Goal: Information Seeking & Learning: Learn about a topic

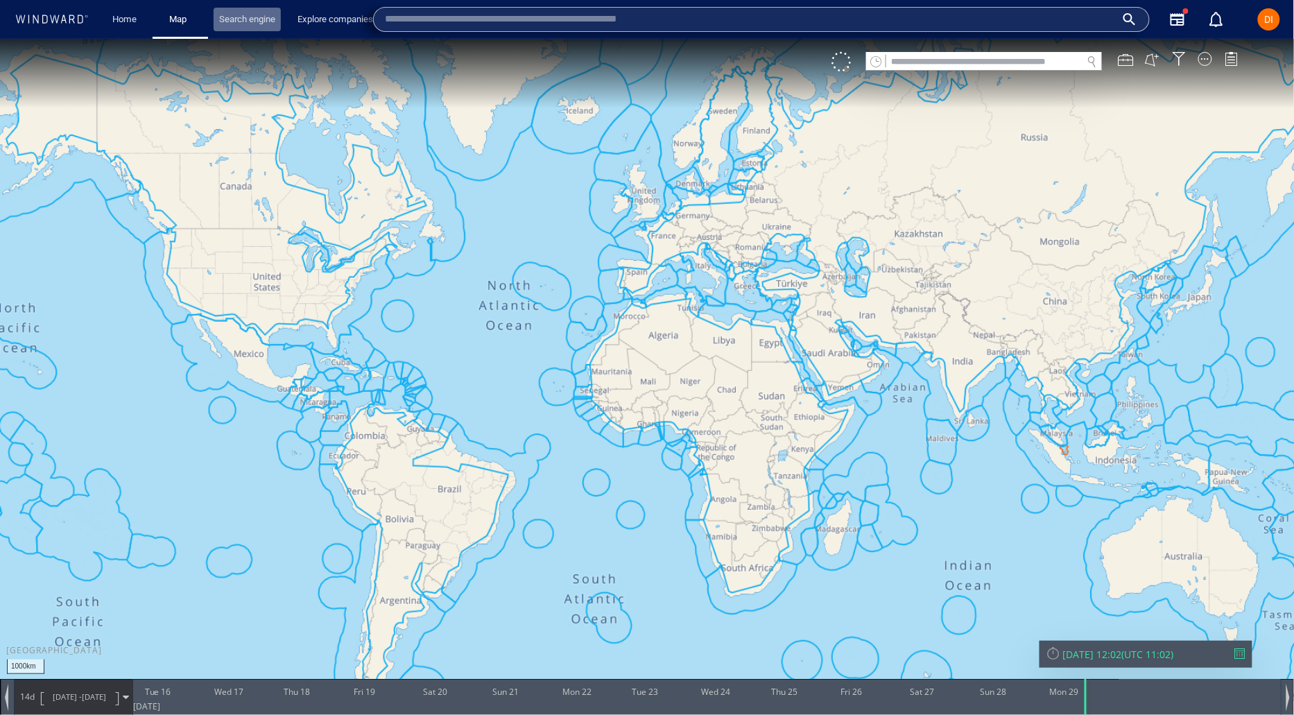
click at [250, 21] on link "Search engine" at bounding box center [247, 20] width 67 height 24
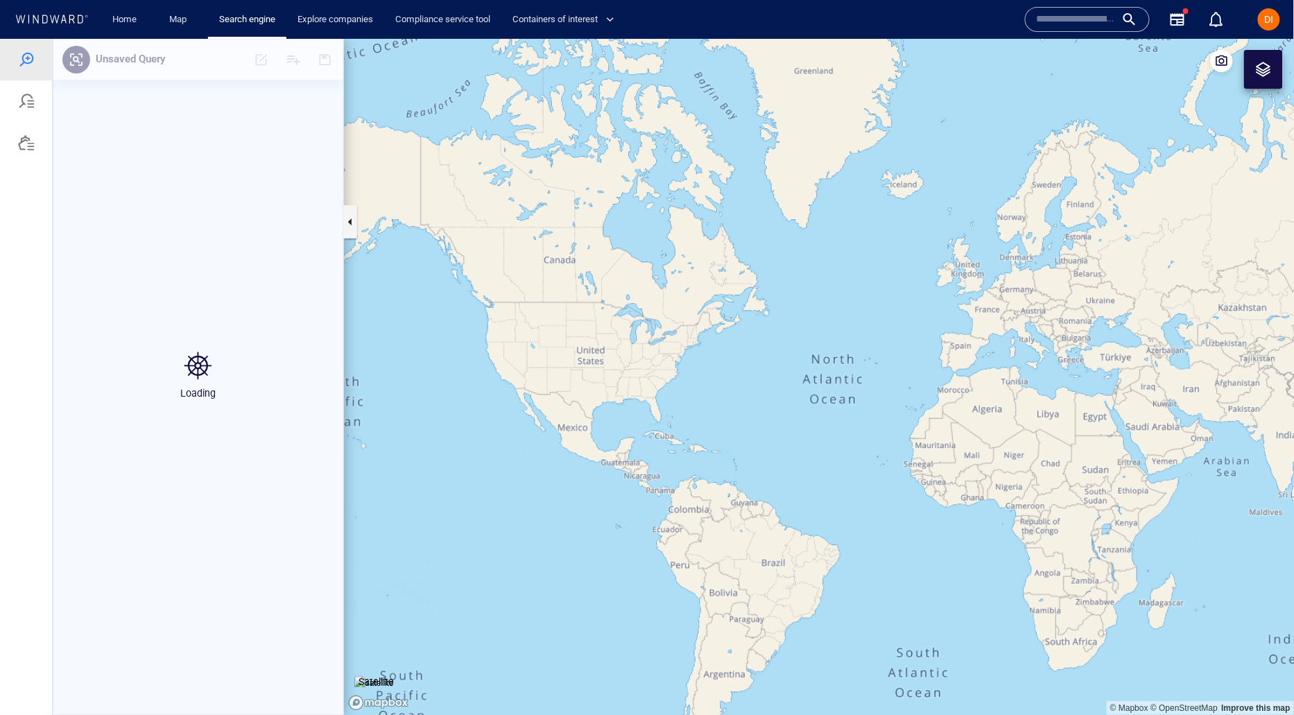
click at [1099, 13] on input "text" at bounding box center [1076, 19] width 79 height 21
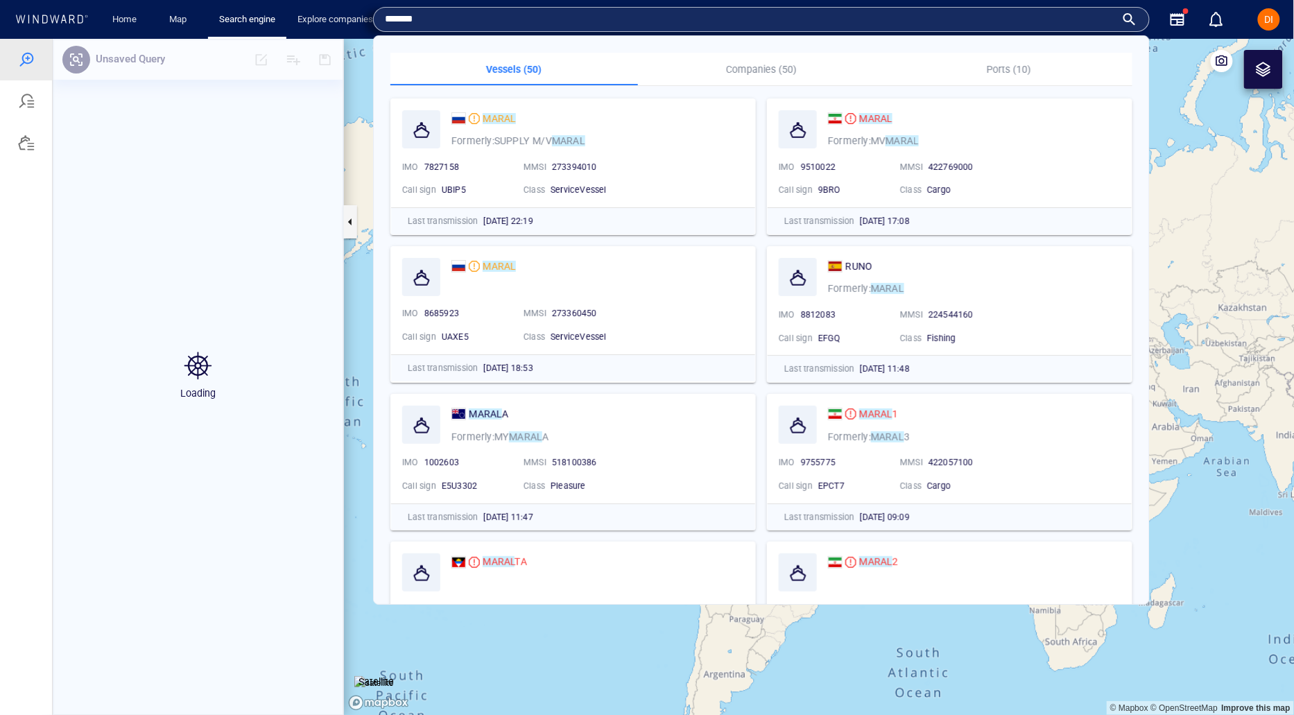
type input "*******"
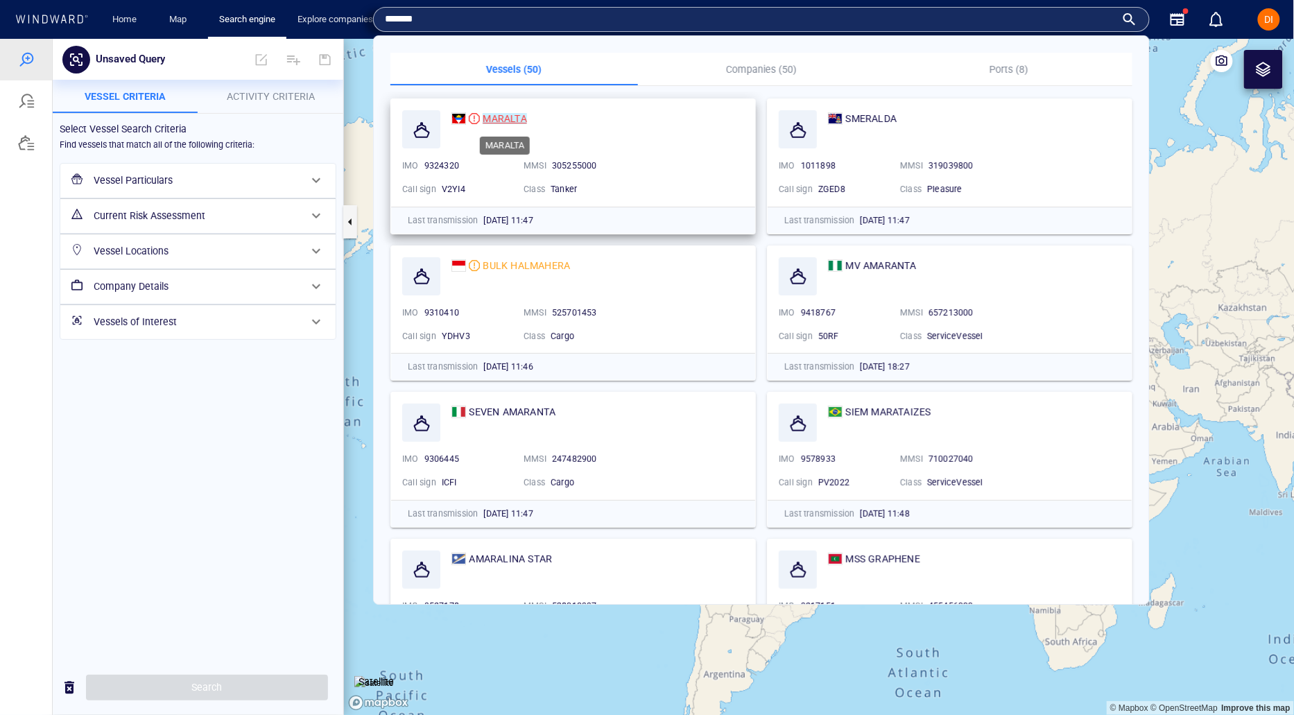
click at [496, 122] on mark "MARALTA" at bounding box center [505, 118] width 44 height 11
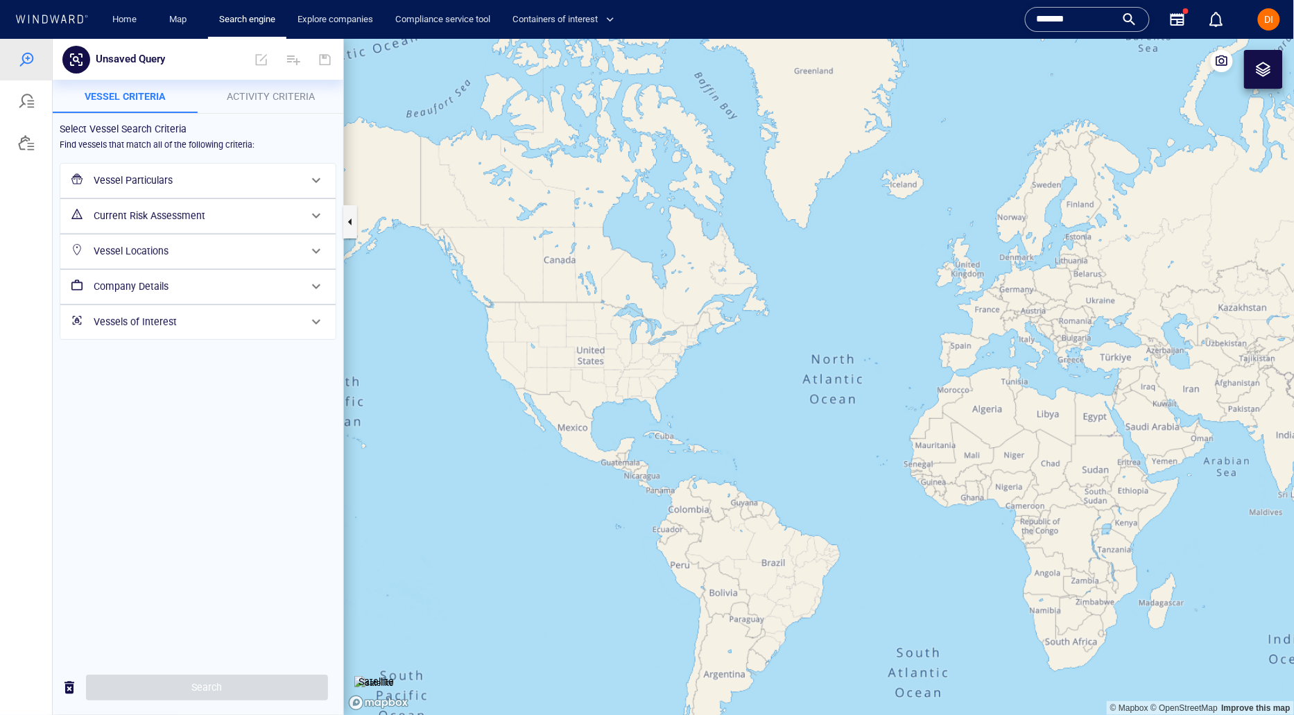
click at [1101, 17] on input "*******" at bounding box center [1076, 19] width 79 height 21
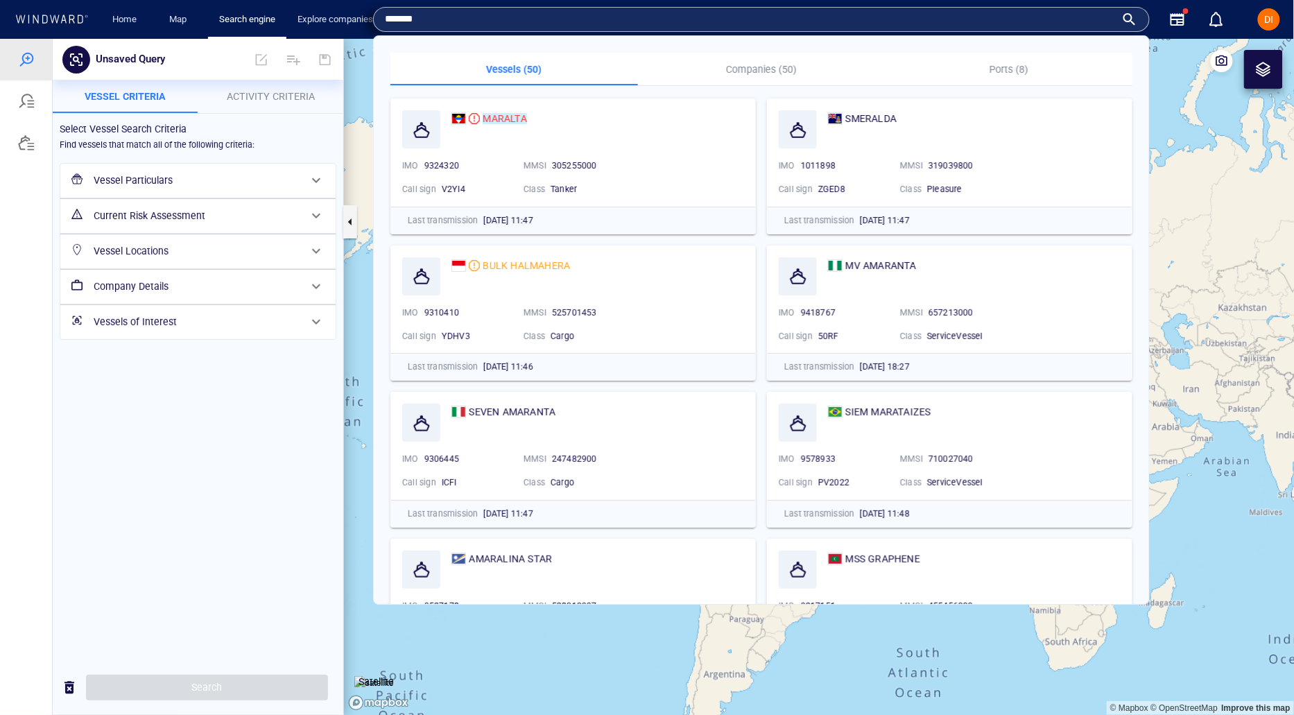
click at [1100, 17] on input "*******" at bounding box center [750, 19] width 731 height 21
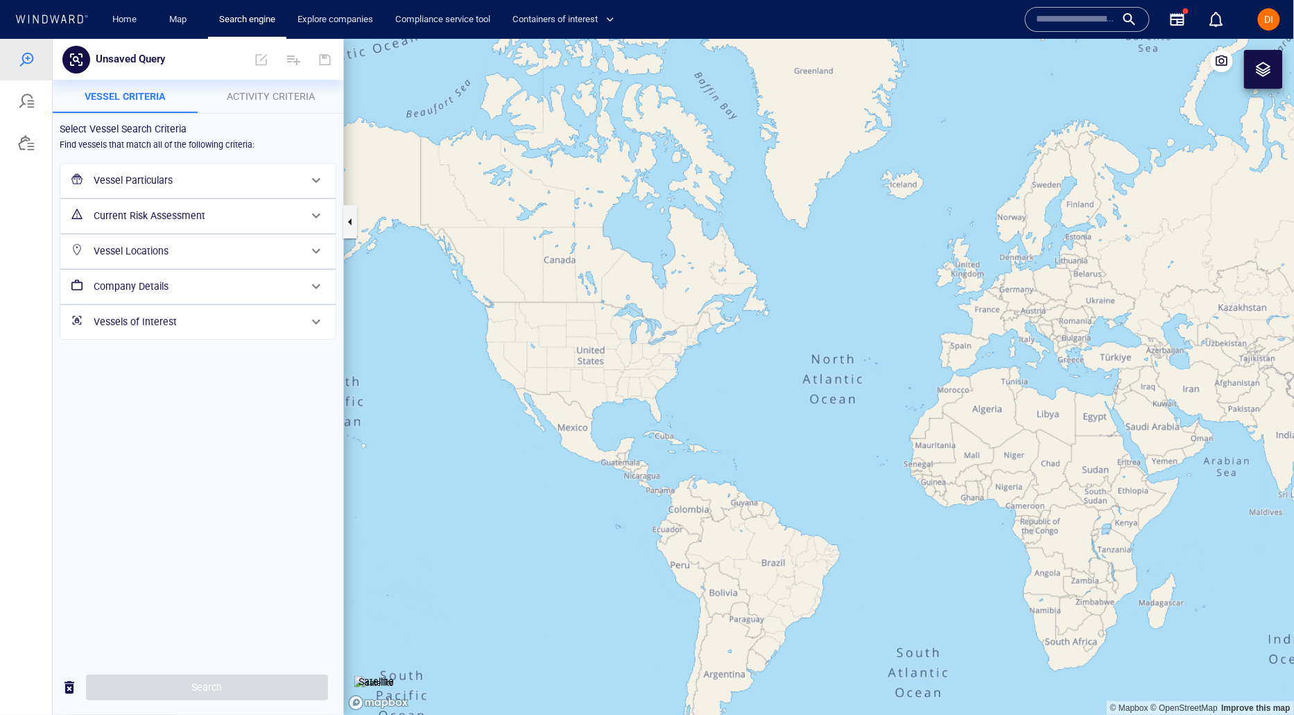
click at [214, 188] on div "Vessel Particulars" at bounding box center [196, 180] width 217 height 28
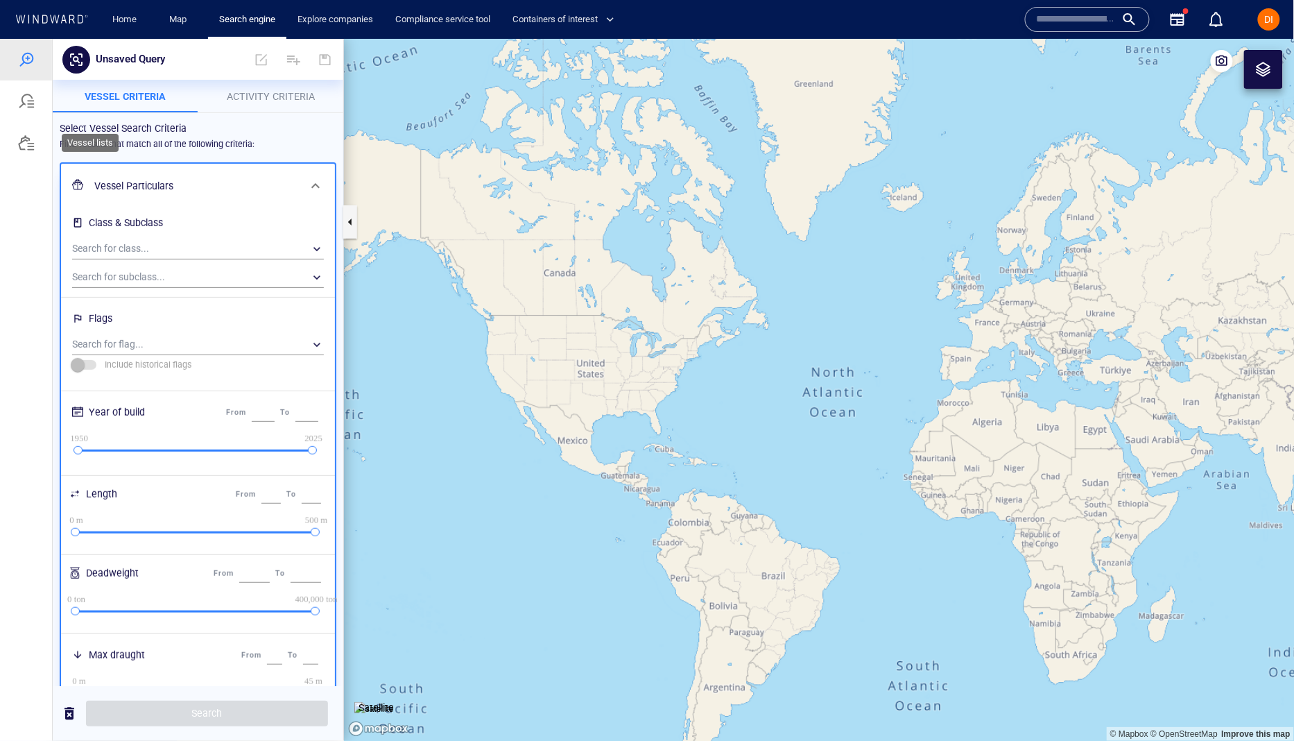
drag, startPoint x: 26, startPoint y: 136, endPoint x: 19, endPoint y: 112, distance: 24.4
click at [26, 136] on div at bounding box center [26, 142] width 17 height 17
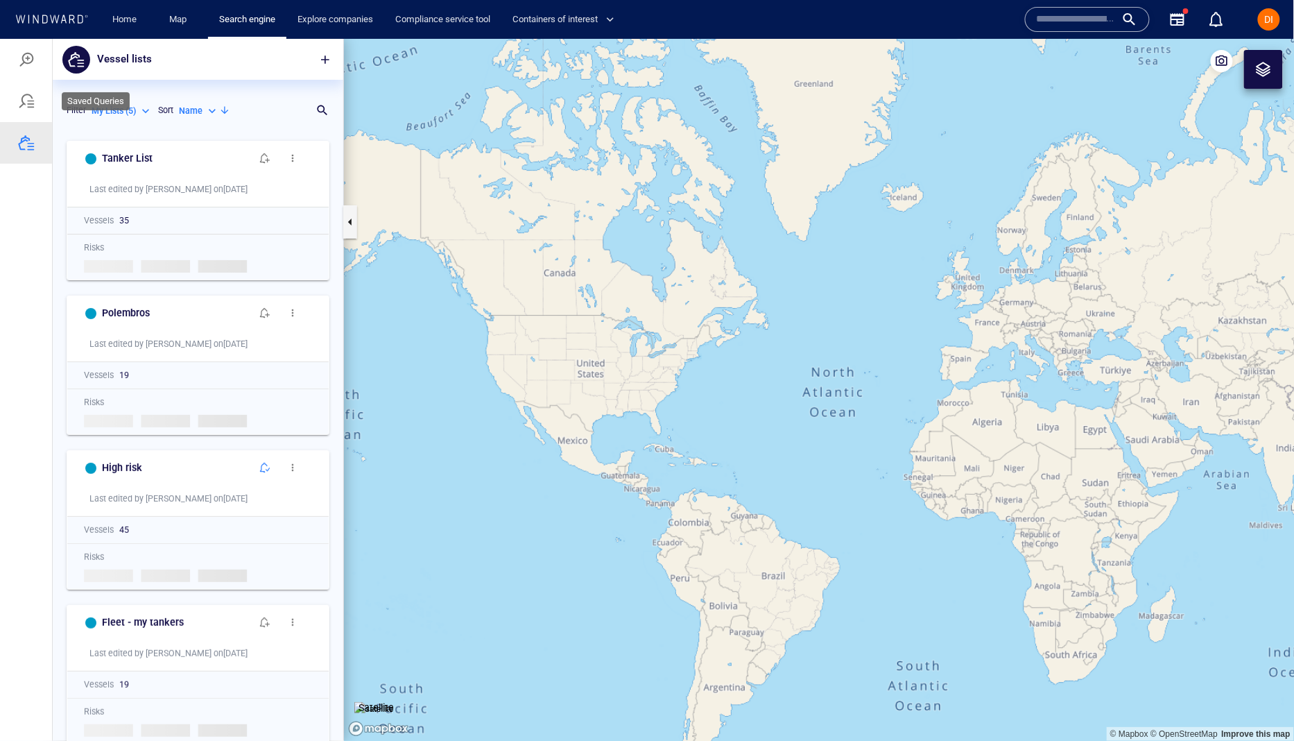
scroll to position [607, 290]
click at [31, 94] on div at bounding box center [26, 100] width 17 height 17
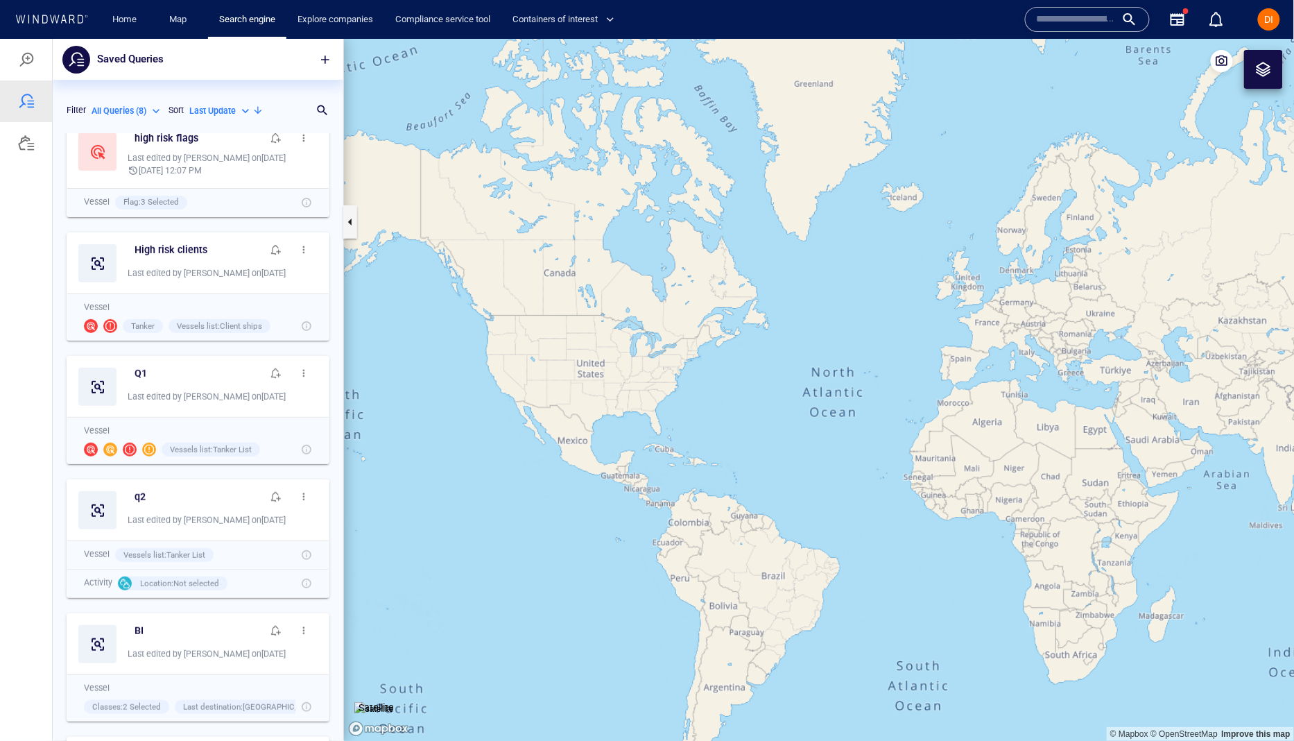
scroll to position [0, 0]
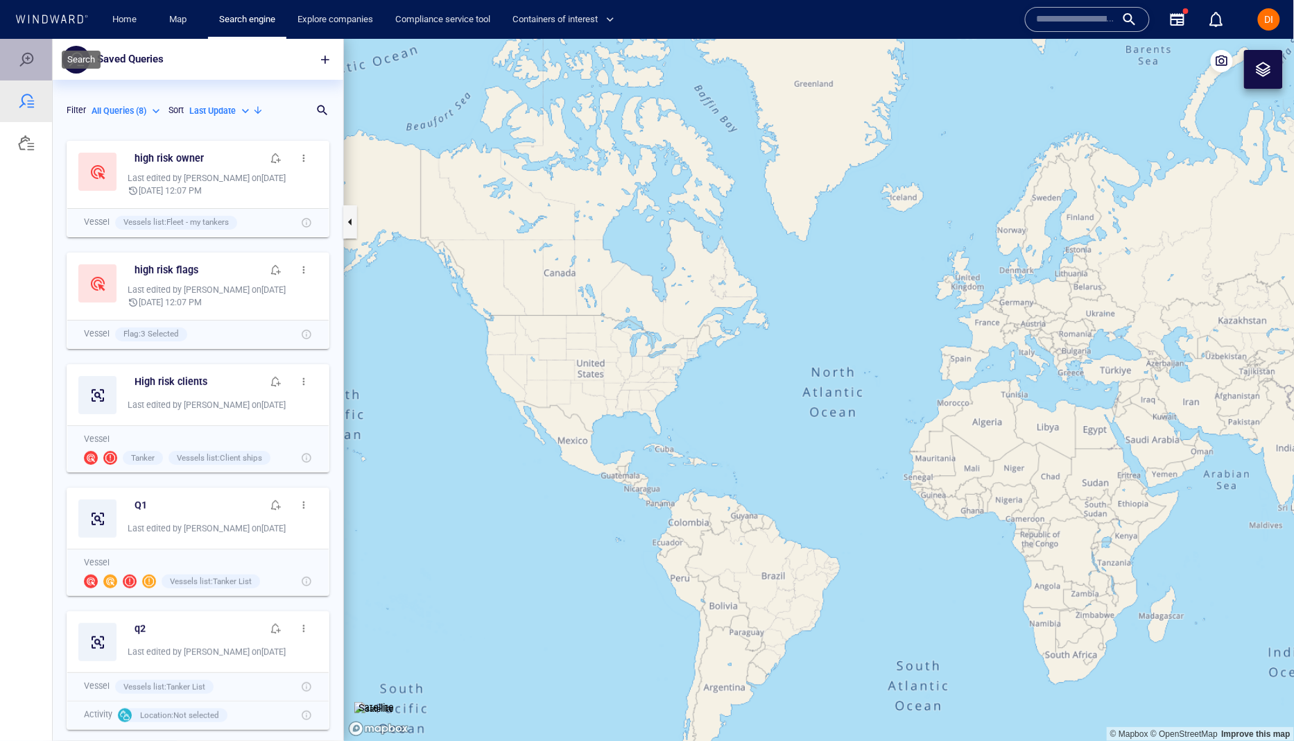
click at [28, 60] on div at bounding box center [26, 59] width 17 height 17
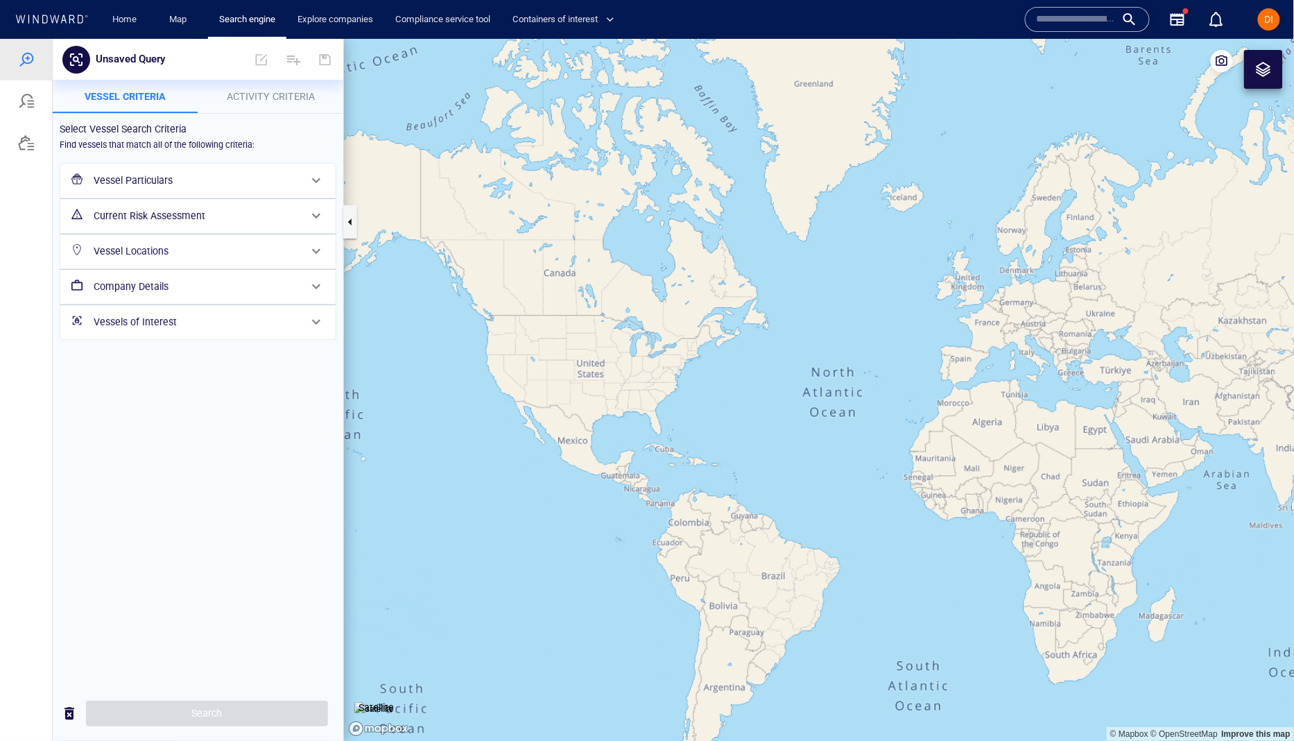
click at [338, 464] on div "Select Vessel Search Criteria Find vessels that match all of the following crit…" at bounding box center [198, 399] width 291 height 572
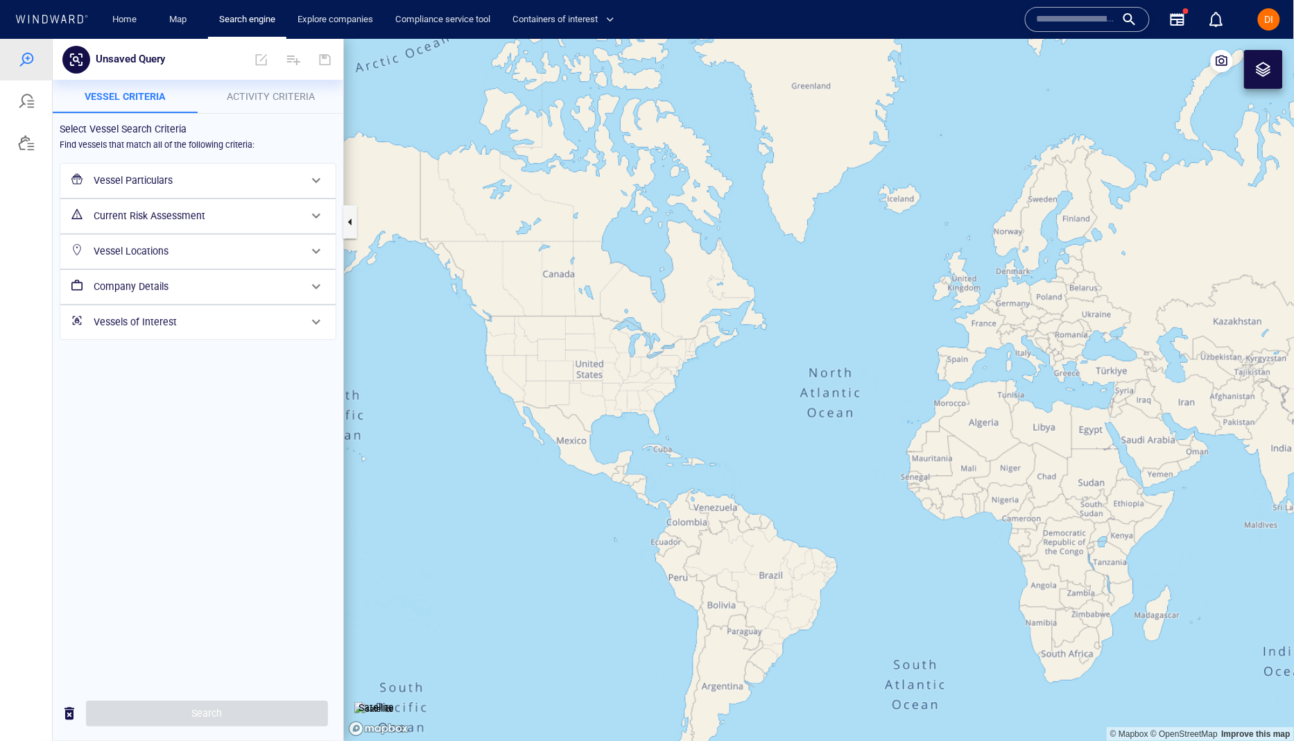
click at [1051, 16] on input "text" at bounding box center [1076, 19] width 79 height 21
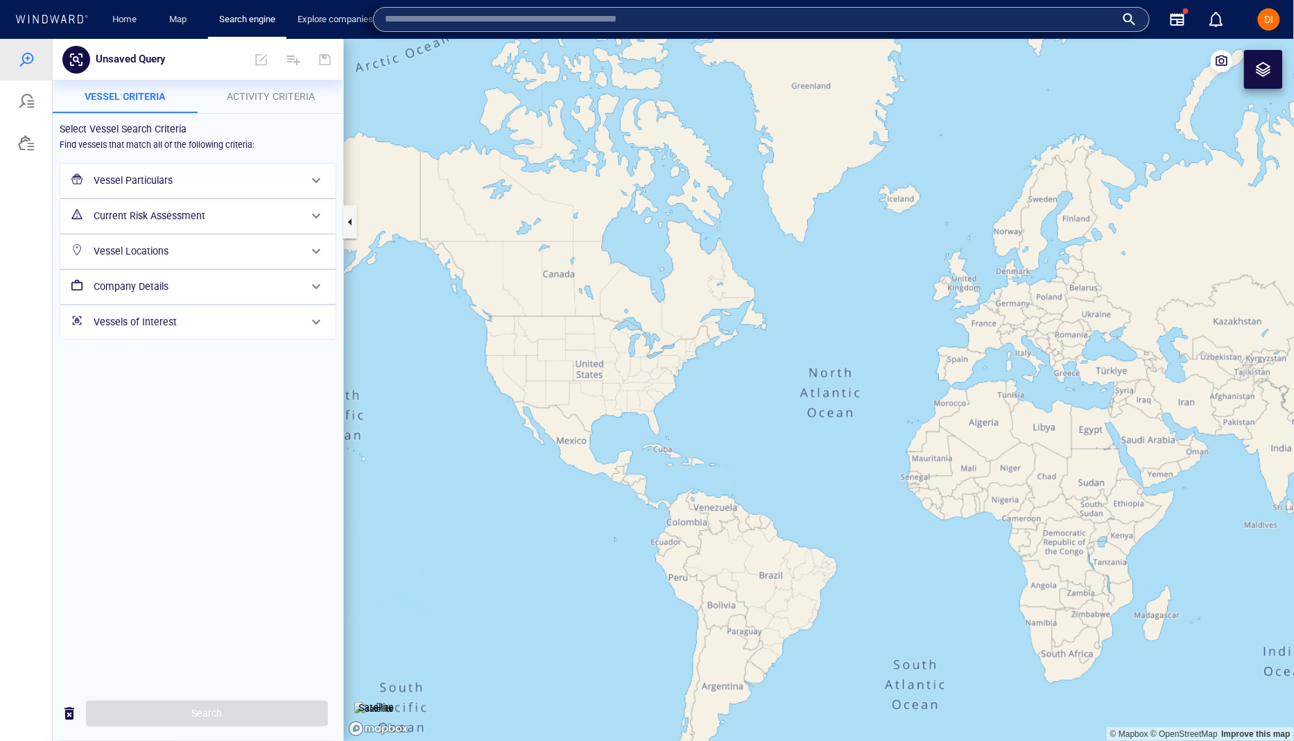
paste input "*******"
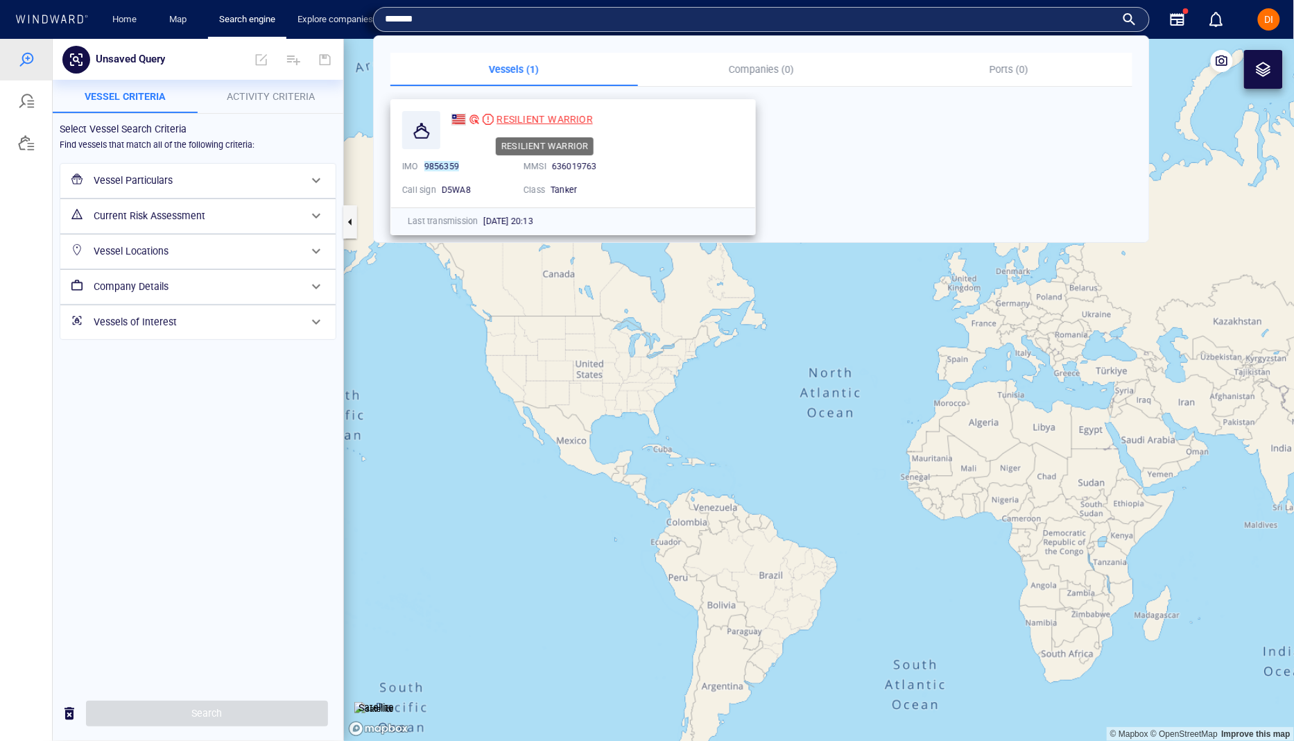
type input "*******"
click at [544, 120] on span "RESILIENT WARRIOR" at bounding box center [544, 119] width 96 height 11
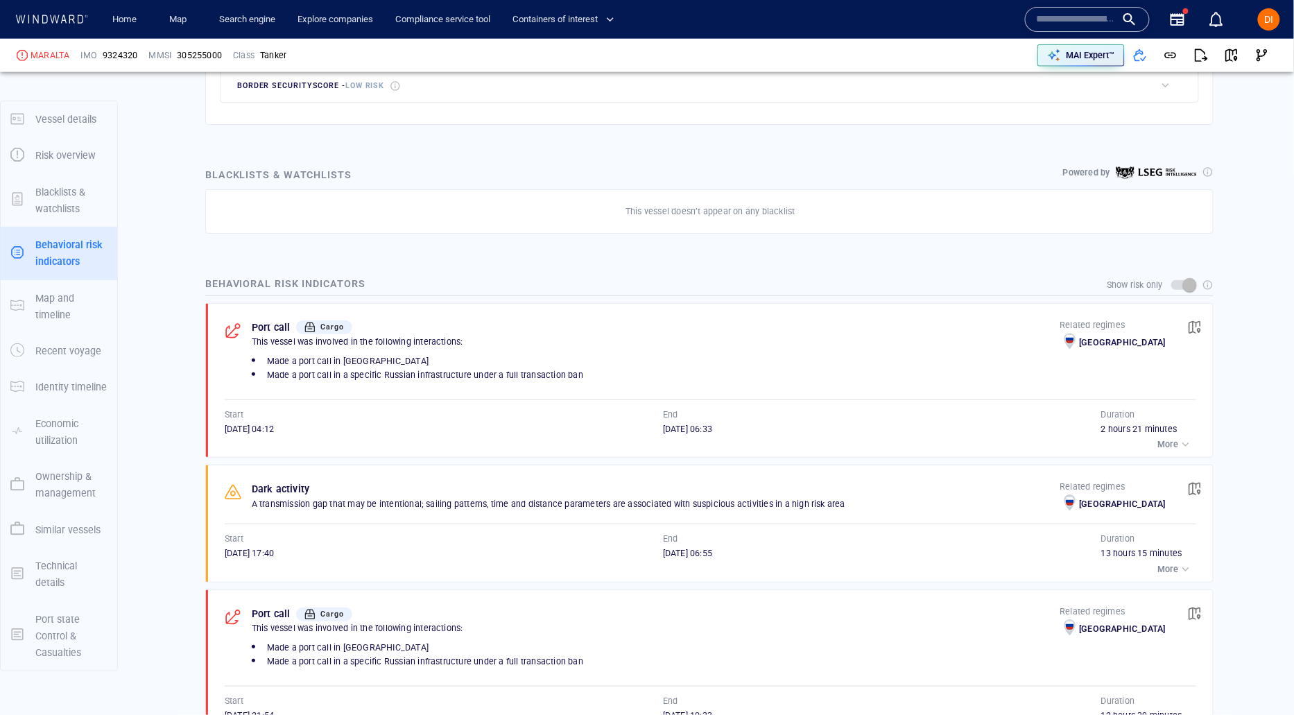
scroll to position [641, 0]
click at [1188, 486] on span "button" at bounding box center [1195, 486] width 14 height 14
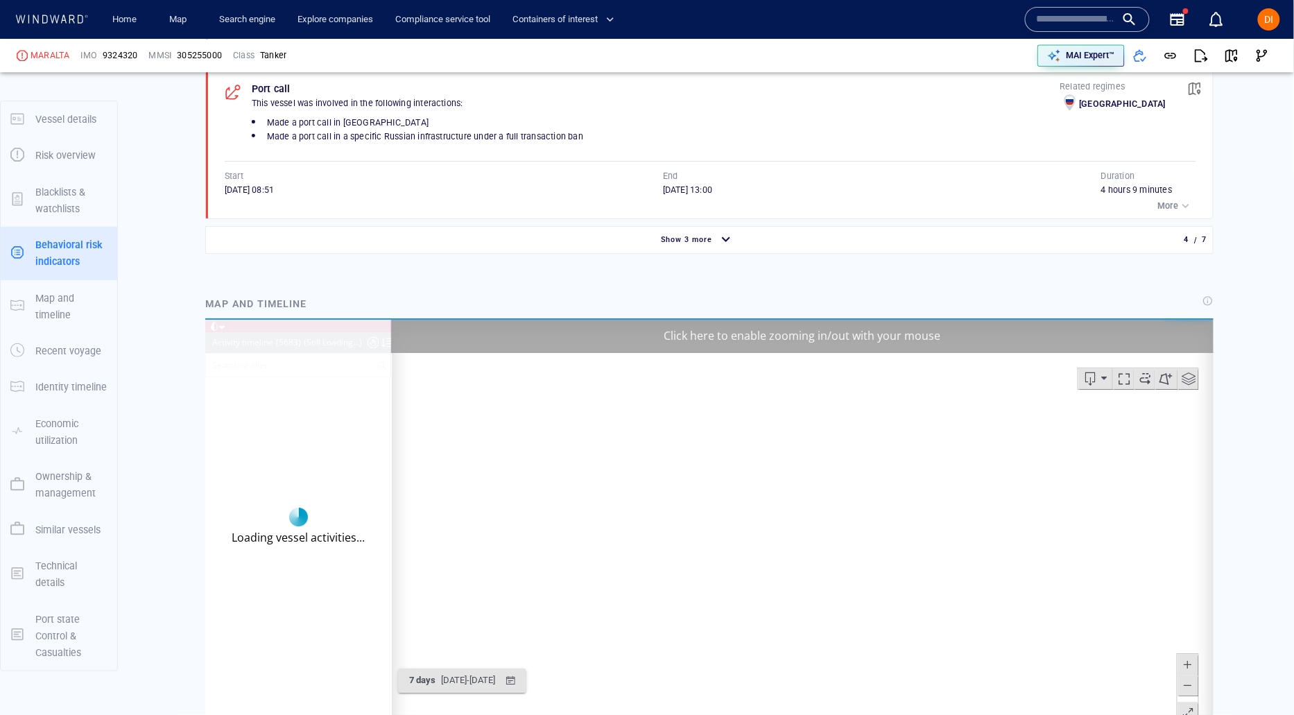
scroll to position [10068, 0]
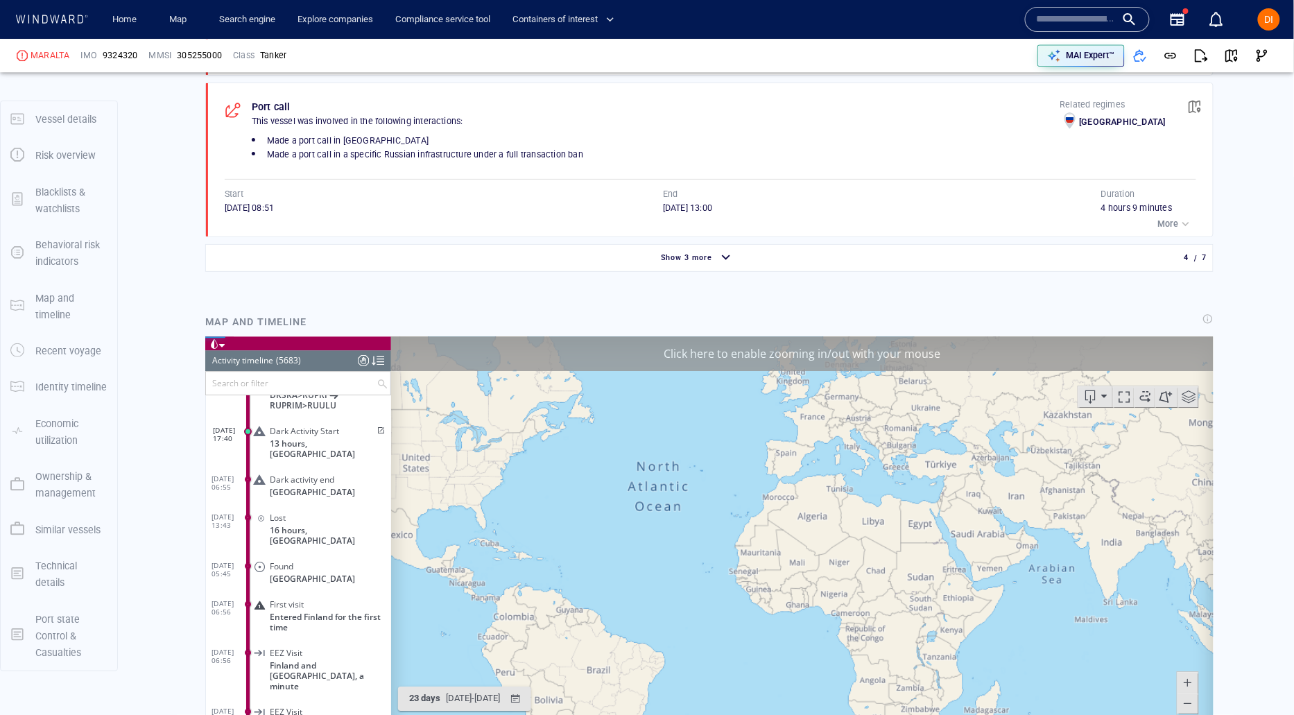
scroll to position [1306, 0]
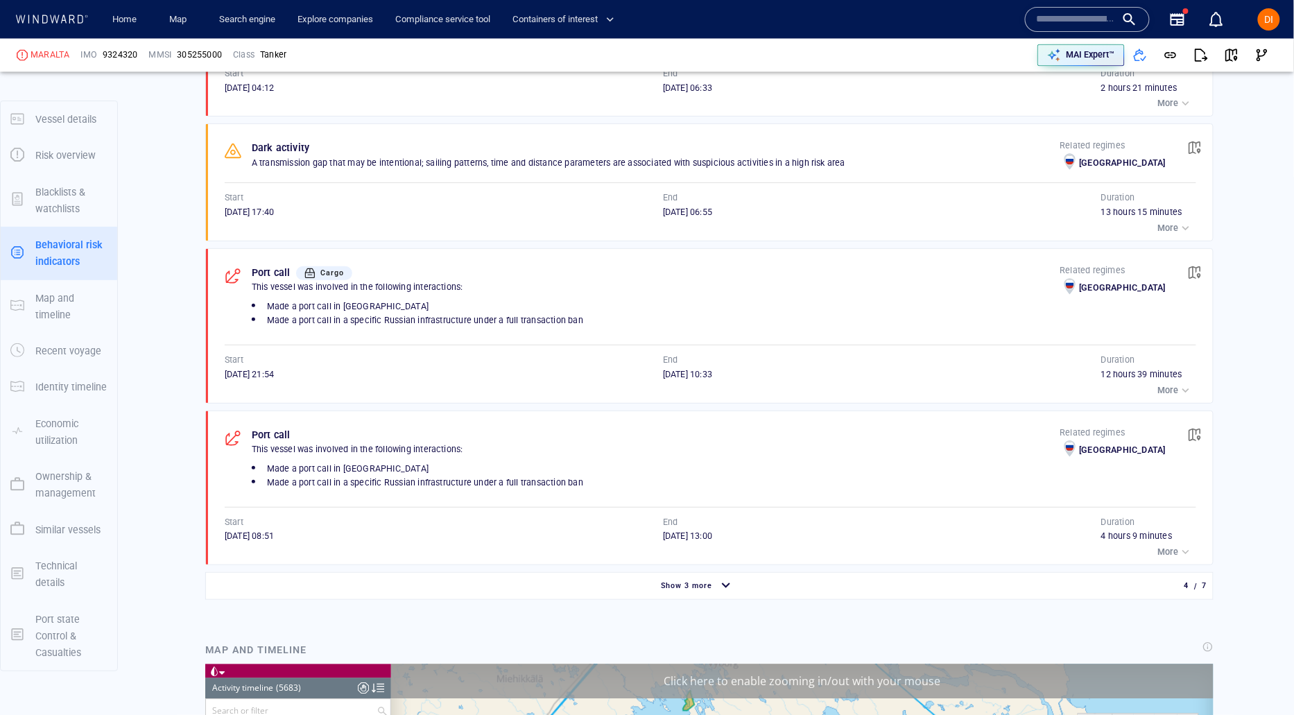
scroll to position [987, 0]
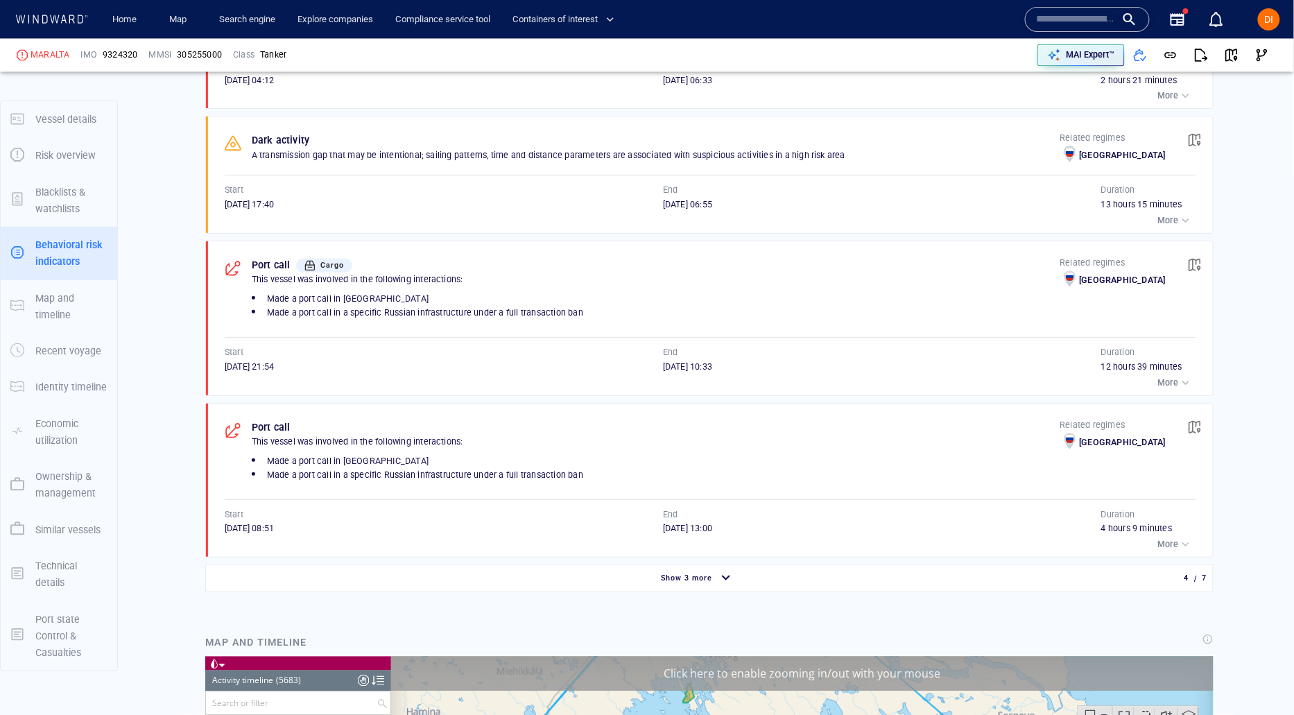
click at [997, 569] on div "Show 3 more" at bounding box center [698, 579] width 978 height 24
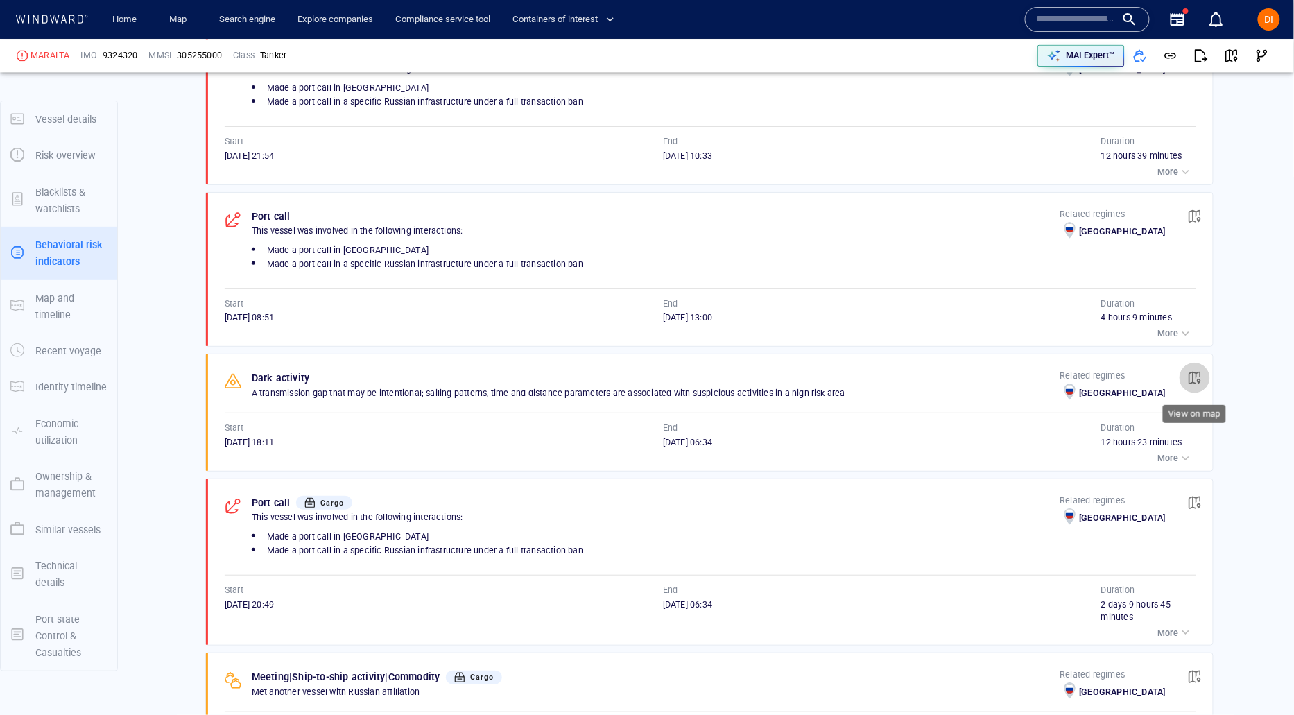
click at [1184, 379] on button "button" at bounding box center [1195, 378] width 31 height 31
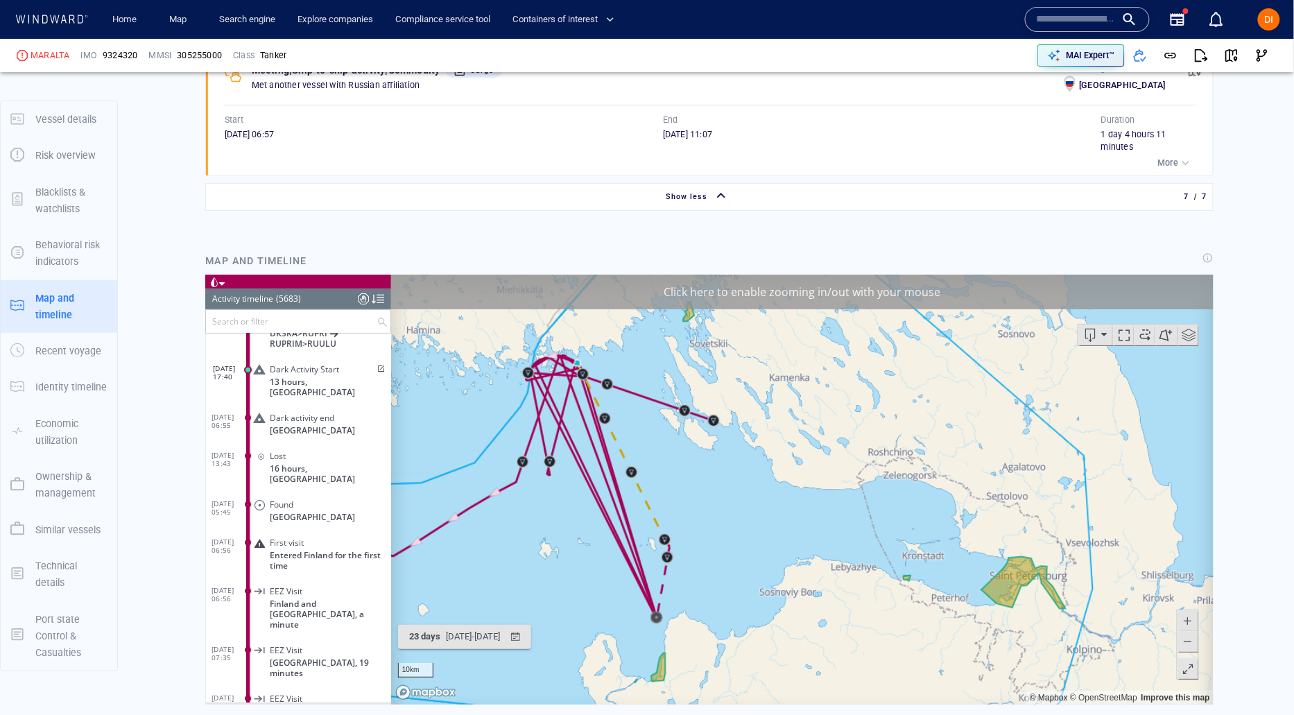
scroll to position [196640, 0]
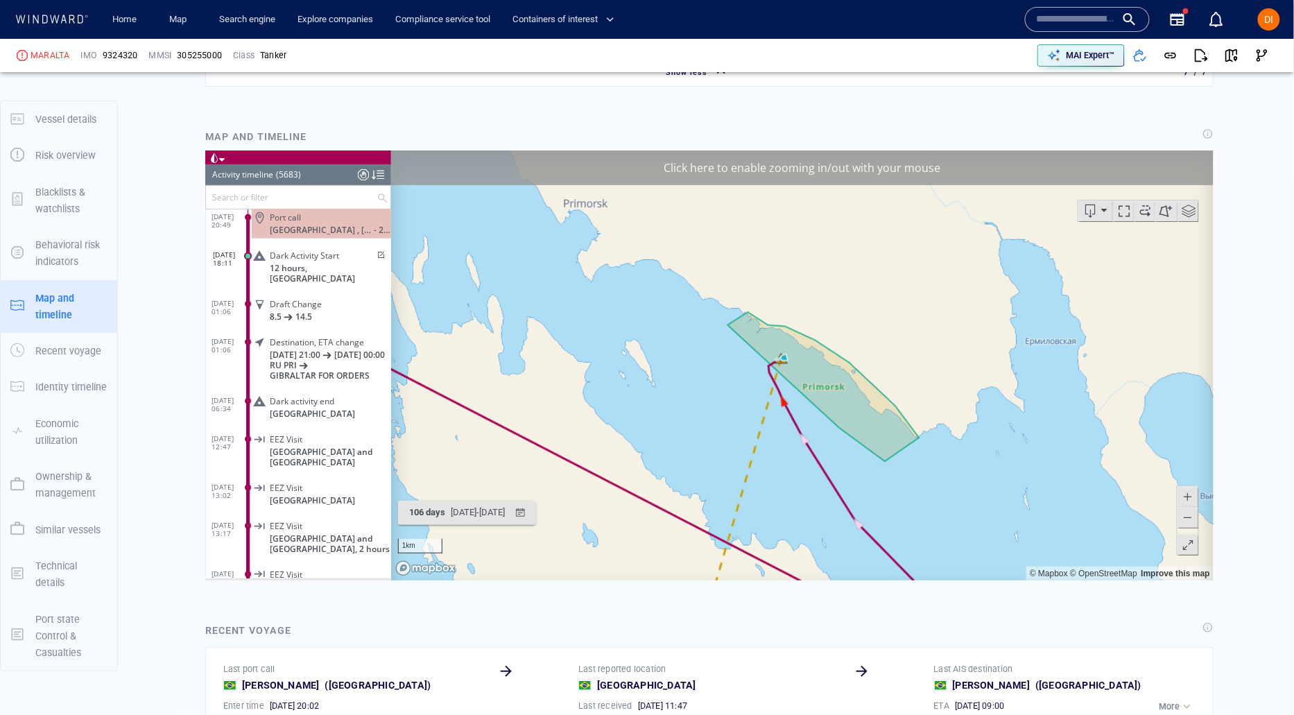
scroll to position [1932, 0]
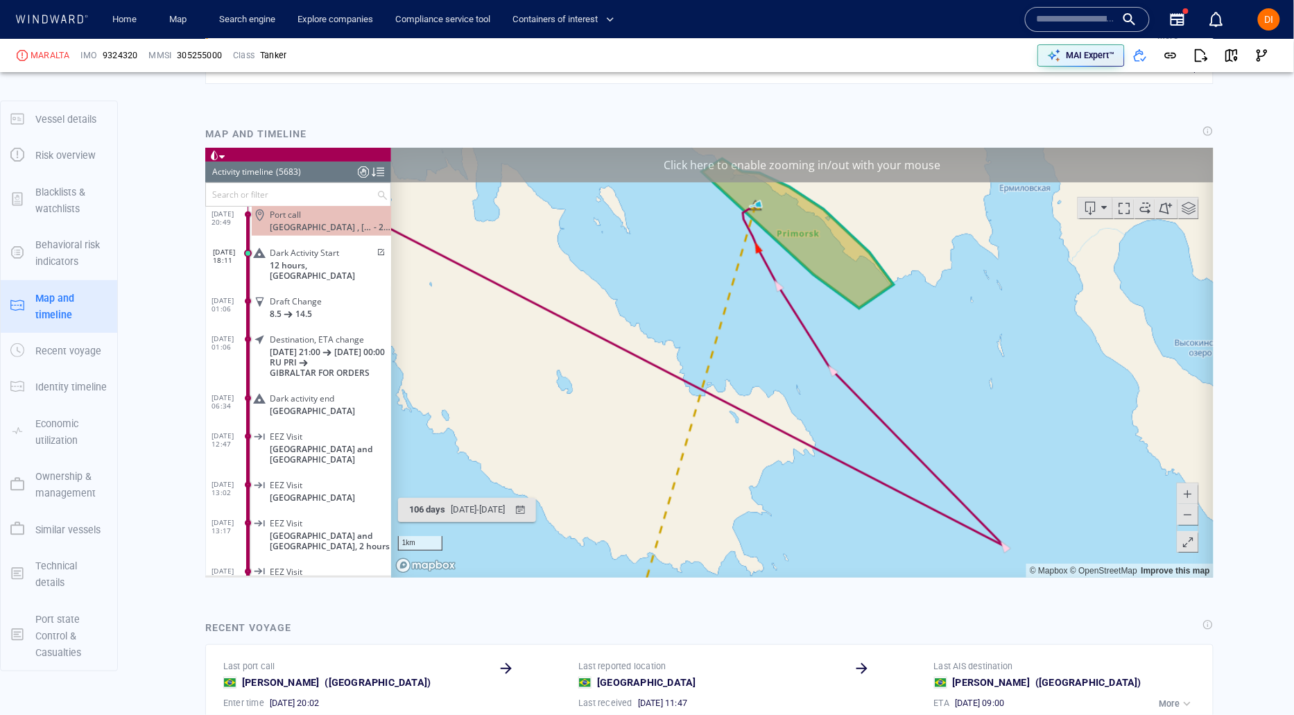
drag, startPoint x: 852, startPoint y: 486, endPoint x: 853, endPoint y: 324, distance: 162.3
click at [845, 324] on canvas "Map" at bounding box center [801, 363] width 822 height 430
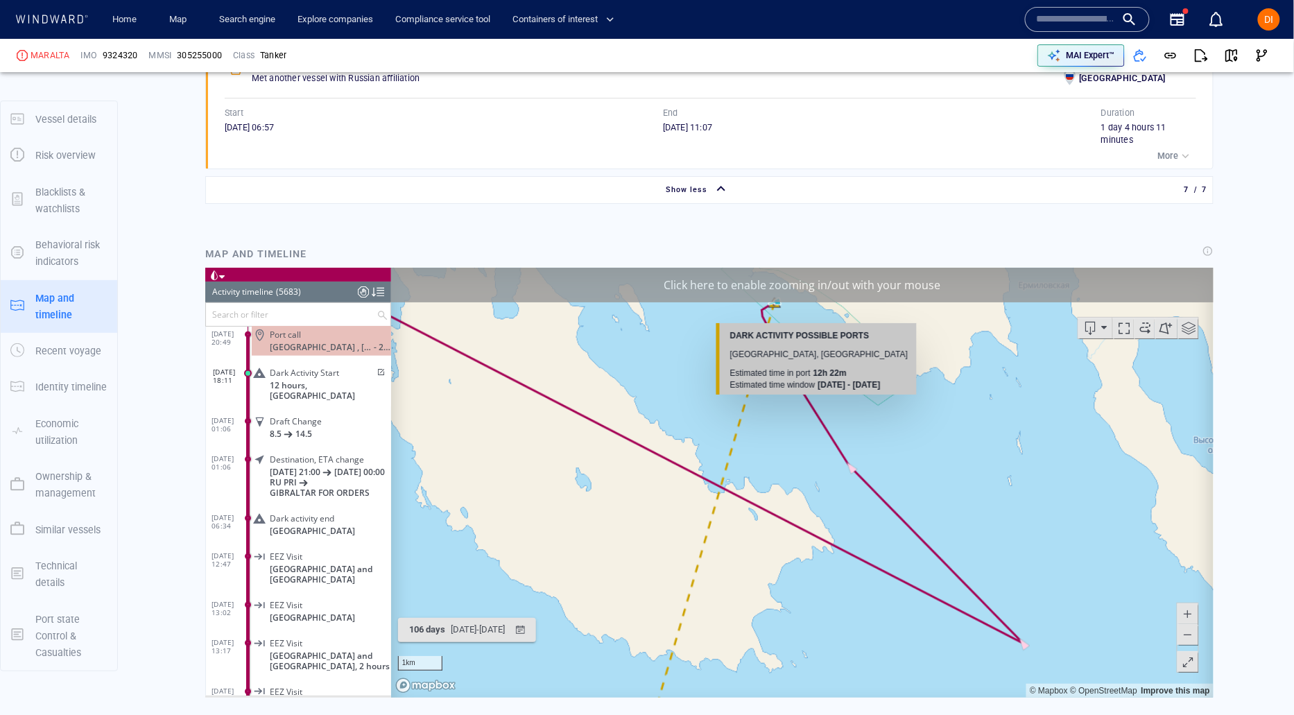
scroll to position [1815, 0]
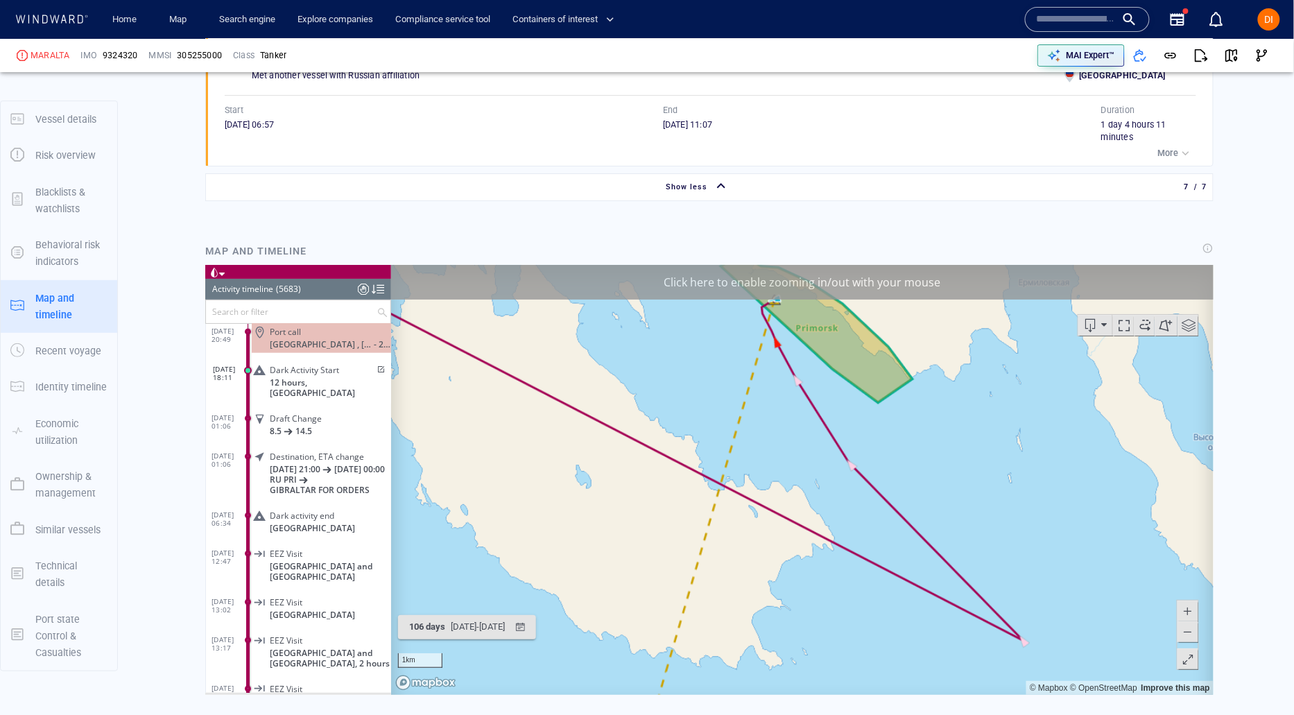
click at [1191, 634] on span at bounding box center [1187, 631] width 14 height 21
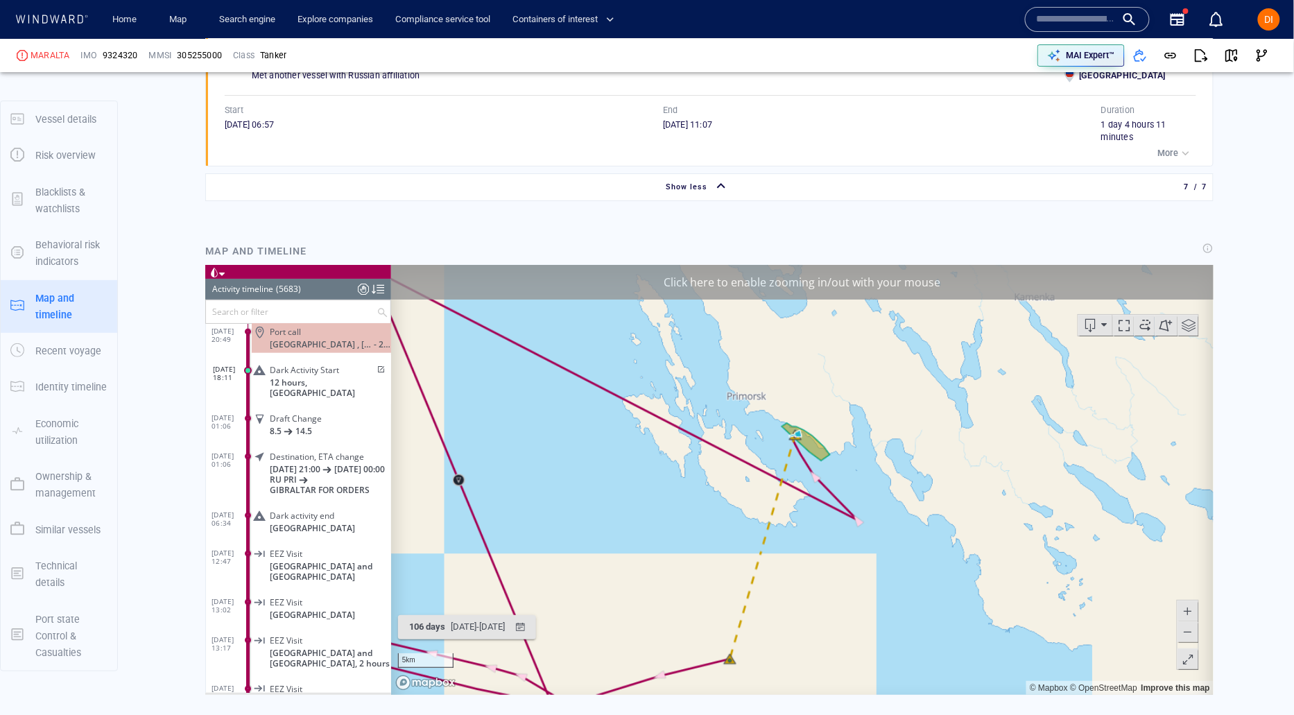
click at [1191, 634] on span at bounding box center [1187, 631] width 14 height 21
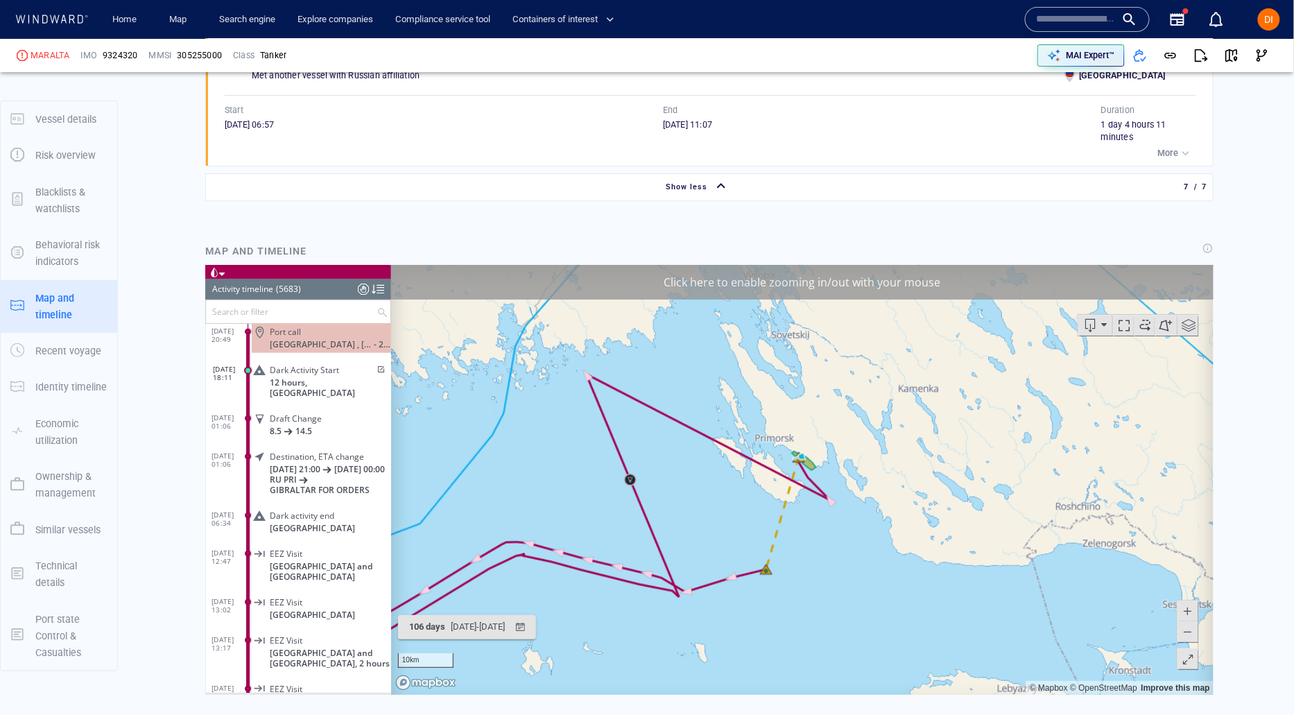
drag, startPoint x: 800, startPoint y: 284, endPoint x: 813, endPoint y: 289, distance: 14.0
click at [800, 287] on div "Click here to enable zooming in/out with your mouse" at bounding box center [801, 282] width 822 height 35
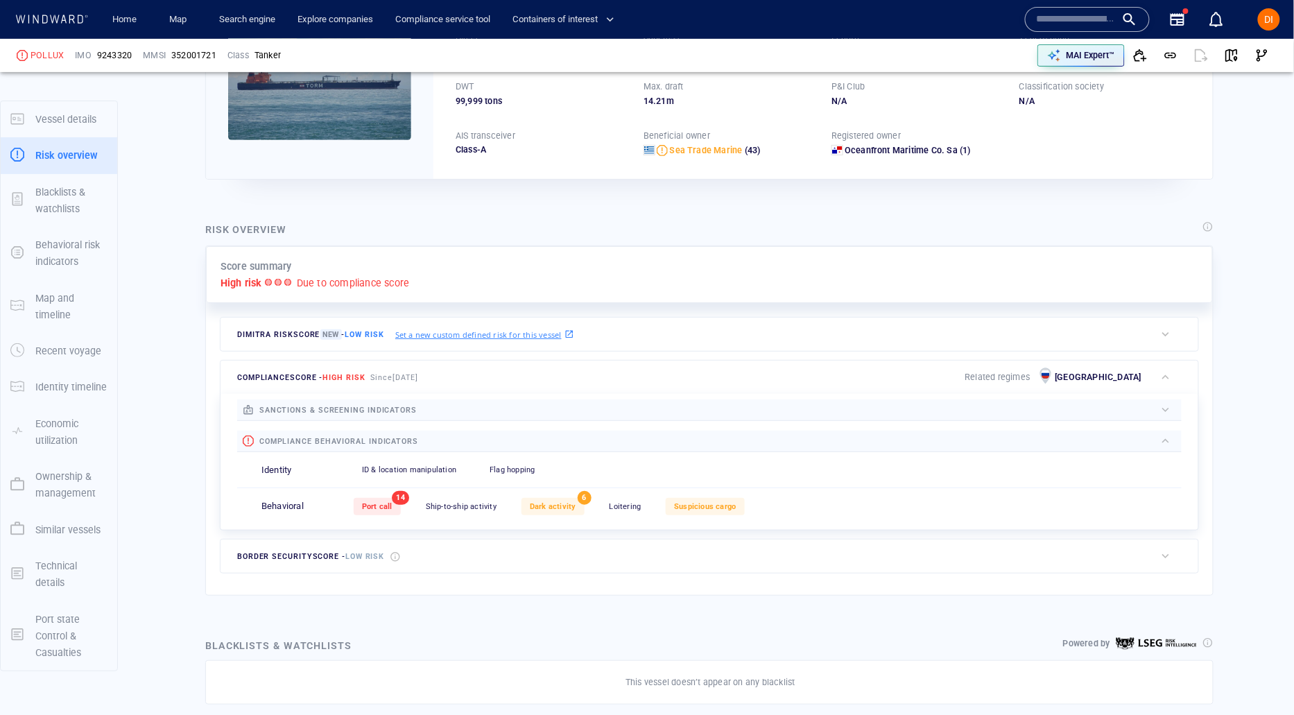
scroll to position [169, 0]
click at [230, 19] on link "Search engine" at bounding box center [247, 20] width 67 height 24
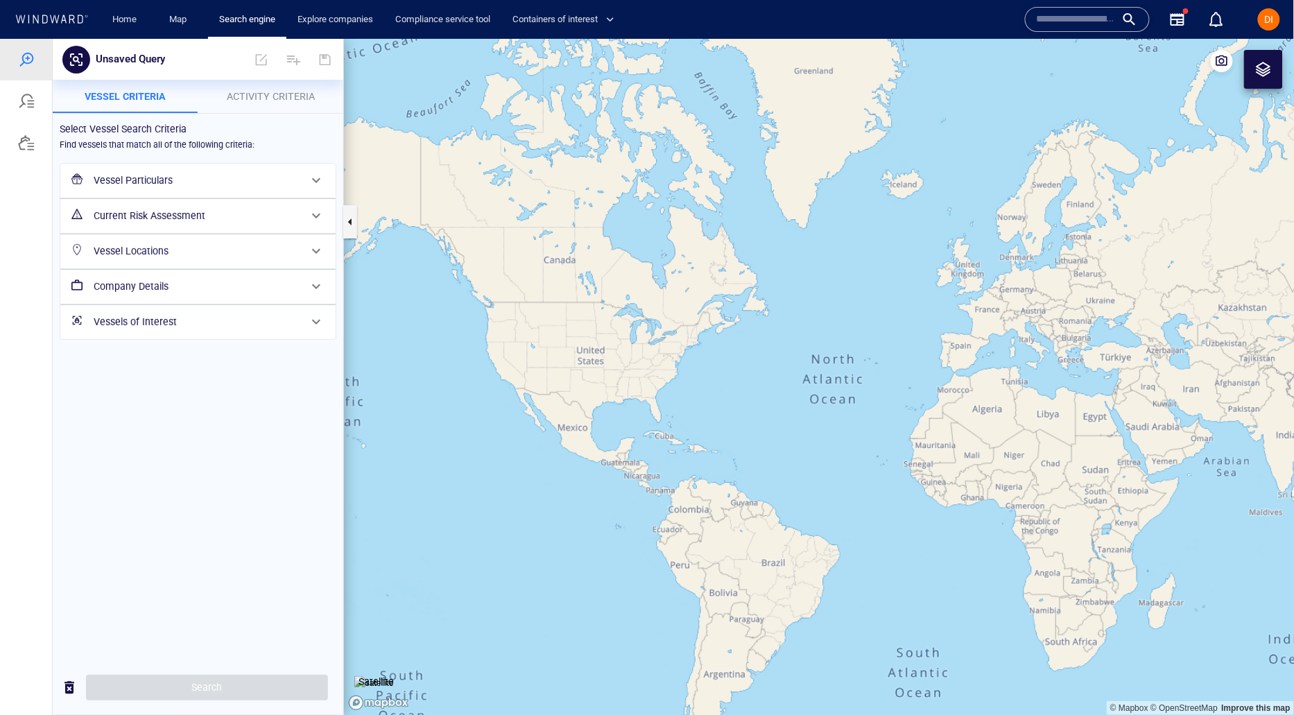
click at [183, 185] on h6 "Vessel Particulars" at bounding box center [197, 179] width 206 height 17
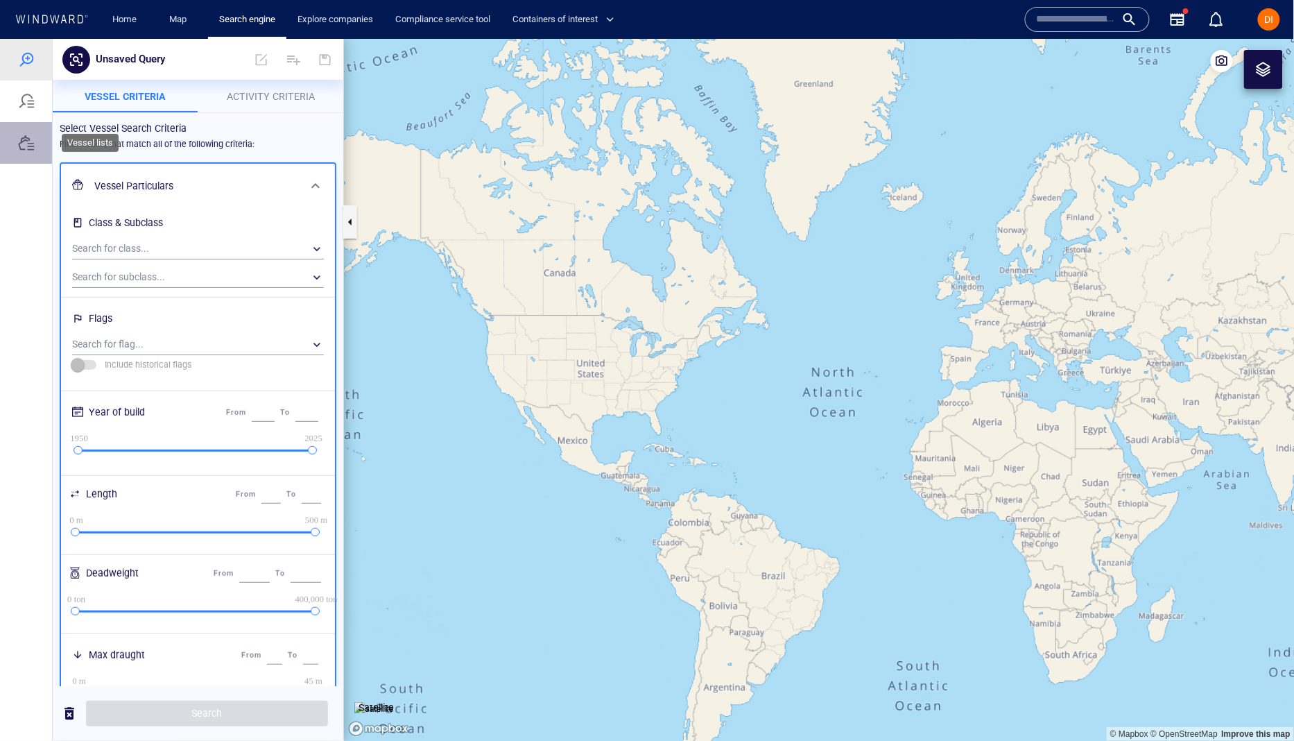
click at [20, 148] on div at bounding box center [26, 142] width 17 height 17
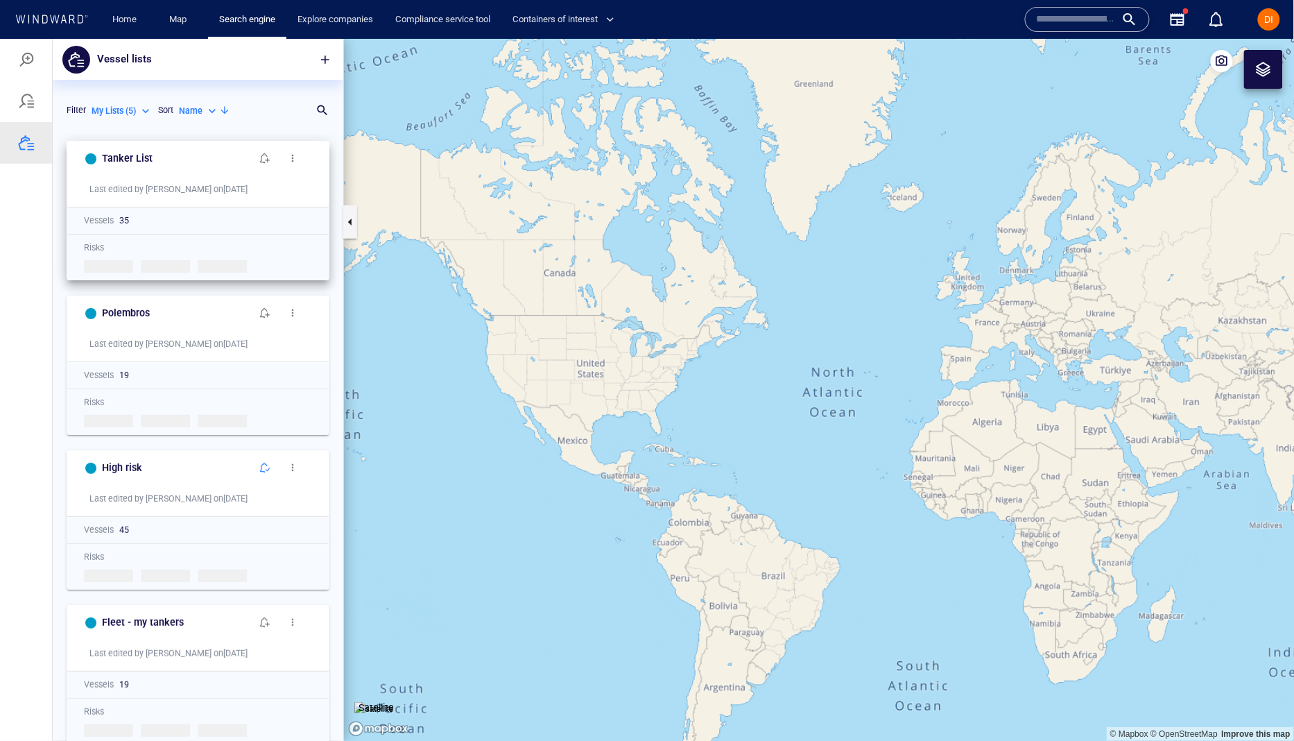
scroll to position [166, 0]
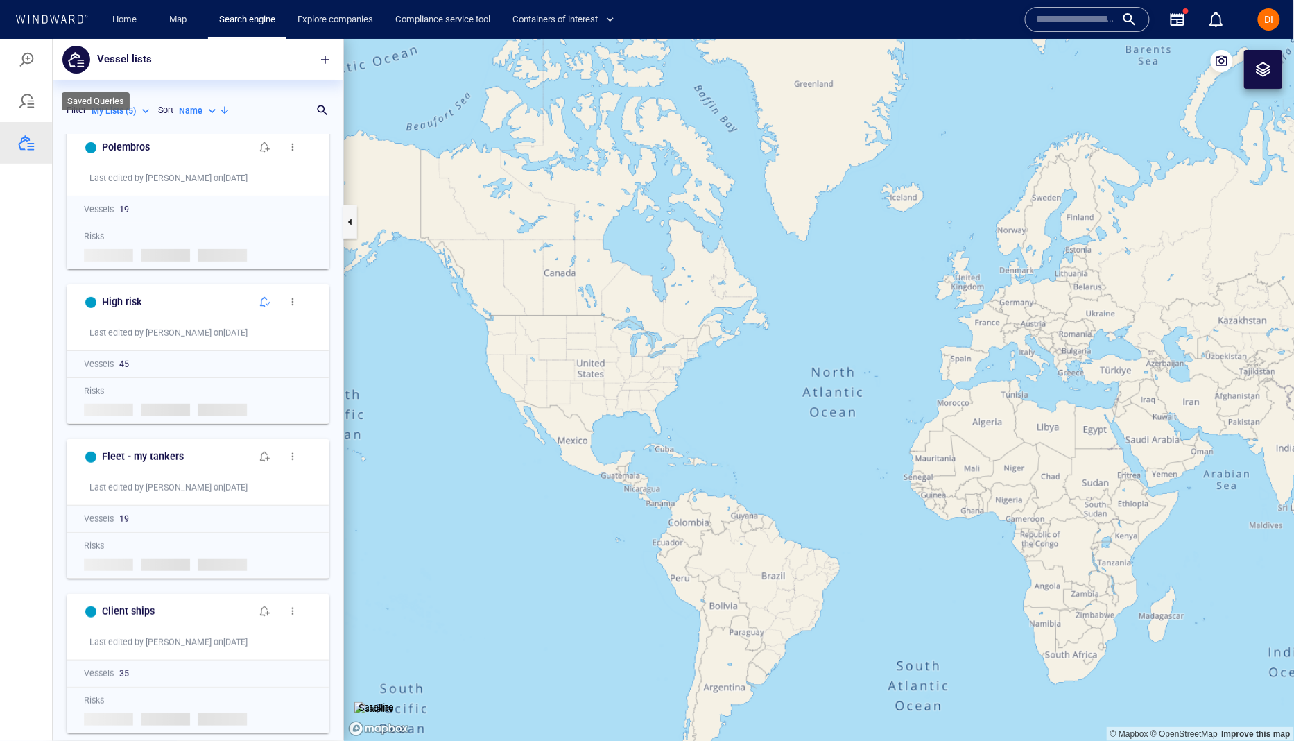
click at [25, 105] on div at bounding box center [26, 100] width 17 height 17
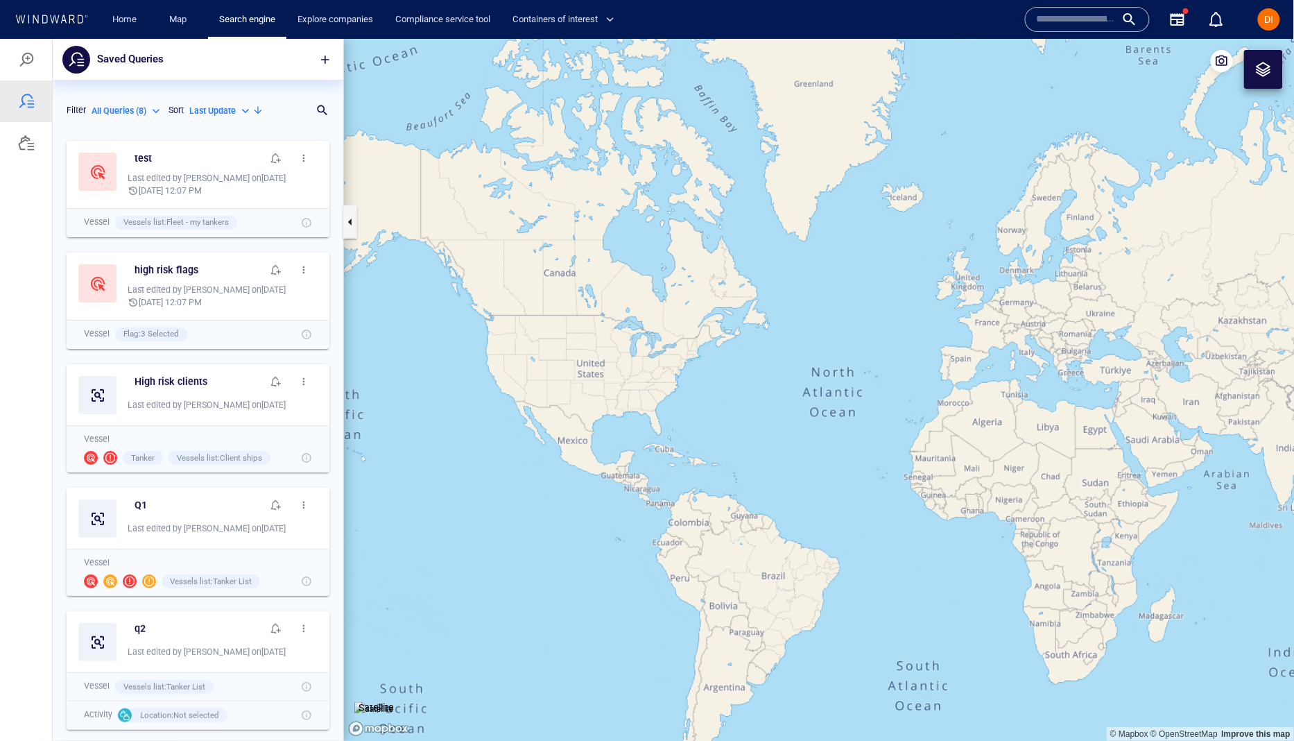
scroll to position [607, 290]
click at [187, 182] on div "Last edited by DimitraB on 09/09/2025" at bounding box center [223, 177] width 190 height 12
click at [304, 152] on span "button" at bounding box center [303, 157] width 11 height 11
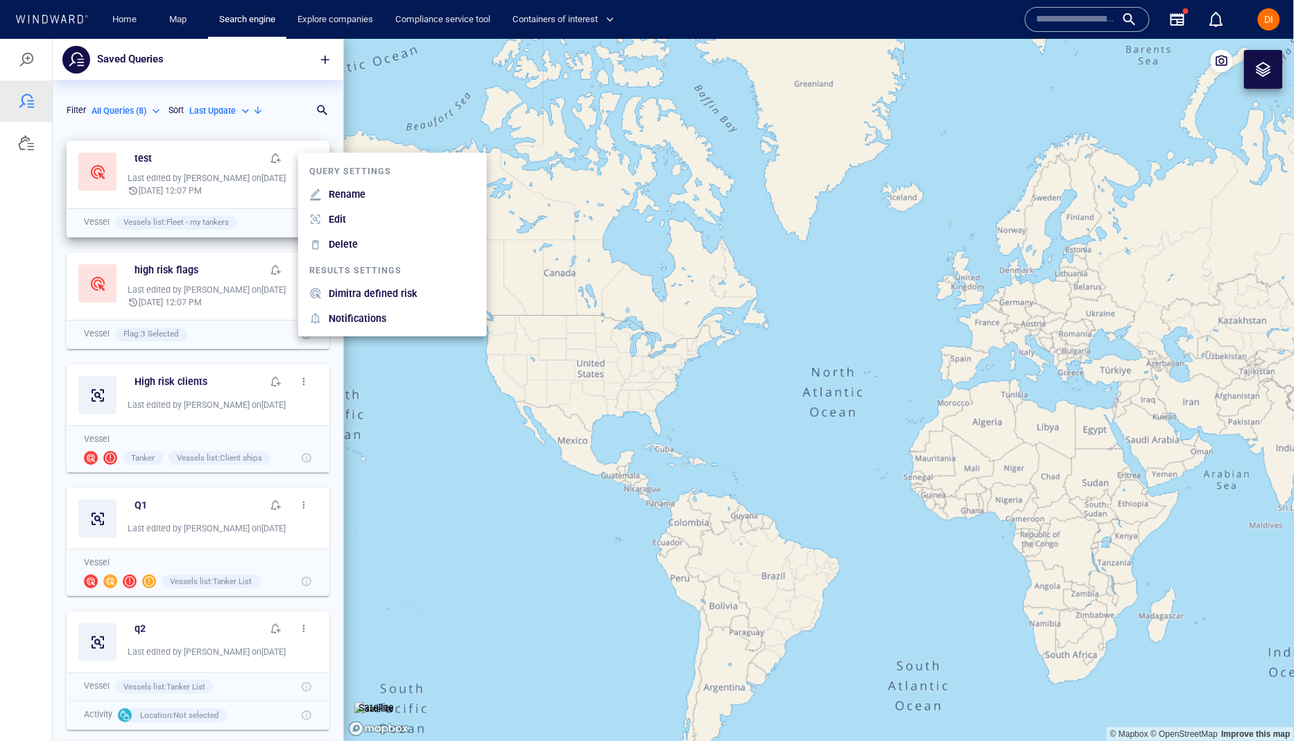
click at [175, 183] on div at bounding box center [647, 389] width 1294 height 702
click at [175, 183] on div "Query settings Rename Edit Delete Results settings Dimitra defined risk Notific…" at bounding box center [647, 389] width 1294 height 702
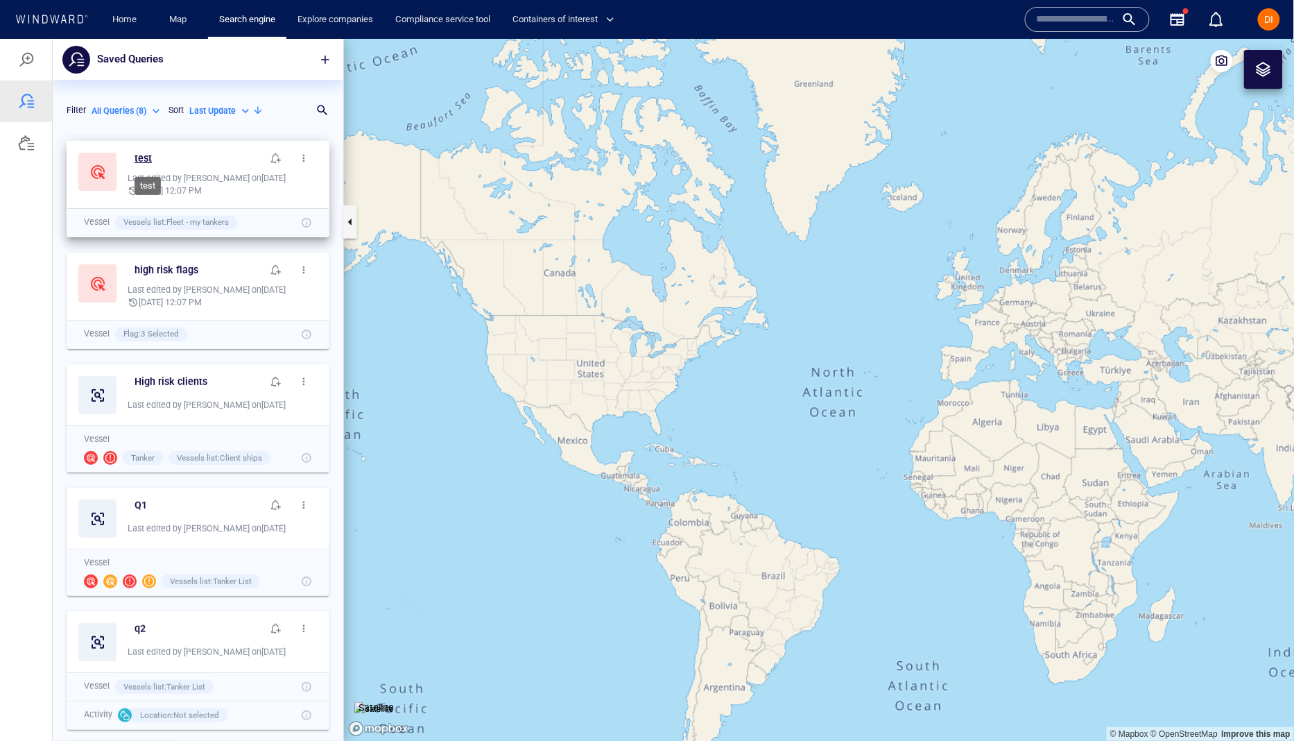
click at [139, 154] on h6 "test" at bounding box center [143, 157] width 17 height 17
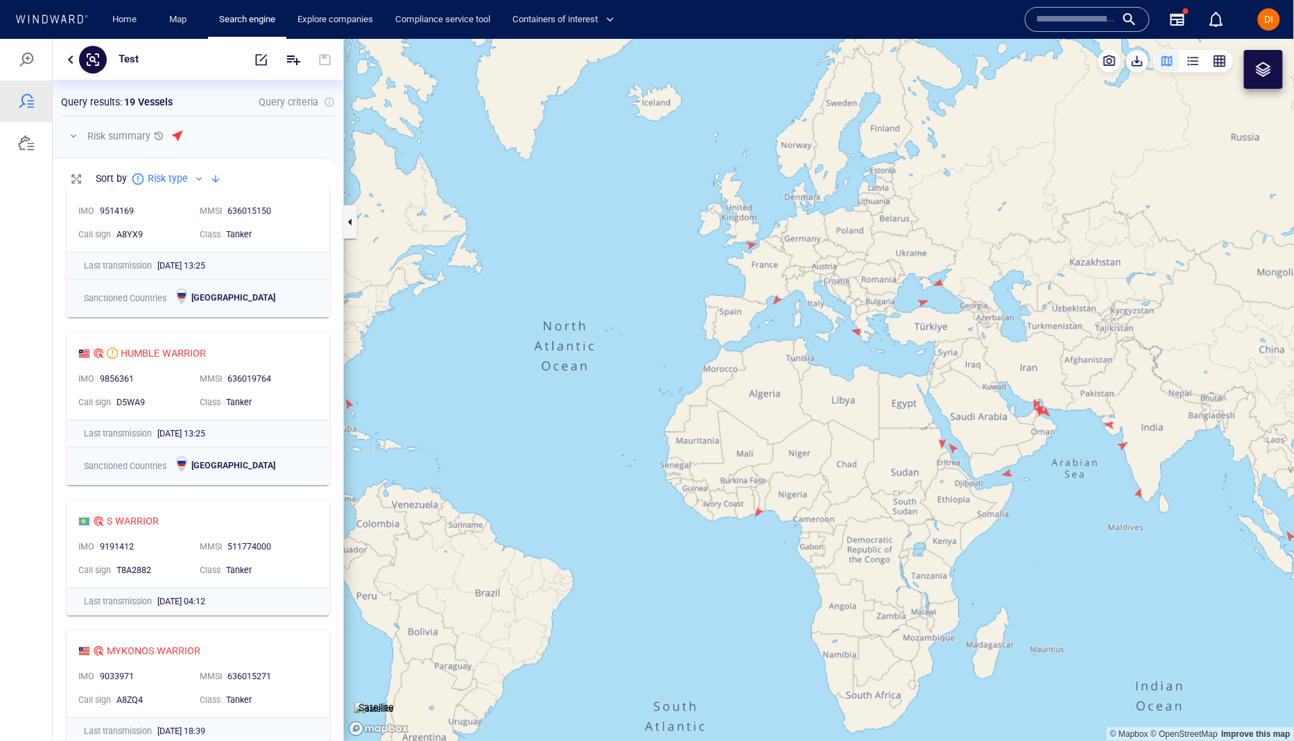
scroll to position [1513, 0]
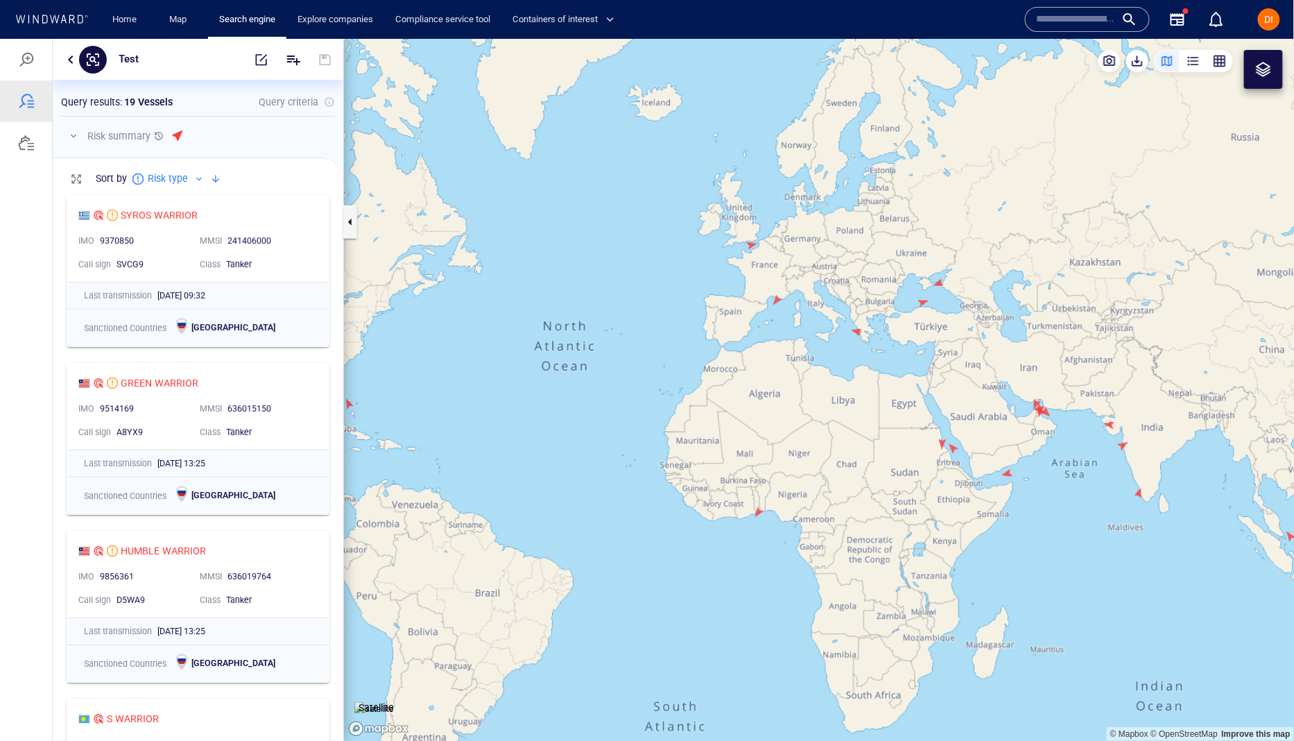
click at [71, 59] on button "button" at bounding box center [70, 59] width 17 height 17
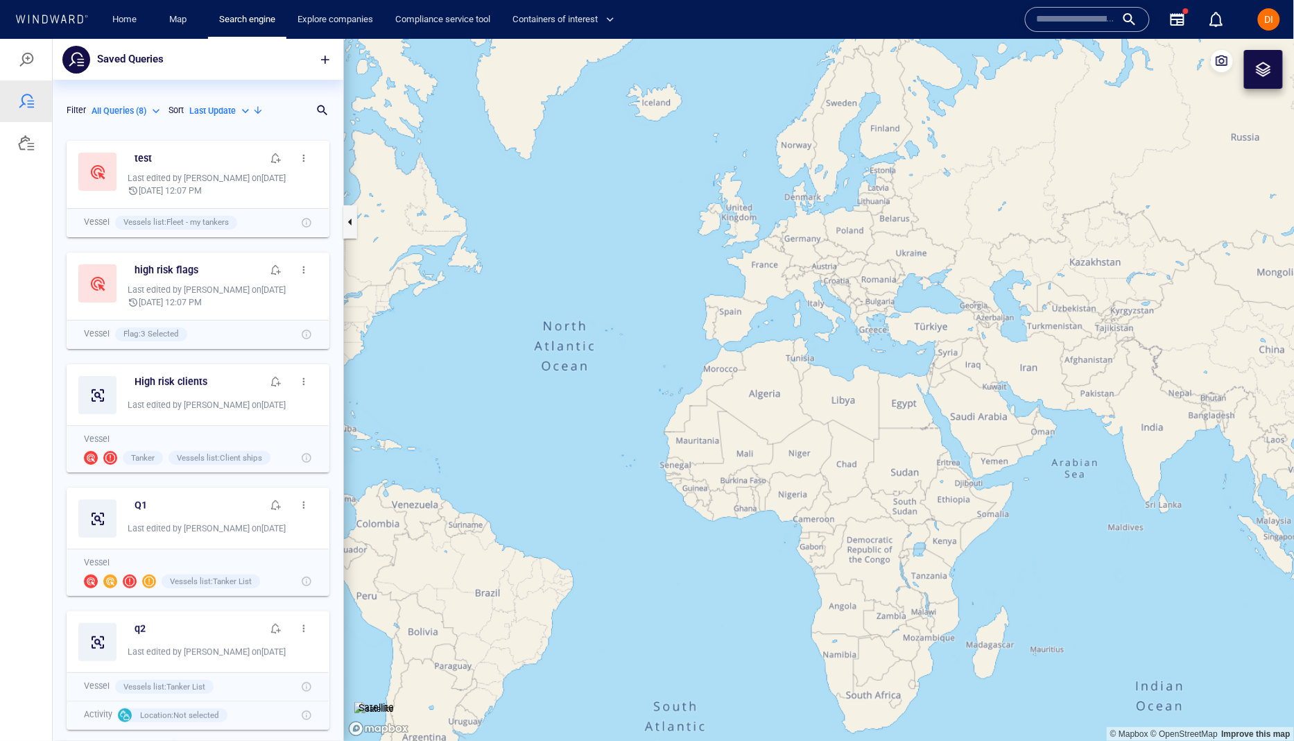
scroll to position [607, 290]
drag, startPoint x: 170, startPoint y: 144, endPoint x: 193, endPoint y: 146, distance: 23.1
click at [172, 144] on div "test" at bounding box center [223, 158] width 190 height 28
click at [306, 152] on span "button" at bounding box center [303, 157] width 11 height 11
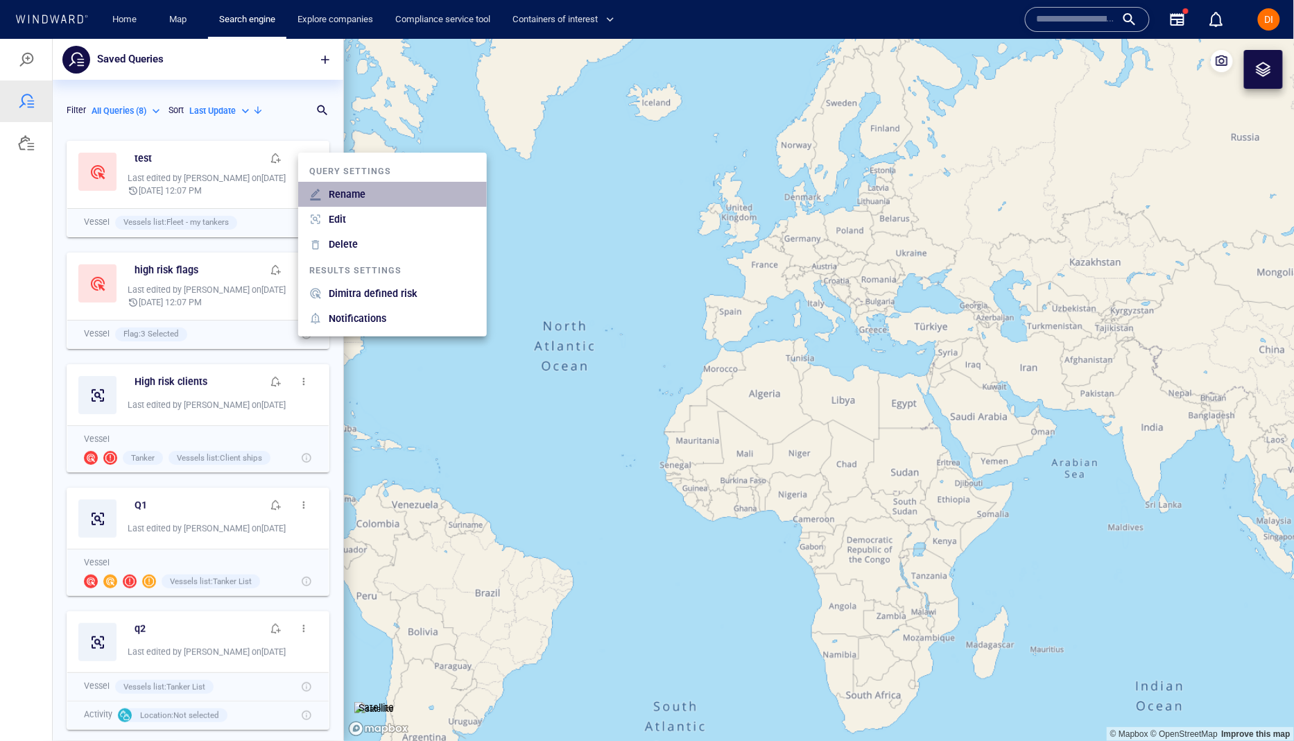
drag, startPoint x: 348, startPoint y: 191, endPoint x: 105, endPoint y: 185, distance: 242.8
click at [336, 193] on p "Rename" at bounding box center [347, 193] width 37 height 17
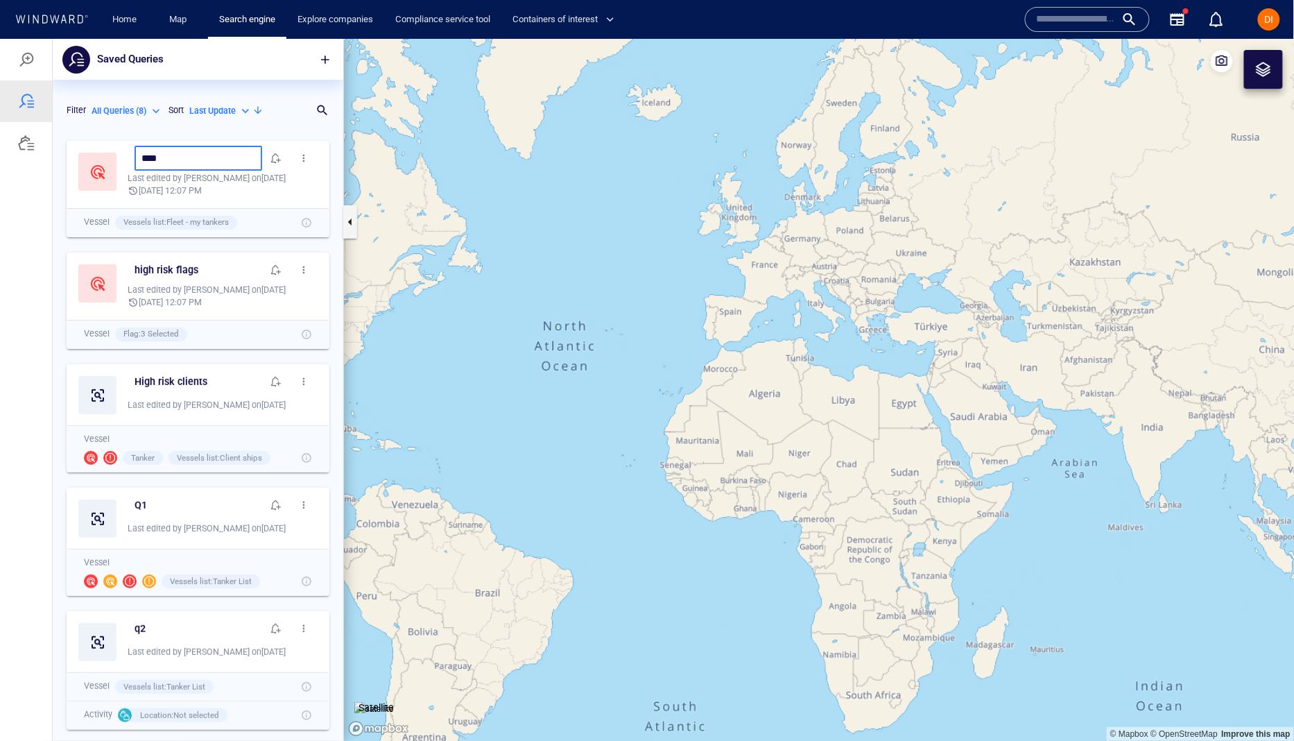
drag, startPoint x: 49, startPoint y: 153, endPoint x: -1, endPoint y: 147, distance: 49.5
click at [0, 147] on div "Saved Queries Filter All Queries ( 8 ) *** Sort Last Update ********* Search fo…" at bounding box center [647, 389] width 1294 height 702
type input "**********"
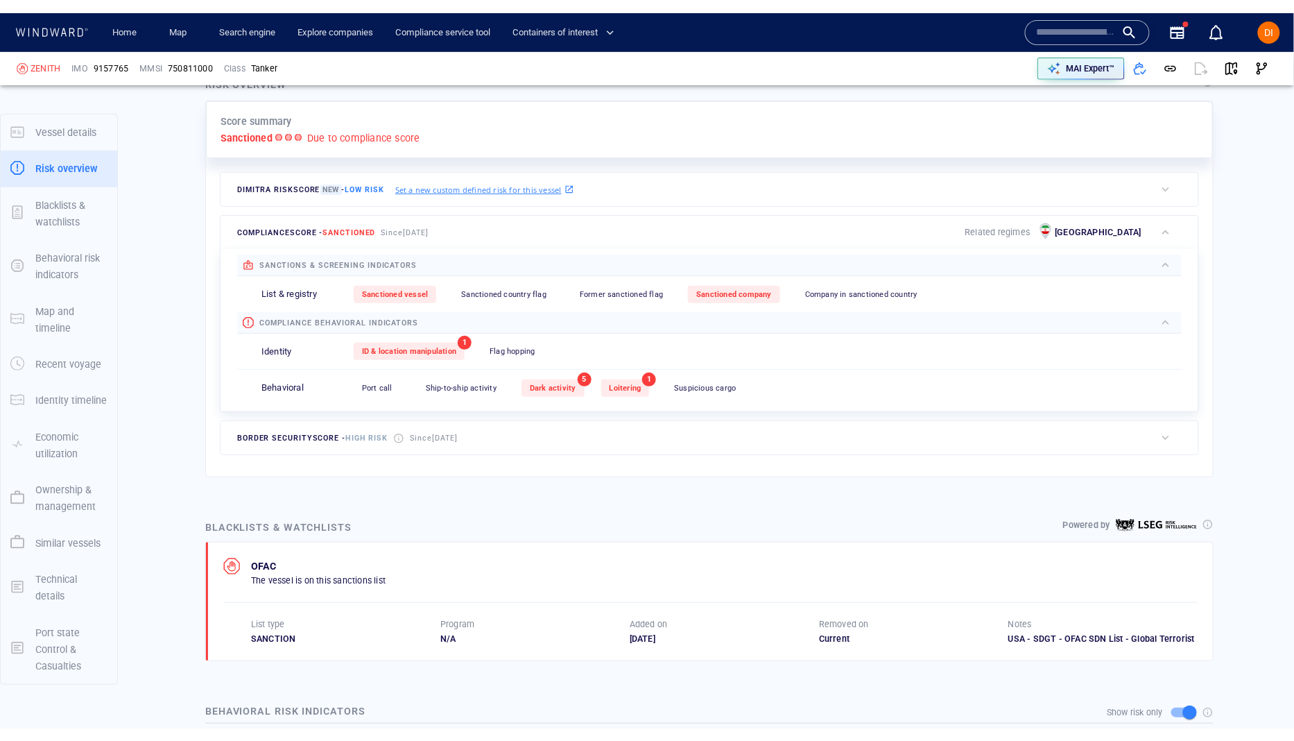
scroll to position [329, 0]
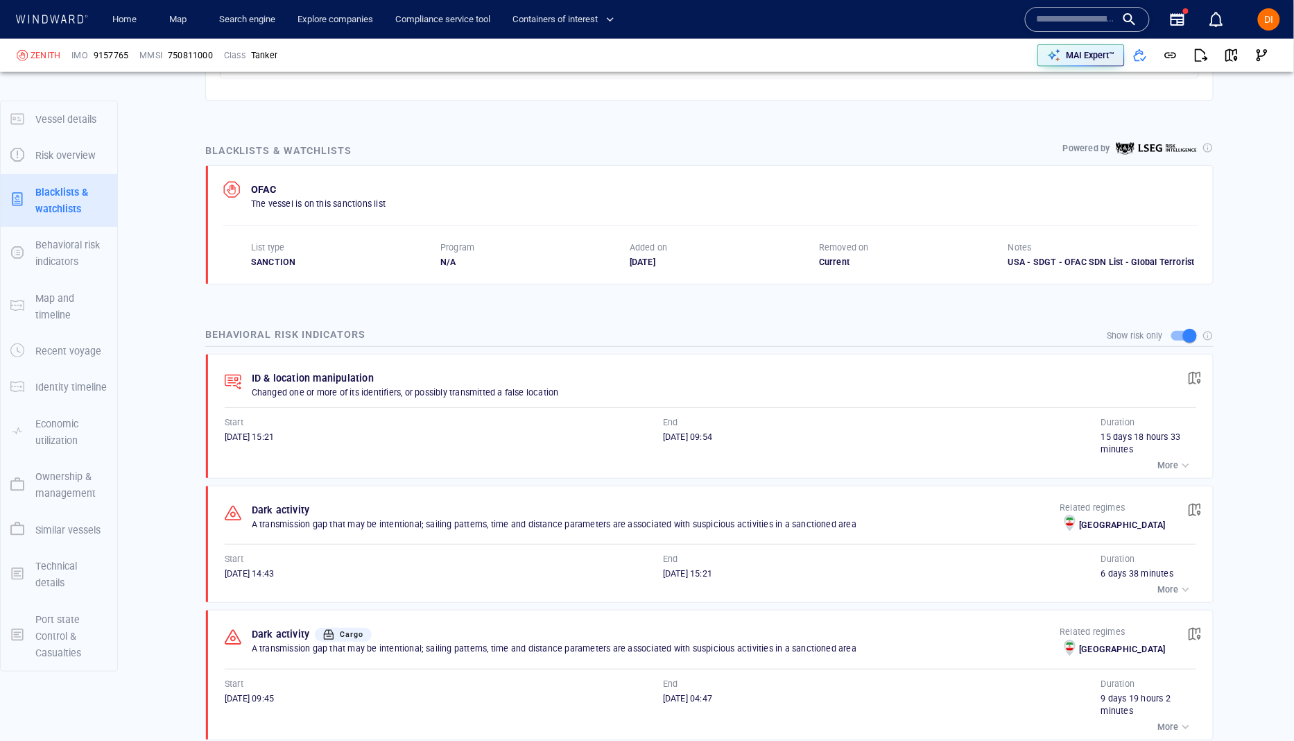
scroll to position [689, 0]
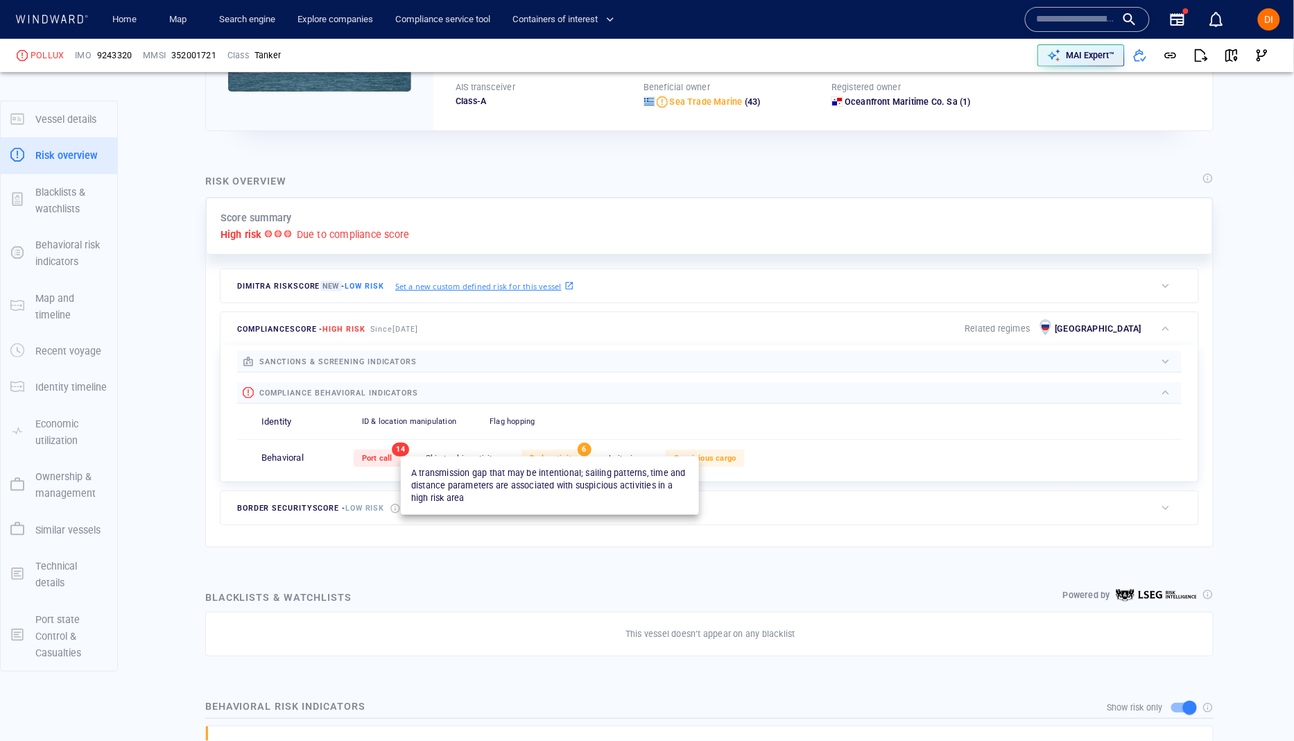
scroll to position [229, 0]
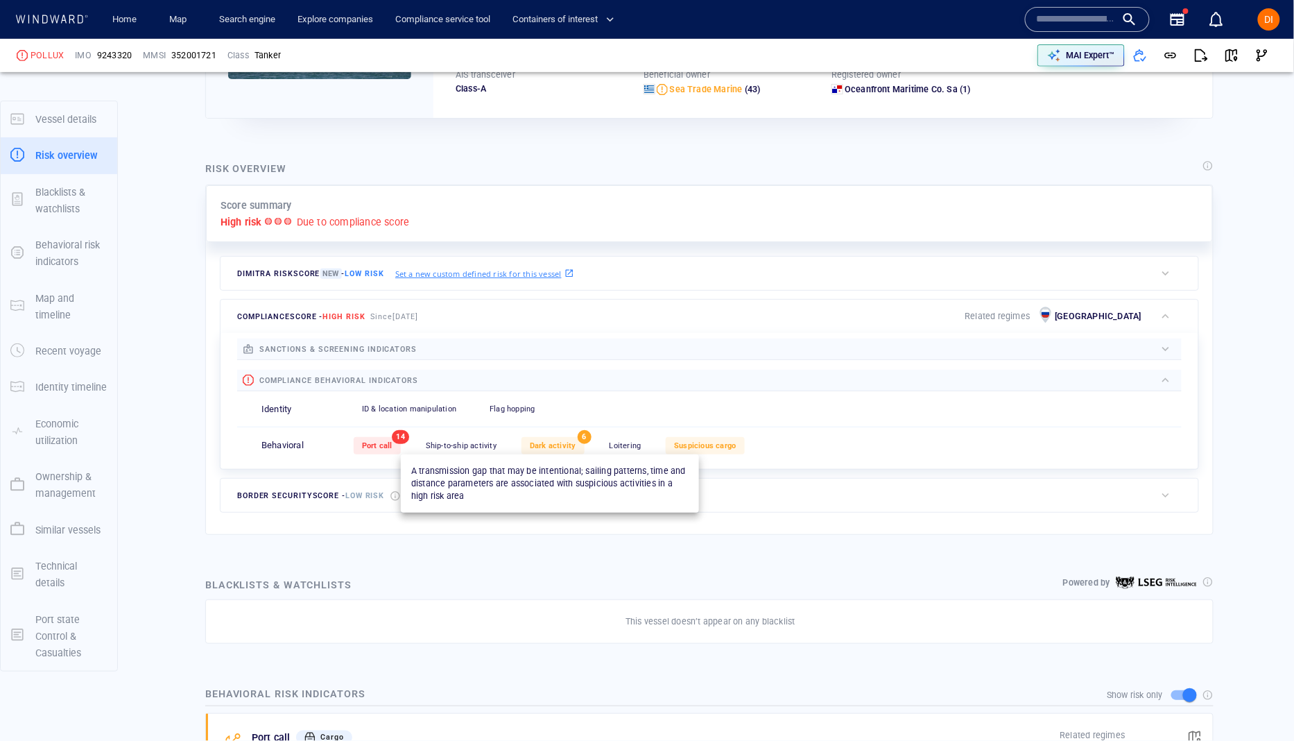
click at [556, 447] on span "Dark activity" at bounding box center [553, 445] width 46 height 9
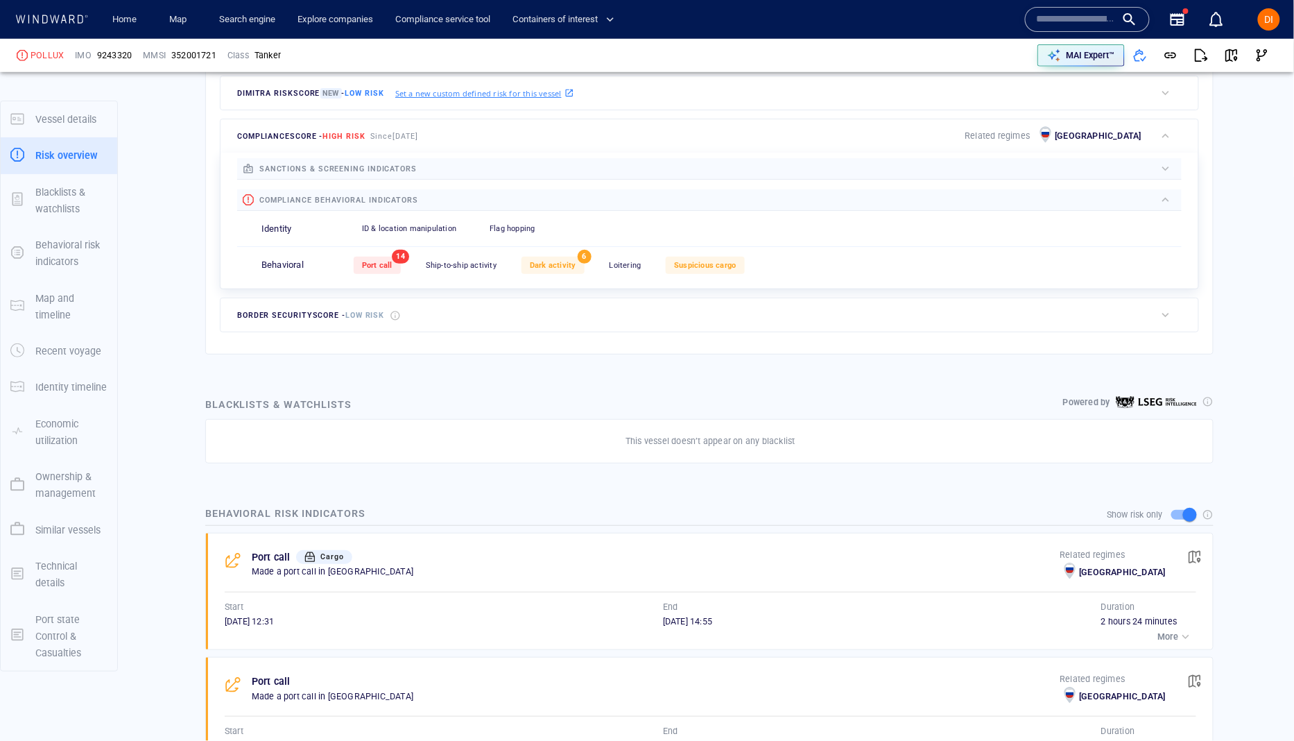
scroll to position [409, 0]
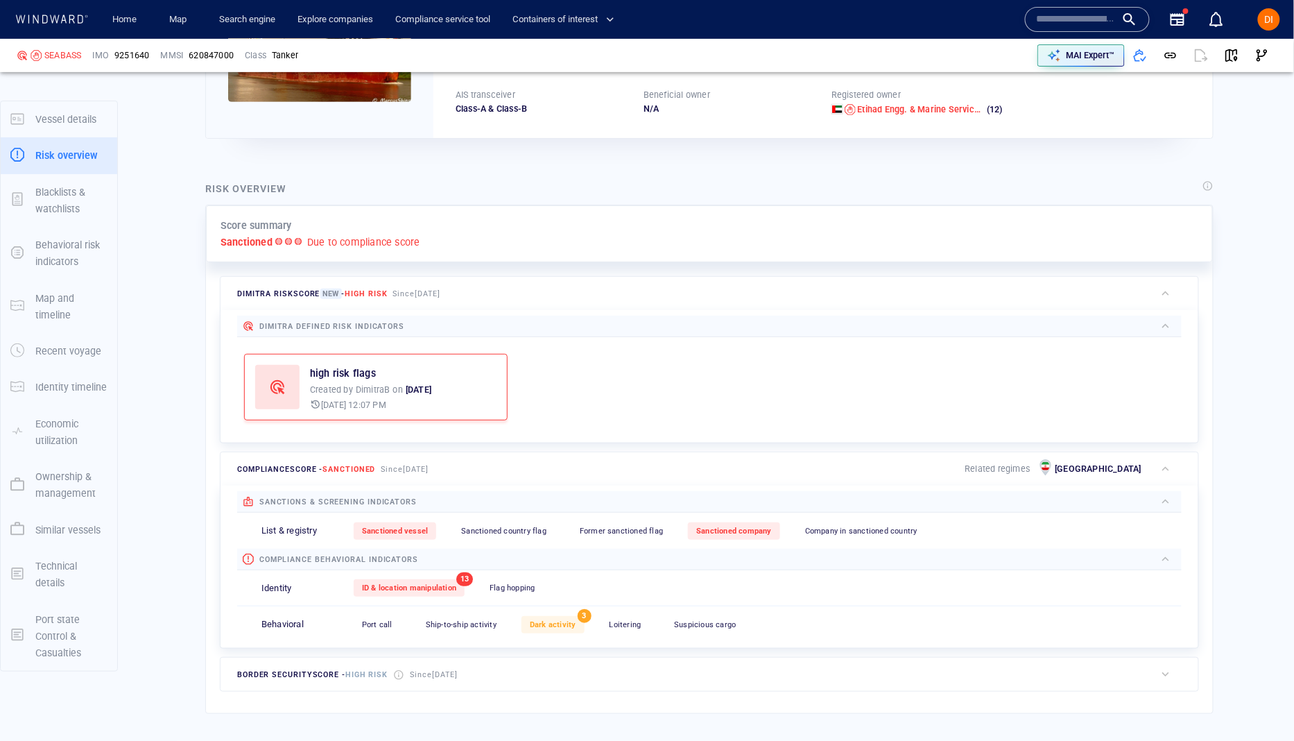
scroll to position [211, 0]
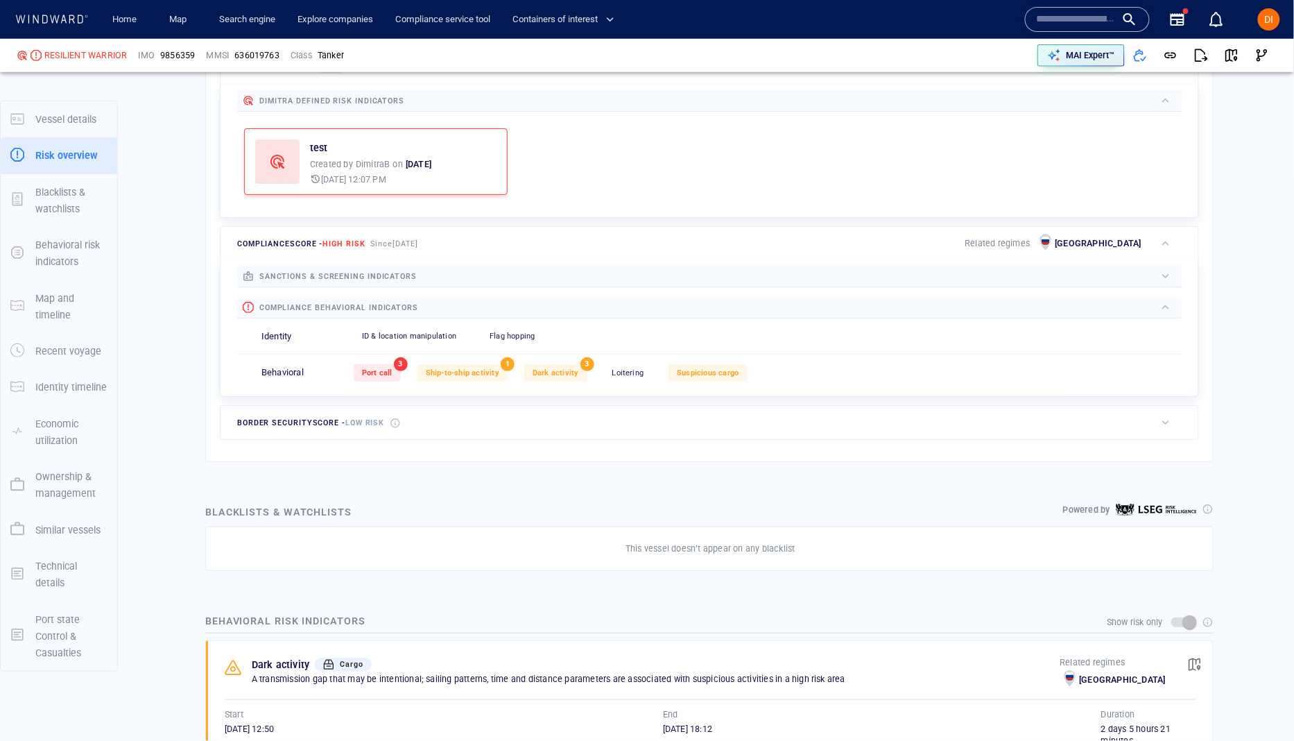
scroll to position [437, 0]
drag, startPoint x: 481, startPoint y: 273, endPoint x: 474, endPoint y: 273, distance: 7.7
click at [481, 273] on div at bounding box center [786, 273] width 738 height 15
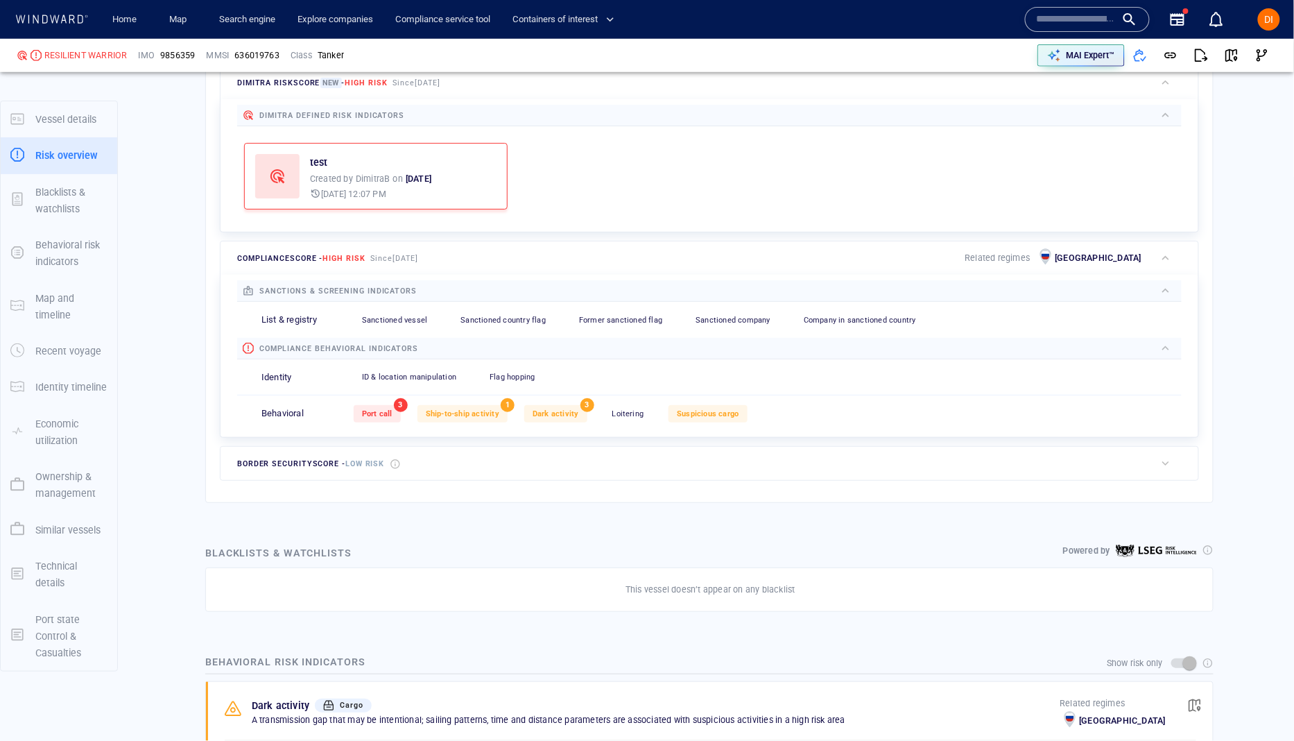
scroll to position [398, 0]
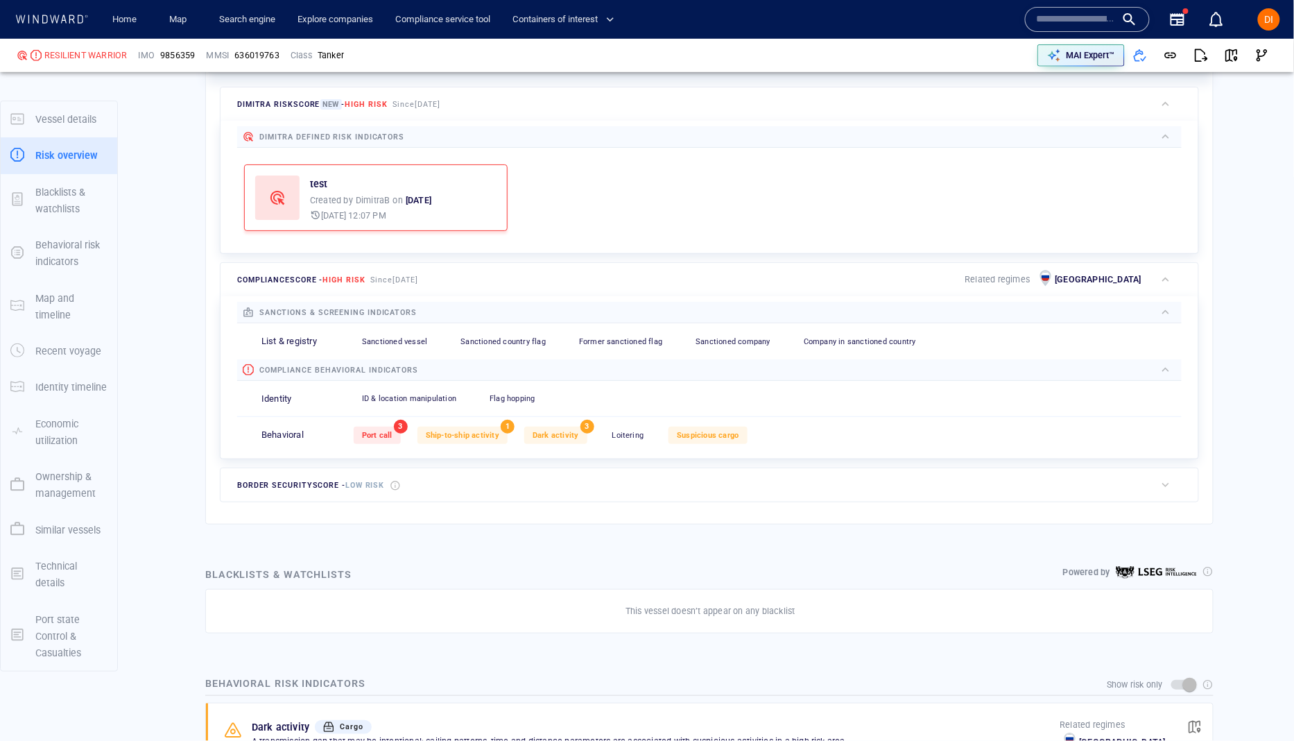
click at [347, 185] on div "test" at bounding box center [370, 183] width 121 height 17
drag, startPoint x: 584, startPoint y: 148, endPoint x: 529, endPoint y: 114, distance: 64.1
click at [580, 146] on div "Dimitra defined risk indicators test Created by DimitraB on [DATE] [DATE] 12:07…" at bounding box center [709, 186] width 944 height 121
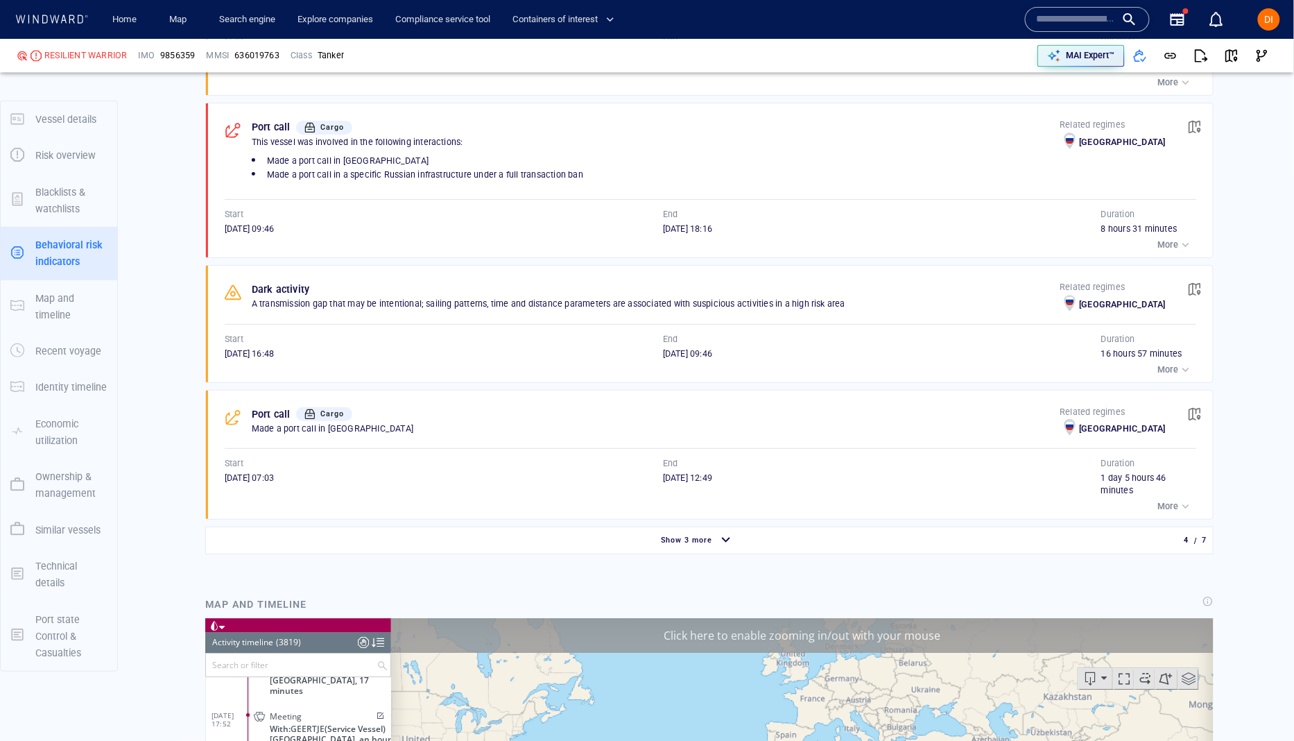
scroll to position [145280, 0]
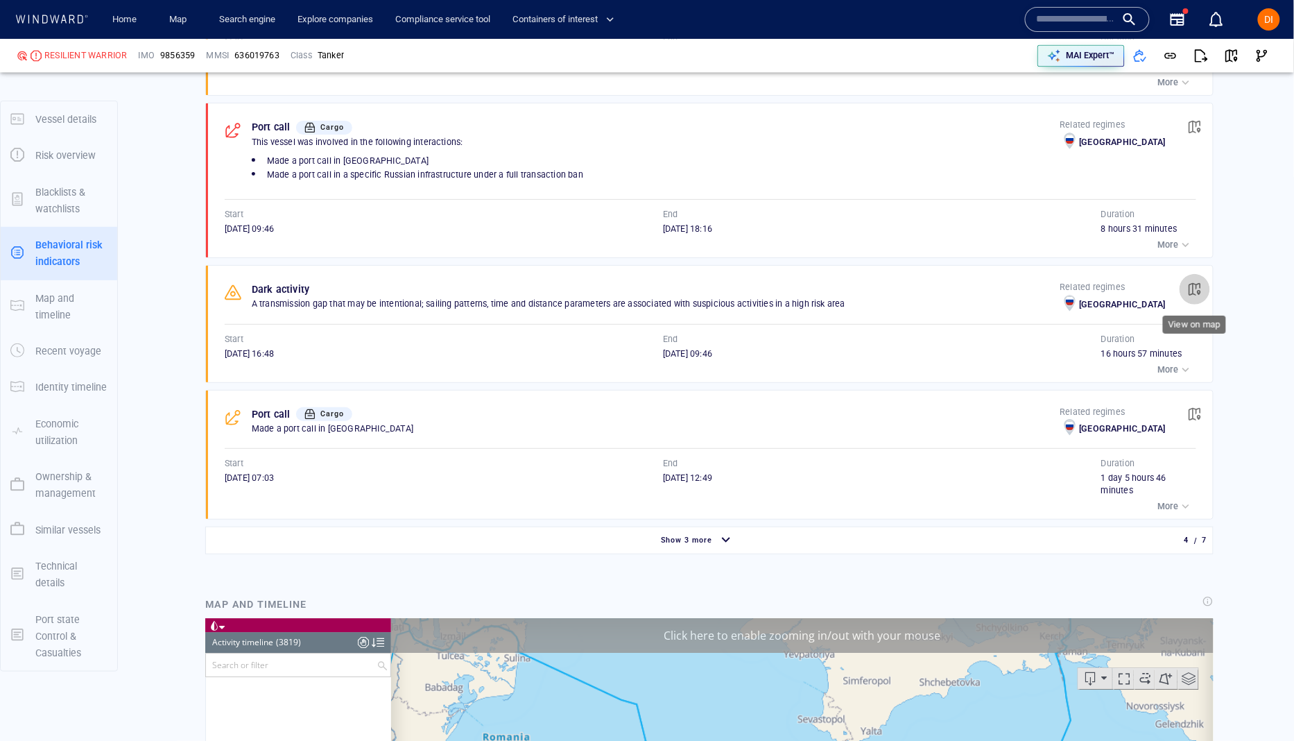
click at [1193, 293] on span "button" at bounding box center [1195, 289] width 14 height 14
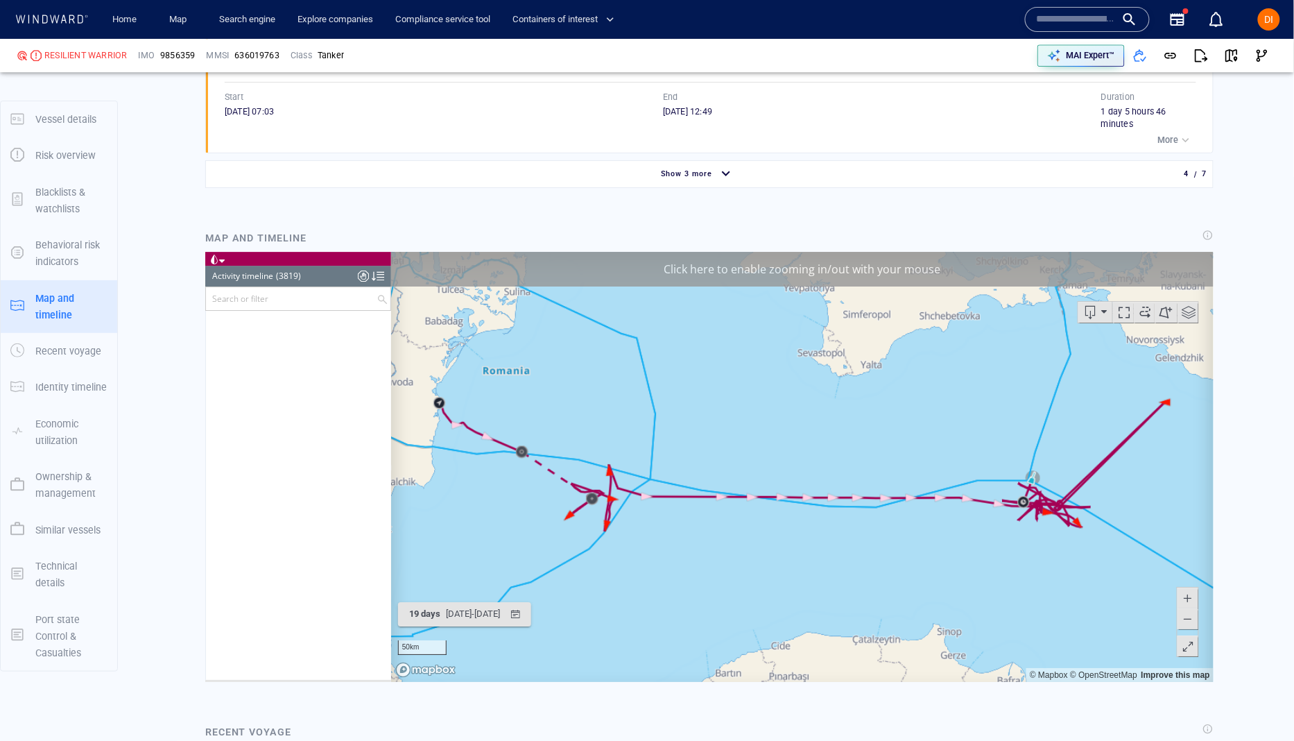
scroll to position [1500, 0]
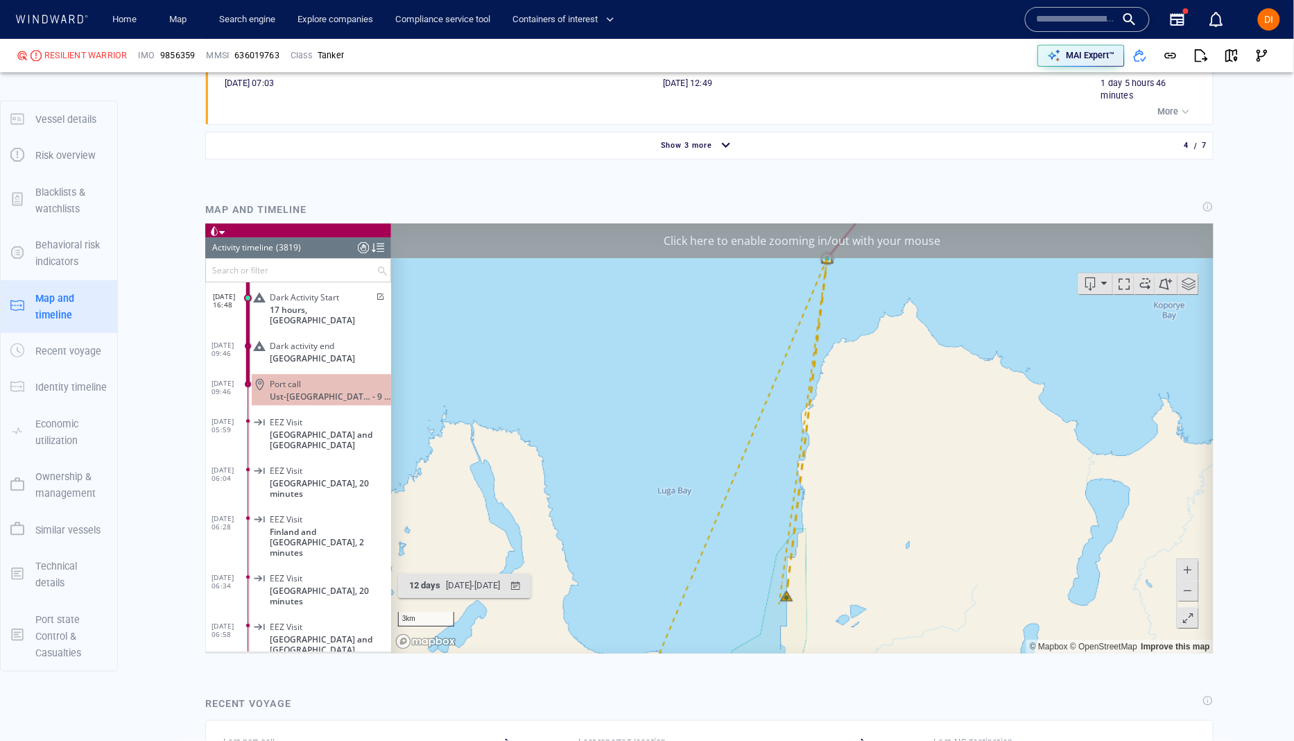
scroll to position [1530, 0]
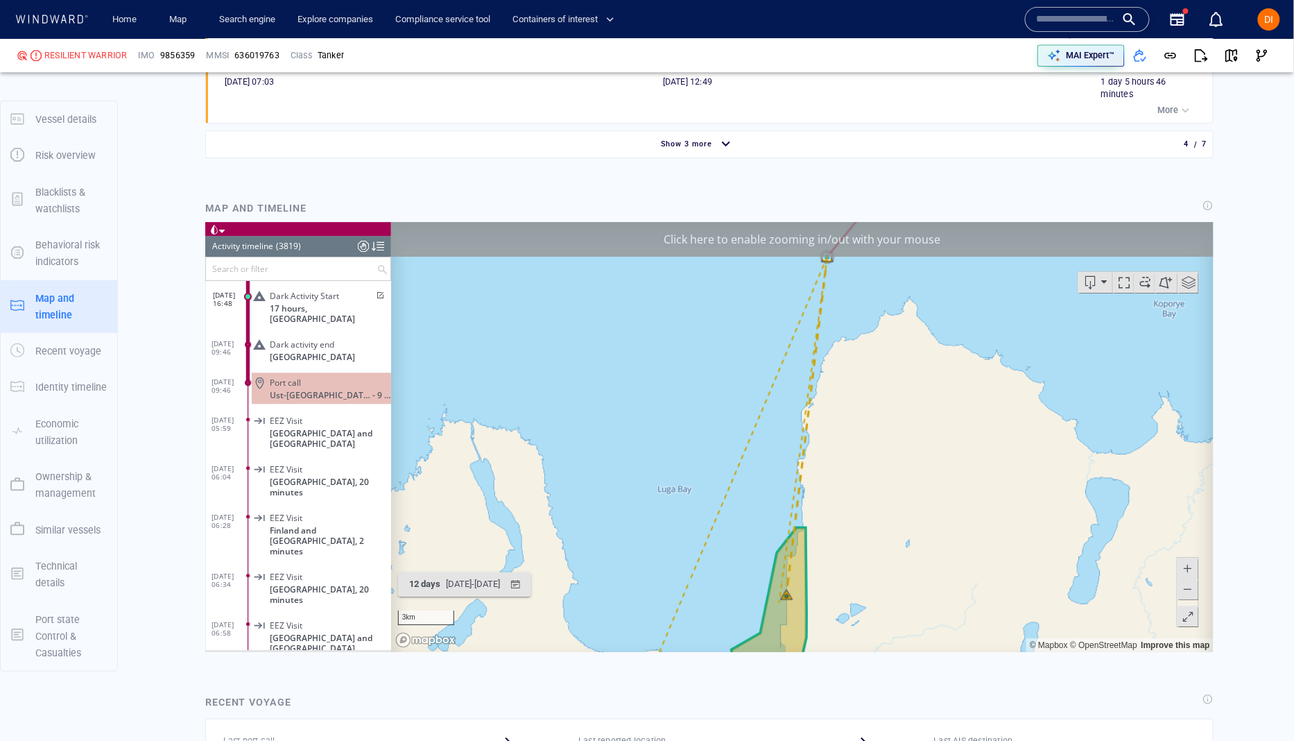
click at [938, 238] on div "Click here to enable zooming in/out with your mouse" at bounding box center [801, 239] width 822 height 35
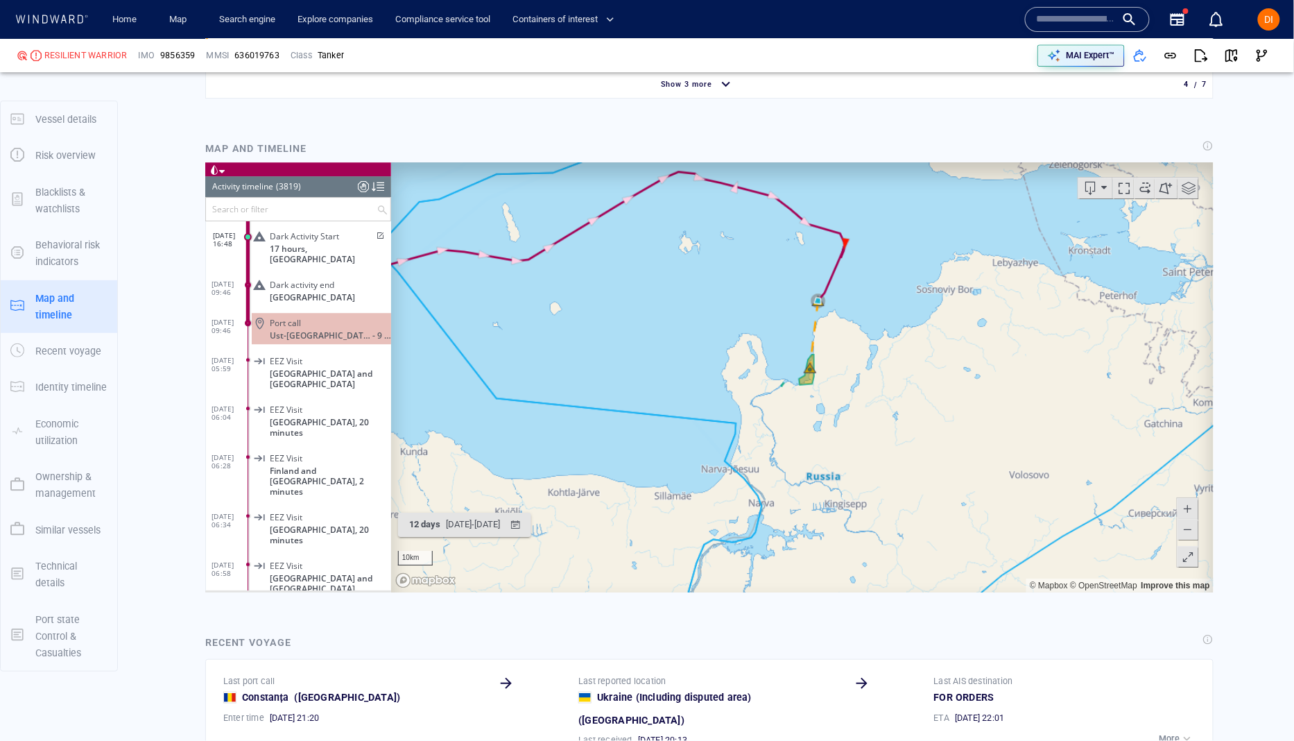
scroll to position [1598, 0]
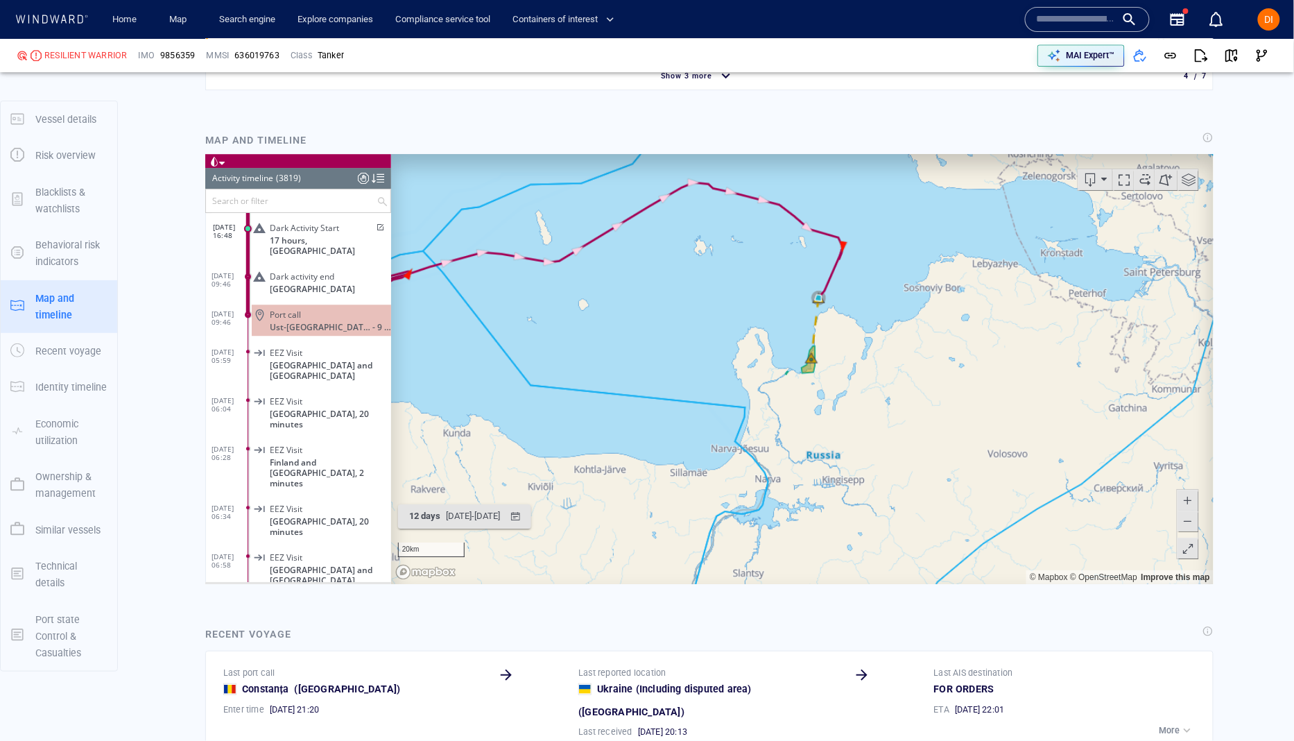
drag, startPoint x: 825, startPoint y: 367, endPoint x: 795, endPoint y: 492, distance: 129.0
click at [795, 492] on canvas "Map" at bounding box center [801, 369] width 822 height 430
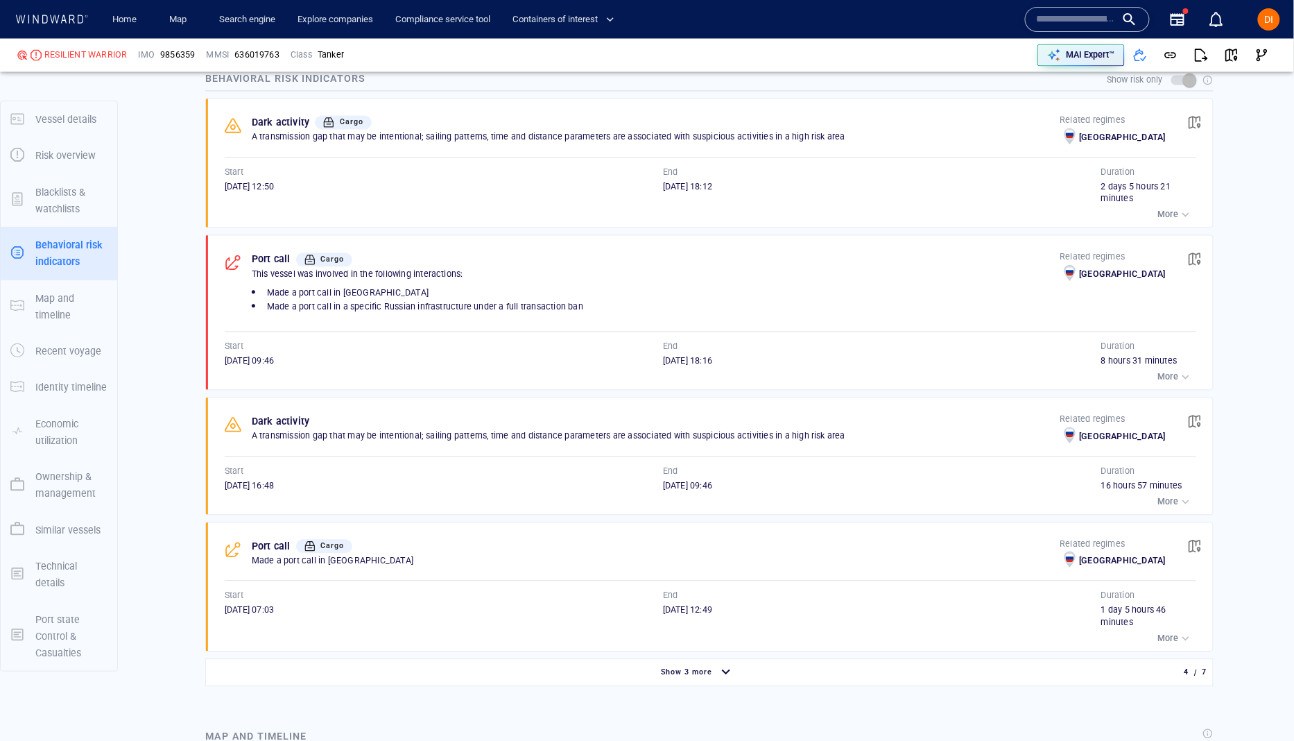
scroll to position [1007, 0]
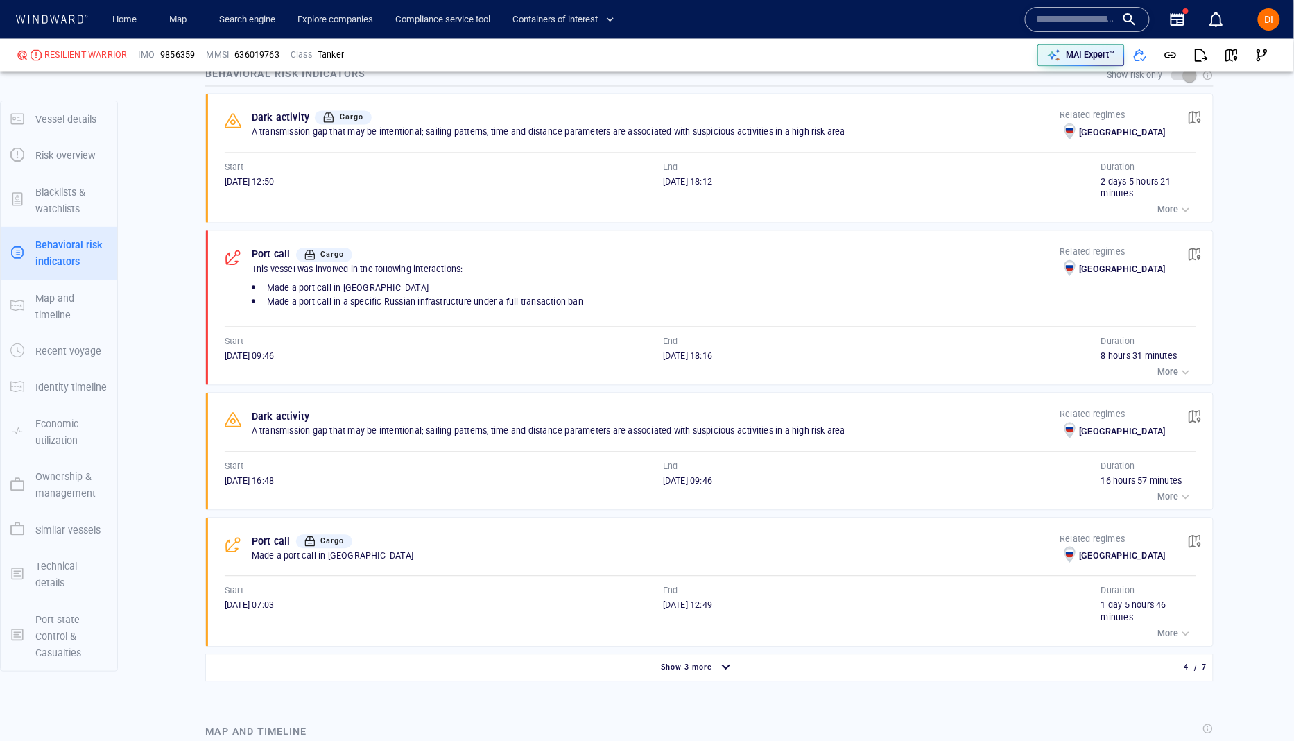
drag, startPoint x: 590, startPoint y: 668, endPoint x: 593, endPoint y: 655, distance: 14.1
click at [591, 668] on div "Show 3 more" at bounding box center [698, 668] width 978 height 24
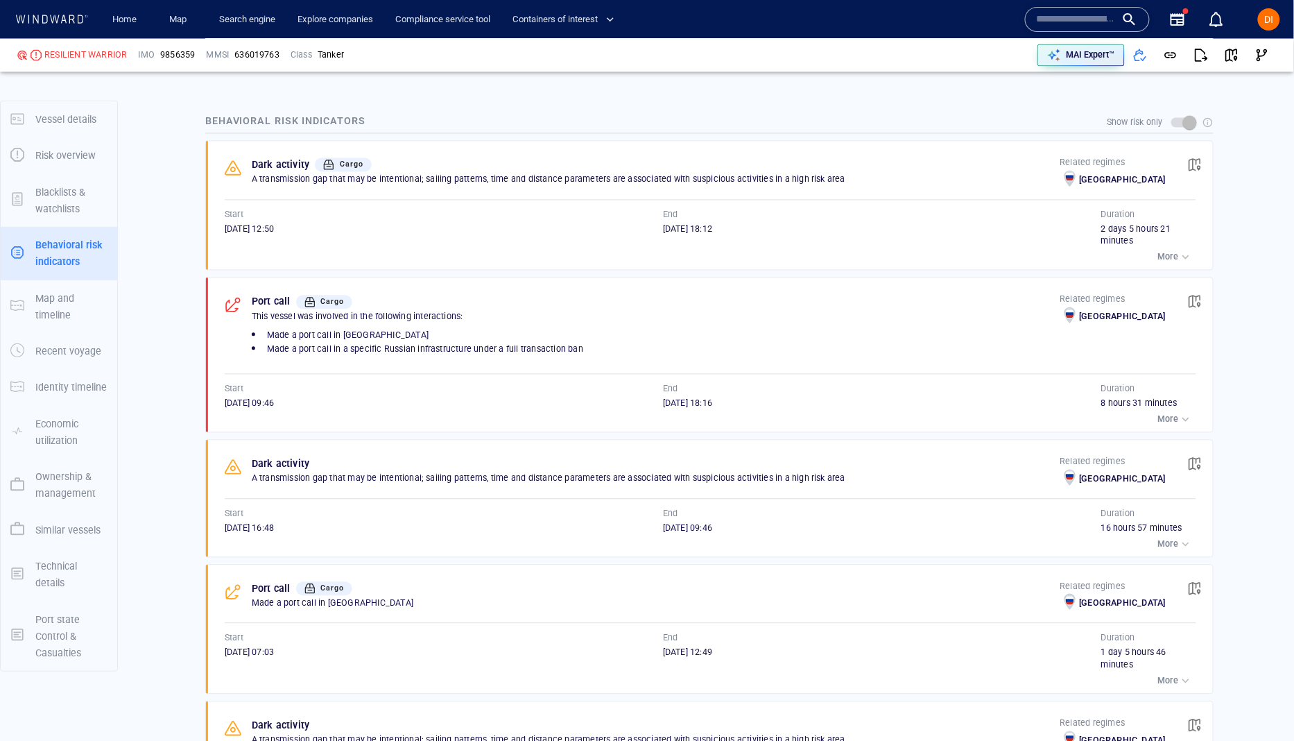
scroll to position [955, 0]
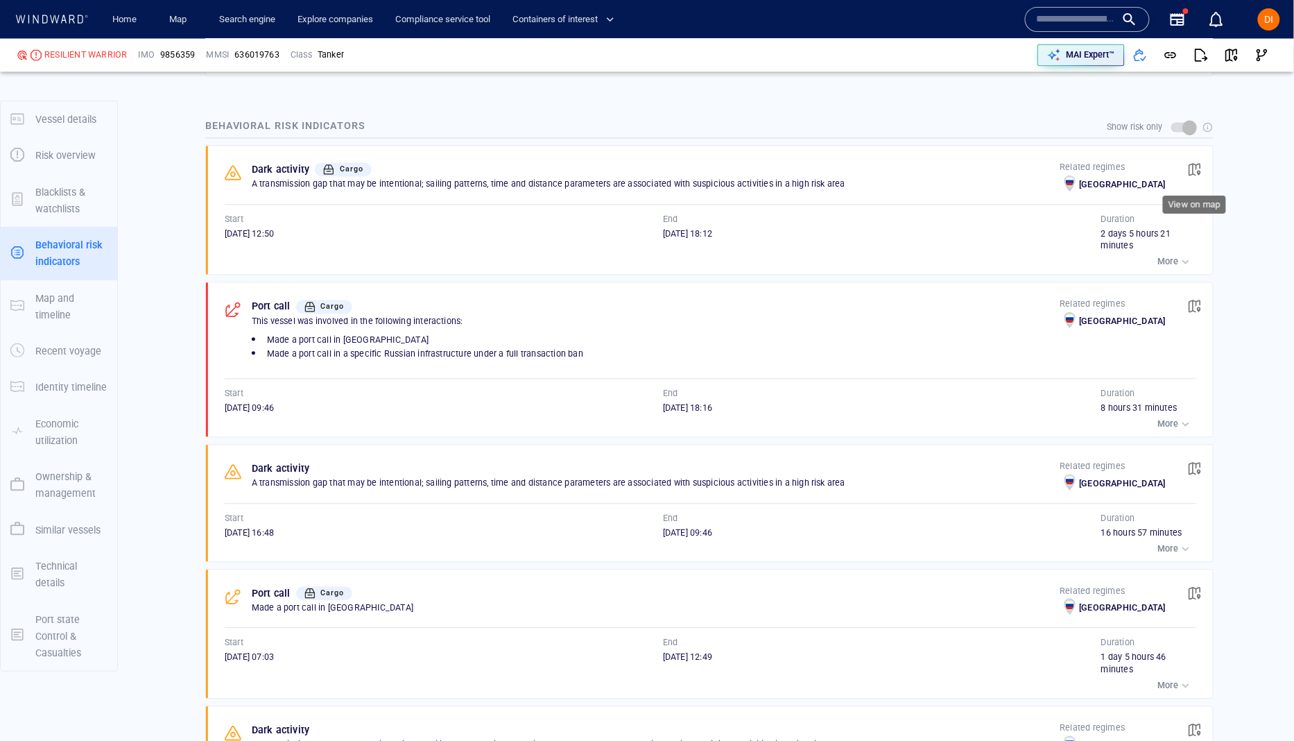
click at [1193, 168] on span "button" at bounding box center [1195, 170] width 14 height 14
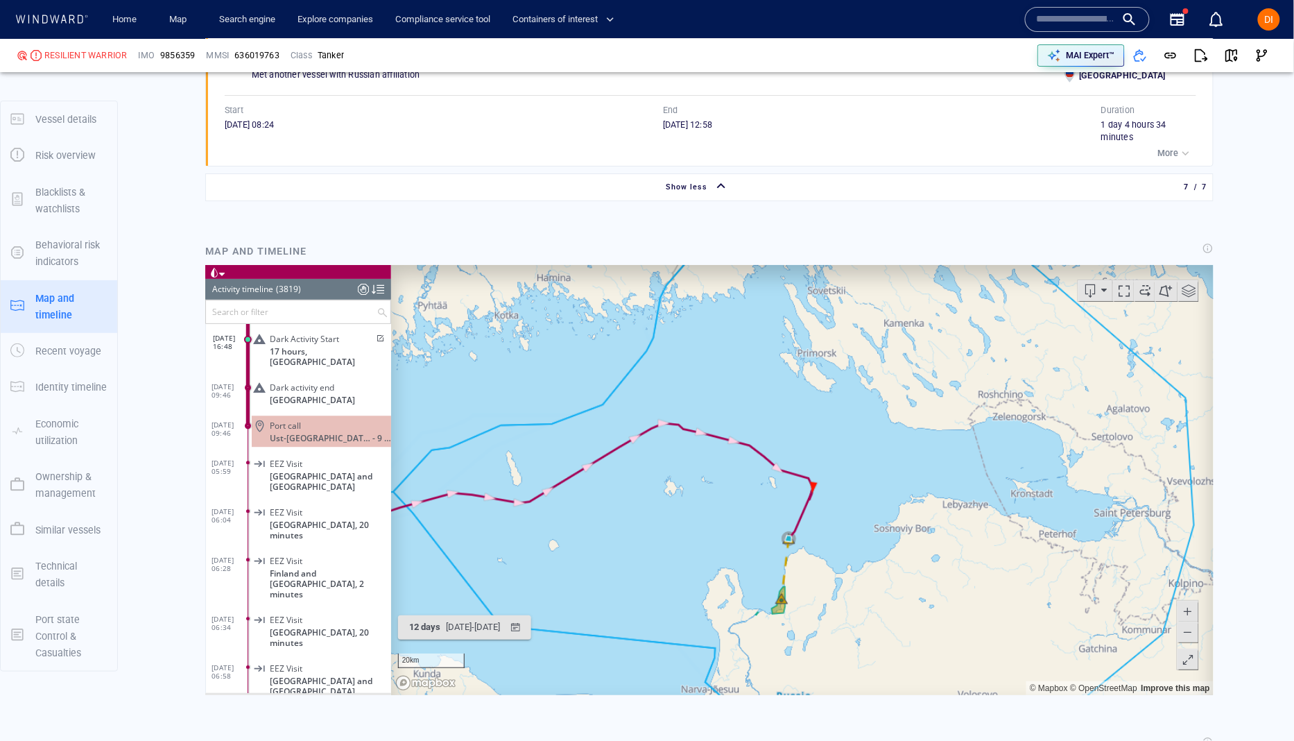
scroll to position [1901, 0]
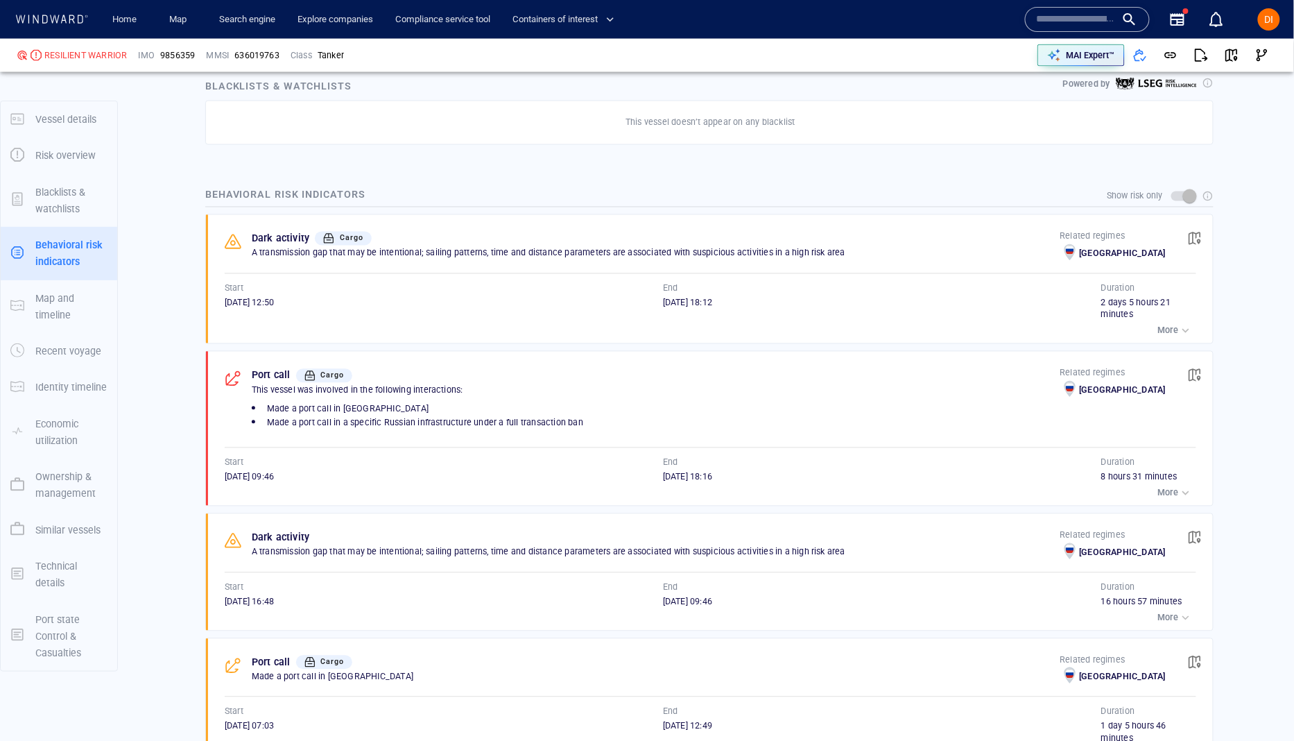
scroll to position [889, 0]
click at [336, 375] on span "Cargo" at bounding box center [333, 372] width 24 height 9
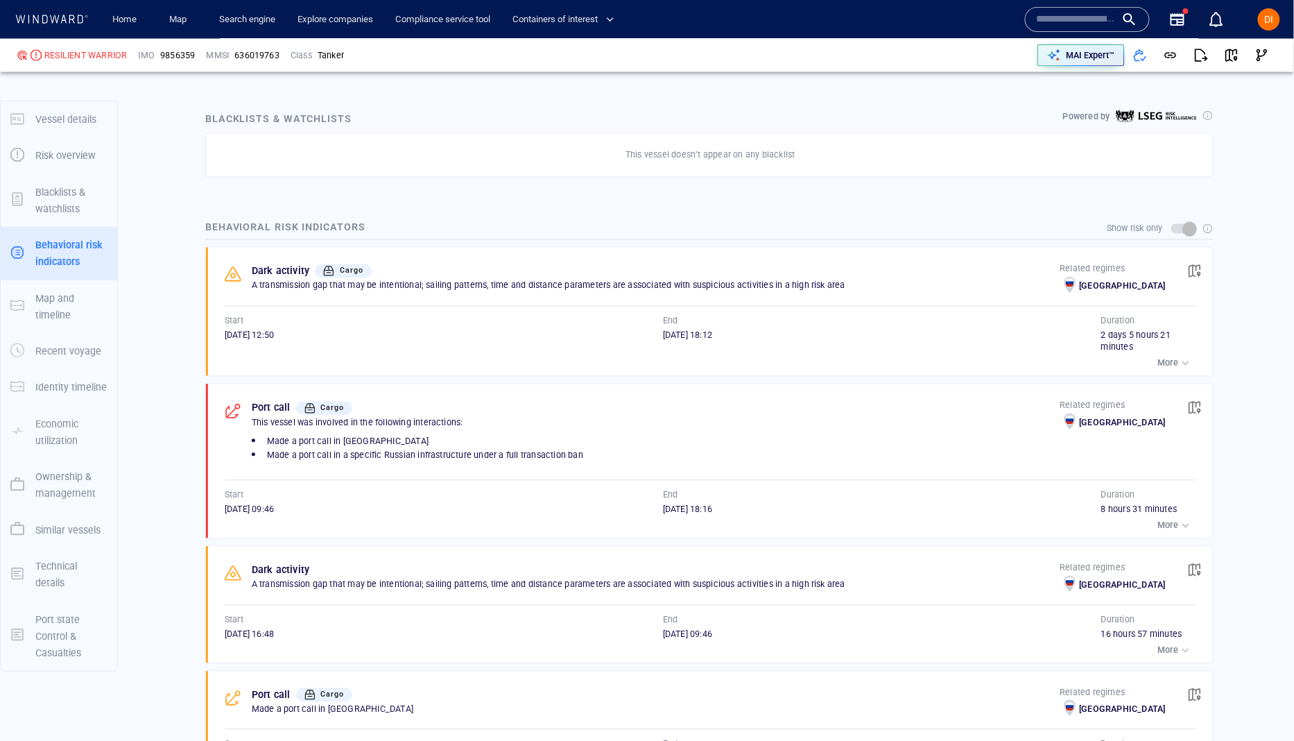
scroll to position [811, 0]
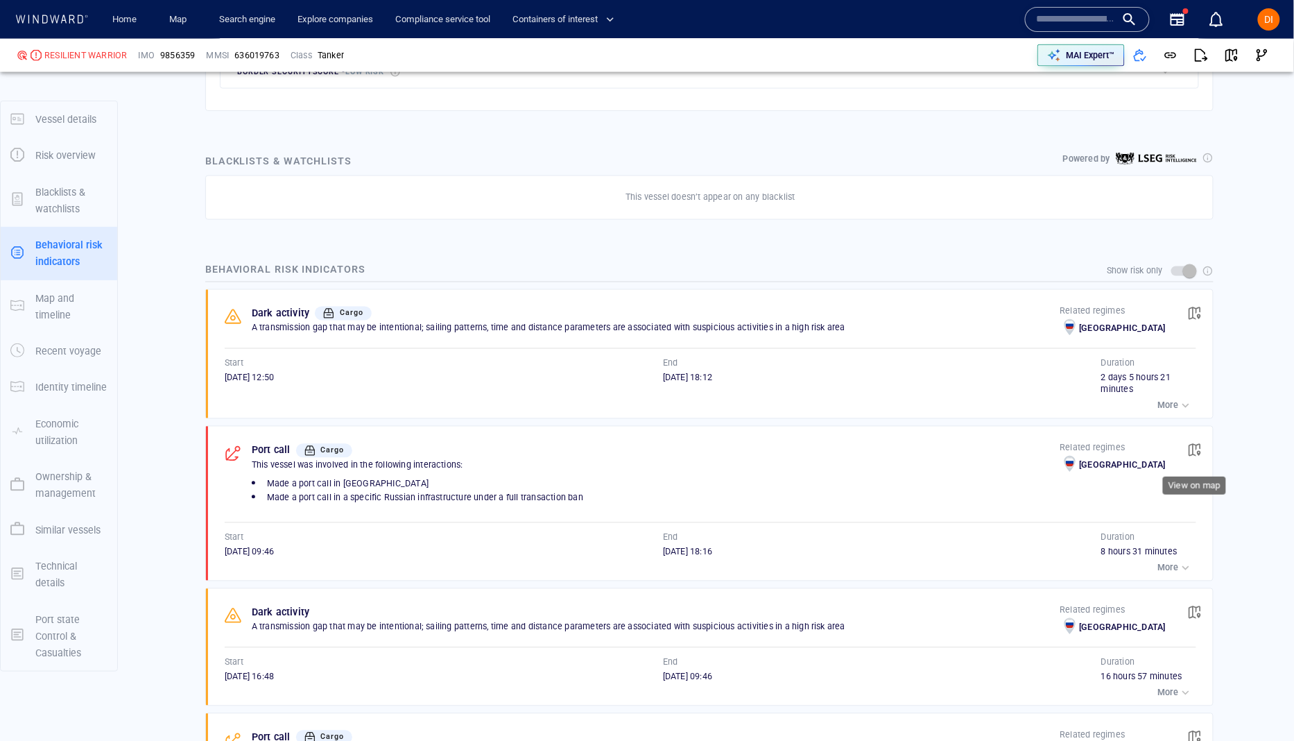
click at [1190, 454] on span "button" at bounding box center [1195, 450] width 14 height 14
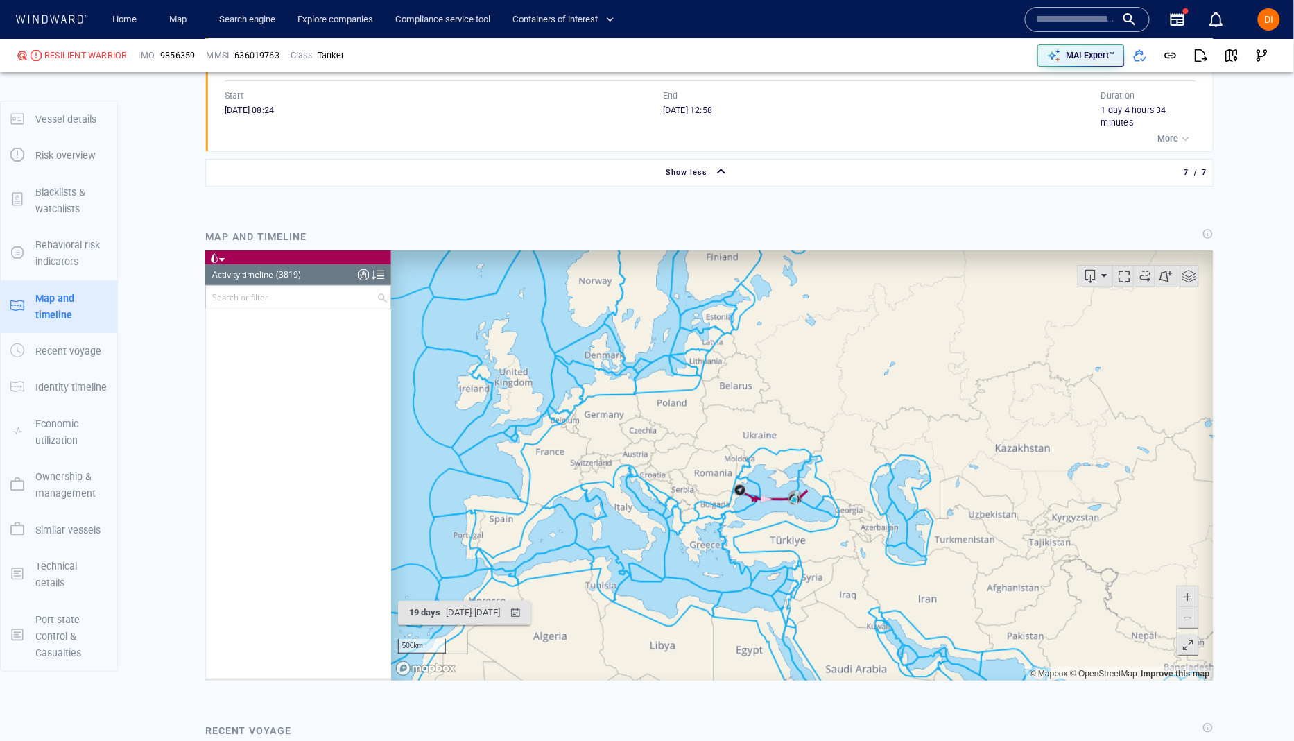
scroll to position [137297, 0]
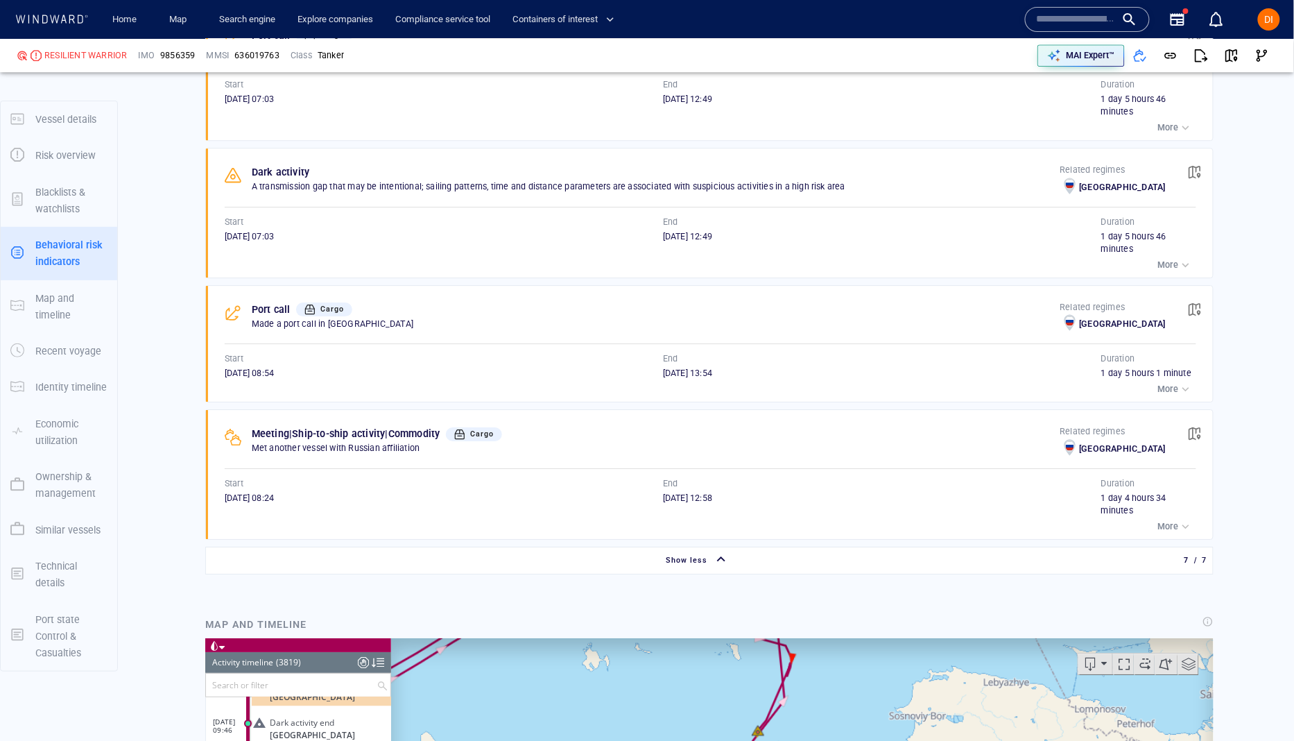
scroll to position [1515, 0]
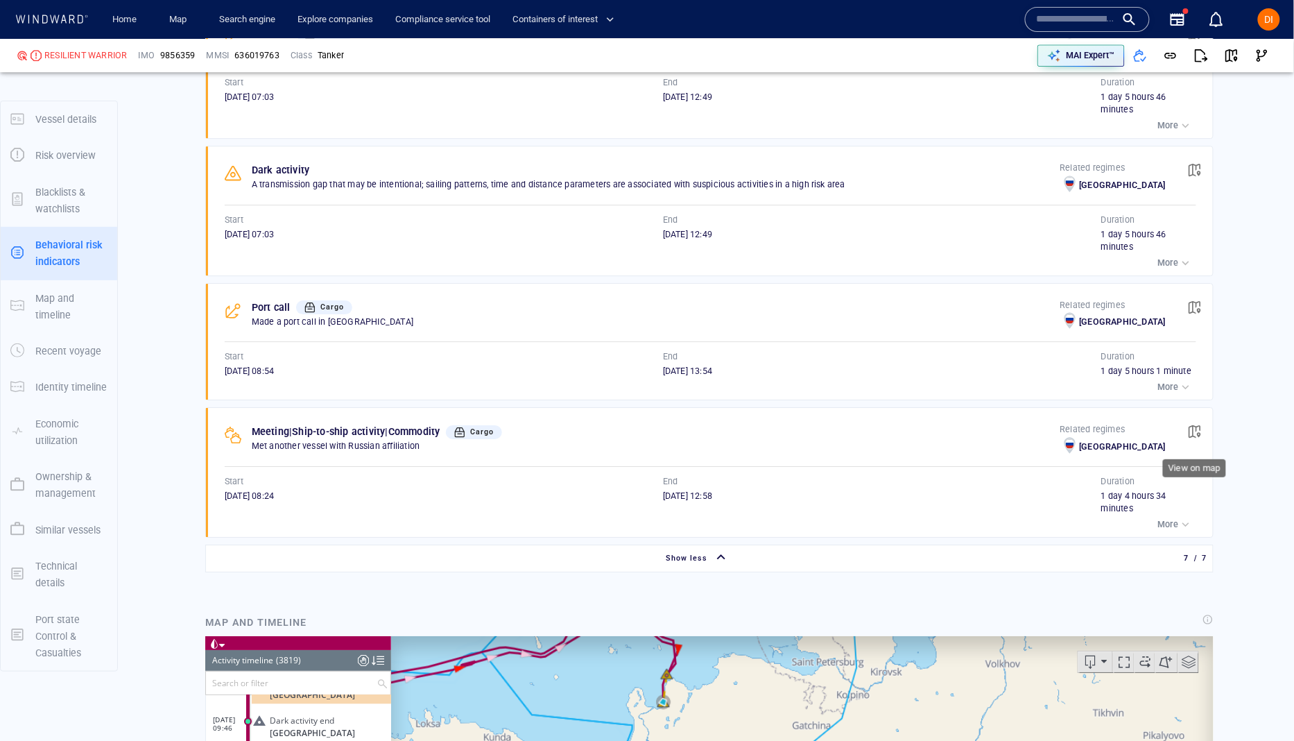
click at [1193, 431] on span "button" at bounding box center [1195, 431] width 14 height 14
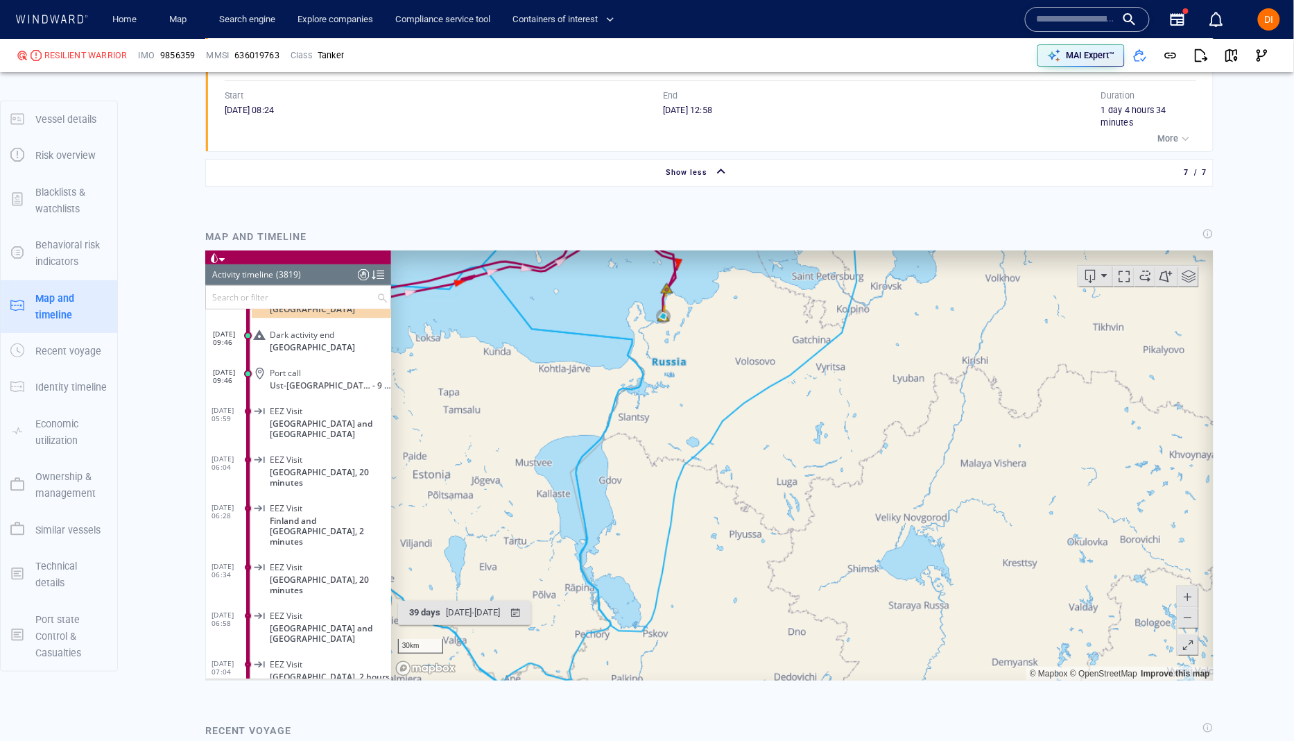
scroll to position [93743, 0]
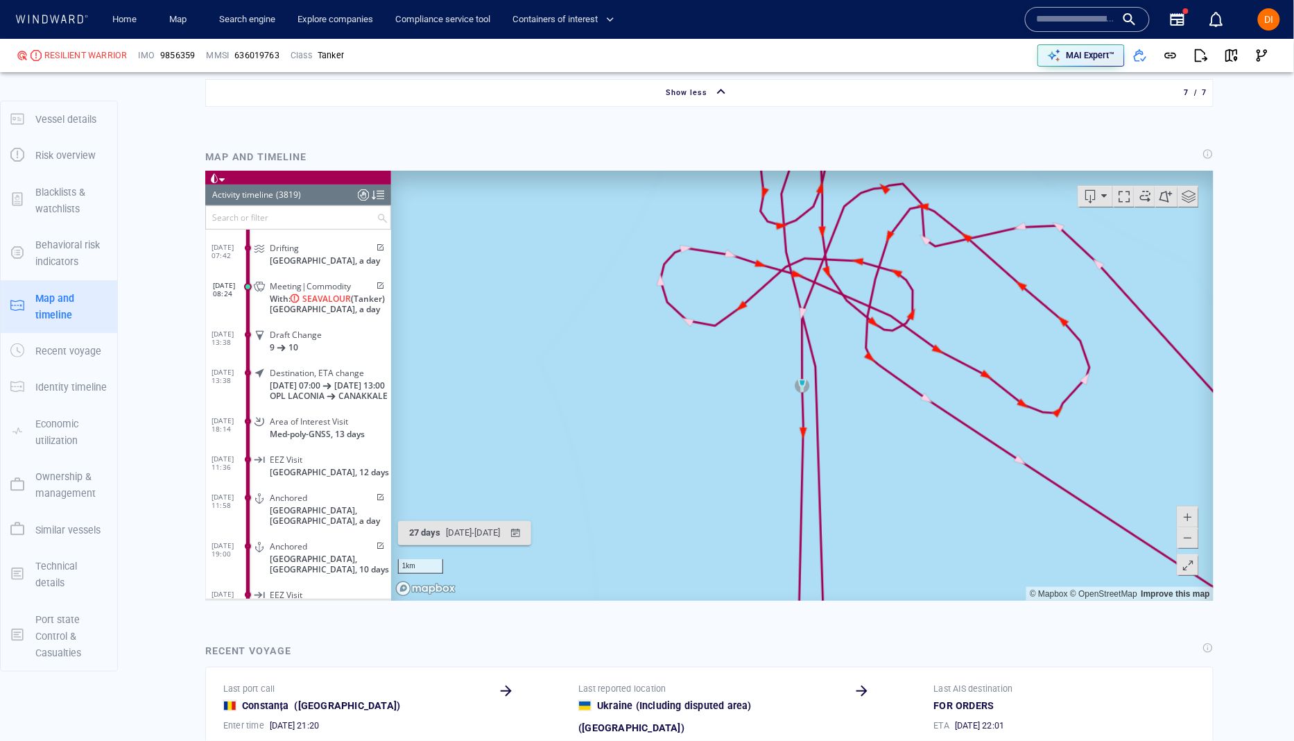
scroll to position [1988, 0]
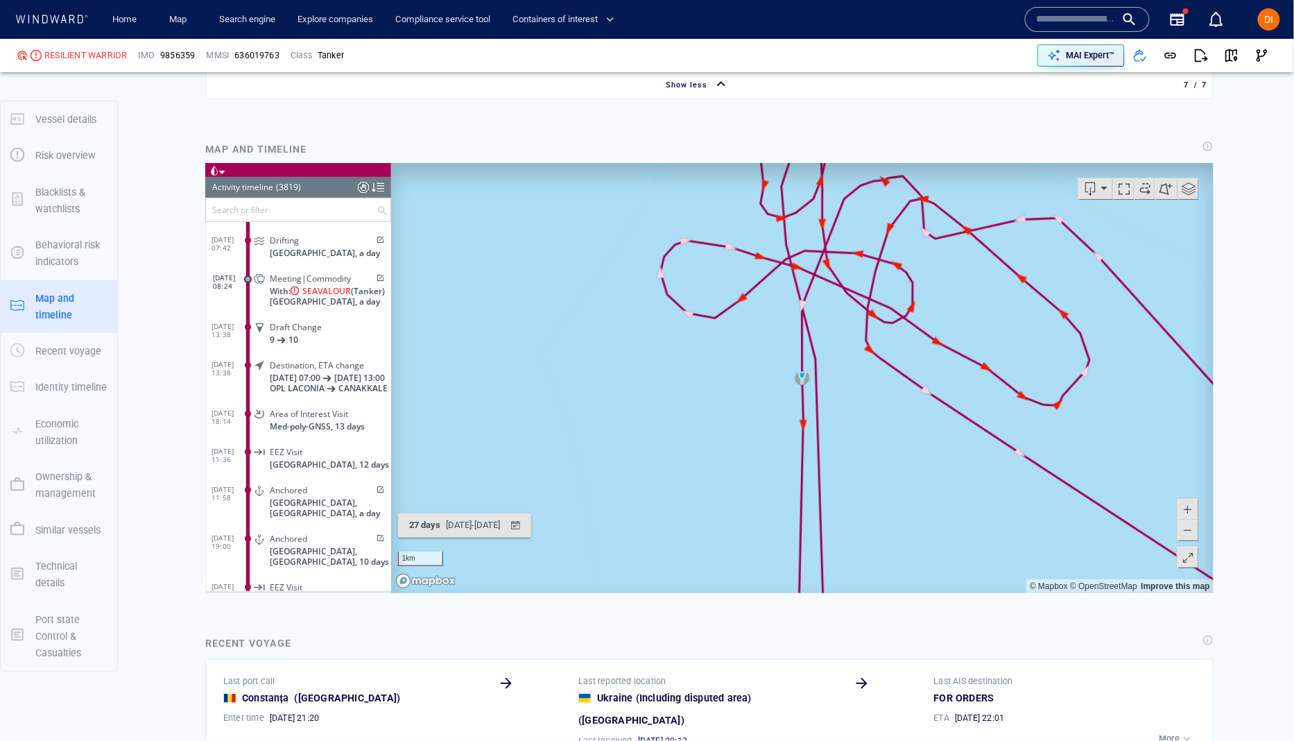
click at [375, 282] on span at bounding box center [379, 277] width 12 height 8
click at [270, 295] on span "With: SEAVALOUR (Tanker)" at bounding box center [326, 290] width 115 height 10
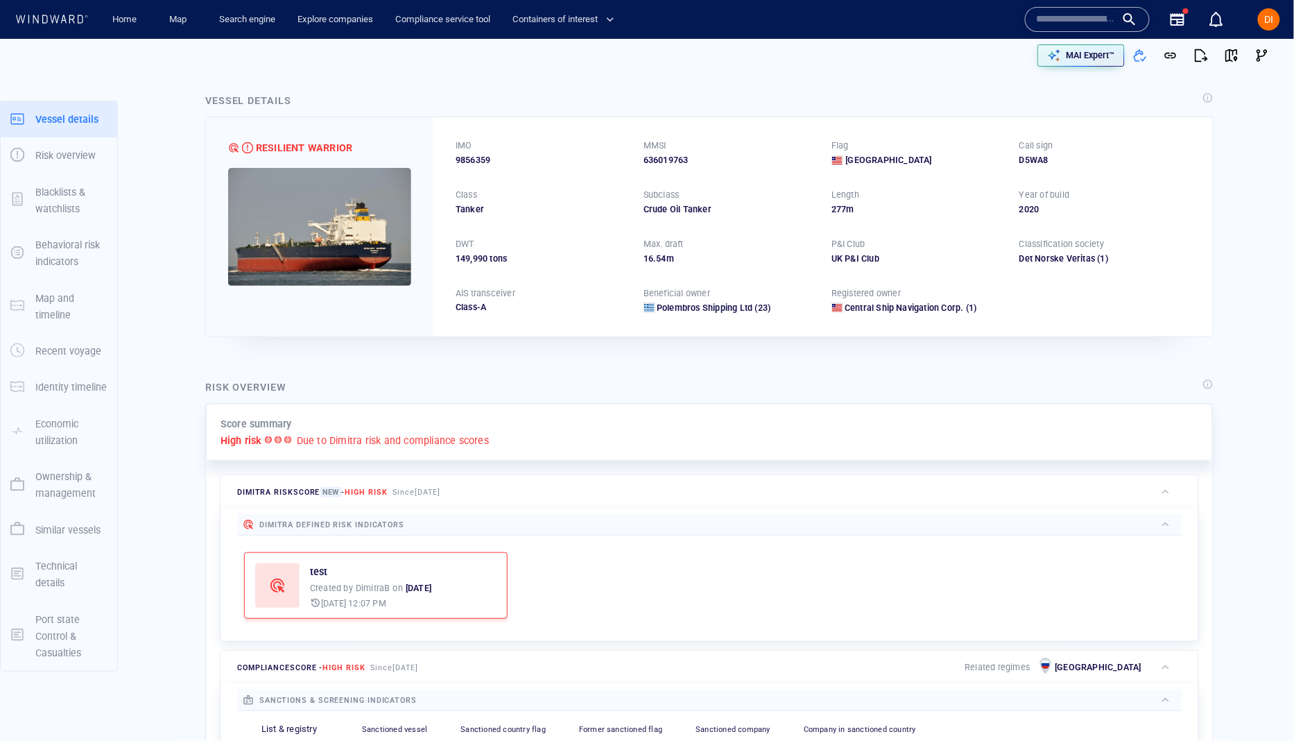
scroll to position [0, 0]
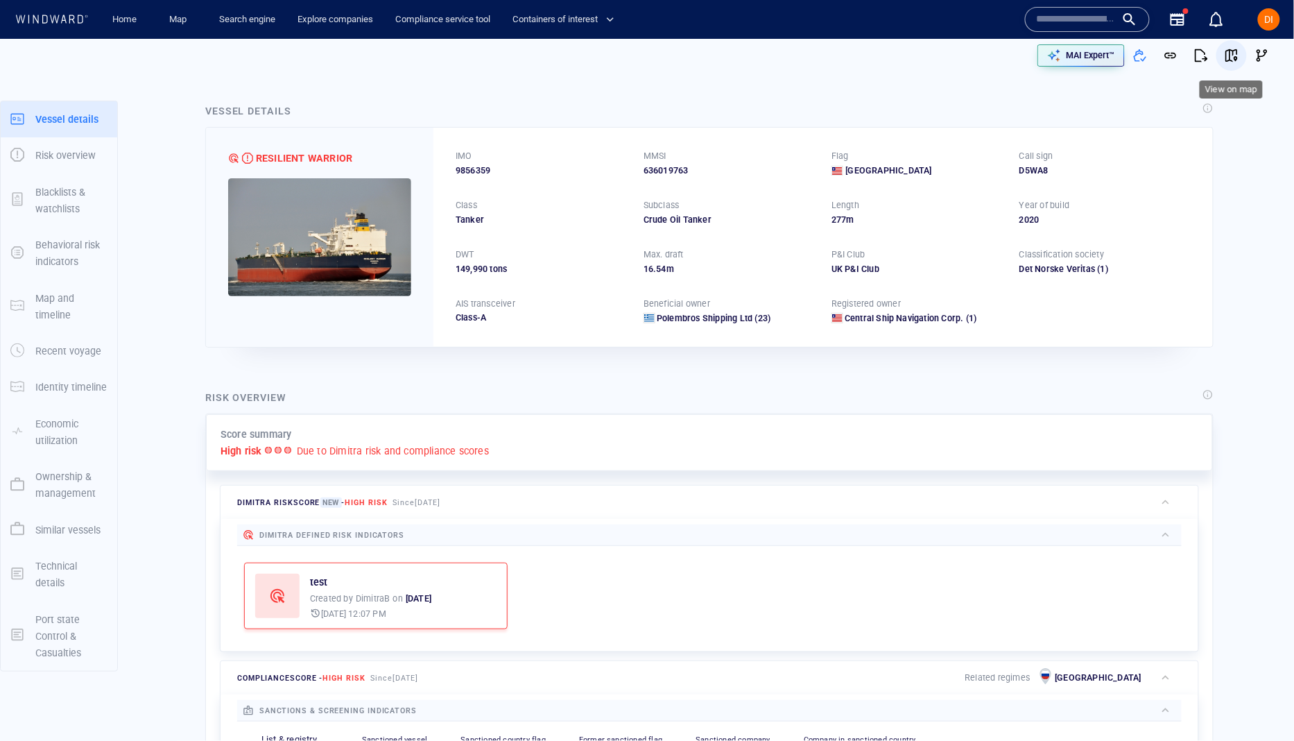
click at [1232, 56] on span "button" at bounding box center [1232, 56] width 14 height 14
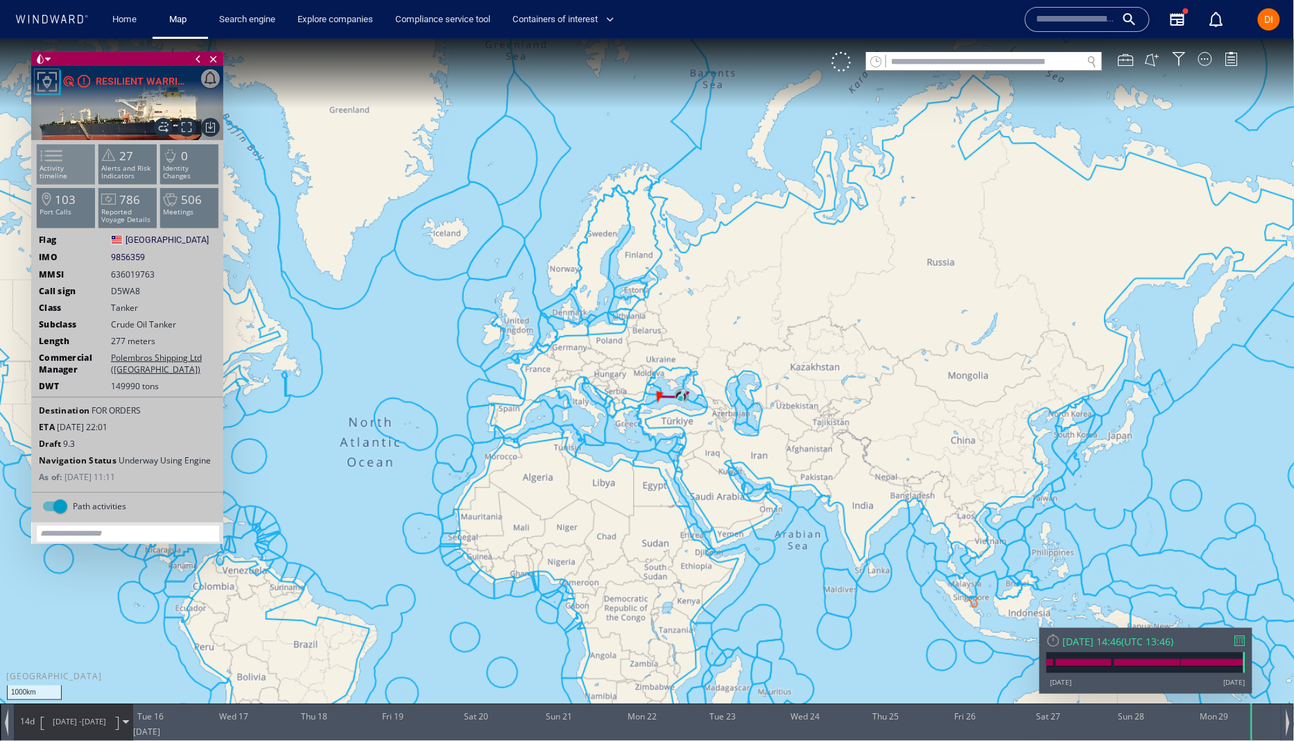
click at [53, 164] on span at bounding box center [43, 155] width 21 height 20
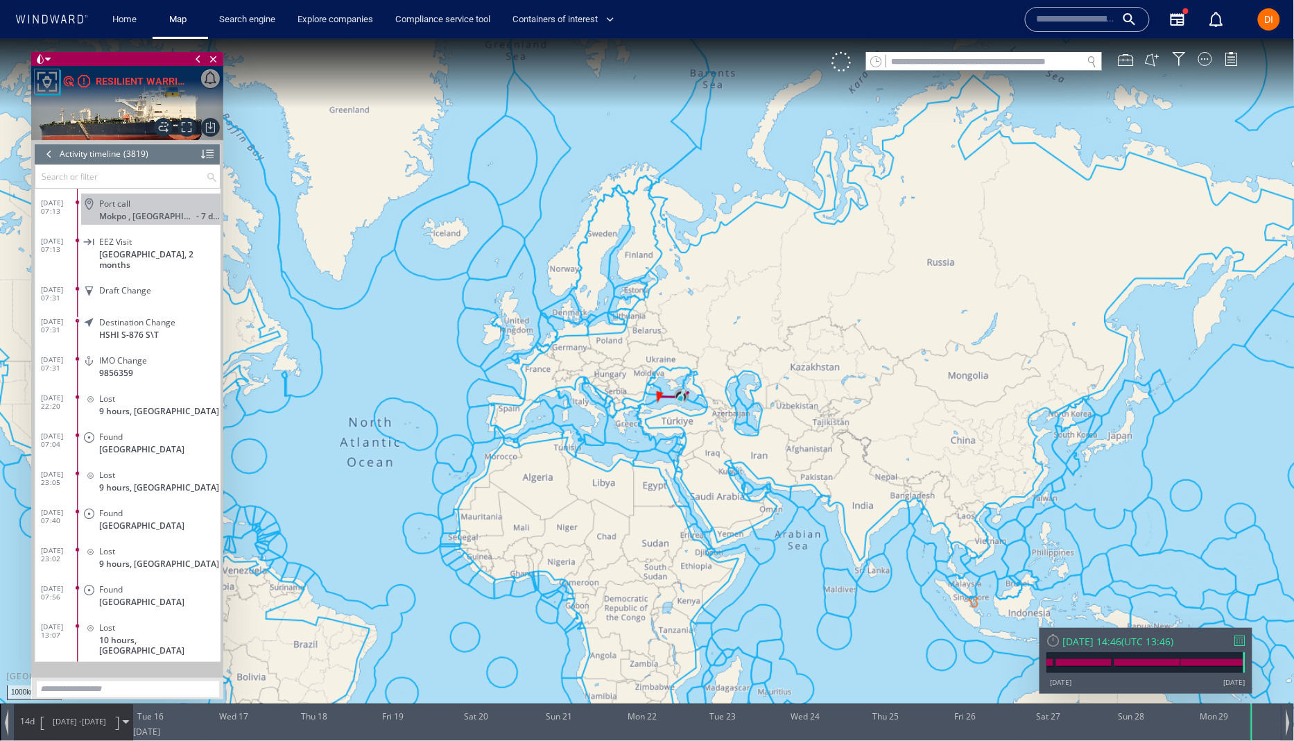
scroll to position [145176, 0]
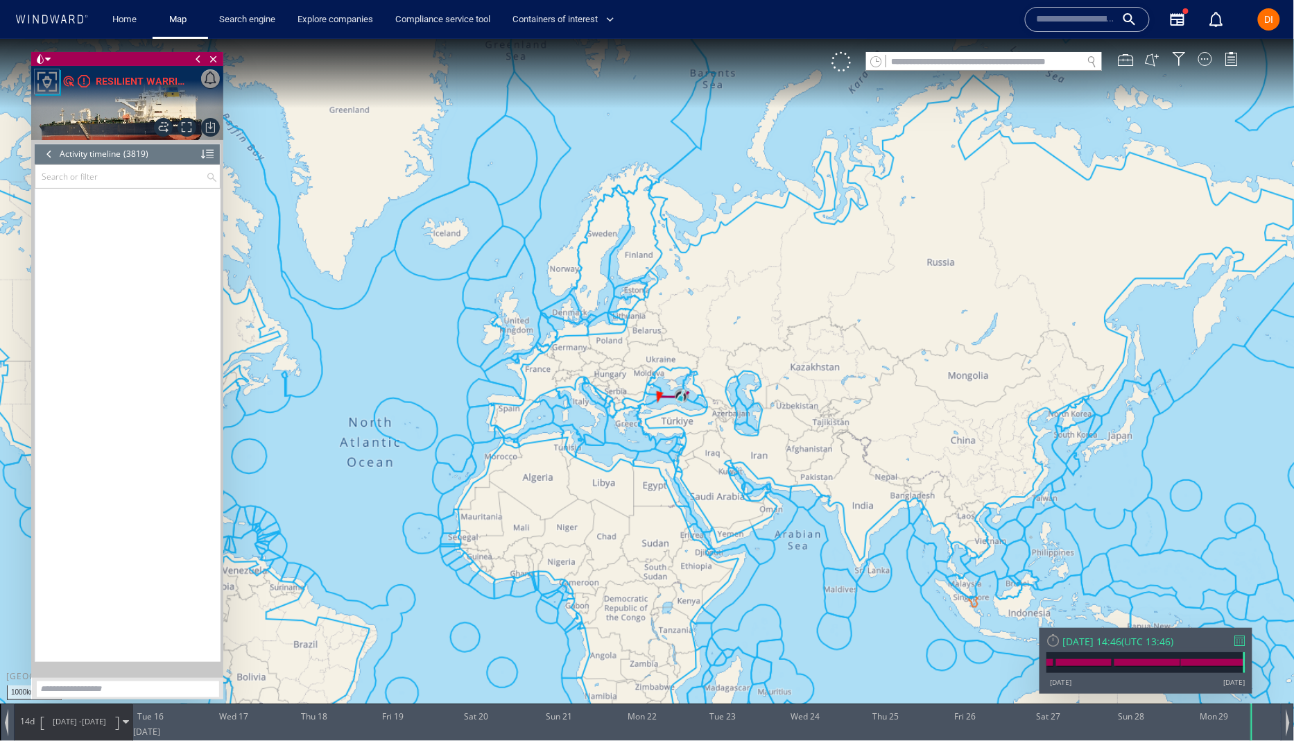
click at [209, 150] on div at bounding box center [207, 153] width 12 height 21
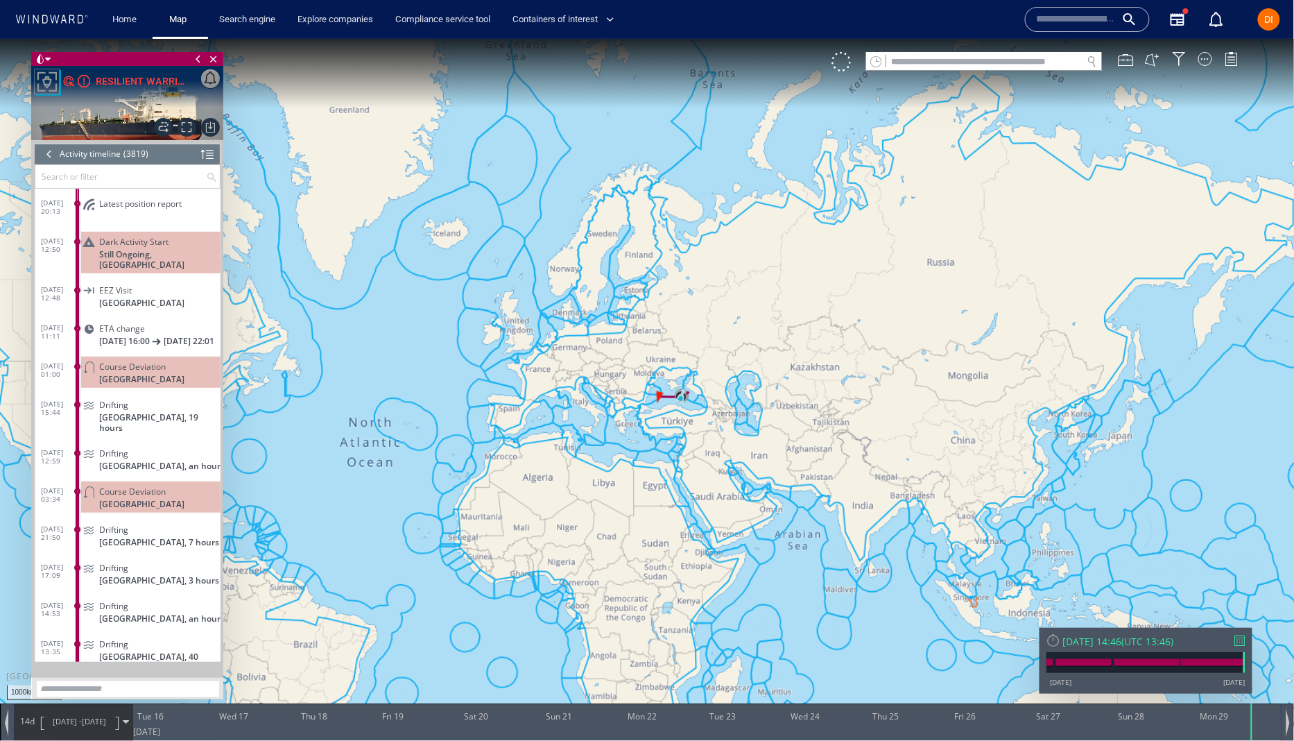
click at [154, 181] on input "text" at bounding box center [120, 175] width 171 height 23
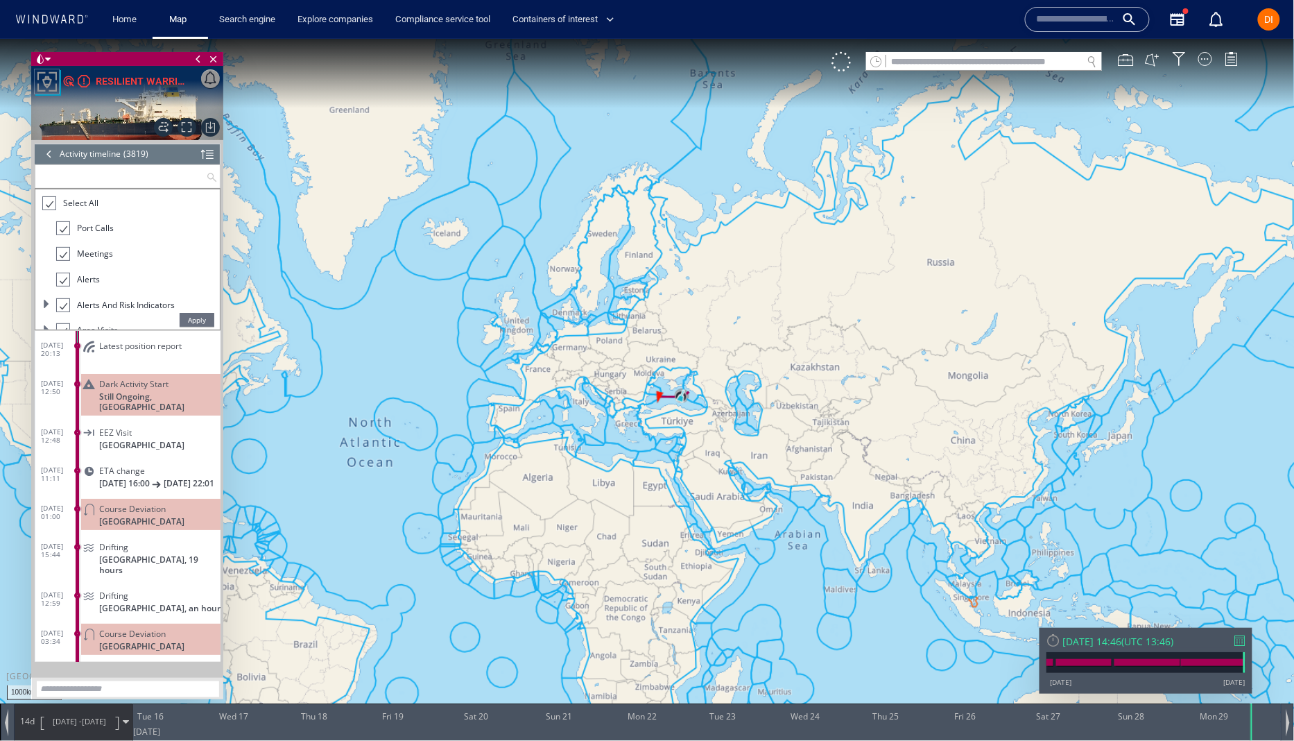
click at [86, 205] on span "Select All" at bounding box center [80, 202] width 35 height 12
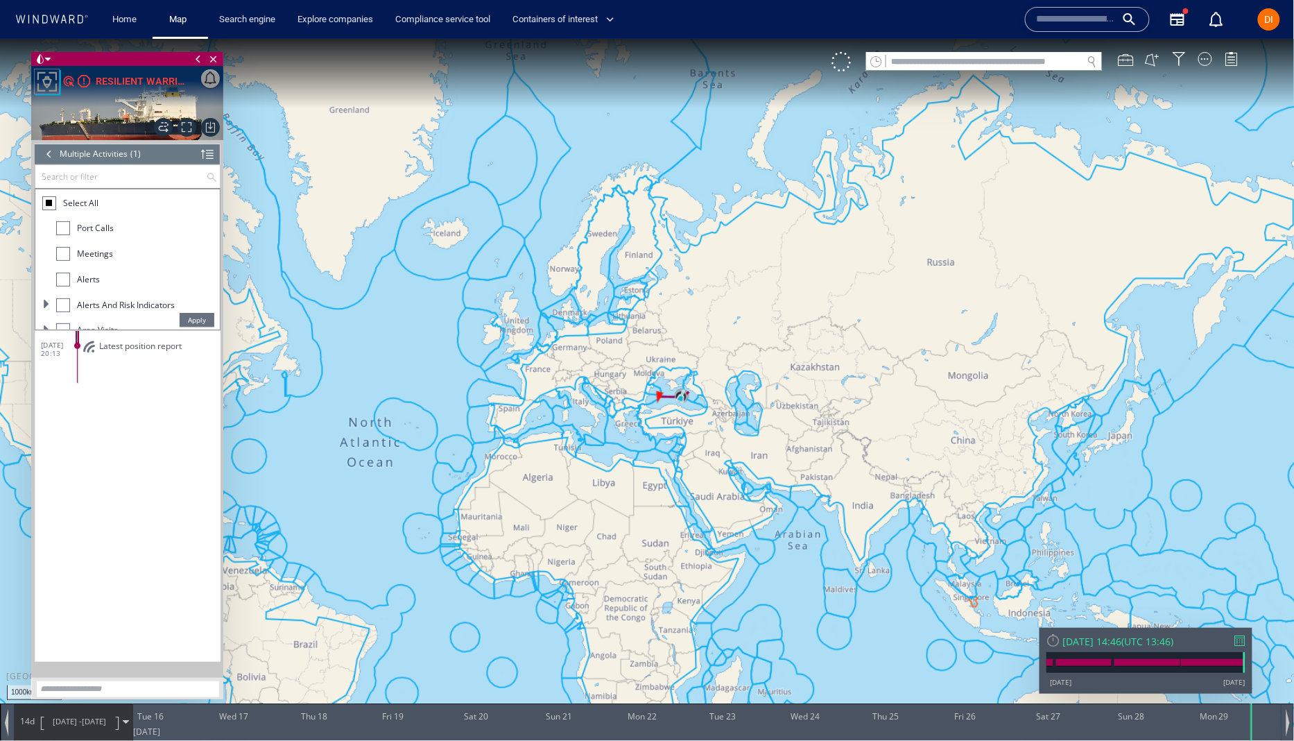
drag, startPoint x: 77, startPoint y: 252, endPoint x: 90, endPoint y: 268, distance: 20.2
click at [78, 254] on span "Meetings" at bounding box center [95, 253] width 36 height 12
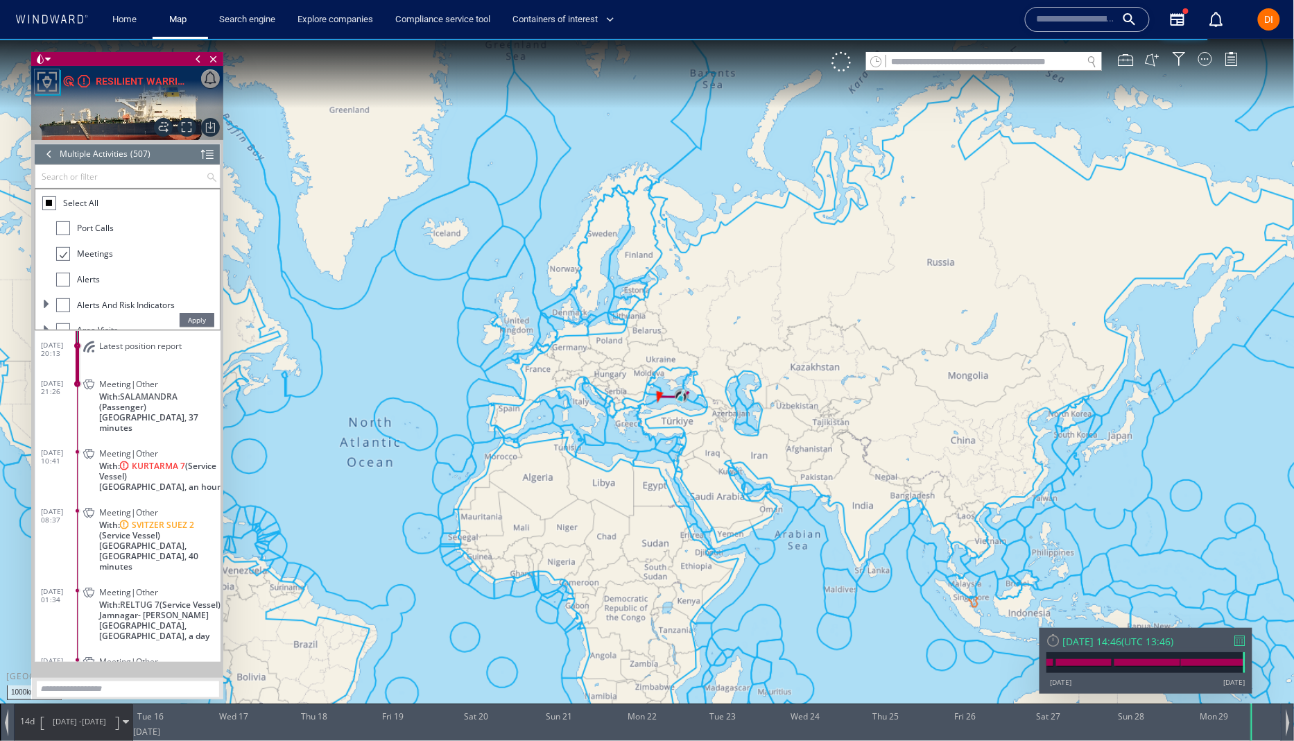
click at [211, 320] on span "Apply" at bounding box center [197, 319] width 35 height 14
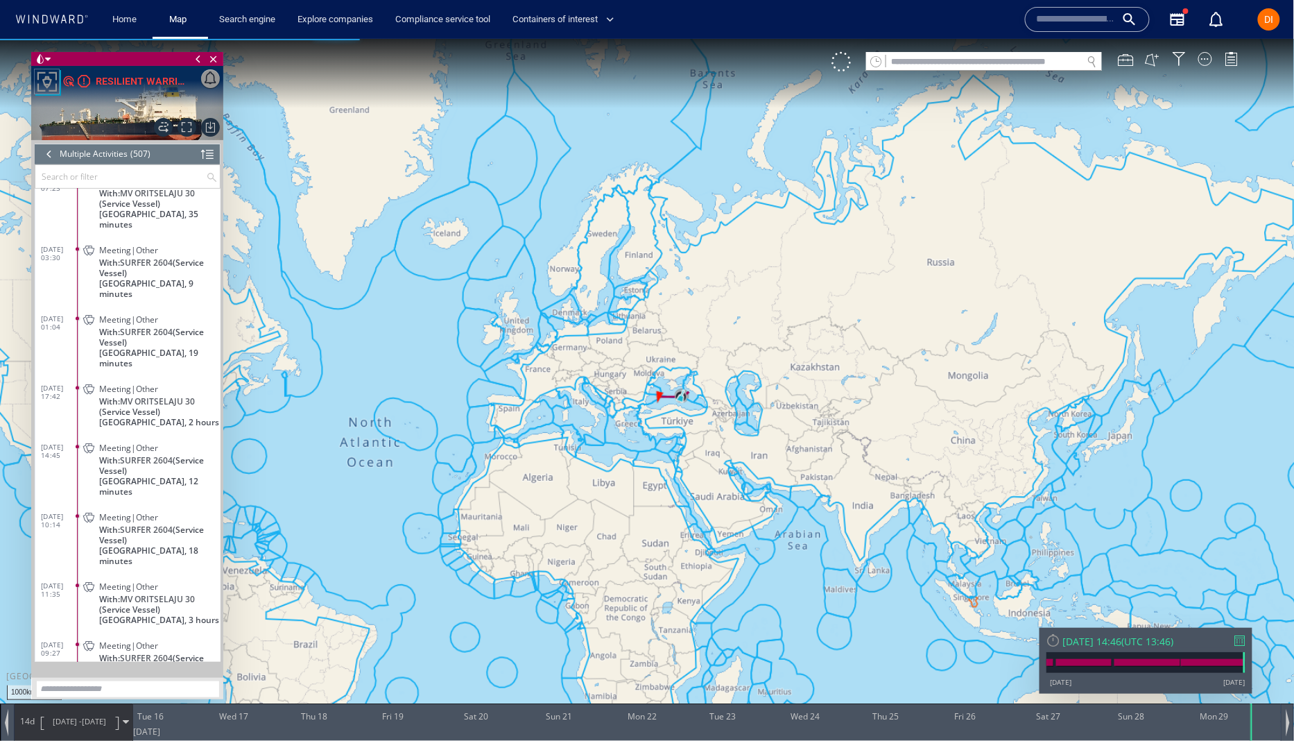
scroll to position [4938, 0]
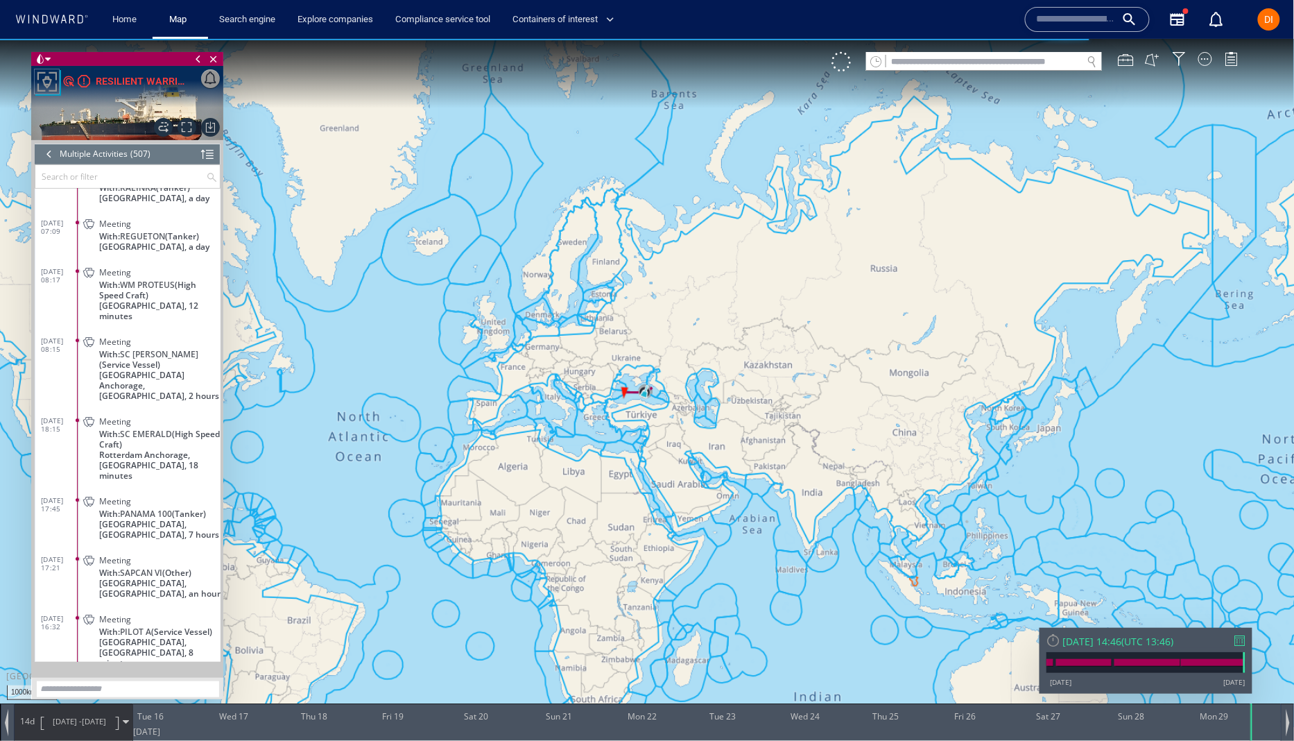
scroll to position [19208, 0]
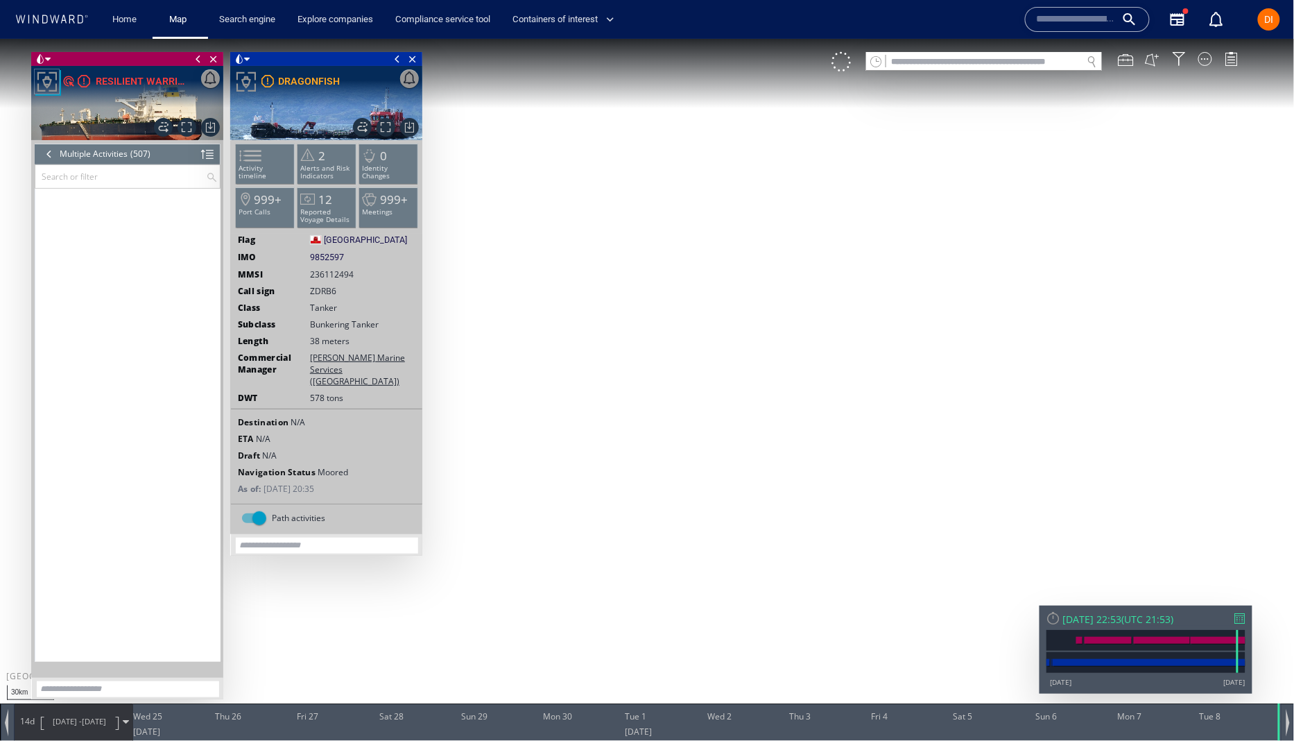
scroll to position [1106, 0]
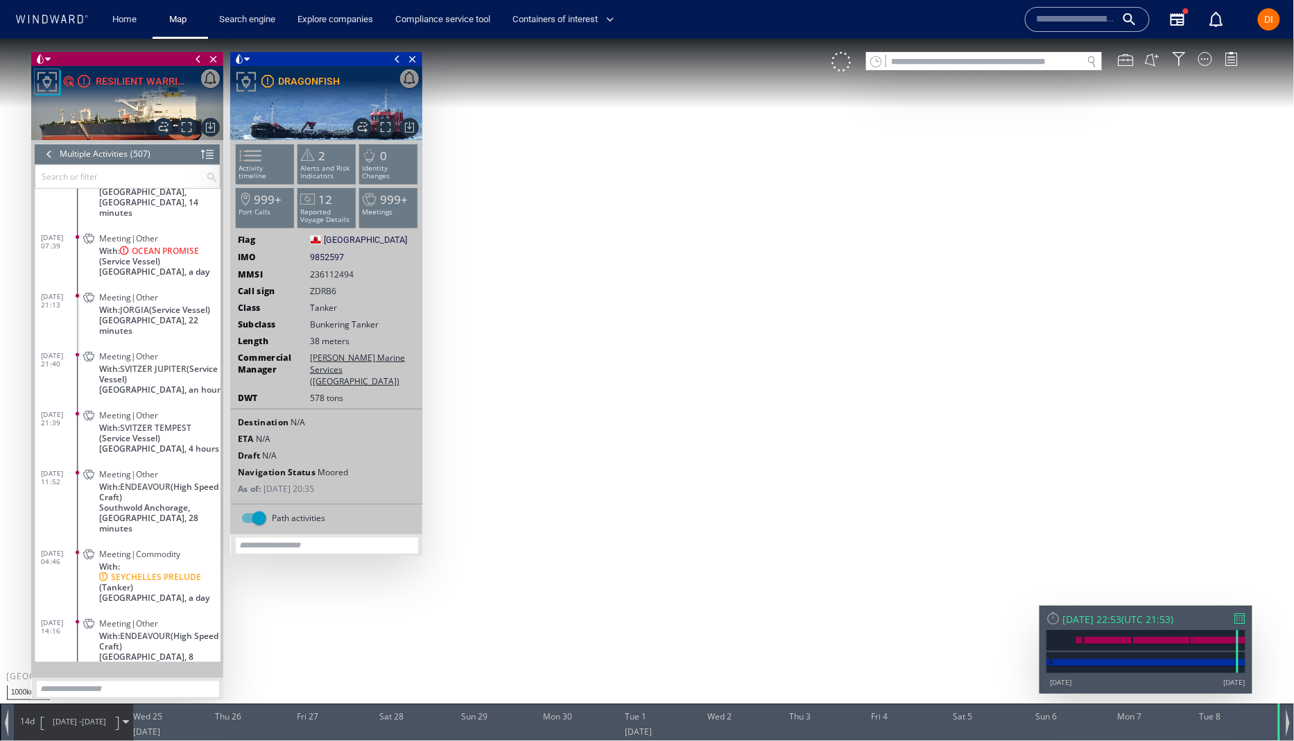
click at [1154, 202] on canvas "Map" at bounding box center [647, 382] width 1295 height 689
click at [412, 58] on span "Close vessel card" at bounding box center [412, 58] width 15 height 14
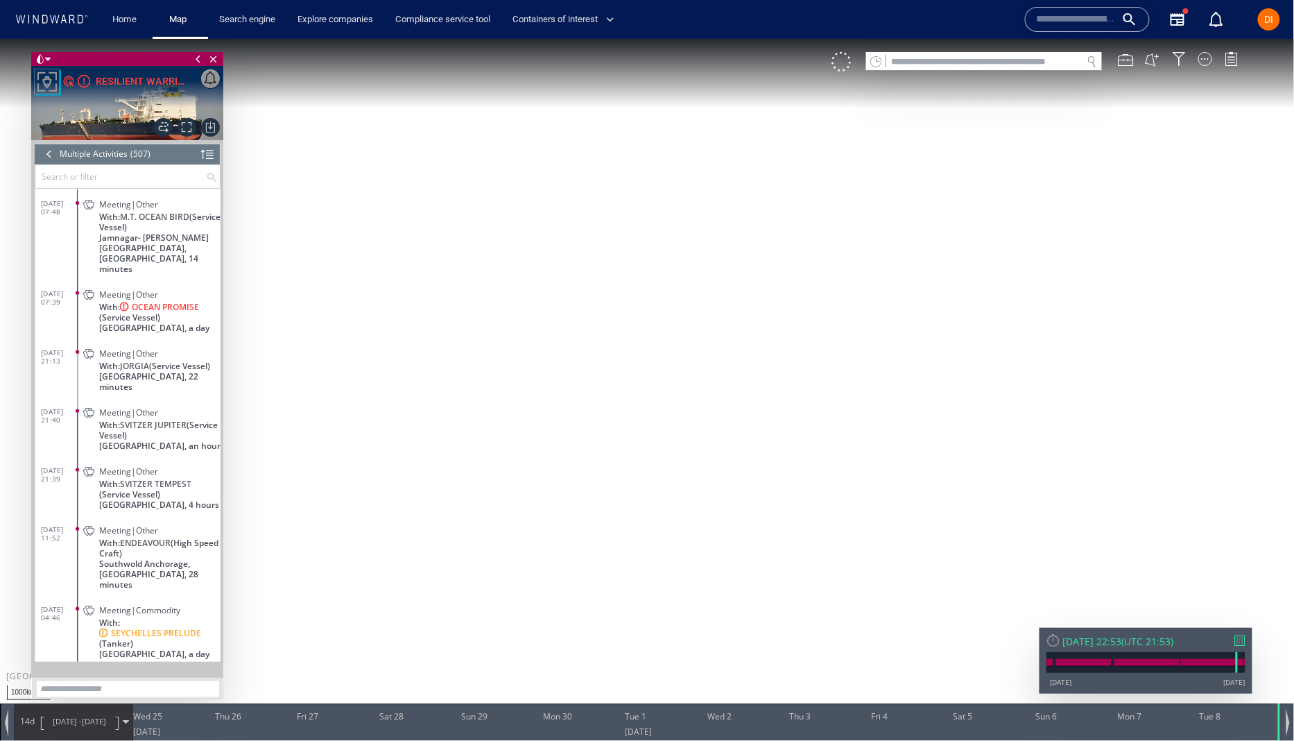
scroll to position [1169, 0]
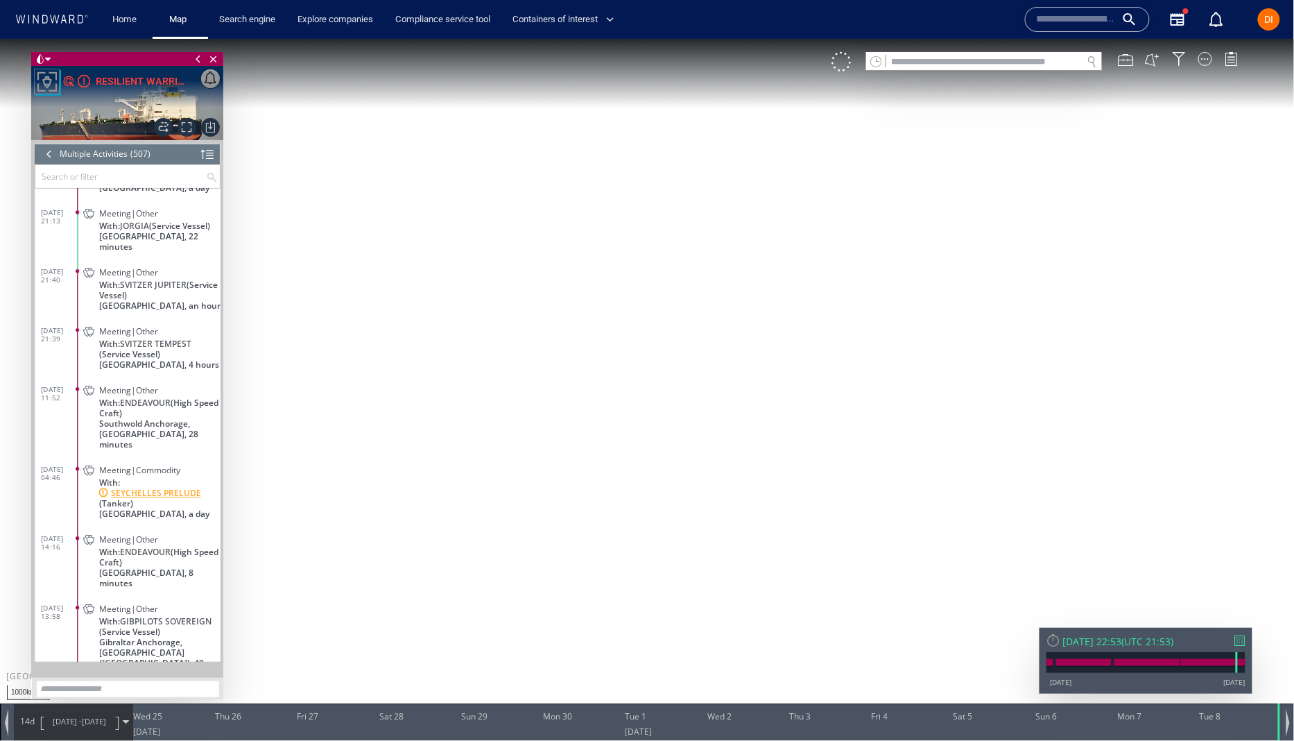
click at [197, 476] on span "With: SEYCHELLES PRELUDE (Tanker)" at bounding box center [159, 491] width 121 height 31
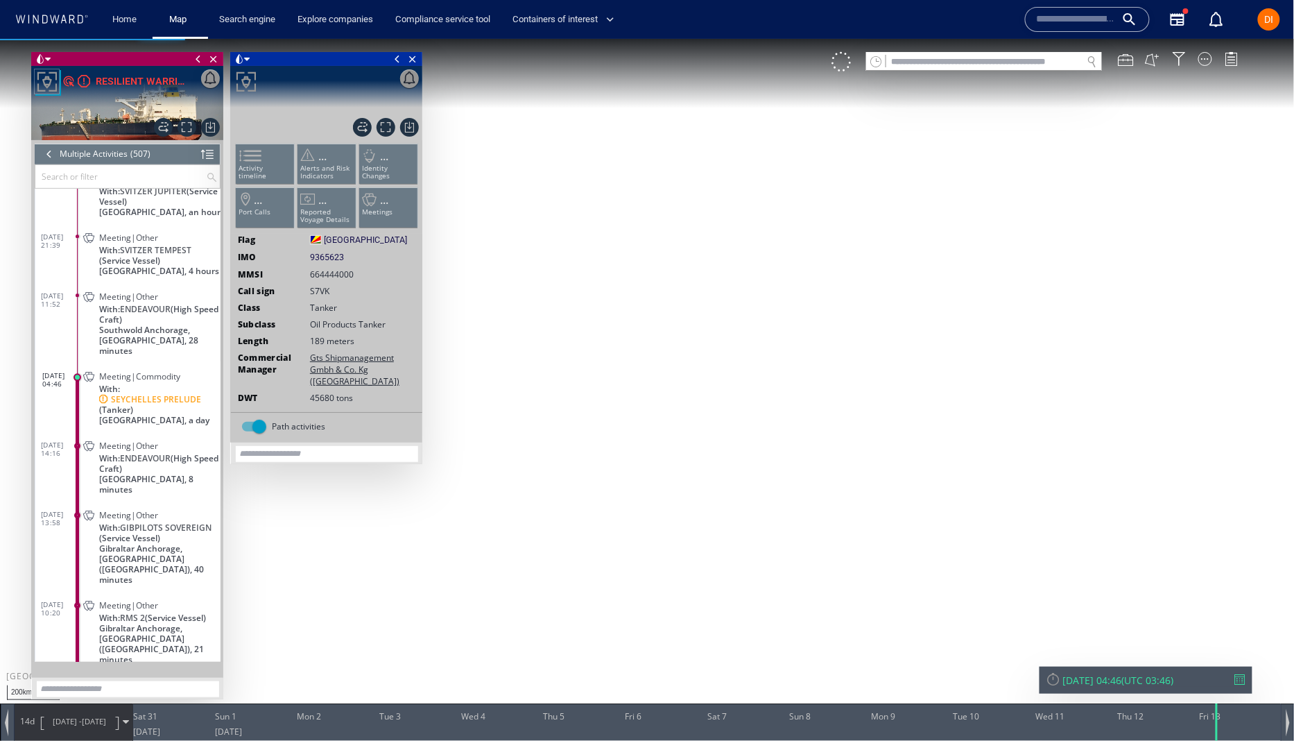
scroll to position [1259, 0]
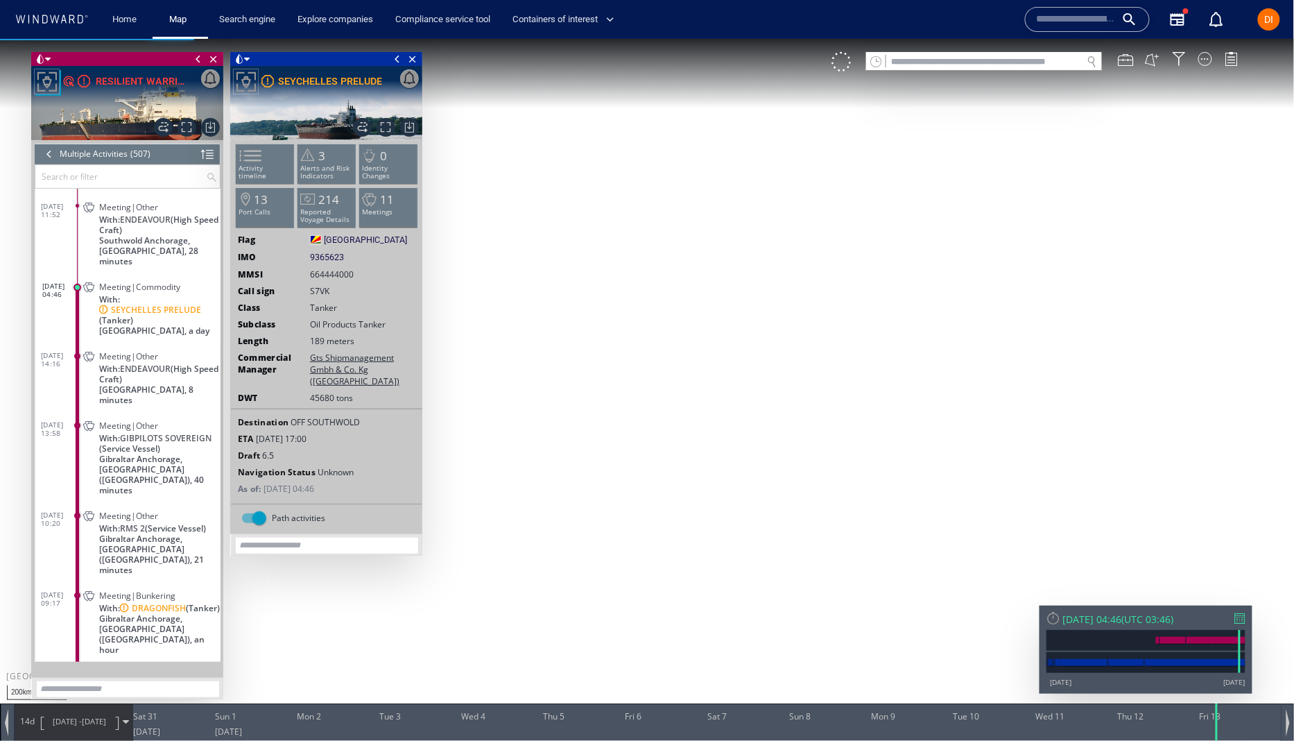
drag, startPoint x: 483, startPoint y: 129, endPoint x: 682, endPoint y: 333, distance: 284.9
click at [682, 333] on canvas "Map" at bounding box center [647, 382] width 1295 height 689
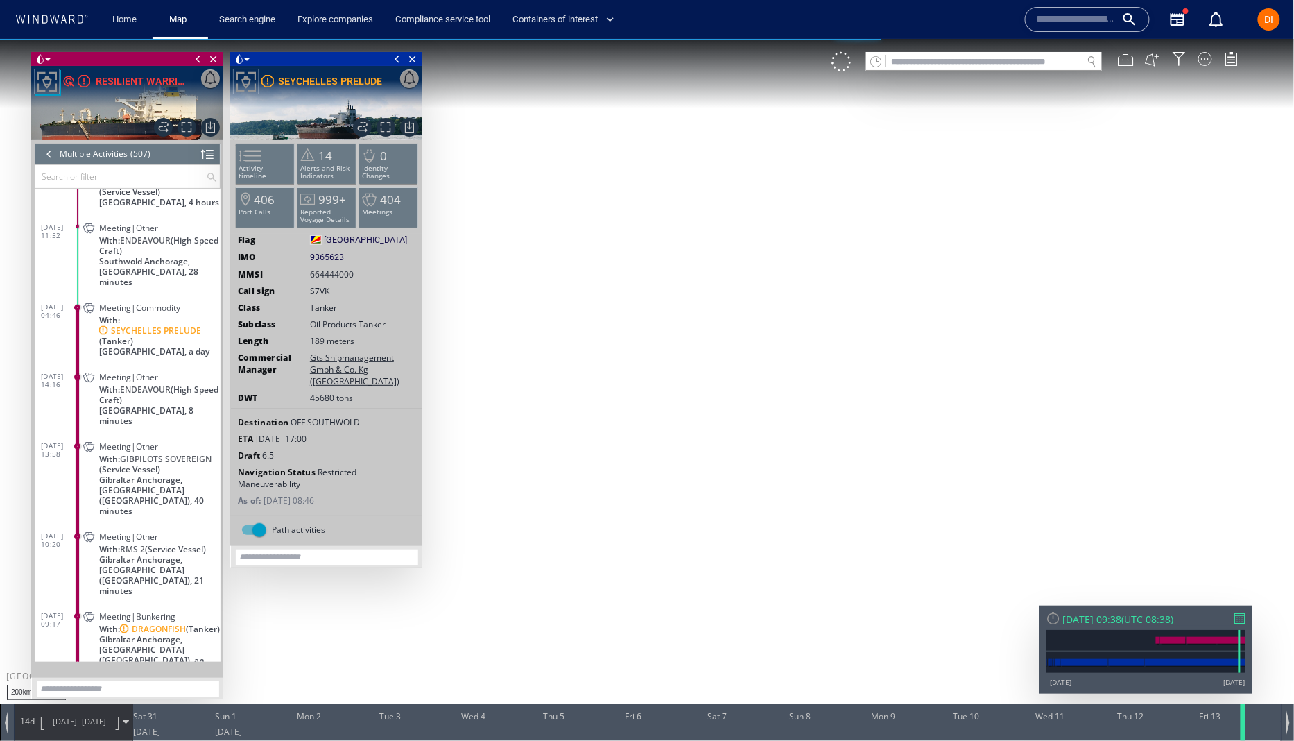
scroll to position [1220, 0]
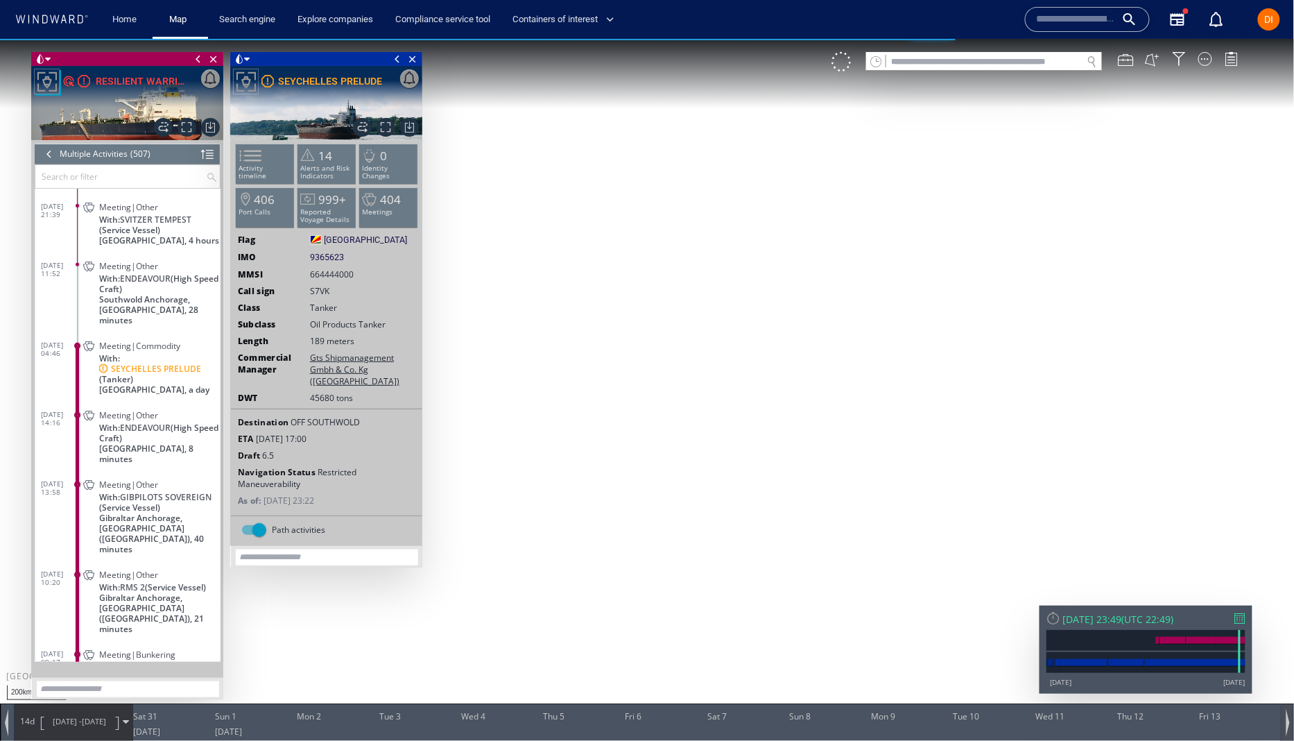
drag, startPoint x: 1159, startPoint y: 735, endPoint x: 1290, endPoint y: 732, distance: 131.1
click at [1281, 733] on div at bounding box center [1283, 720] width 14 height 37
click at [1288, 729] on div at bounding box center [1287, 722] width 3 height 28
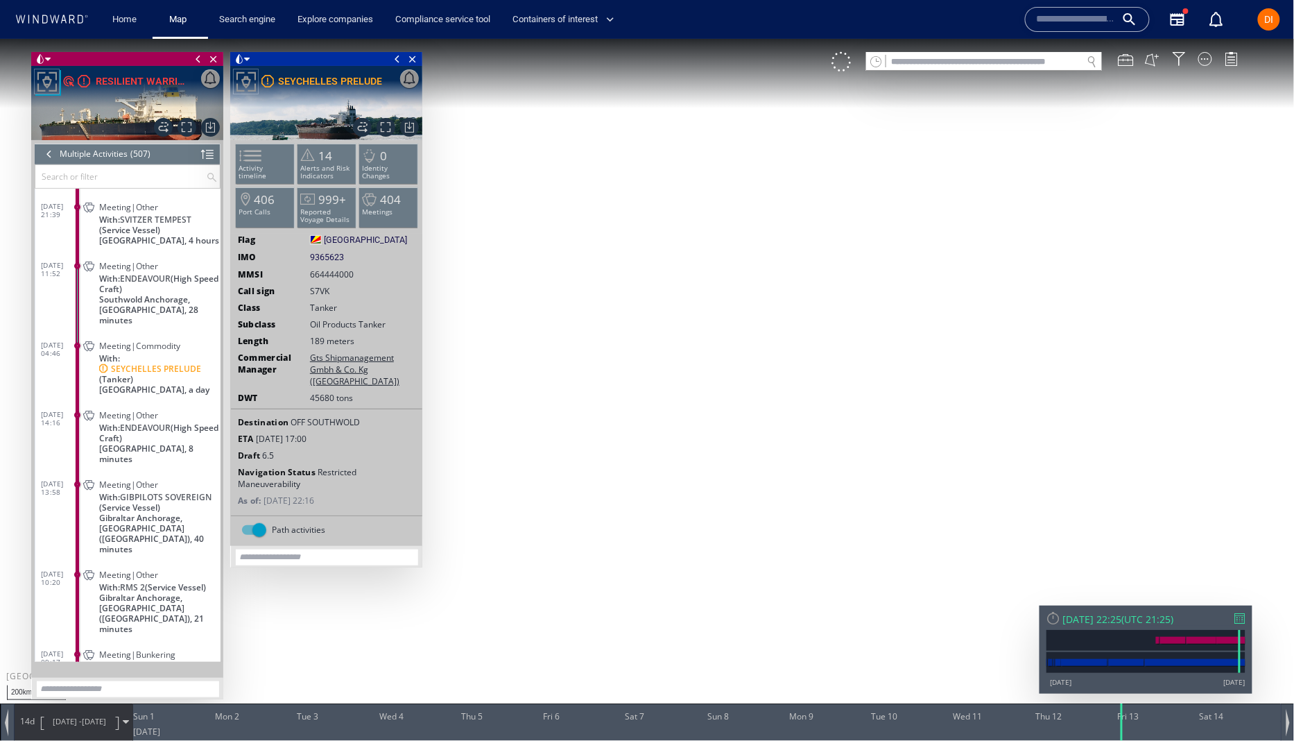
drag, startPoint x: 1197, startPoint y: 723, endPoint x: 648, endPoint y: 673, distance: 551.5
click at [1118, 717] on div at bounding box center [1123, 720] width 14 height 37
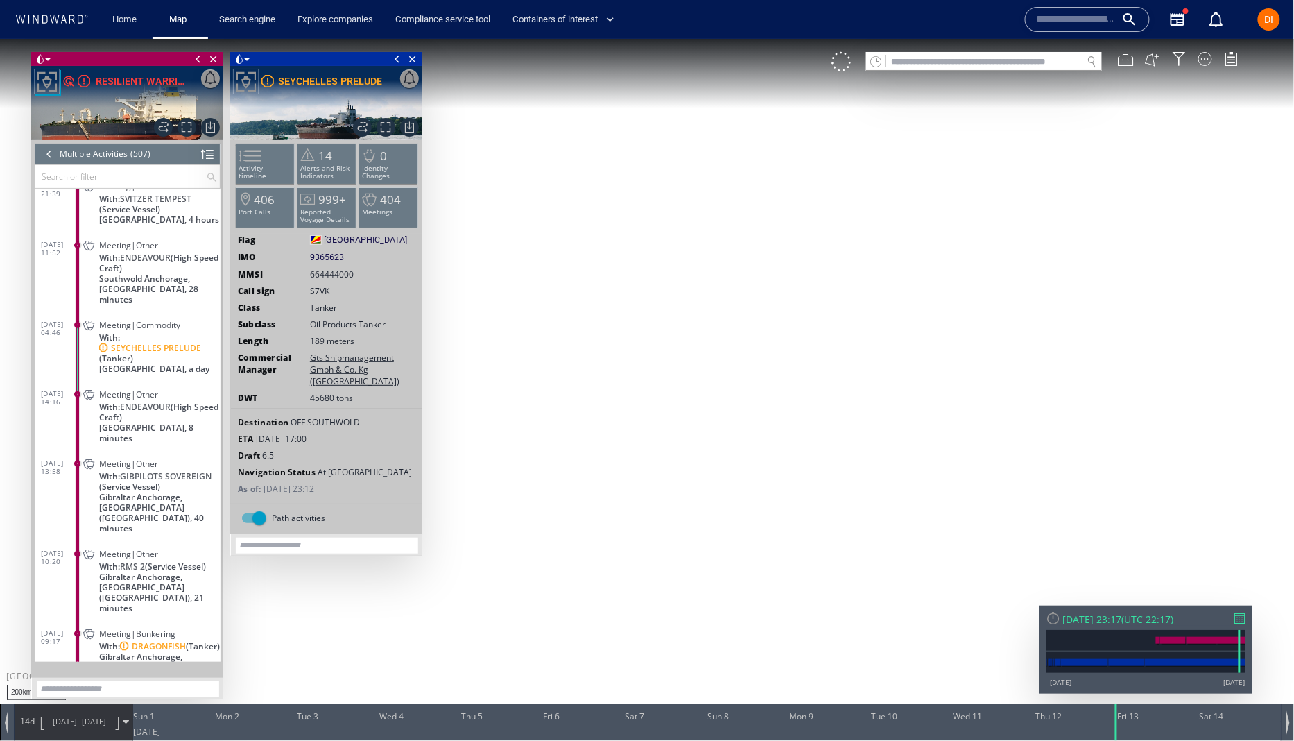
scroll to position [1259, 0]
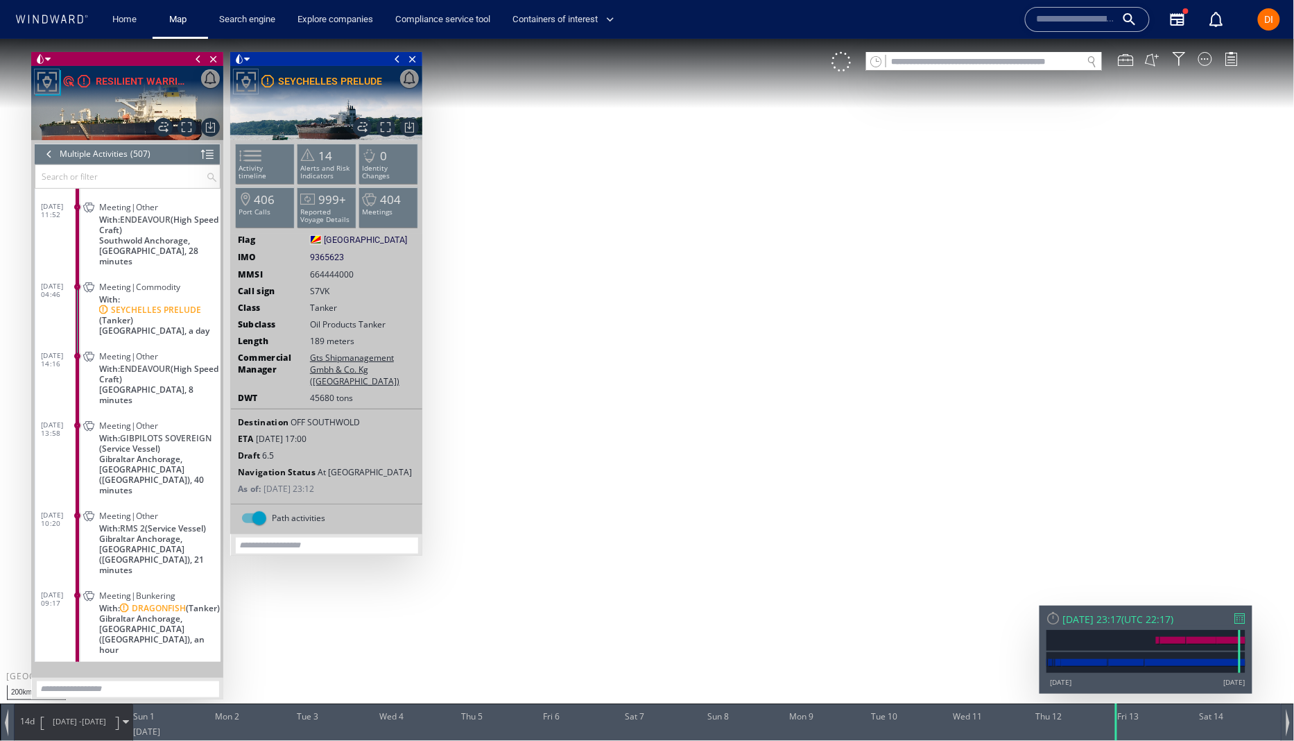
drag, startPoint x: 64, startPoint y: 273, endPoint x: 108, endPoint y: 324, distance: 67.8
click at [67, 285] on span "13/06/25 04:46" at bounding box center [59, 289] width 37 height 17
drag, startPoint x: 127, startPoint y: 290, endPoint x: 204, endPoint y: 325, distance: 84.4
click at [202, 320] on ww-vessel-story-item "With: SEYCHELLES PRELUDE (Tanker) United Kingdom, a day" at bounding box center [159, 314] width 121 height 42
click at [155, 304] on span "With: SEYCHELLES PRELUDE (Tanker)" at bounding box center [159, 308] width 121 height 31
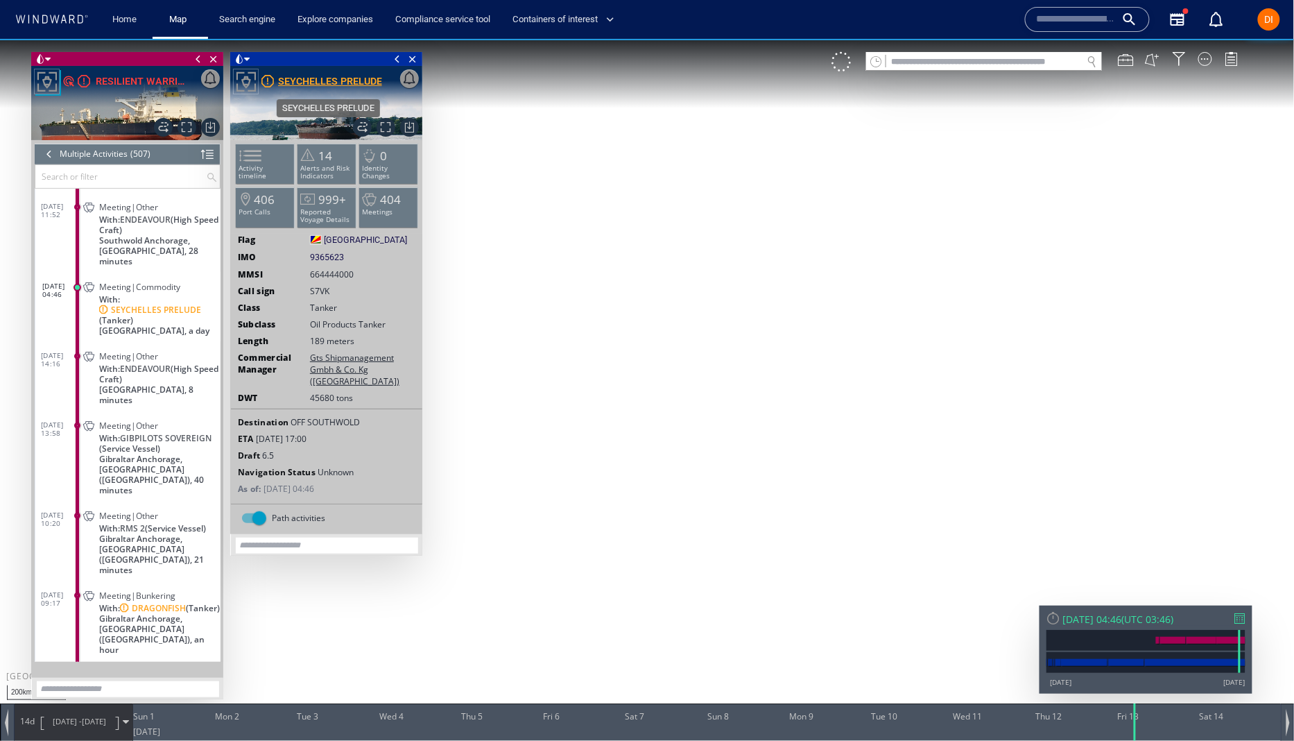
click at [309, 76] on div "SEYCHELLES PRELUDE" at bounding box center [330, 80] width 104 height 17
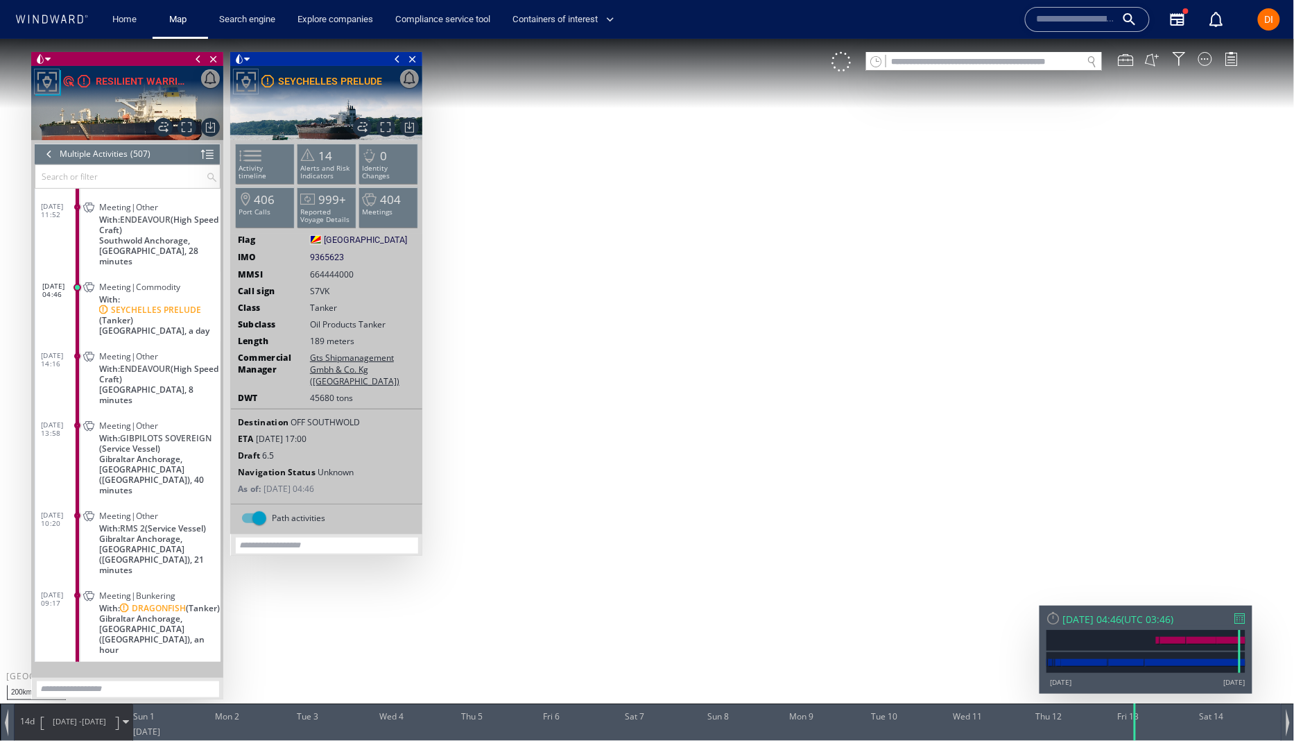
click at [1242, 67] on div "VM" at bounding box center [1041, 60] width 421 height 19
click at [1232, 59] on div at bounding box center [1232, 58] width 14 height 14
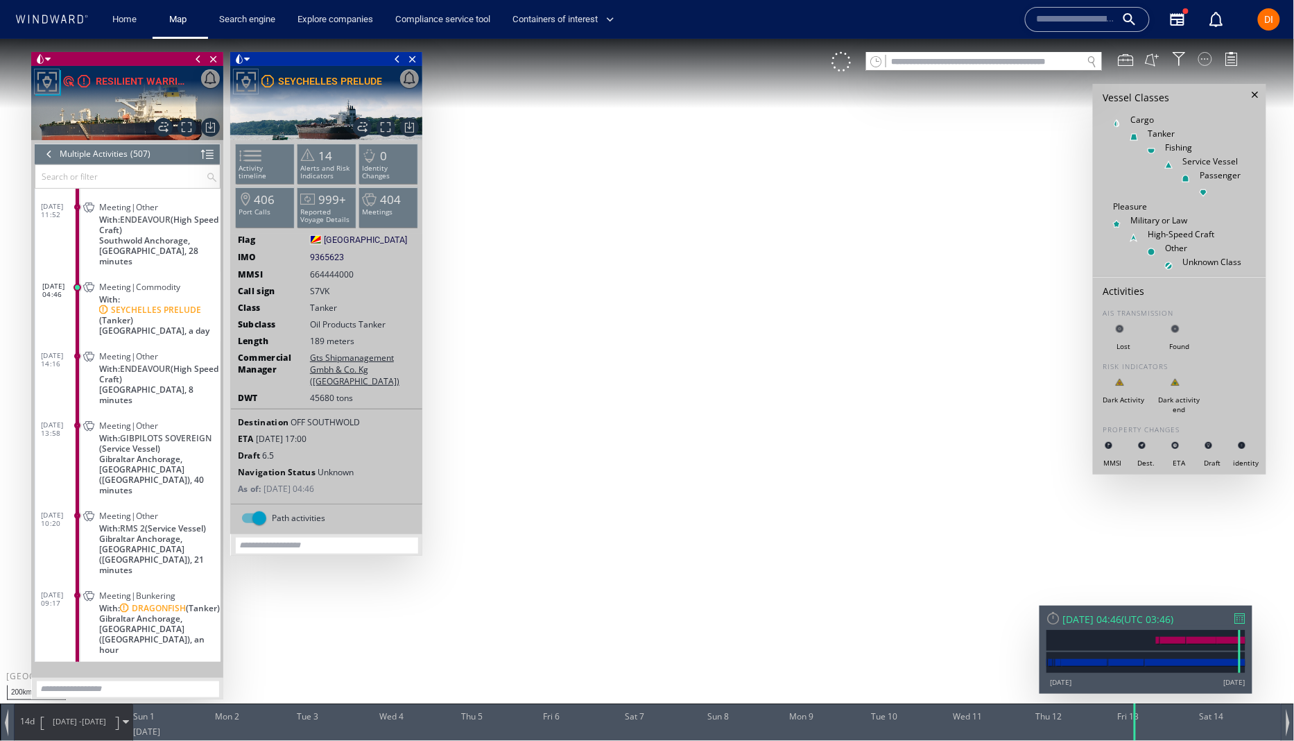
click at [1204, 53] on div at bounding box center [1205, 58] width 14 height 14
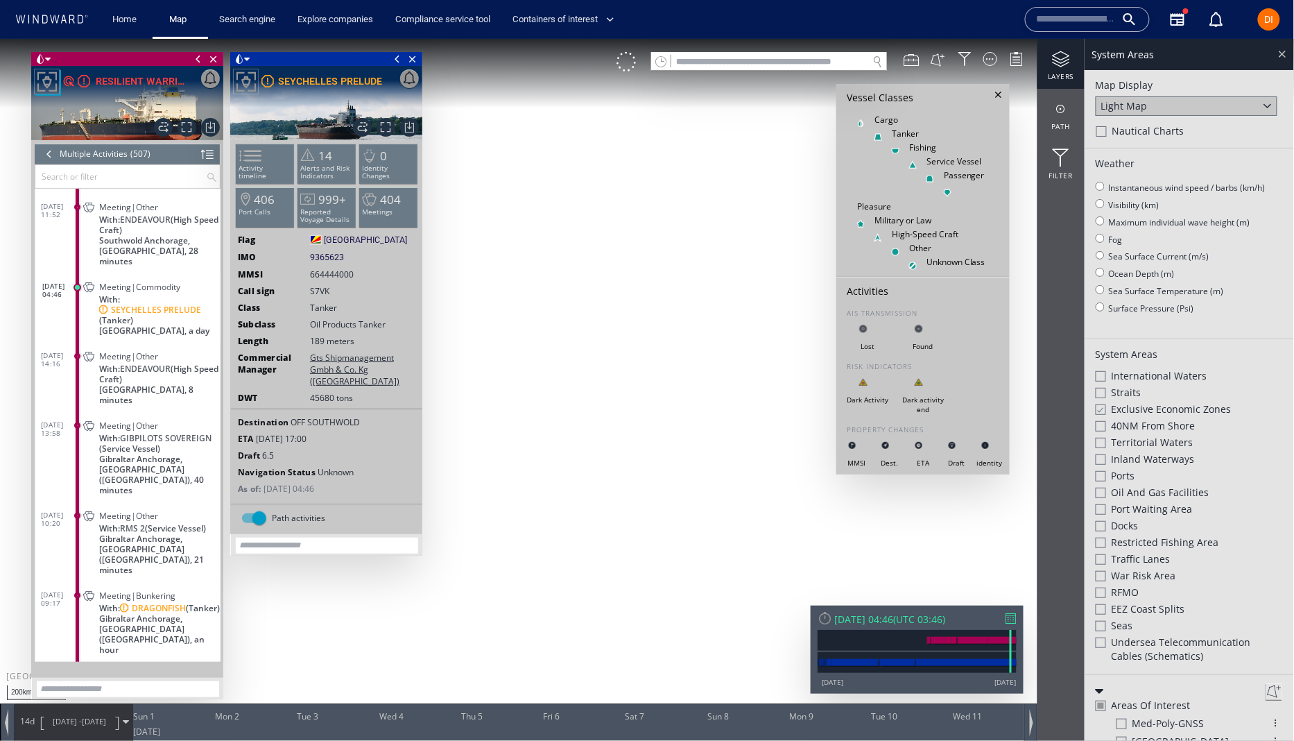
click at [1284, 47] on div at bounding box center [1283, 53] width 16 height 16
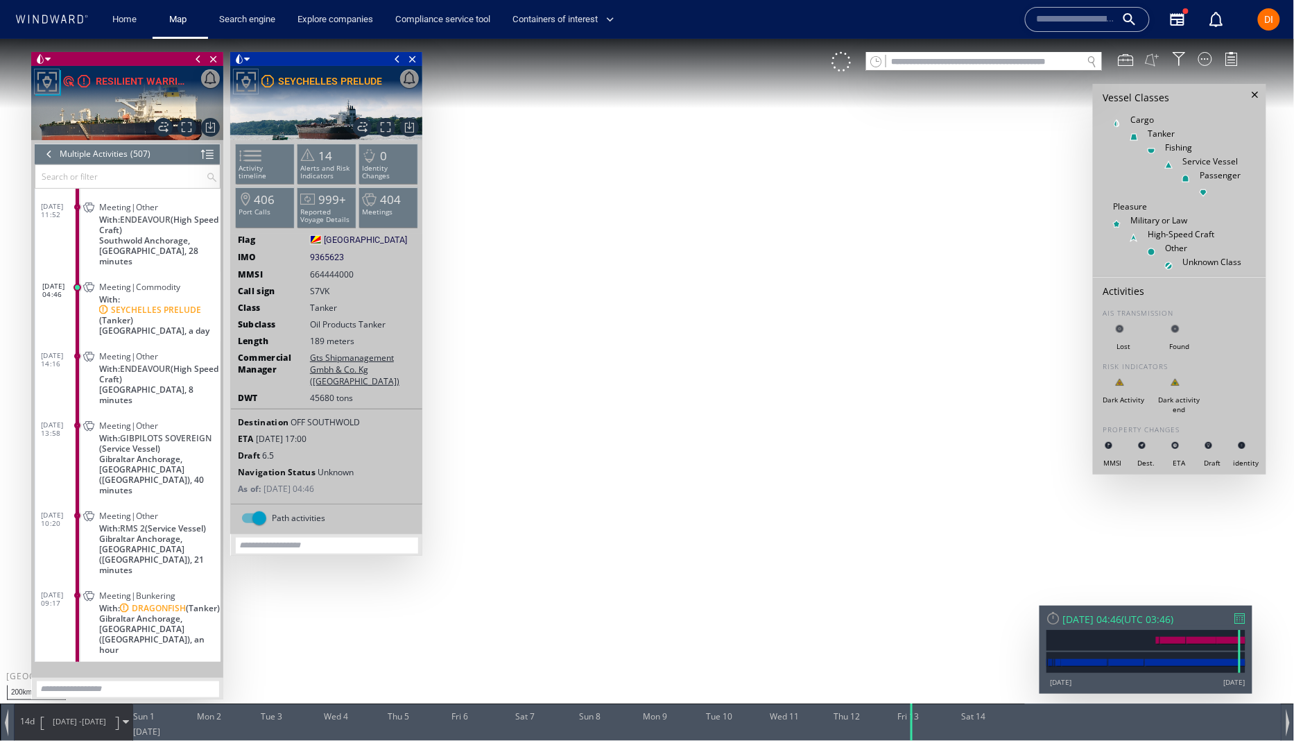
click at [1152, 61] on button at bounding box center [1152, 58] width 15 height 15
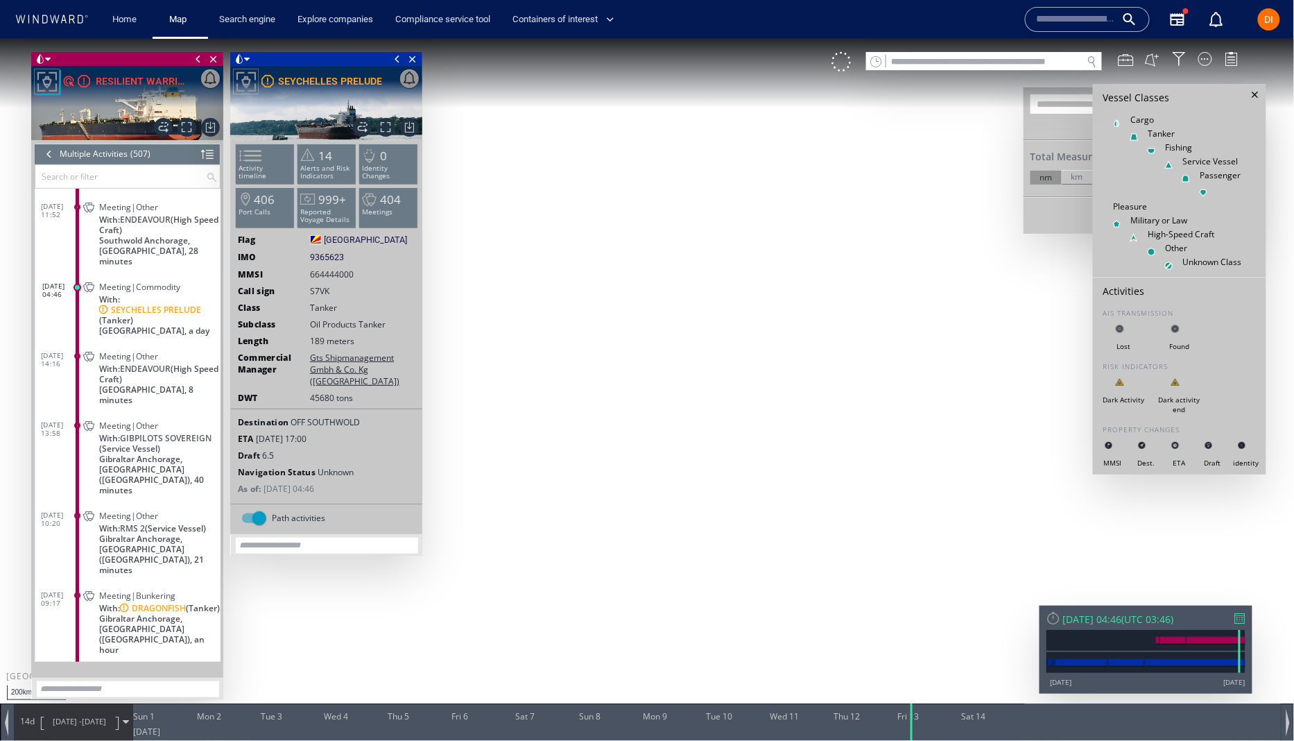
click at [1255, 96] on div at bounding box center [1255, 94] width 15 height 15
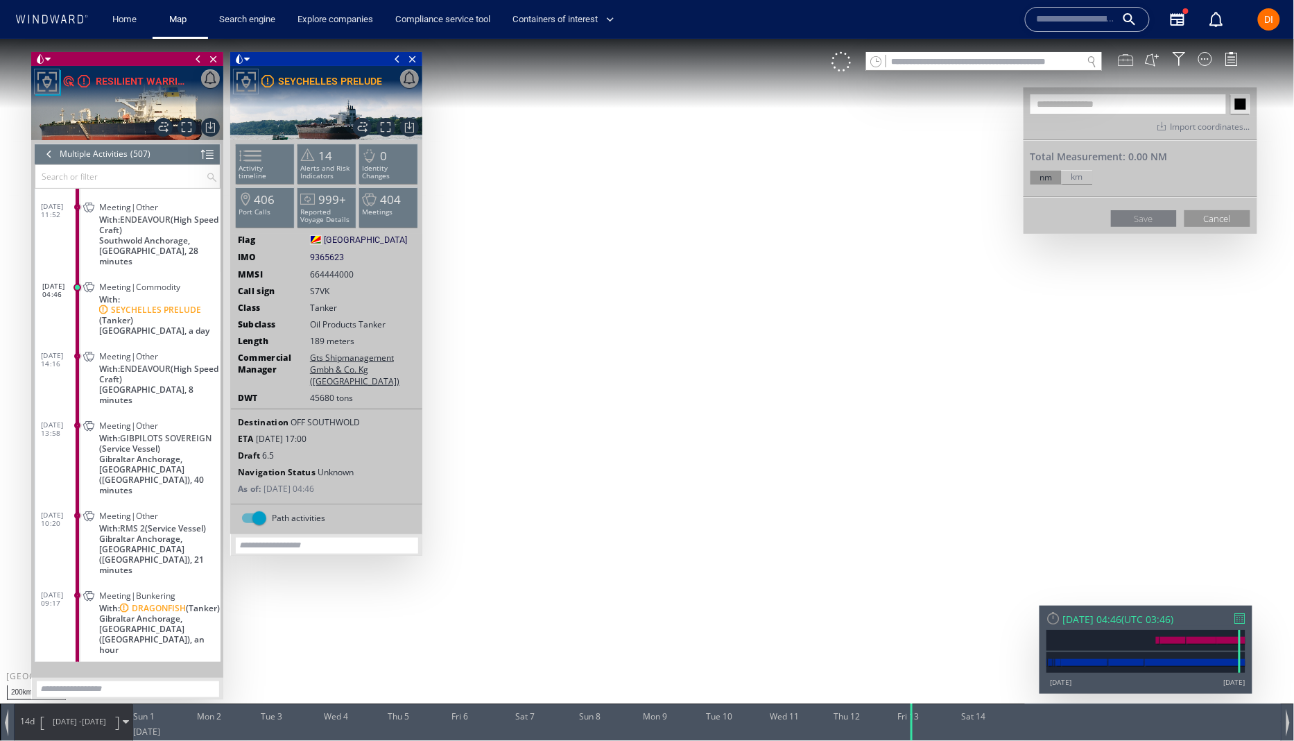
click at [1129, 64] on div at bounding box center [1125, 58] width 15 height 15
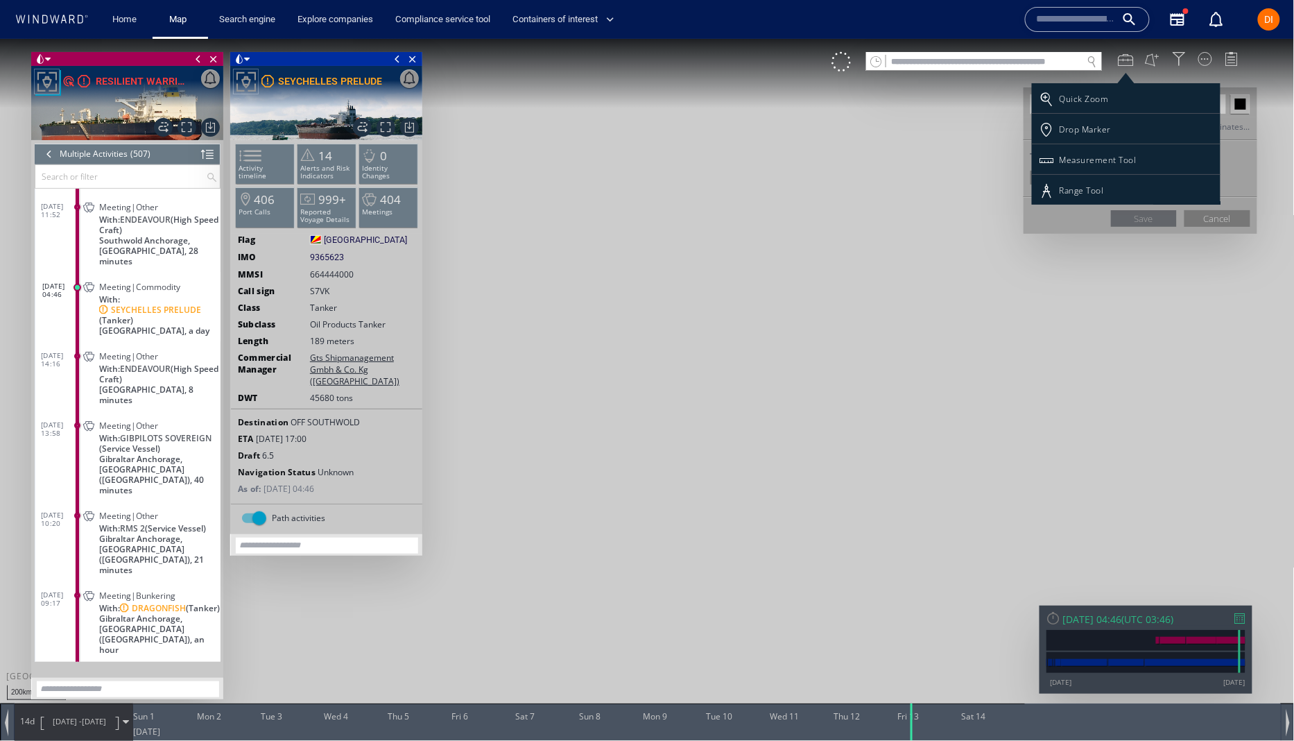
click at [1229, 116] on div at bounding box center [647, 389] width 1294 height 702
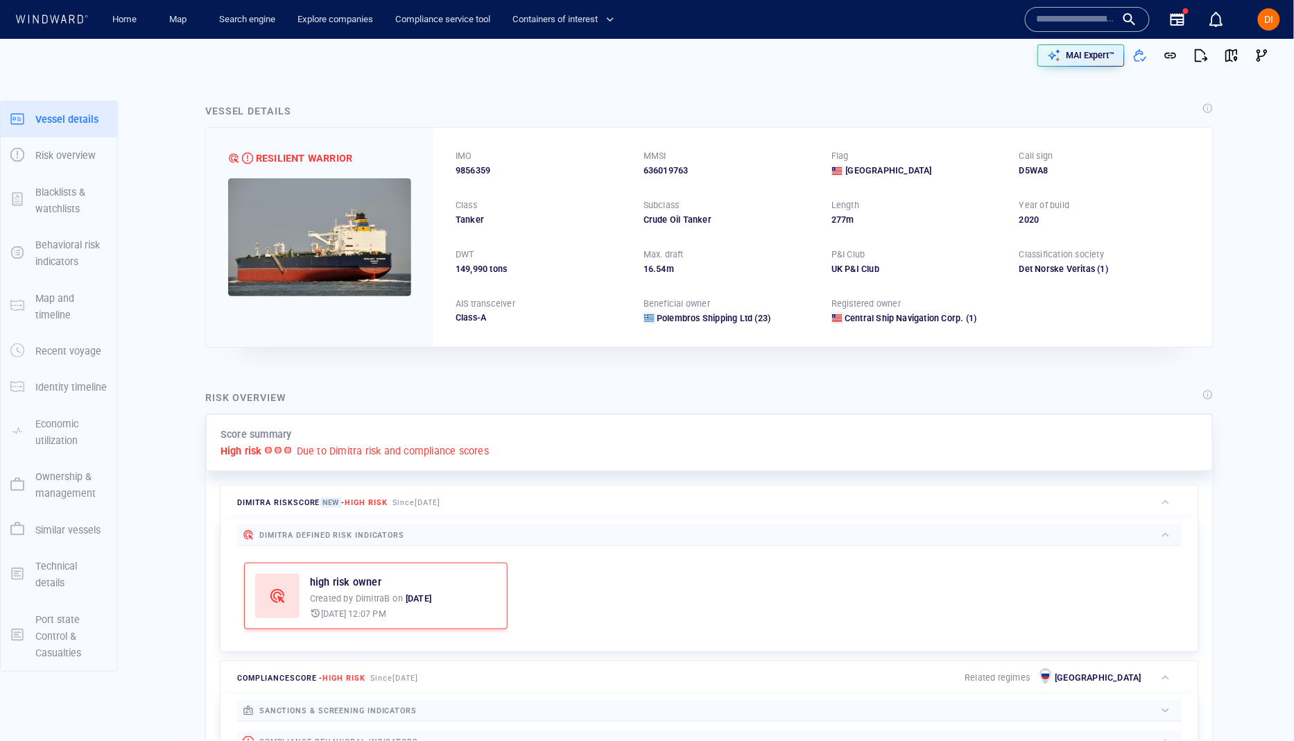
click at [464, 166] on span "9856359" at bounding box center [473, 170] width 35 height 12
click at [466, 166] on span "9856359" at bounding box center [473, 170] width 35 height 12
copy span "9856359"
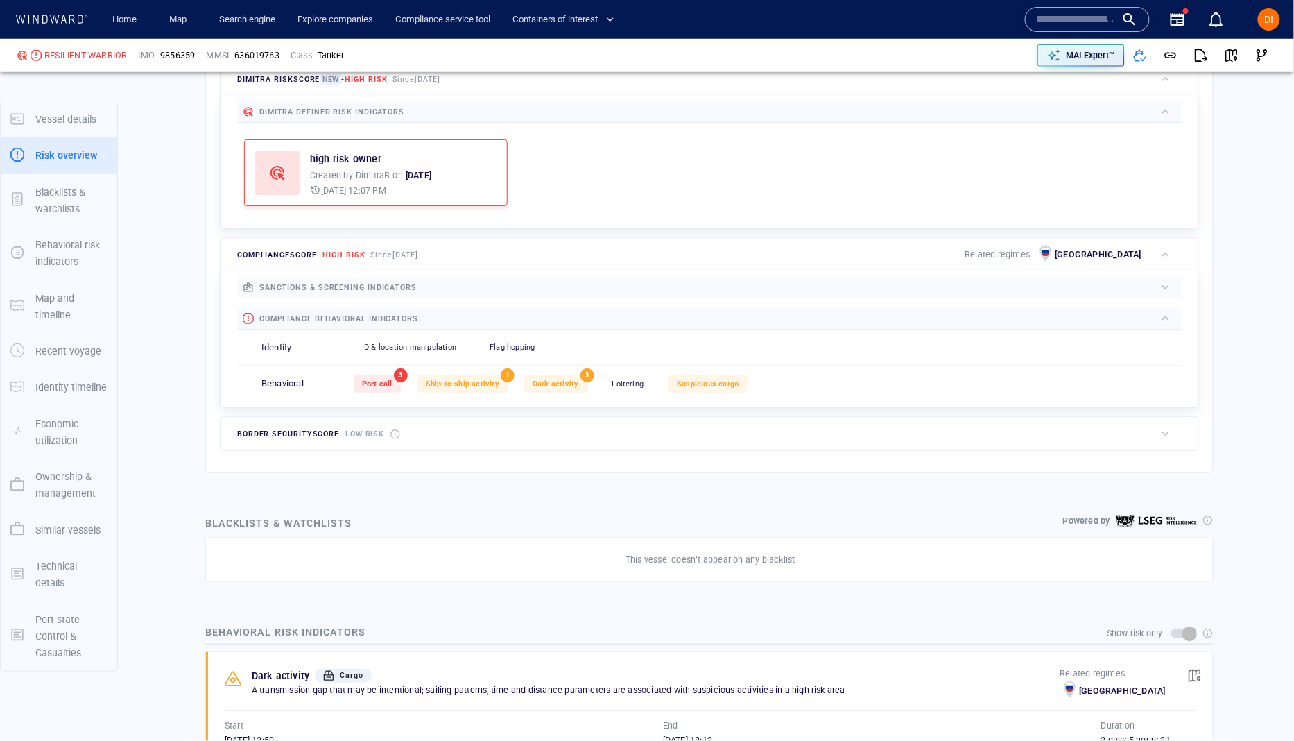
scroll to position [440, 0]
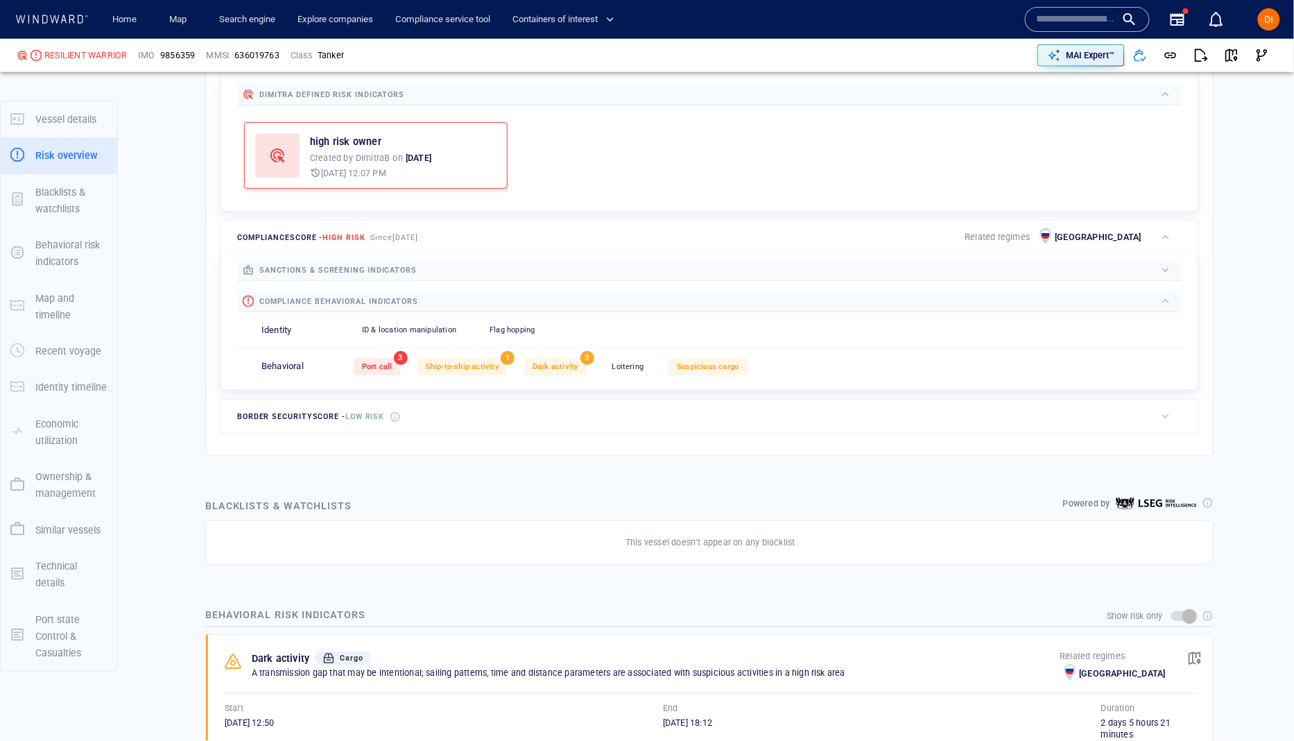
click at [433, 273] on div at bounding box center [786, 269] width 738 height 15
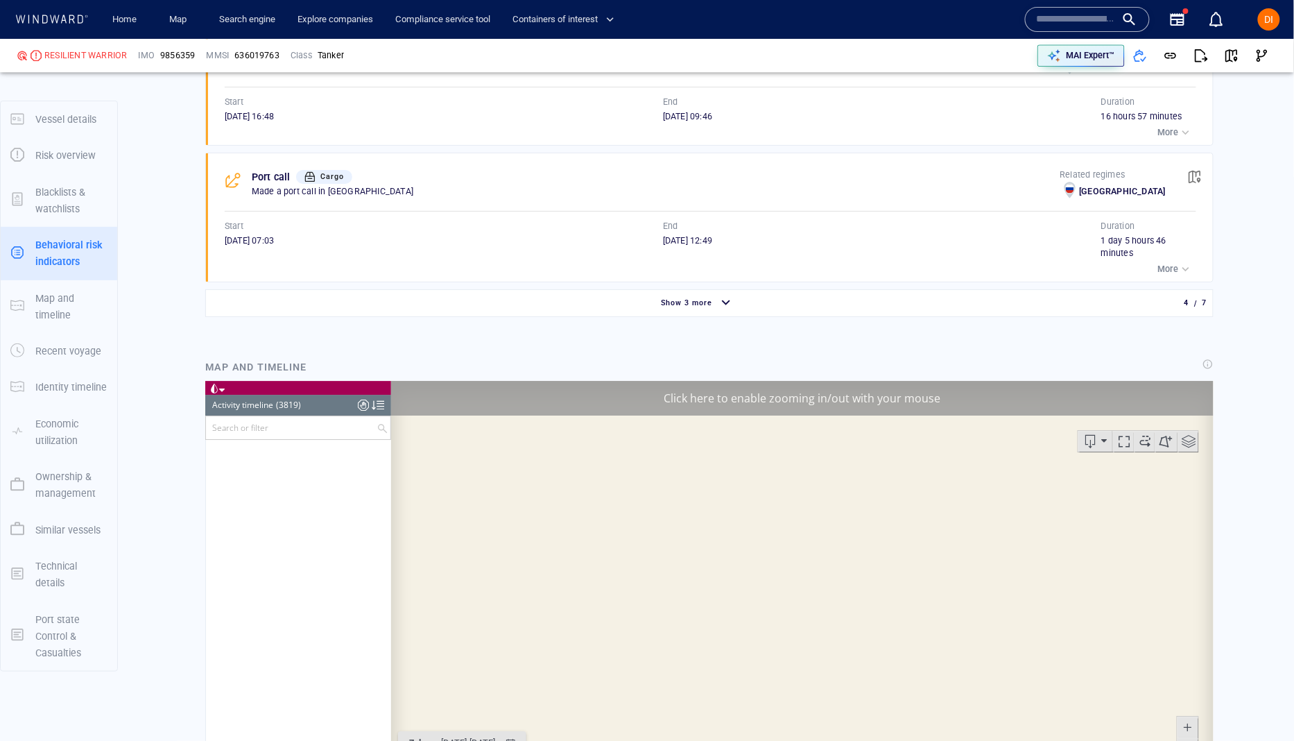
scroll to position [8543, 0]
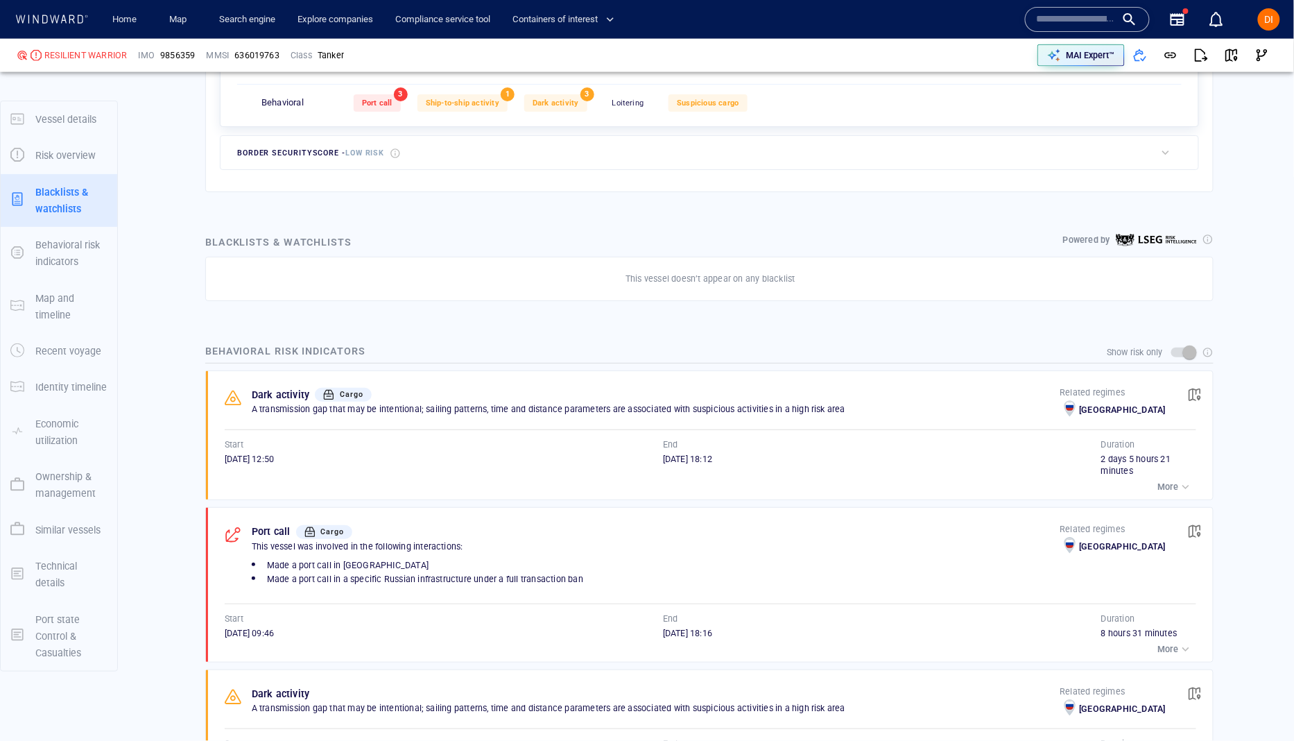
scroll to position [732, 0]
click at [209, 349] on div "Show risk only" at bounding box center [709, 350] width 1008 height 26
drag, startPoint x: 207, startPoint y: 347, endPoint x: 338, endPoint y: 351, distance: 131.1
click at [313, 349] on div "Show risk only" at bounding box center [709, 350] width 1008 height 26
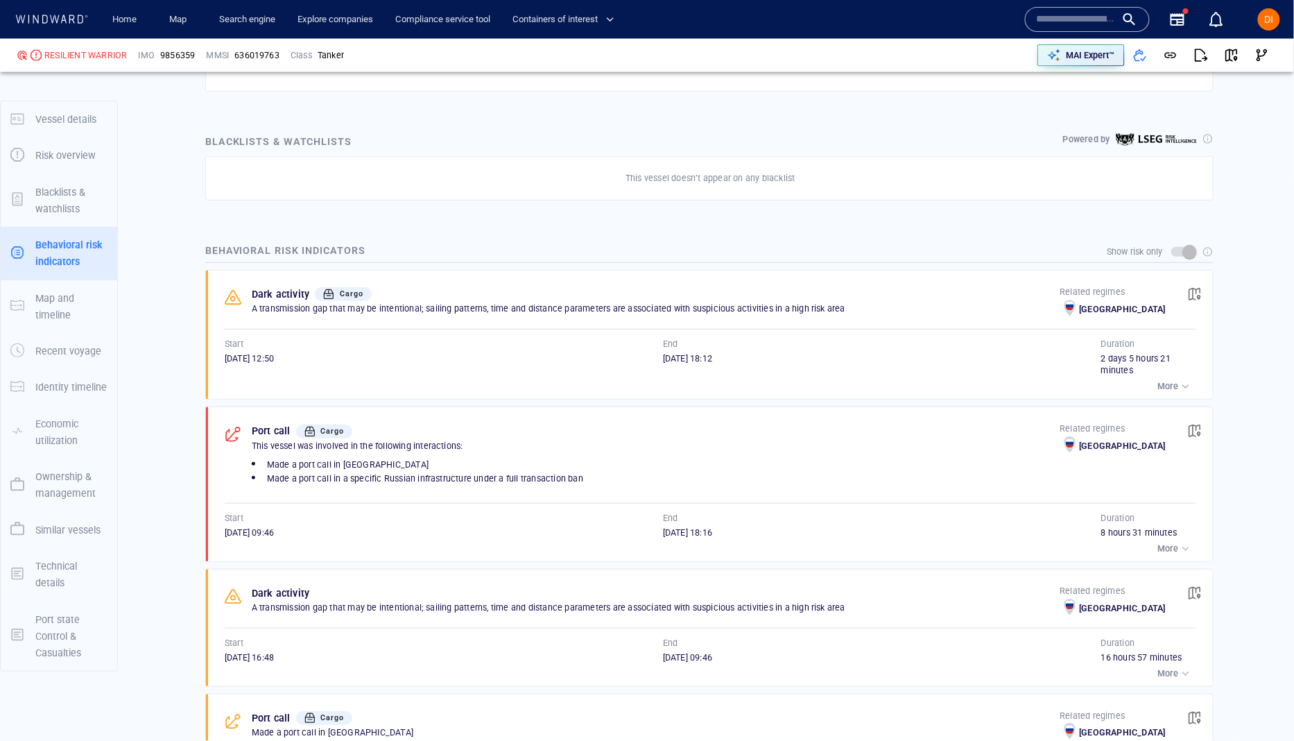
scroll to position [833, 0]
drag, startPoint x: 1175, startPoint y: 386, endPoint x: 1252, endPoint y: 385, distance: 77.7
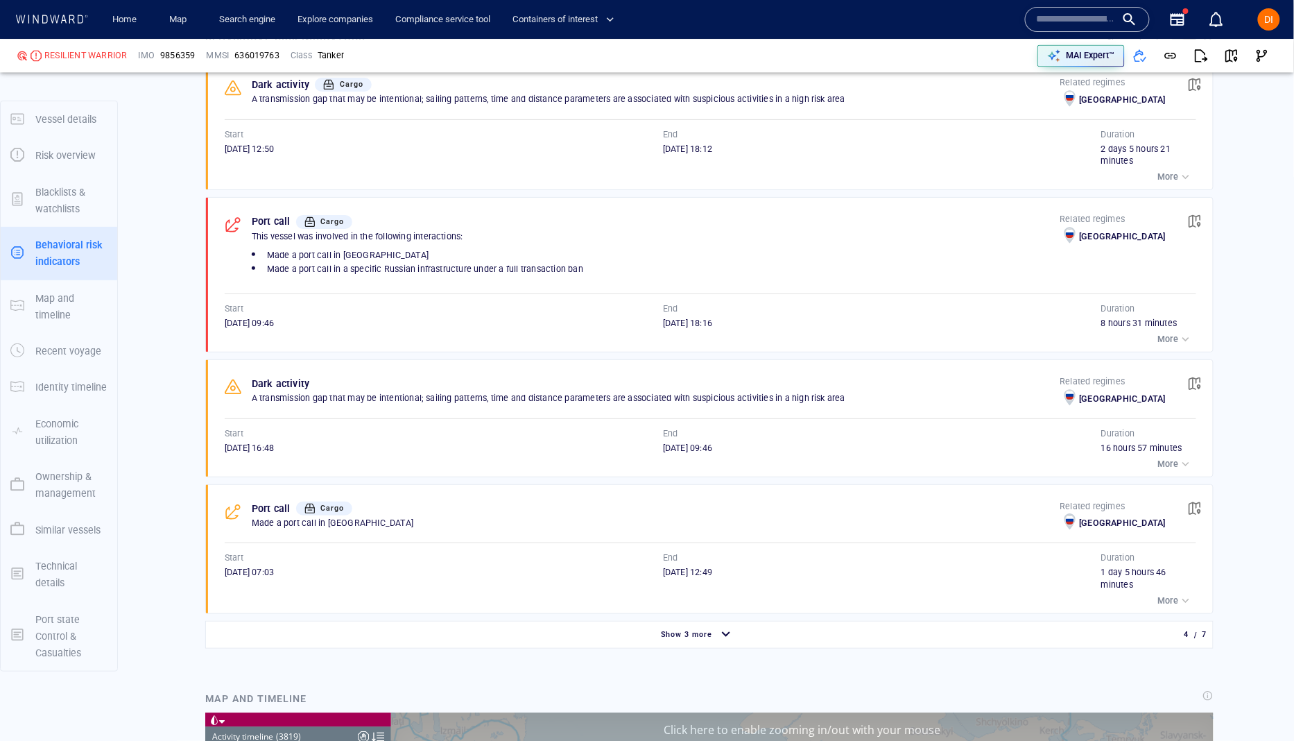
scroll to position [1071, 0]
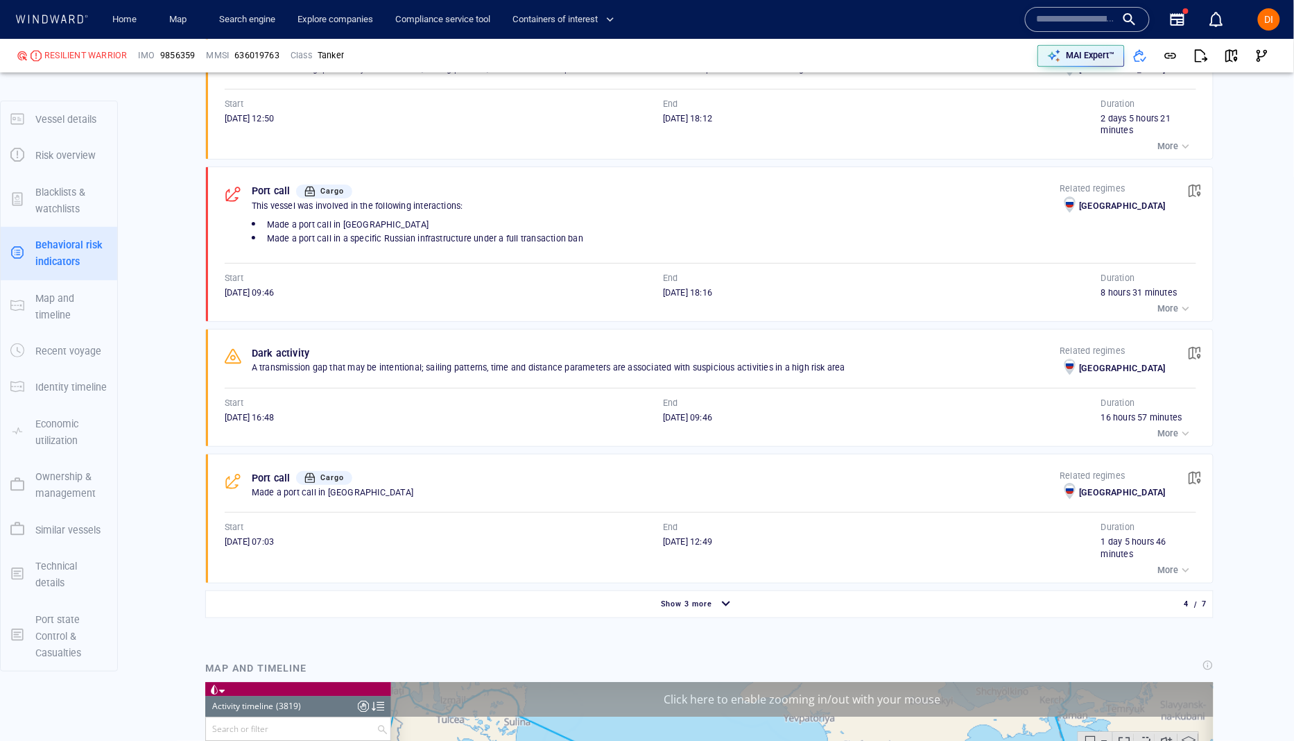
click at [780, 606] on div "Show 3 more" at bounding box center [698, 604] width 978 height 24
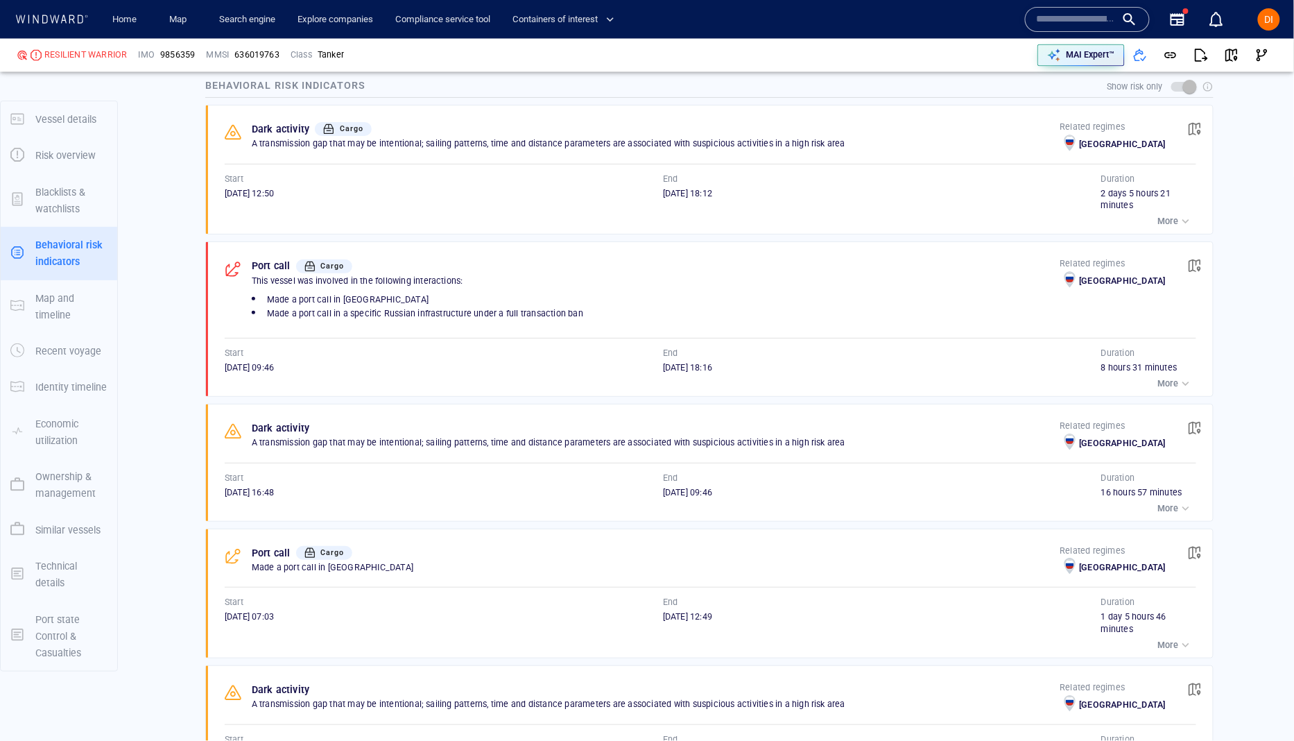
scroll to position [987, 0]
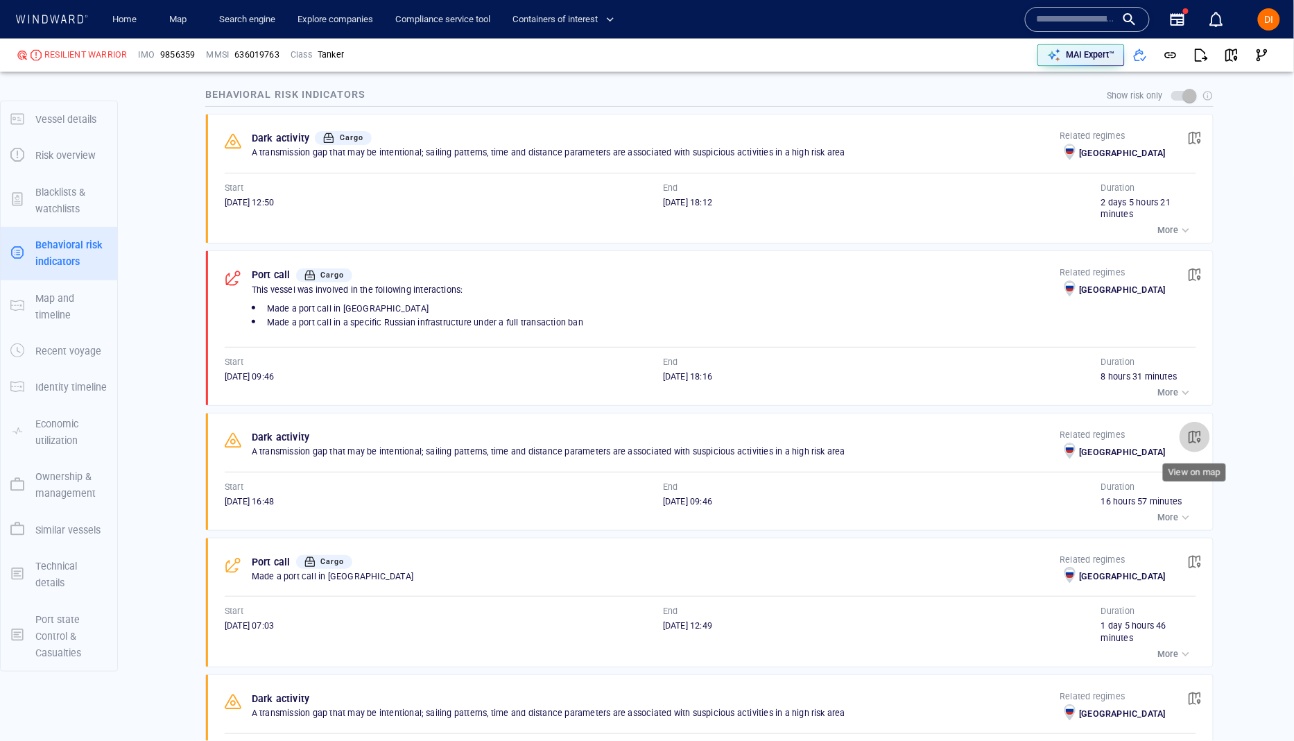
click at [1191, 438] on span "button" at bounding box center [1195, 437] width 14 height 14
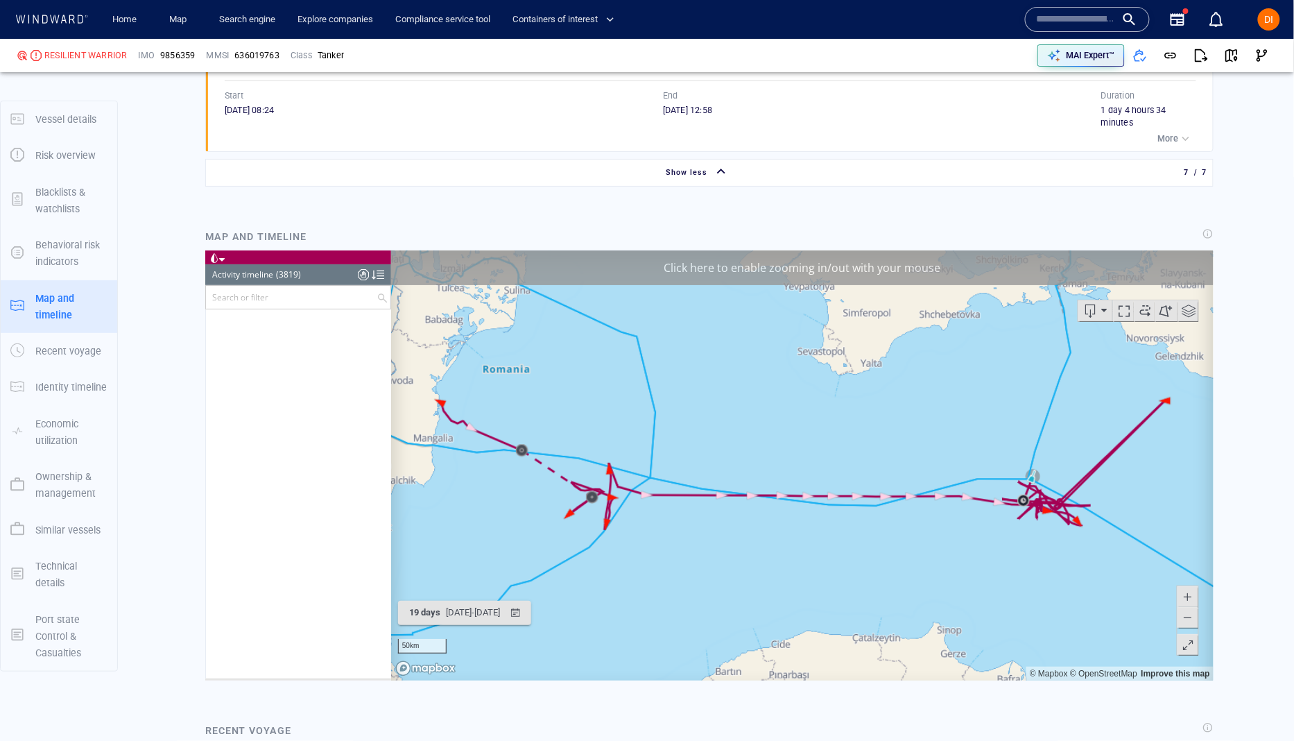
scroll to position [137259, 0]
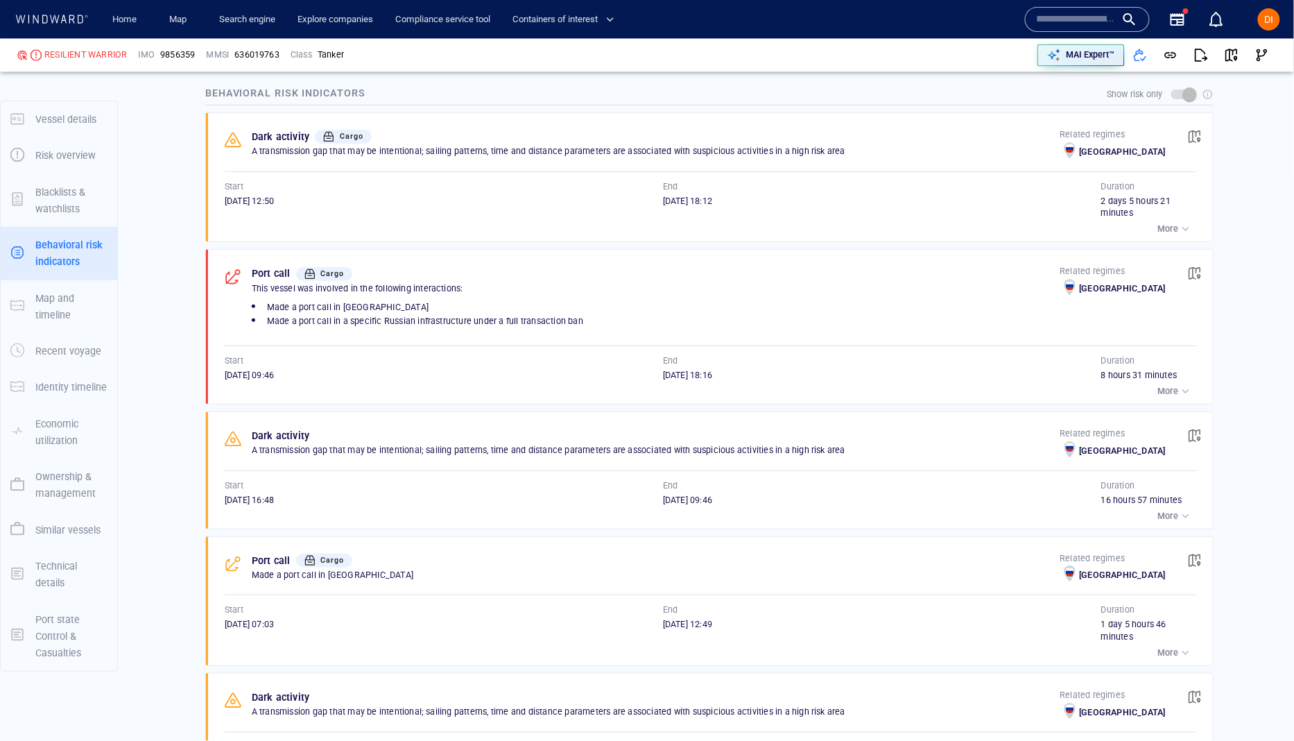
scroll to position [1004, 0]
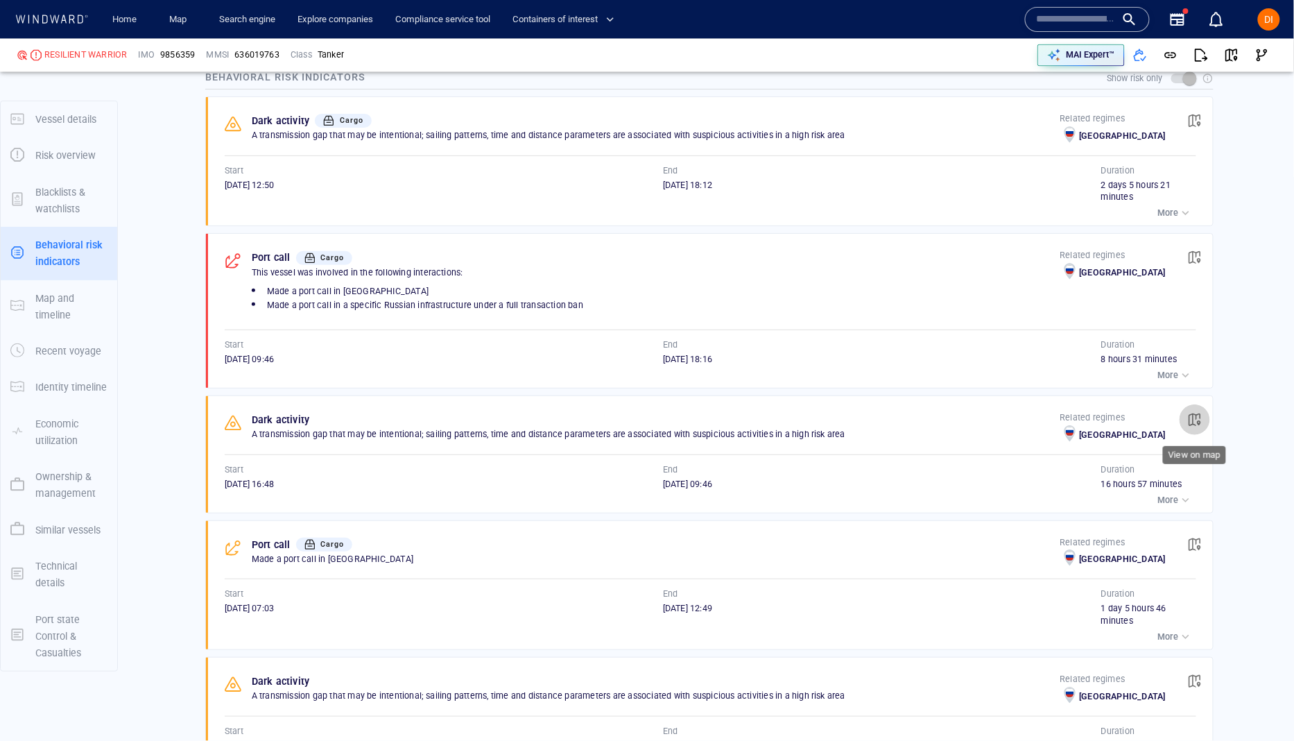
click at [1193, 422] on span "button" at bounding box center [1195, 420] width 14 height 14
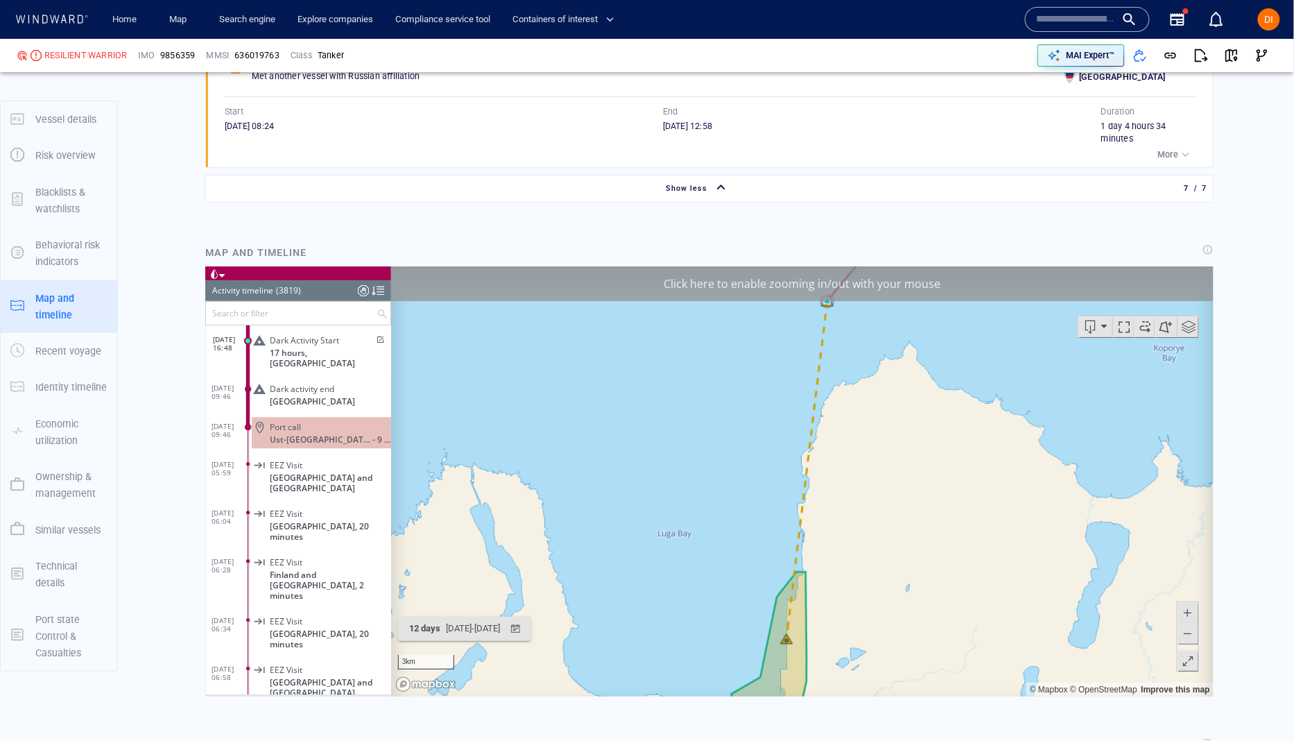
scroll to position [1901, 0]
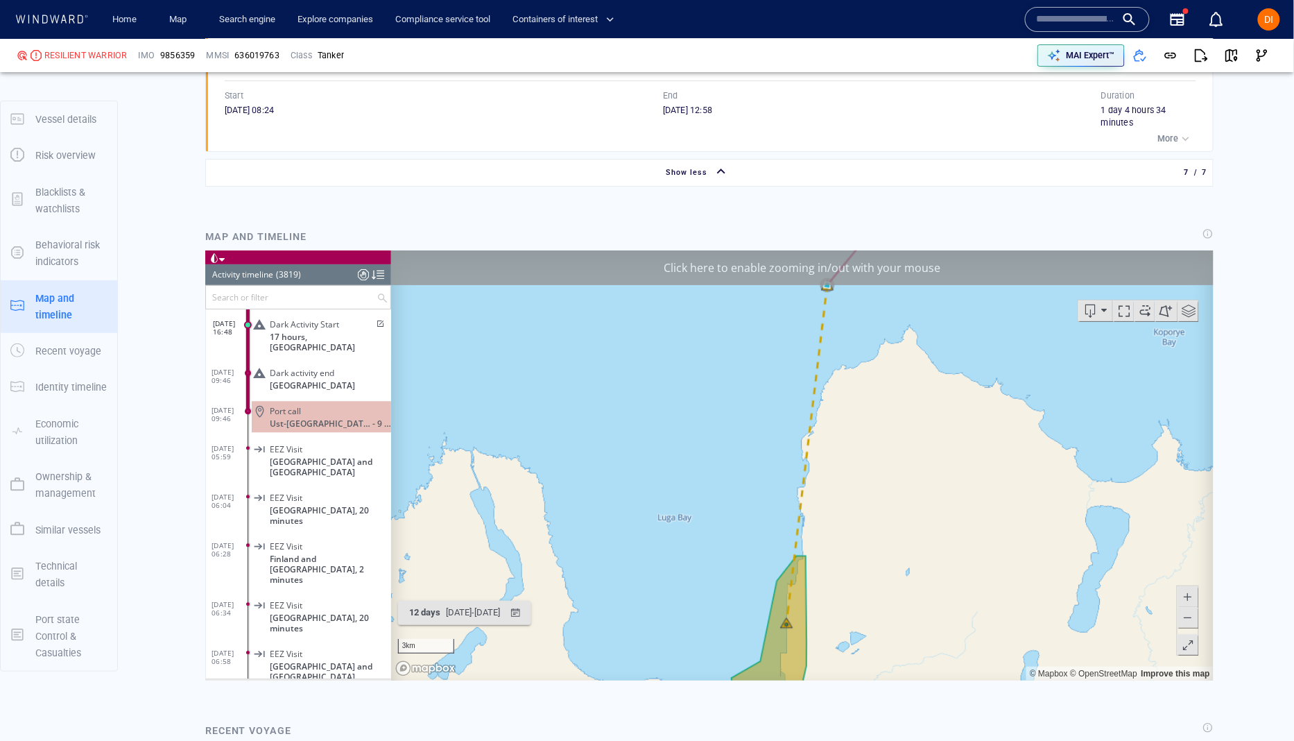
click at [824, 257] on div "Click here to enable zooming in/out with your mouse" at bounding box center [801, 267] width 822 height 35
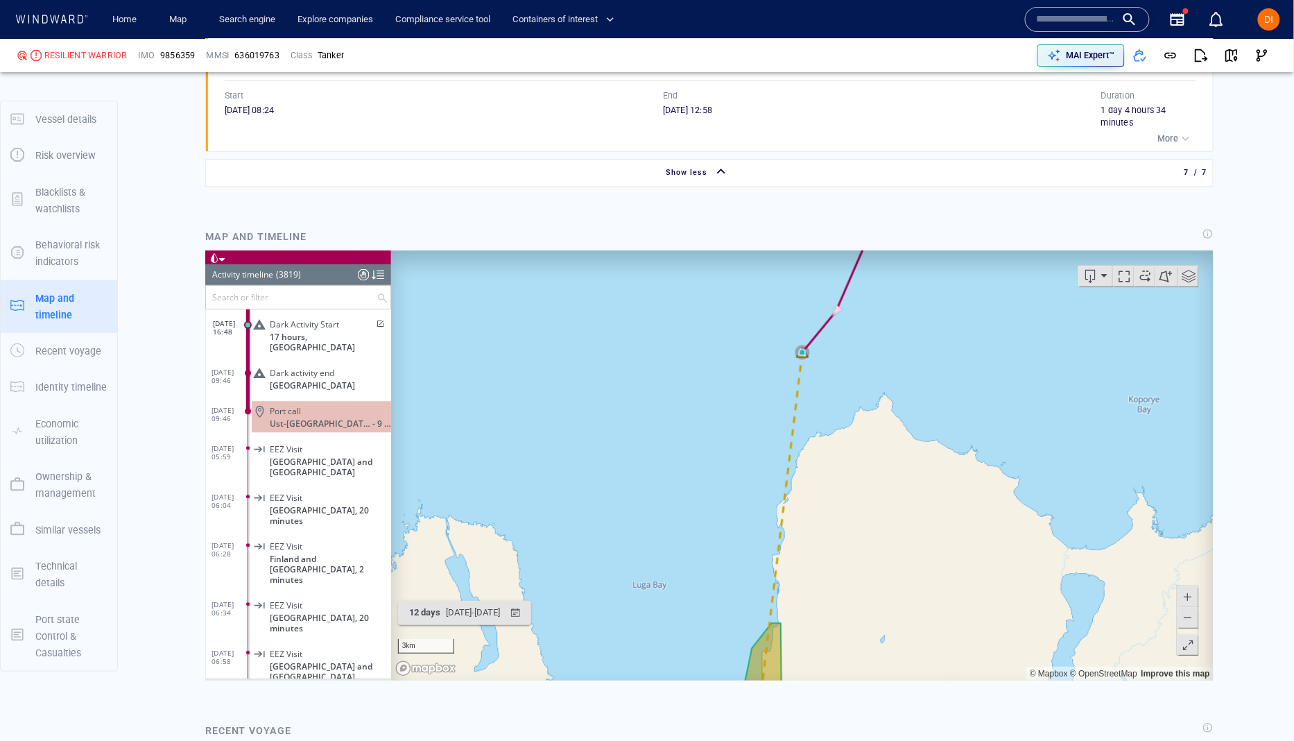
drag, startPoint x: 880, startPoint y: 354, endPoint x: 863, endPoint y: 371, distance: 24.0
click at [866, 377] on canvas "Map" at bounding box center [801, 465] width 822 height 430
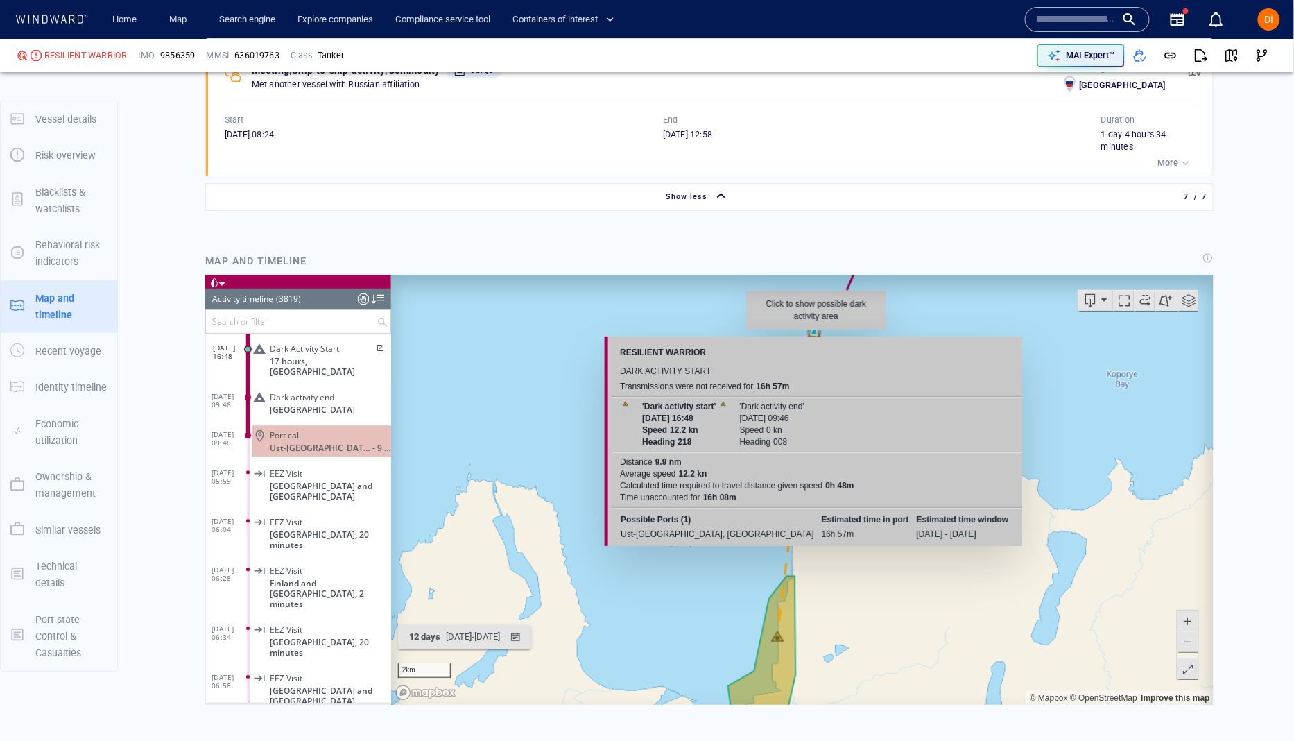
scroll to position [1874, 0]
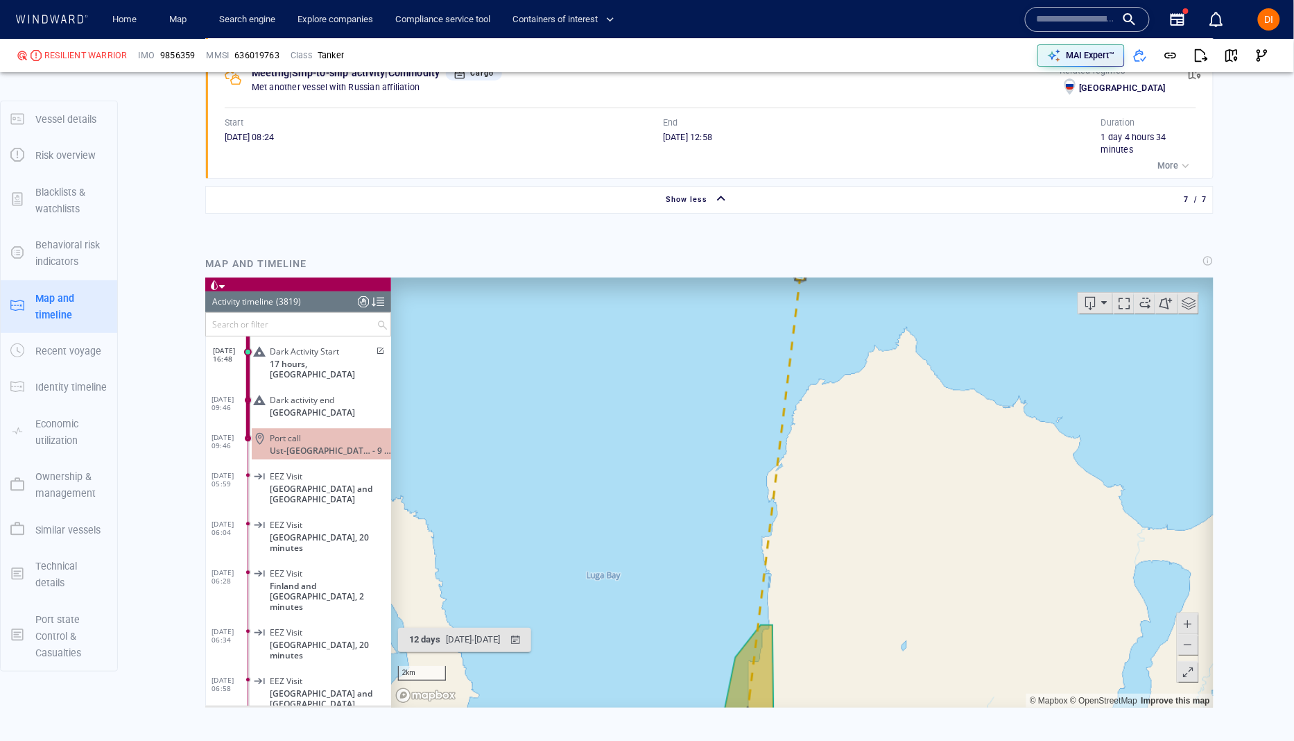
drag, startPoint x: 906, startPoint y: 542, endPoint x: 775, endPoint y: 616, distance: 150.6
click at [888, 444] on canvas "Map" at bounding box center [801, 492] width 822 height 430
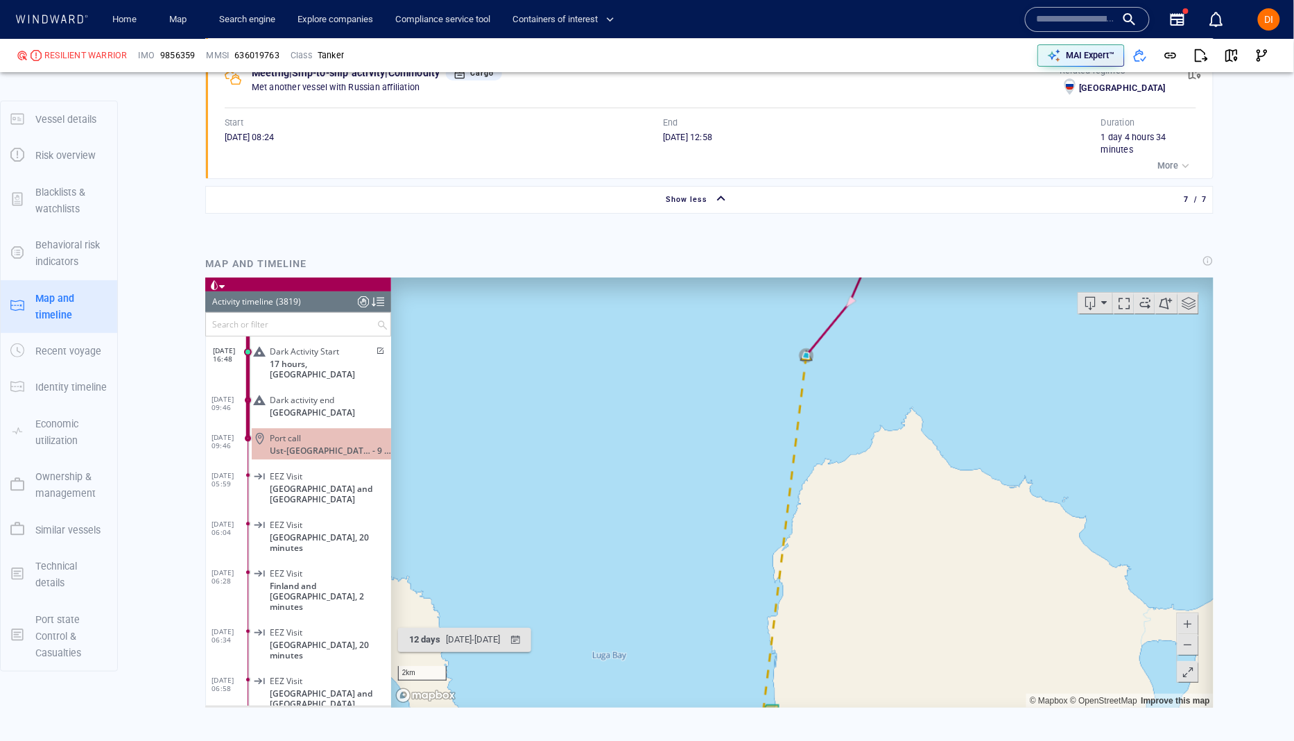
drag, startPoint x: 836, startPoint y: 375, endPoint x: 841, endPoint y: 481, distance: 106.2
click at [842, 483] on canvas "Map" at bounding box center [801, 492] width 822 height 430
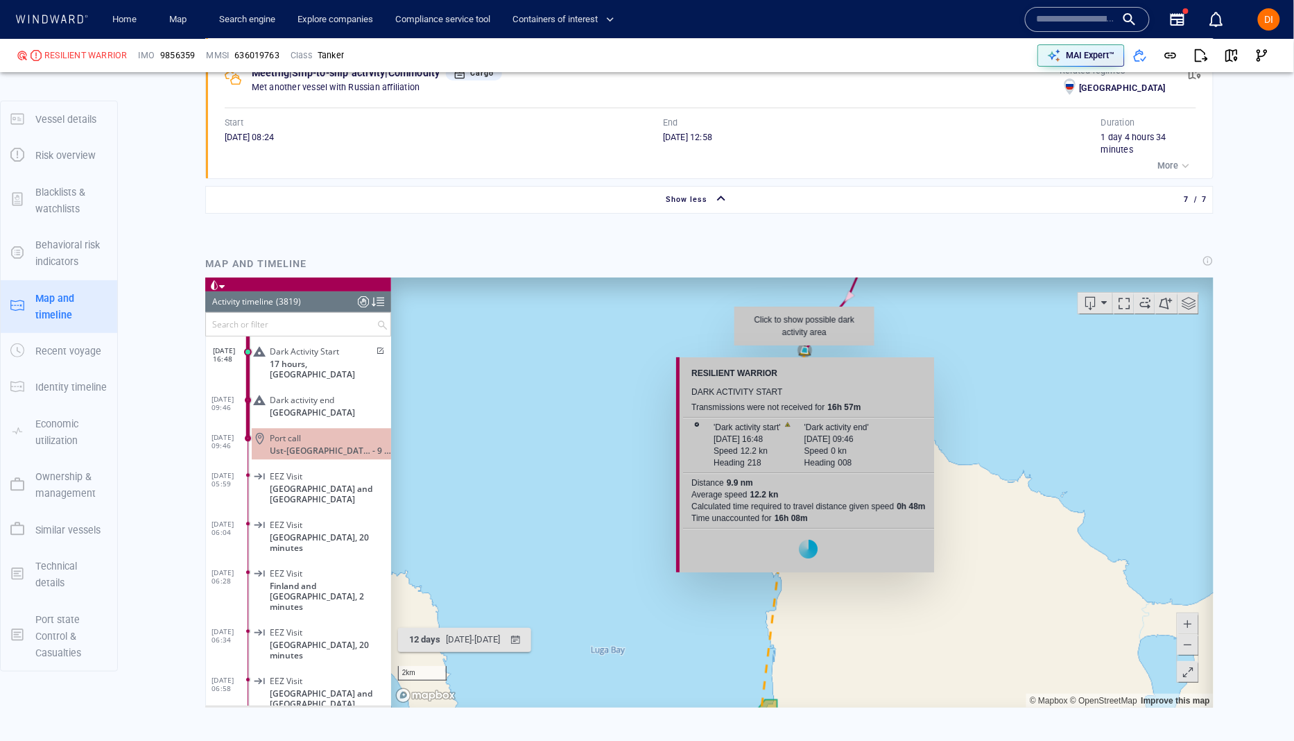
click at [804, 352] on canvas "Map" at bounding box center [801, 492] width 822 height 430
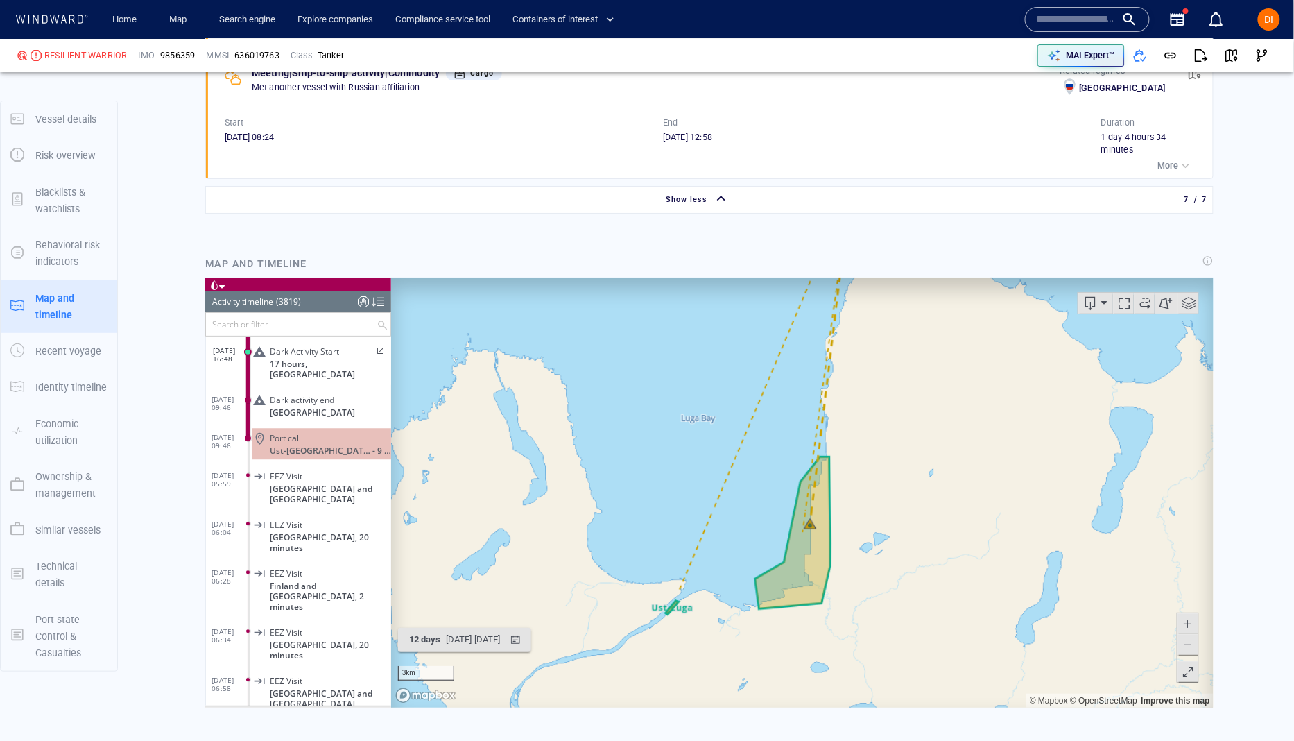
drag, startPoint x: 929, startPoint y: 447, endPoint x: 905, endPoint y: 402, distance: 50.6
click at [905, 453] on canvas "Map" at bounding box center [801, 492] width 822 height 430
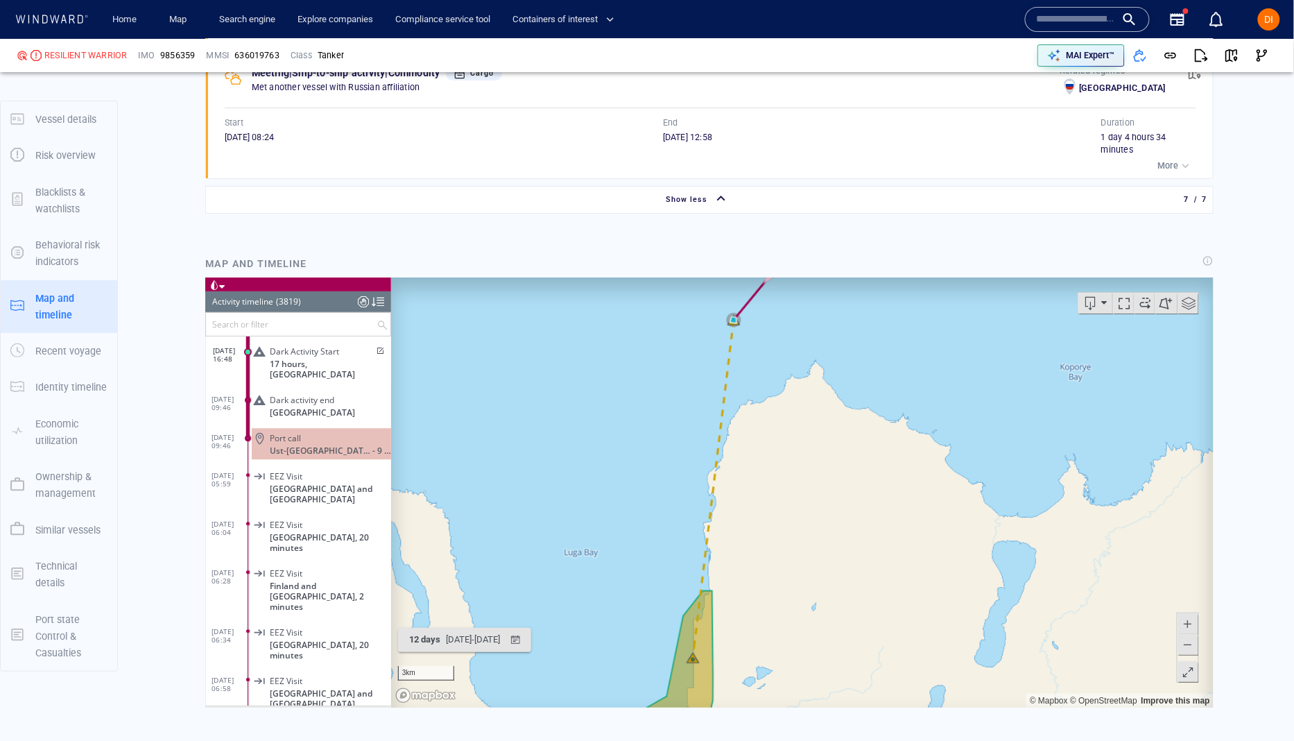
drag, startPoint x: 822, startPoint y: 447, endPoint x: 734, endPoint y: 552, distance: 137.3
click at [734, 552] on canvas "Map" at bounding box center [801, 492] width 822 height 430
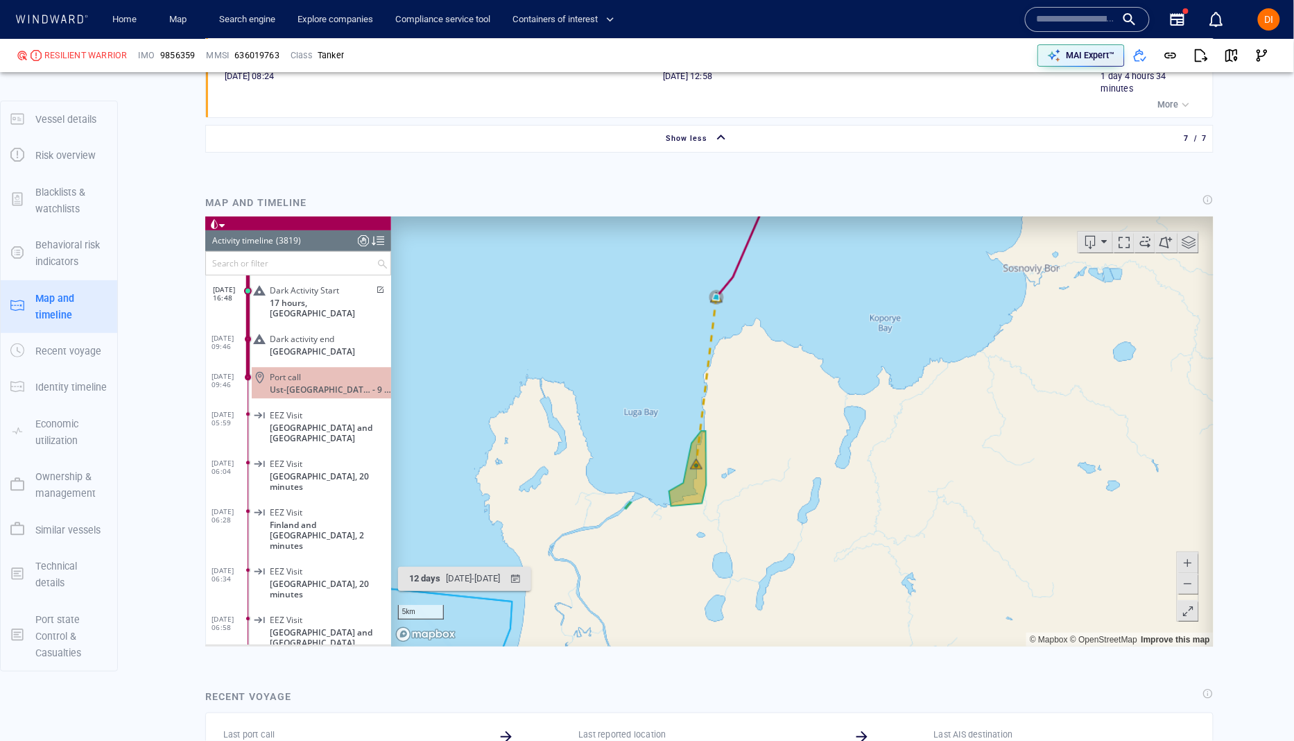
scroll to position [1936, 0]
click at [361, 240] on div at bounding box center [362, 238] width 11 height 21
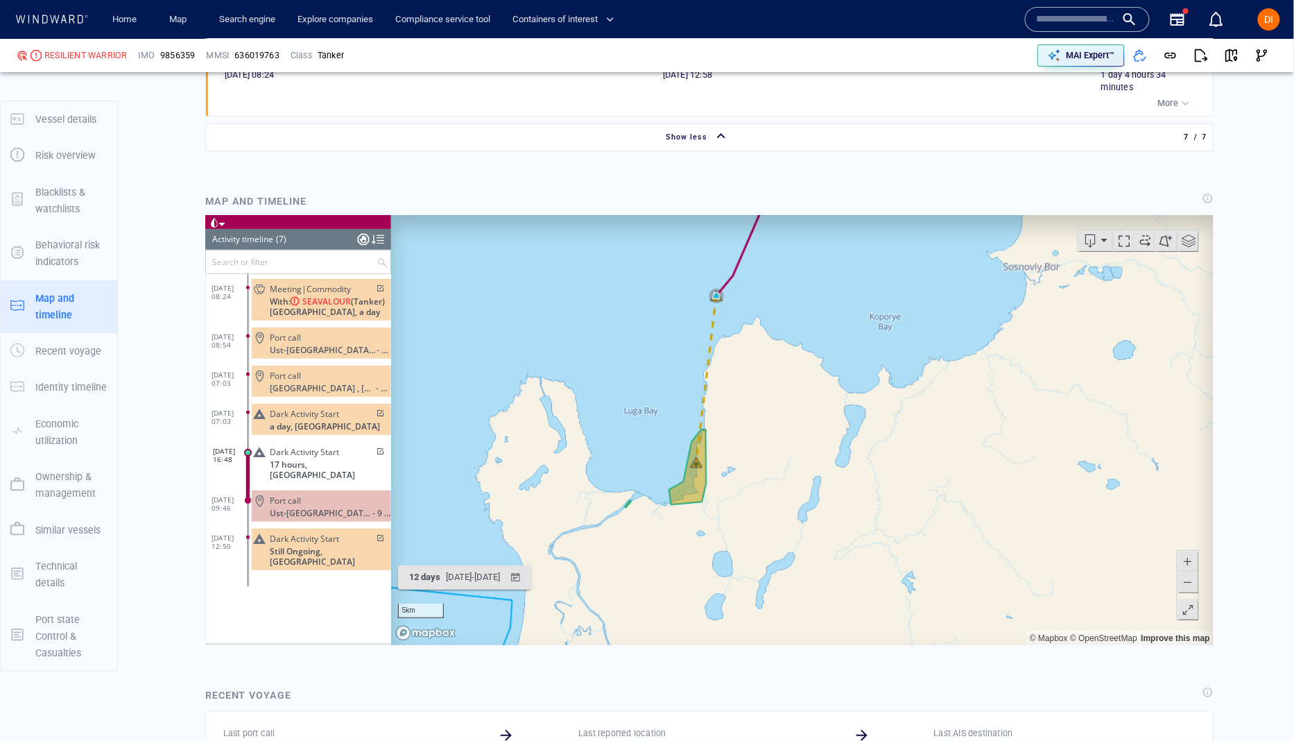
click at [375, 234] on div at bounding box center [377, 238] width 12 height 21
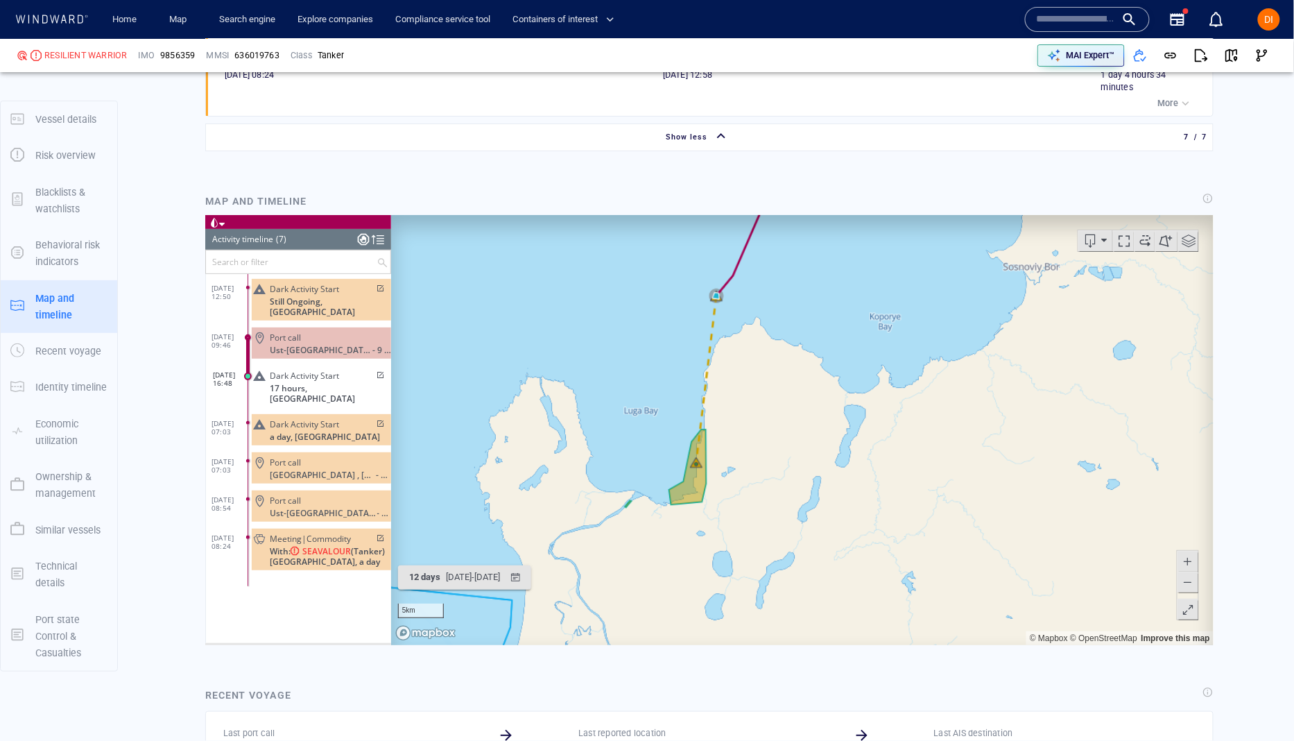
click at [360, 237] on div at bounding box center [362, 238] width 11 height 21
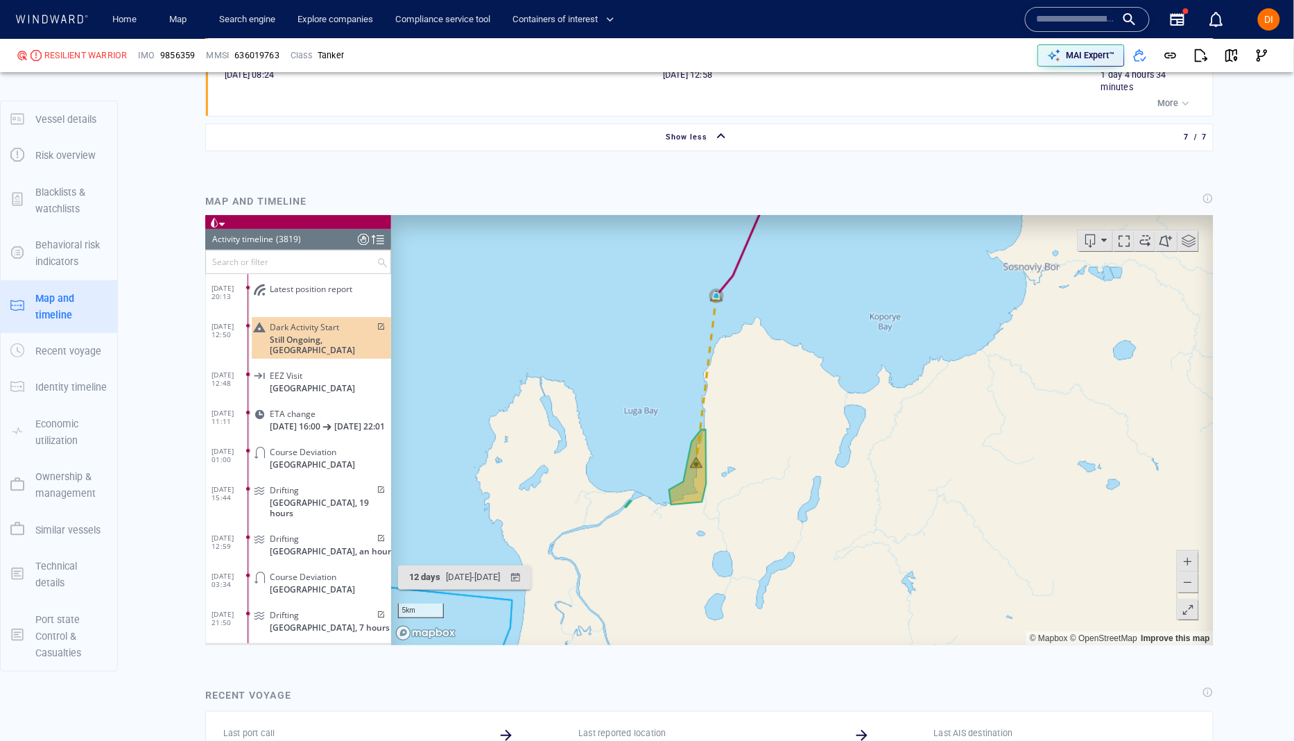
click at [379, 238] on div at bounding box center [377, 238] width 12 height 21
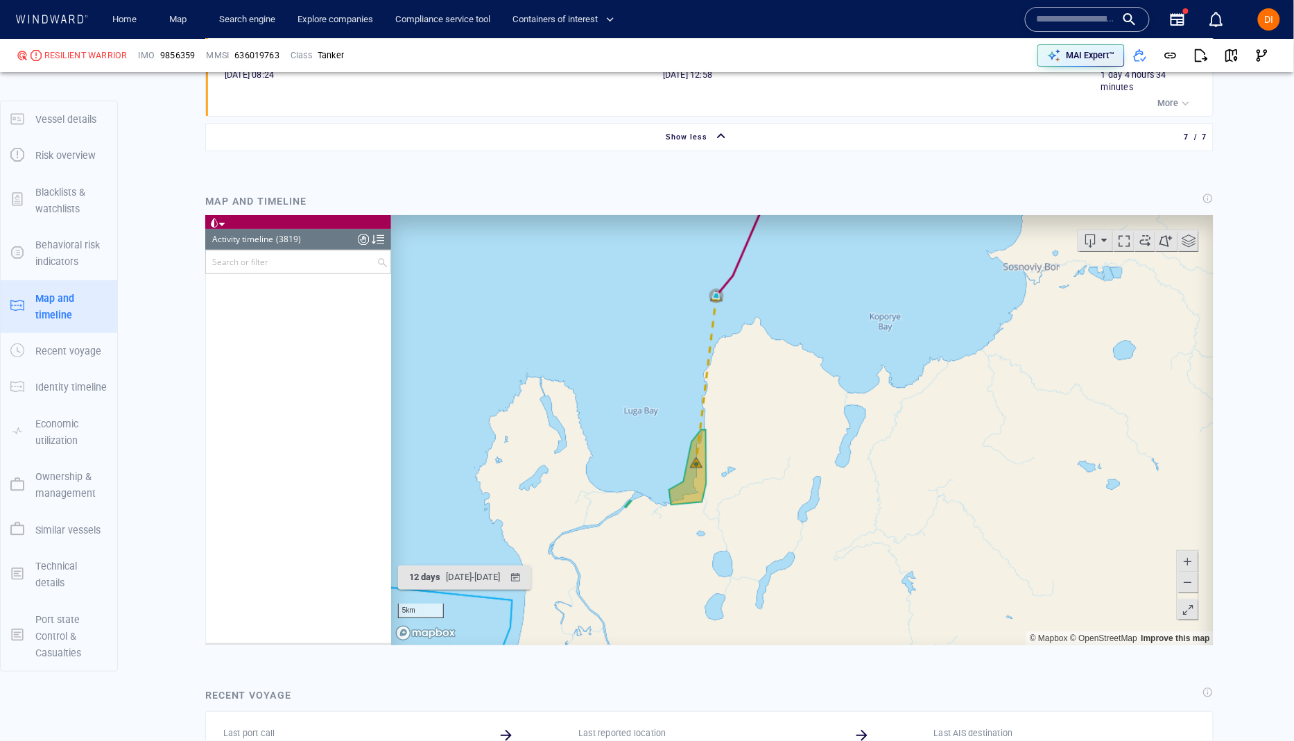
scroll to position [137259, 0]
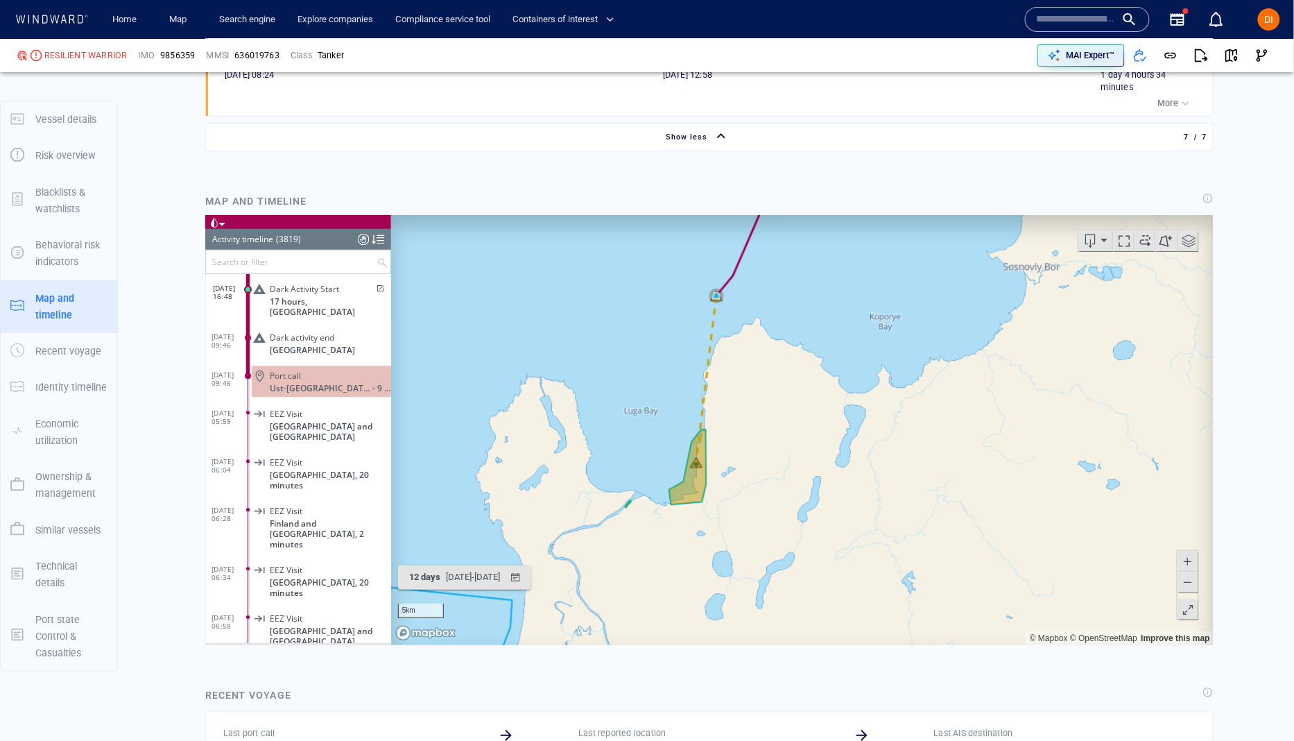
drag, startPoint x: 381, startPoint y: 243, endPoint x: 365, endPoint y: 250, distance: 16.8
click at [379, 243] on div at bounding box center [377, 238] width 12 height 21
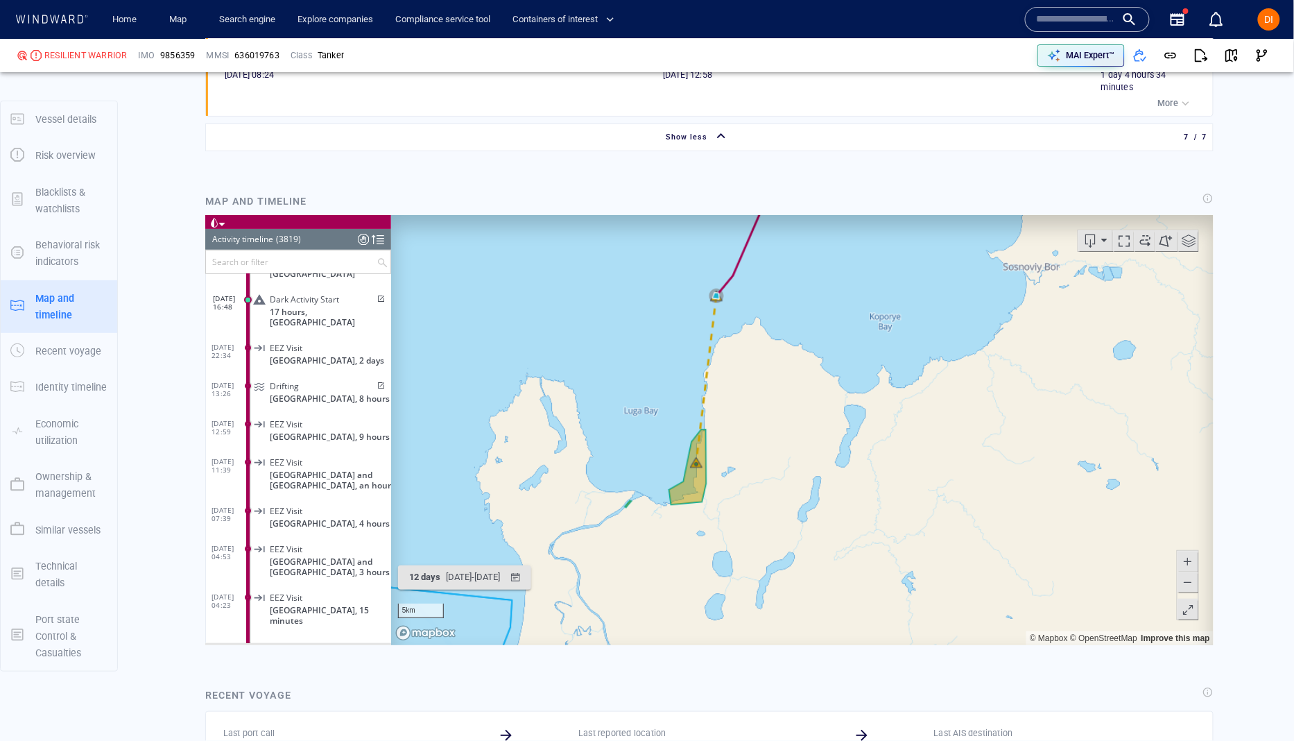
click at [345, 261] on input "text" at bounding box center [290, 261] width 171 height 23
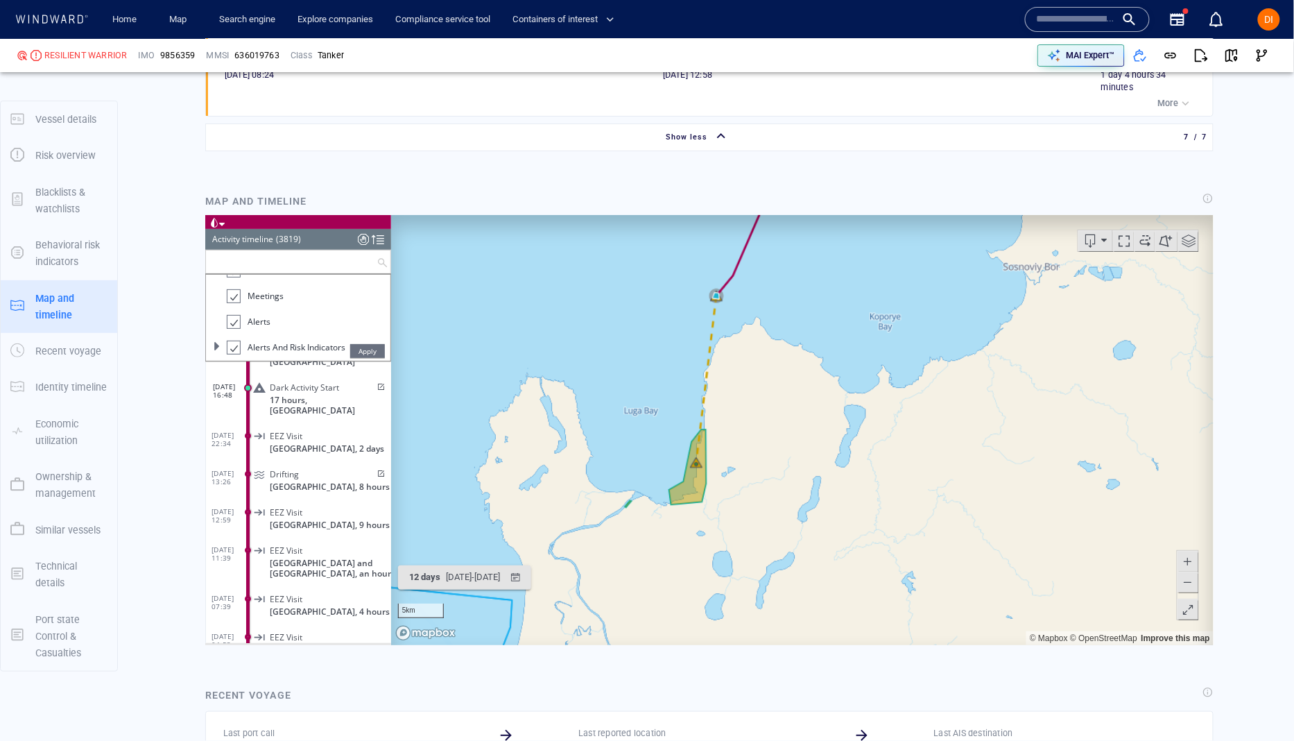
scroll to position [0, 0]
click at [248, 288] on span "Select All" at bounding box center [250, 288] width 35 height 12
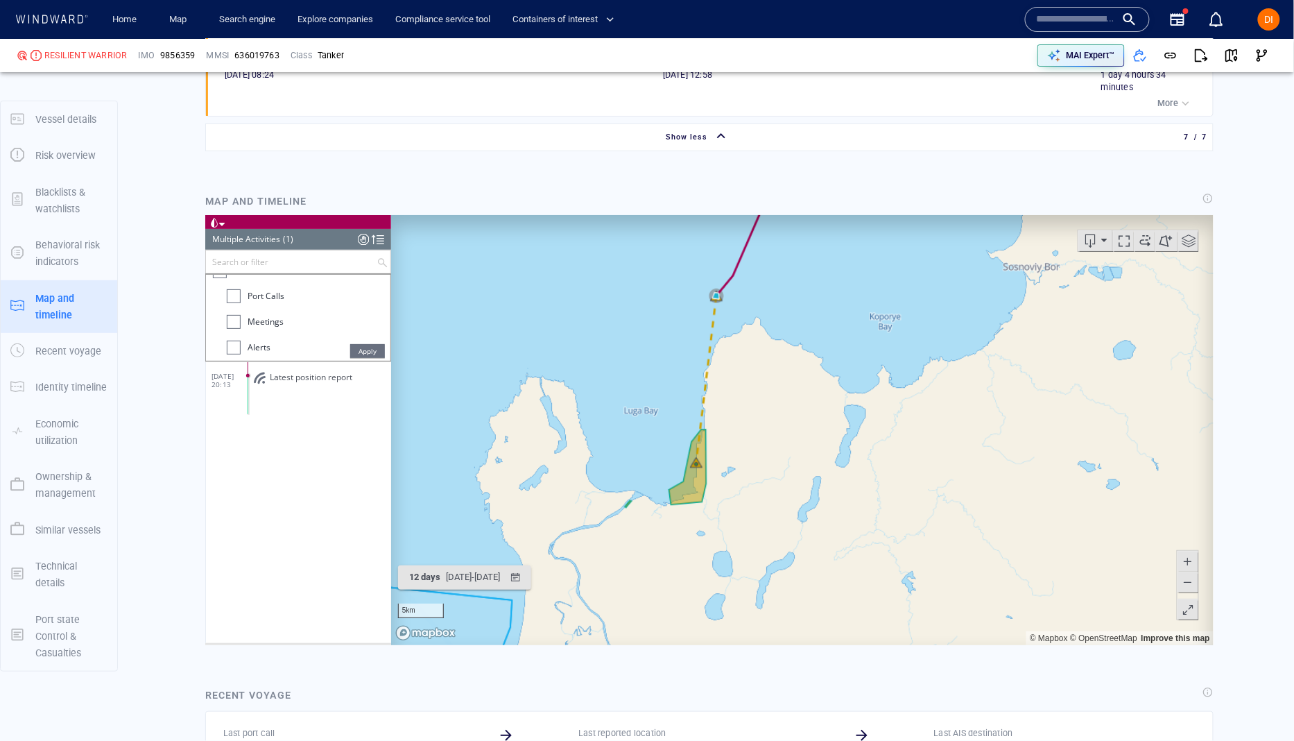
scroll to position [19, 0]
click at [234, 316] on div at bounding box center [233, 319] width 14 height 14
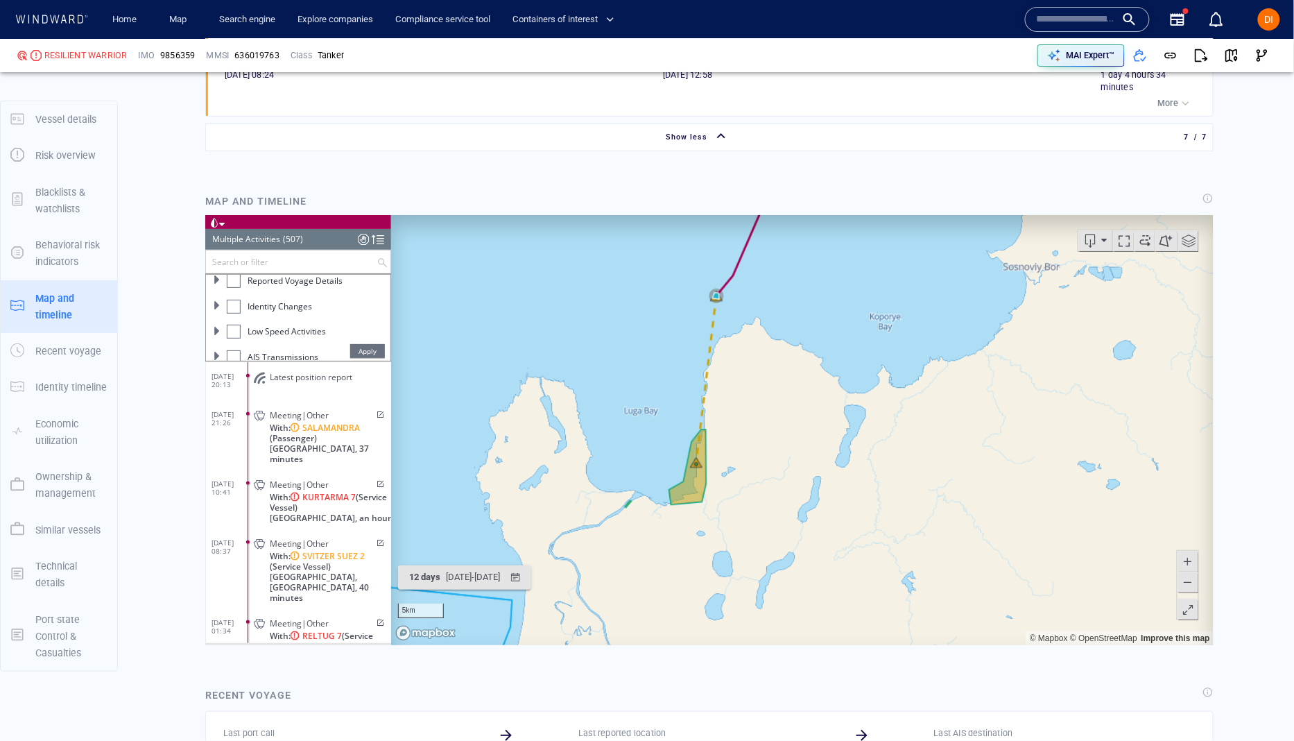
scroll to position [168, 0]
click at [370, 346] on span "Apply" at bounding box center [366, 350] width 35 height 14
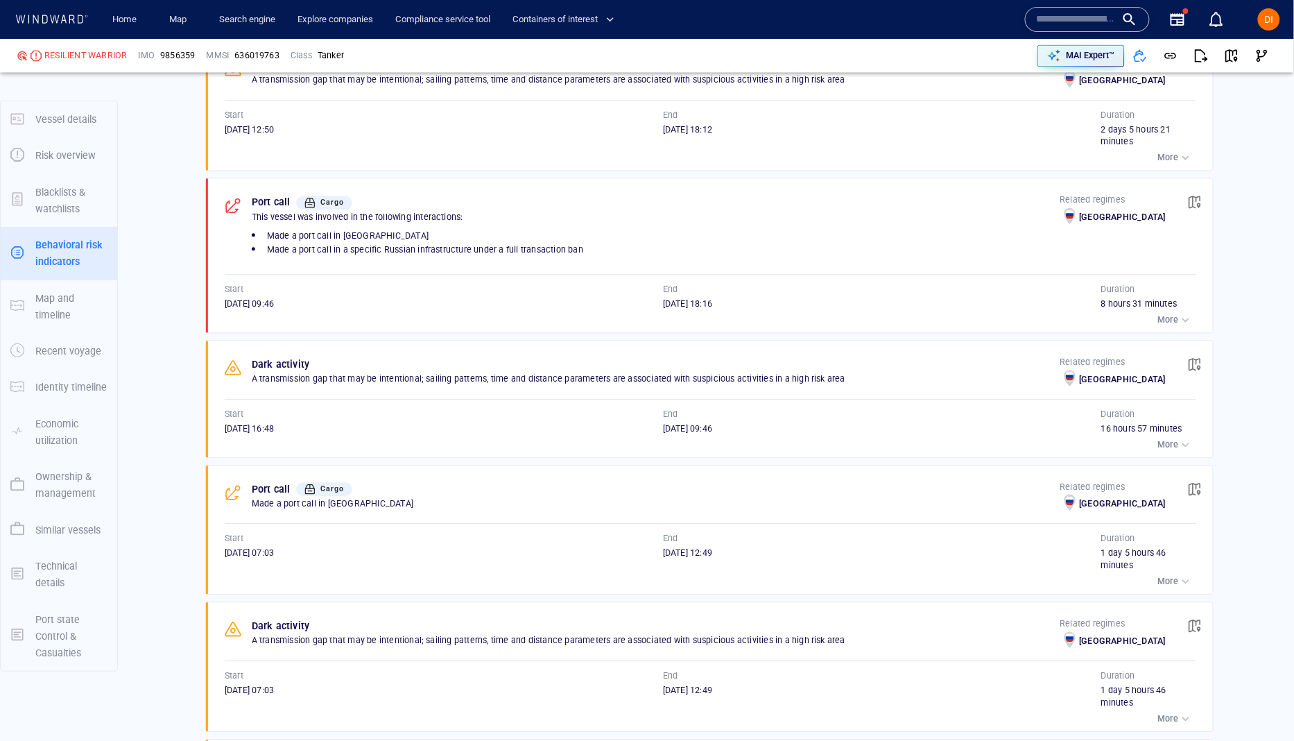
scroll to position [1066, 0]
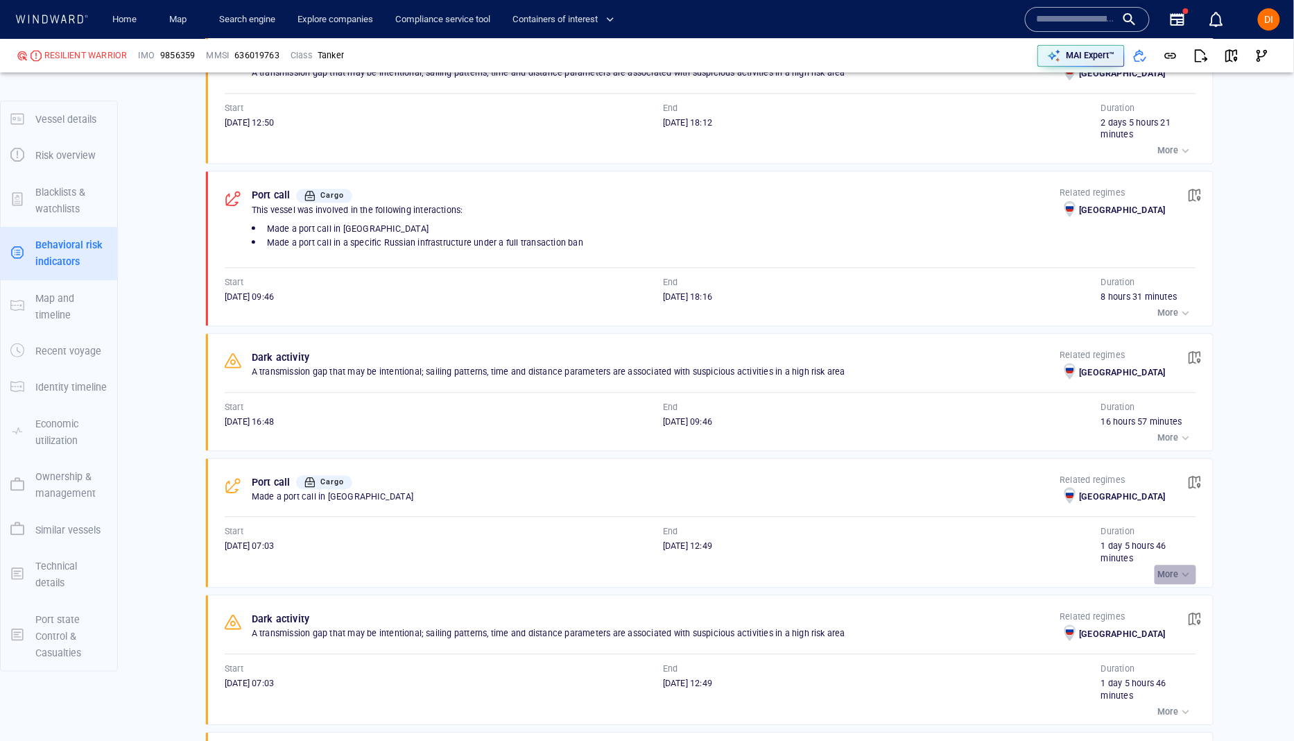
click at [1168, 578] on p "More" at bounding box center [1168, 574] width 21 height 12
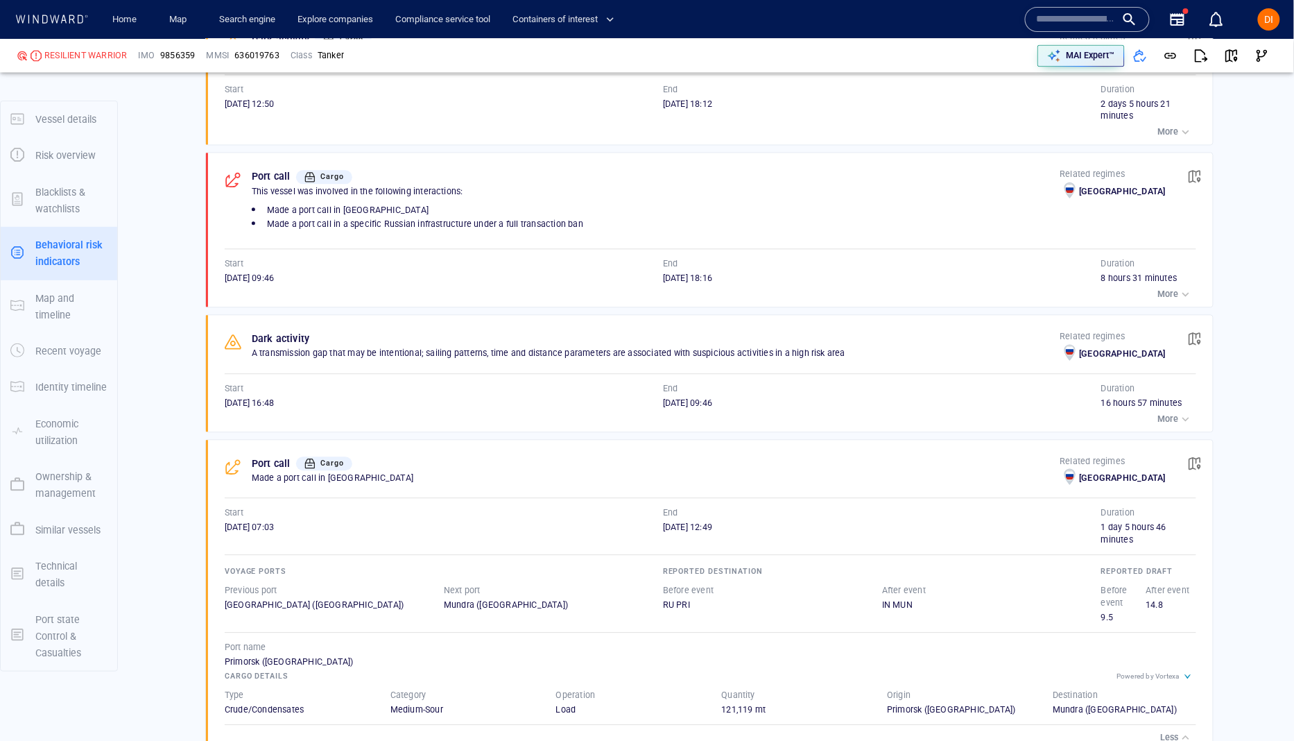
scroll to position [1089, 0]
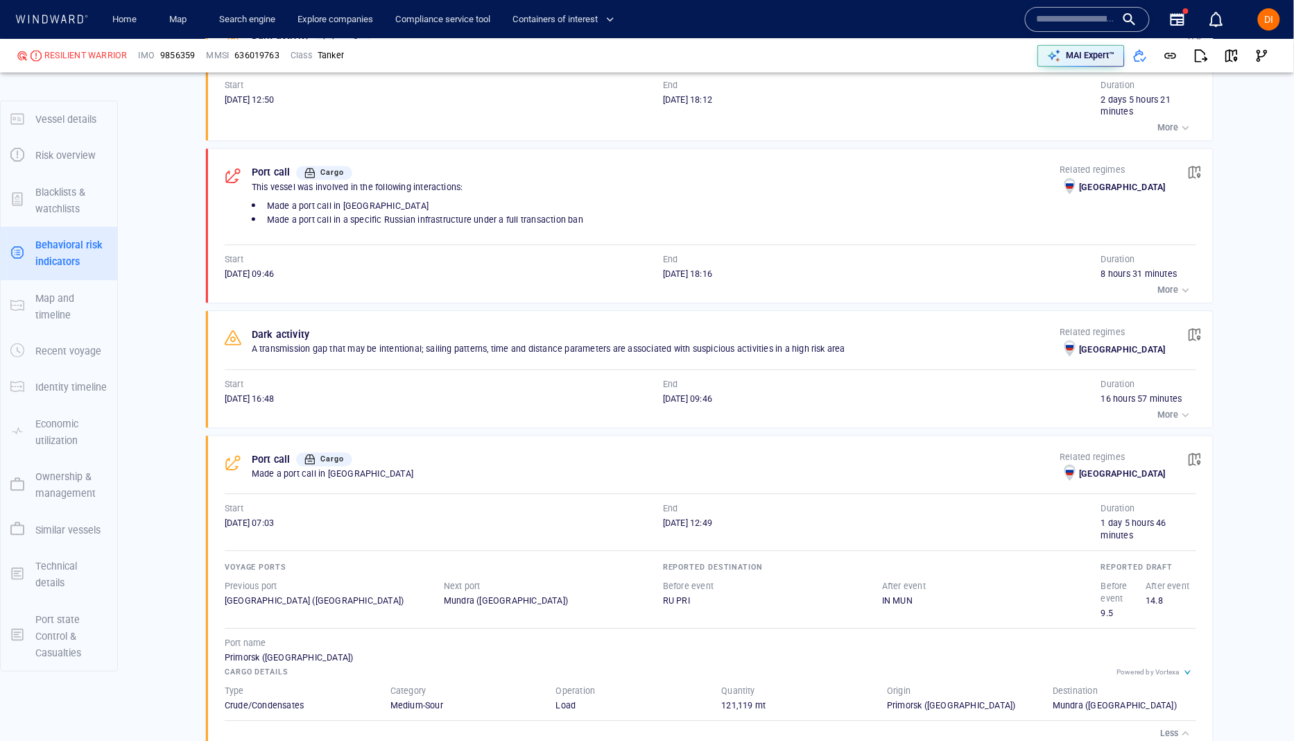
click at [1175, 419] on p "More" at bounding box center [1168, 414] width 21 height 12
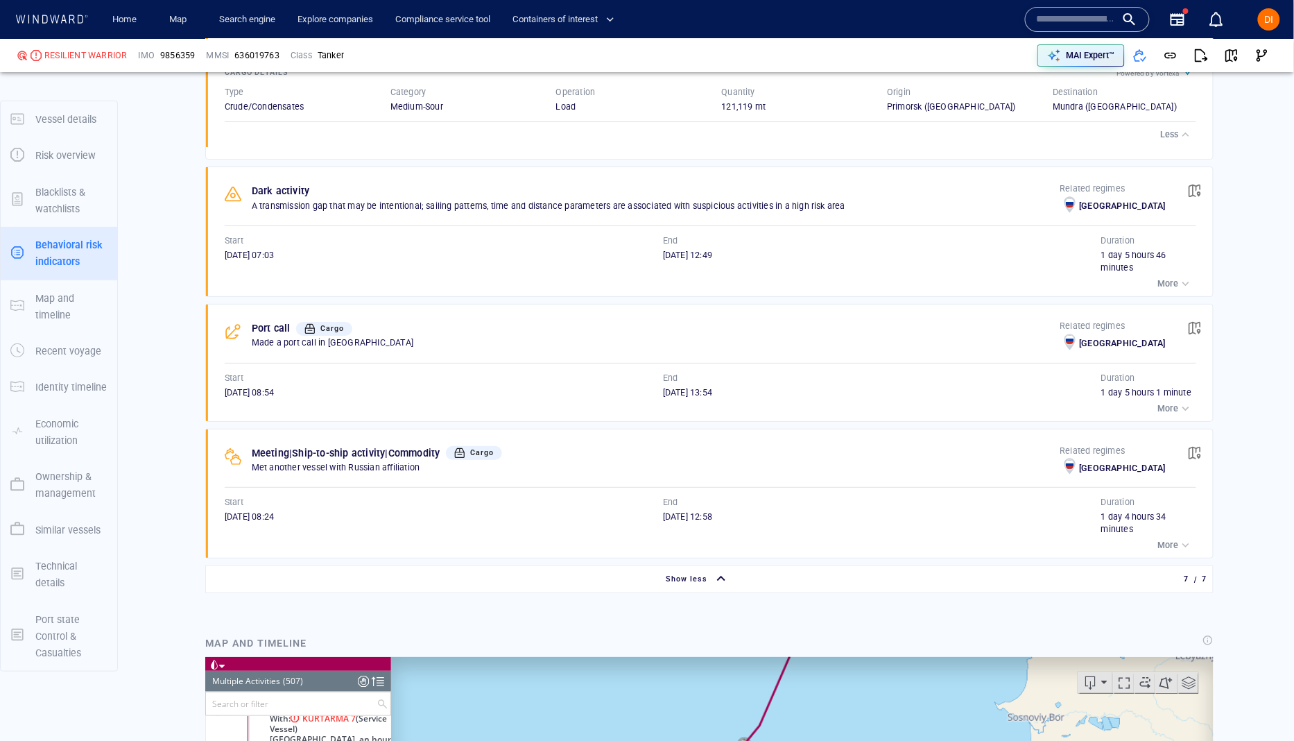
scroll to position [1881, 0]
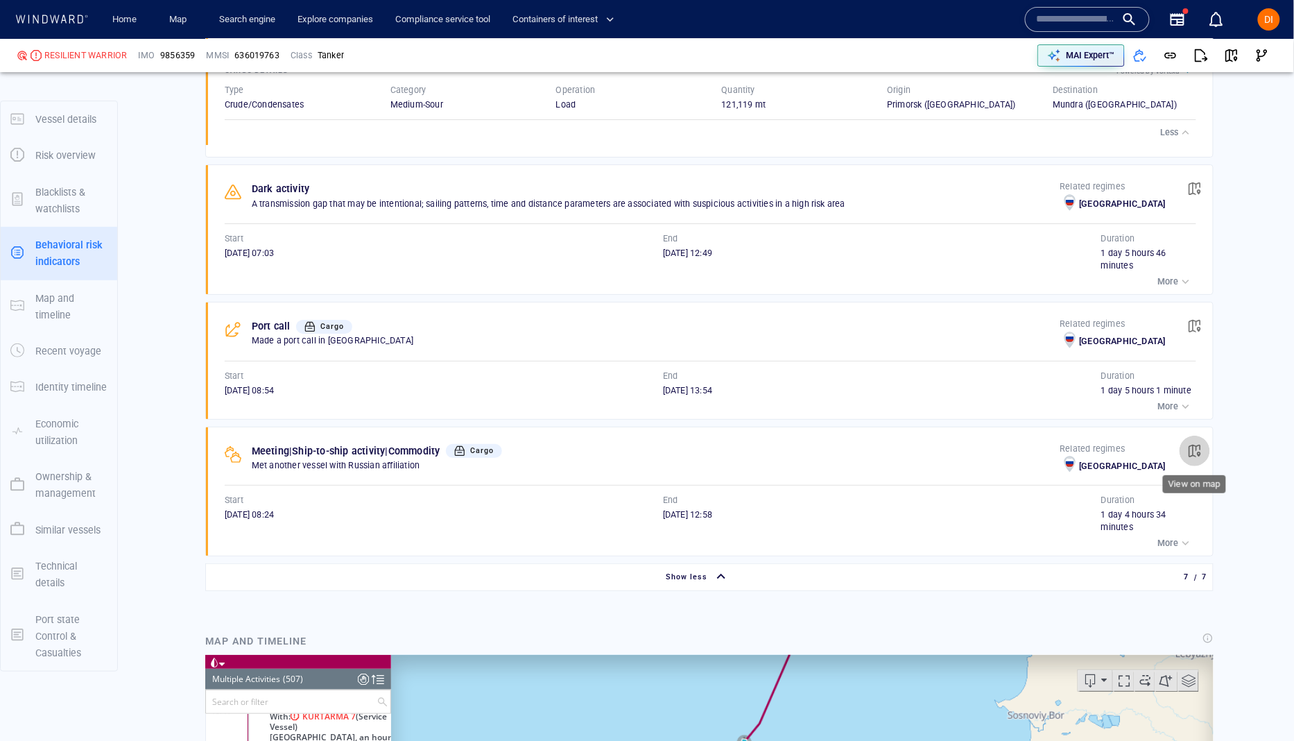
click at [1191, 448] on span "button" at bounding box center [1195, 451] width 14 height 14
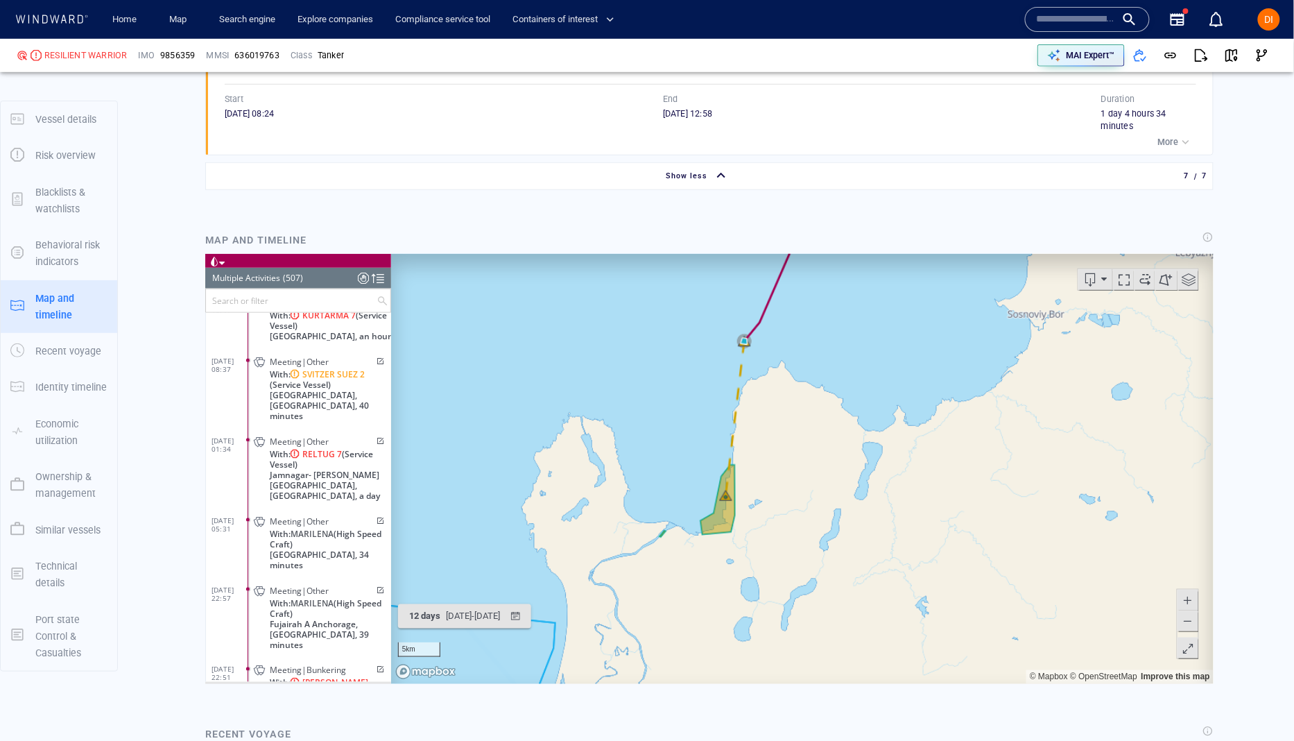
scroll to position [6865, 0]
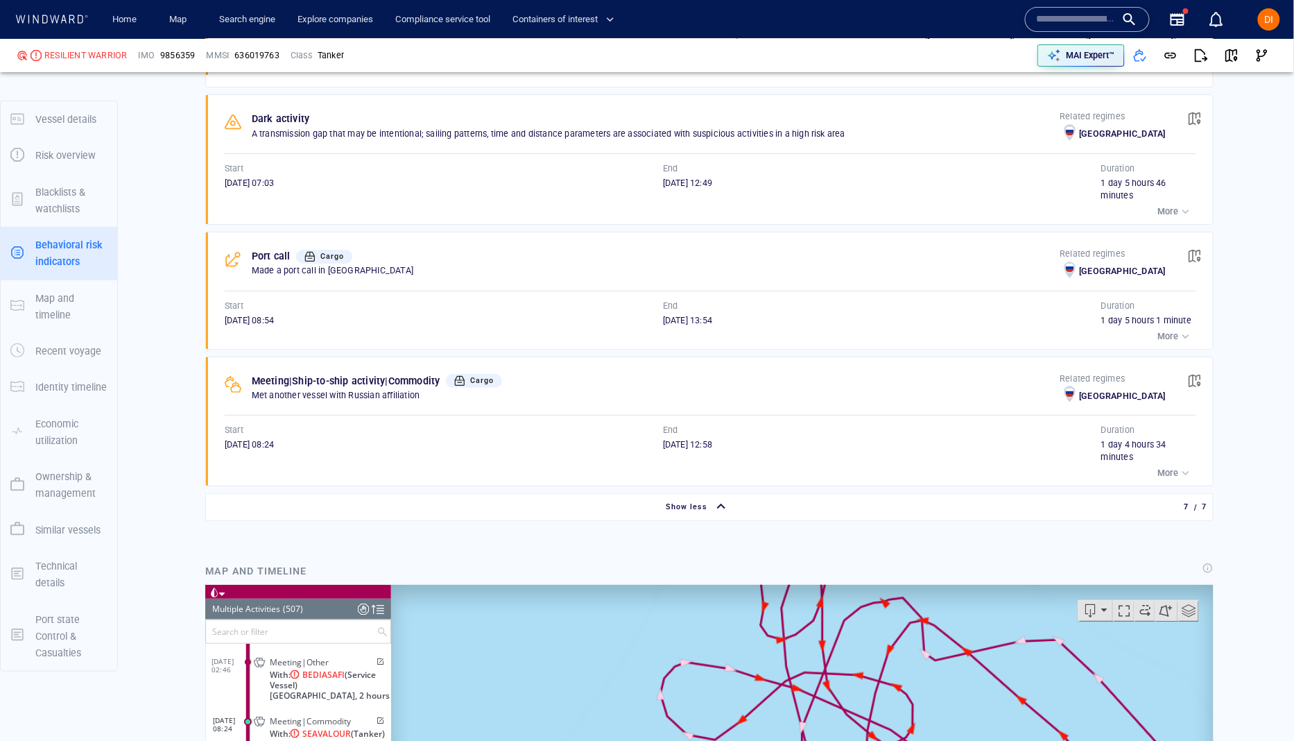
scroll to position [1949, 0]
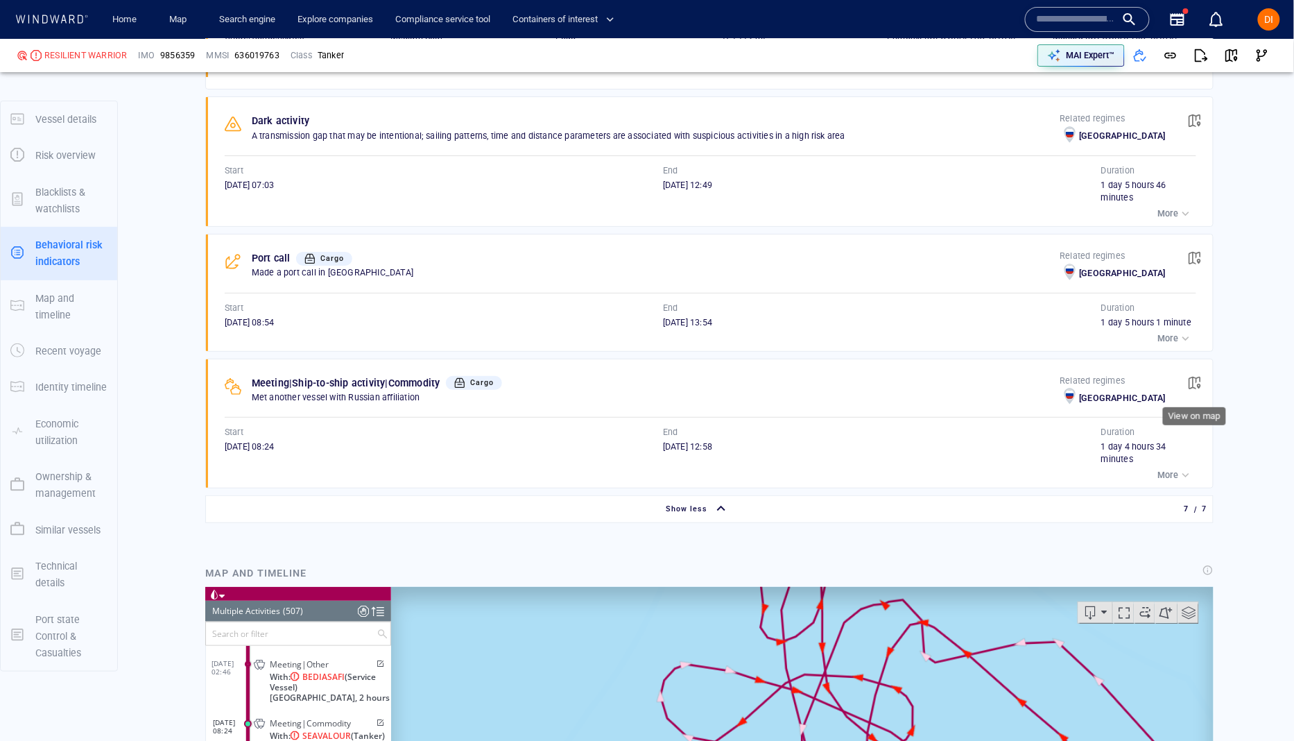
click at [1200, 388] on span "button" at bounding box center [1195, 383] width 14 height 14
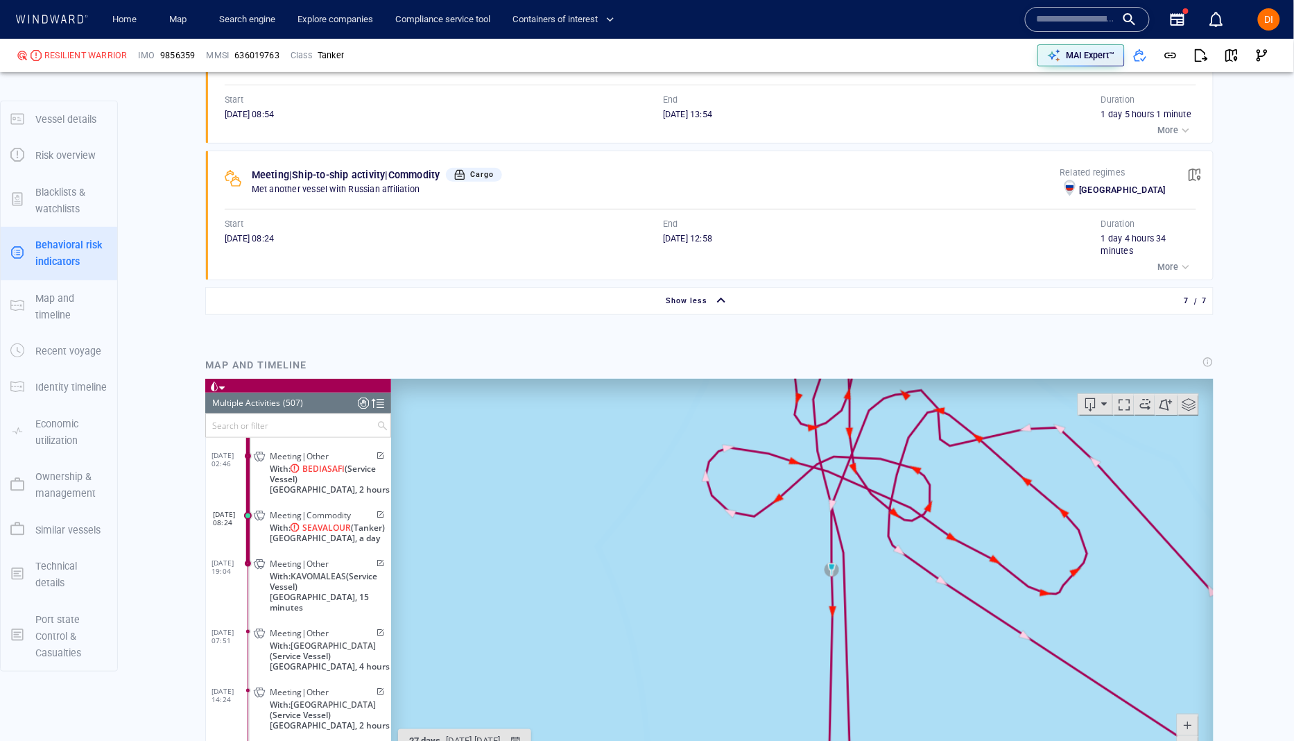
scroll to position [2150, 0]
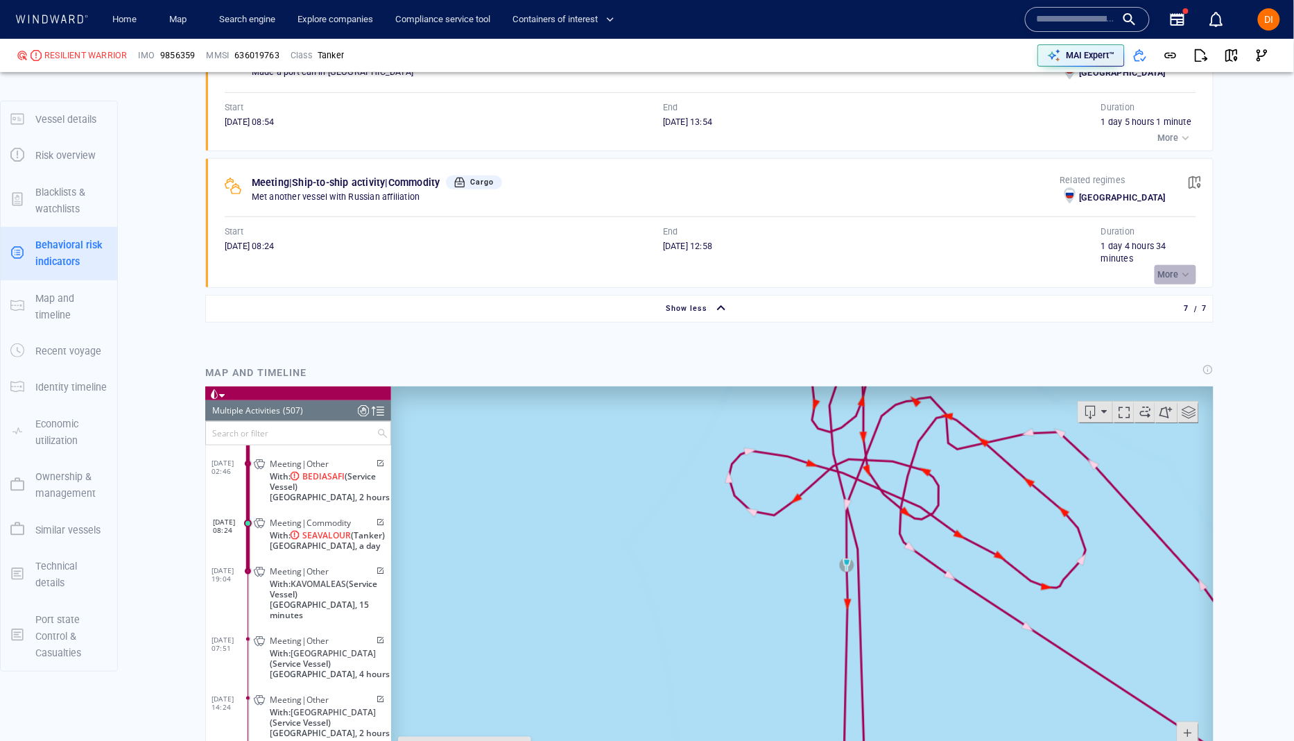
click at [1169, 273] on p "More" at bounding box center [1168, 274] width 21 height 12
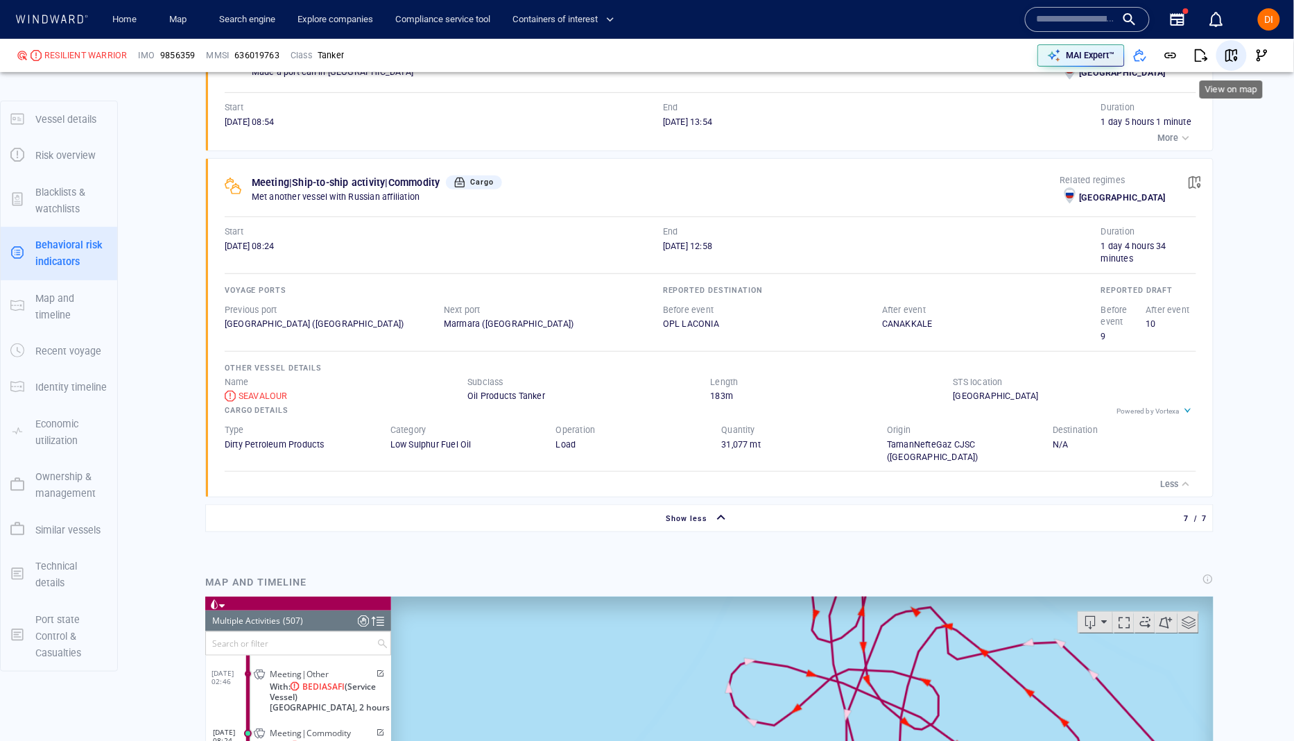
click at [1232, 63] on button "button" at bounding box center [1231, 55] width 31 height 31
click at [1233, 58] on span "button" at bounding box center [1232, 56] width 14 height 14
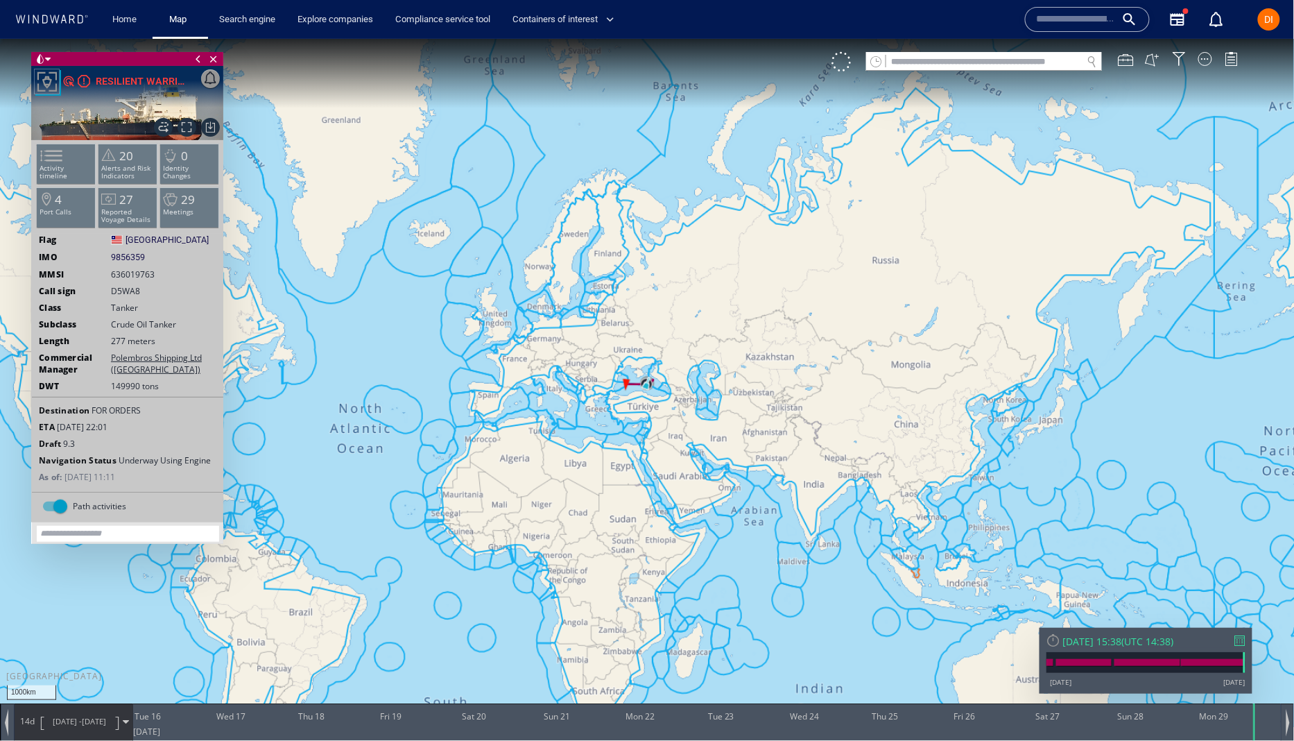
click at [82, 728] on span "[DATE] - [DATE]" at bounding box center [79, 720] width 70 height 35
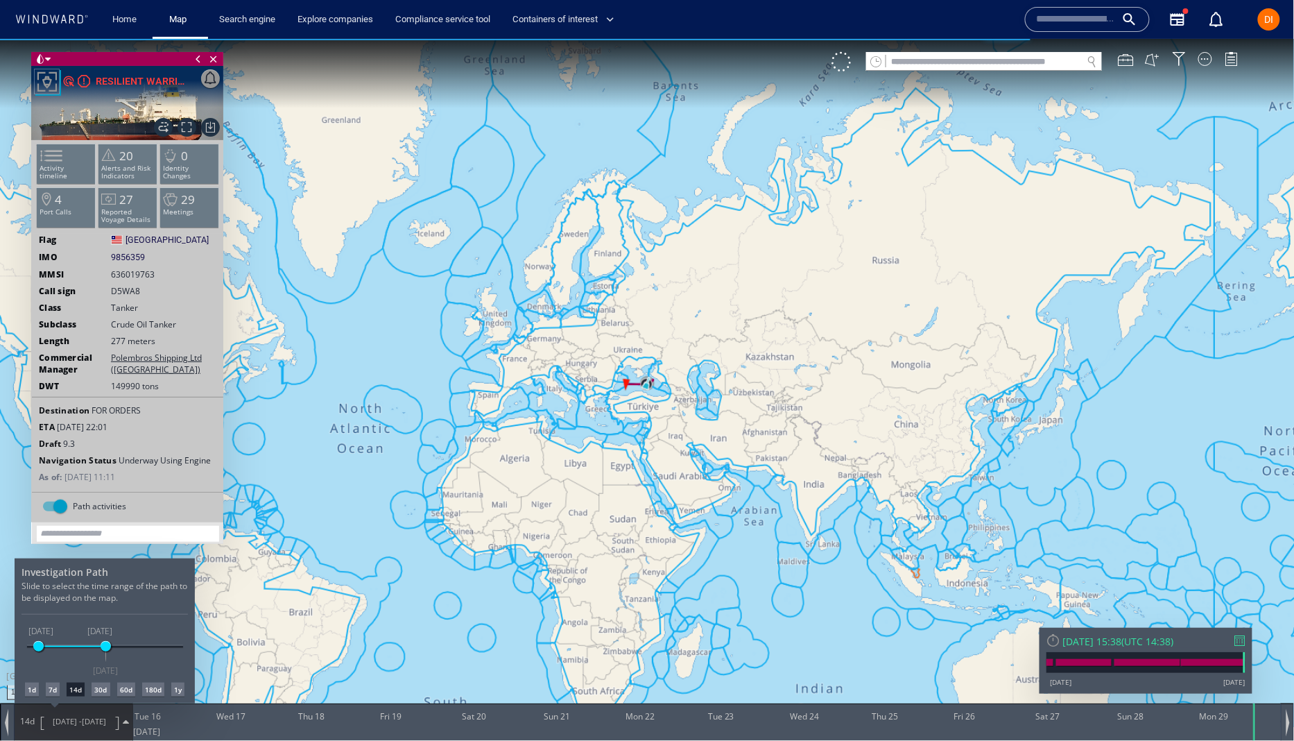
drag, startPoint x: 93, startPoint y: 644, endPoint x: 46, endPoint y: 645, distance: 47.2
click at [36, 644] on span at bounding box center [38, 645] width 10 height 10
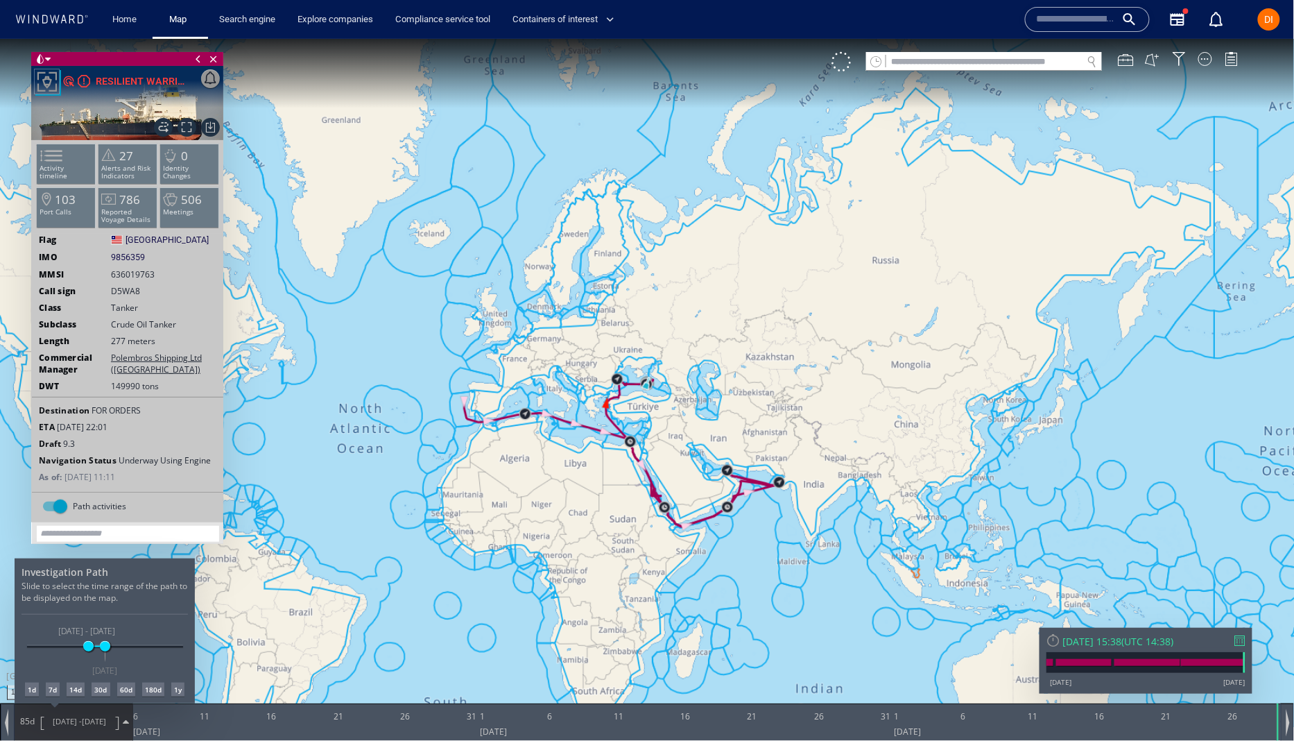
click at [118, 628] on span "[DATE] - [DATE]" at bounding box center [87, 629] width 61 height 13
click at [118, 629] on span "[DATE] - [DATE]" at bounding box center [87, 629] width 61 height 13
click at [1175, 635] on div at bounding box center [647, 389] width 1294 height 702
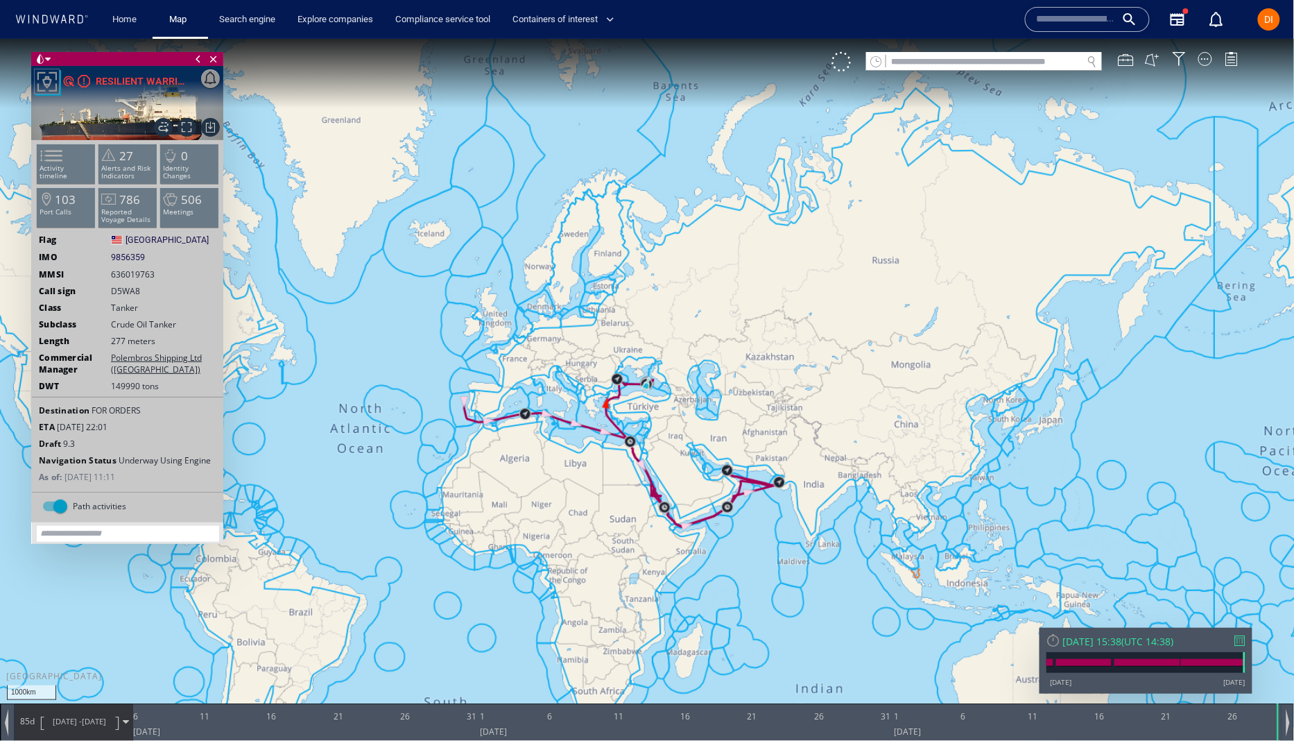
click at [1243, 642] on div at bounding box center [1240, 639] width 10 height 10
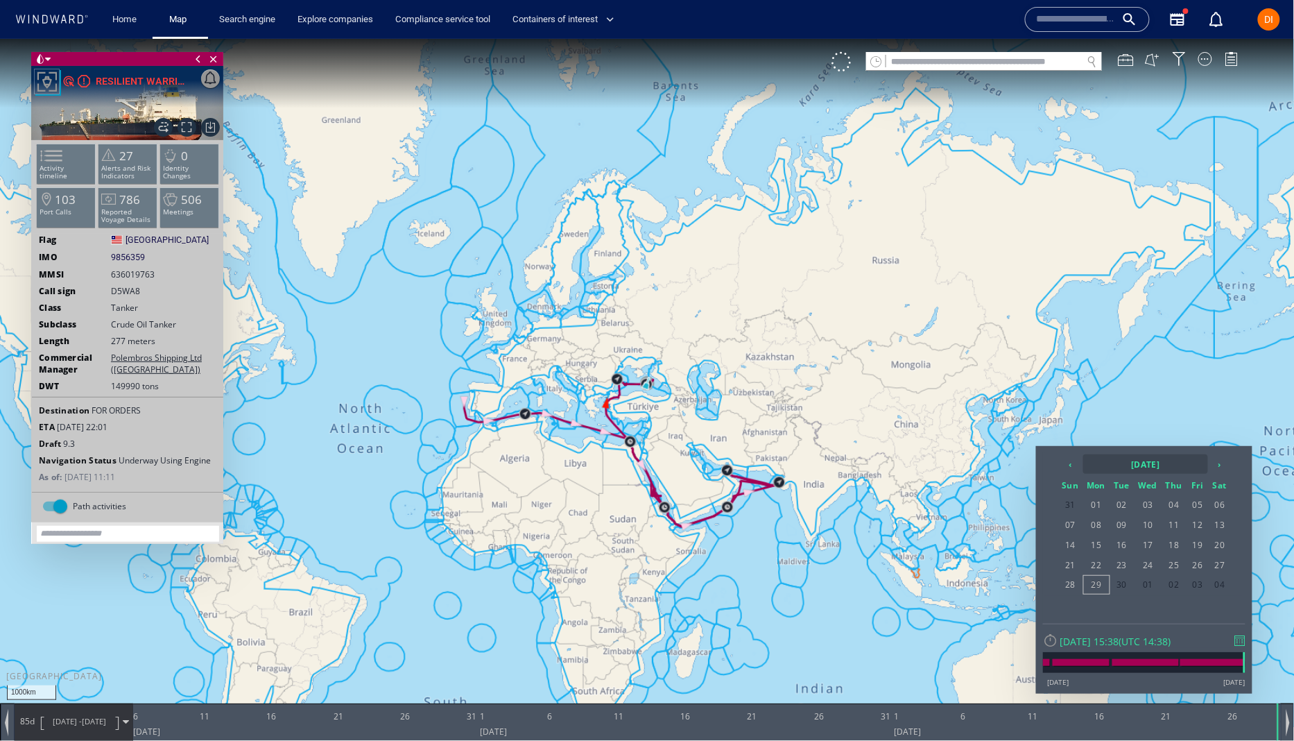
click at [1126, 457] on th "[DATE]" at bounding box center [1145, 462] width 125 height 19
click at [1139, 460] on th "2025" at bounding box center [1137, 462] width 107 height 19
click at [1182, 495] on span "2023" at bounding box center [1191, 496] width 33 height 37
click at [1195, 578] on span "Dec" at bounding box center [1191, 577] width 33 height 37
click at [1120, 555] on span "19" at bounding box center [1122, 564] width 23 height 18
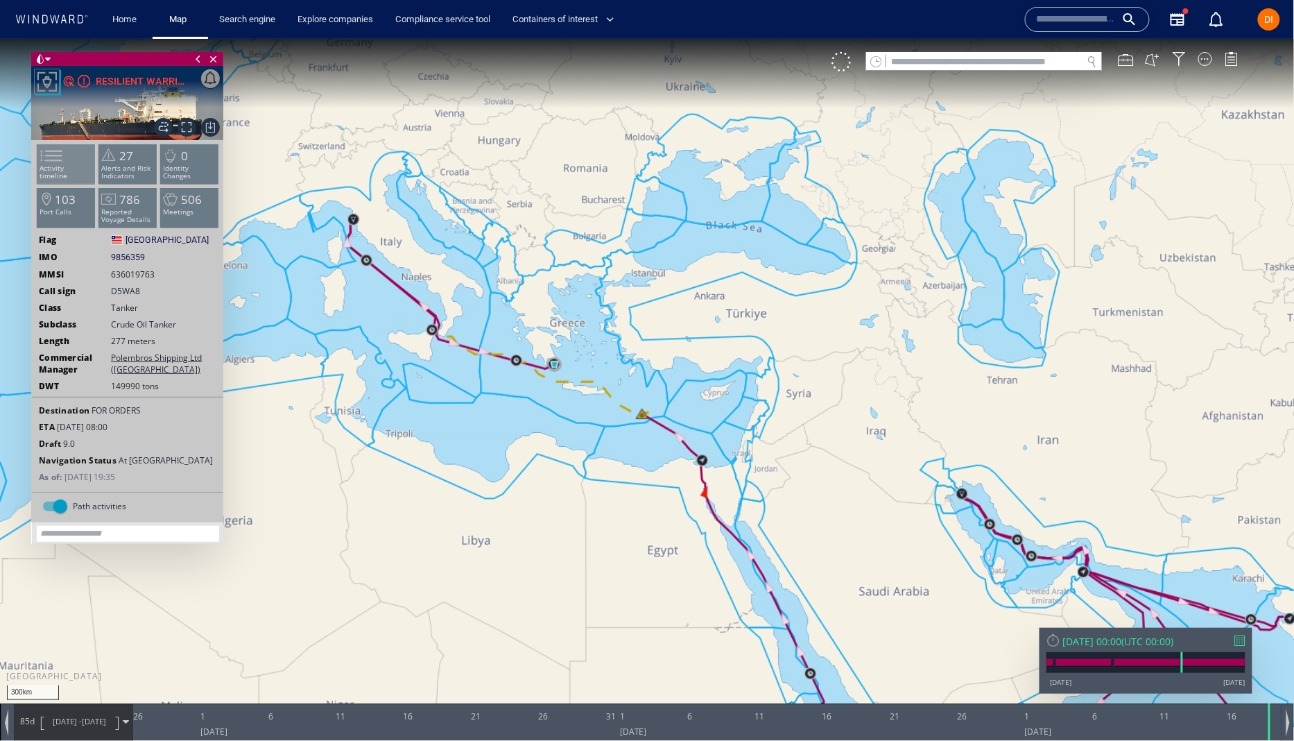
click at [53, 165] on span at bounding box center [43, 155] width 21 height 20
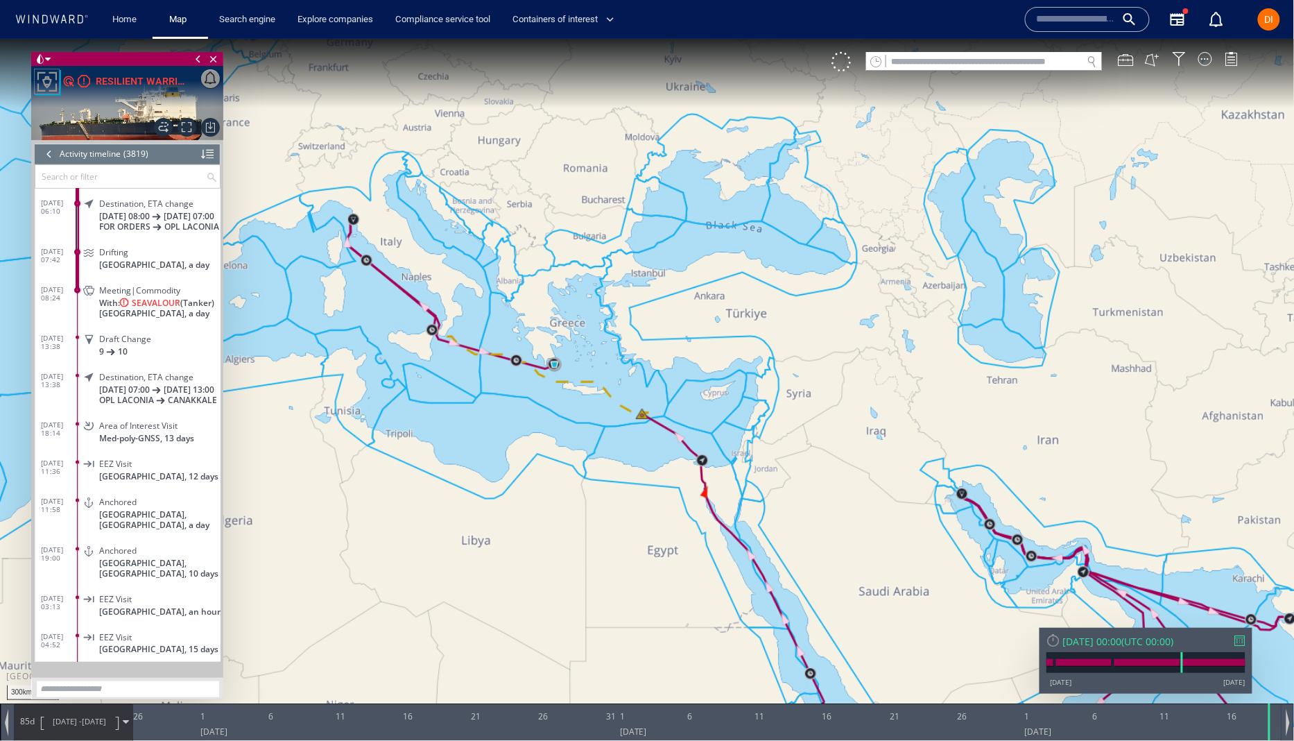
scroll to position [93702, 0]
click at [160, 303] on span "SEAVALOUR" at bounding box center [156, 298] width 49 height 10
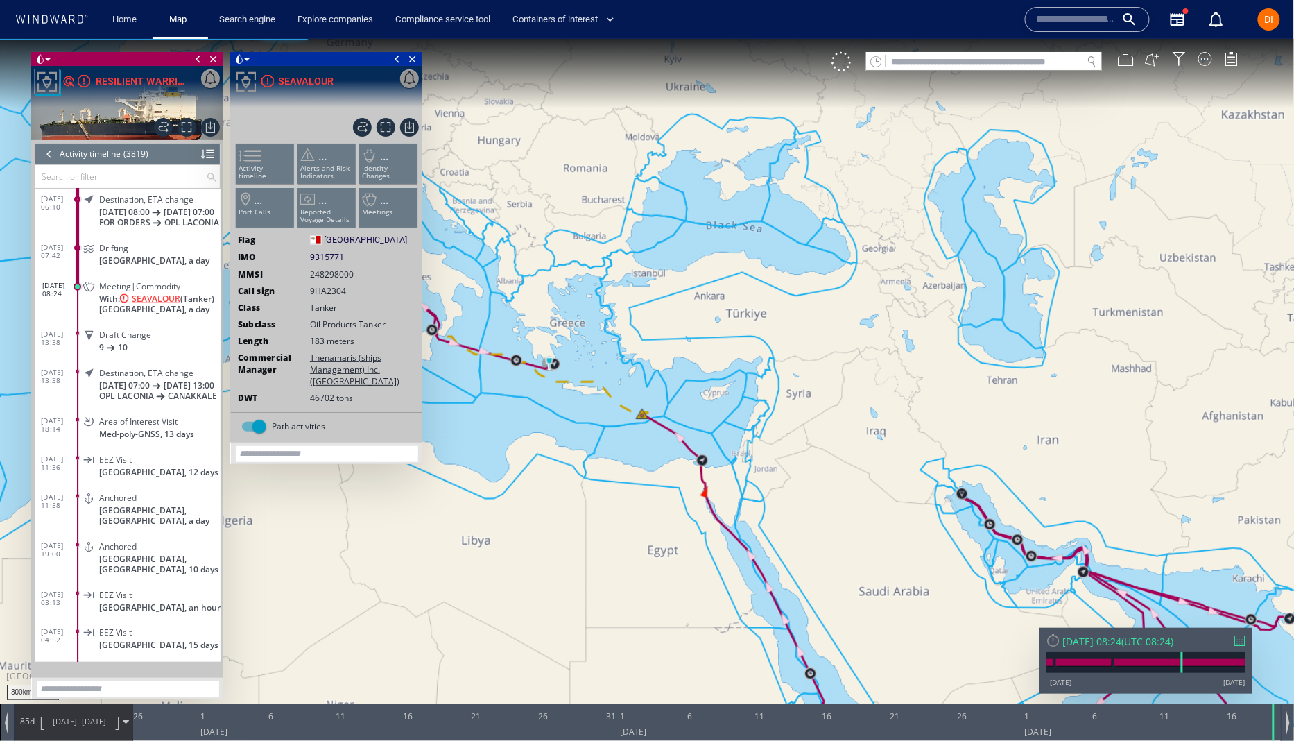
scroll to position [93743, 0]
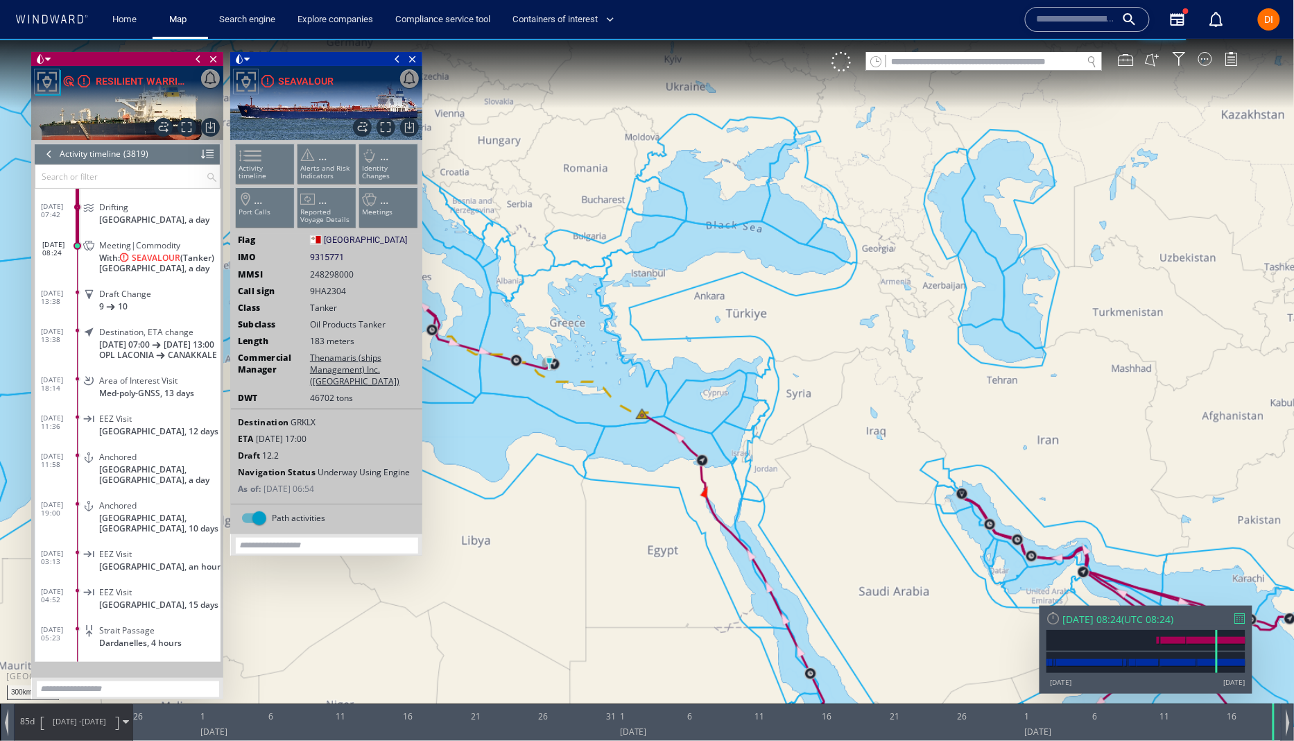
click at [183, 262] on span "With: SEAVALOUR (Tanker)" at bounding box center [156, 257] width 115 height 10
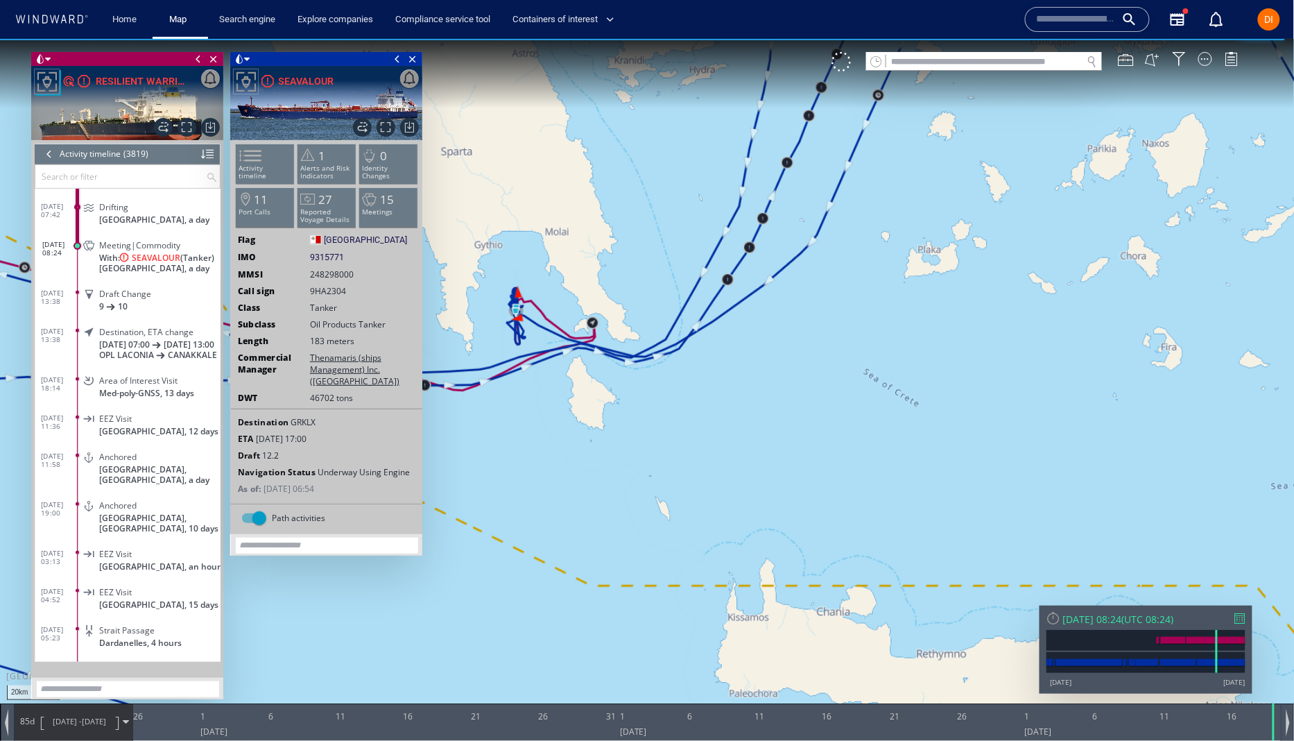
drag, startPoint x: 534, startPoint y: 313, endPoint x: 730, endPoint y: 319, distance: 196.3
click at [730, 319] on canvas "Map" at bounding box center [647, 382] width 1295 height 689
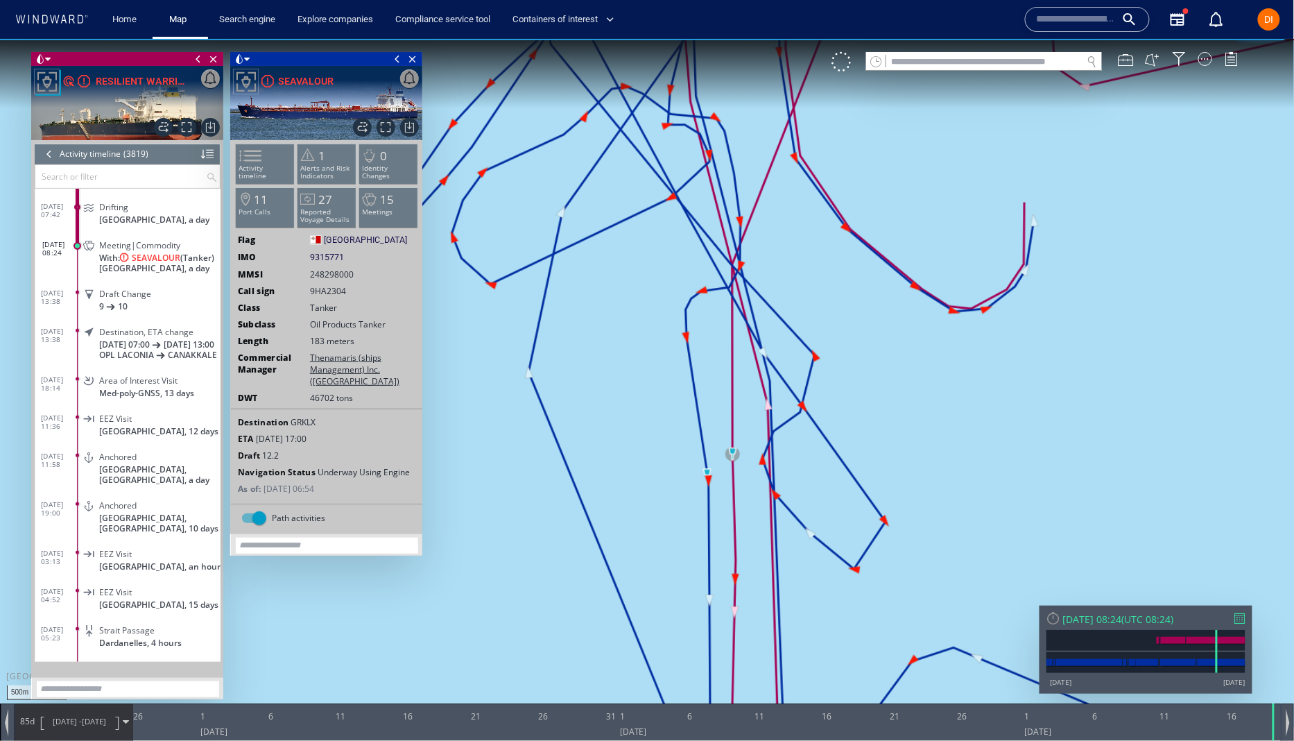
drag, startPoint x: 706, startPoint y: 190, endPoint x: 725, endPoint y: 615, distance: 425.5
click at [730, 38] on div "500m © Mapbox © OpenStreetMap Improve this map 0 0 21 October 2023 26 1 6 11 16…" at bounding box center [647, 38] width 1294 height 0
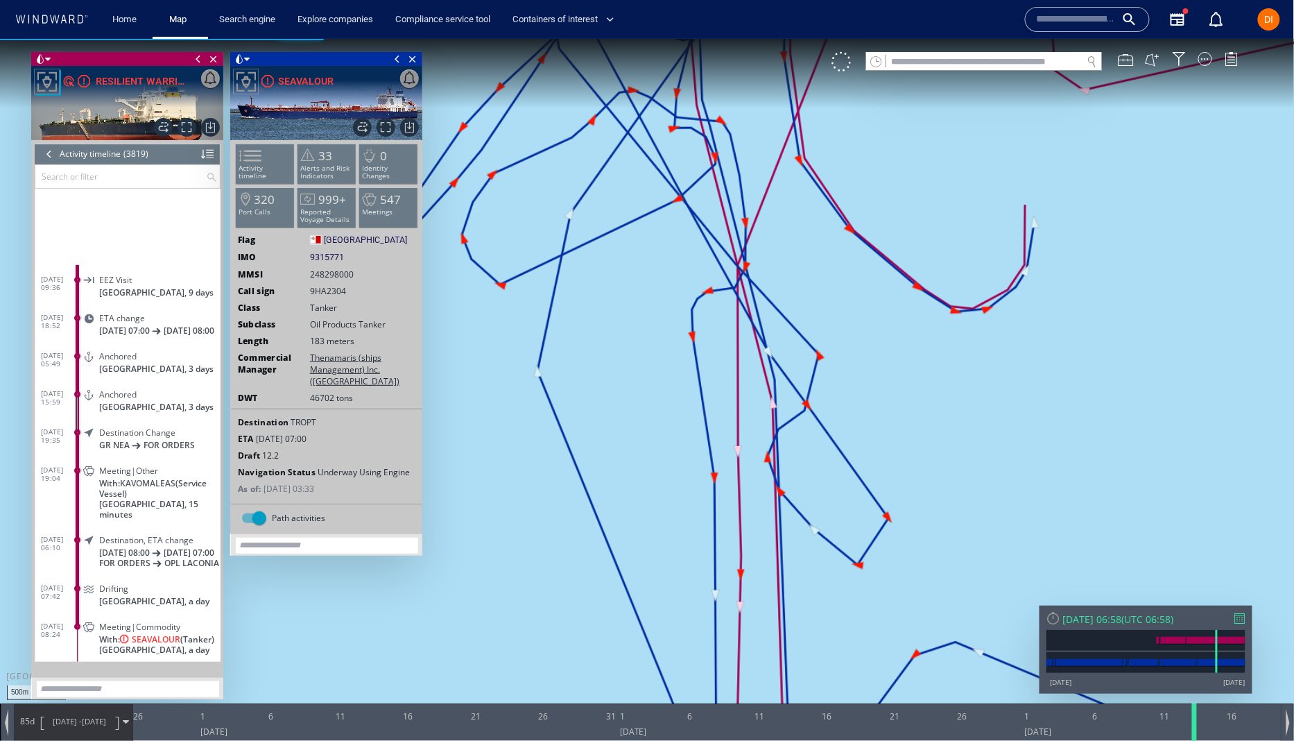
scroll to position [93553, 0]
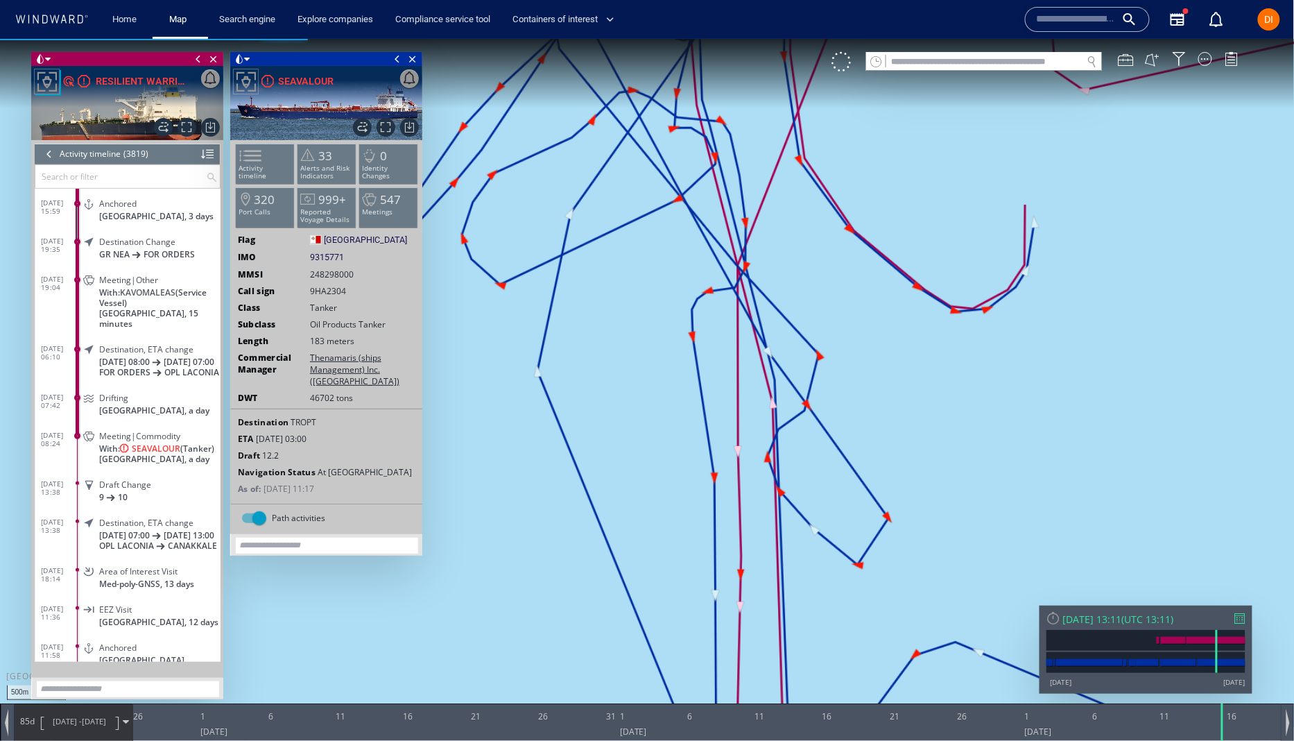
drag, startPoint x: 1274, startPoint y: 732, endPoint x: 1035, endPoint y: 654, distance: 250.9
click at [1222, 729] on div at bounding box center [1223, 720] width 14 height 37
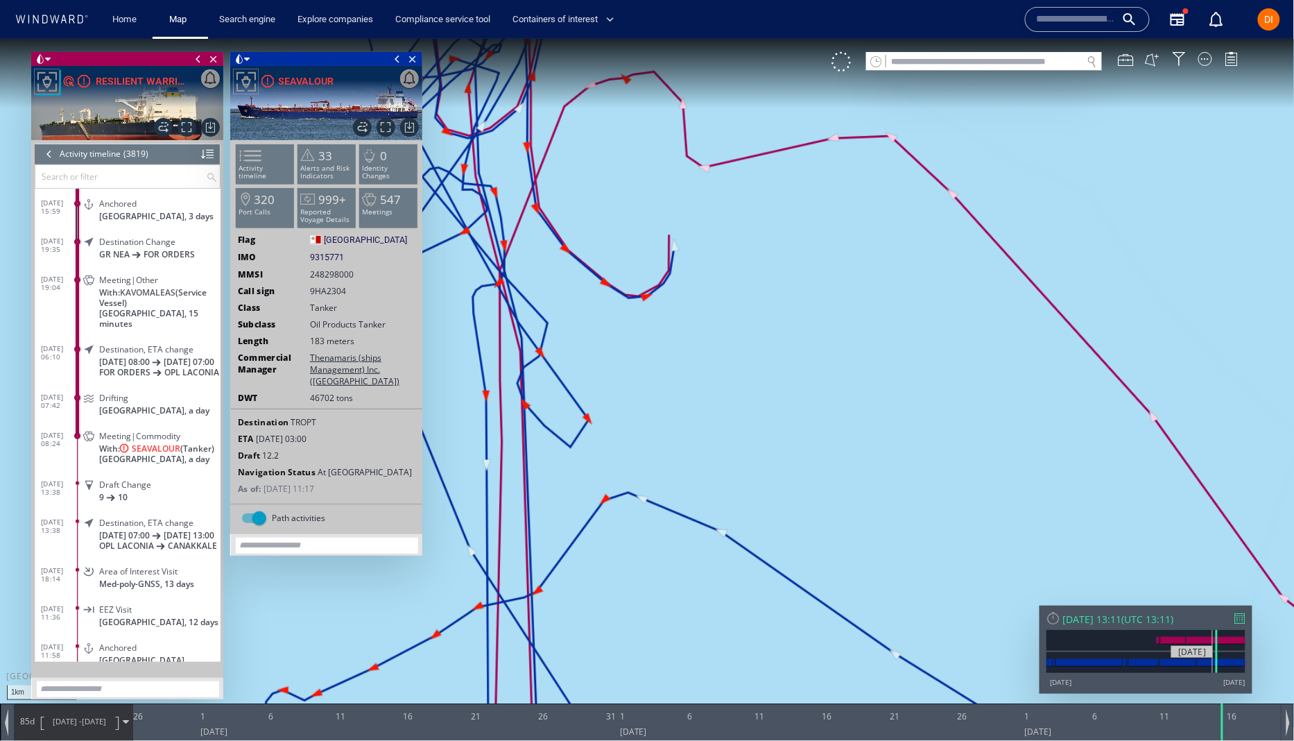
click at [1214, 637] on div at bounding box center [1200, 639] width 29 height 7
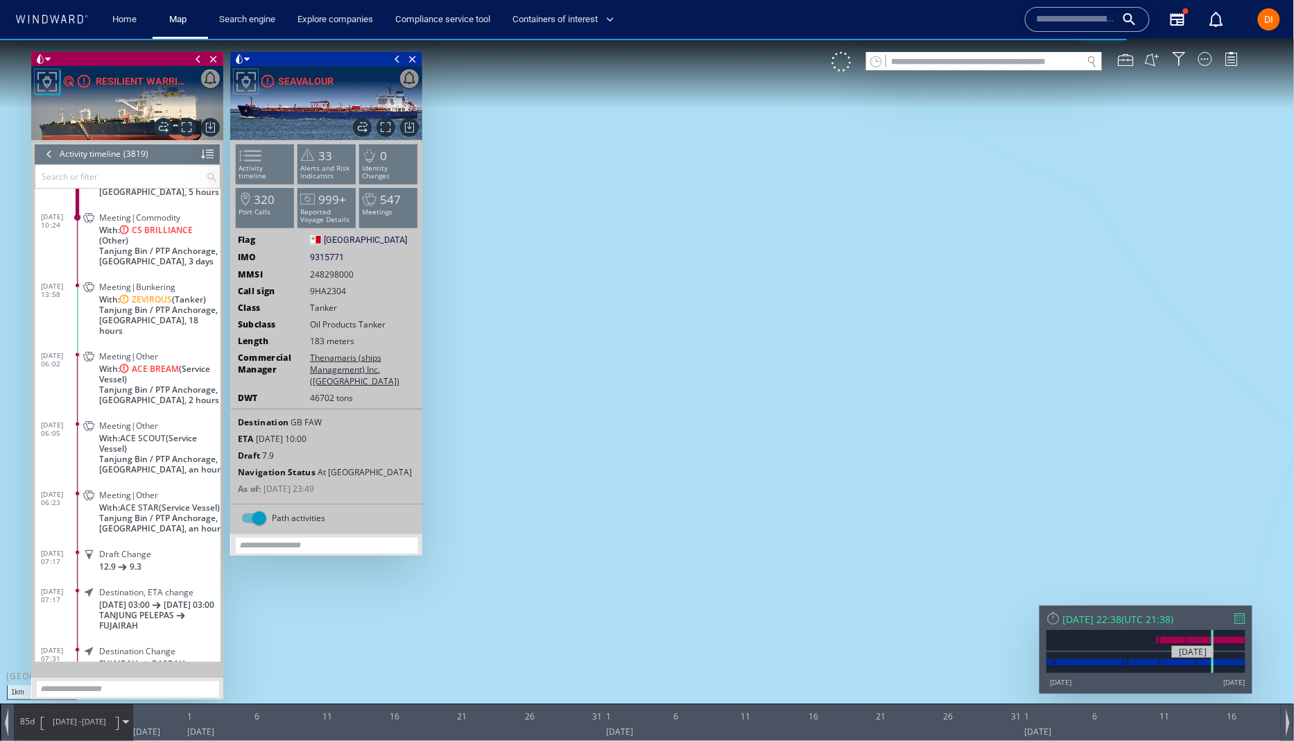
click at [1214, 638] on div at bounding box center [1200, 639] width 29 height 7
click at [1218, 638] on div at bounding box center [1230, 639] width 28 height 7
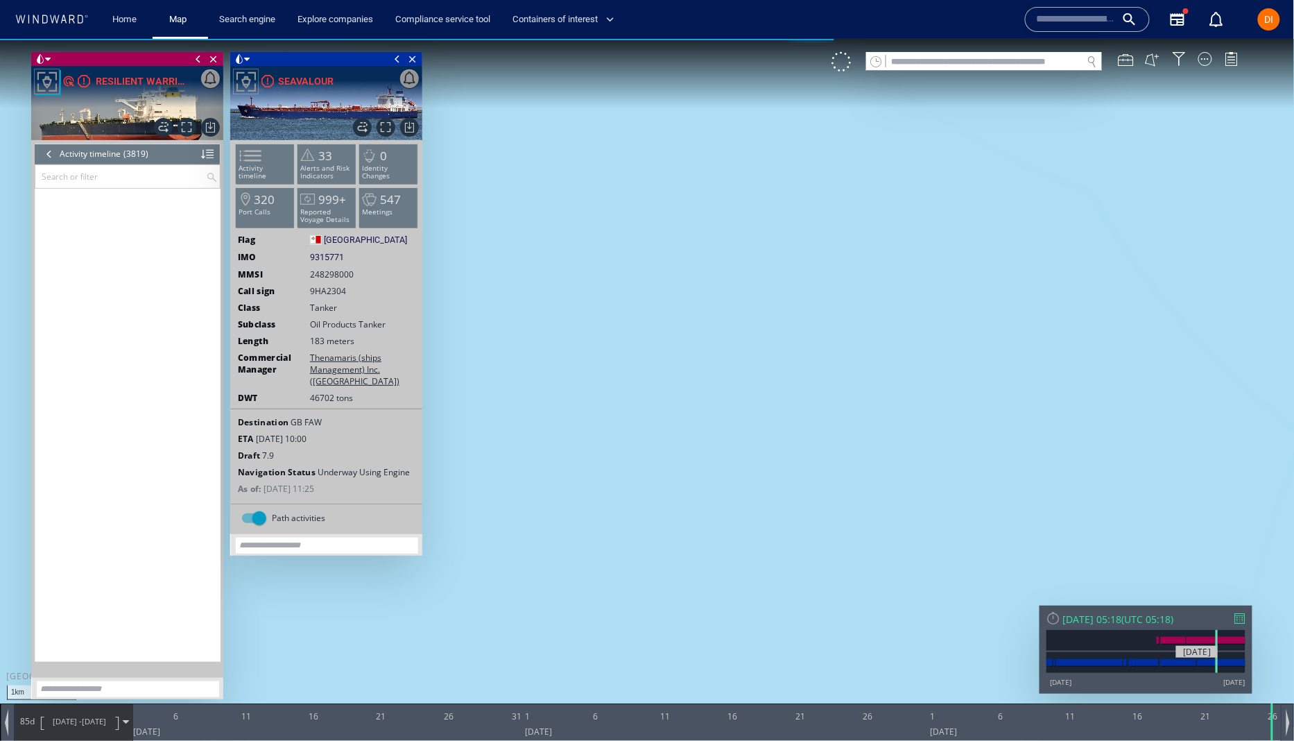
scroll to position [94010, 0]
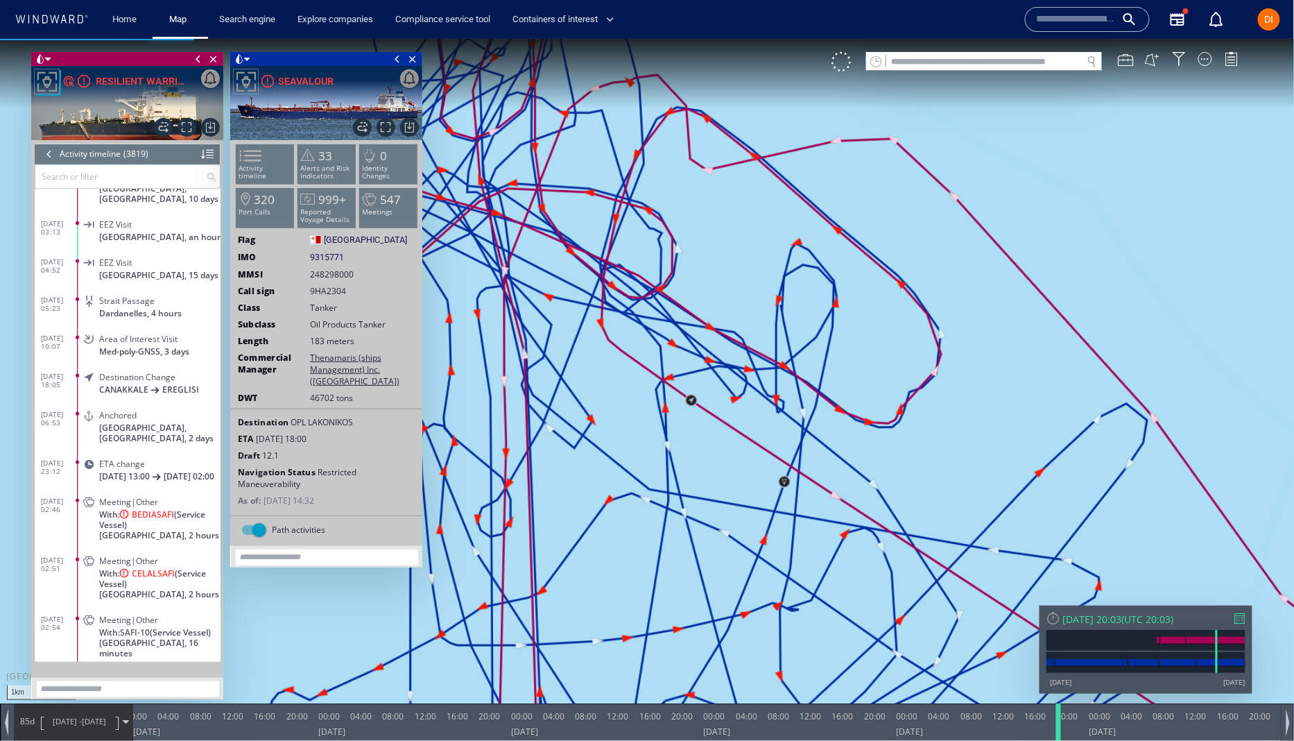
drag, startPoint x: 1129, startPoint y: 723, endPoint x: 1055, endPoint y: 724, distance: 74.2
click at [1055, 724] on div at bounding box center [1061, 720] width 14 height 37
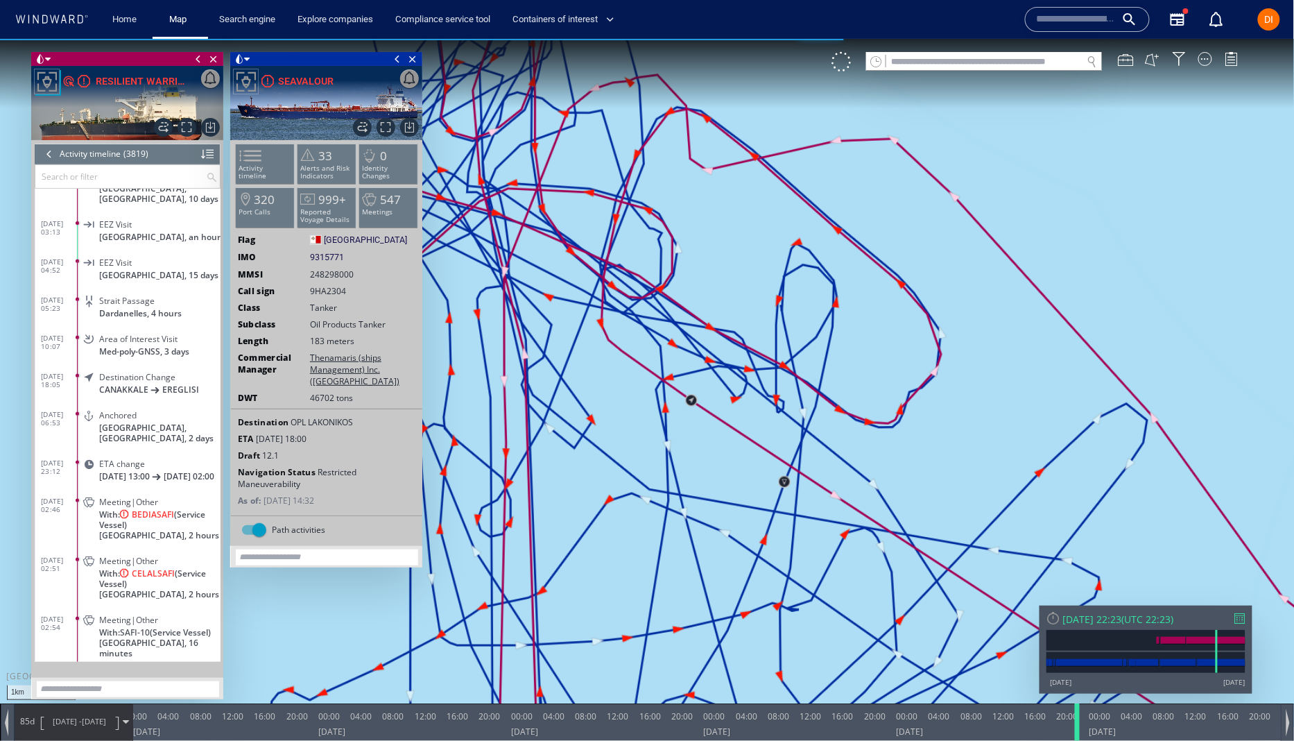
drag, startPoint x: 1059, startPoint y: 724, endPoint x: 1078, endPoint y: 724, distance: 18.7
click at [1078, 724] on div at bounding box center [1080, 720] width 14 height 37
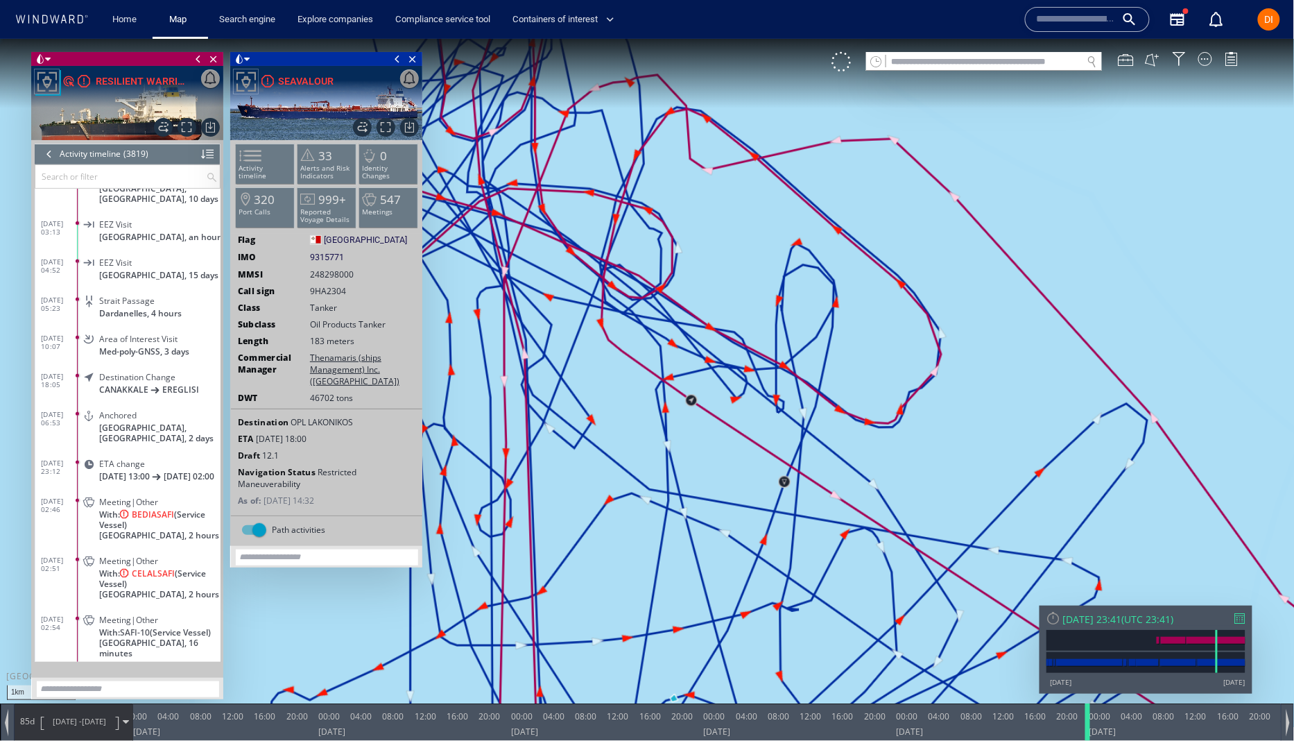
drag, startPoint x: 1078, startPoint y: 724, endPoint x: 1088, endPoint y: 724, distance: 10.4
click at [1088, 724] on div at bounding box center [1090, 720] width 14 height 37
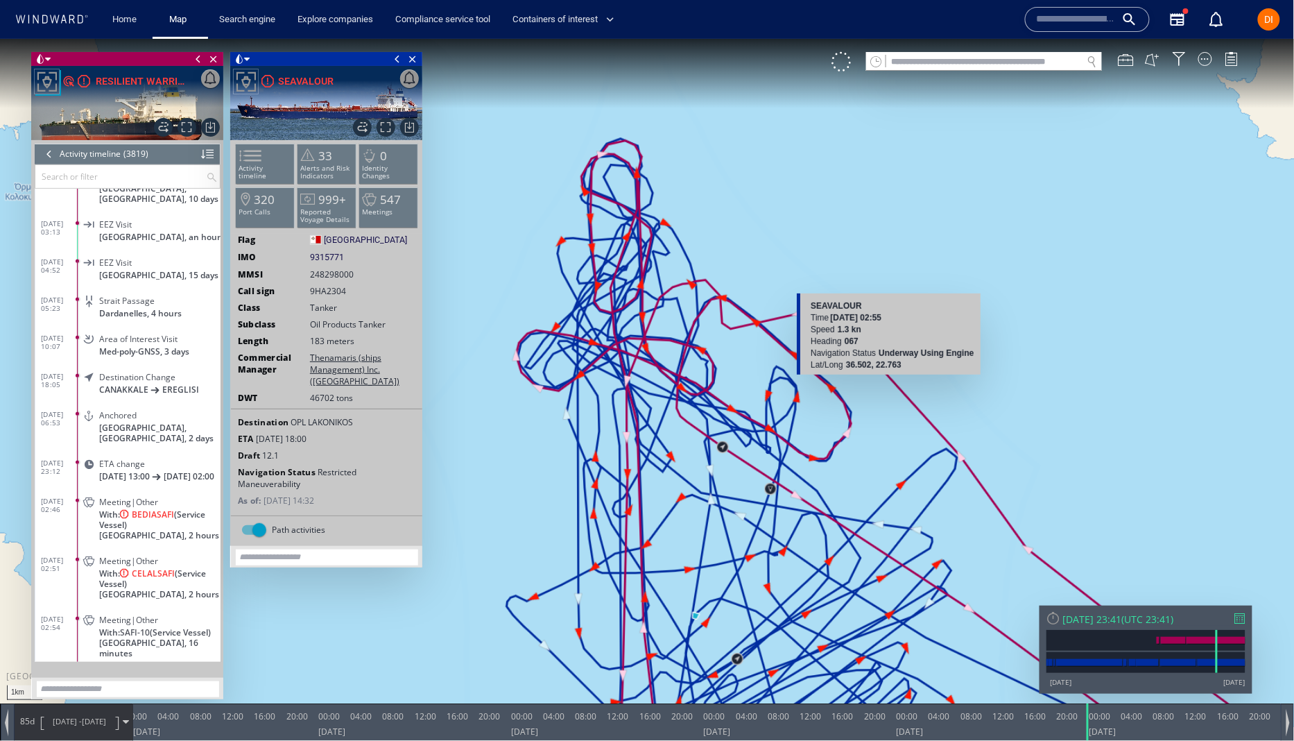
drag, startPoint x: 888, startPoint y: 621, endPoint x: 887, endPoint y: 376, distance: 244.8
click at [887, 376] on canvas "Map" at bounding box center [647, 382] width 1295 height 689
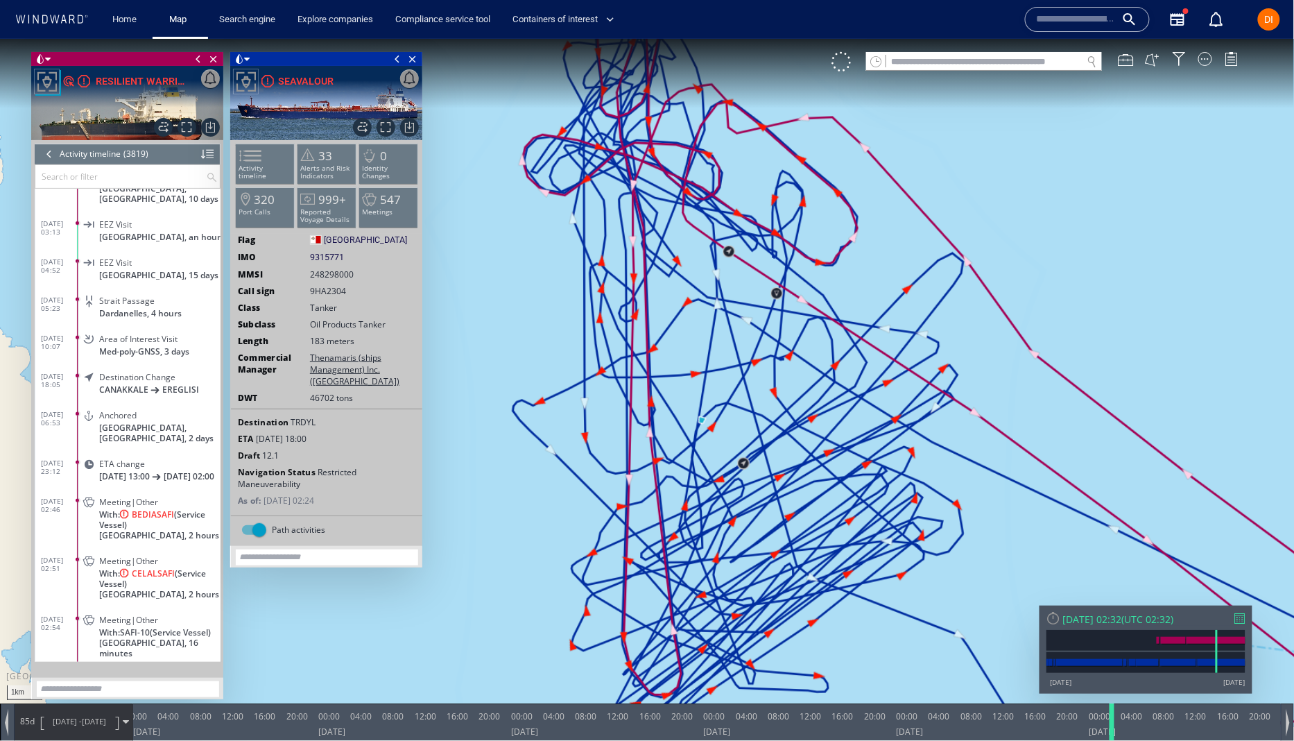
drag, startPoint x: 1088, startPoint y: 719, endPoint x: 1113, endPoint y: 719, distance: 25.0
click at [1113, 719] on div at bounding box center [1114, 720] width 14 height 37
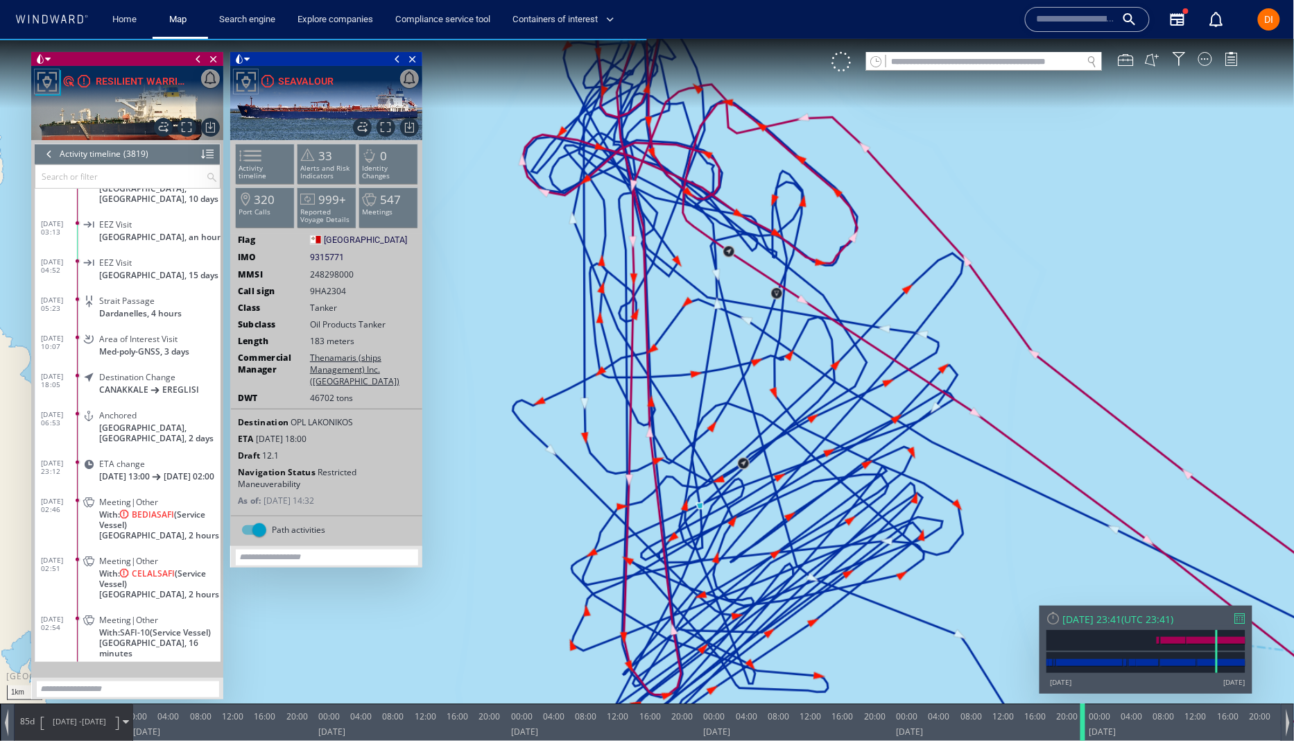
drag, startPoint x: 1112, startPoint y: 719, endPoint x: 1078, endPoint y: 718, distance: 34.7
click at [1078, 718] on div at bounding box center [1085, 720] width 14 height 37
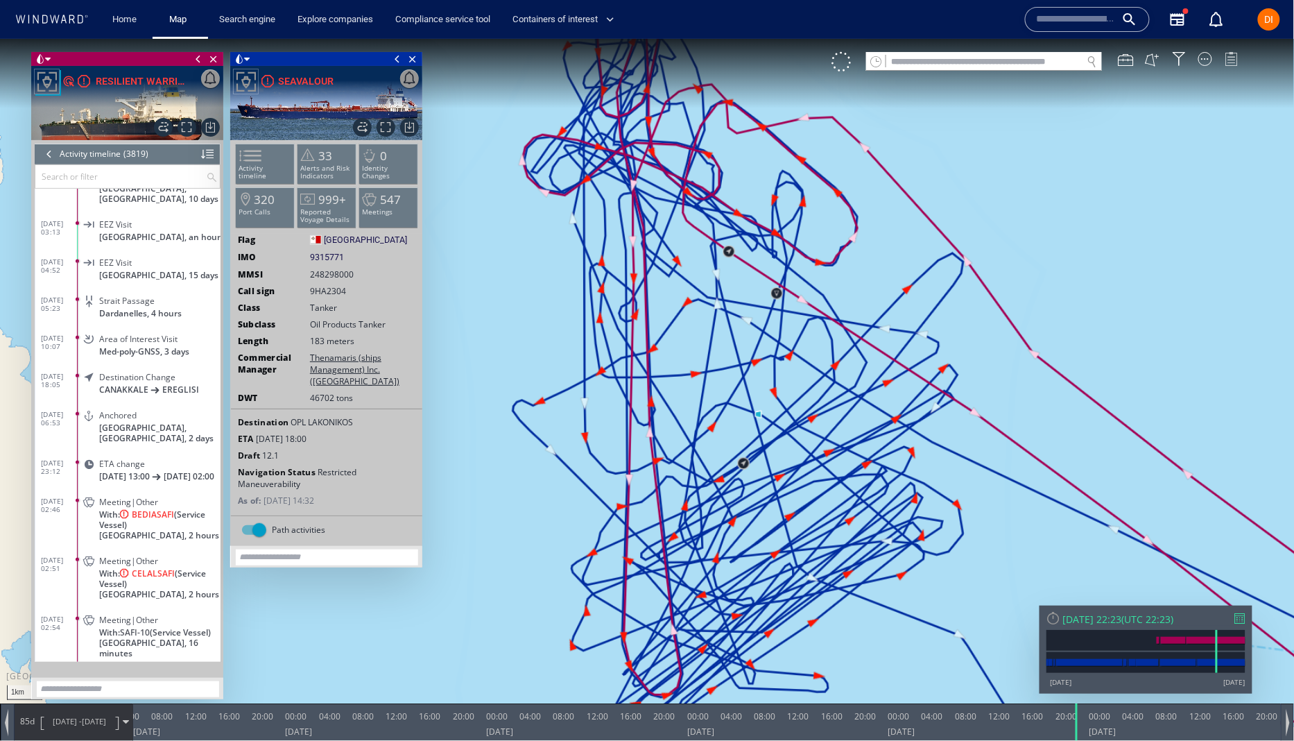
click at [1225, 62] on div at bounding box center [1232, 58] width 14 height 14
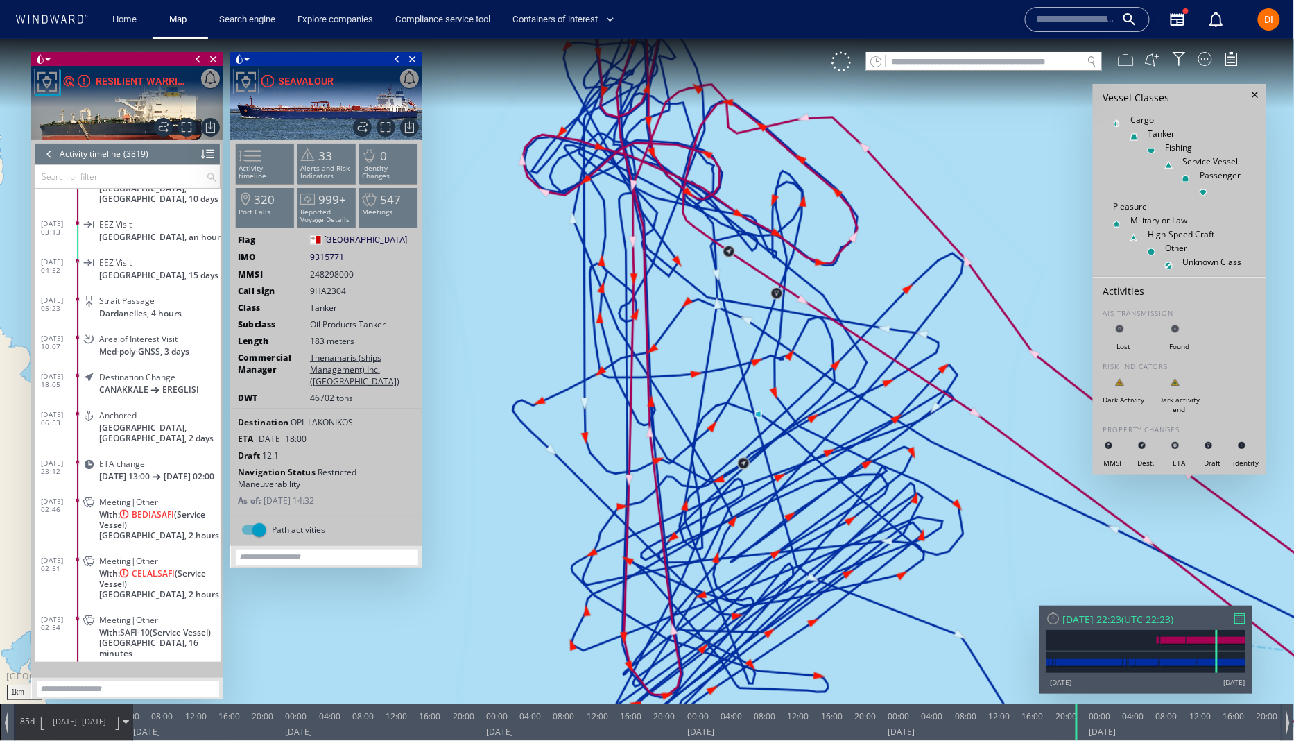
click at [1130, 61] on div at bounding box center [1125, 58] width 15 height 15
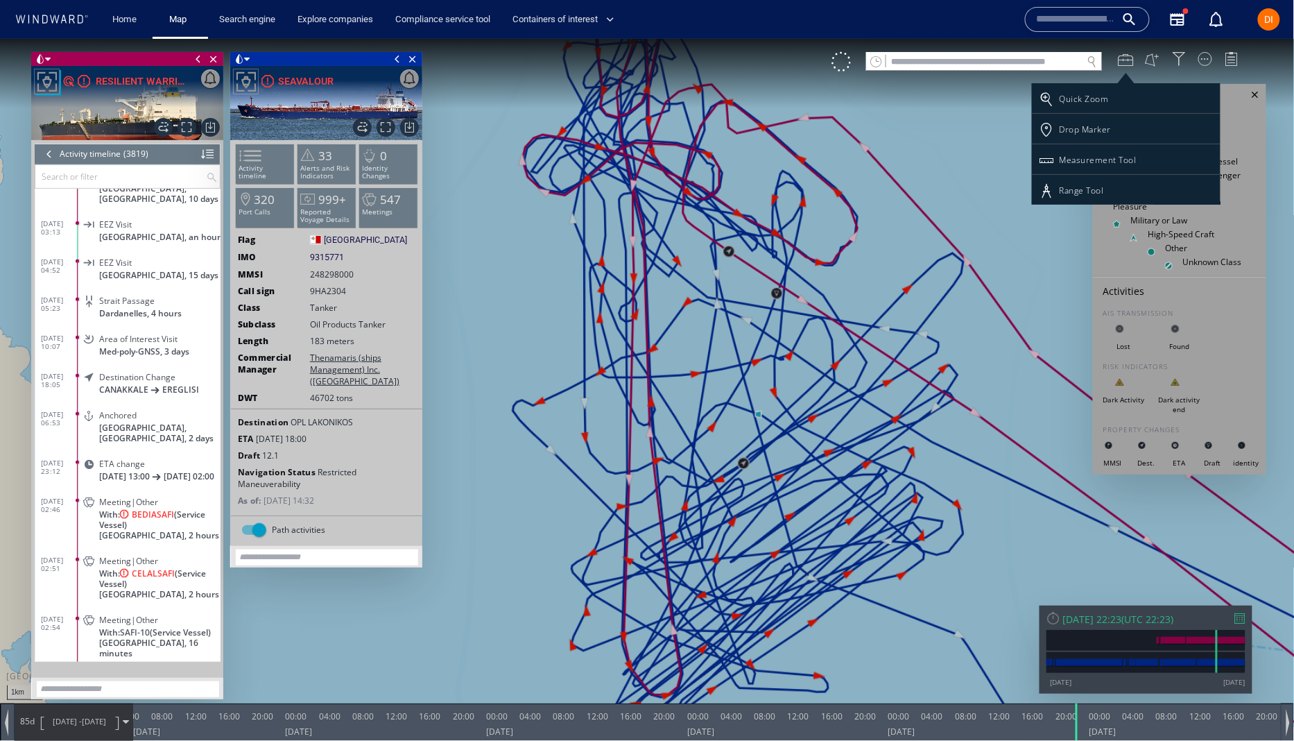
click at [1205, 59] on div at bounding box center [647, 389] width 1294 height 702
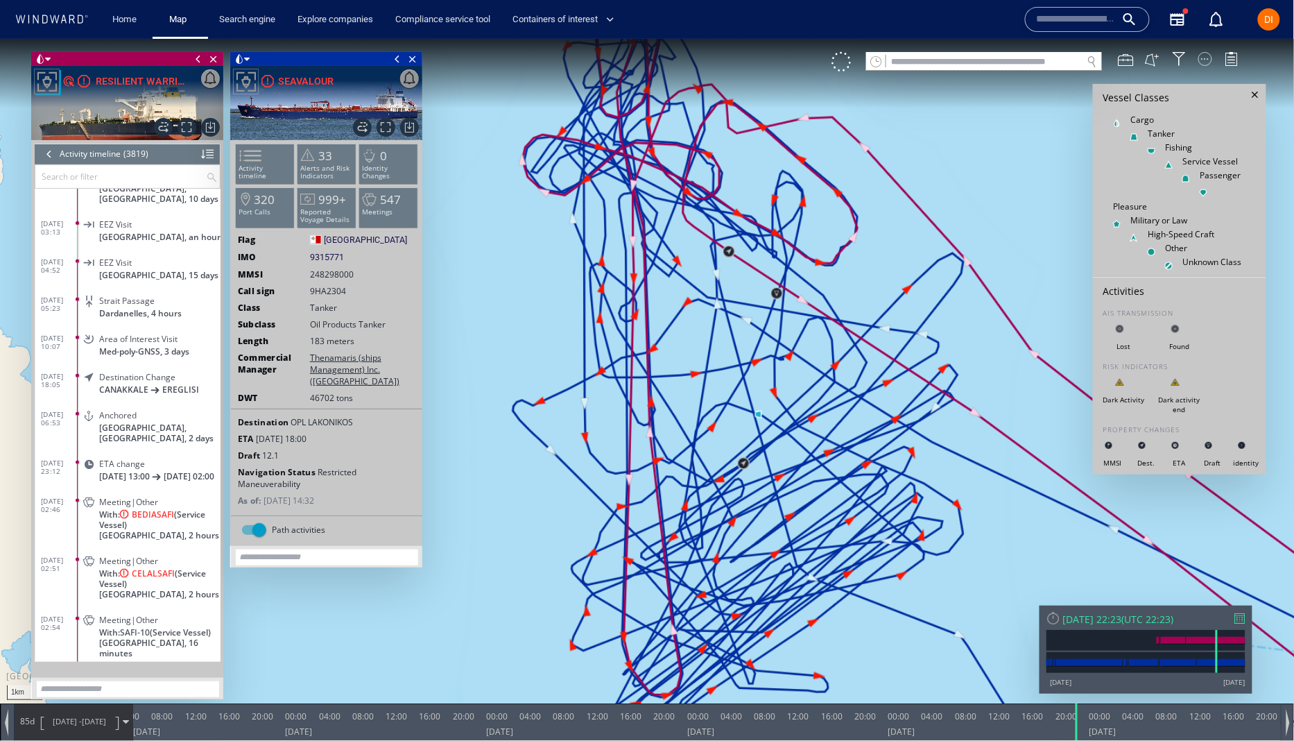
click at [1212, 55] on div at bounding box center [1205, 58] width 14 height 14
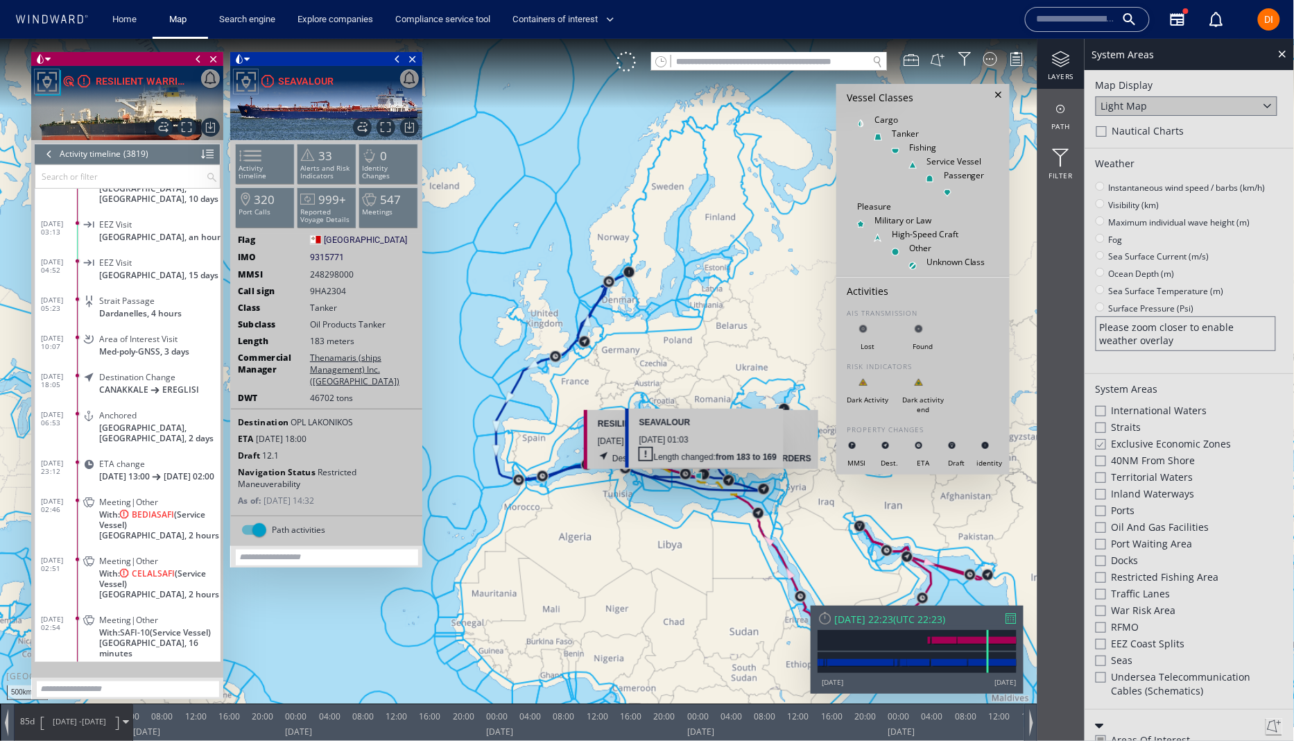
click at [1124, 442] on span "Exclusive Economic Zones" at bounding box center [1172, 443] width 120 height 14
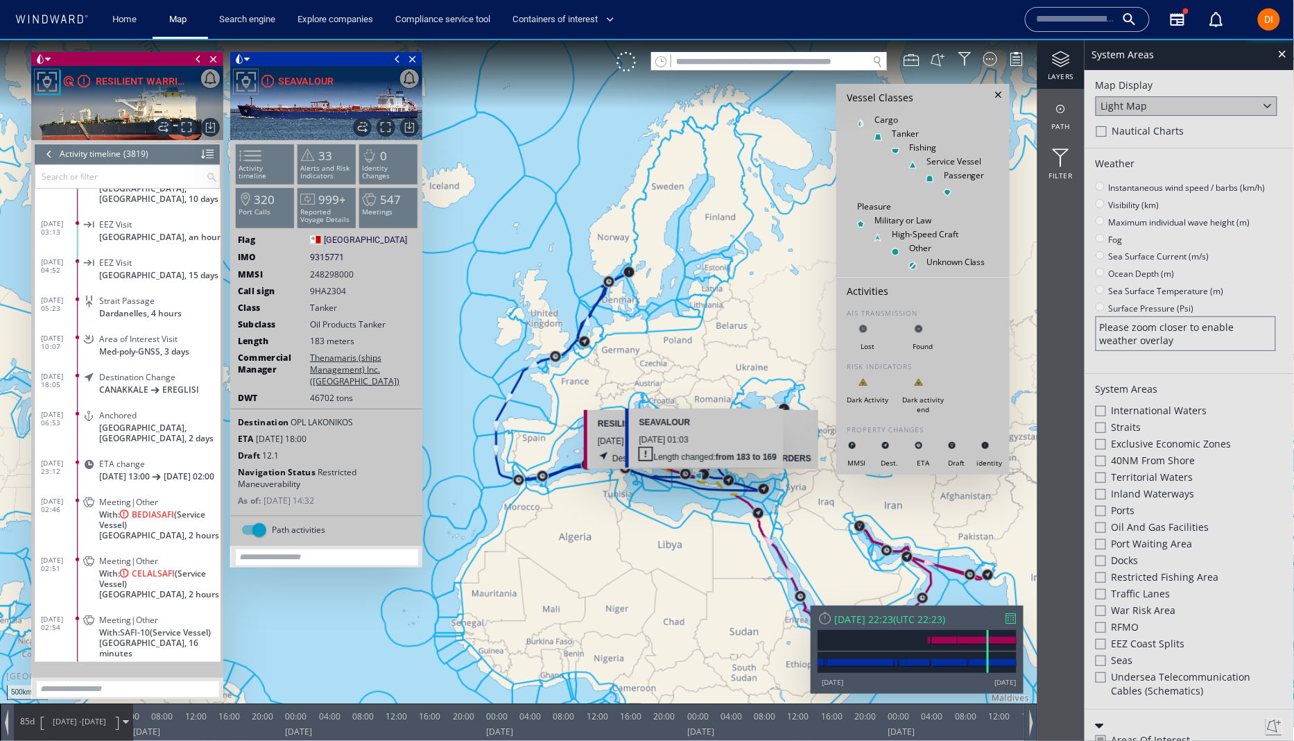
click at [1123, 442] on span "Exclusive Economic Zones" at bounding box center [1172, 443] width 120 height 14
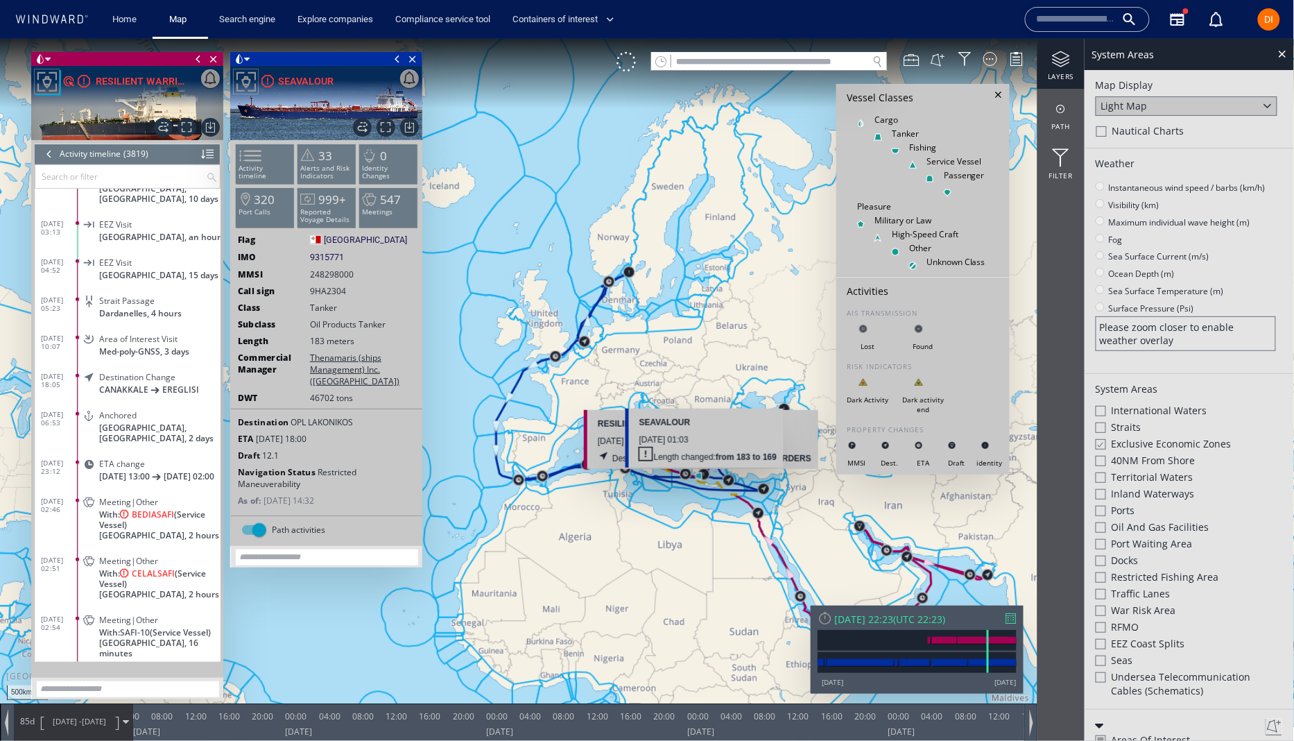
click at [1116, 510] on span "Ports" at bounding box center [1124, 510] width 24 height 14
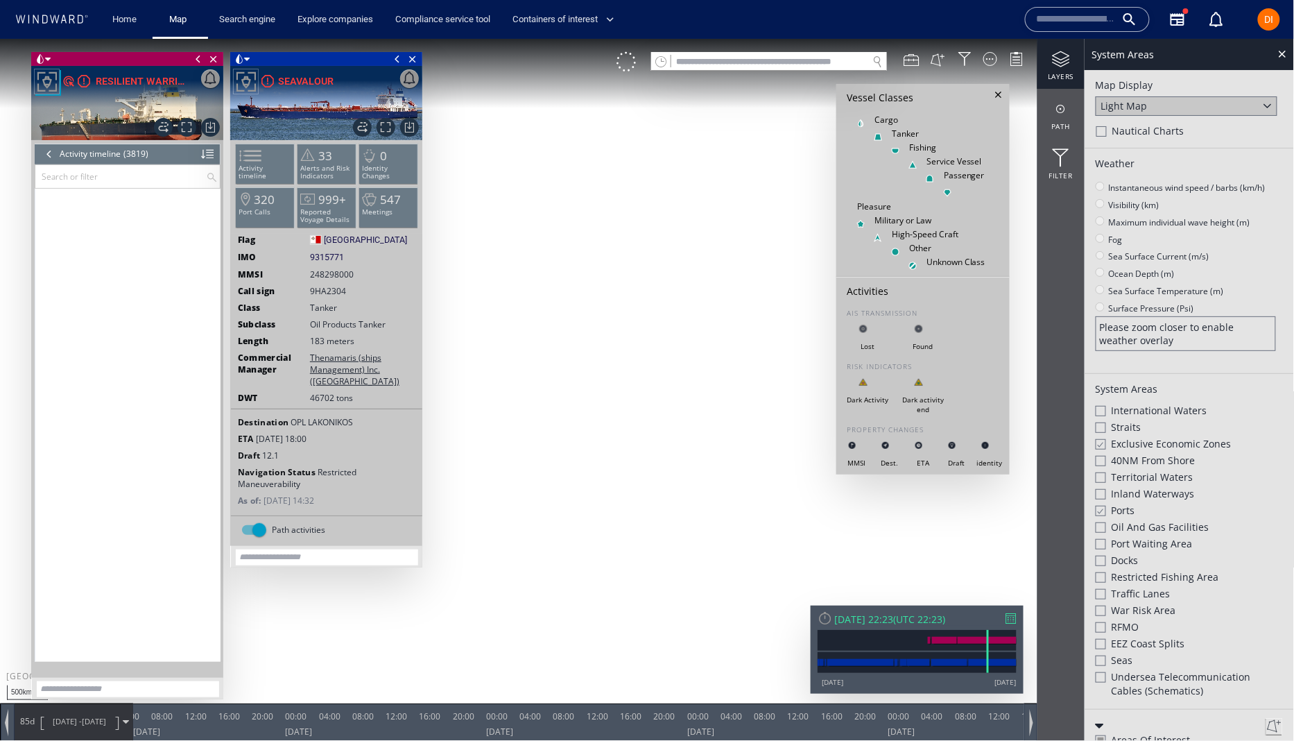
scroll to position [94010, 0]
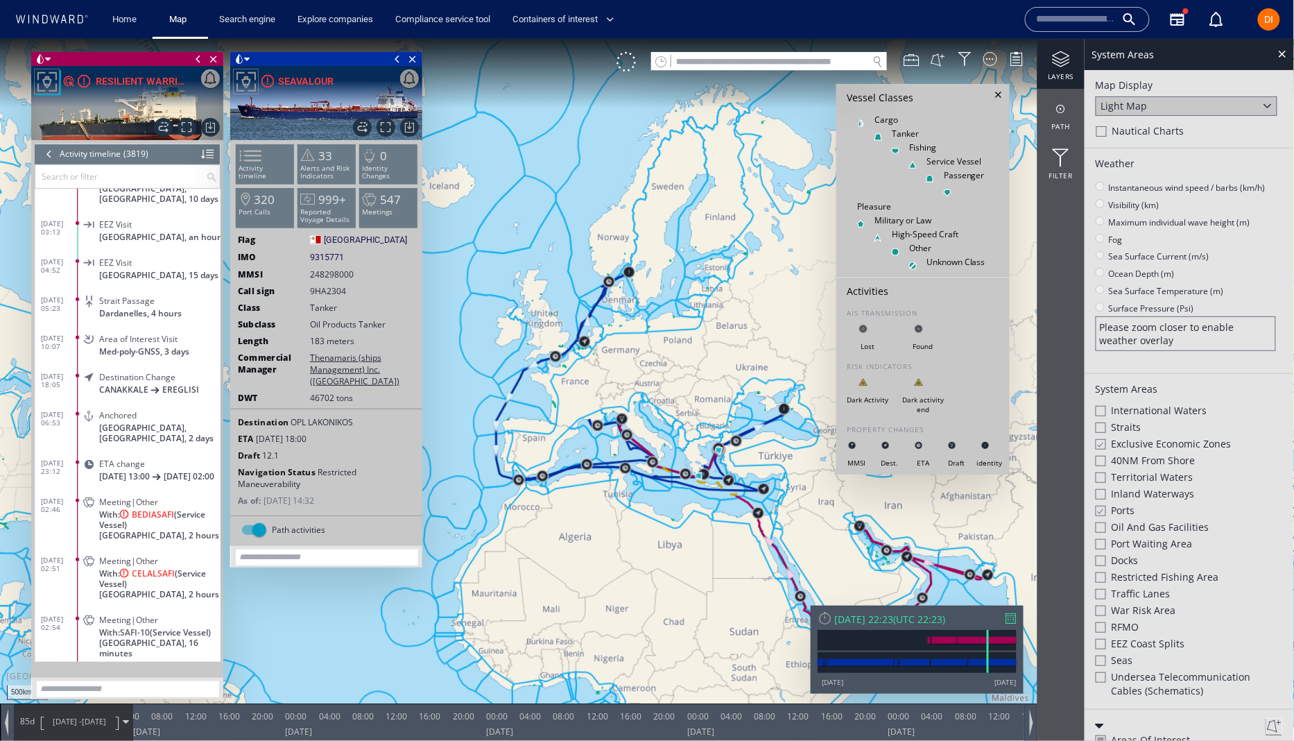
click at [1136, 476] on span "Territorial Waters" at bounding box center [1153, 476] width 82 height 14
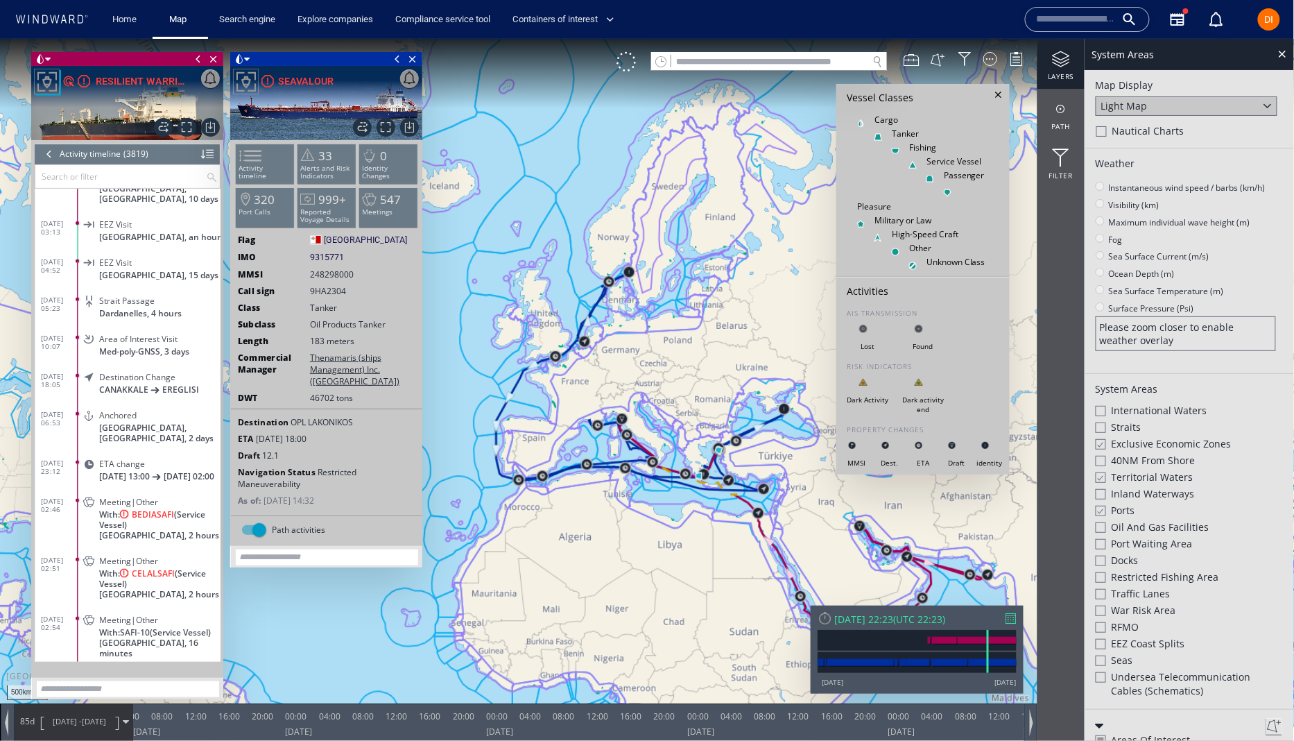
click at [999, 96] on div at bounding box center [999, 94] width 15 height 15
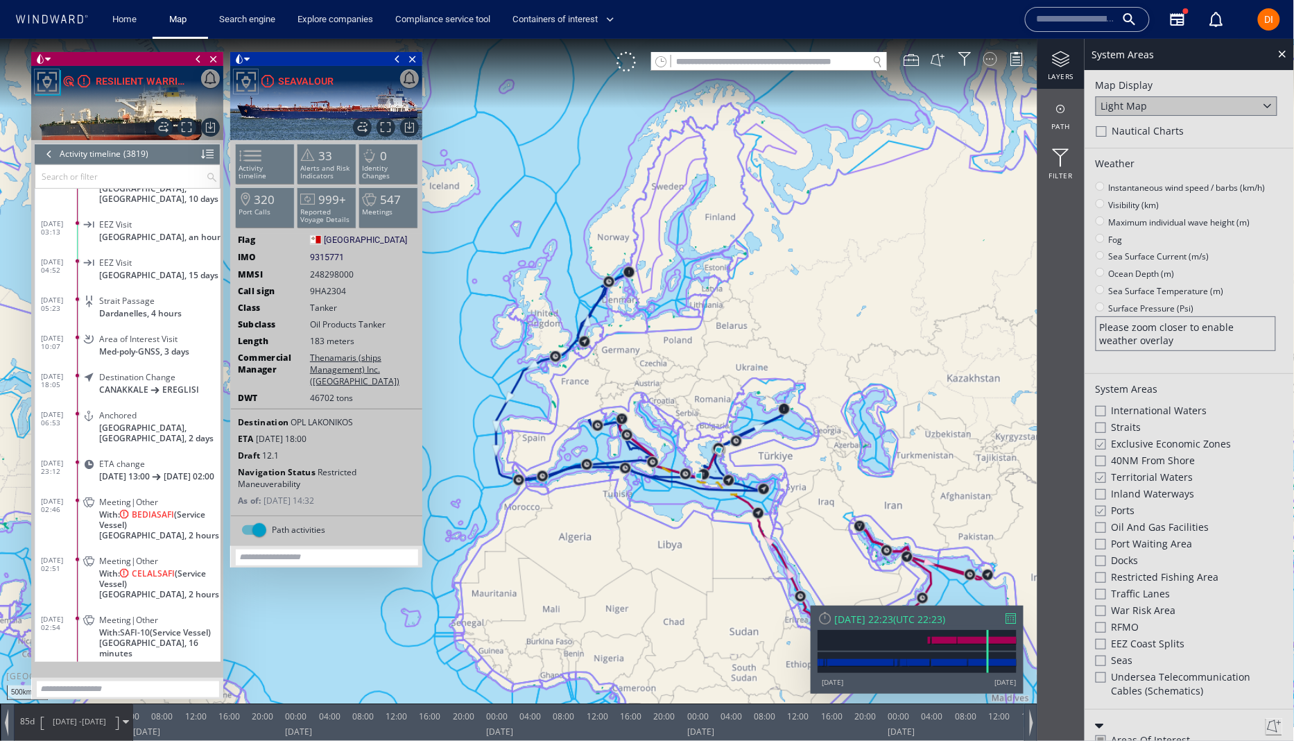
click at [987, 54] on div at bounding box center [990, 58] width 14 height 14
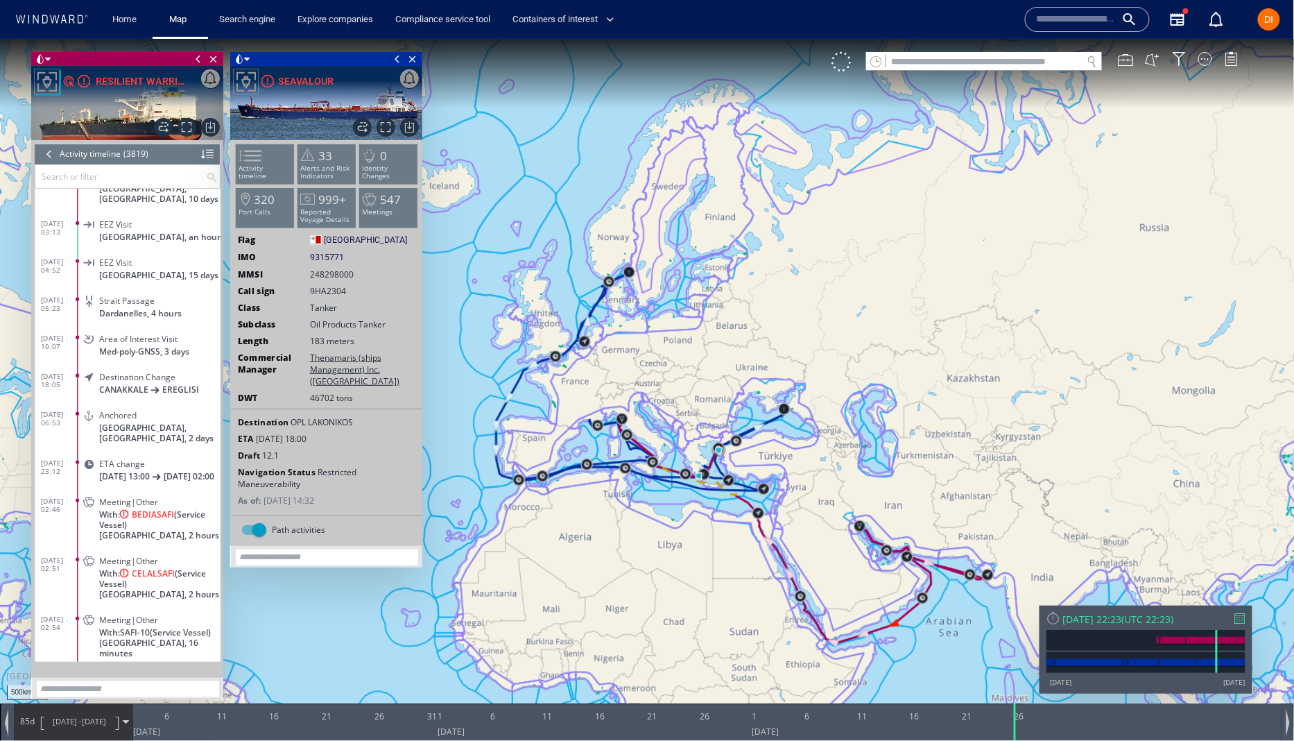
click at [1047, 56] on input "text" at bounding box center [984, 61] width 196 height 19
click at [843, 61] on div at bounding box center [840, 60] width 19 height 19
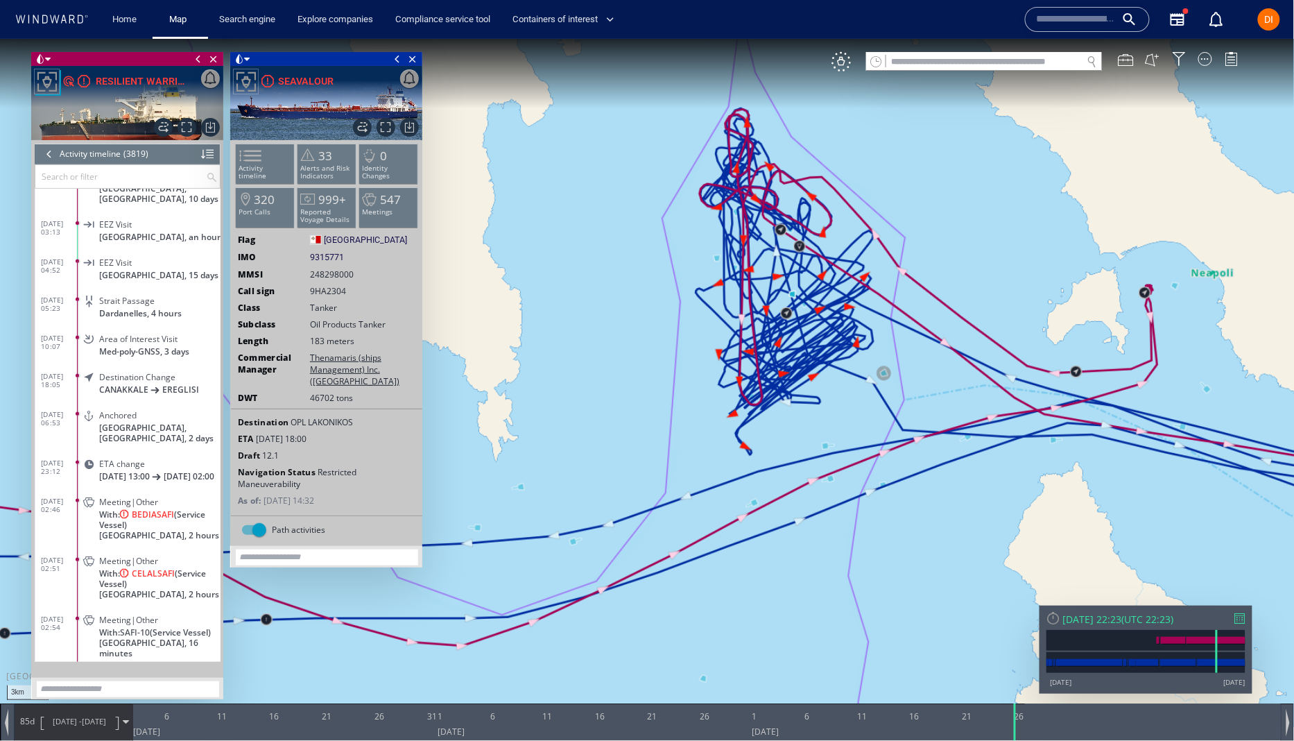
drag, startPoint x: 840, startPoint y: 313, endPoint x: 947, endPoint y: 333, distance: 109.3
click at [978, 320] on canvas "Map" at bounding box center [647, 382] width 1295 height 689
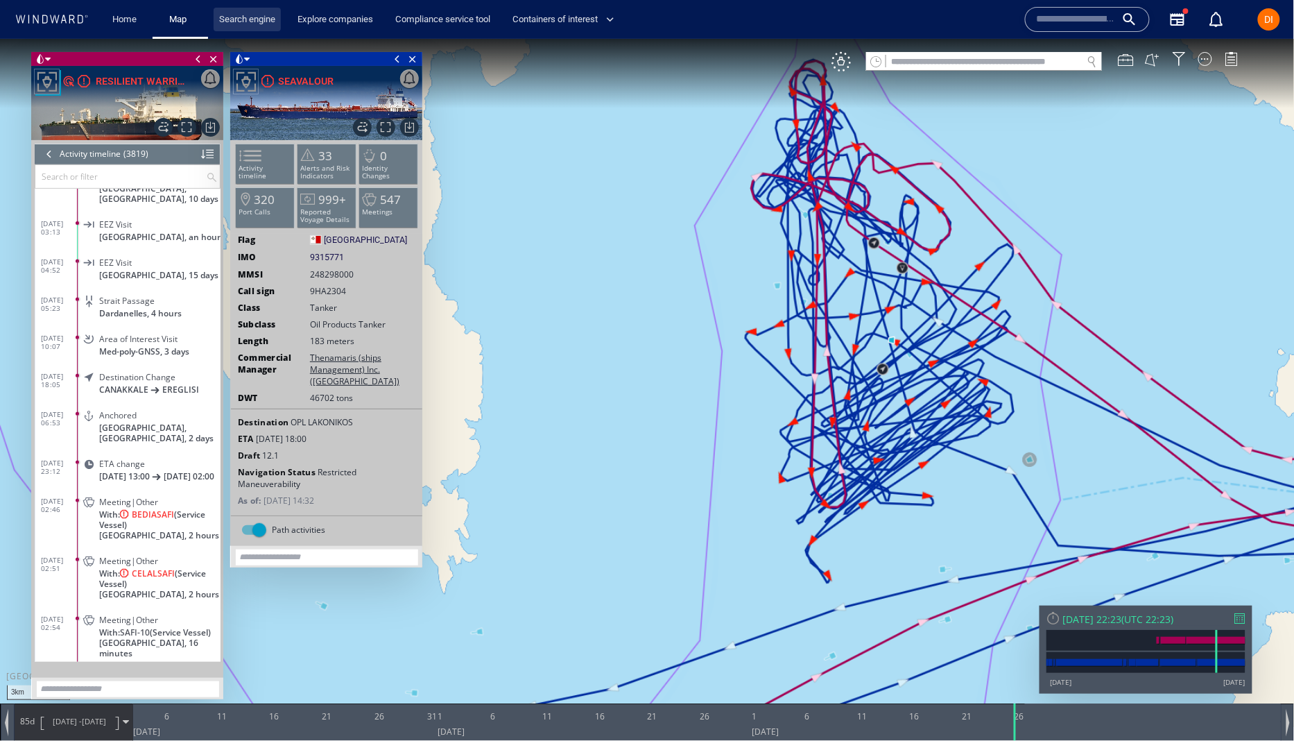
click at [247, 17] on link "Search engine" at bounding box center [247, 20] width 67 height 24
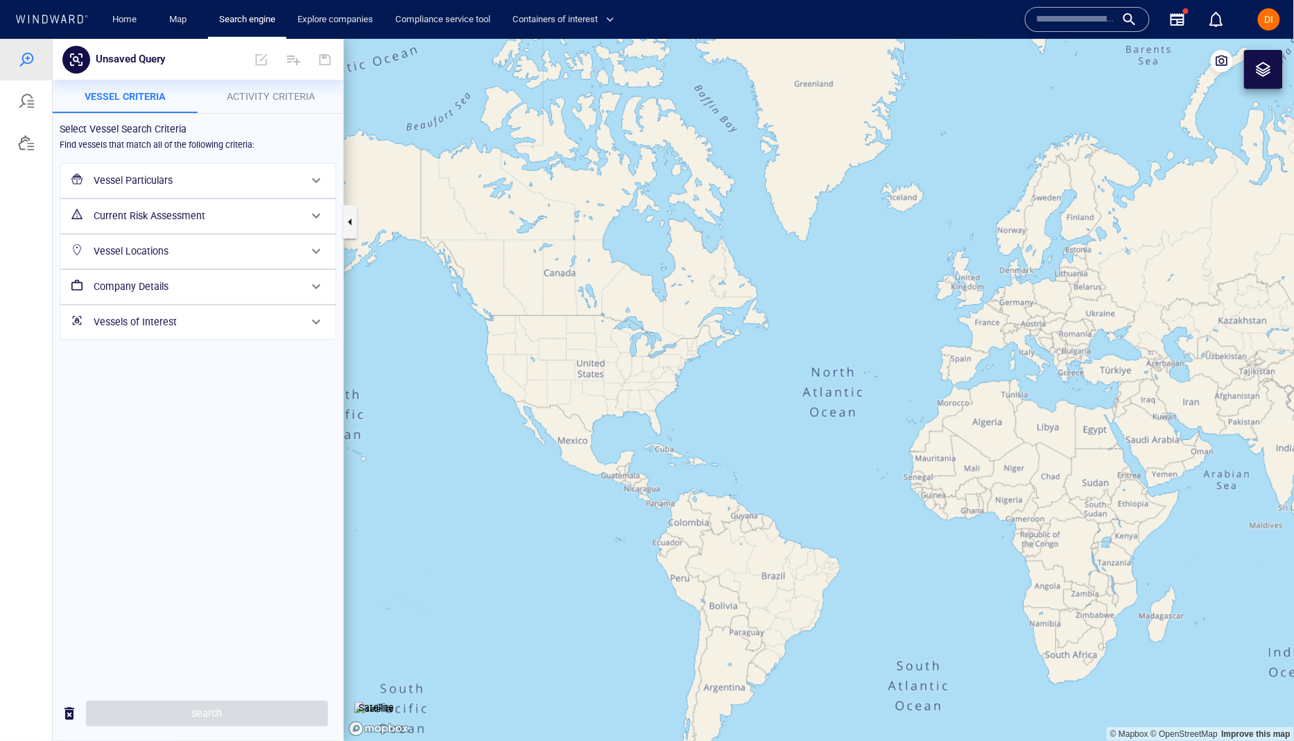
click at [214, 8] on button "Search engine" at bounding box center [247, 20] width 67 height 24
click at [12, 92] on div at bounding box center [26, 101] width 52 height 42
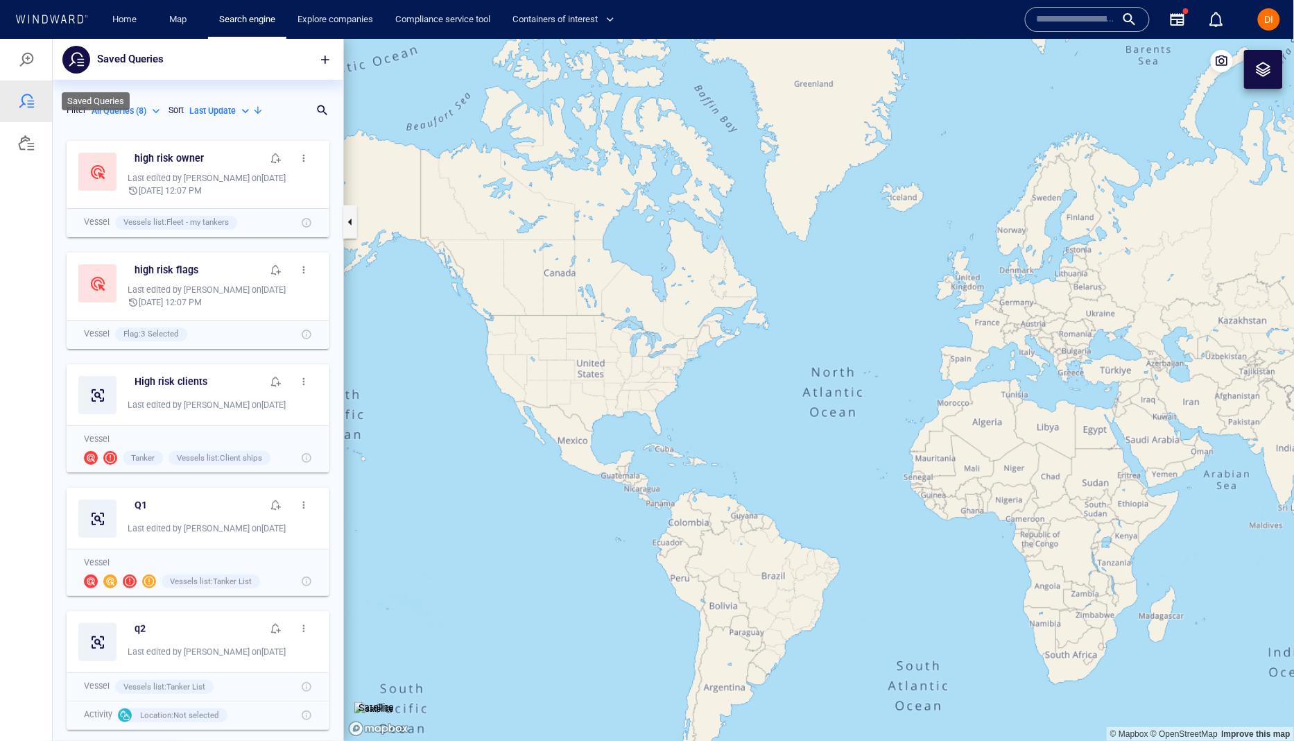
scroll to position [607, 290]
click at [15, 132] on div at bounding box center [26, 142] width 52 height 42
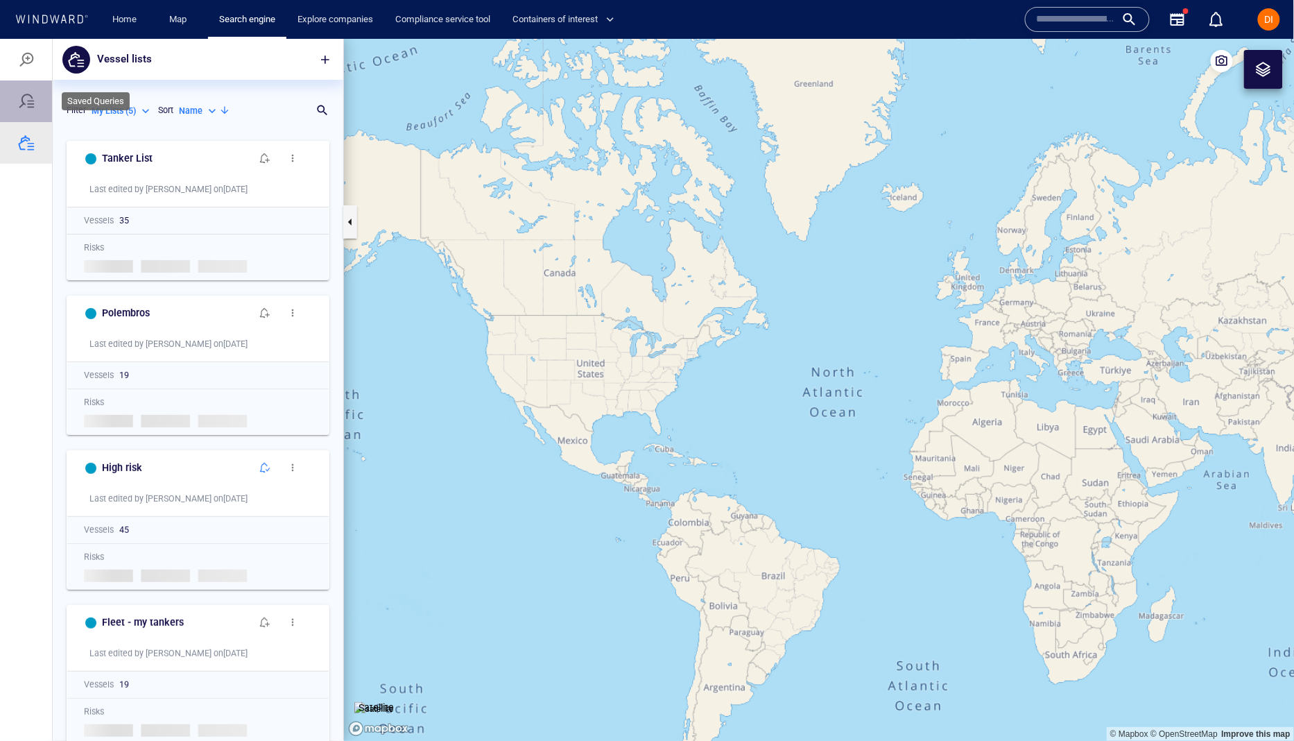
click at [9, 105] on div at bounding box center [26, 101] width 52 height 42
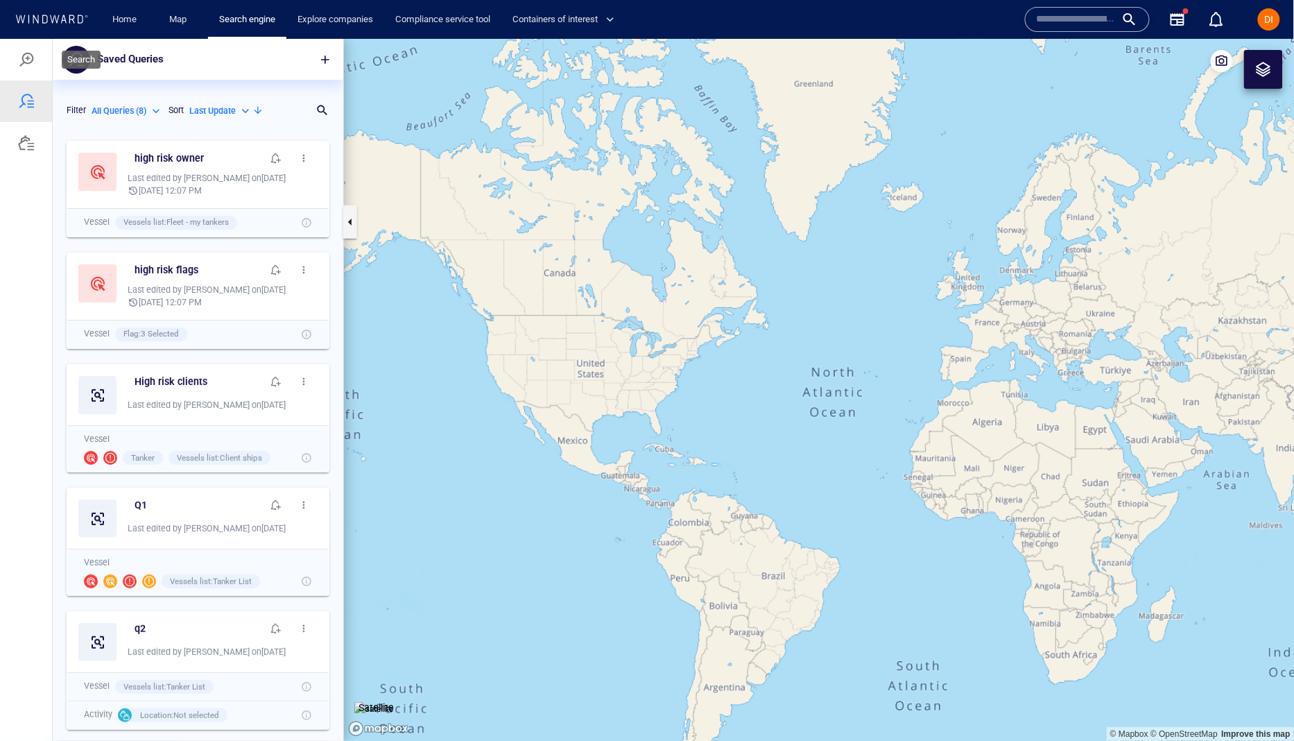
click at [28, 53] on div at bounding box center [26, 59] width 17 height 17
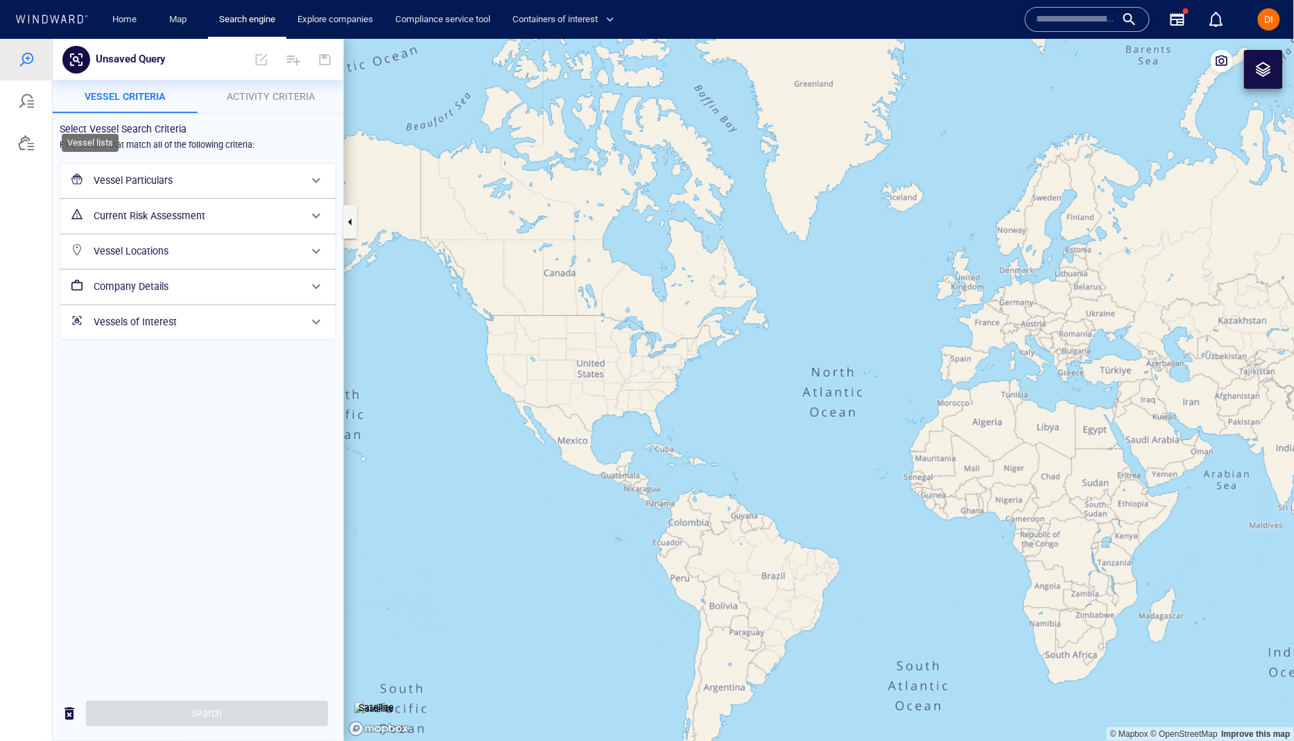
click at [28, 146] on div at bounding box center [26, 142] width 17 height 17
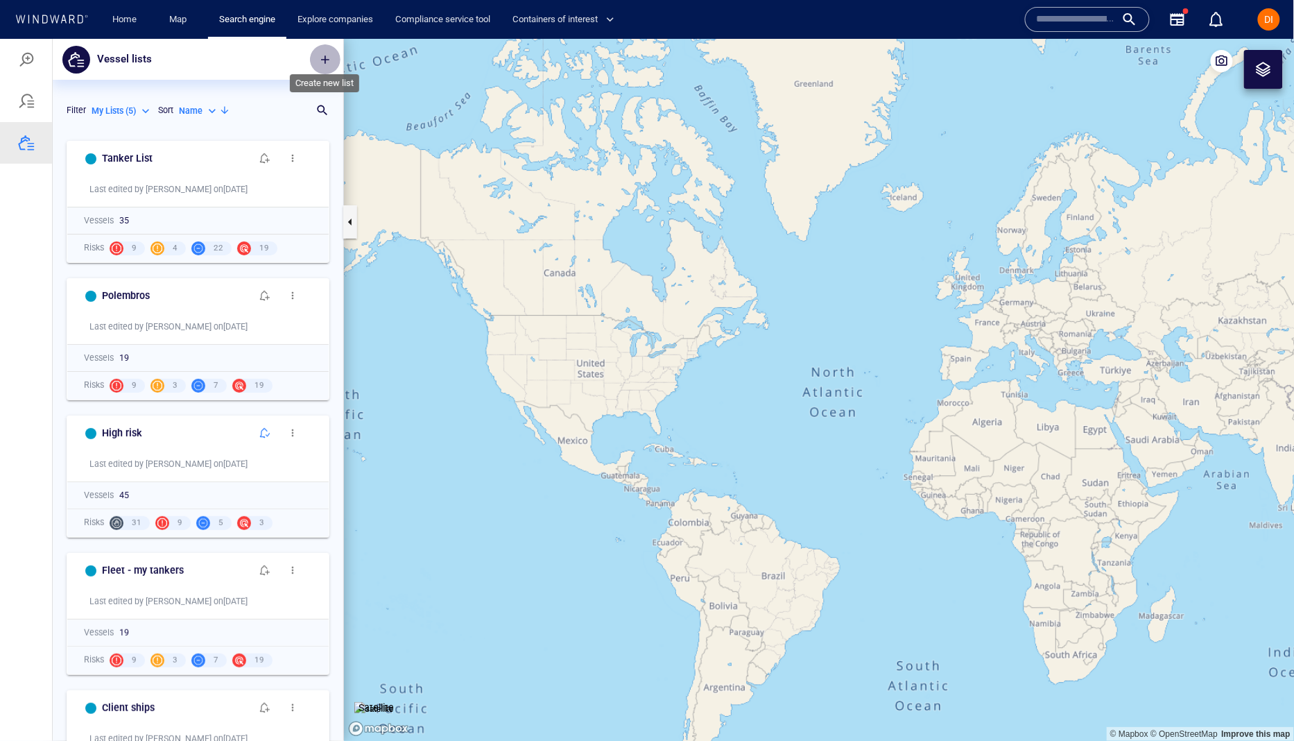
click at [327, 58] on span "button" at bounding box center [325, 59] width 14 height 14
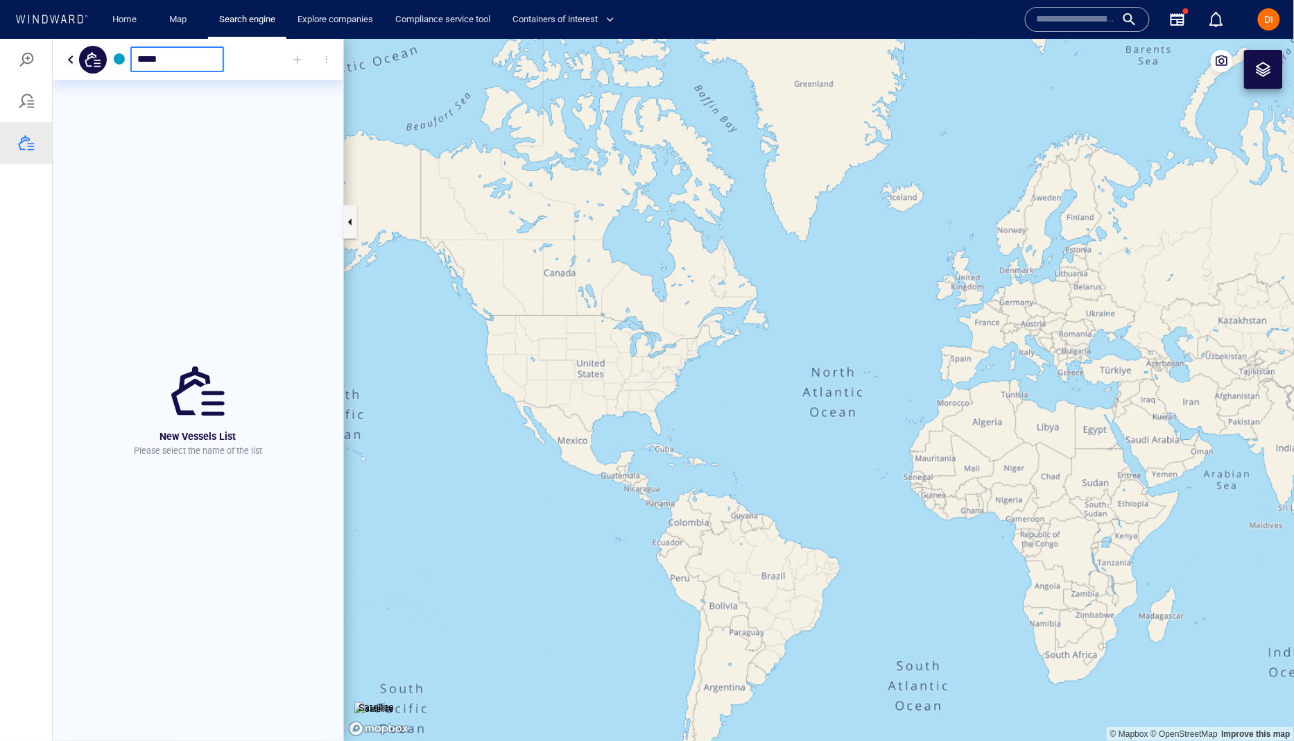
type input "****"
click at [297, 62] on div at bounding box center [297, 59] width 31 height 31
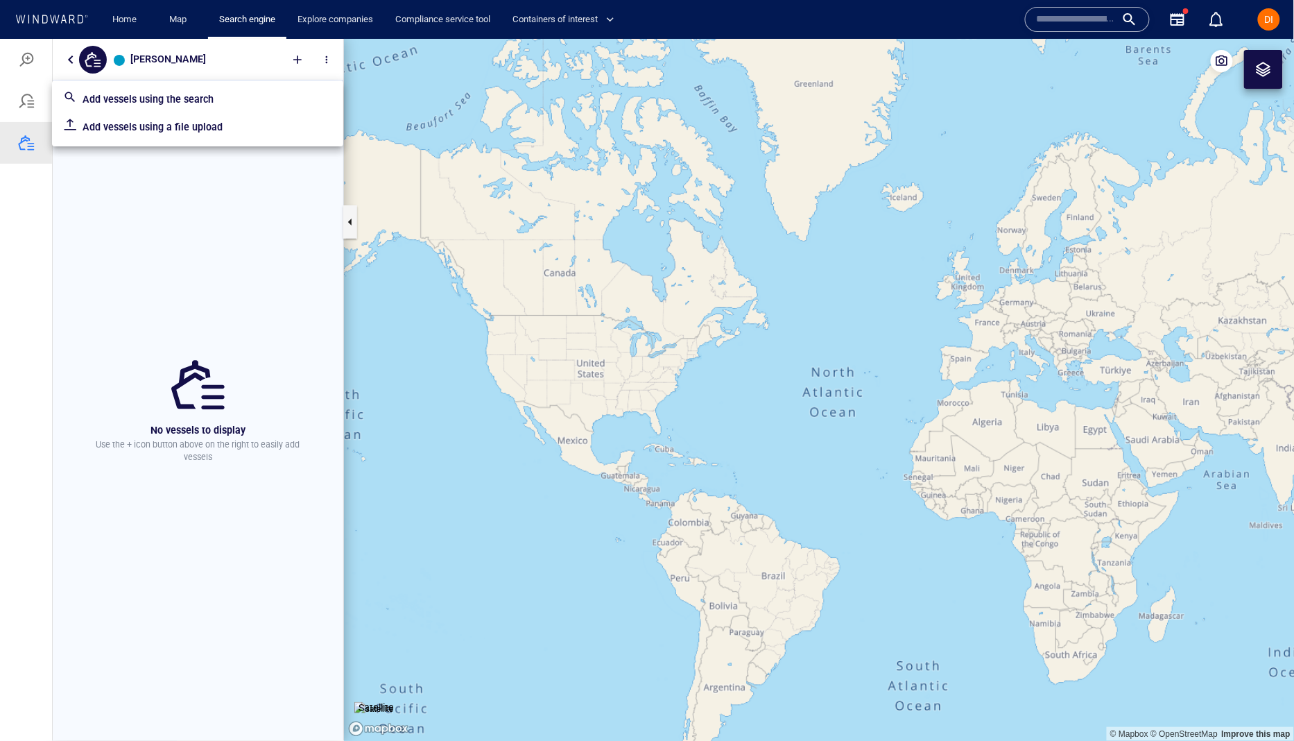
click at [214, 99] on p "Add vessels using the search" at bounding box center [208, 98] width 250 height 17
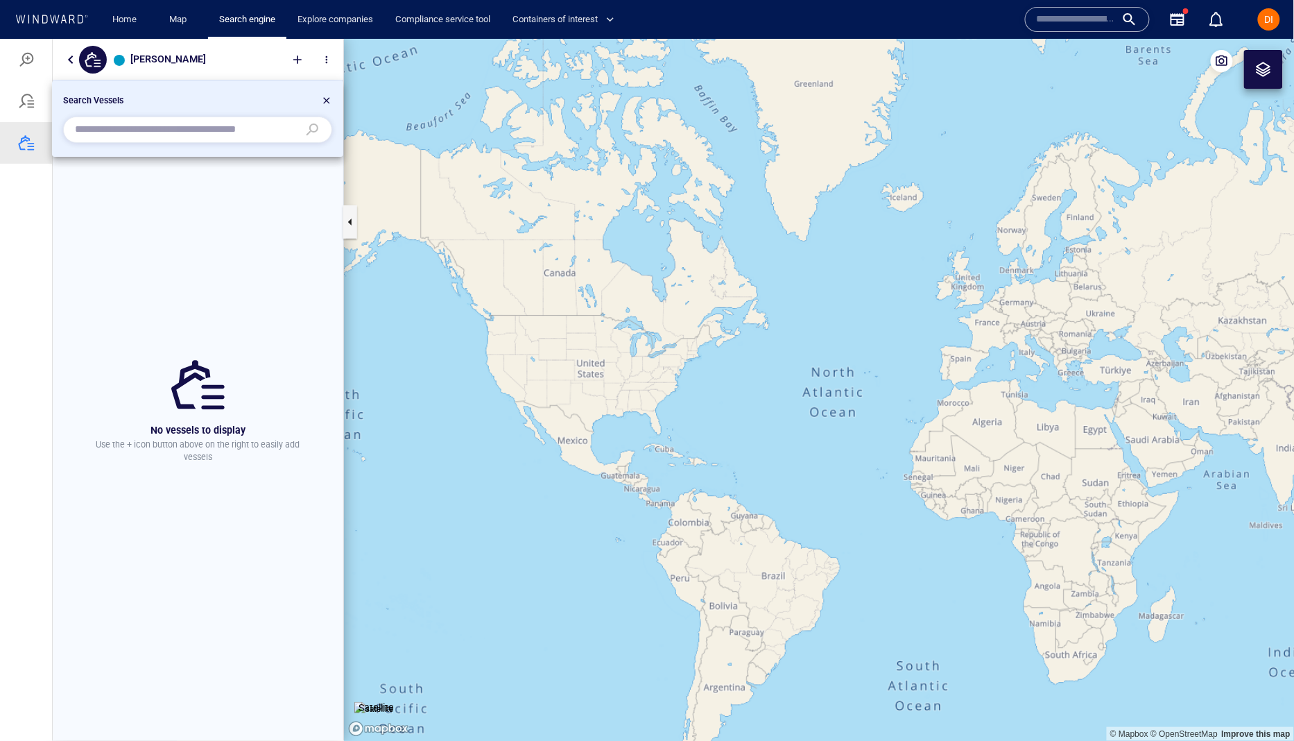
click at [328, 100] on div at bounding box center [326, 102] width 11 height 17
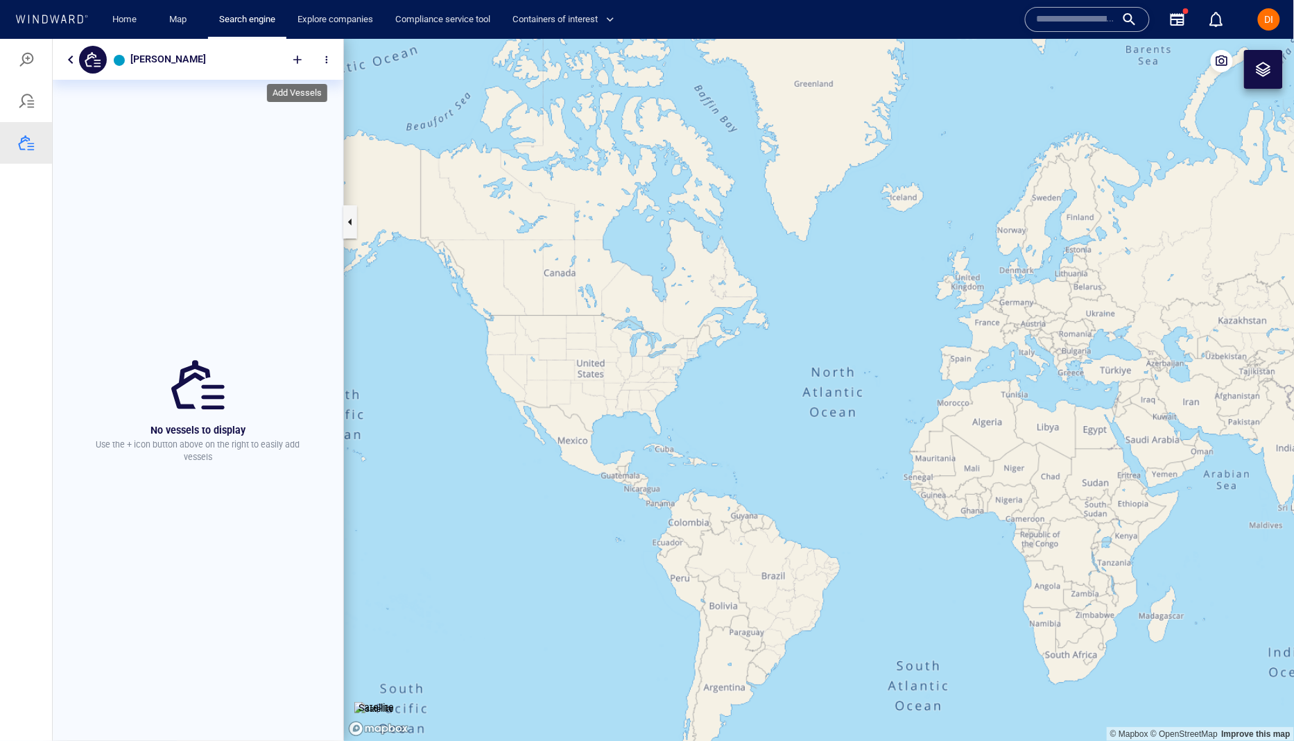
click at [299, 64] on div at bounding box center [297, 59] width 31 height 31
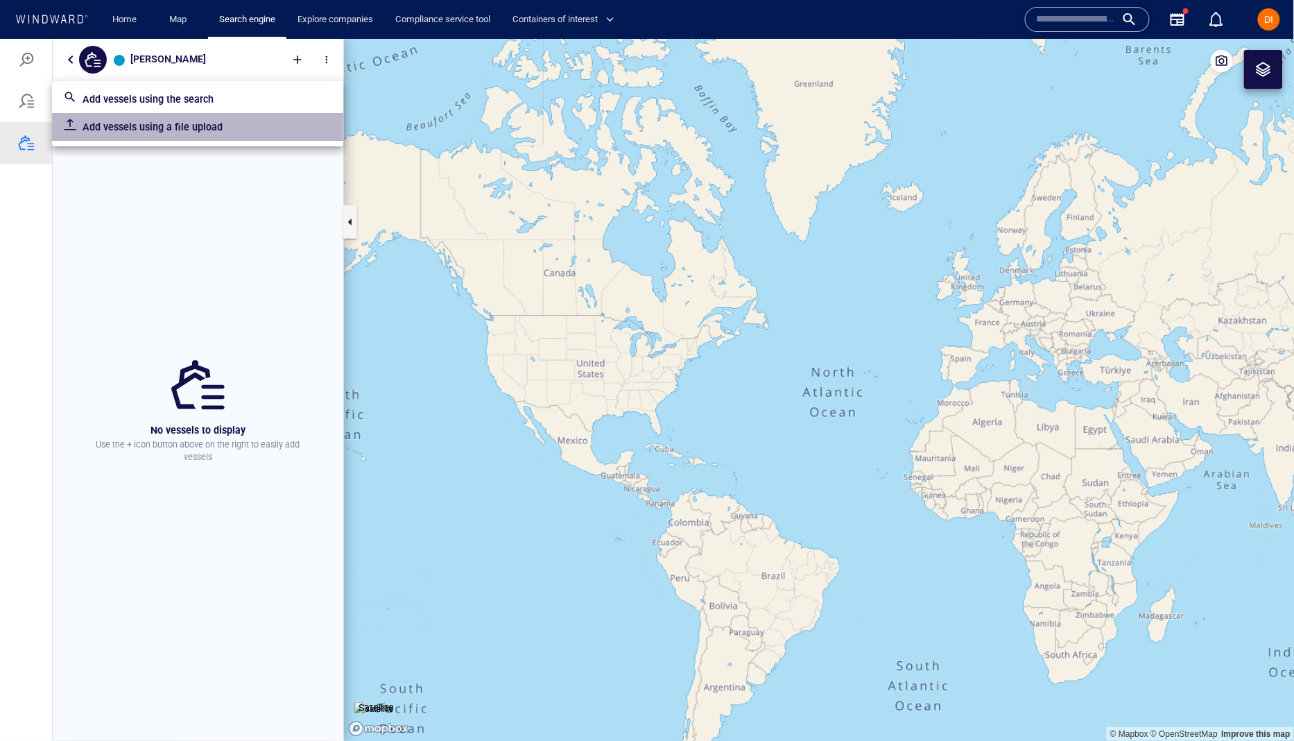
click at [214, 133] on p "Add vessels using a file upload" at bounding box center [208, 126] width 250 height 17
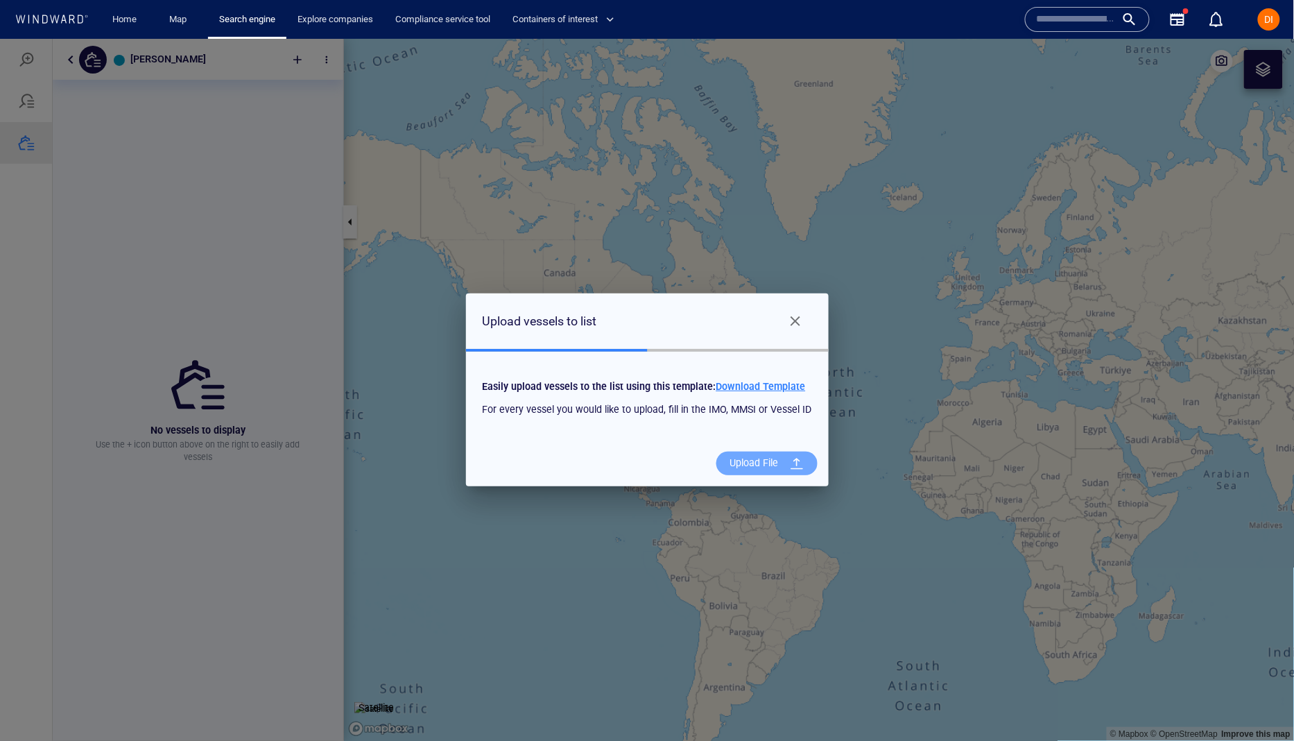
click at [762, 469] on div "Upload File" at bounding box center [755, 462] width 60 height 28
click at [0, 38] on input "Upload File" at bounding box center [0, 38] width 0 height 0
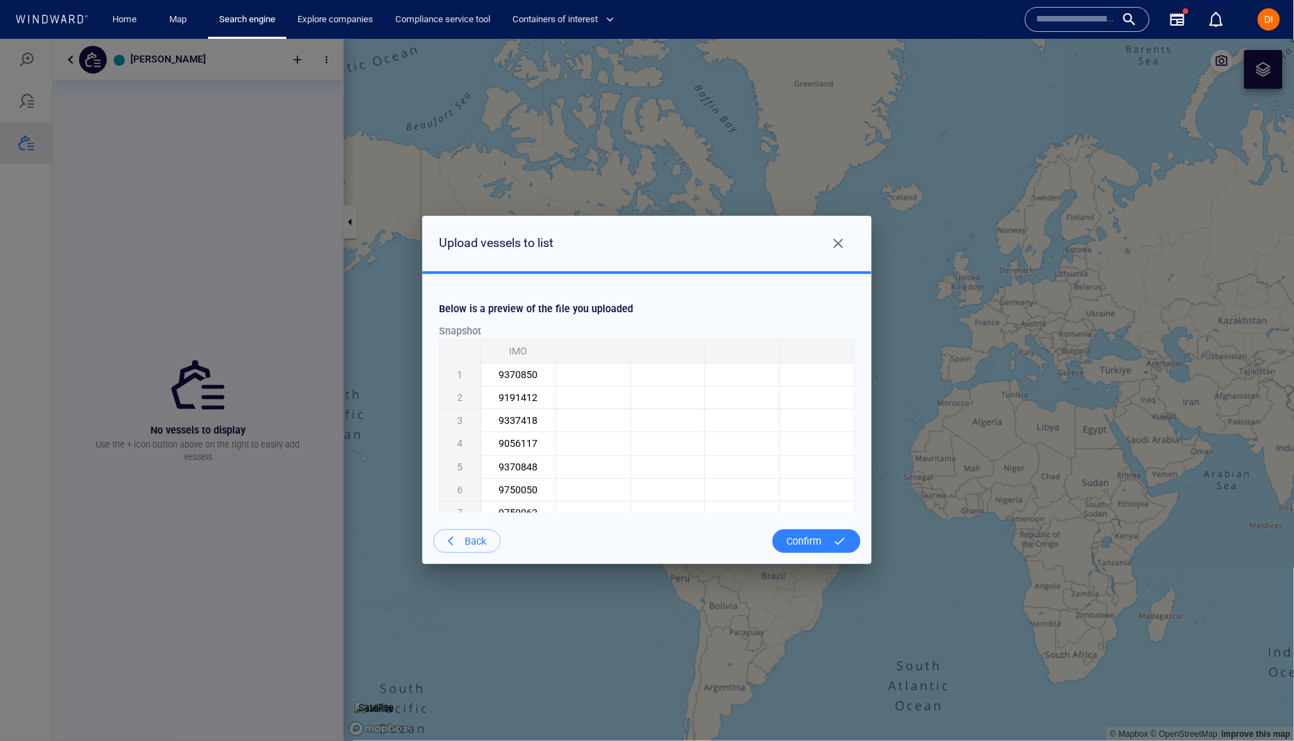
click at [813, 541] on div "Confirm" at bounding box center [804, 540] width 46 height 28
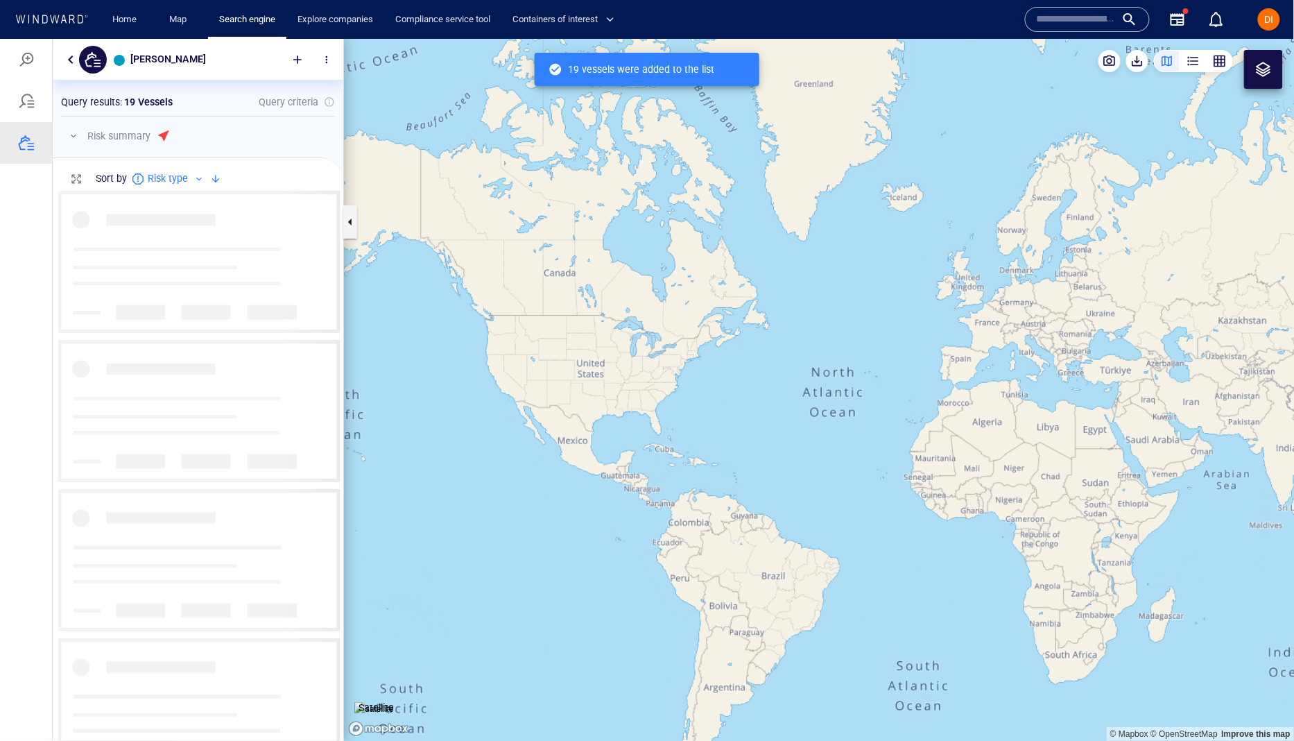
scroll to position [551, 290]
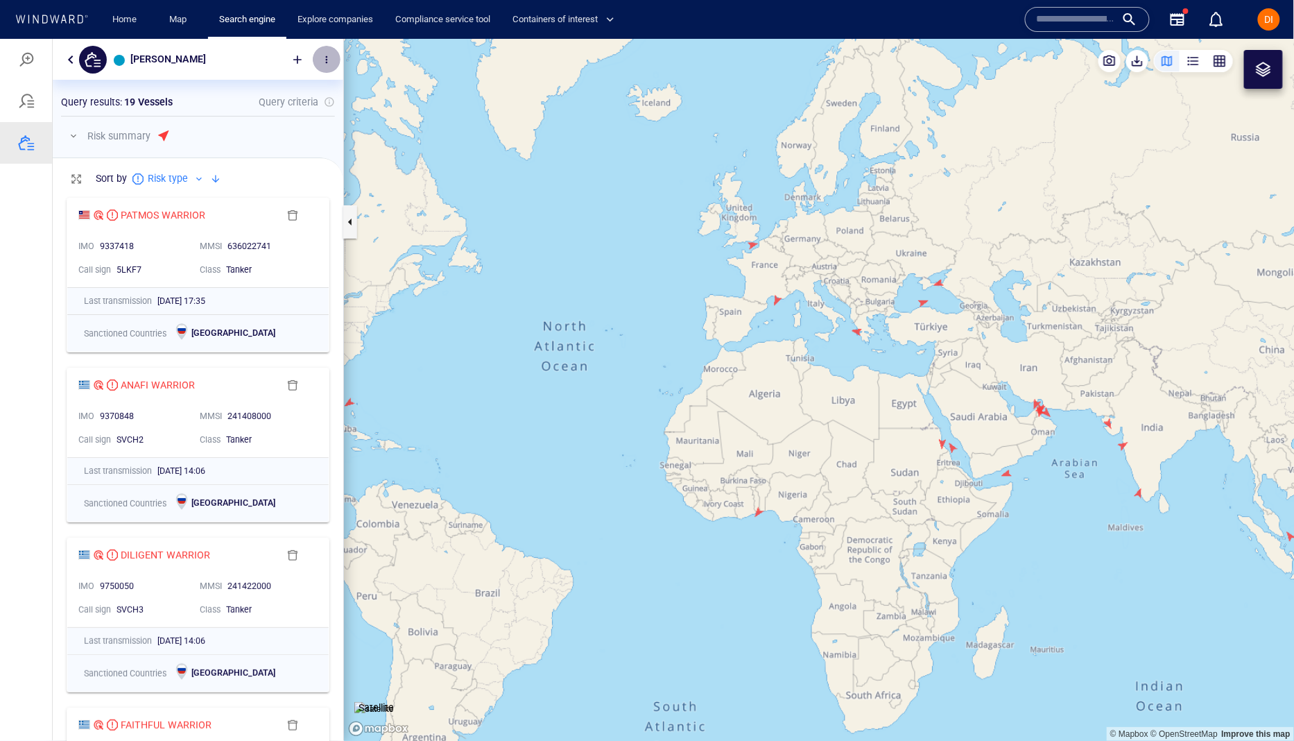
click at [332, 61] on button "button" at bounding box center [327, 59] width 28 height 28
click at [21, 94] on div at bounding box center [647, 389] width 1294 height 702
click at [29, 94] on div at bounding box center [26, 100] width 17 height 17
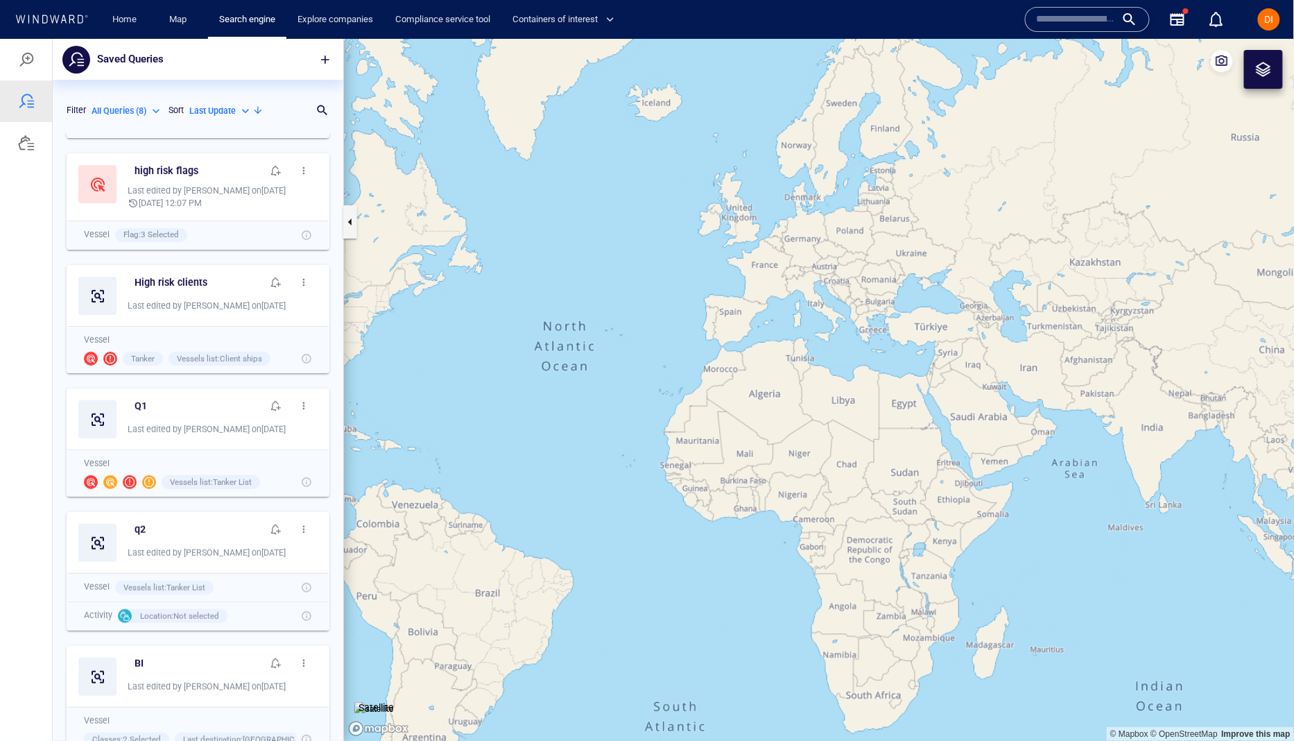
scroll to position [0, 0]
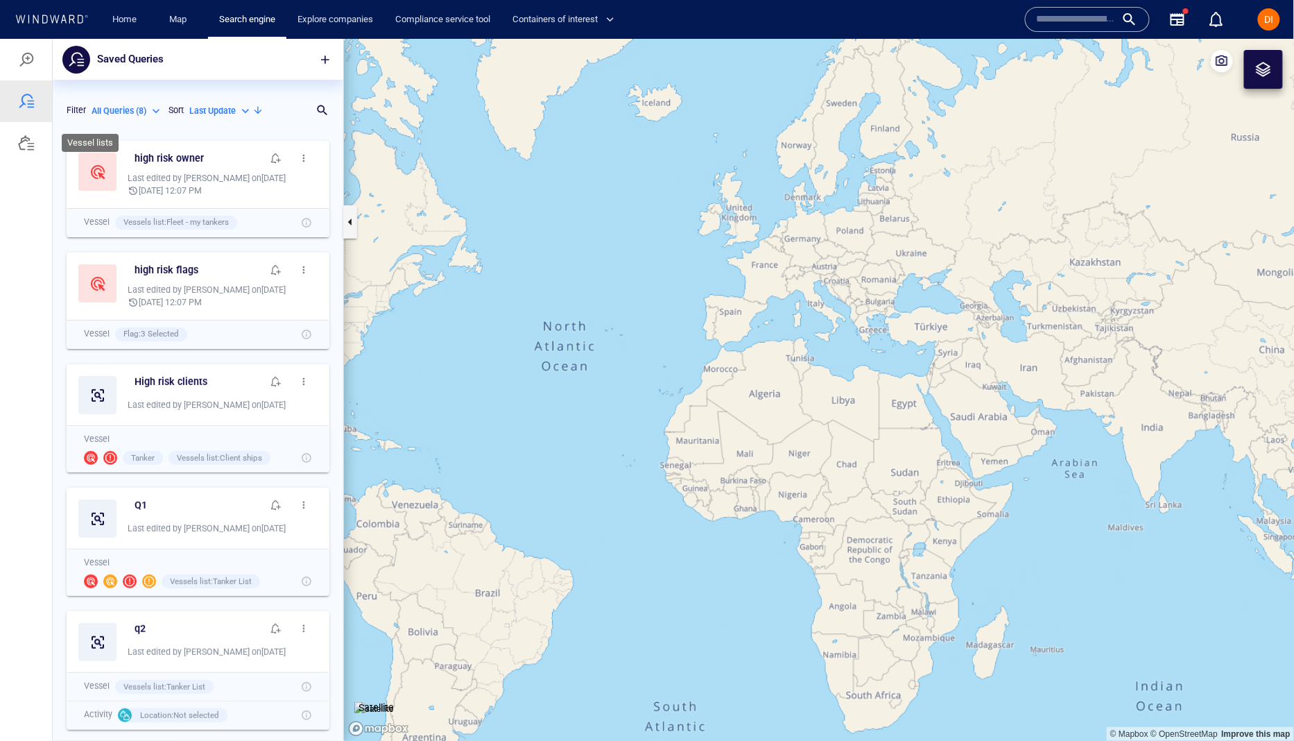
click at [28, 148] on div at bounding box center [26, 142] width 17 height 17
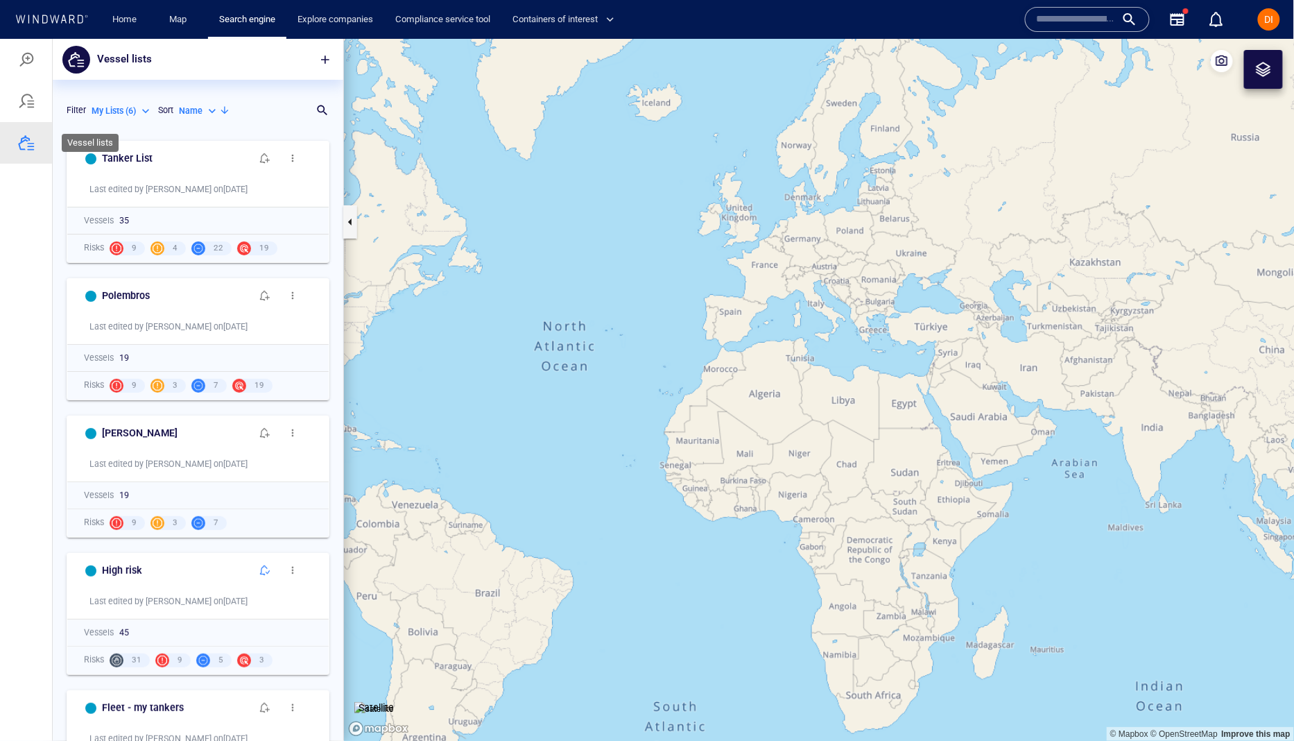
scroll to position [607, 290]
click at [21, 96] on div at bounding box center [26, 100] width 17 height 17
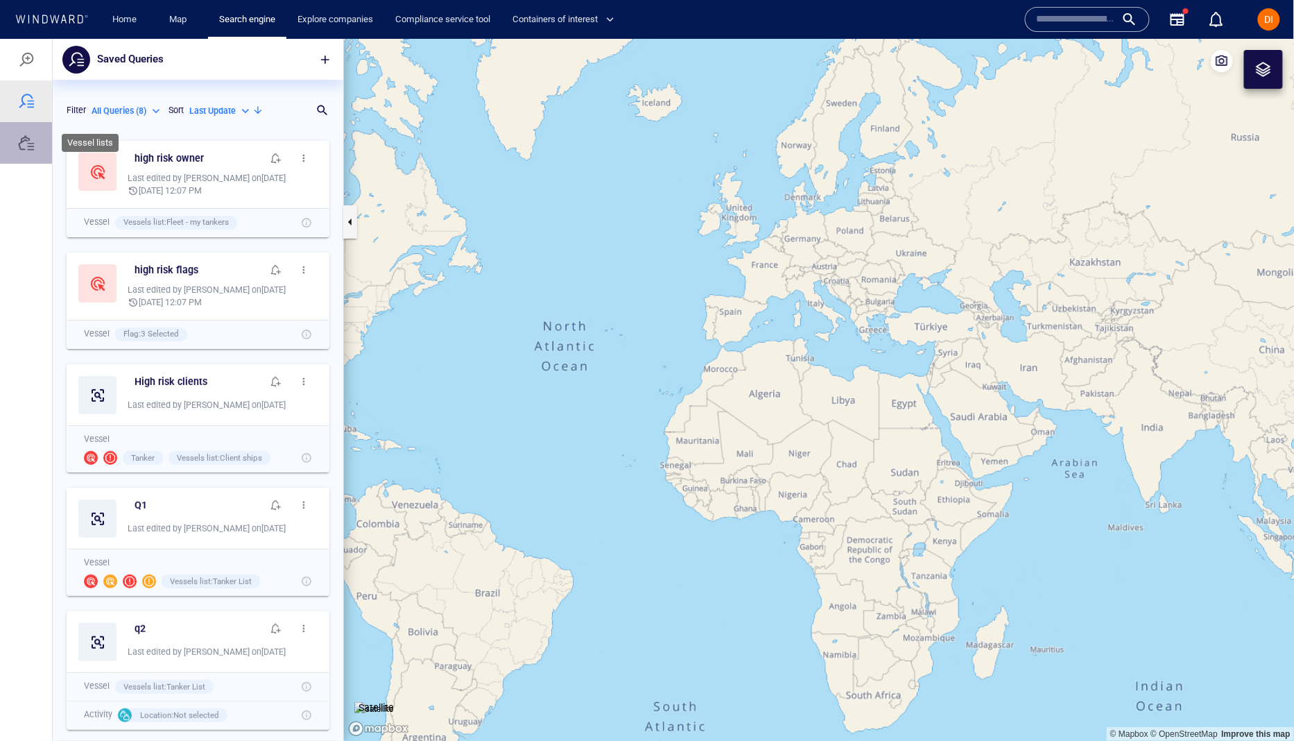
click at [26, 144] on div at bounding box center [26, 142] width 17 height 17
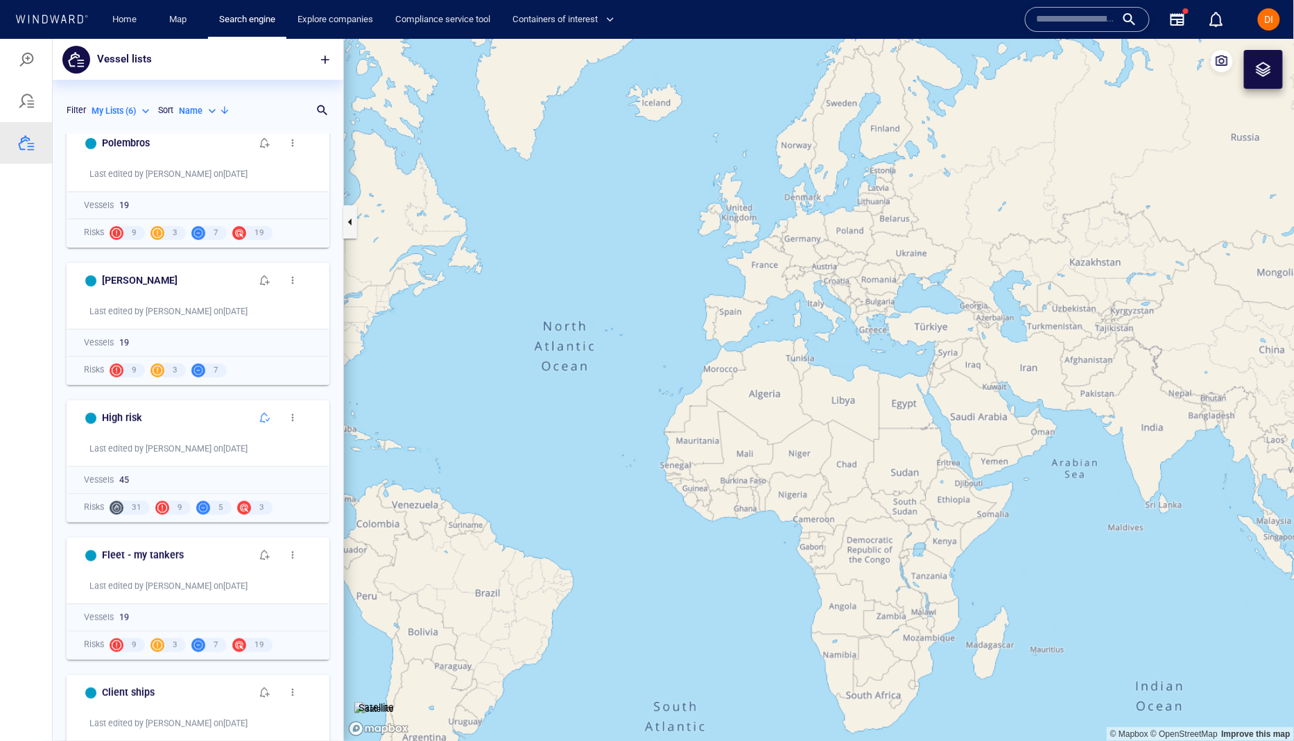
scroll to position [158, 0]
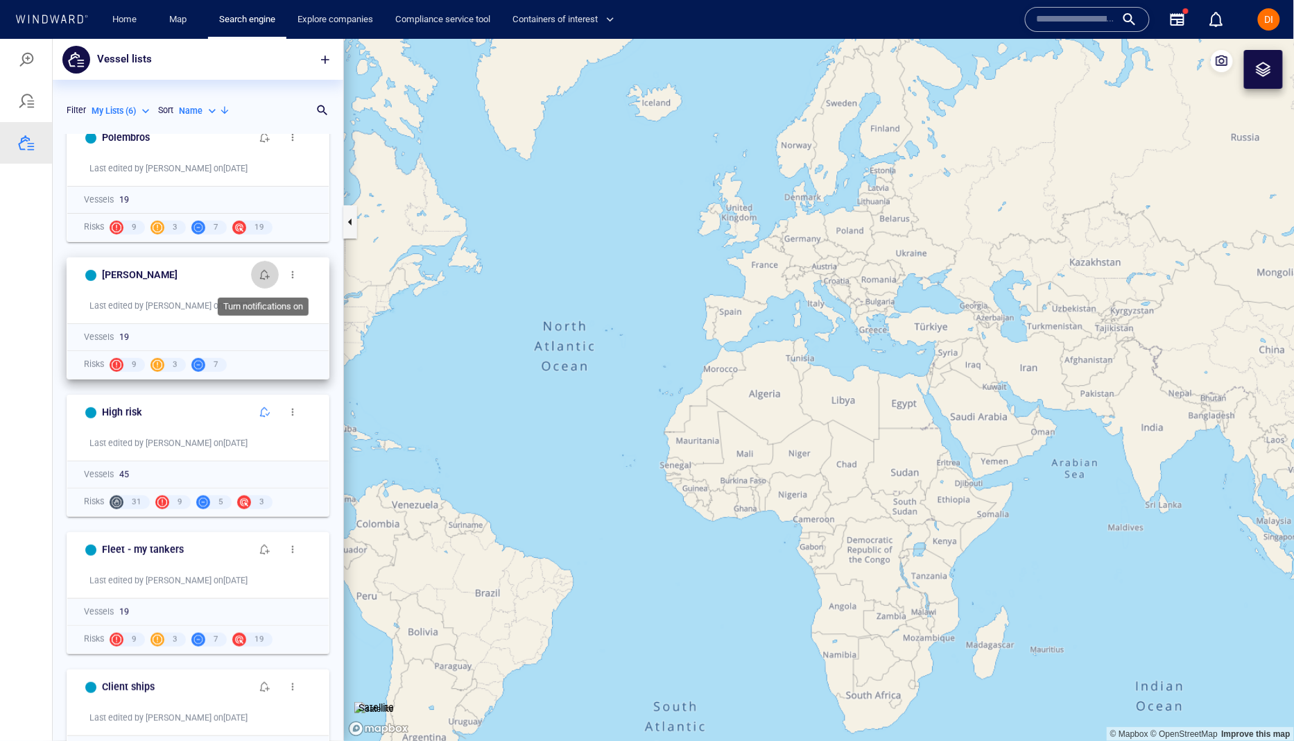
click at [266, 280] on button "button" at bounding box center [265, 274] width 28 height 28
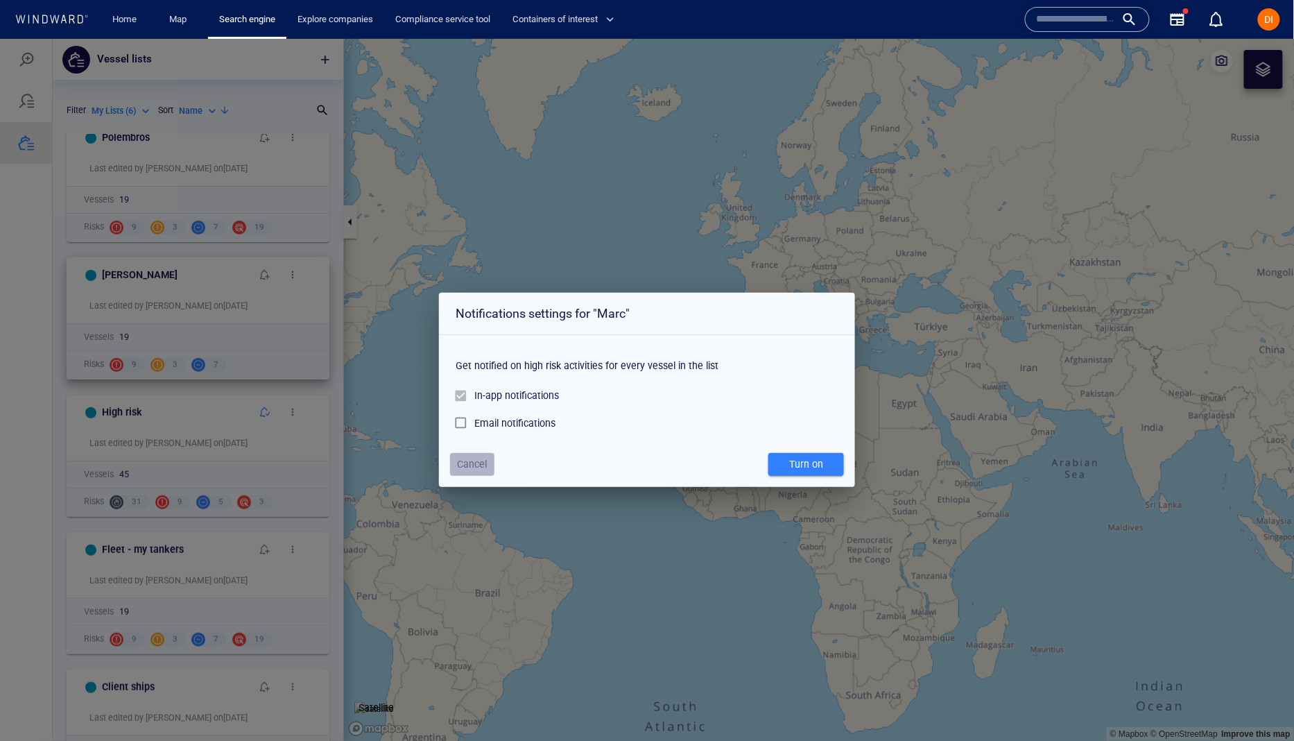
click at [476, 460] on span "Cancel" at bounding box center [473, 463] width 30 height 17
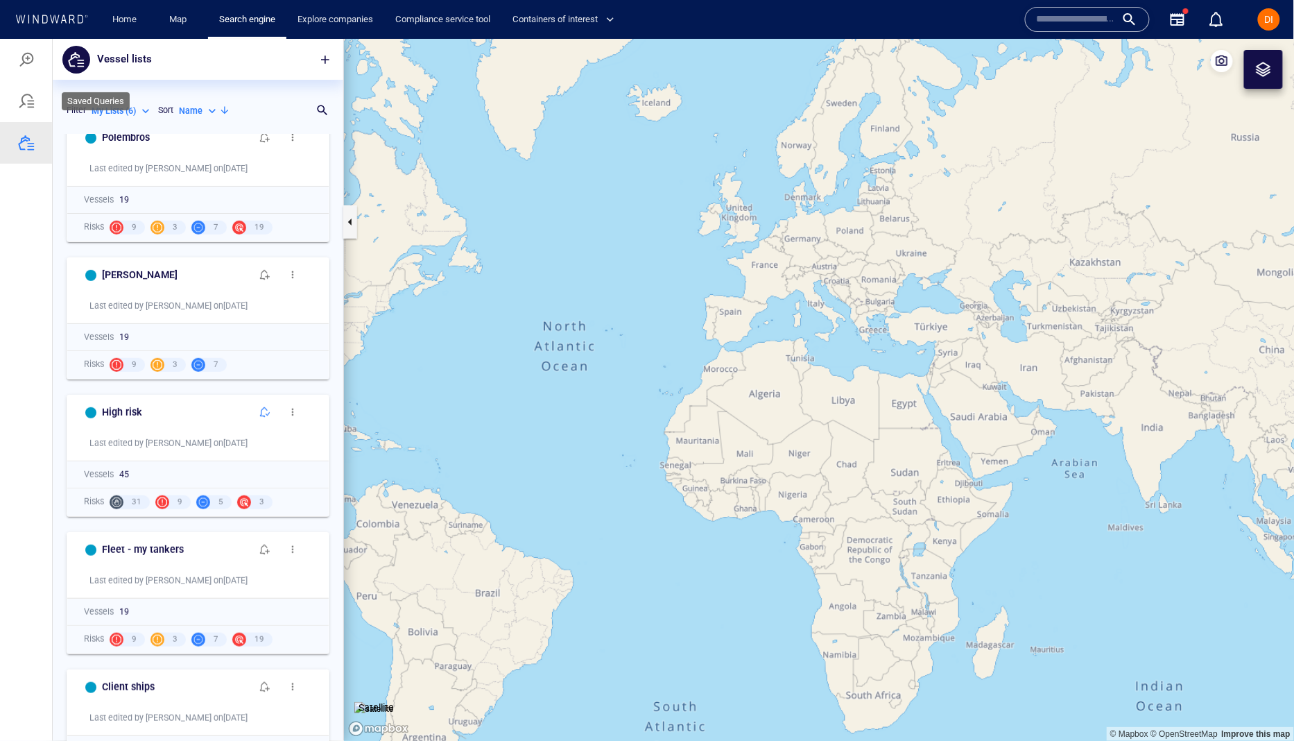
click at [29, 110] on div at bounding box center [26, 101] width 52 height 42
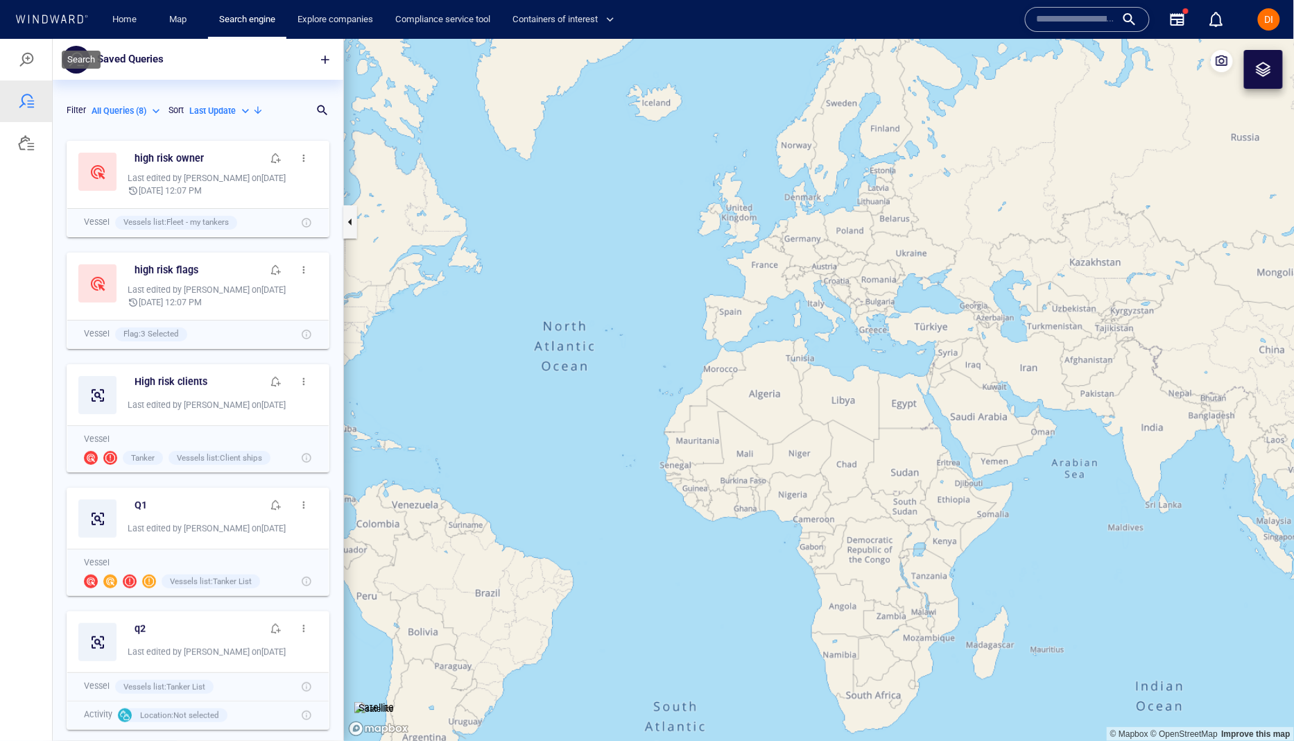
scroll to position [607, 290]
click at [33, 59] on div at bounding box center [26, 59] width 17 height 17
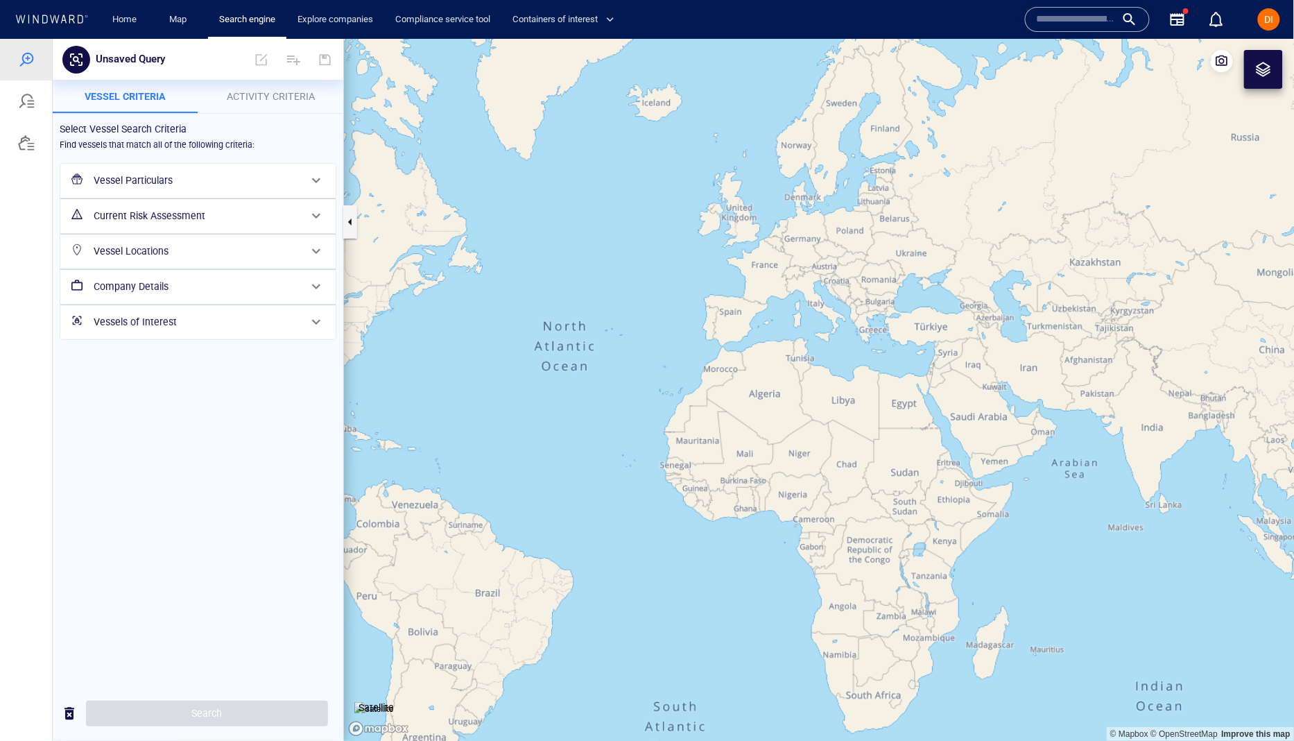
click at [181, 182] on h6 "Vessel Particulars" at bounding box center [197, 179] width 206 height 17
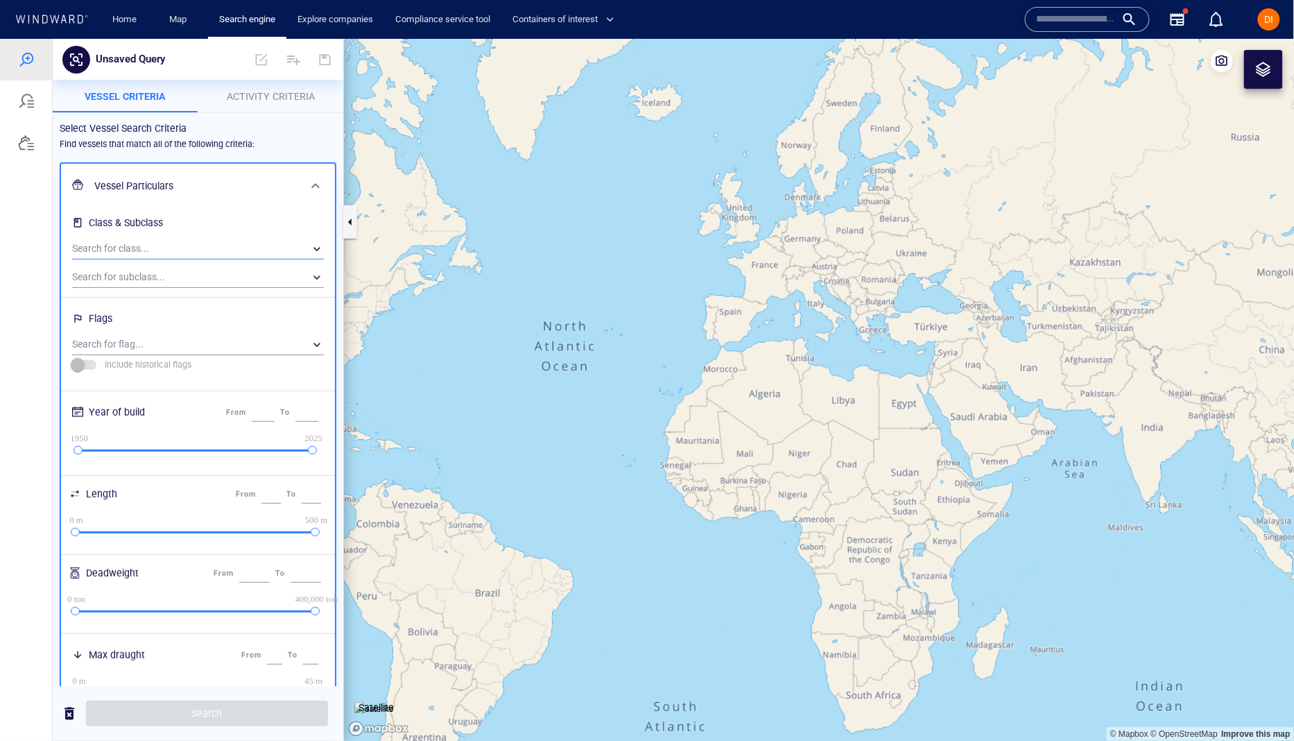
click at [166, 245] on div "​" at bounding box center [198, 248] width 252 height 21
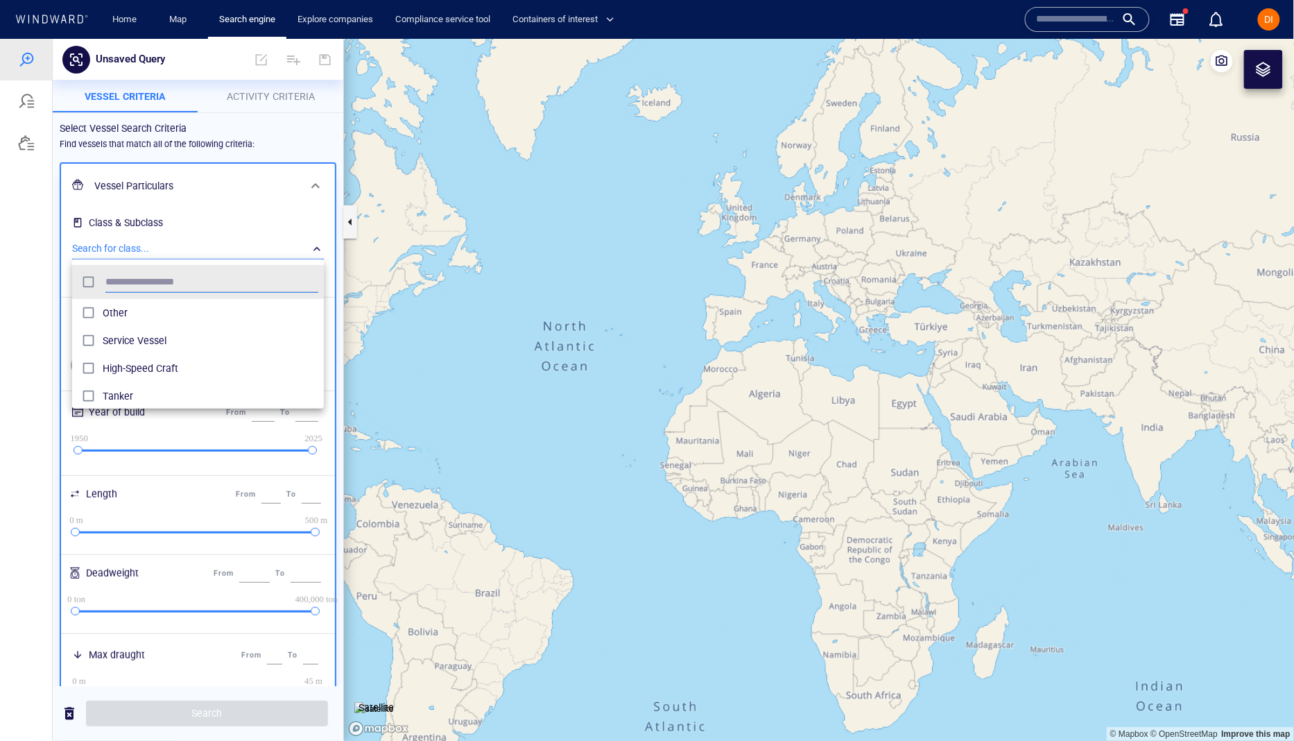
scroll to position [139, 251]
click at [109, 395] on span "Tanker" at bounding box center [211, 395] width 216 height 17
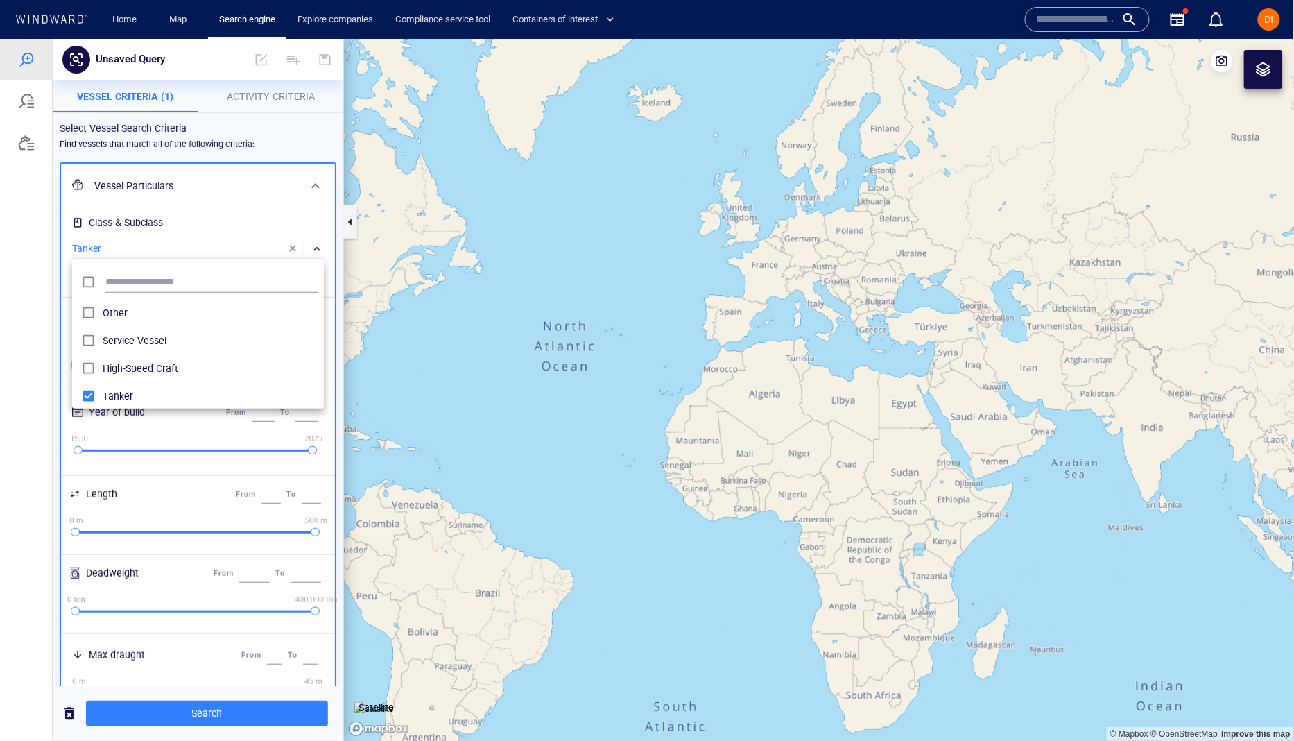
click at [278, 196] on div at bounding box center [647, 389] width 1294 height 702
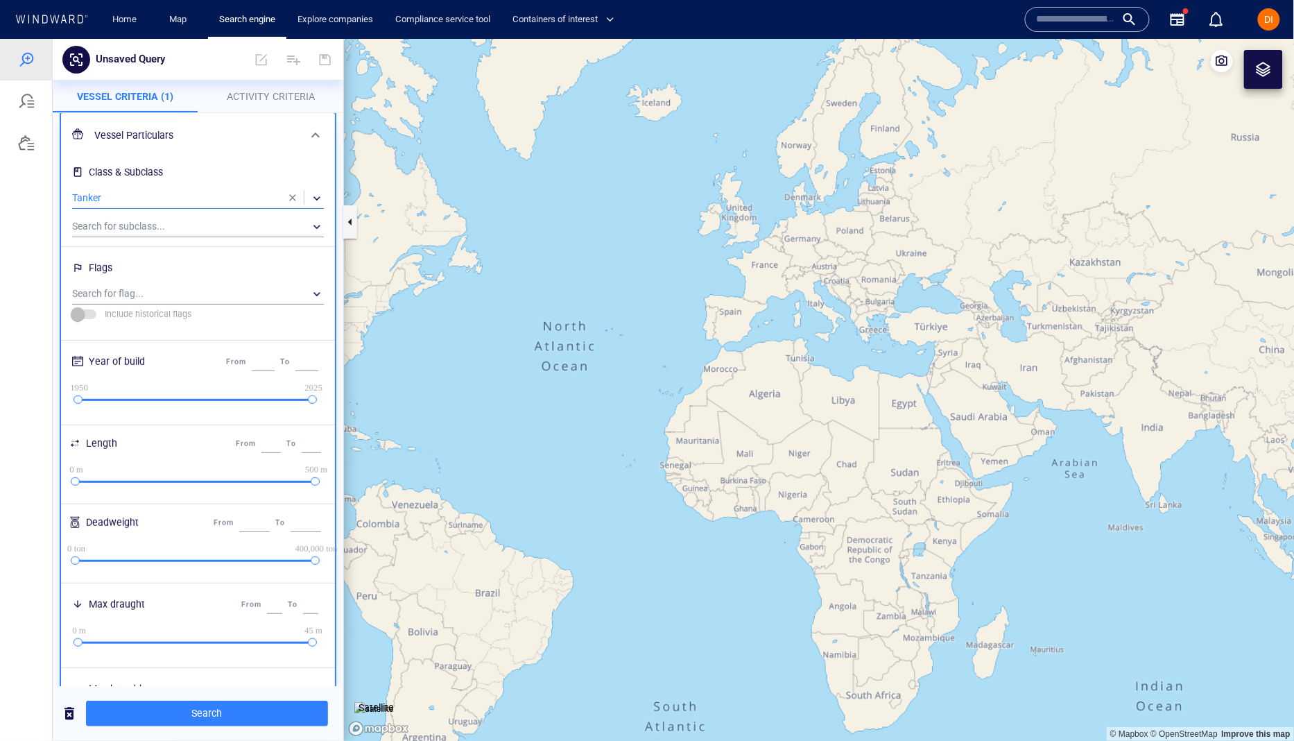
scroll to position [43, 0]
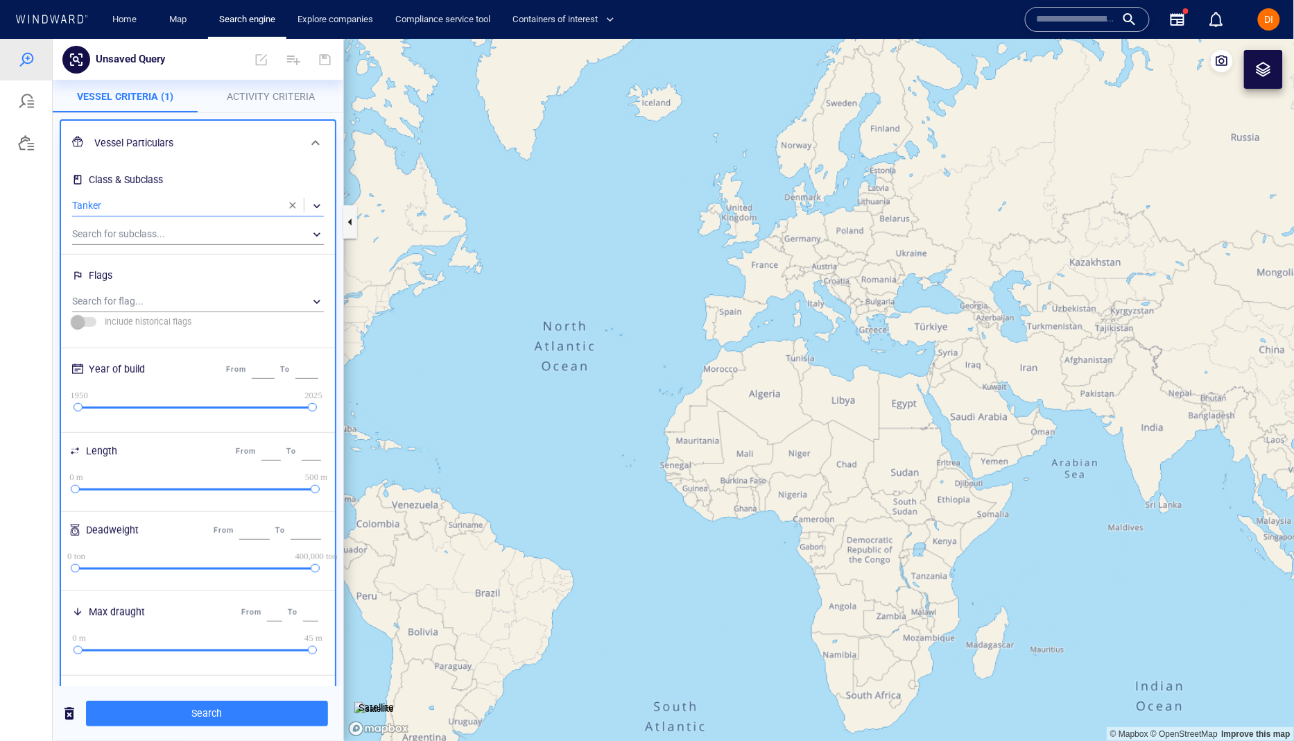
click at [301, 179] on div "Class & Subclass" at bounding box center [197, 179] width 257 height 23
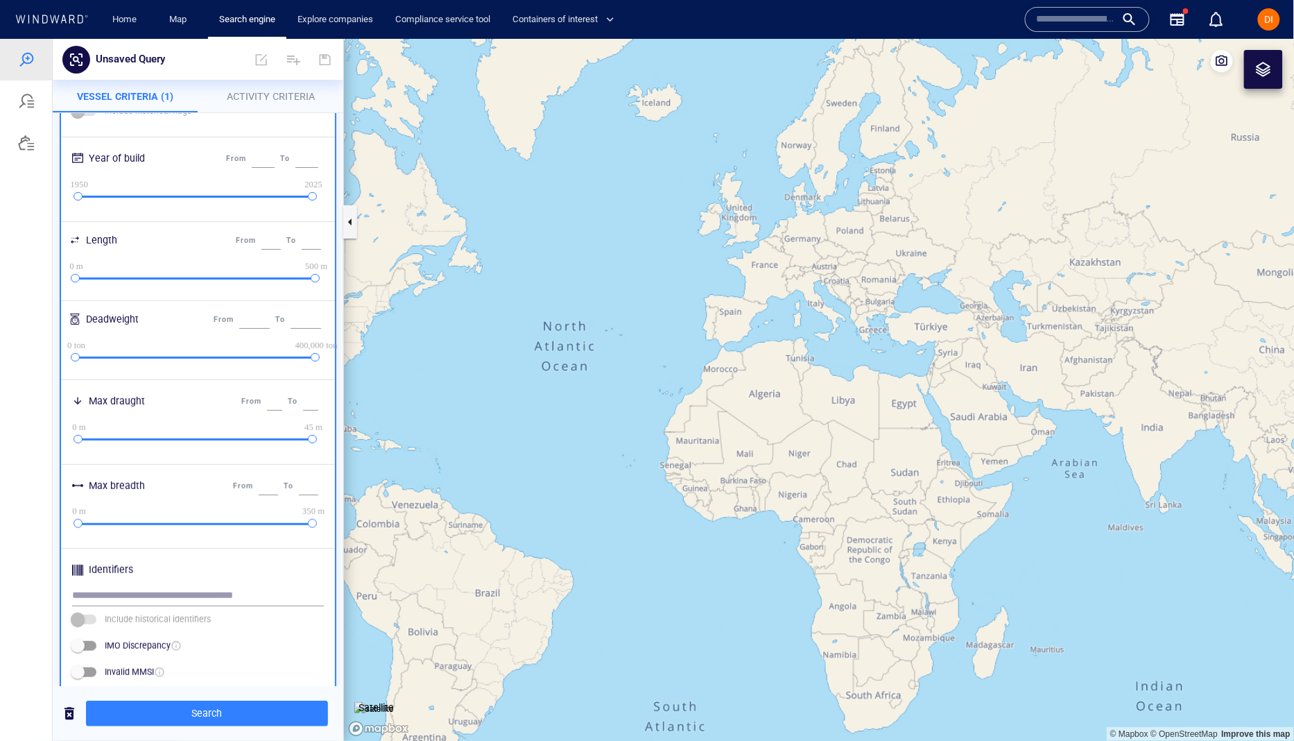
scroll to position [0, 0]
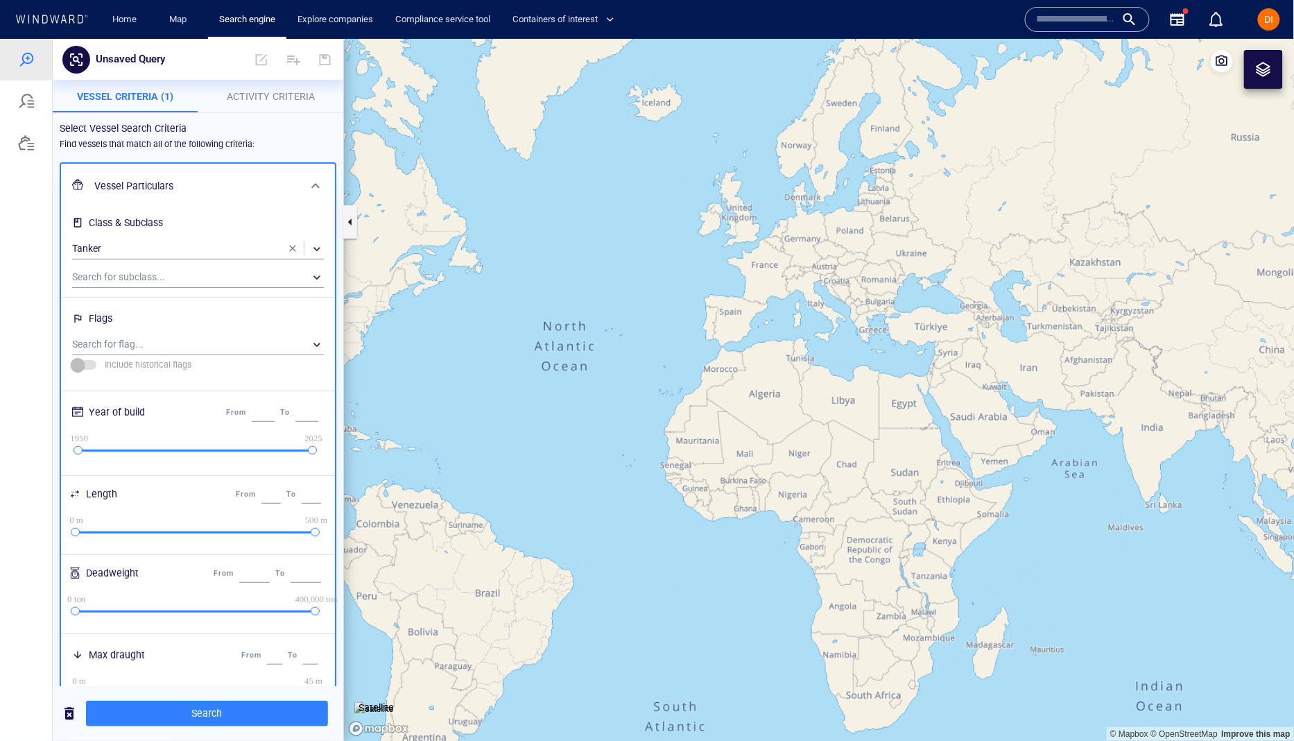
click at [269, 178] on h6 "Vessel Particulars" at bounding box center [196, 185] width 205 height 17
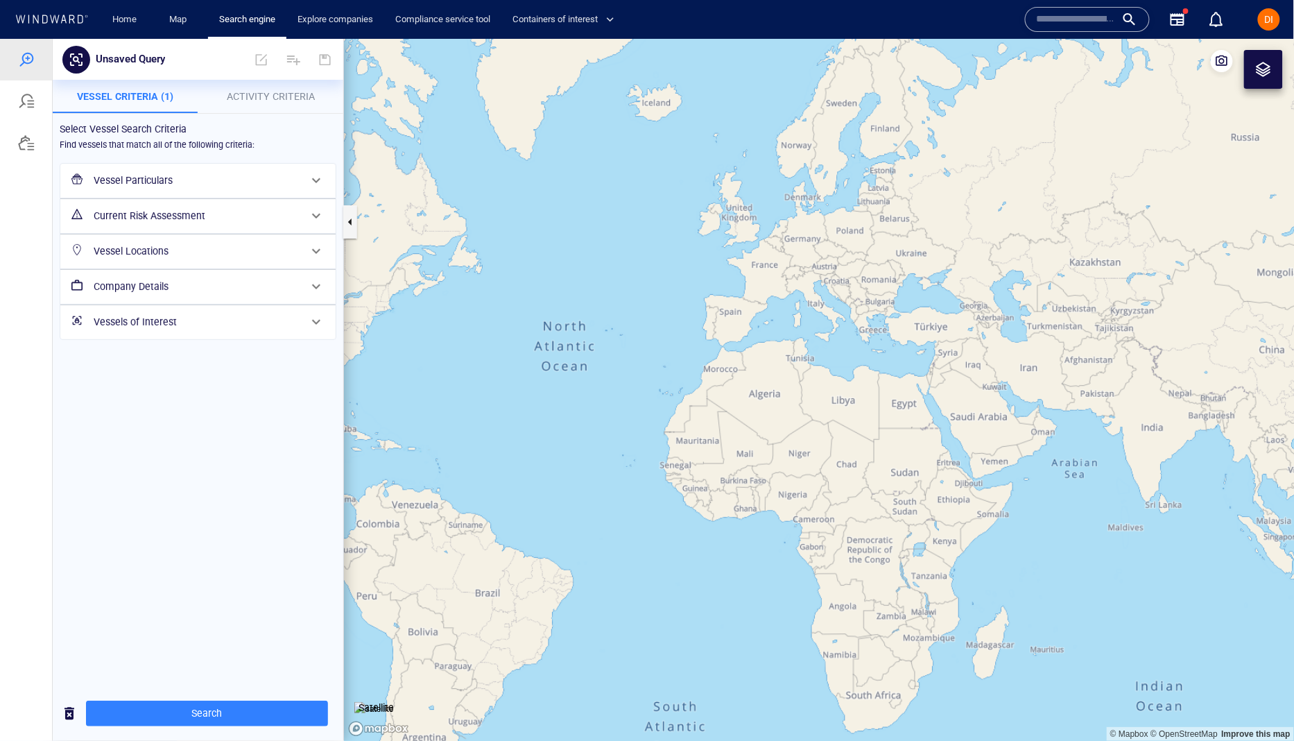
click at [254, 216] on h6 "Current Risk Assessment" at bounding box center [197, 215] width 206 height 17
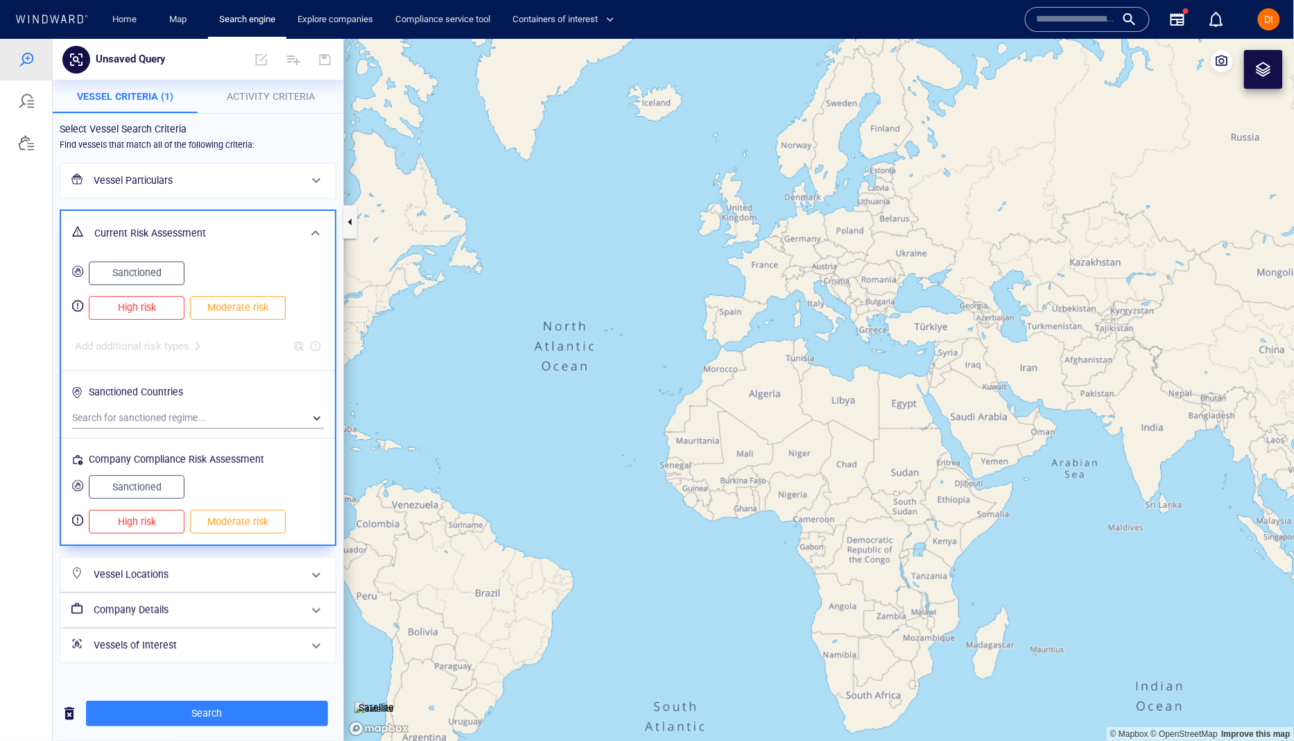
drag, startPoint x: 161, startPoint y: 300, endPoint x: 234, endPoint y: 302, distance: 72.8
click at [161, 301] on span "High risk" at bounding box center [136, 306] width 67 height 17
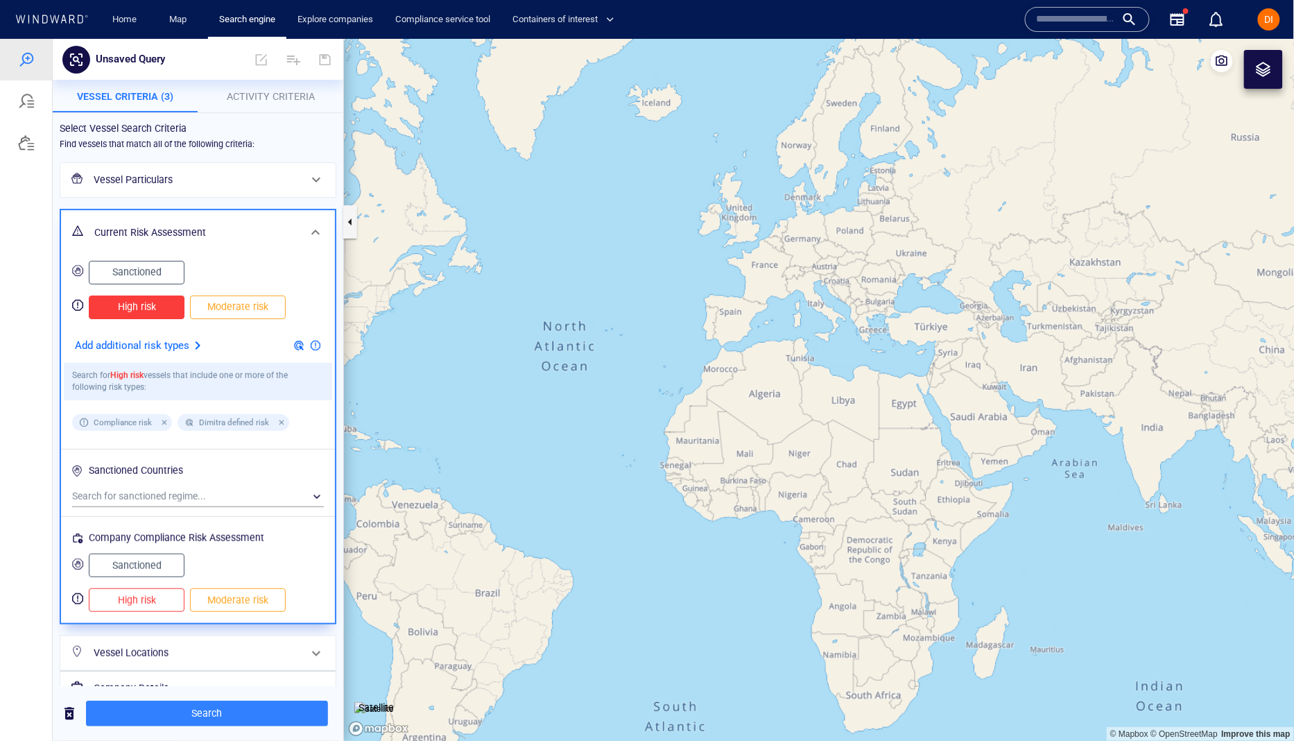
click at [234, 302] on span "Moderate risk" at bounding box center [238, 305] width 67 height 17
click at [308, 223] on span at bounding box center [315, 231] width 17 height 17
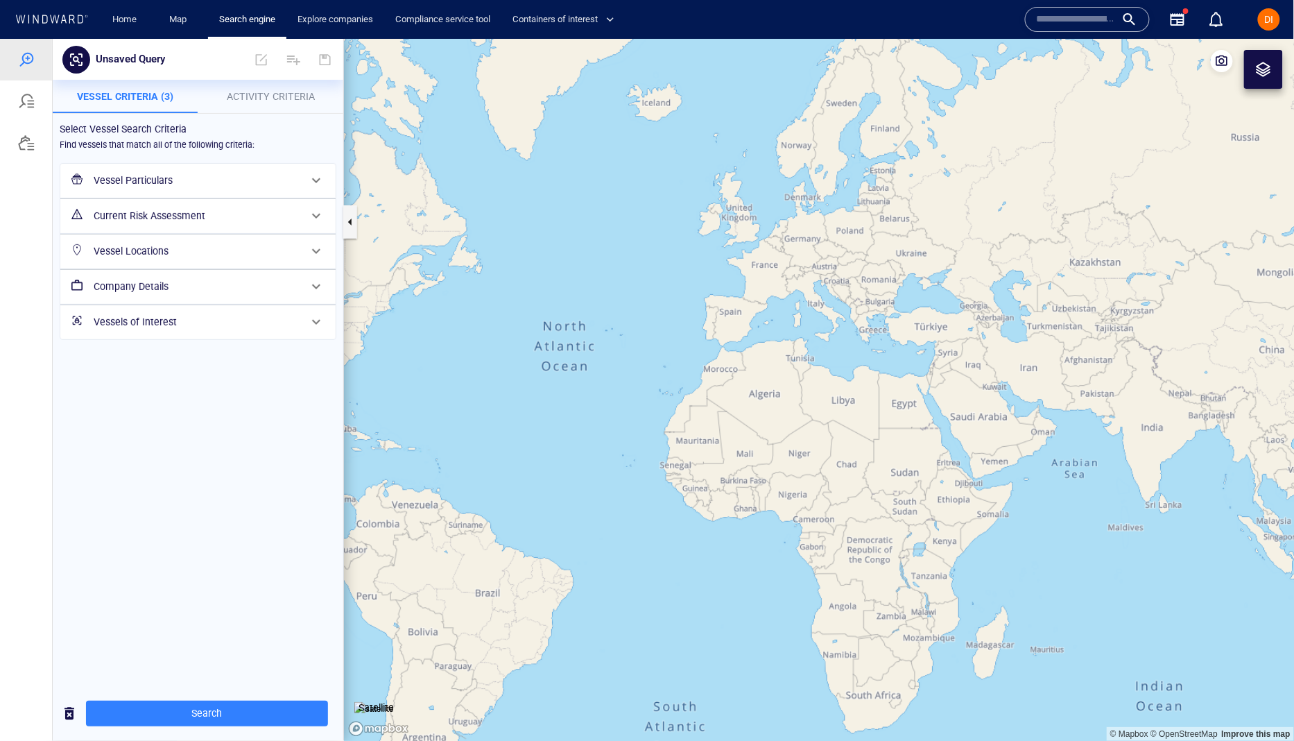
click at [280, 103] on p "Activity Criteria" at bounding box center [271, 95] width 129 height 17
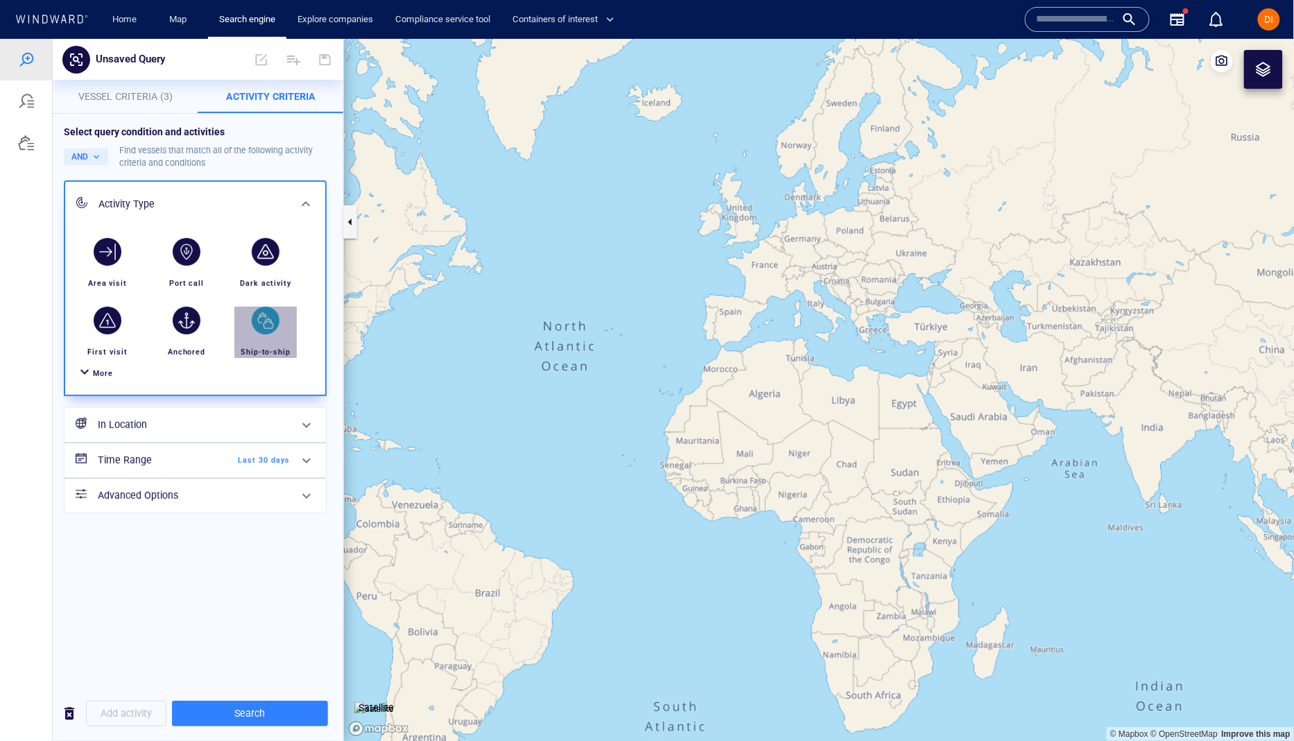
click at [268, 317] on div "button" at bounding box center [266, 320] width 28 height 28
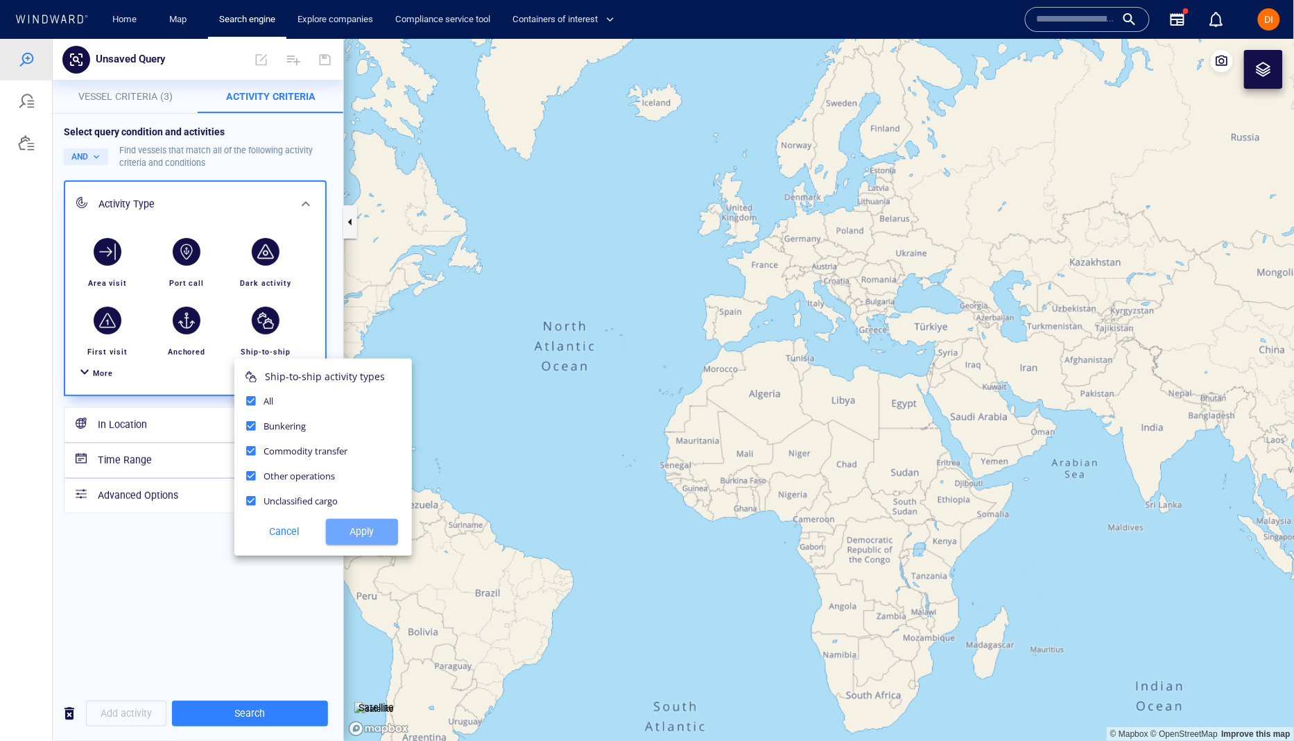
click at [368, 526] on span "Apply" at bounding box center [362, 530] width 50 height 17
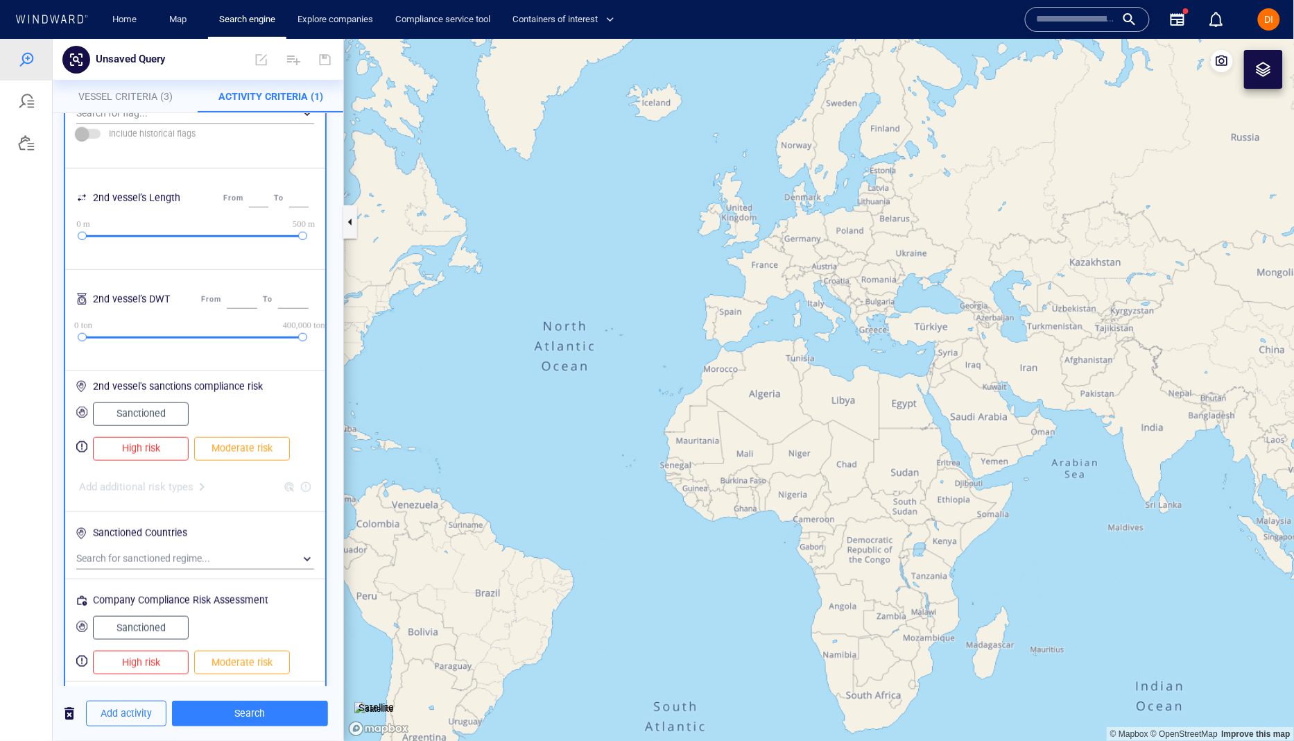
scroll to position [358, 0]
click at [135, 539] on h6 "Sanctioned Countries" at bounding box center [195, 530] width 238 height 27
click at [134, 551] on div "​" at bounding box center [195, 554] width 238 height 21
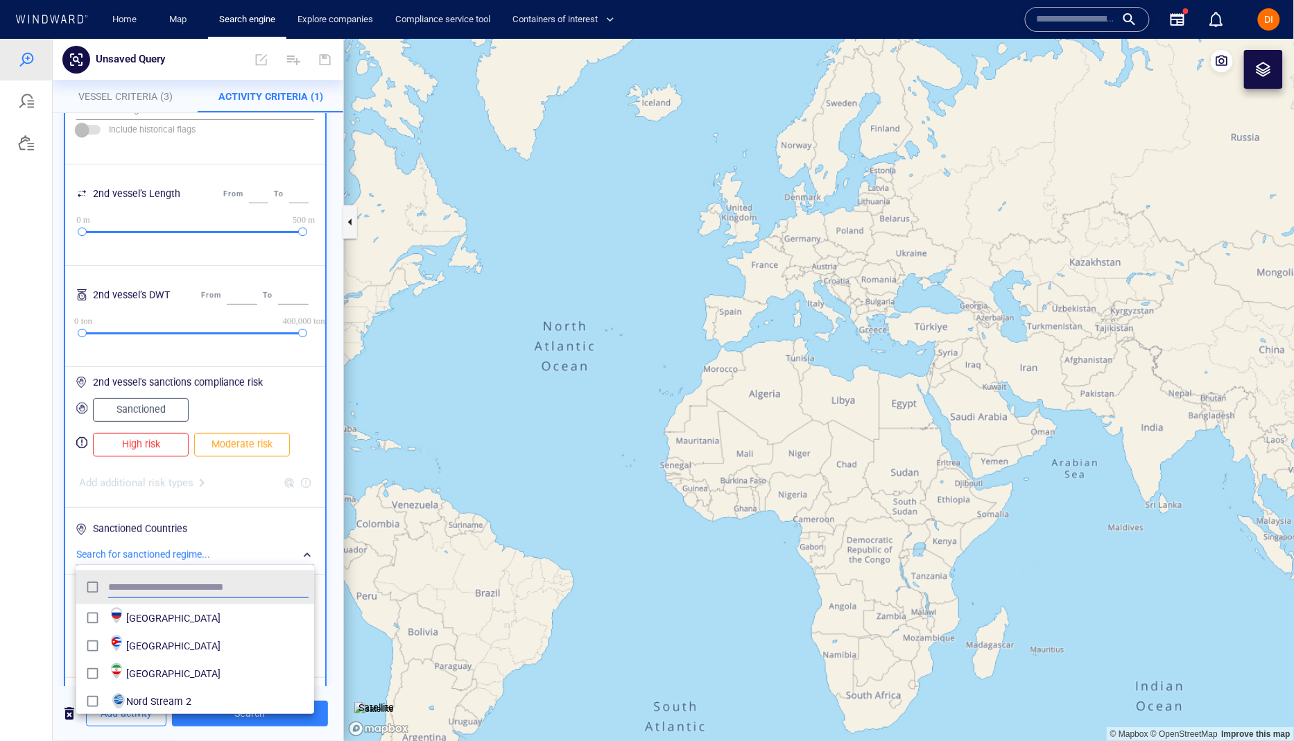
scroll to position [139, 237]
type input "******"
click at [275, 524] on div at bounding box center [647, 389] width 1294 height 702
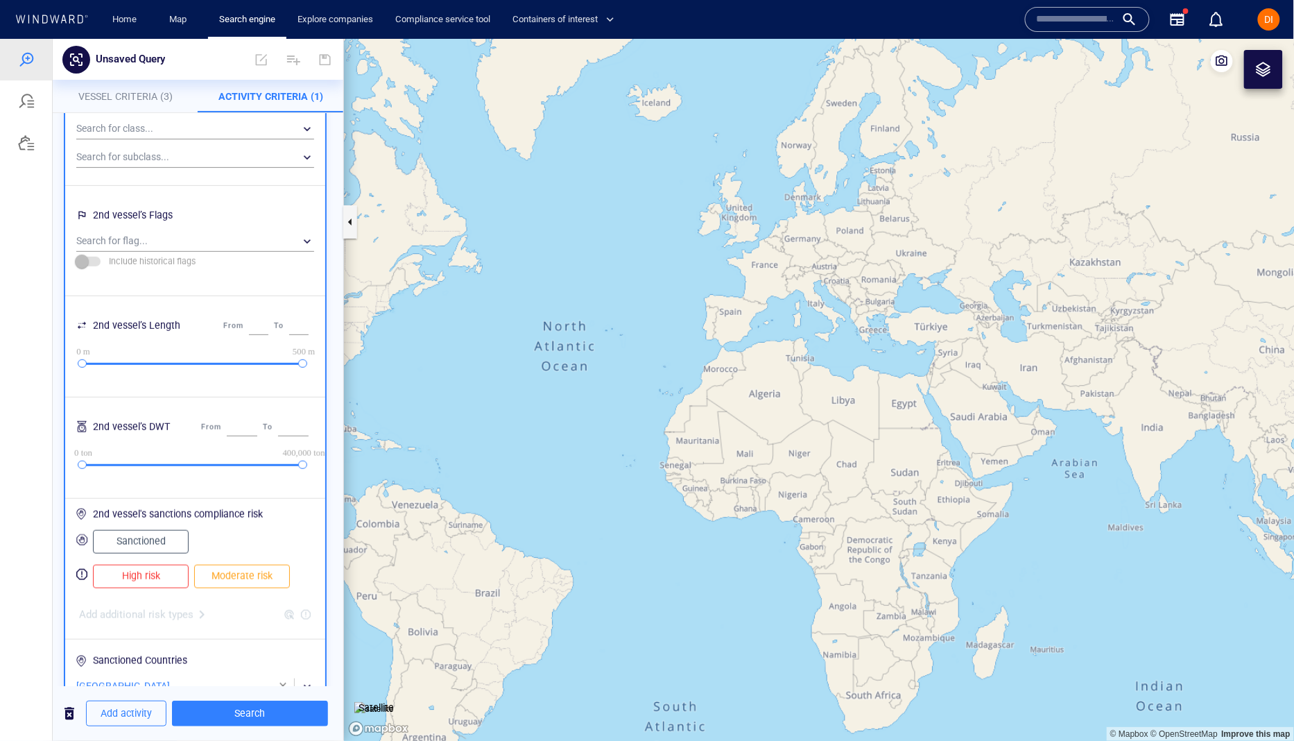
scroll to position [233, 0]
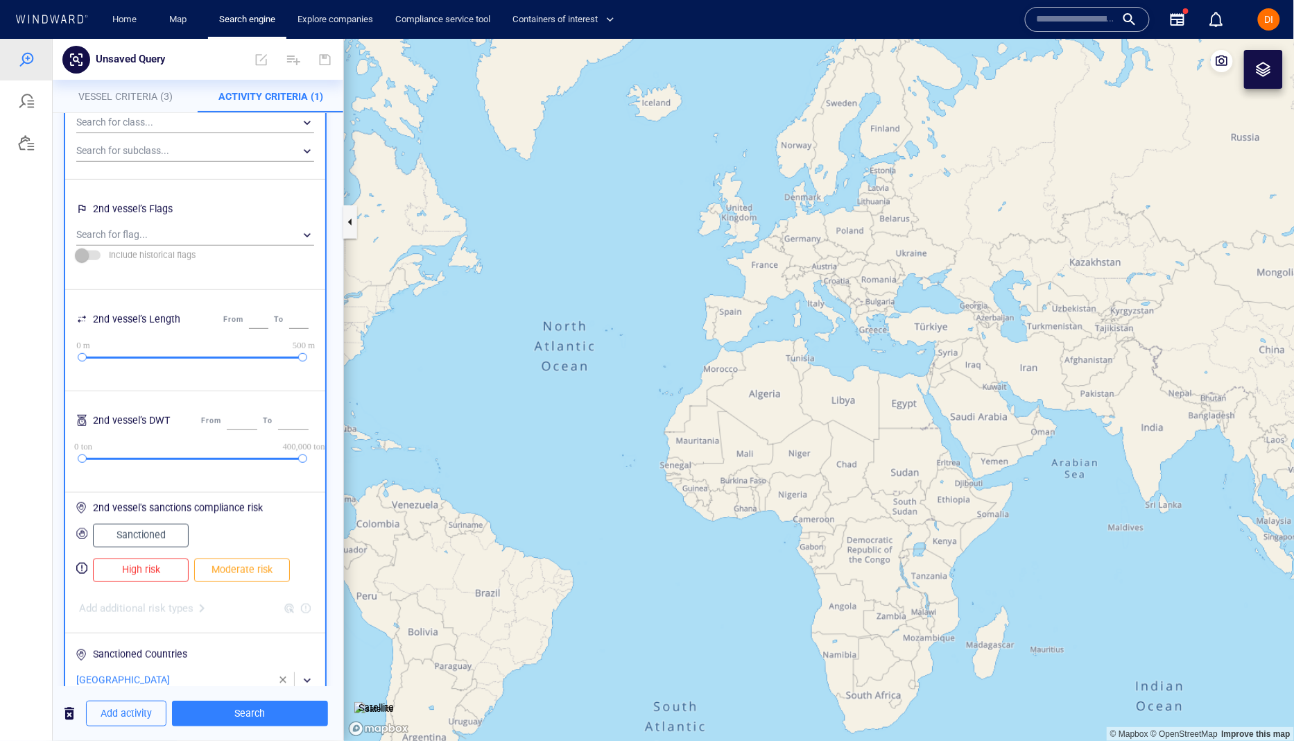
click at [164, 564] on span "High risk" at bounding box center [140, 568] width 67 height 17
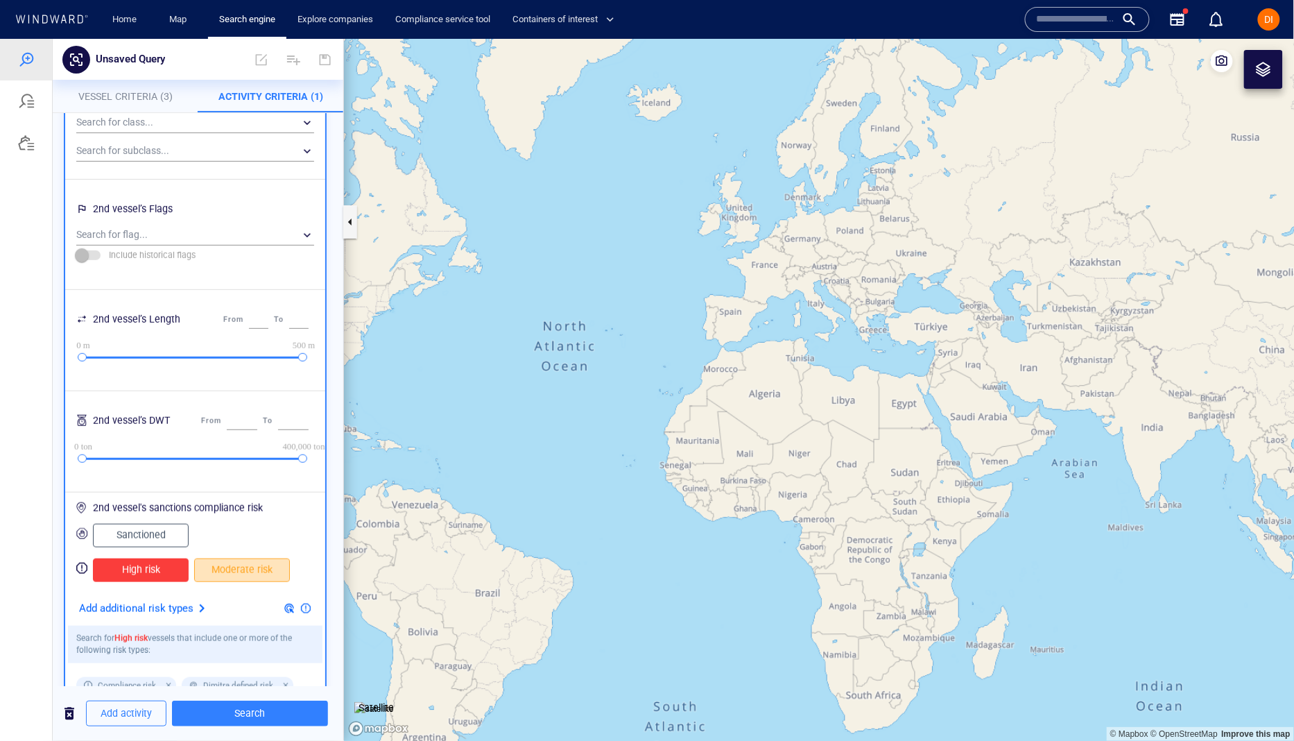
drag, startPoint x: 209, startPoint y: 567, endPoint x: 219, endPoint y: 494, distance: 72.8
click at [209, 567] on span "Moderate risk" at bounding box center [242, 568] width 67 height 17
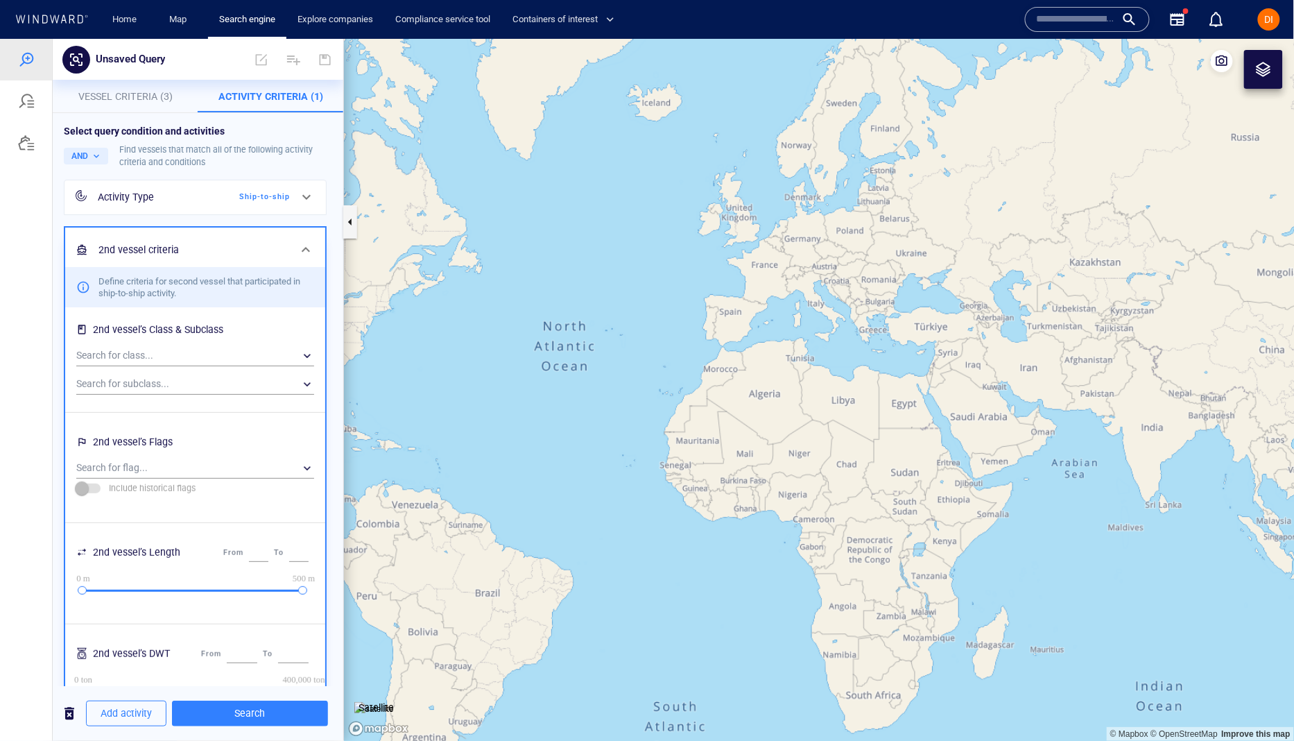
click at [248, 241] on h6 "2nd vessel criteria" at bounding box center [193, 249] width 191 height 17
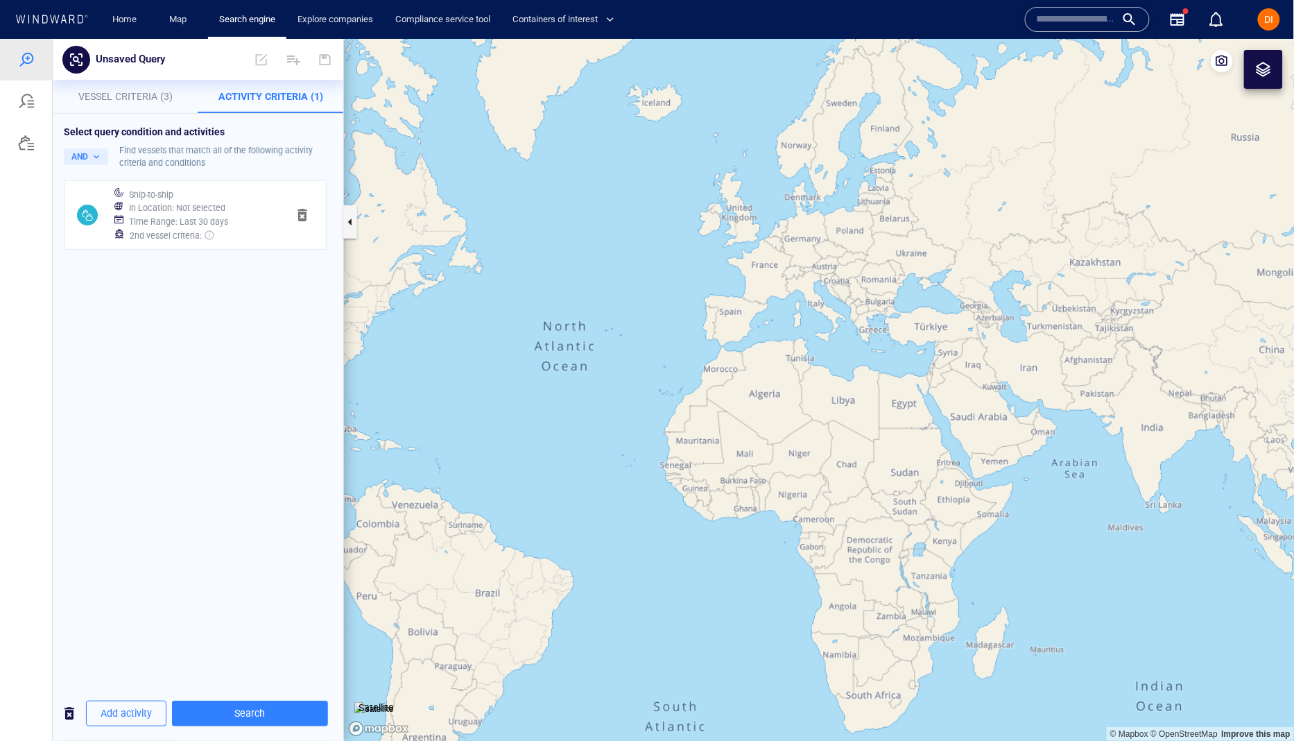
click at [121, 101] on p "Vessel Criteria (3)" at bounding box center [125, 95] width 129 height 17
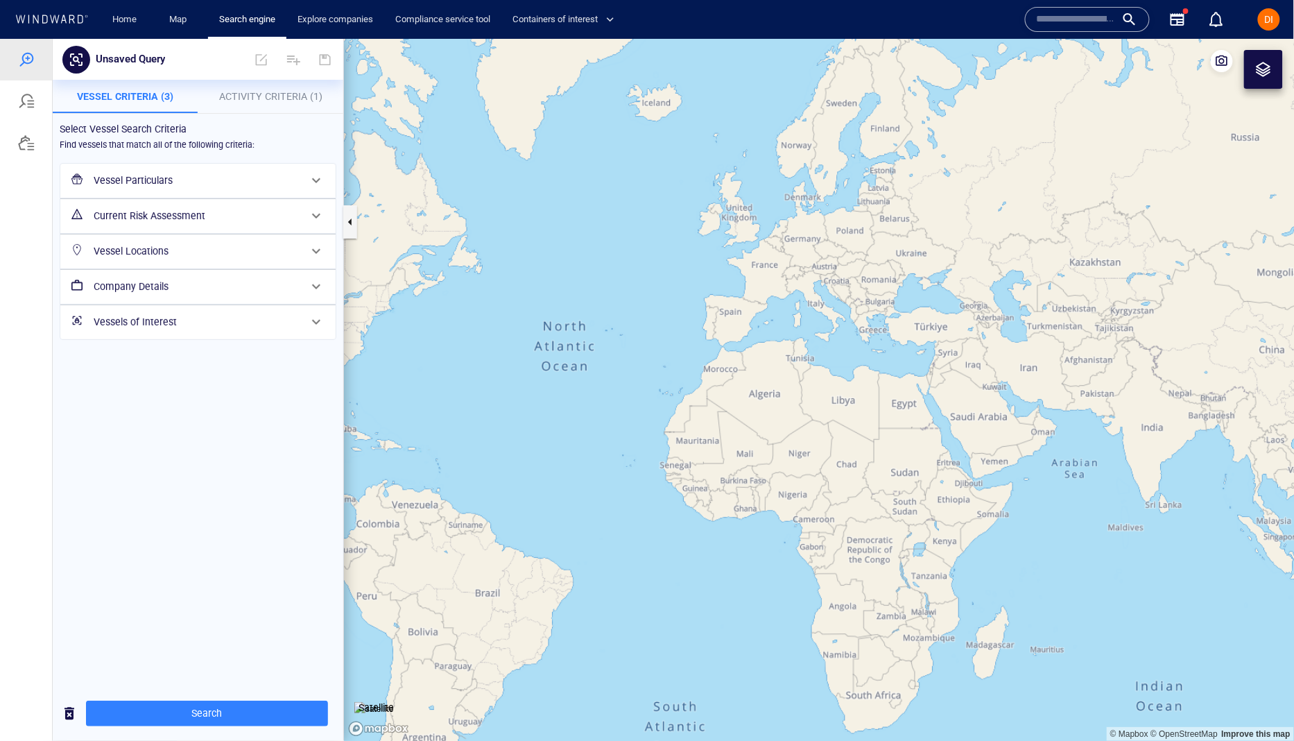
click at [197, 316] on h6 "Vessels of Interest" at bounding box center [197, 321] width 206 height 17
click at [127, 368] on div "​" at bounding box center [198, 377] width 252 height 21
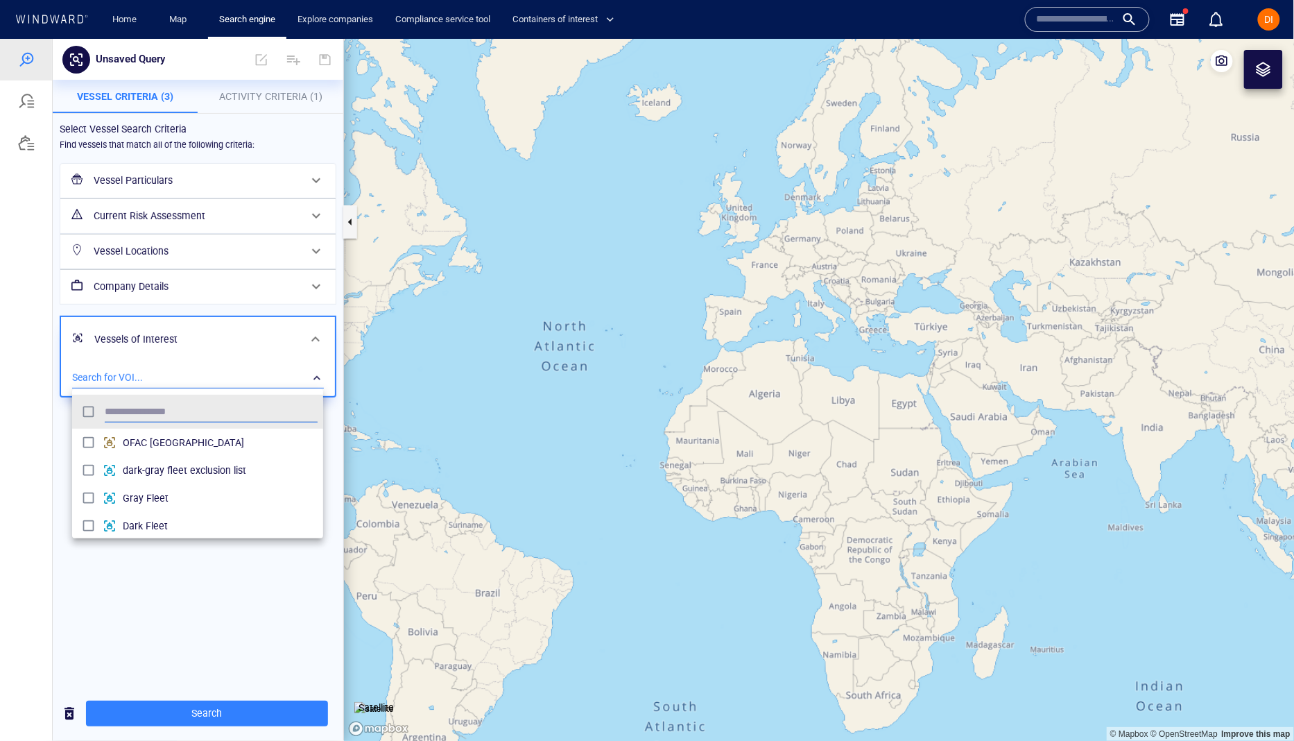
scroll to position [139, 251]
type input "****"
click at [261, 579] on div at bounding box center [647, 389] width 1294 height 702
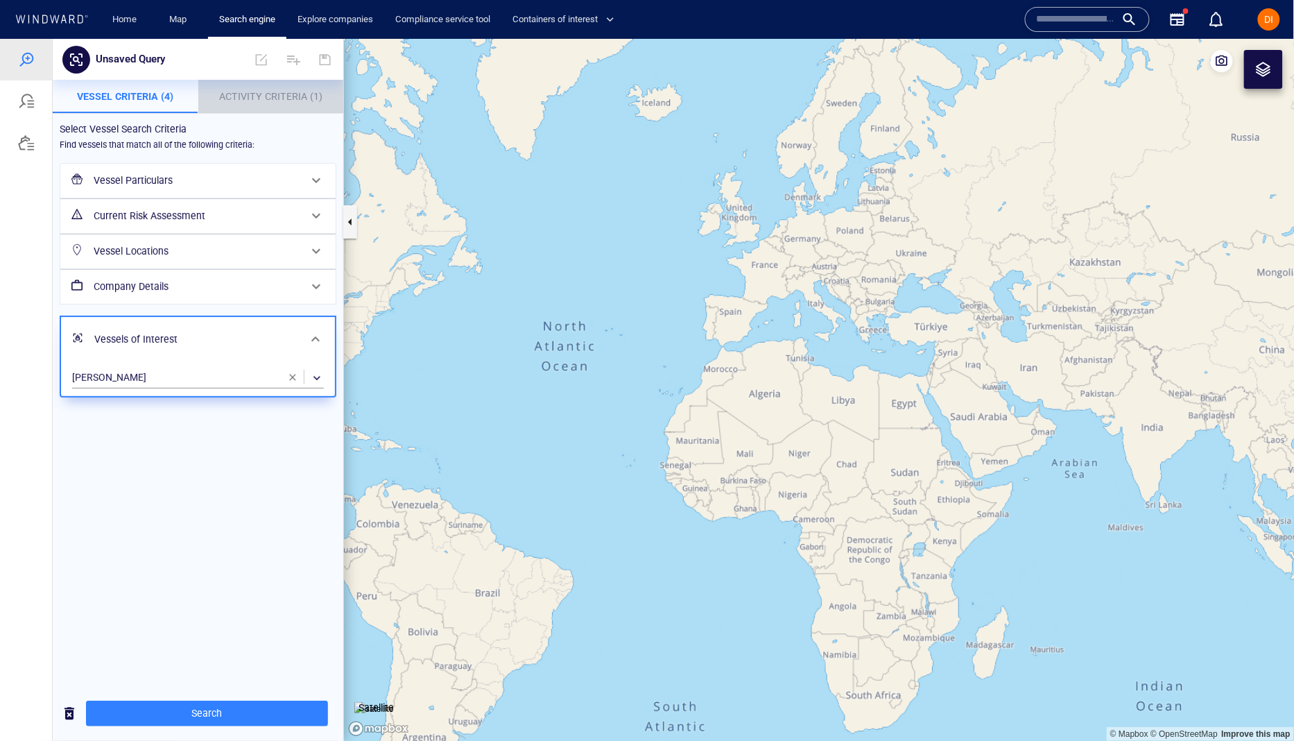
click at [278, 101] on span "Activity Criteria (1)" at bounding box center [270, 95] width 103 height 11
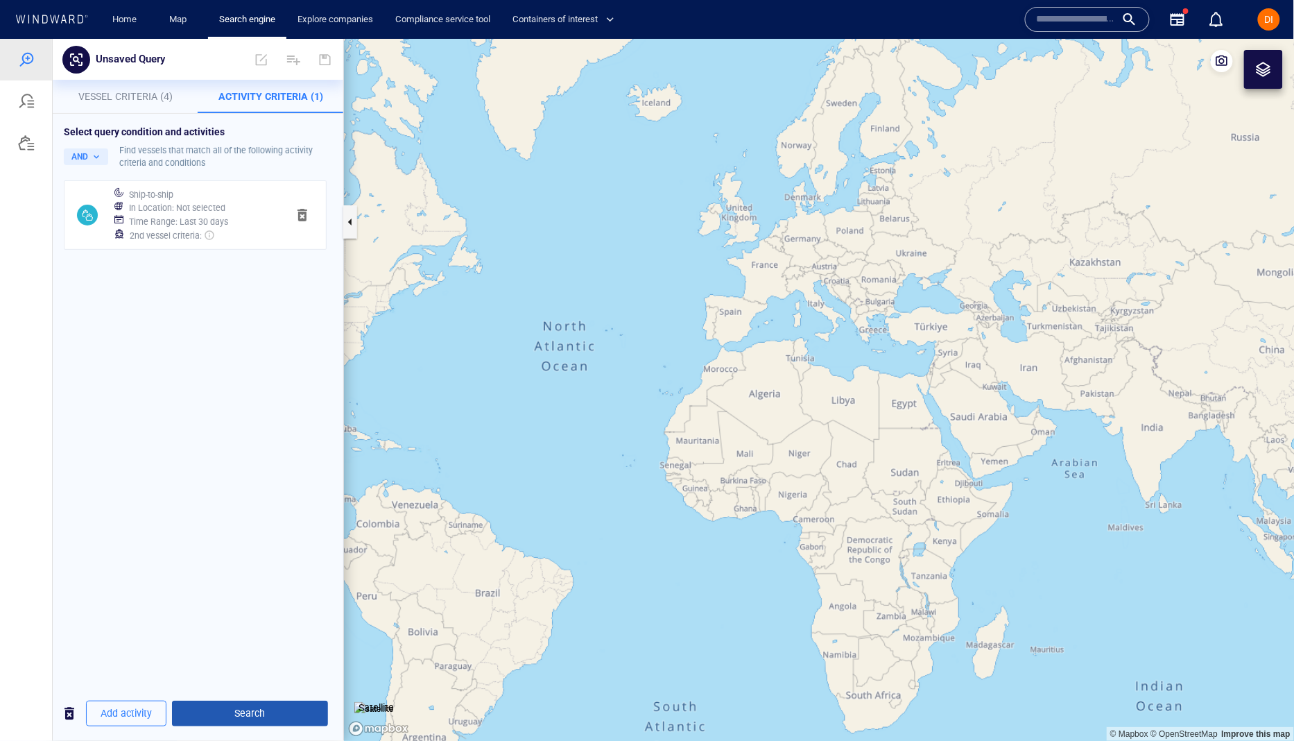
click at [267, 711] on span "Search" at bounding box center [250, 712] width 134 height 17
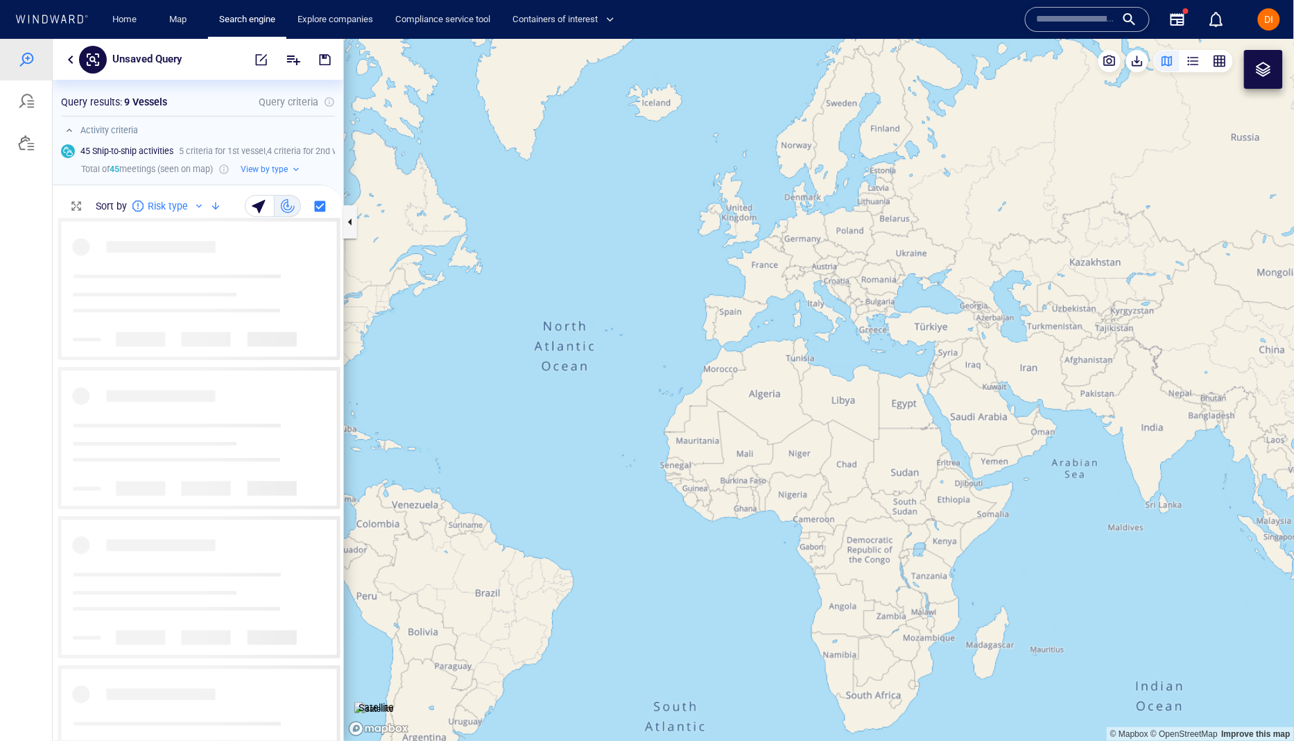
scroll to position [523, 290]
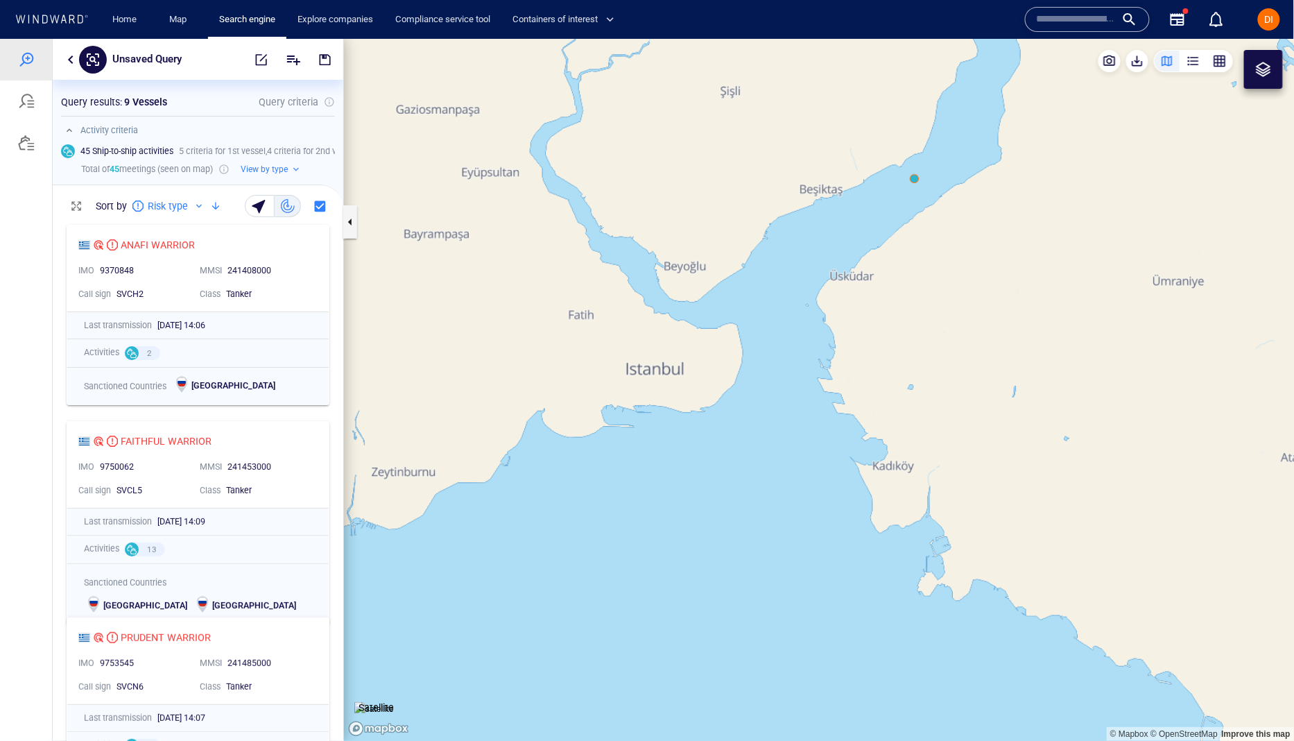
click at [919, 181] on canvas "Map" at bounding box center [819, 389] width 951 height 702
click at [908, 178] on canvas "Map" at bounding box center [819, 389] width 951 height 702
click at [916, 178] on canvas "Map" at bounding box center [819, 389] width 951 height 702
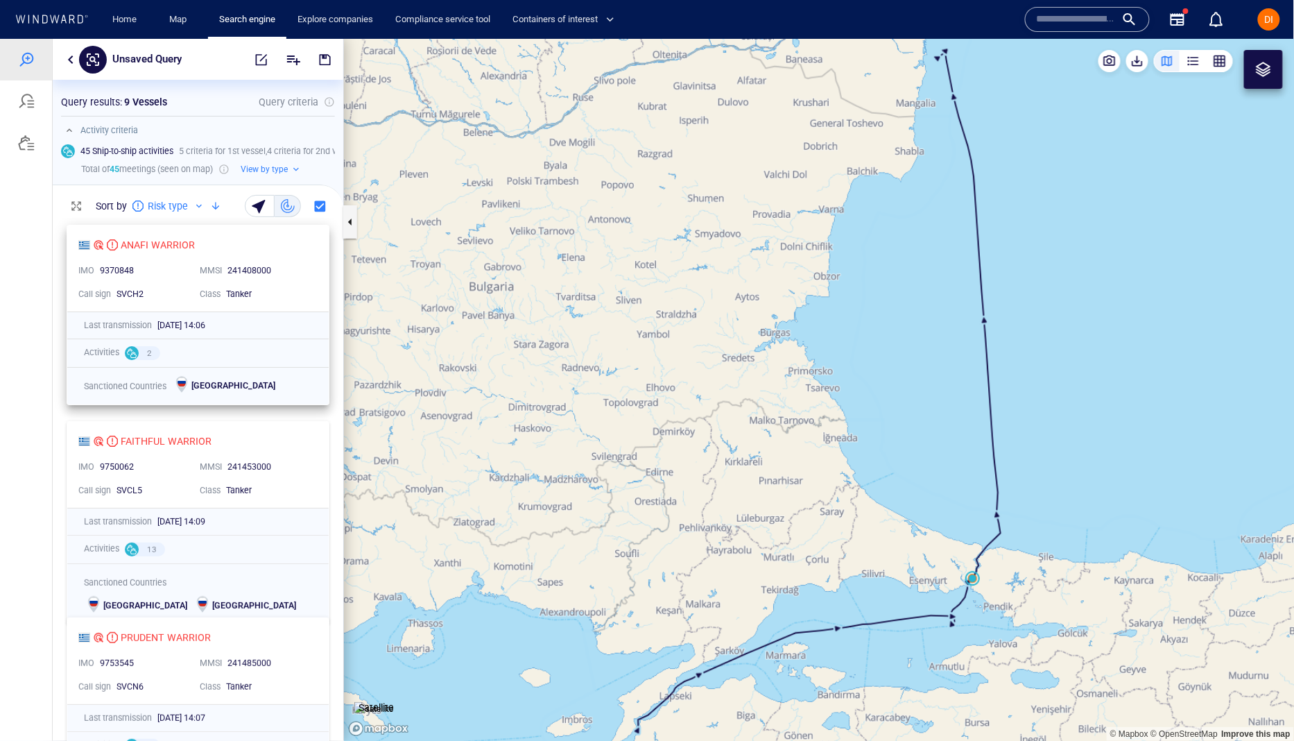
click at [216, 239] on div "ANAFI WARRIOR" at bounding box center [192, 244] width 228 height 17
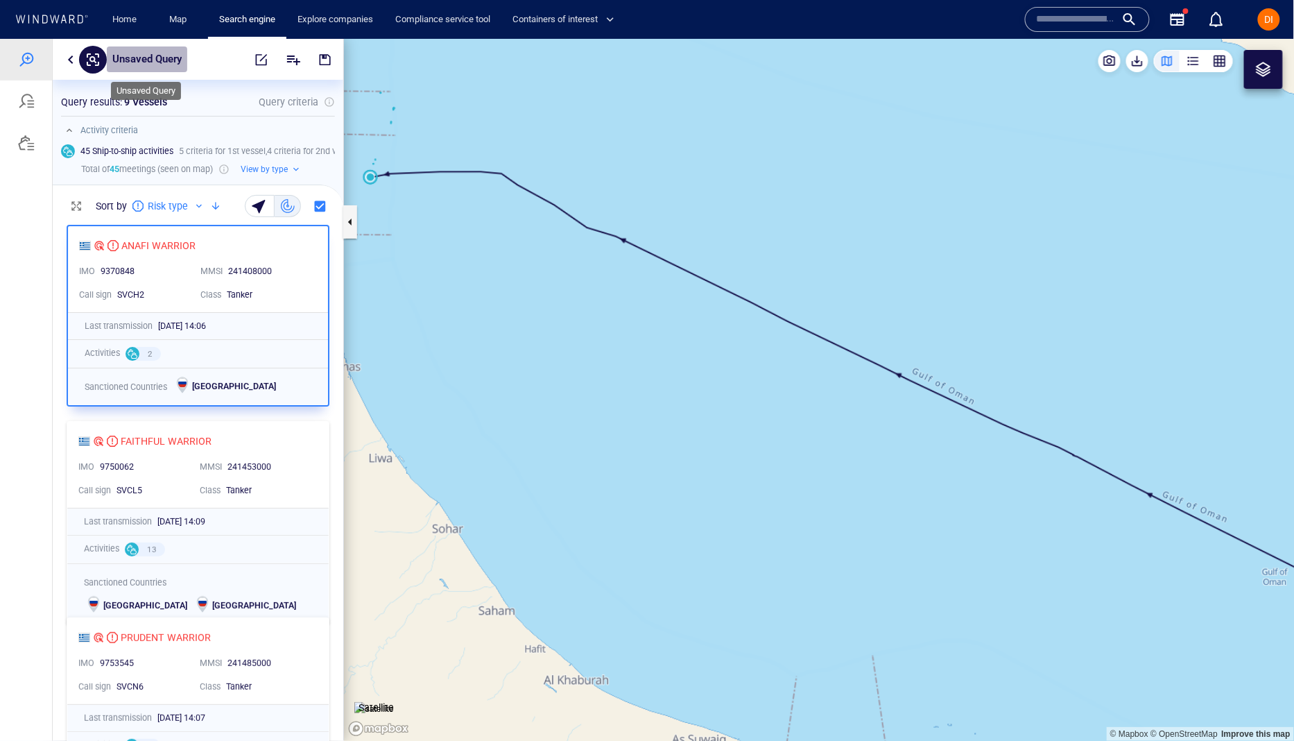
click at [145, 62] on p "Unsaved Query" at bounding box center [146, 59] width 69 height 18
type input "**********"
click at [327, 66] on button "button" at bounding box center [325, 58] width 31 height 33
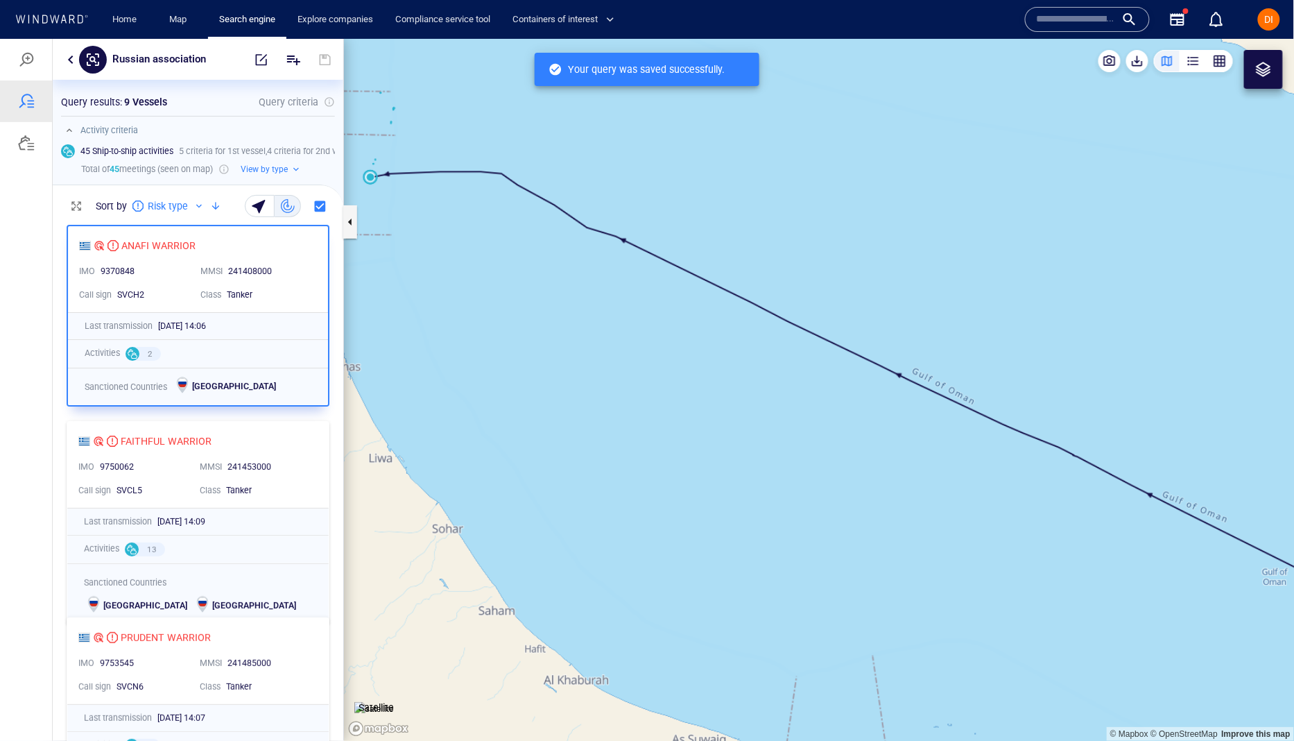
scroll to position [523, 290]
click at [21, 105] on div at bounding box center [26, 100] width 17 height 17
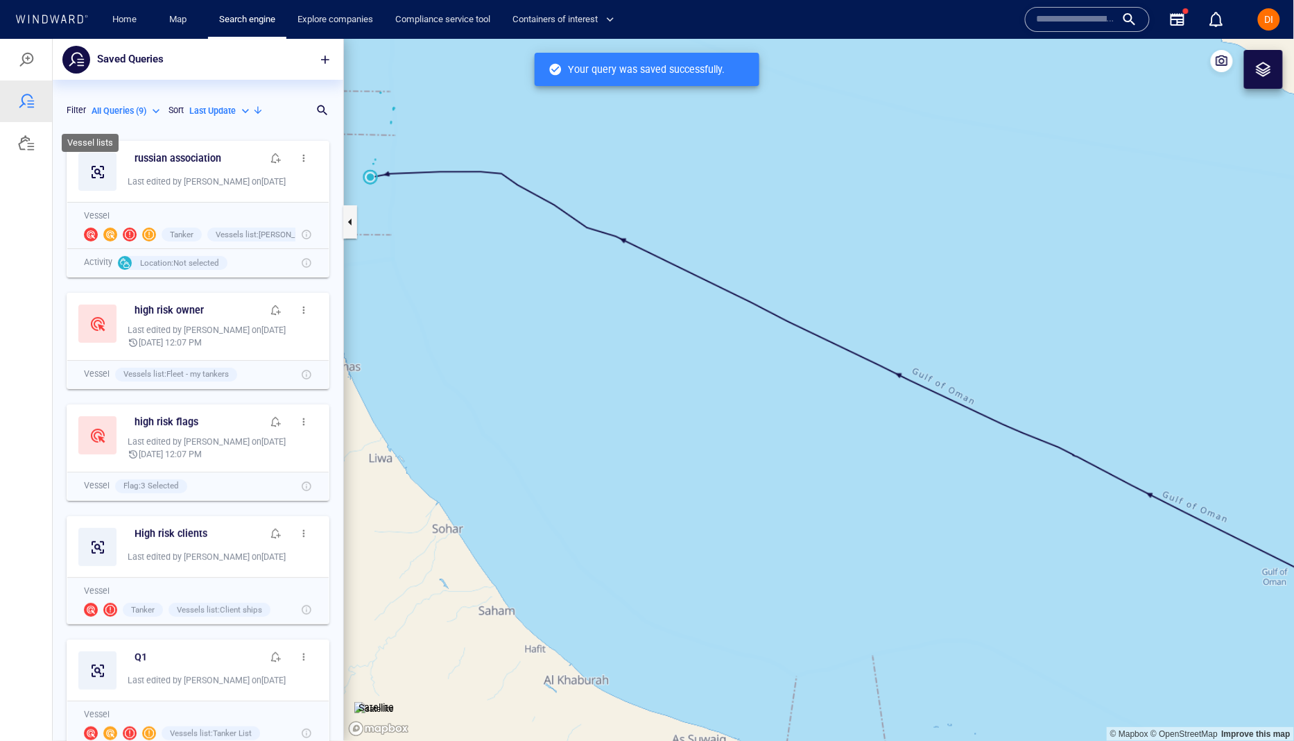
scroll to position [607, 290]
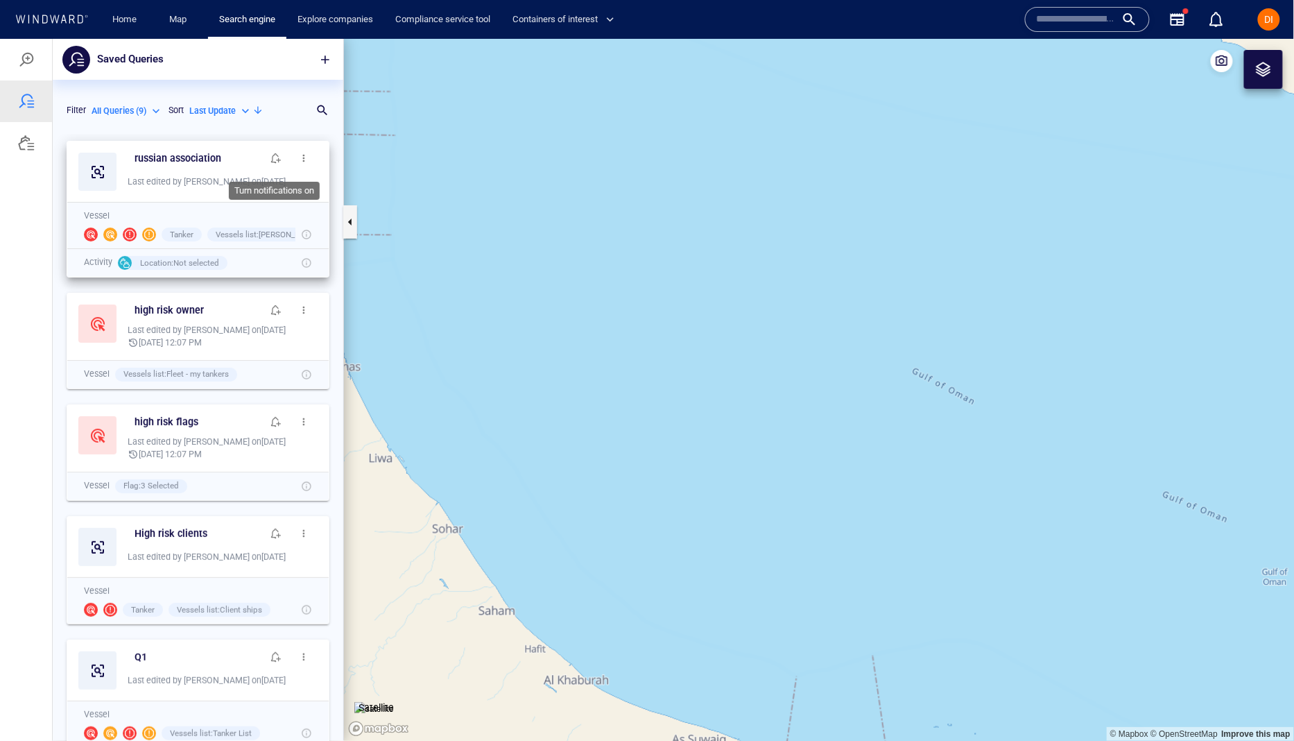
click at [275, 156] on span "button" at bounding box center [275, 157] width 11 height 11
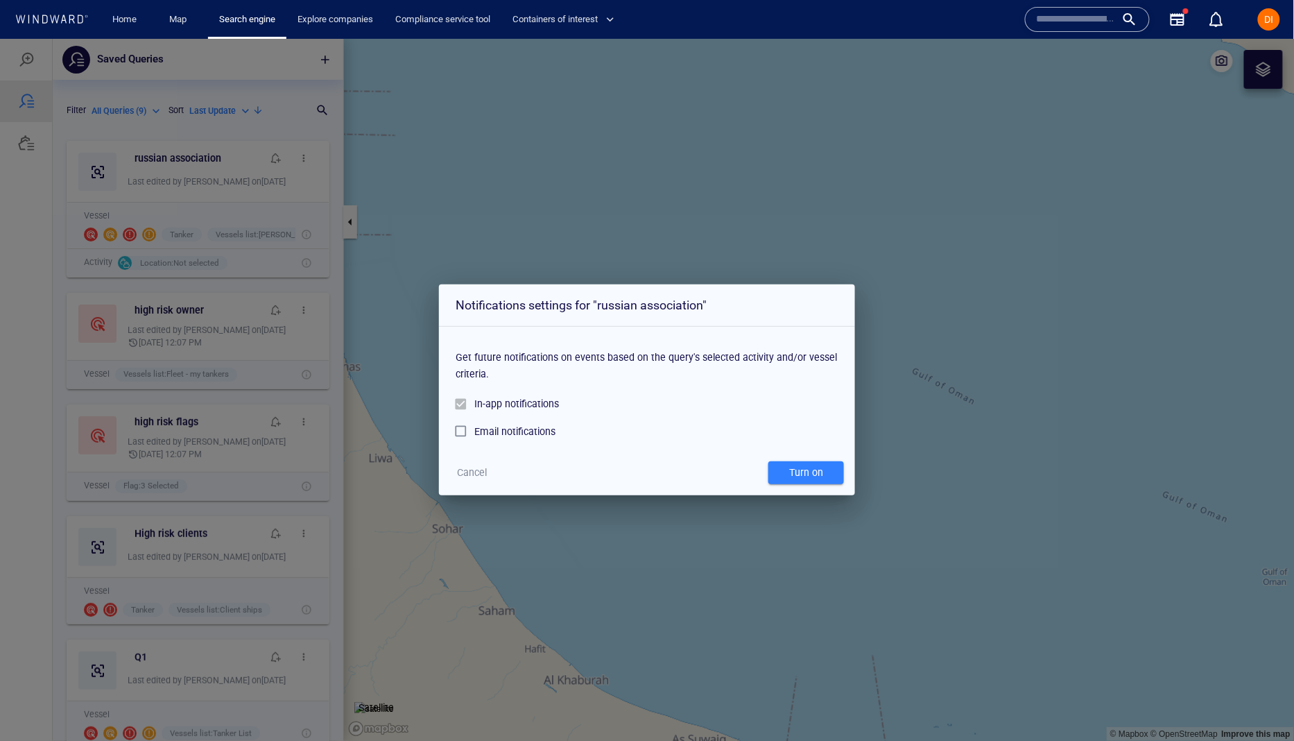
click at [499, 434] on div "Email notifications" at bounding box center [514, 430] width 81 height 17
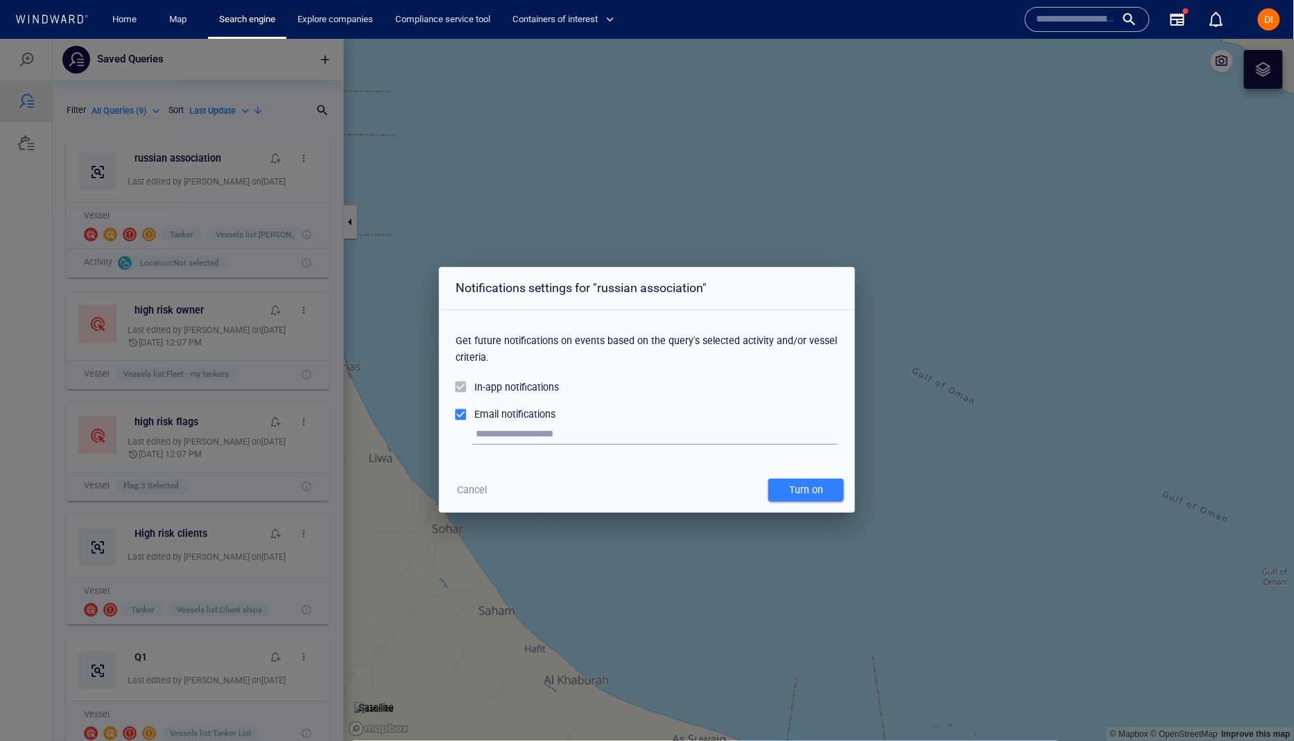
click at [499, 432] on input "text" at bounding box center [657, 433] width 363 height 21
click at [482, 388] on div "In-app notifications" at bounding box center [516, 386] width 85 height 17
click at [476, 494] on span "Cancel" at bounding box center [473, 489] width 30 height 17
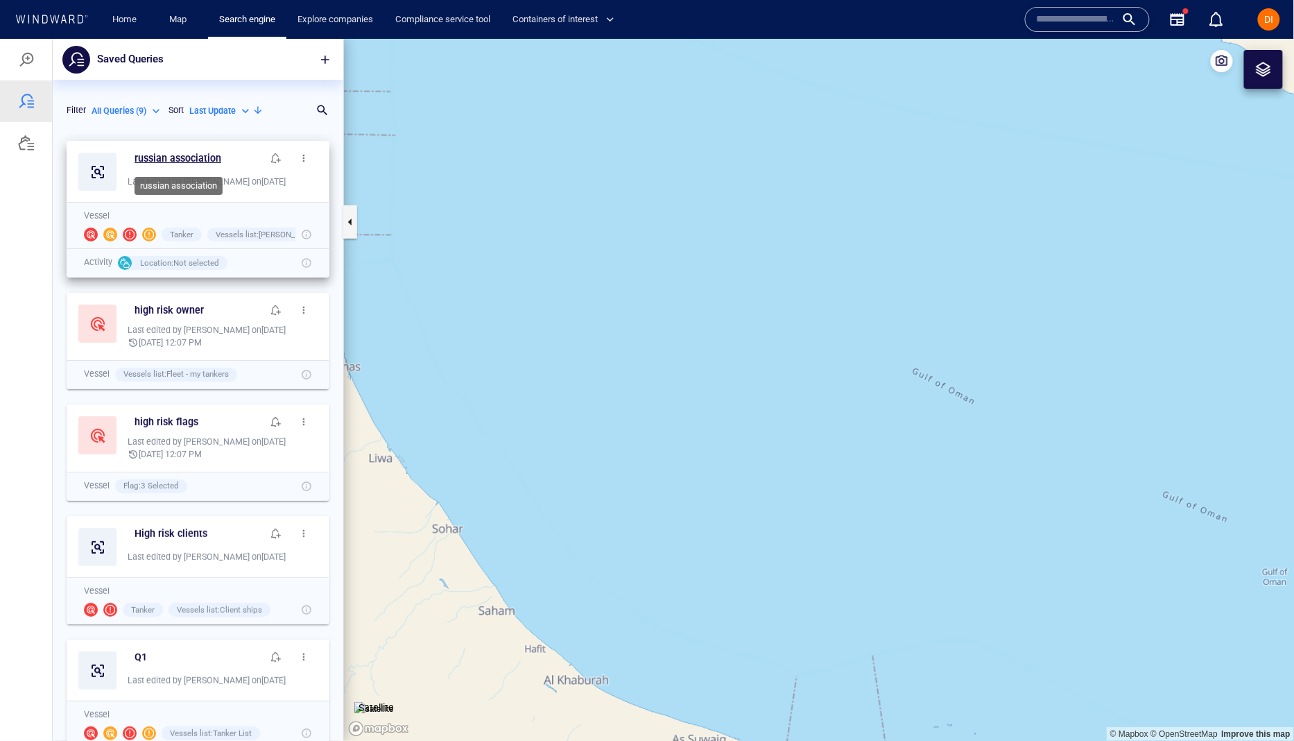
click at [184, 159] on h6 "russian association" at bounding box center [178, 157] width 87 height 17
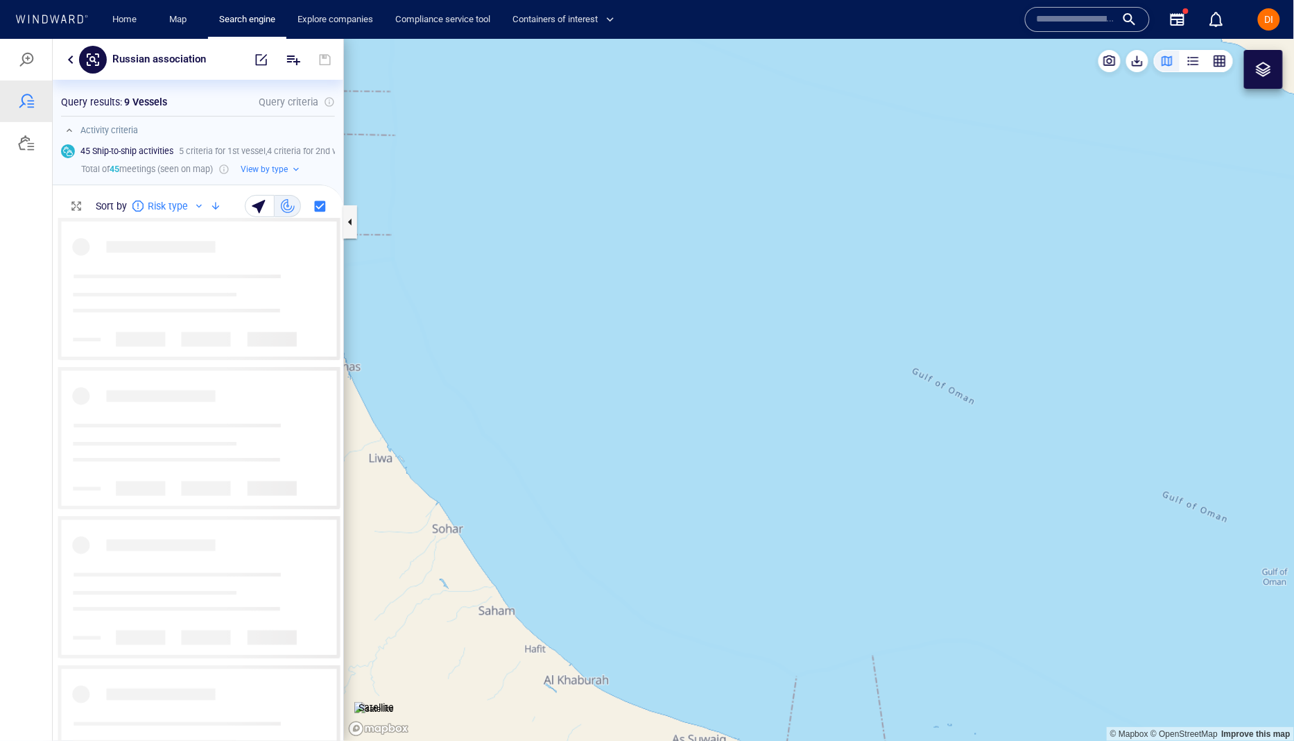
scroll to position [523, 290]
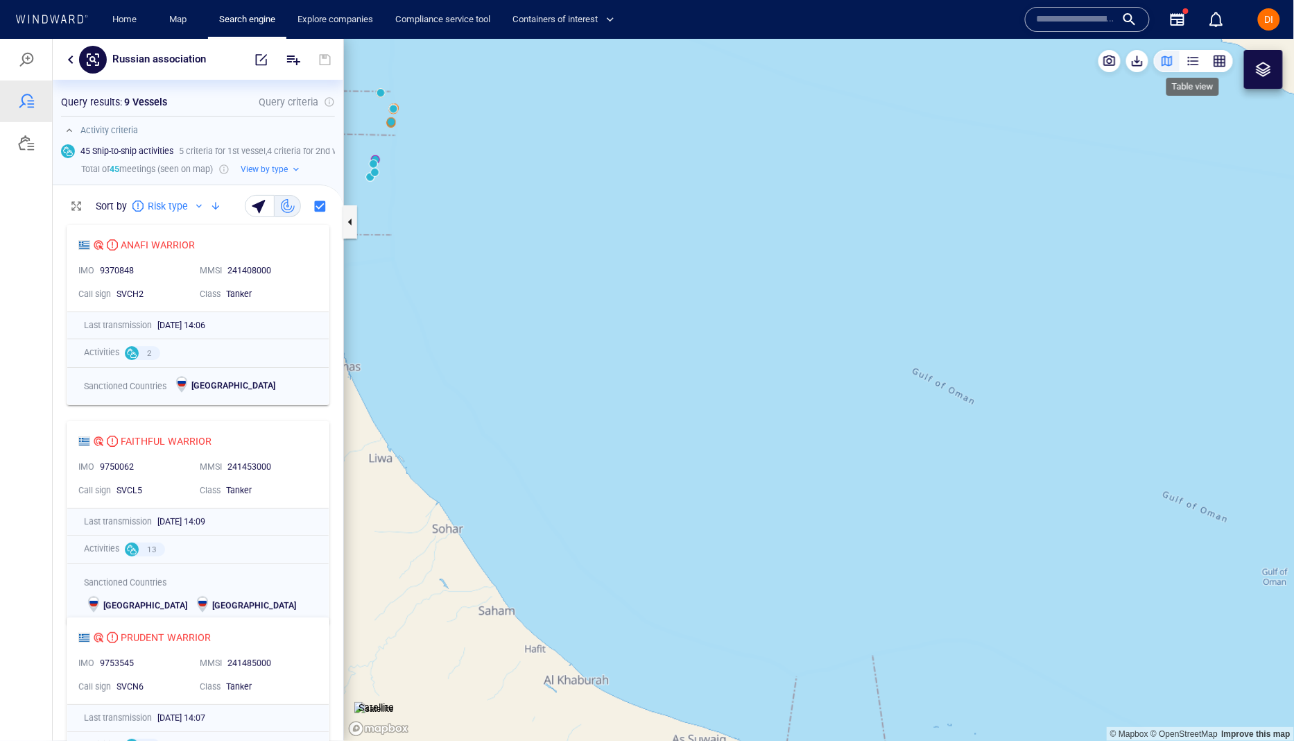
click at [1193, 61] on div "button" at bounding box center [1193, 60] width 14 height 14
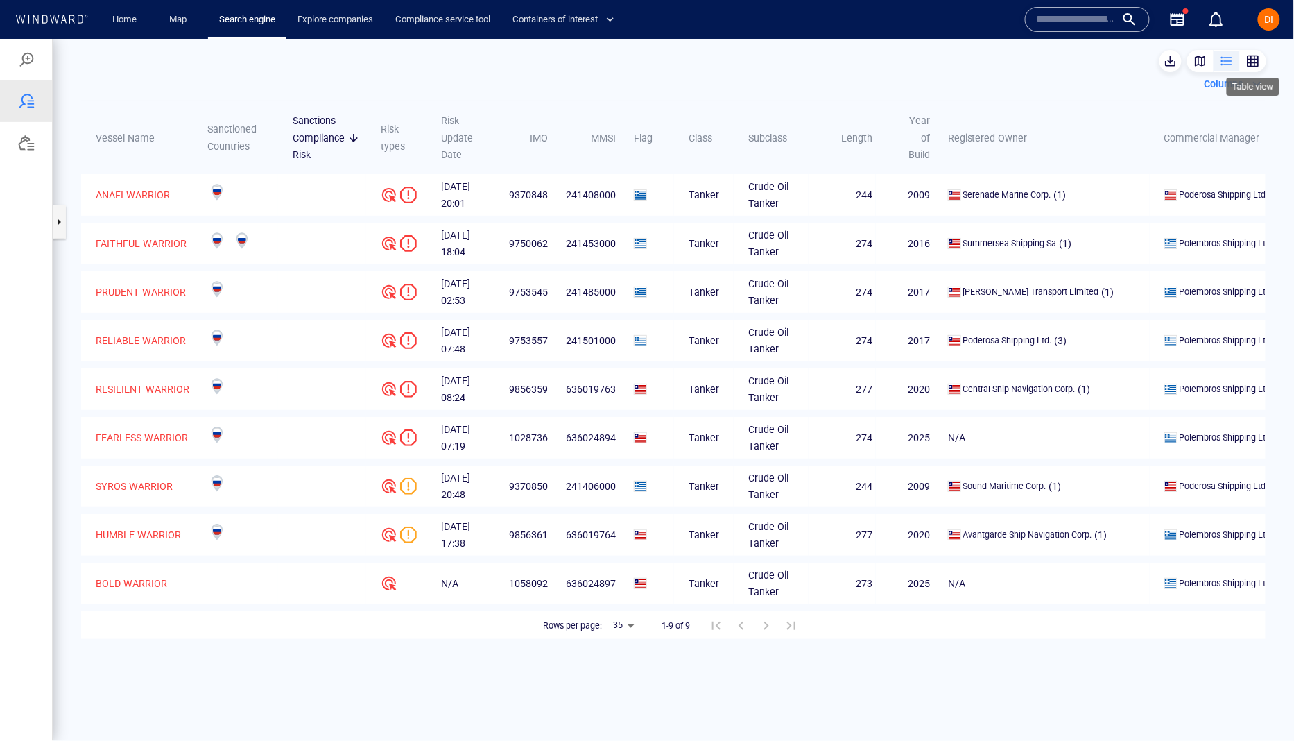
click at [1254, 62] on div "button" at bounding box center [1253, 60] width 14 height 14
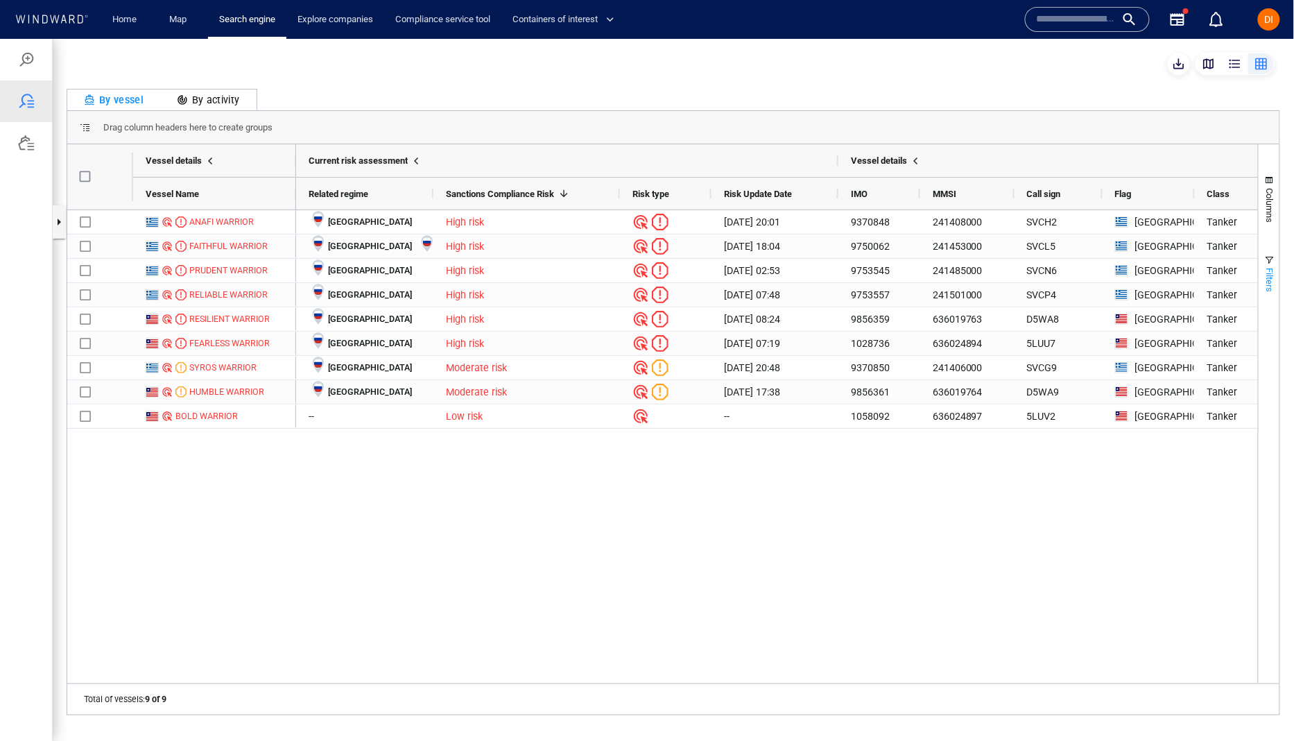
click at [1272, 273] on span "Filters" at bounding box center [1270, 279] width 10 height 24
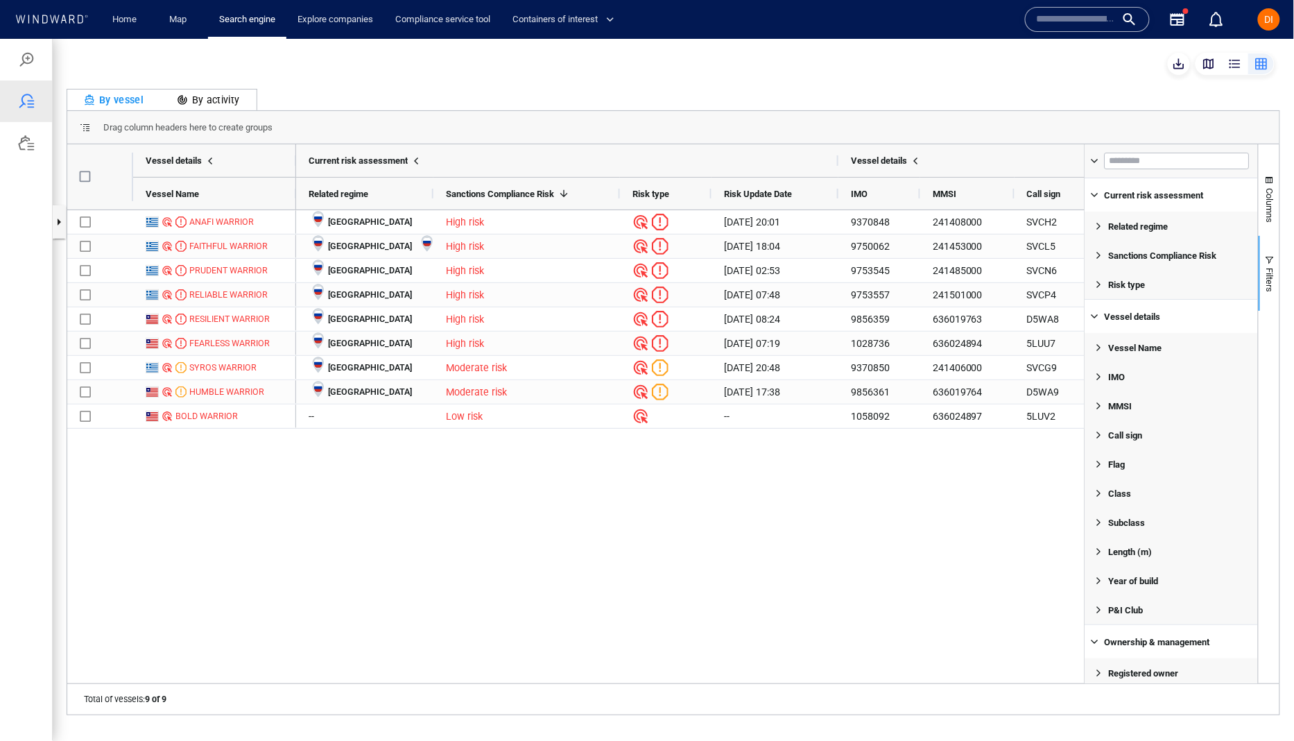
click at [1100, 462] on span "Filter List 24 Filters" at bounding box center [1099, 463] width 11 height 11
drag, startPoint x: 948, startPoint y: 477, endPoint x: 980, endPoint y: 376, distance: 106.1
click at [950, 473] on div "Russia High risk 13/11/2023 20:01 9370848 241408000 SVCH2 Greece Tanker Russia …" at bounding box center [690, 445] width 788 height 473
click at [1091, 159] on span at bounding box center [1094, 160] width 11 height 11
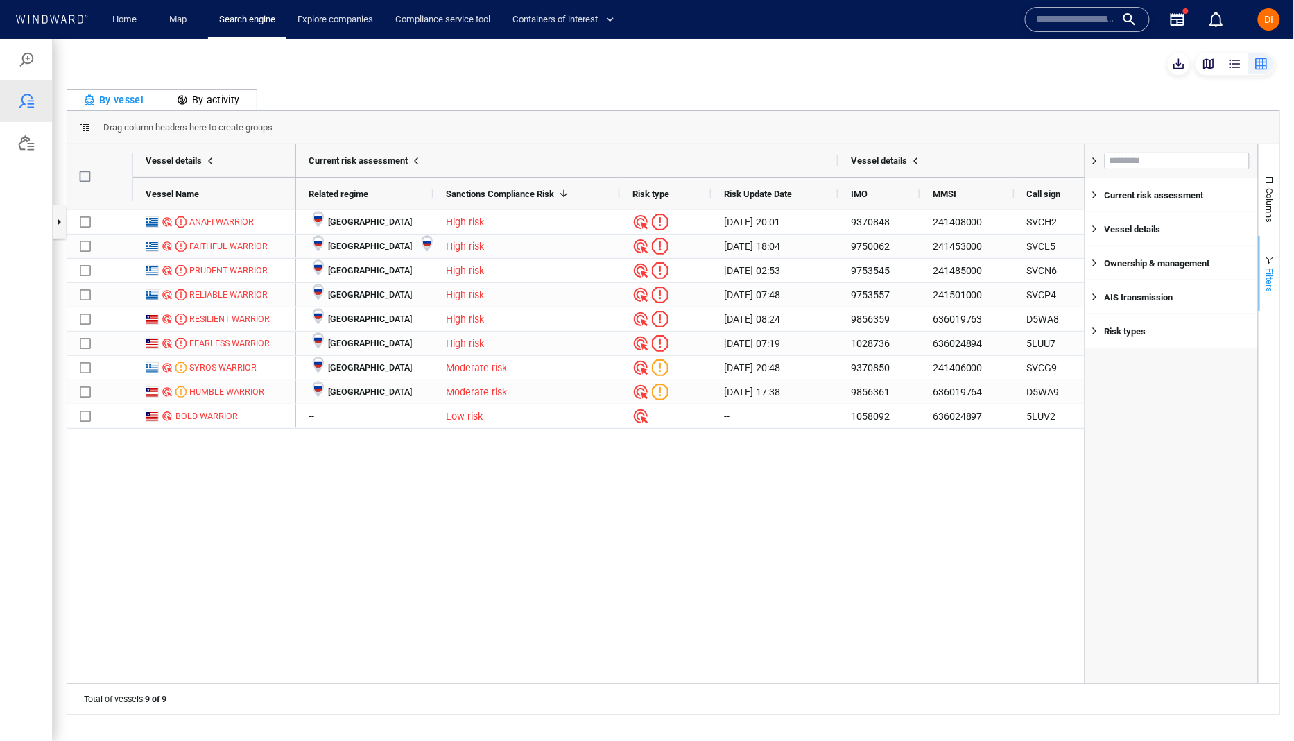
click at [1270, 274] on span "Filters" at bounding box center [1270, 279] width 10 height 24
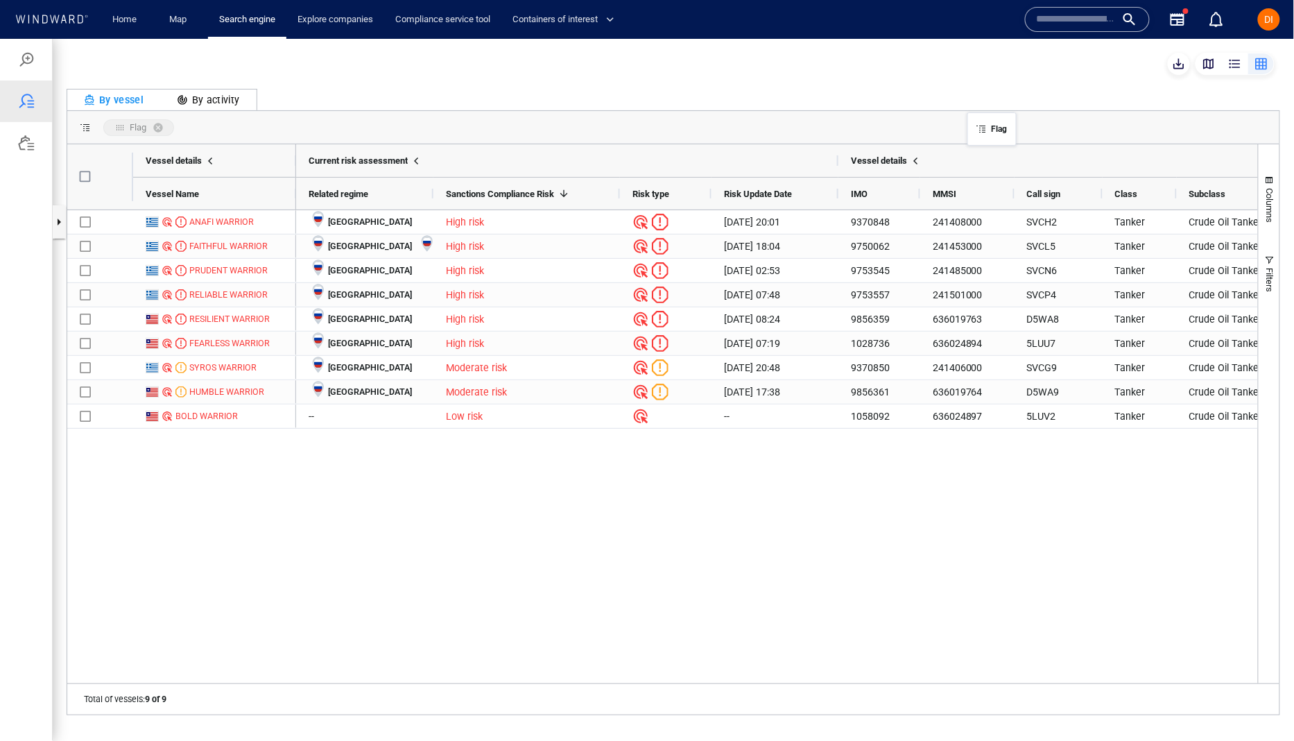
drag, startPoint x: 1144, startPoint y: 192, endPoint x: 974, endPoint y: 119, distance: 184.8
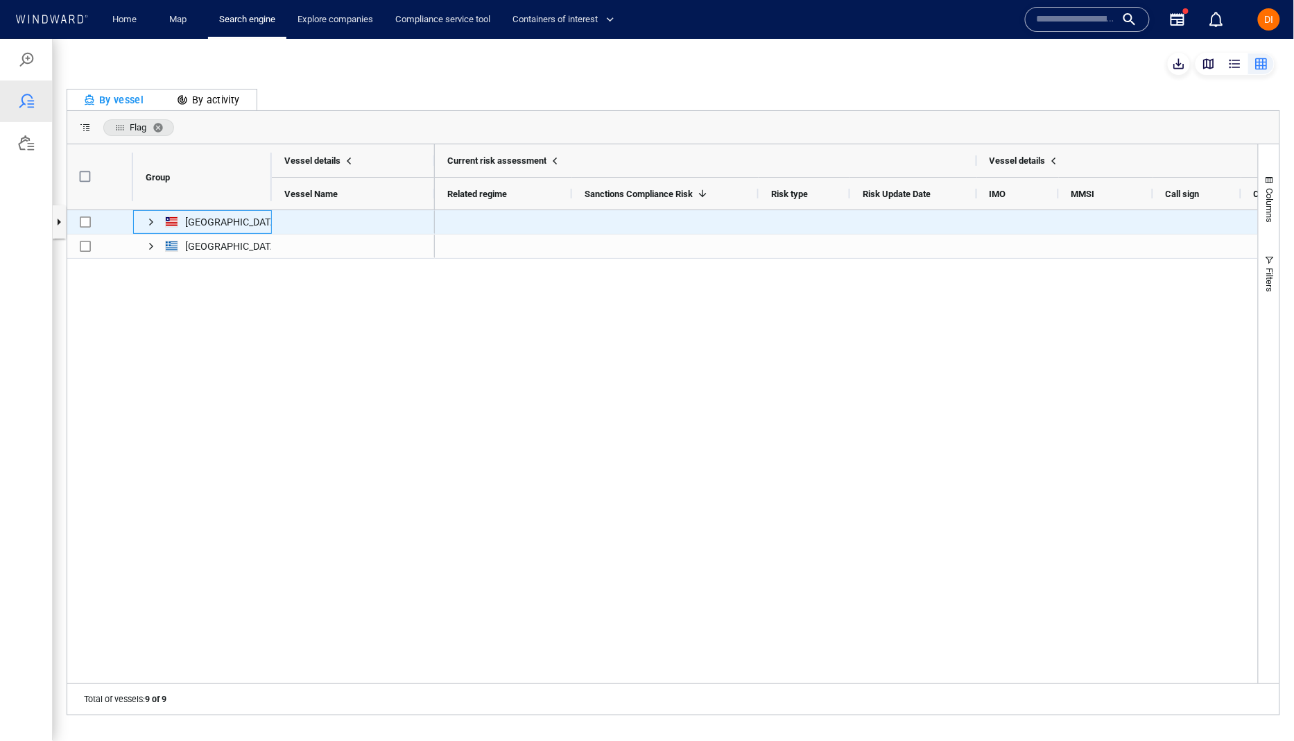
drag, startPoint x: 153, startPoint y: 219, endPoint x: 150, endPoint y: 231, distance: 12.0
click at [152, 220] on span "Press SPACE to select this row." at bounding box center [151, 221] width 11 height 11
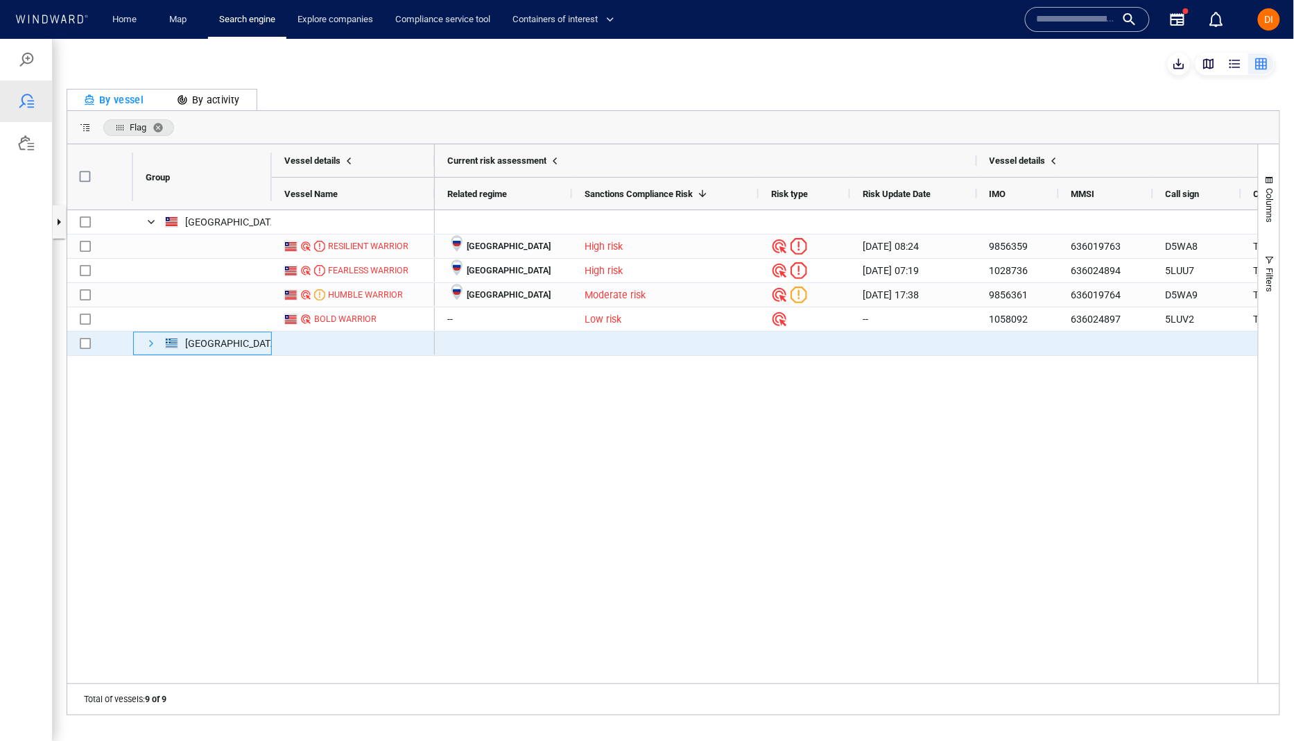
click at [150, 340] on span "Press SPACE to select this row." at bounding box center [151, 342] width 11 height 11
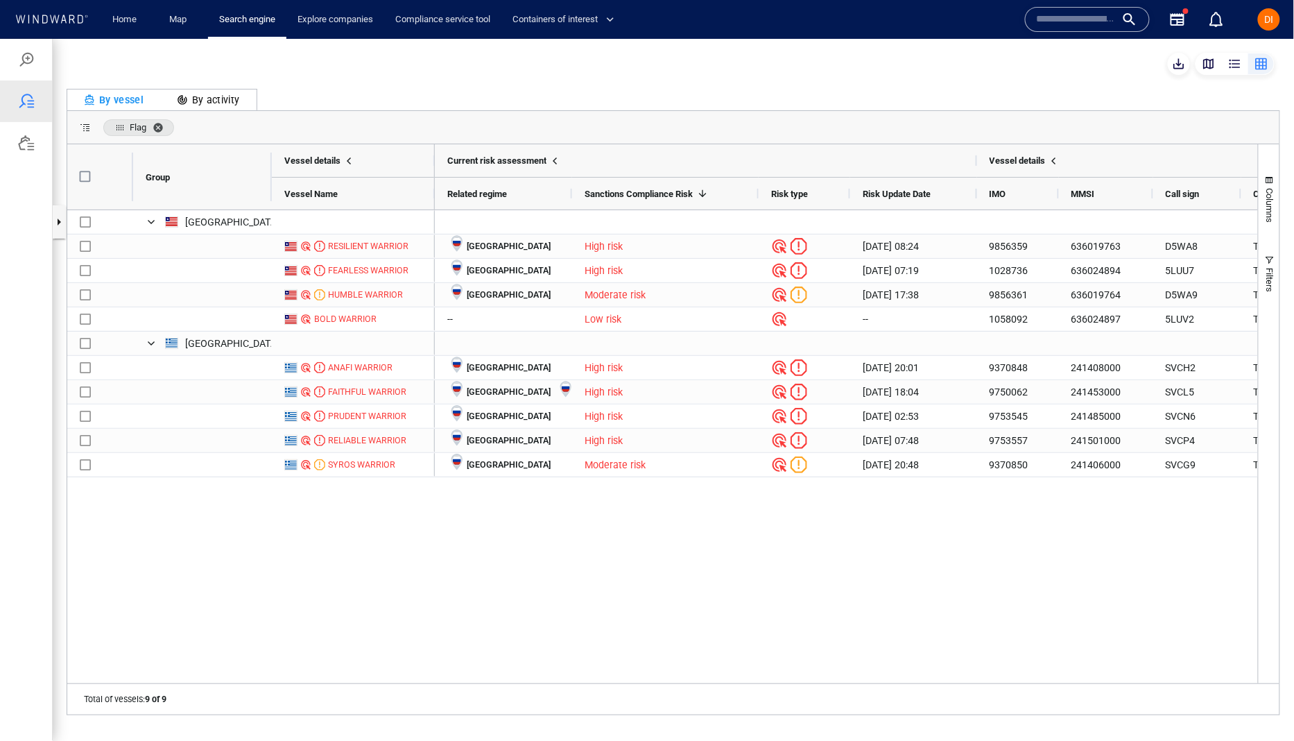
click at [156, 122] on span "Flag. Press ENTER to sort. Press DELETE to remove" at bounding box center [161, 126] width 17 height 11
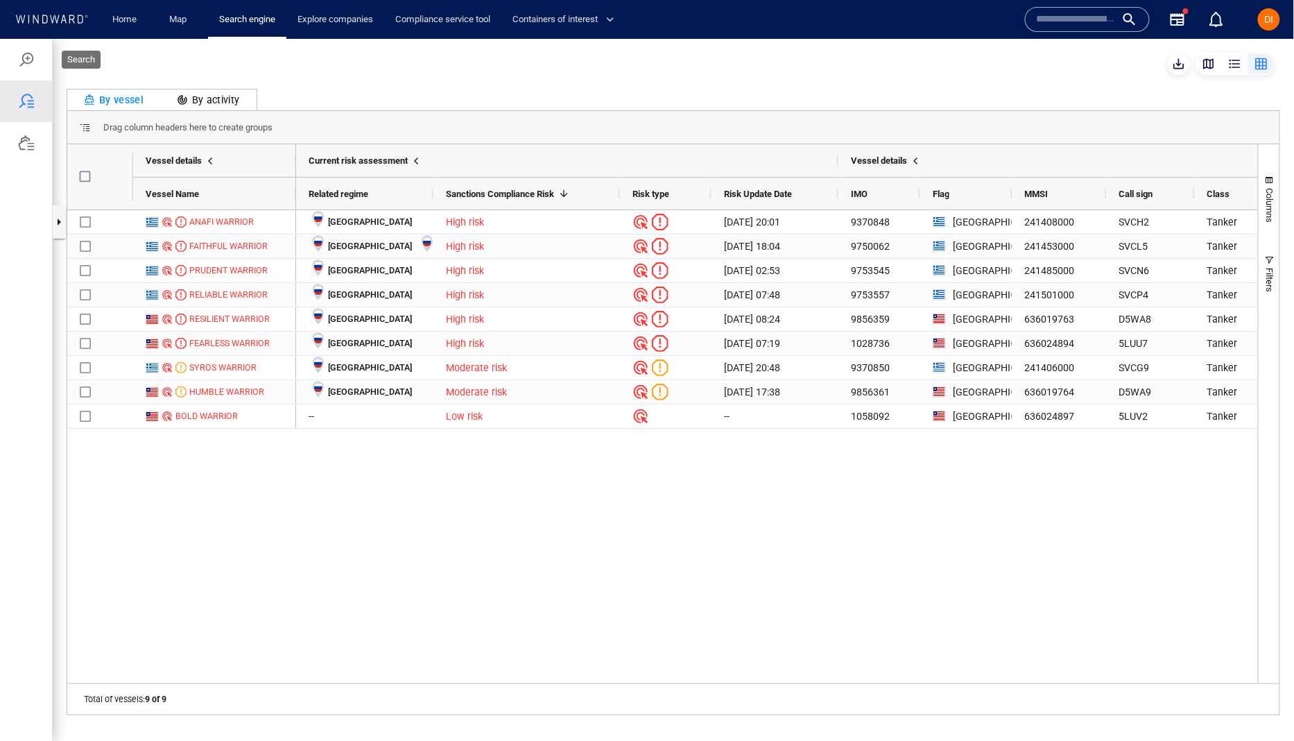
click at [40, 60] on div at bounding box center [26, 59] width 52 height 42
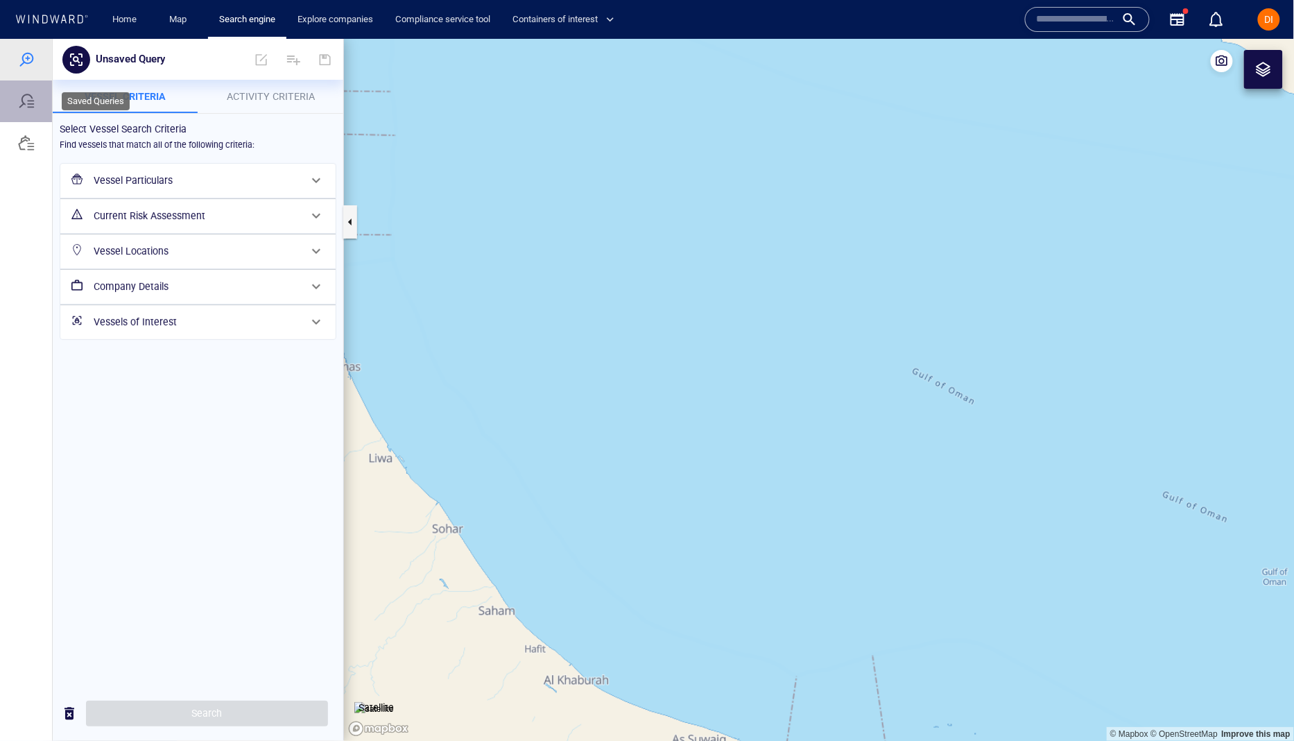
click at [31, 101] on div at bounding box center [26, 100] width 17 height 17
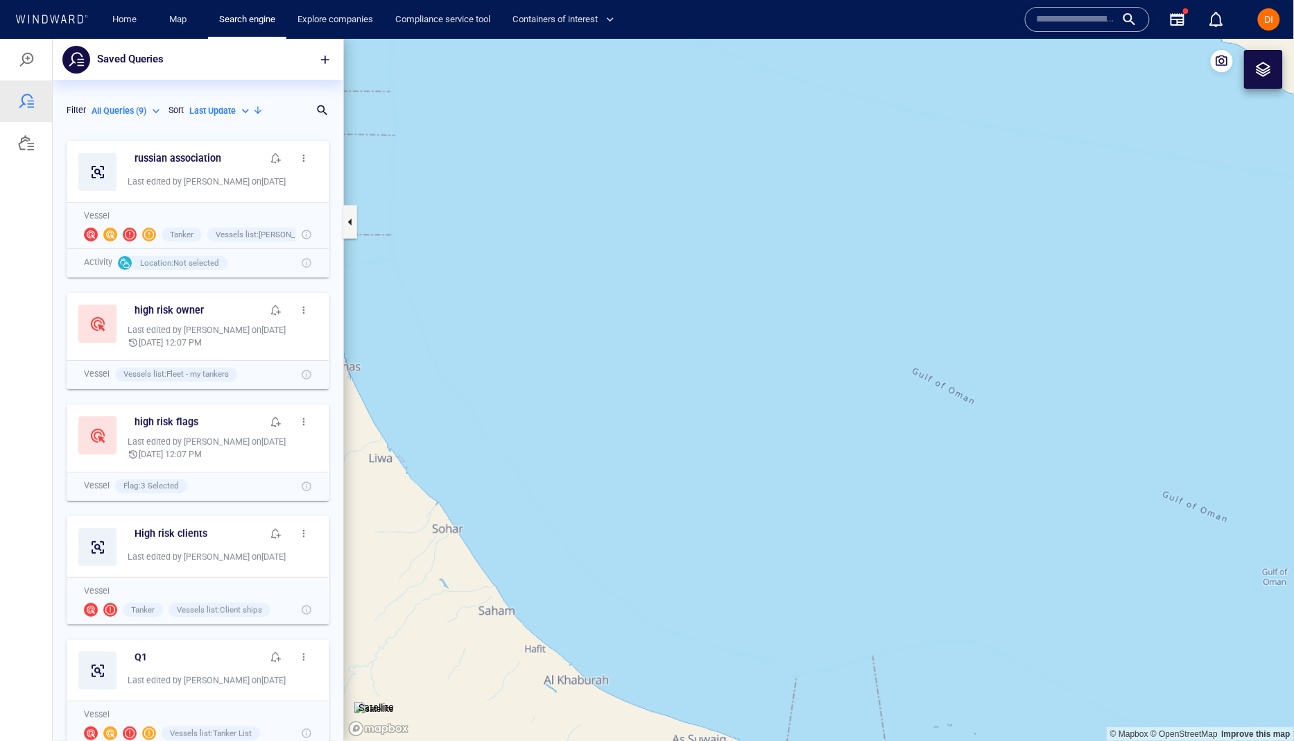
scroll to position [607, 290]
click at [305, 159] on span "button" at bounding box center [303, 157] width 11 height 11
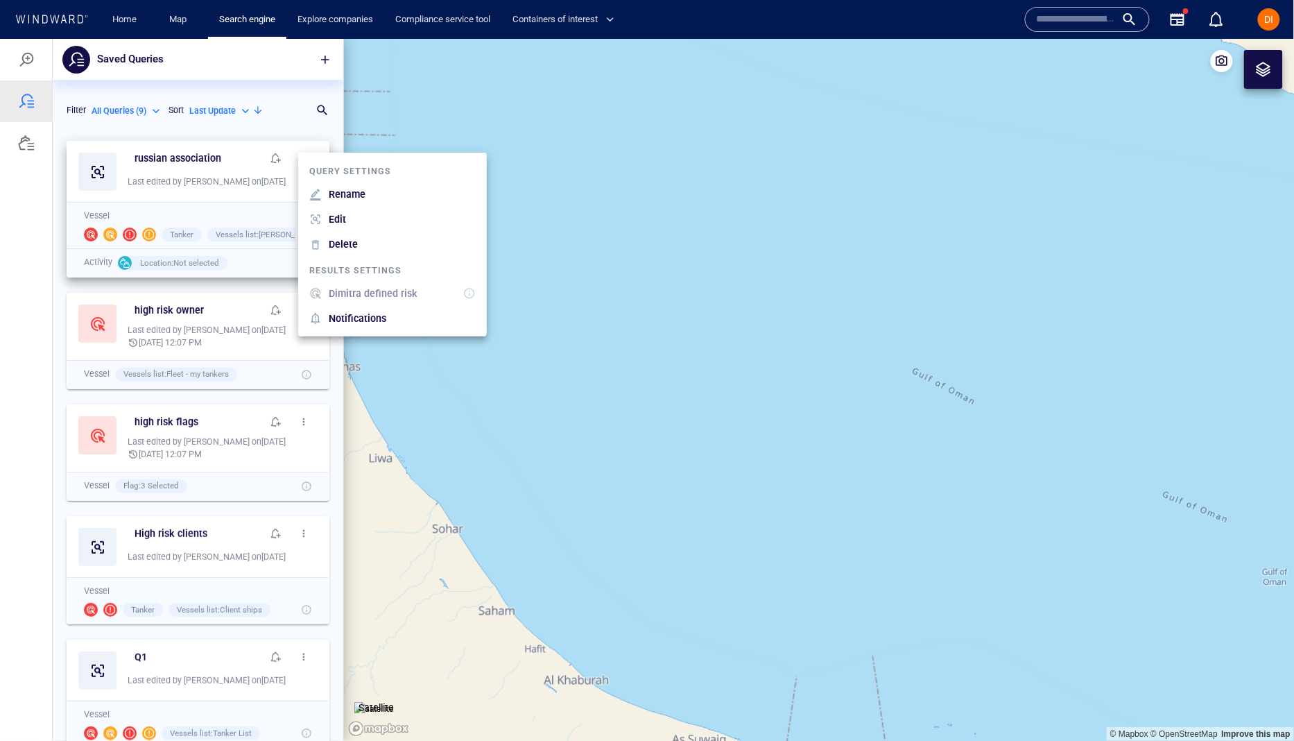
click at [372, 294] on p "Dimitra defined risk" at bounding box center [373, 292] width 89 height 17
click at [26, 61] on div at bounding box center [647, 389] width 1294 height 702
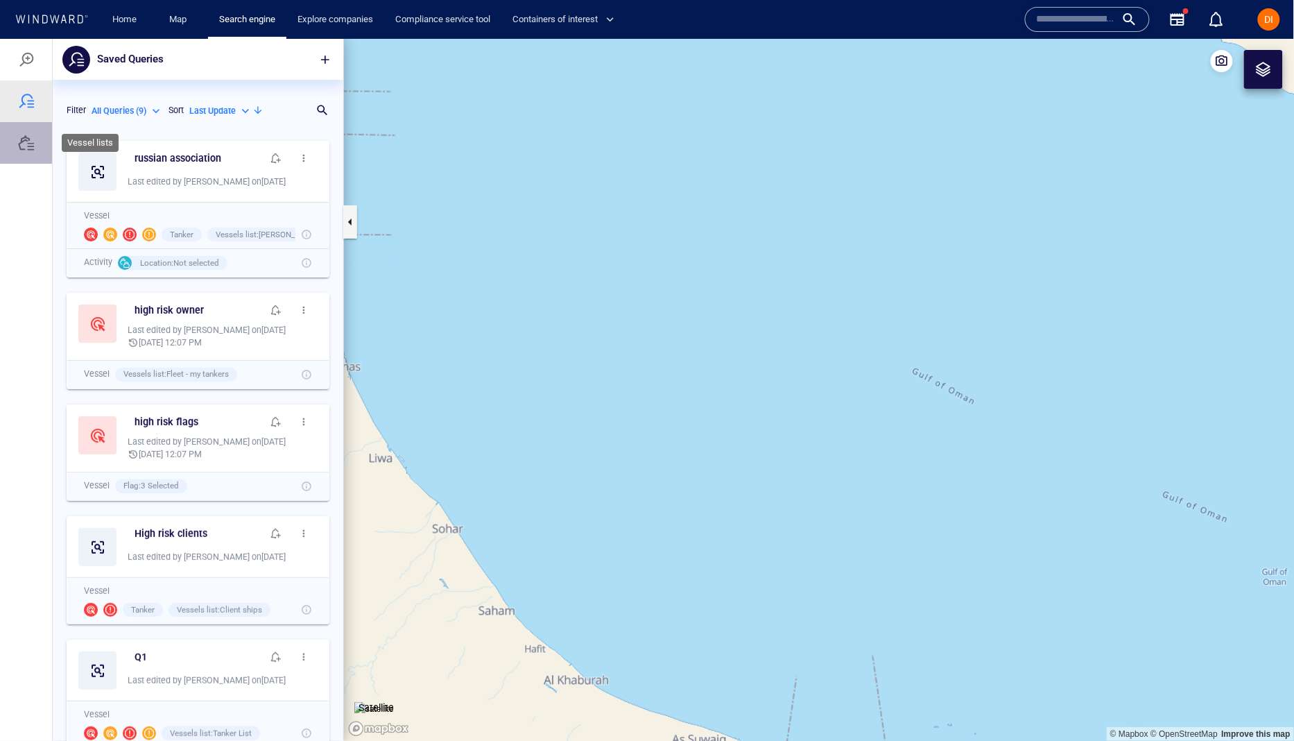
click at [26, 150] on div at bounding box center [26, 142] width 52 height 42
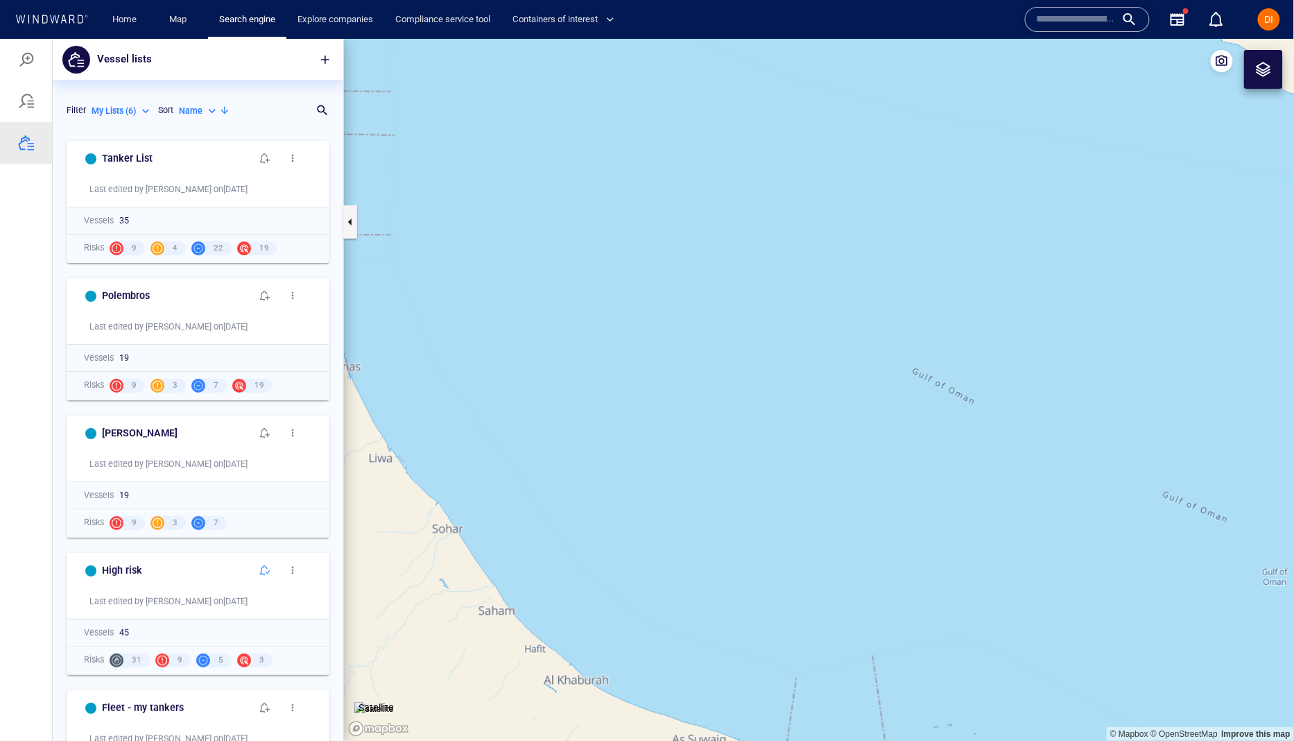
click at [327, 59] on span "button" at bounding box center [325, 59] width 14 height 14
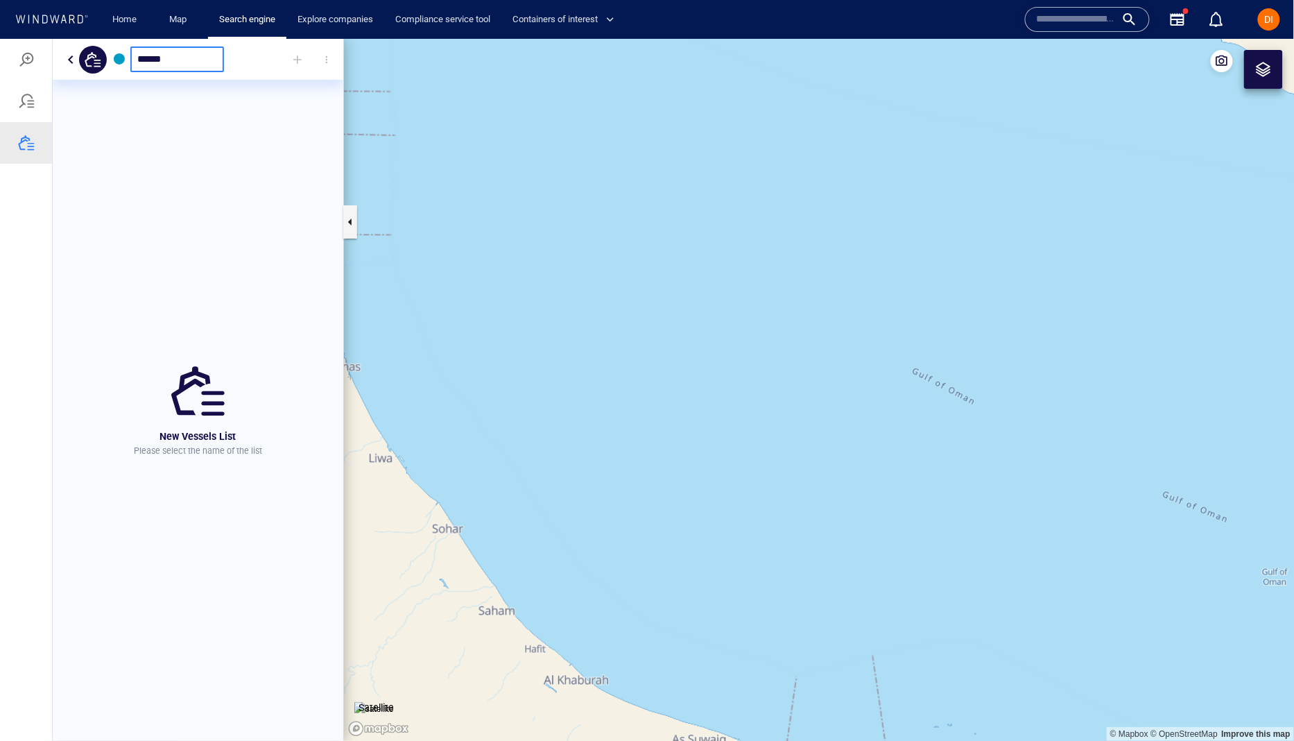
type input "******"
click at [297, 61] on div "Loading results... Search is taking a while... Cancel" at bounding box center [198, 389] width 291 height 702
click at [296, 62] on div at bounding box center [297, 59] width 31 height 31
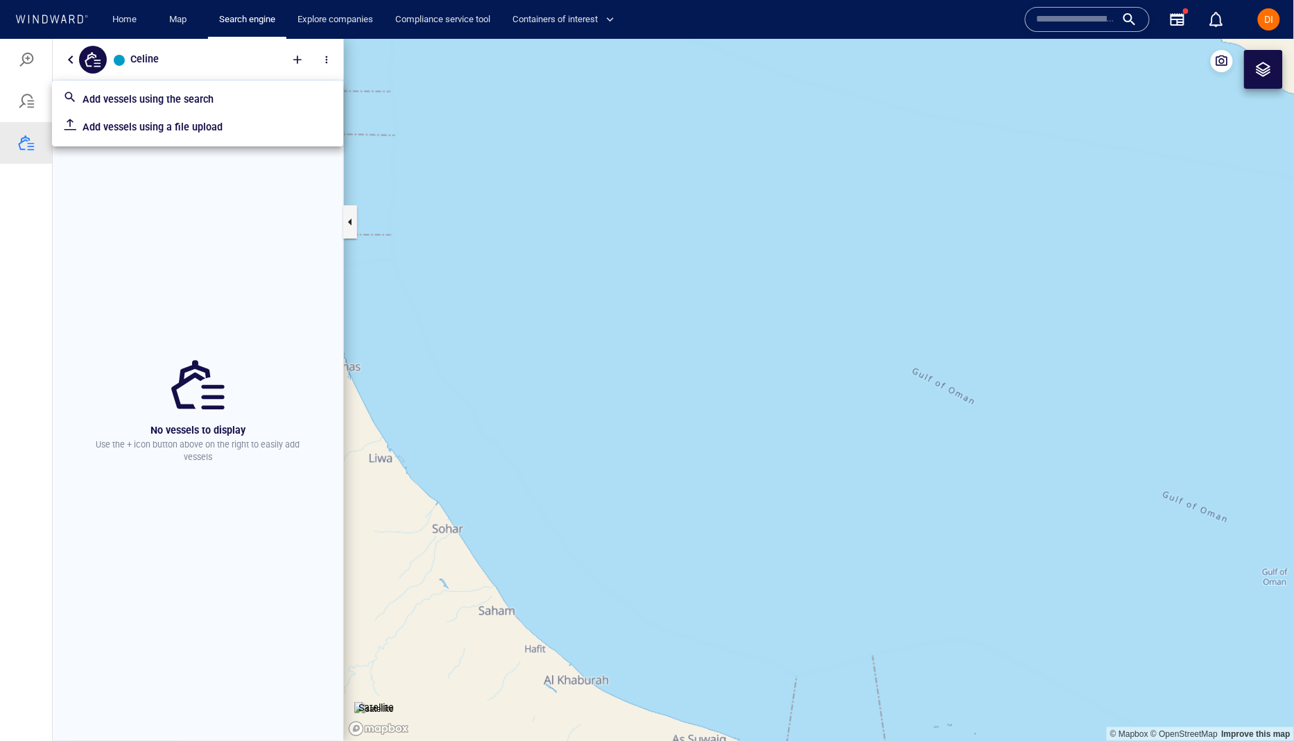
click at [182, 103] on p "Add vessels using the search" at bounding box center [208, 98] width 250 height 17
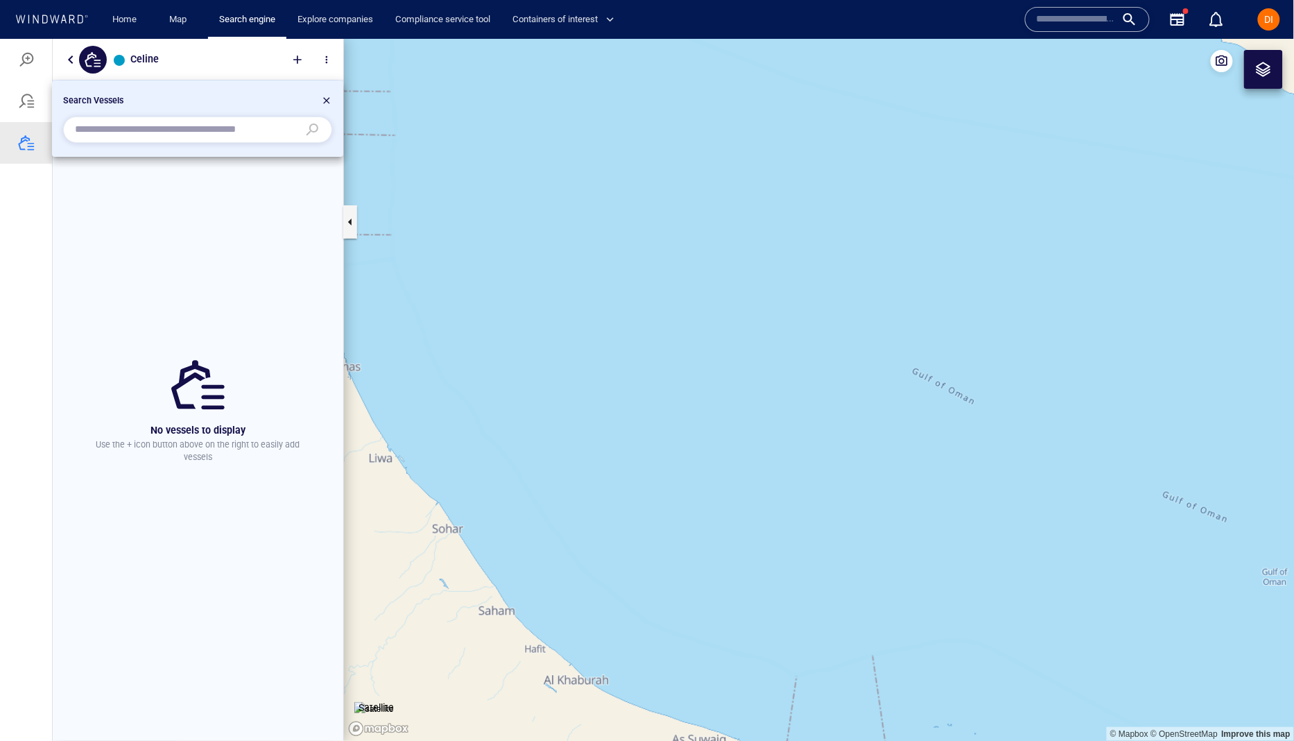
click at [169, 135] on input "text" at bounding box center [186, 129] width 223 height 21
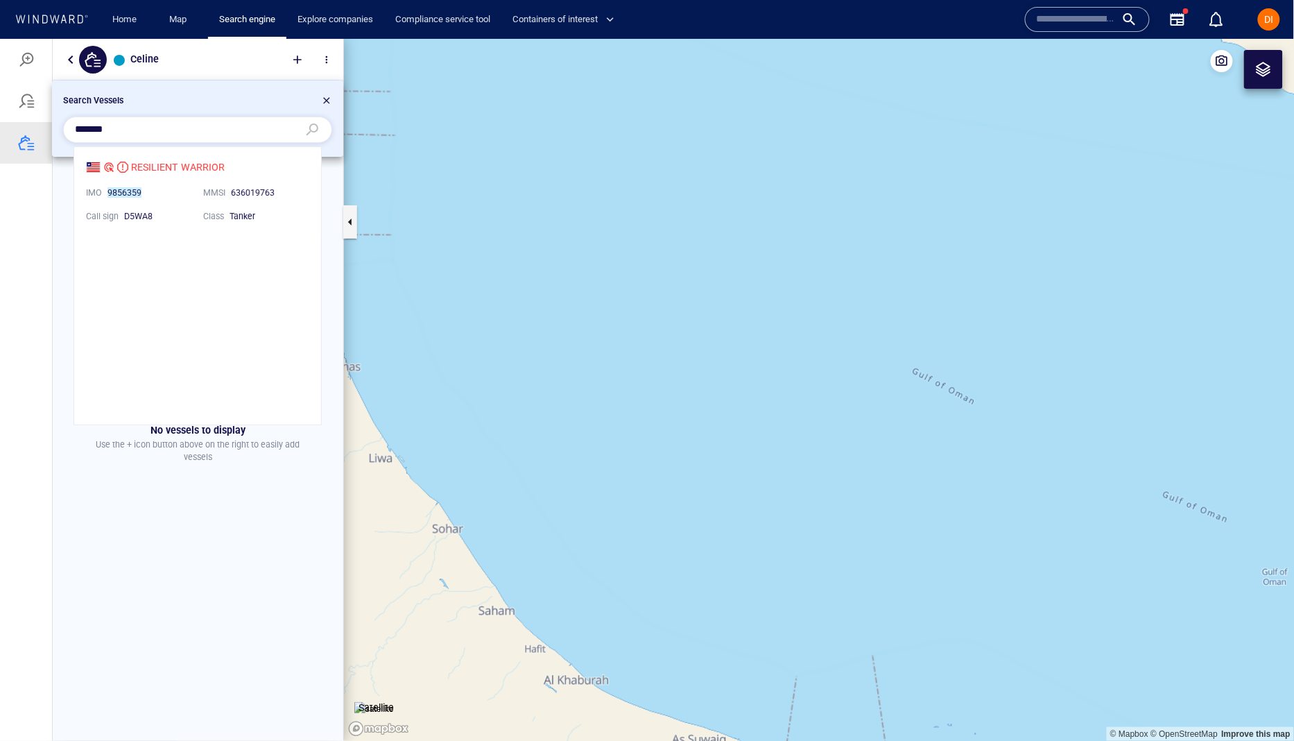
scroll to position [277, 247]
type input "*******"
click at [162, 166] on li "RESILIENT WARRIOR IMO 9856359 MMSI [PHONE_NUMBER] Call sign D5WA8 Class Tanker" at bounding box center [197, 189] width 247 height 87
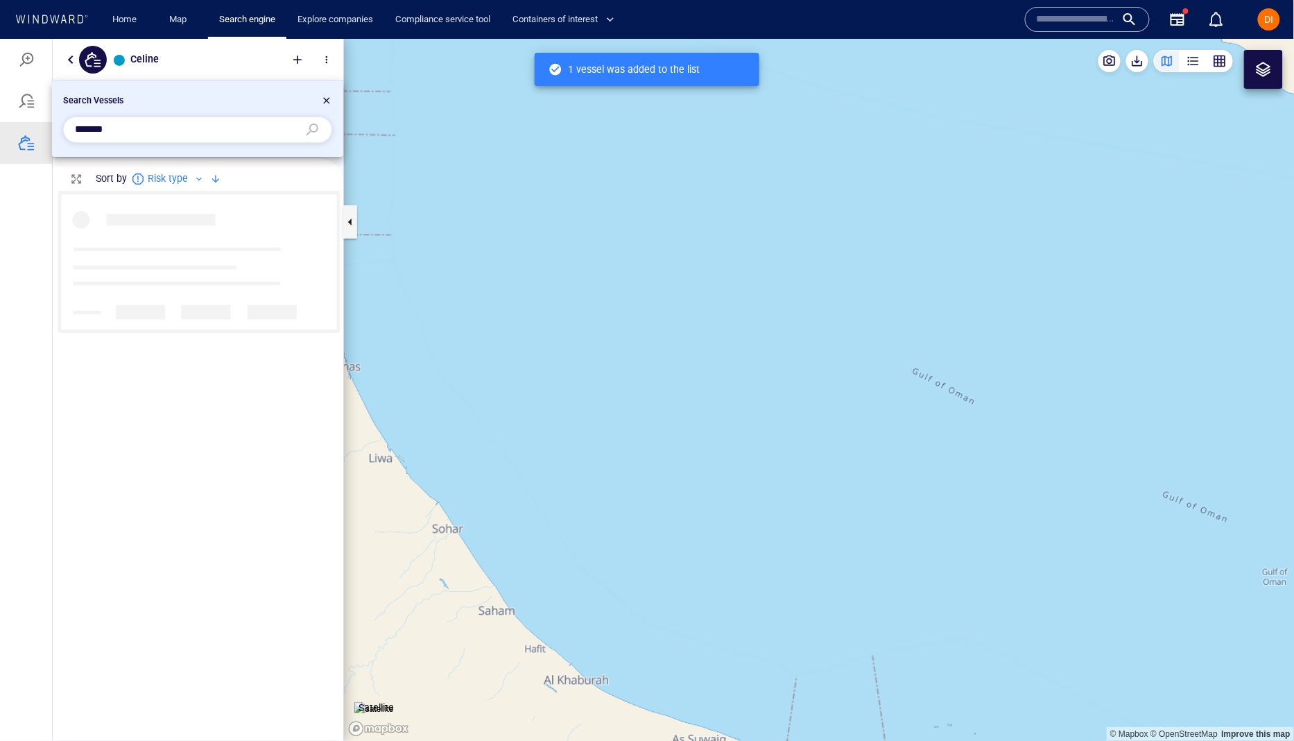
scroll to position [551, 290]
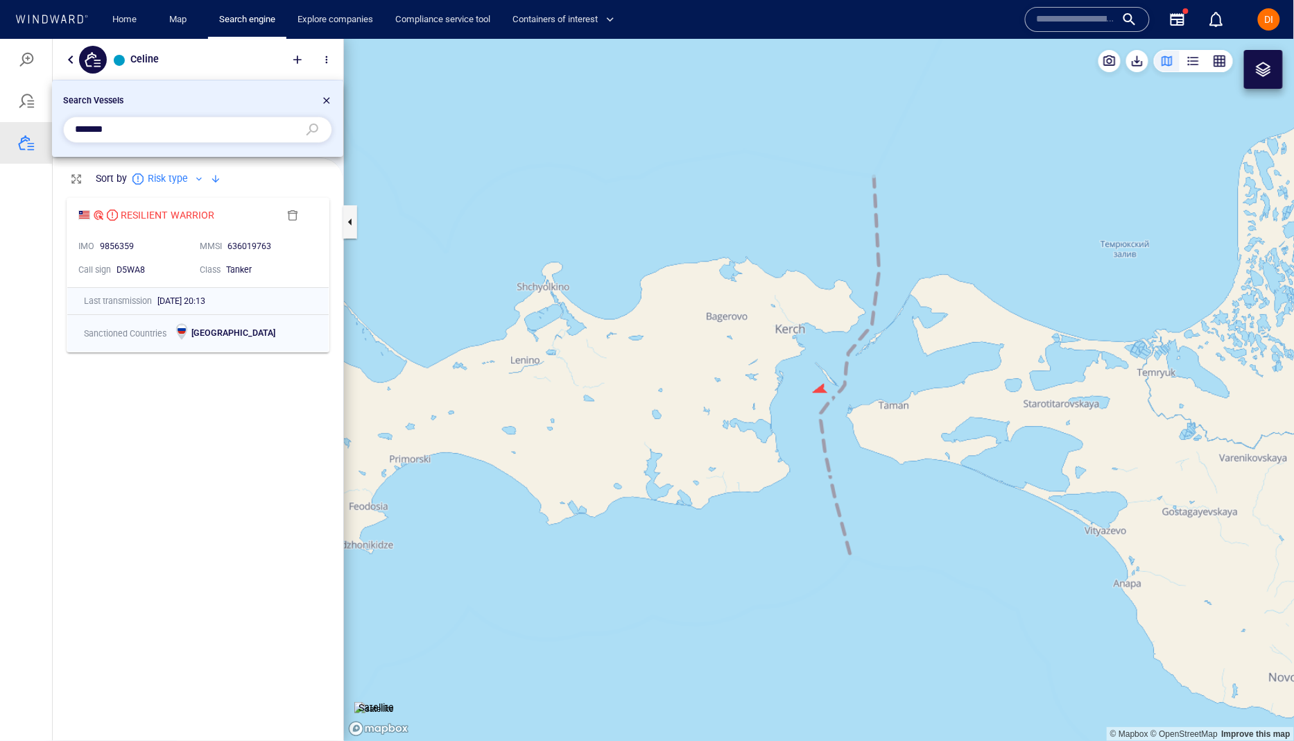
click at [325, 95] on div at bounding box center [326, 102] width 11 height 17
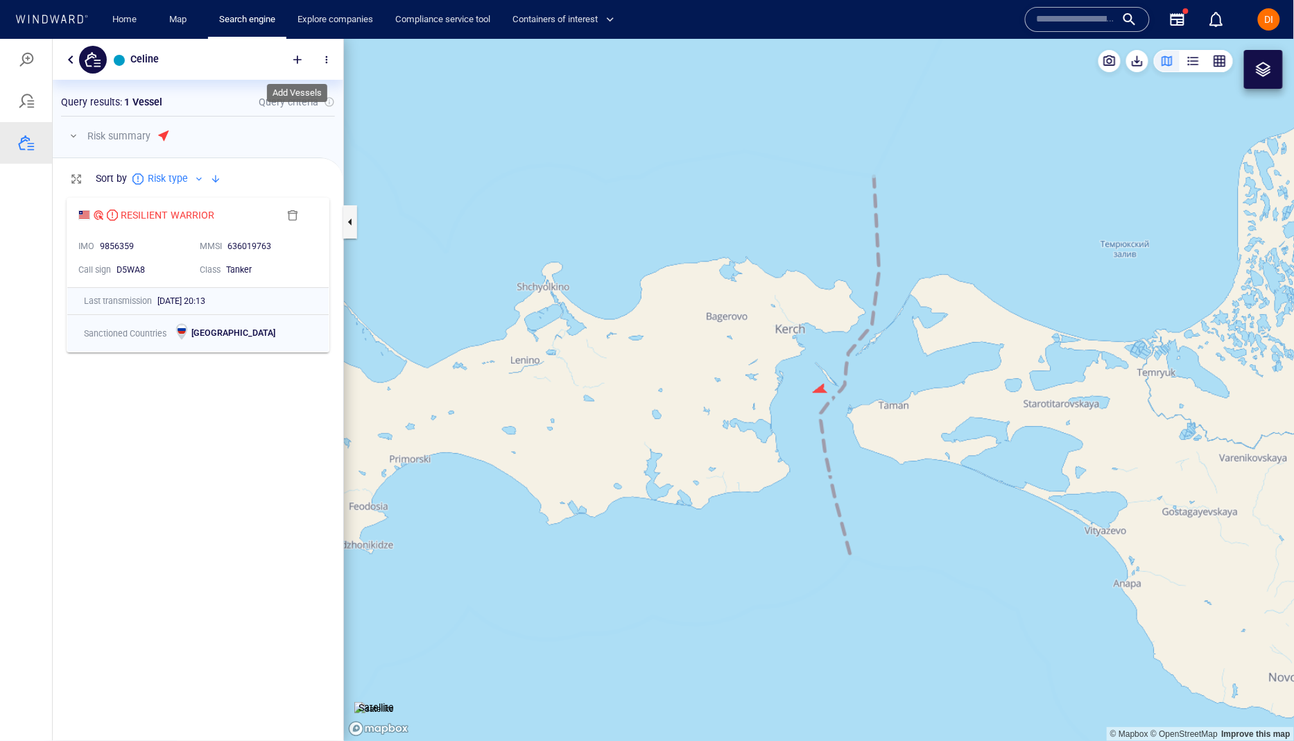
click at [296, 58] on div at bounding box center [297, 59] width 31 height 31
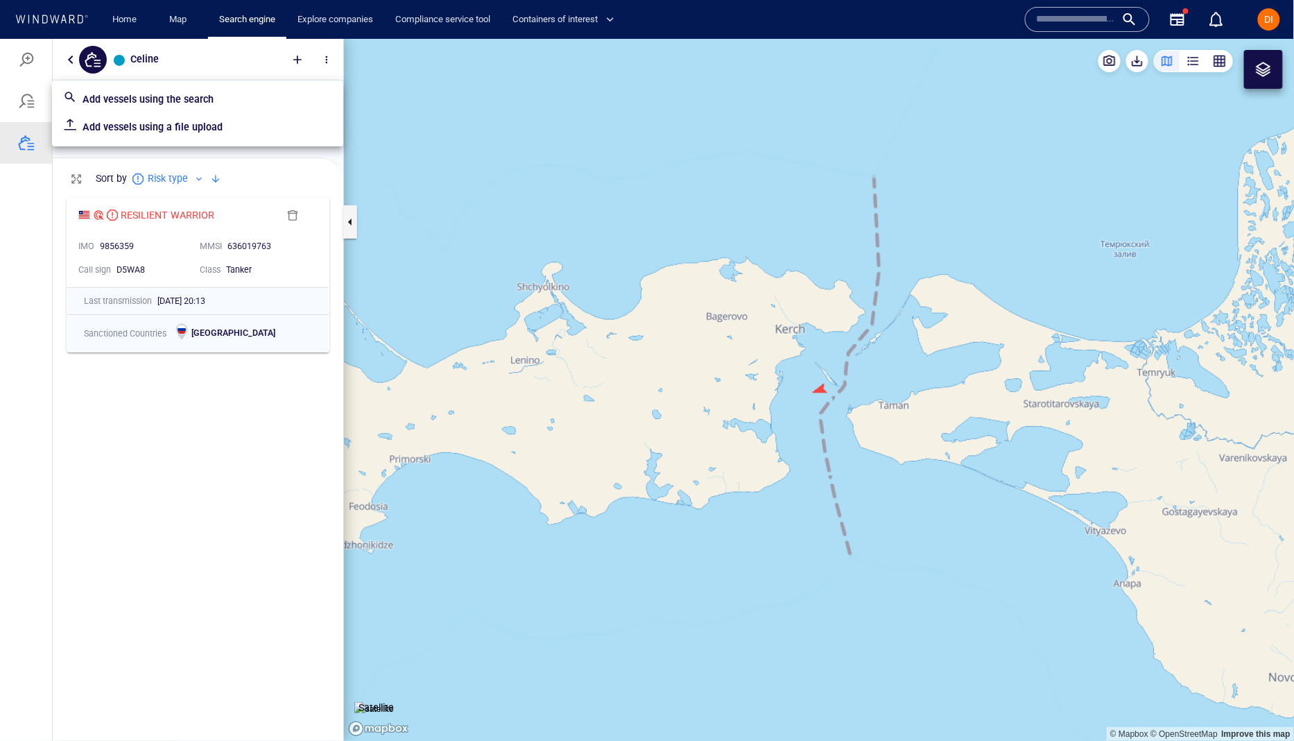
click at [176, 98] on p "Add vessels using the search" at bounding box center [208, 98] width 250 height 17
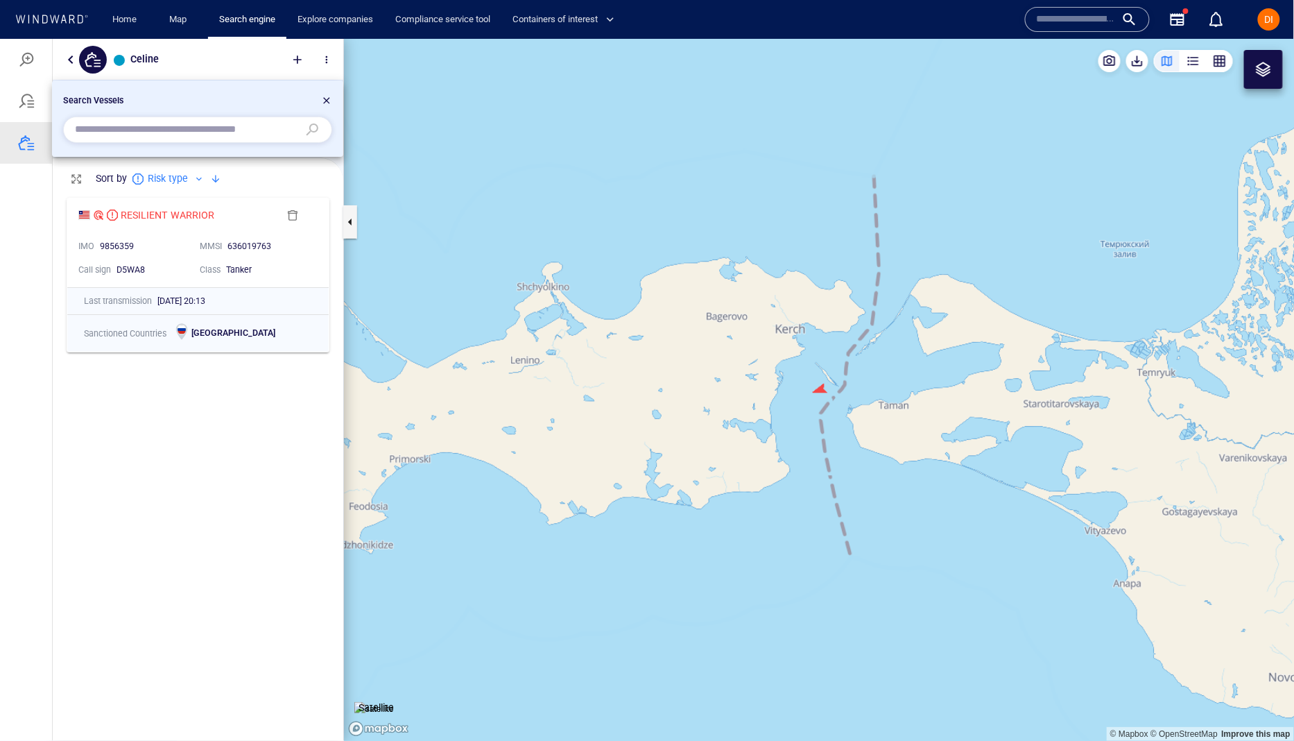
click at [191, 132] on input "text" at bounding box center [186, 129] width 223 height 21
click at [327, 101] on div at bounding box center [326, 102] width 11 height 17
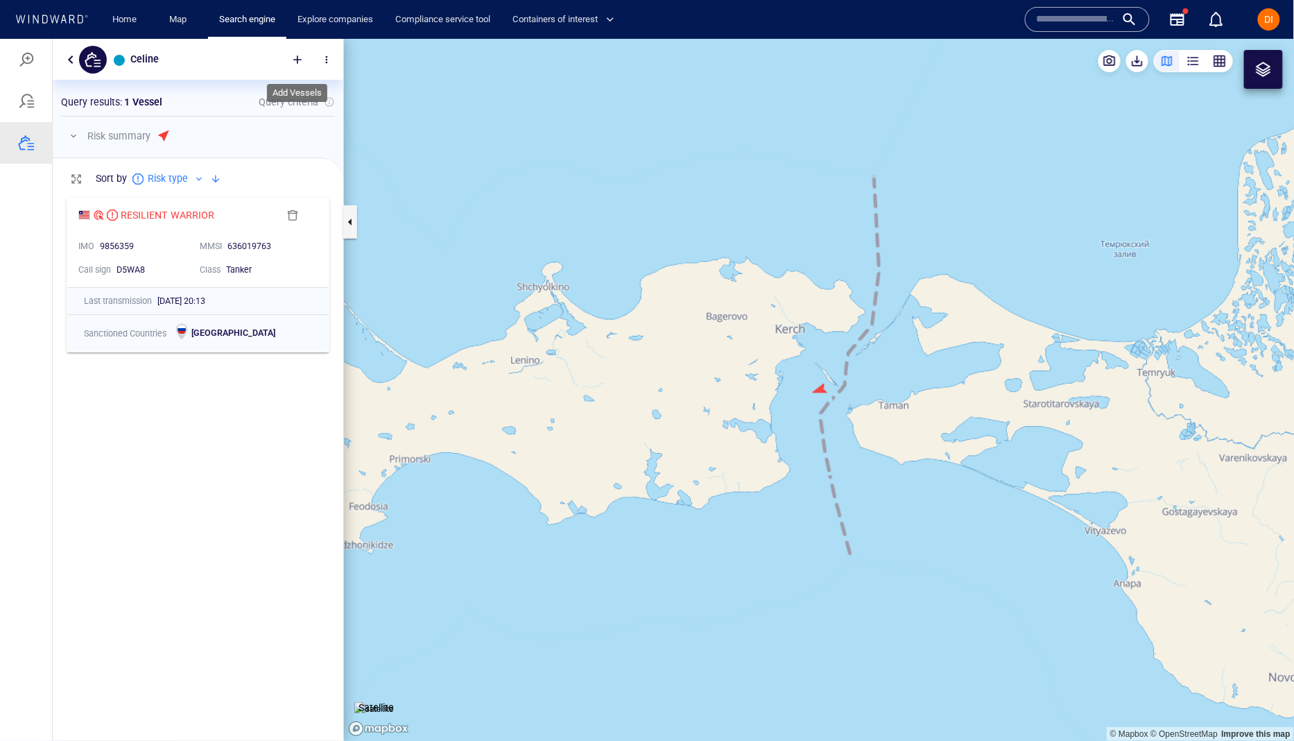
click at [298, 60] on div at bounding box center [297, 59] width 31 height 31
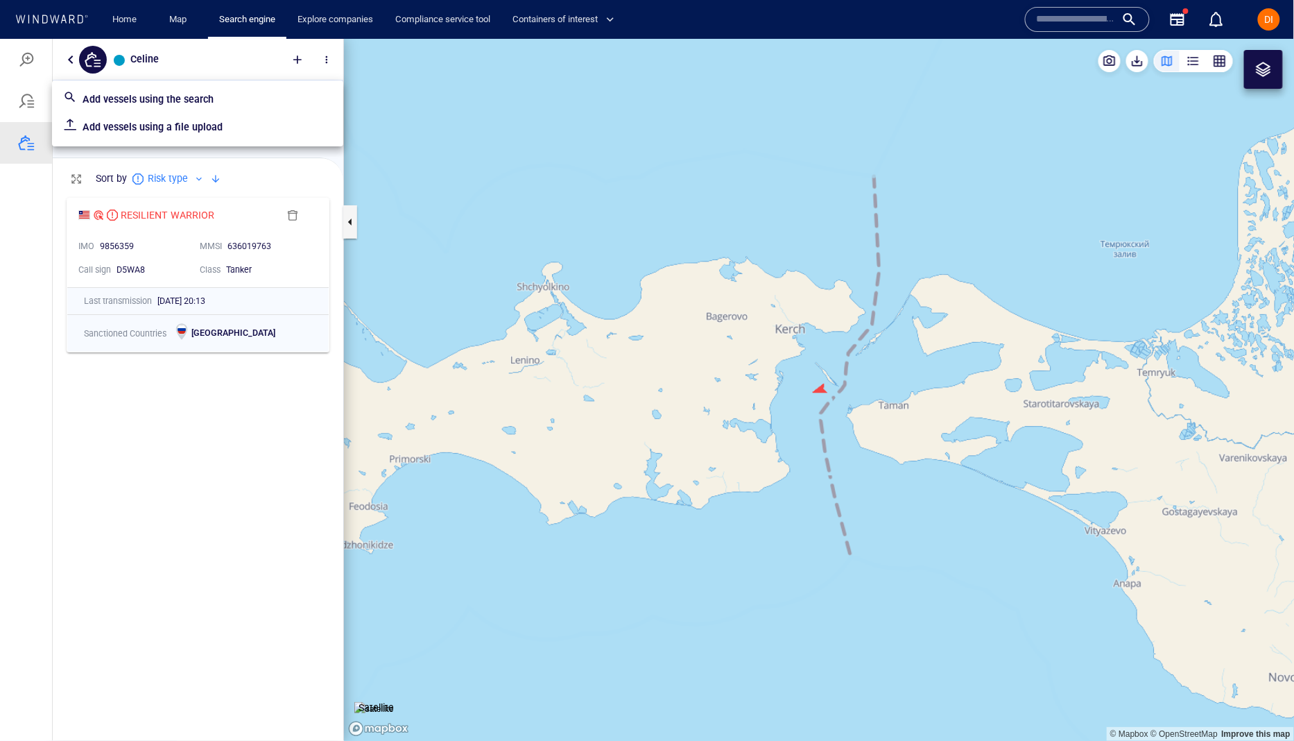
click at [215, 130] on p "Add vessels using a file upload" at bounding box center [208, 126] width 250 height 17
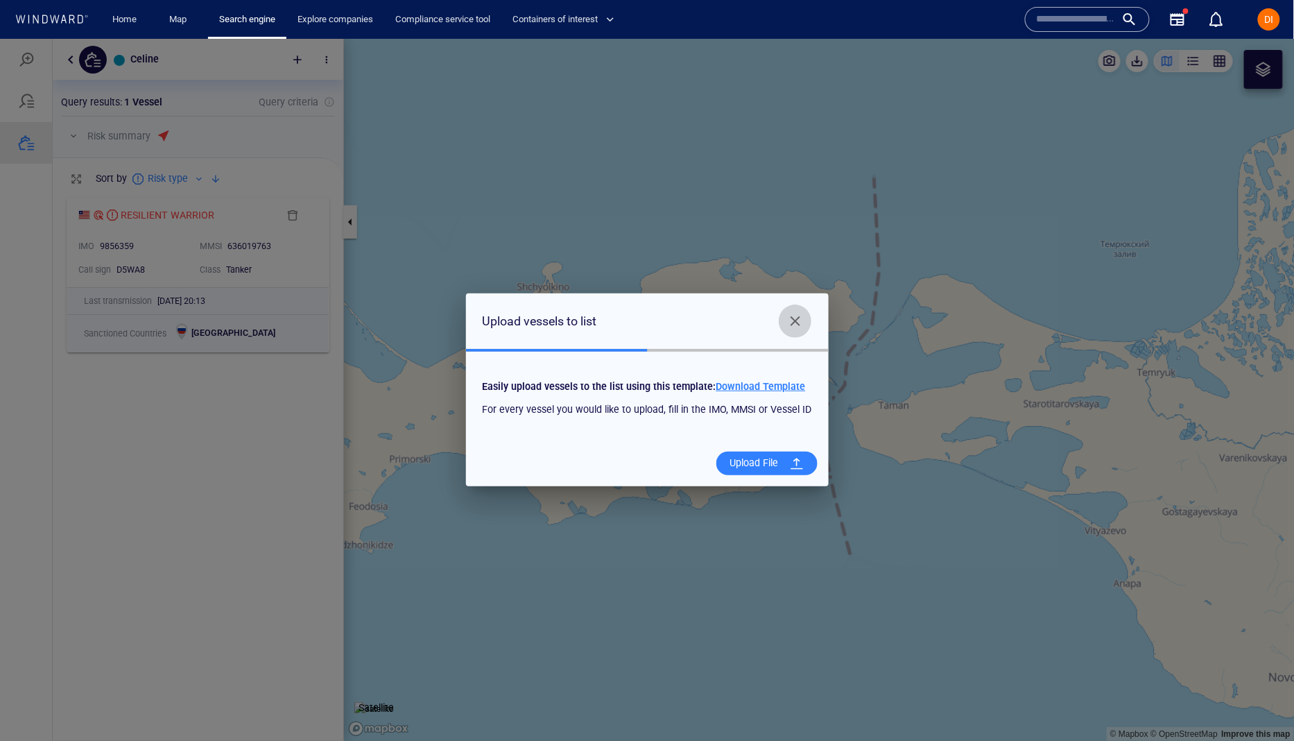
click at [790, 318] on span "Close" at bounding box center [795, 320] width 17 height 17
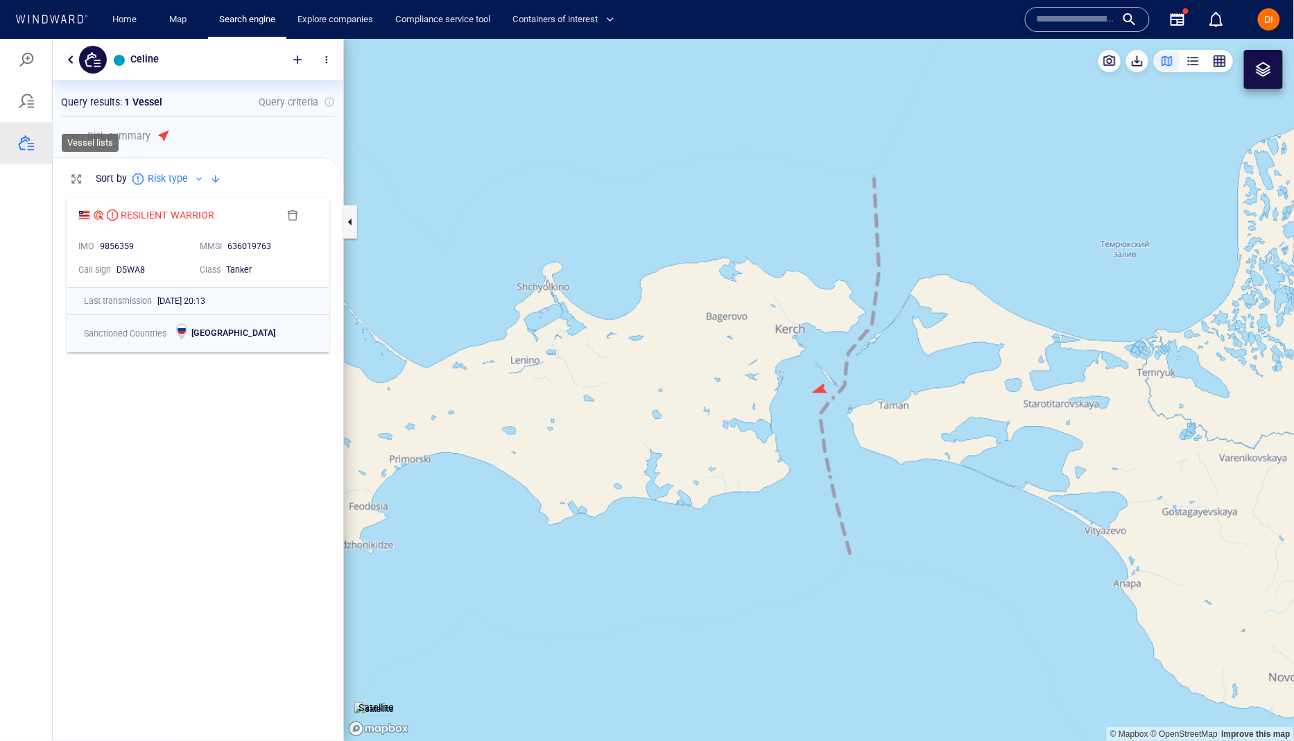
click at [26, 139] on div at bounding box center [26, 142] width 17 height 17
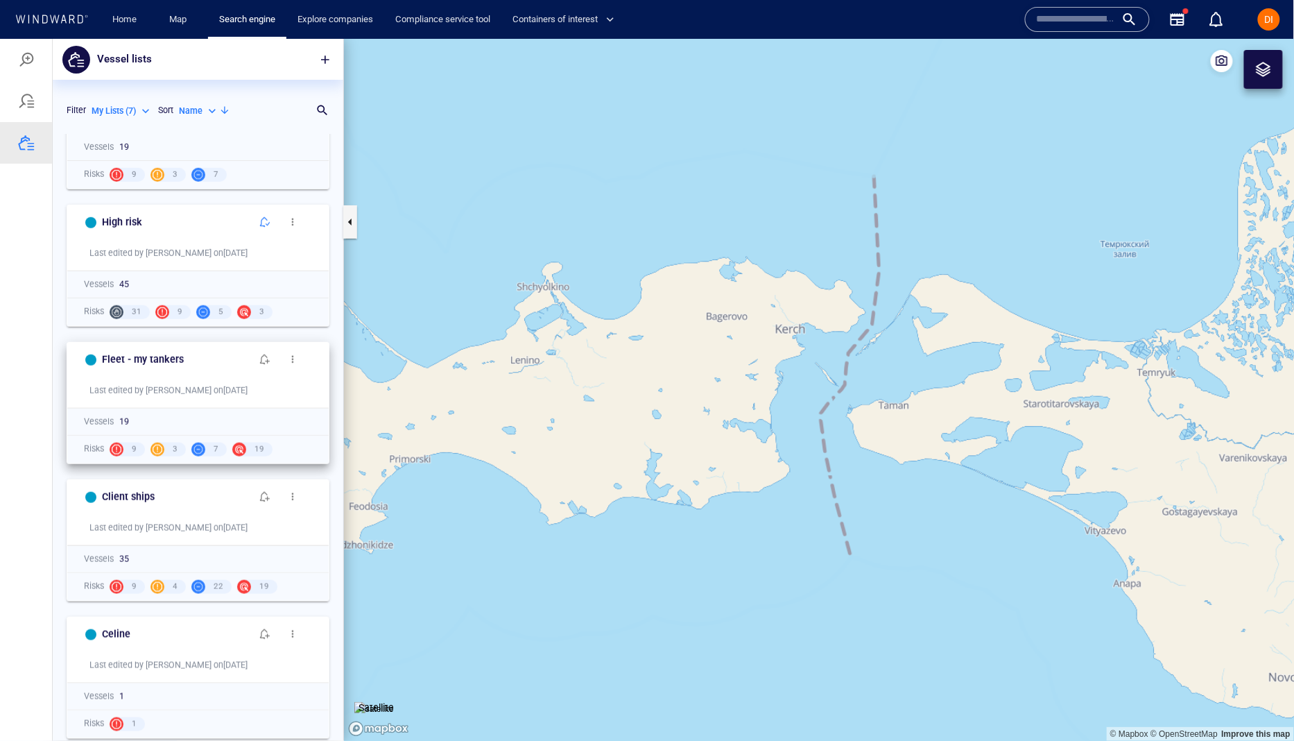
scroll to position [354, 0]
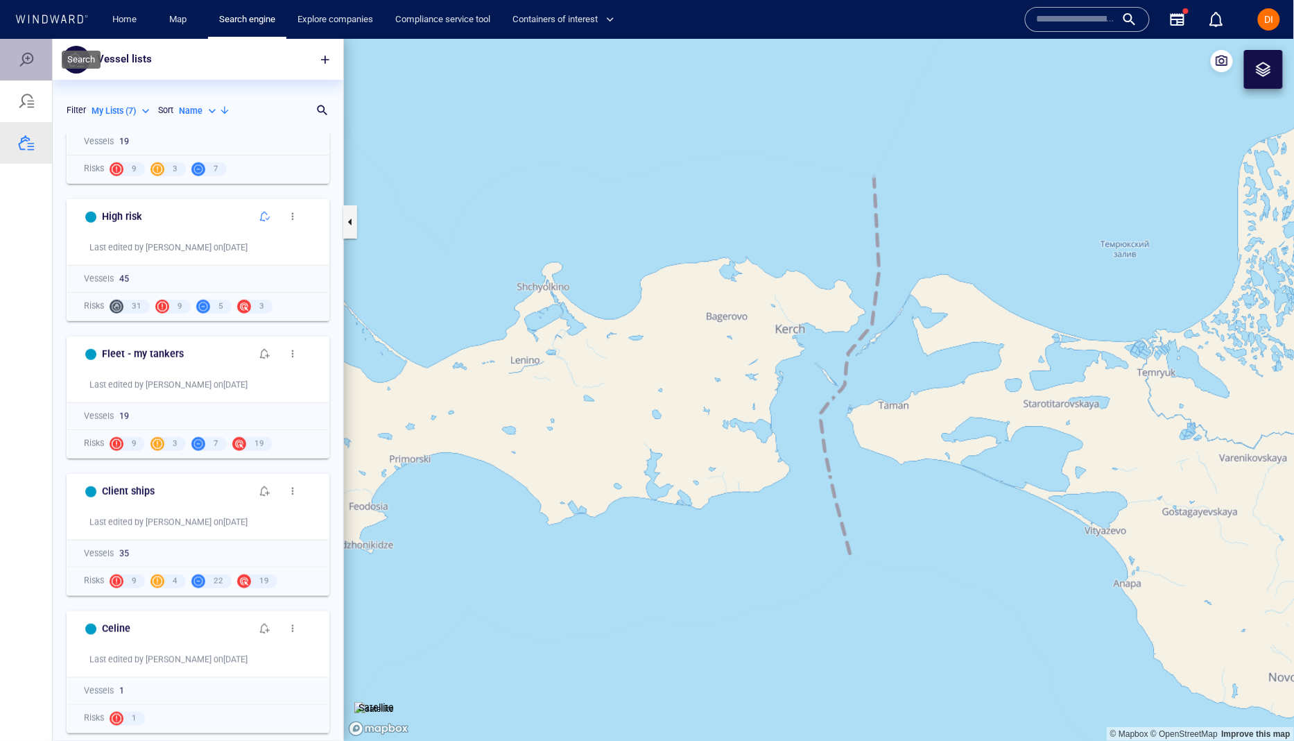
click at [31, 66] on div at bounding box center [26, 59] width 17 height 17
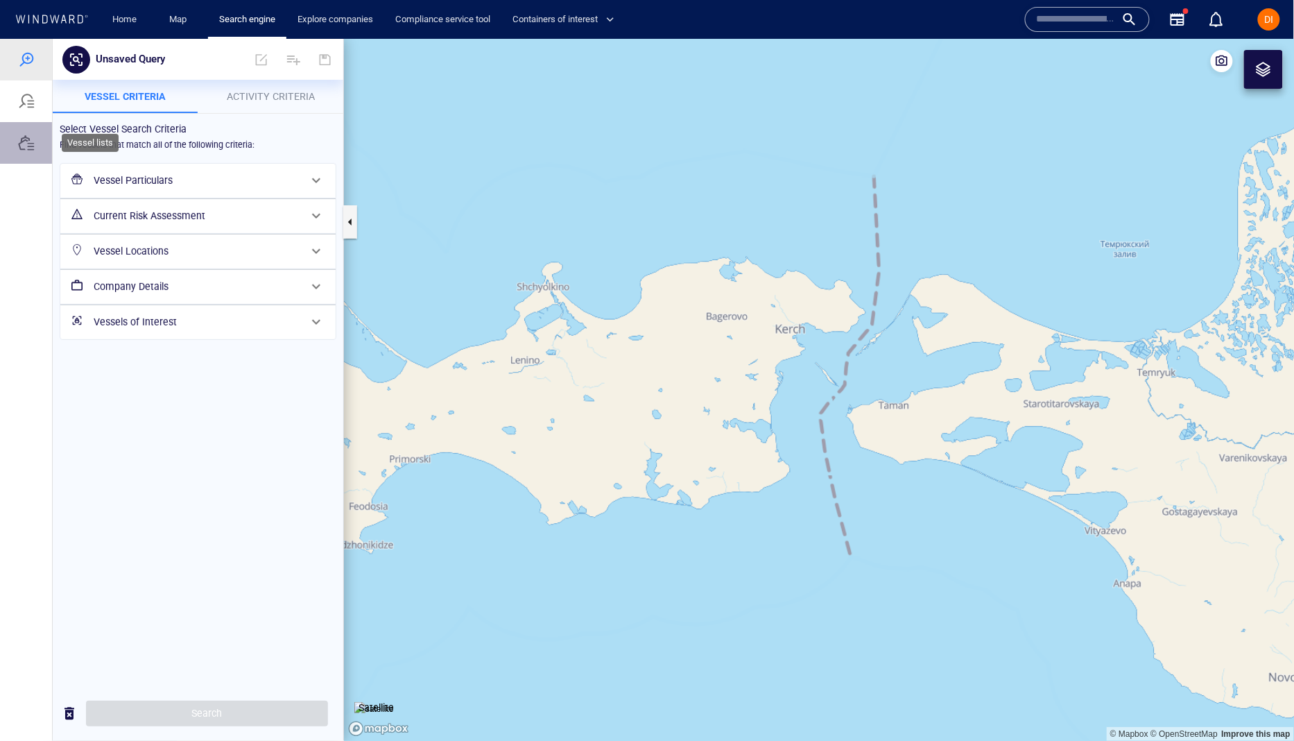
click at [38, 131] on div at bounding box center [26, 142] width 52 height 42
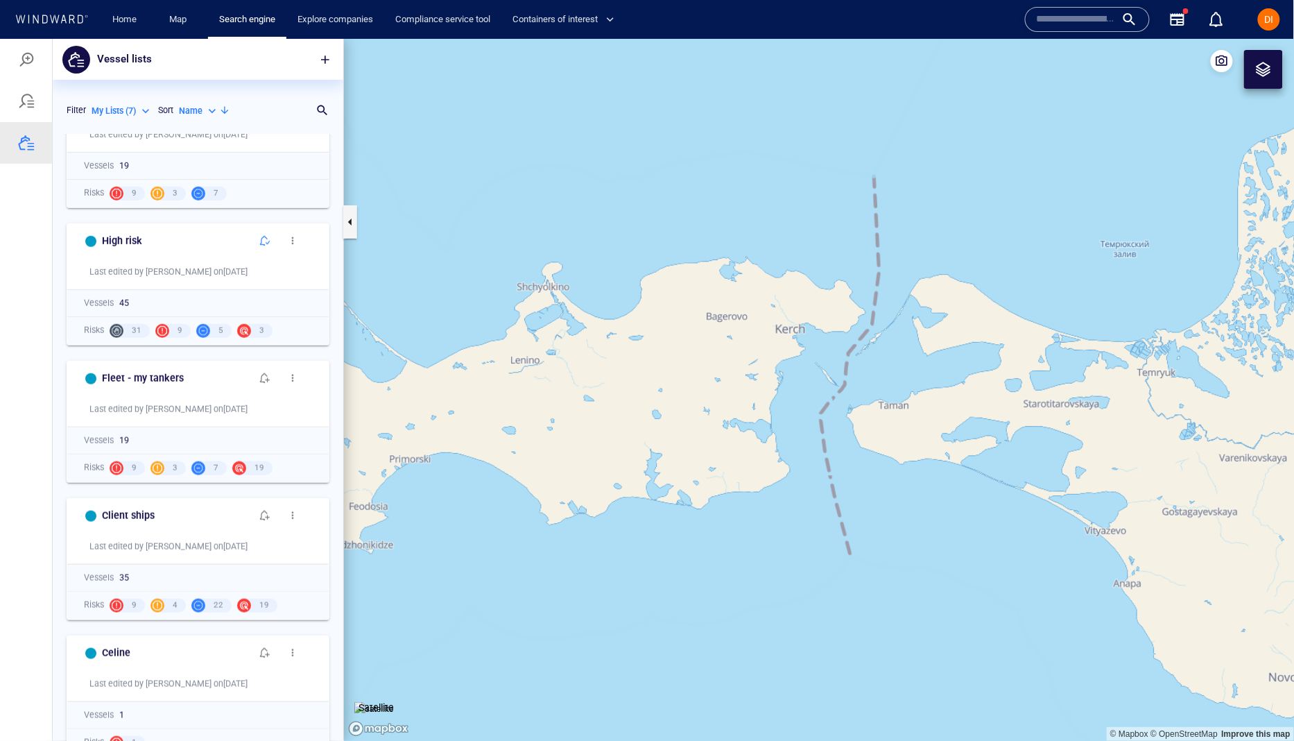
scroll to position [331, 0]
click at [257, 648] on button "button" at bounding box center [265, 651] width 28 height 28
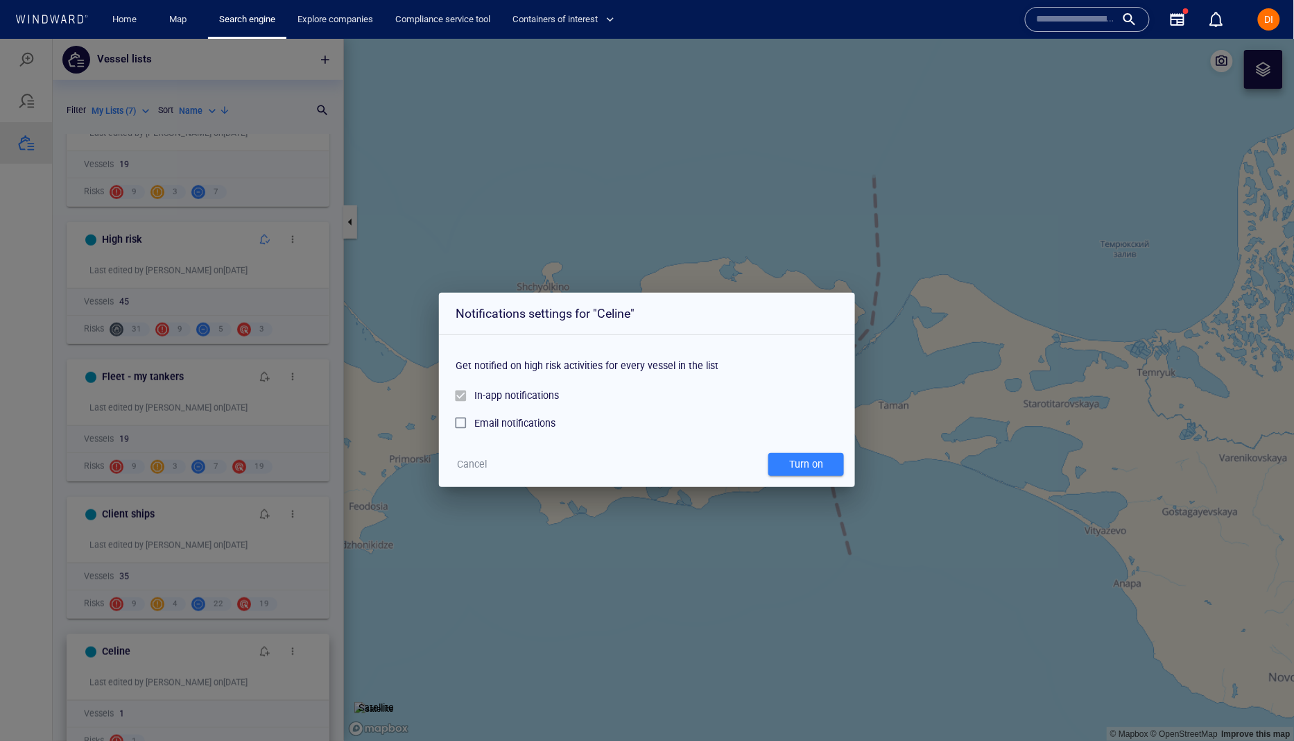
click at [478, 460] on span "Cancel" at bounding box center [473, 463] width 30 height 17
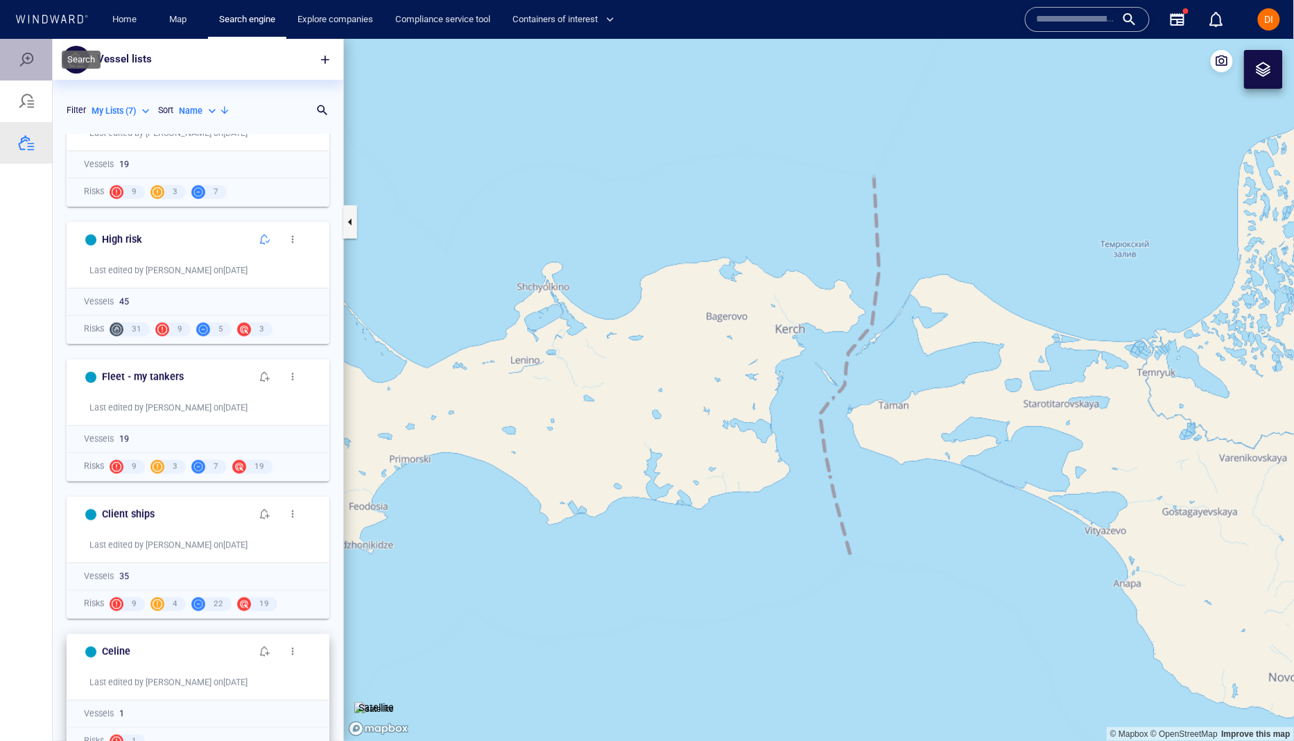
click at [28, 60] on div at bounding box center [26, 59] width 17 height 17
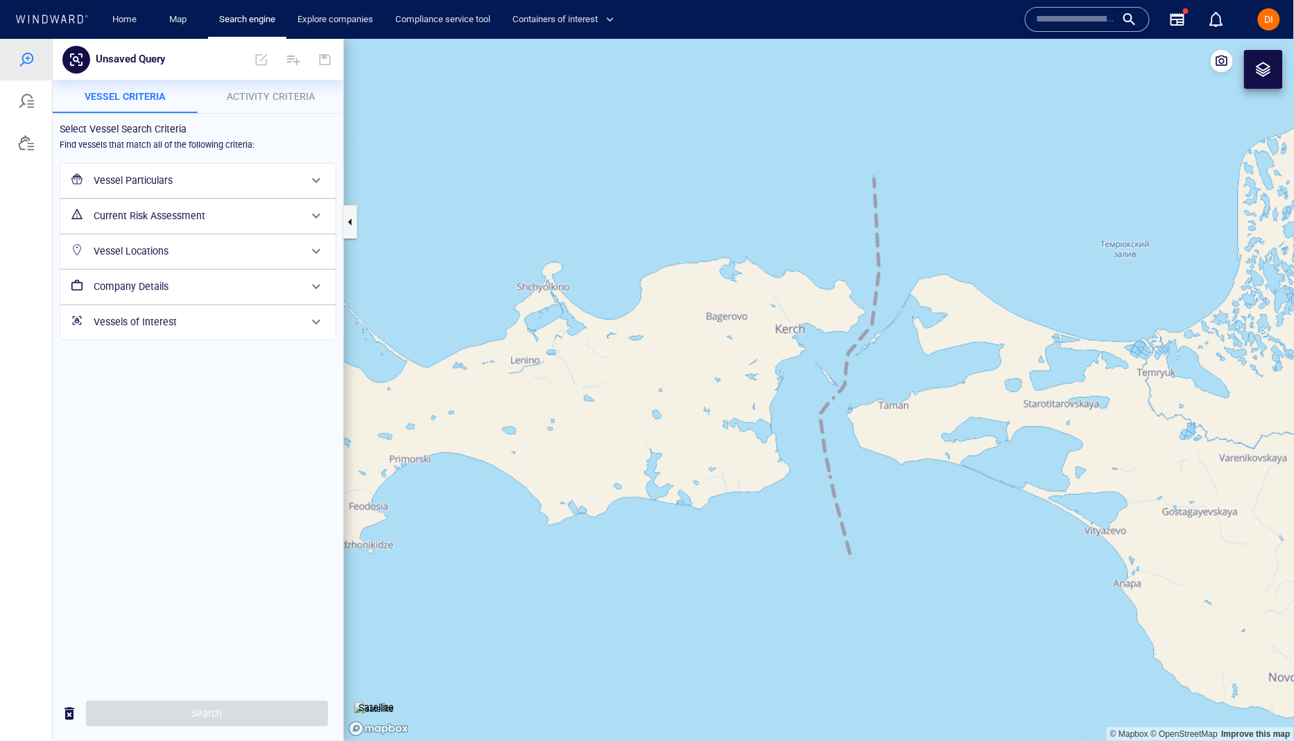
click at [218, 325] on h6 "Vessels of Interest" at bounding box center [197, 321] width 206 height 17
click at [120, 373] on div "​" at bounding box center [198, 377] width 252 height 21
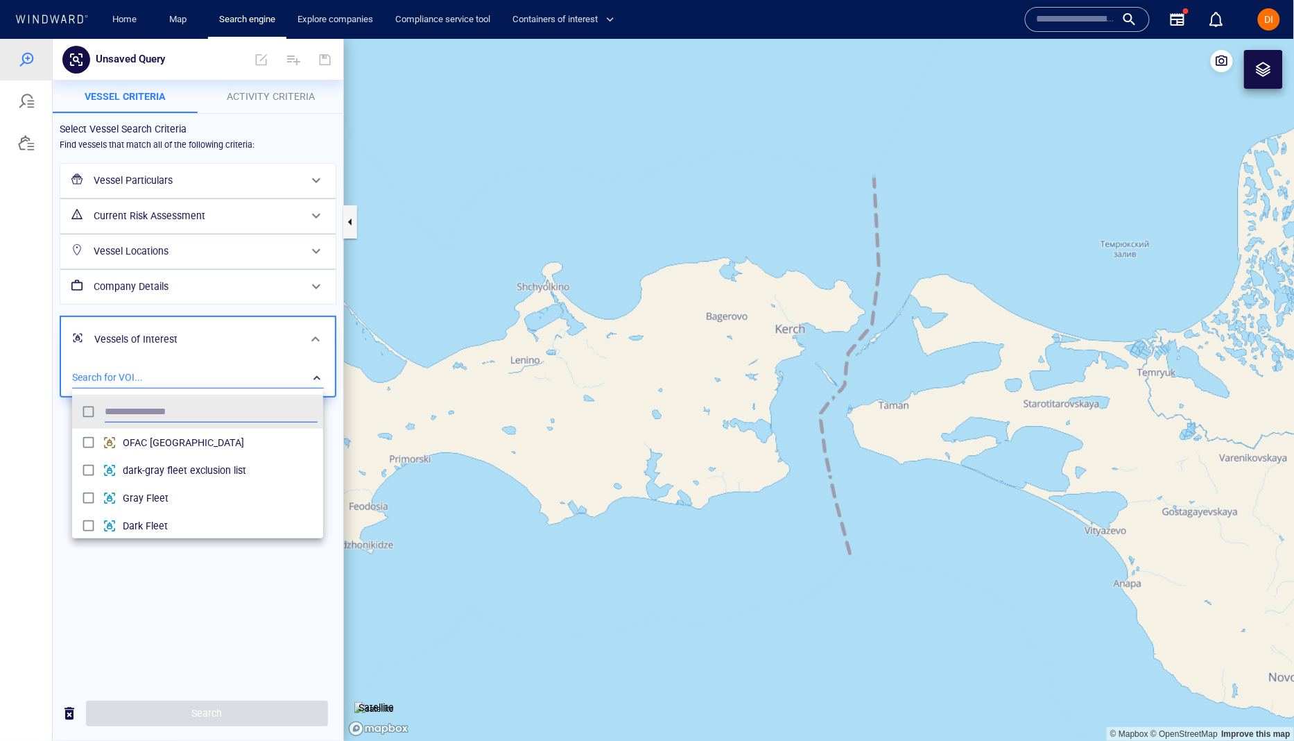
scroll to position [139, 251]
type input "*"
click at [263, 329] on div at bounding box center [647, 389] width 1294 height 702
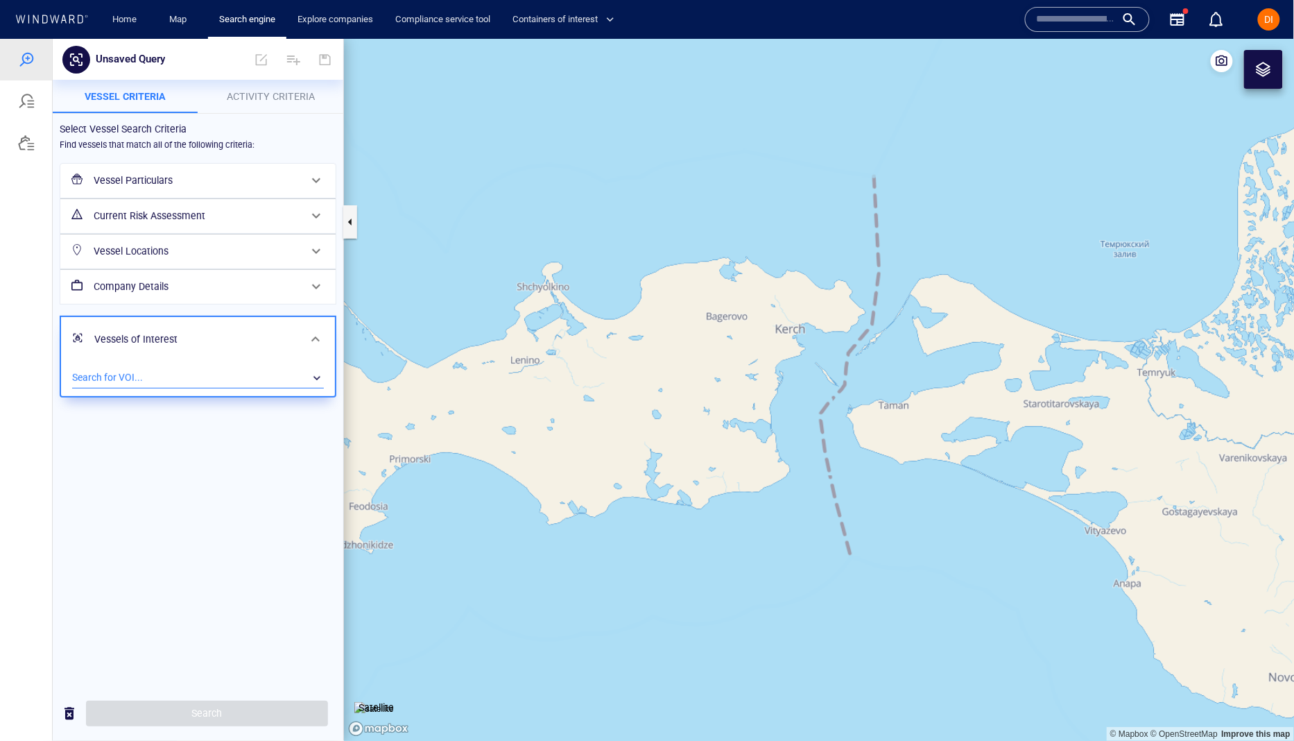
click at [180, 370] on div "​" at bounding box center [198, 377] width 252 height 21
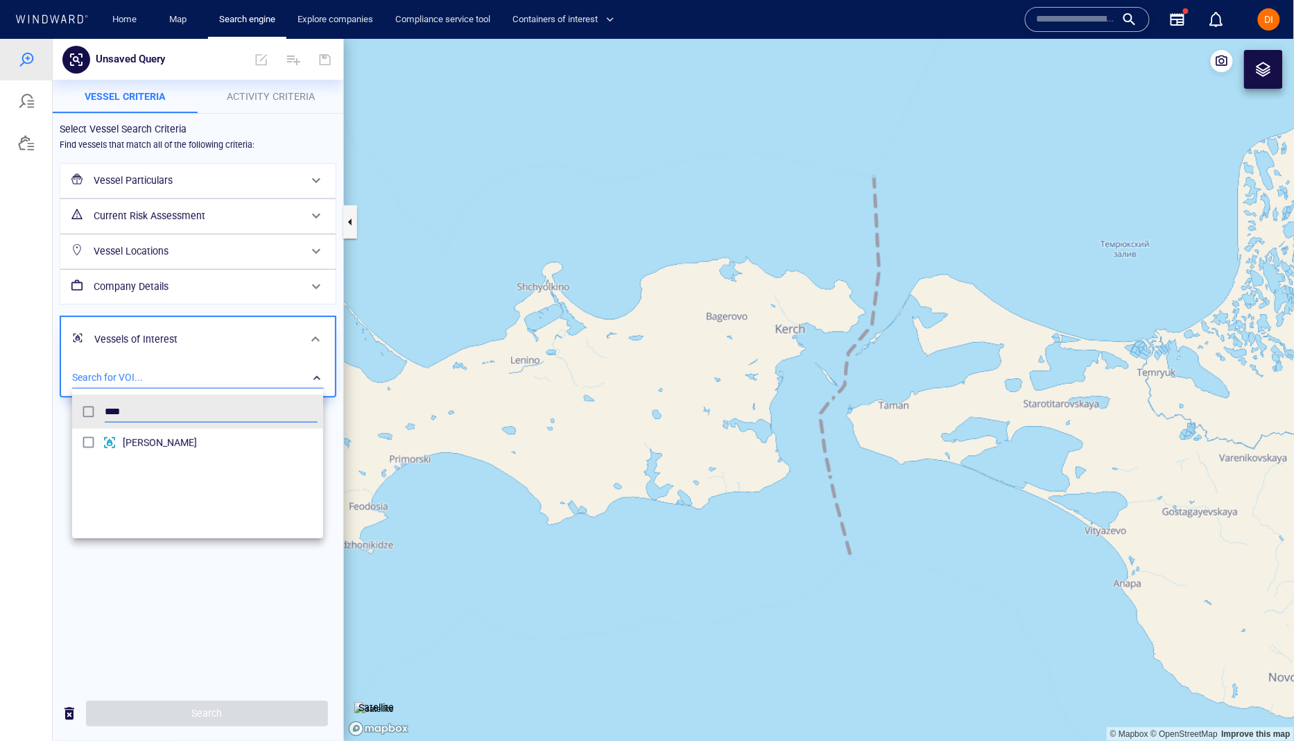
type input "****"
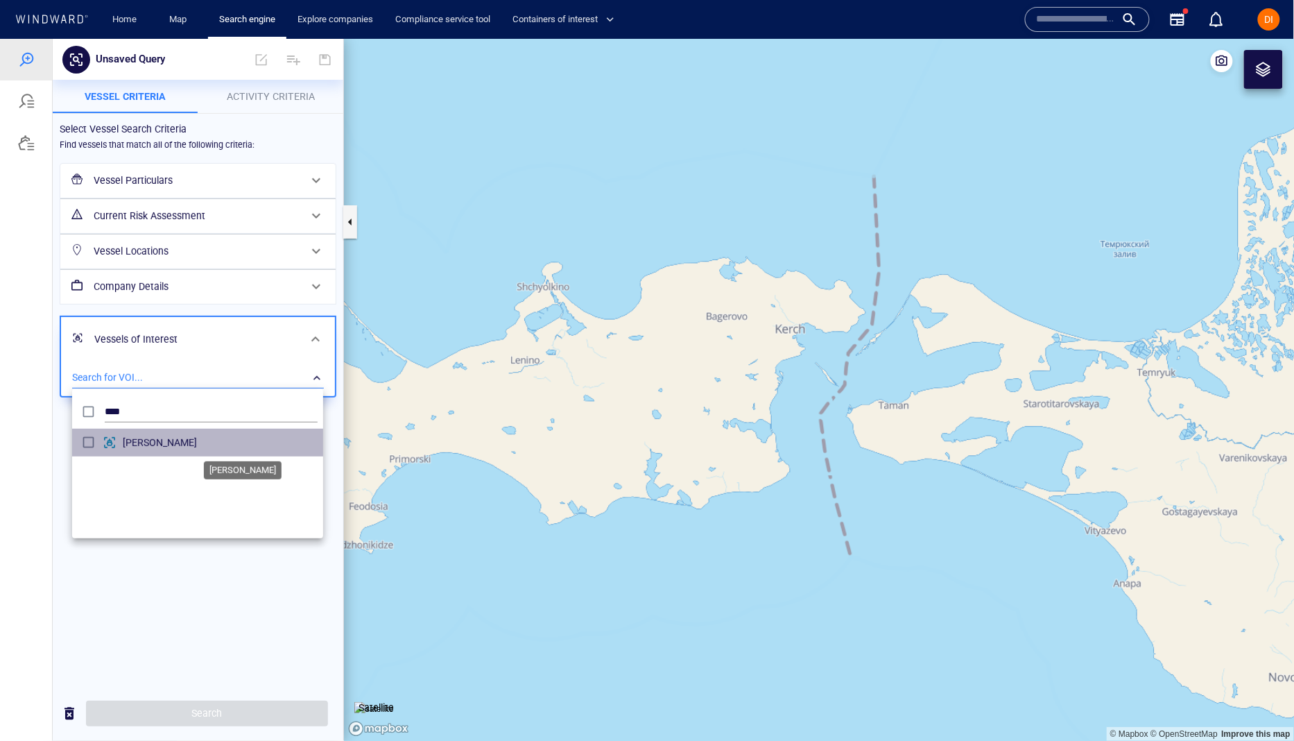
click at [161, 441] on span "Marc" at bounding box center [220, 441] width 195 height 17
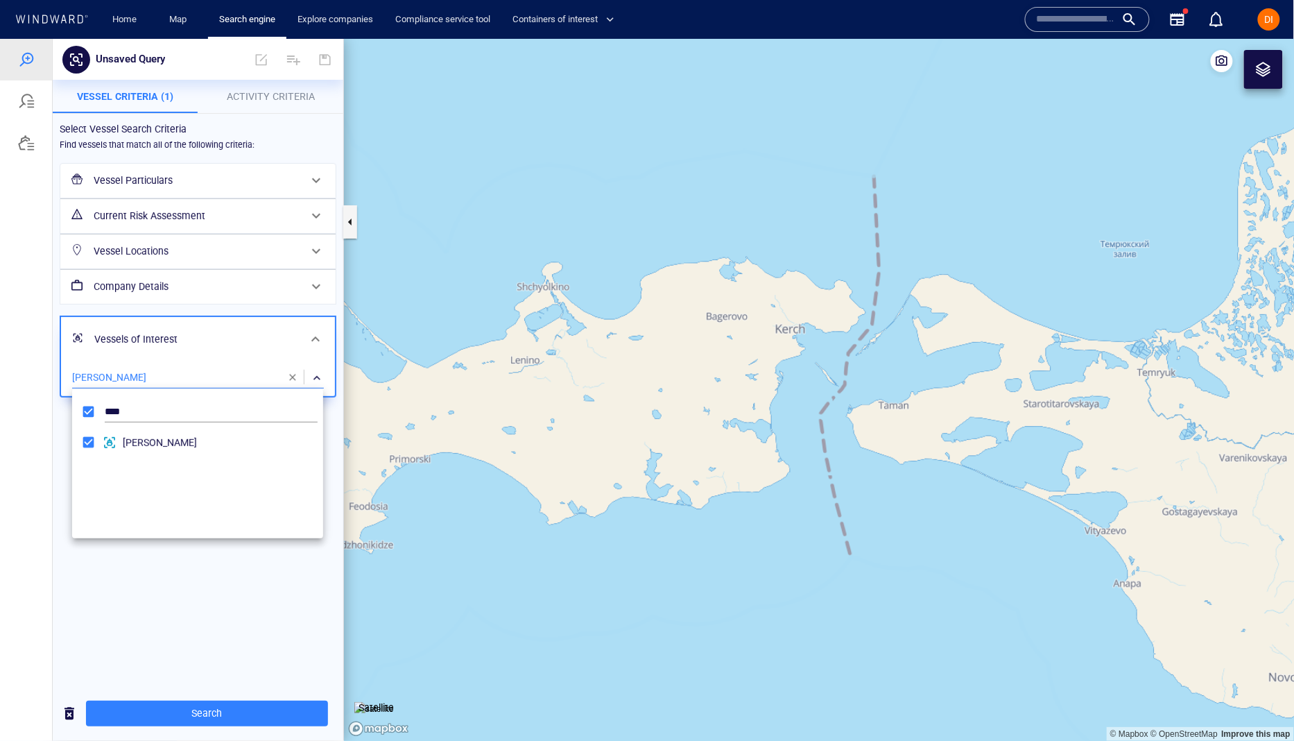
click at [258, 334] on div at bounding box center [647, 389] width 1294 height 702
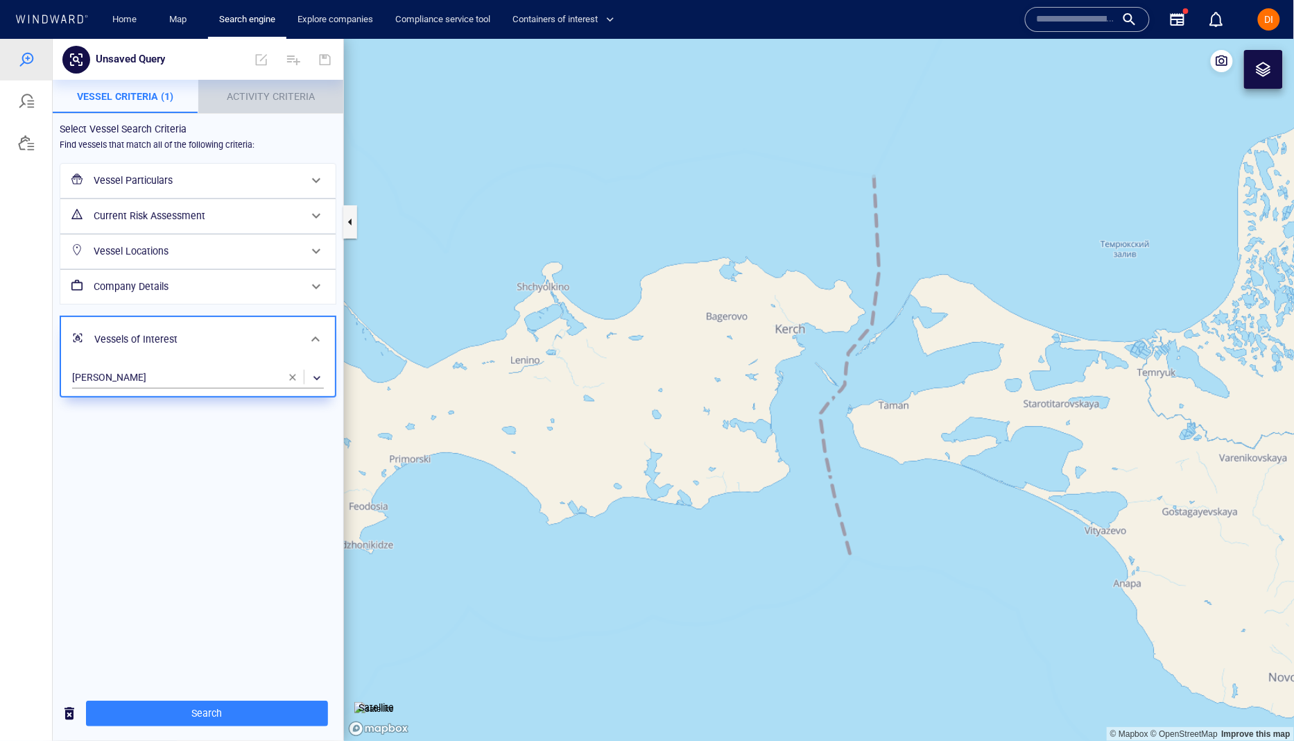
click at [257, 97] on span "Activity Criteria" at bounding box center [271, 95] width 88 height 11
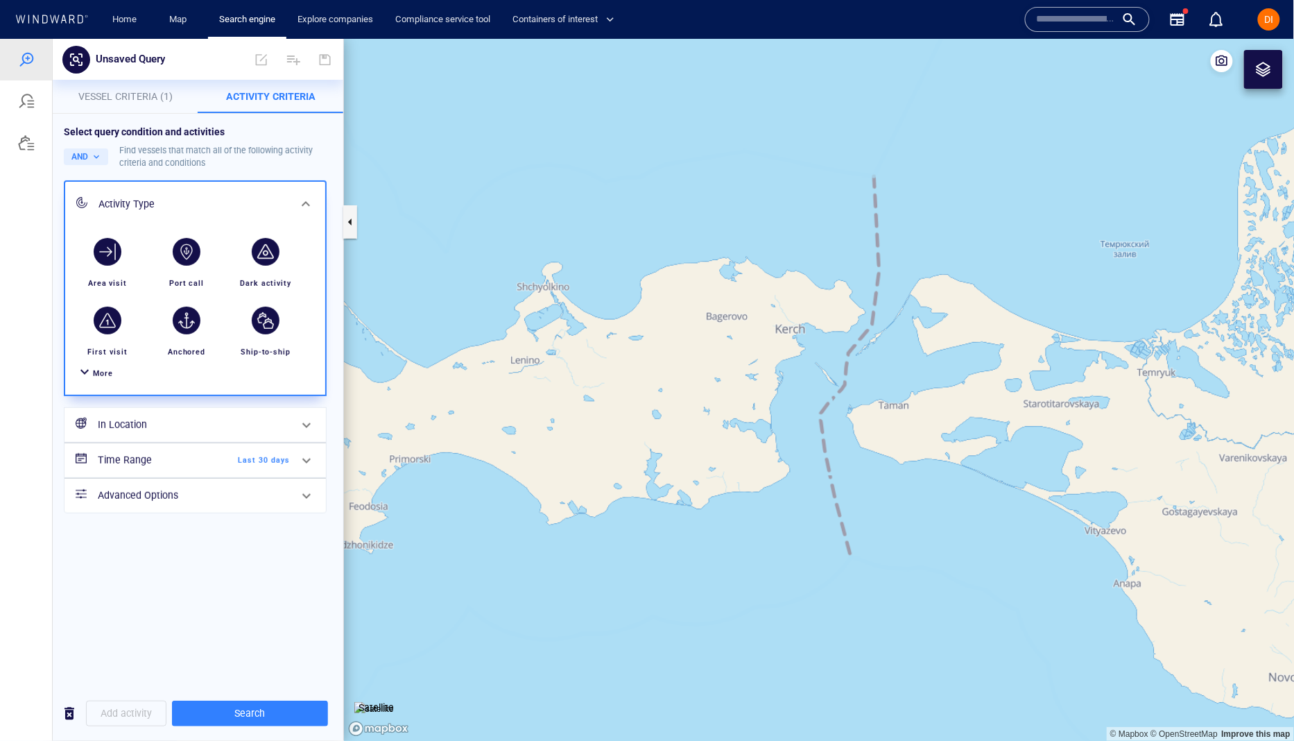
click at [94, 377] on span "More" at bounding box center [103, 372] width 20 height 9
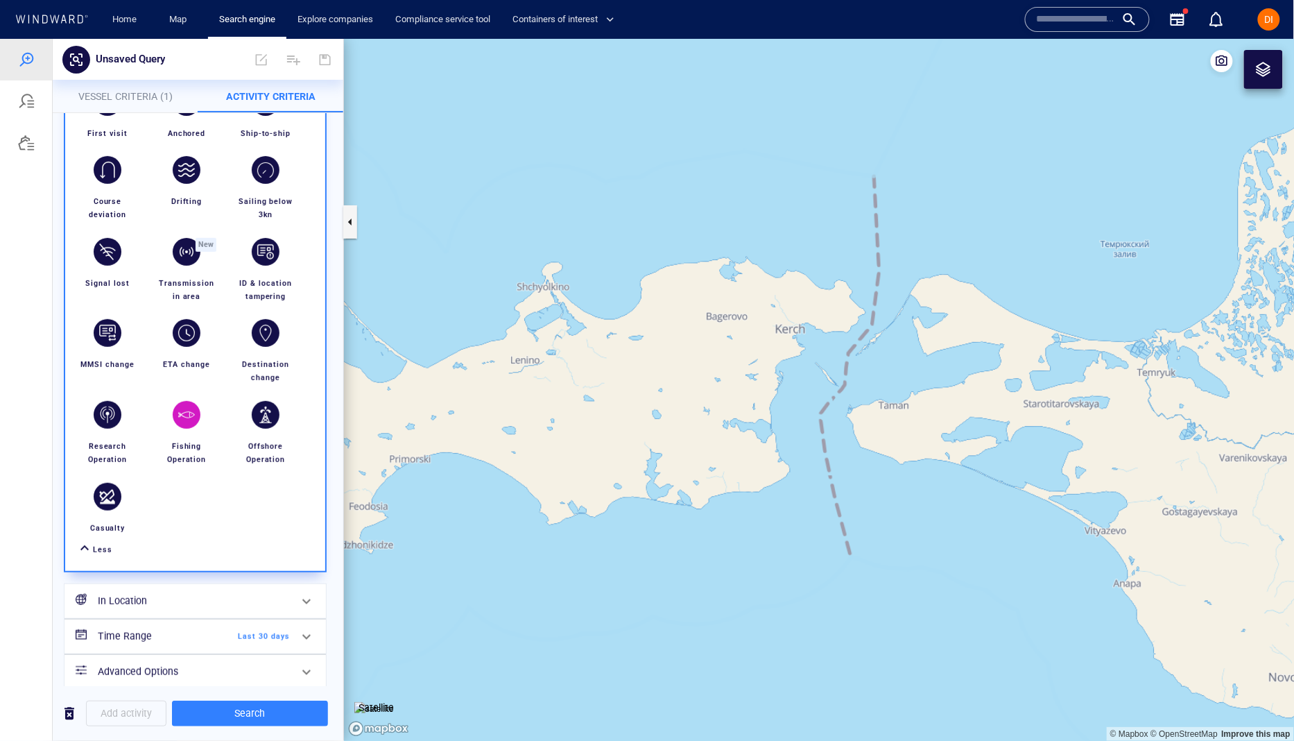
scroll to position [233, 0]
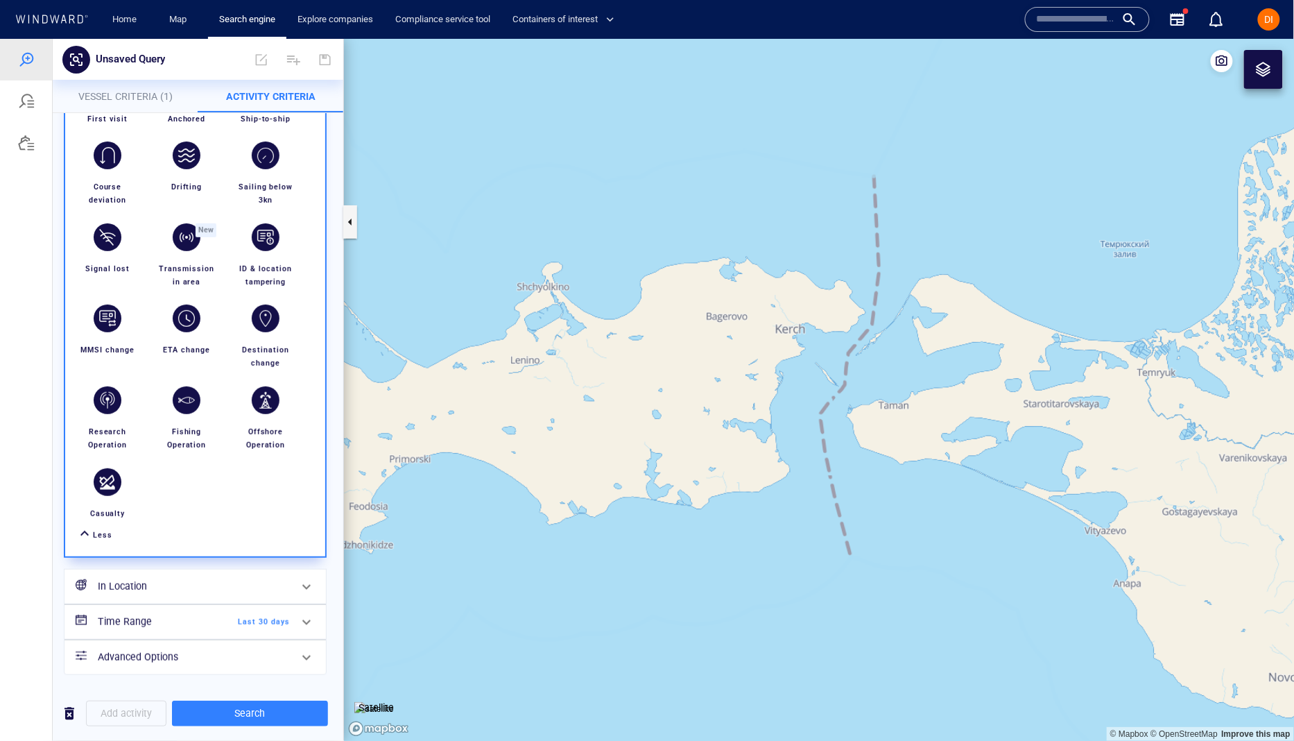
click at [141, 98] on span "Vessel Criteria (1)" at bounding box center [125, 95] width 94 height 11
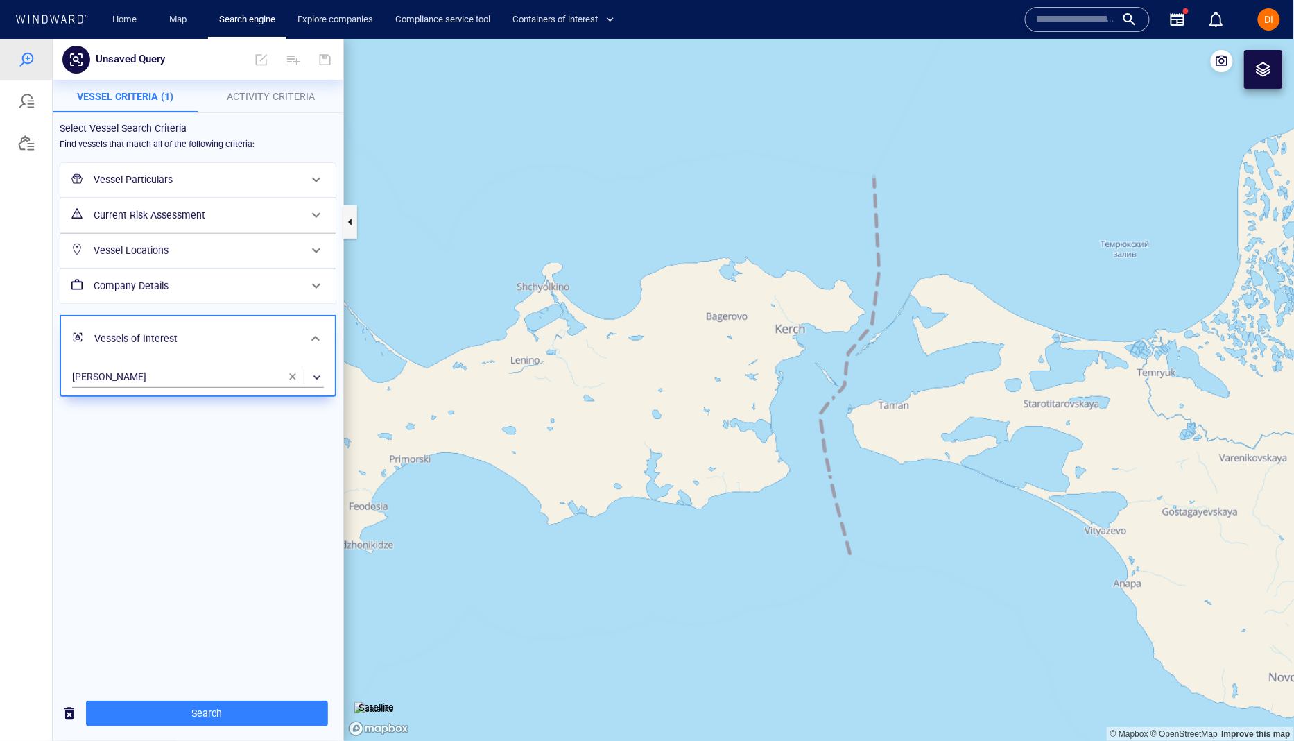
click at [192, 223] on div "Current Risk Assessment" at bounding box center [196, 214] width 217 height 28
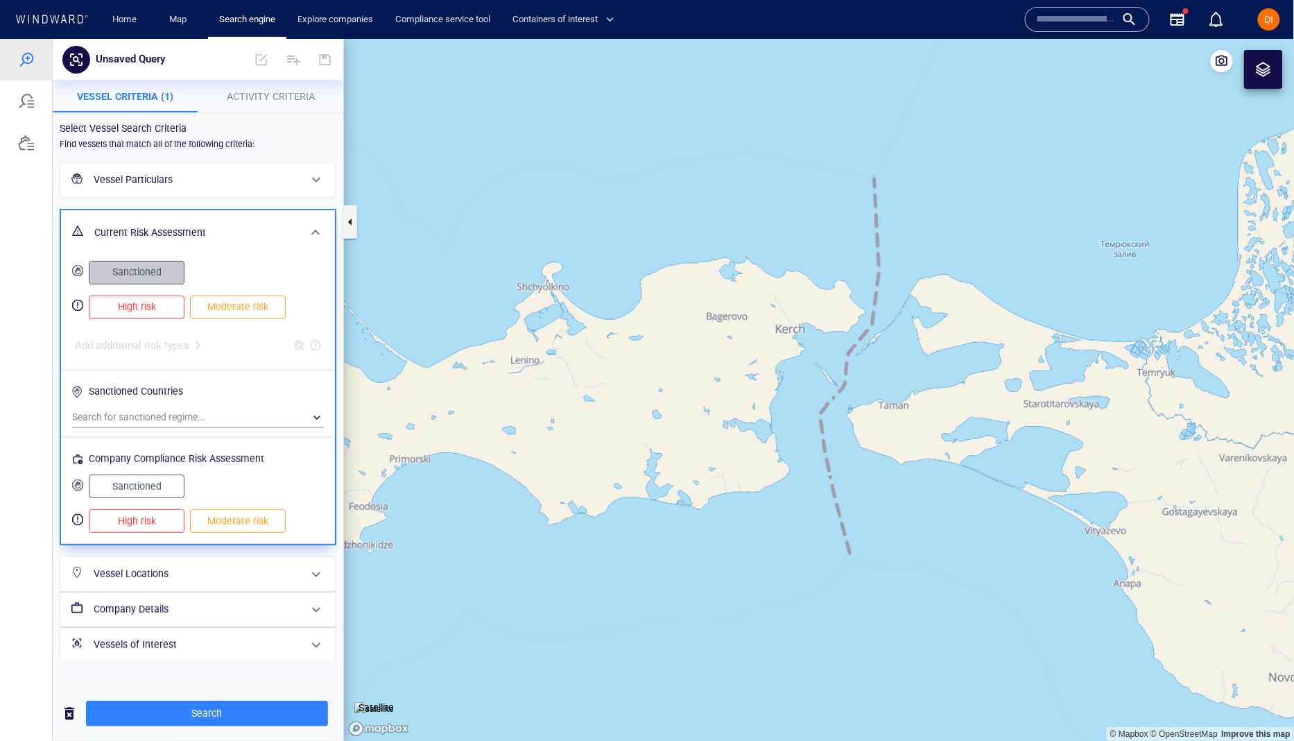
click at [148, 266] on span "Sanctioned" at bounding box center [136, 271] width 67 height 17
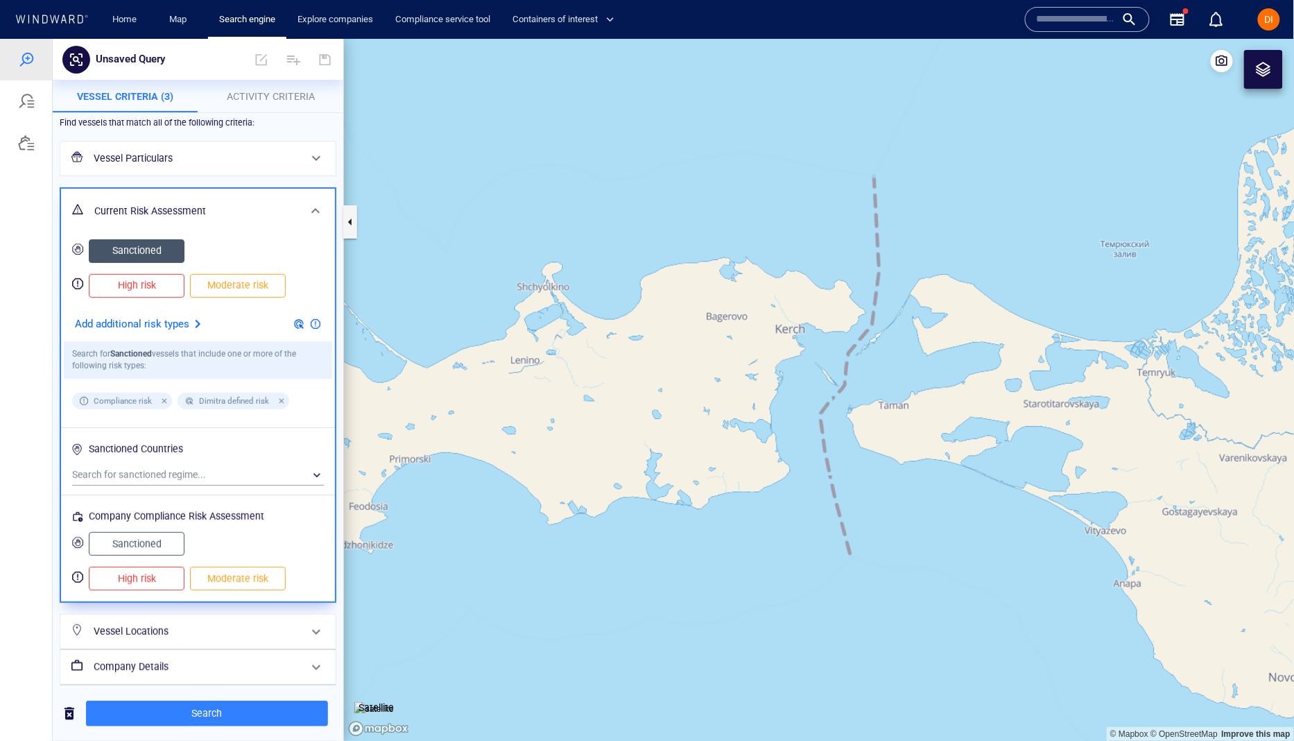
scroll to position [33, 0]
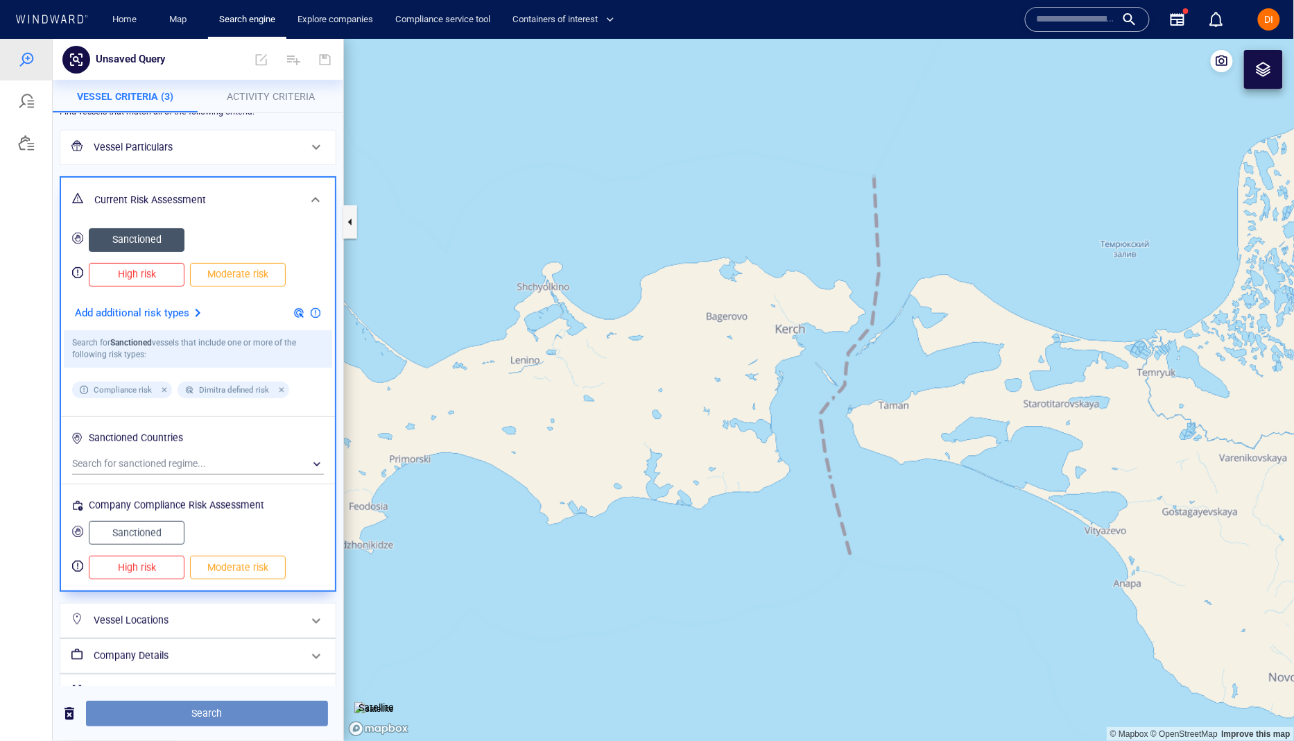
click at [216, 702] on button "Search" at bounding box center [207, 713] width 242 height 26
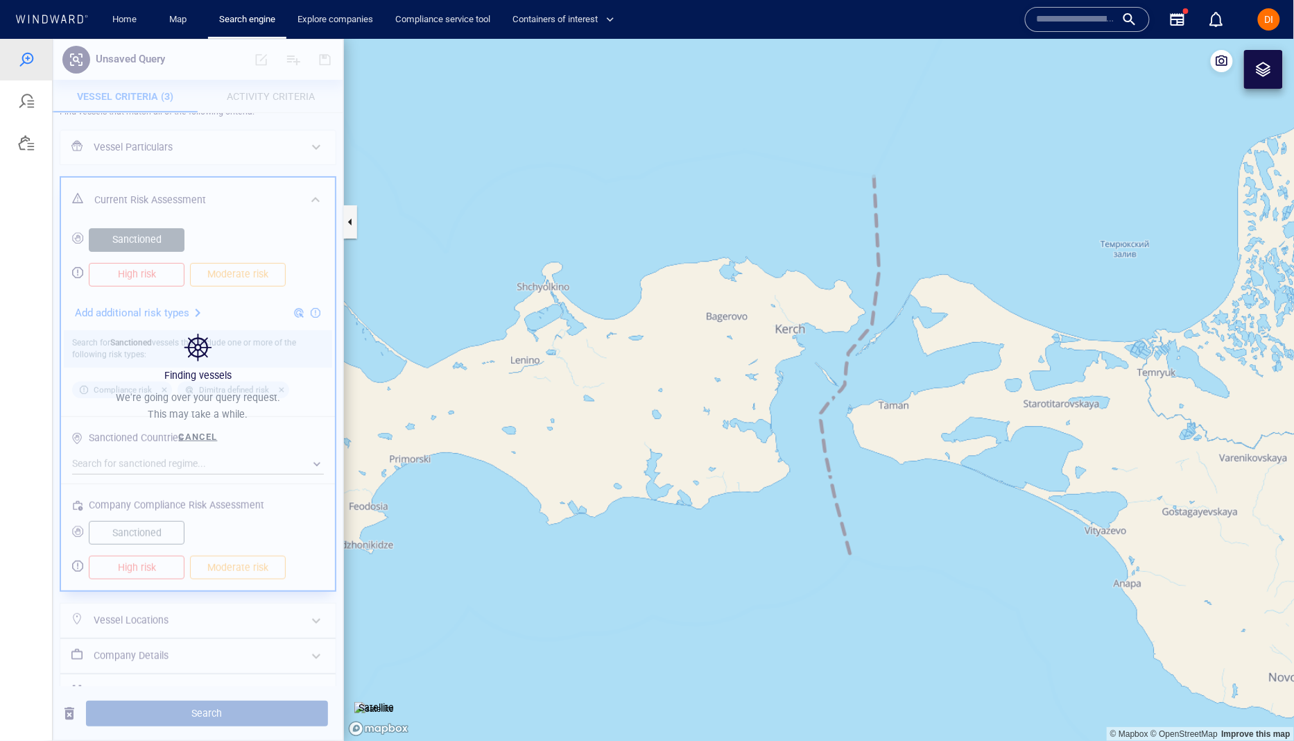
scroll to position [0, 0]
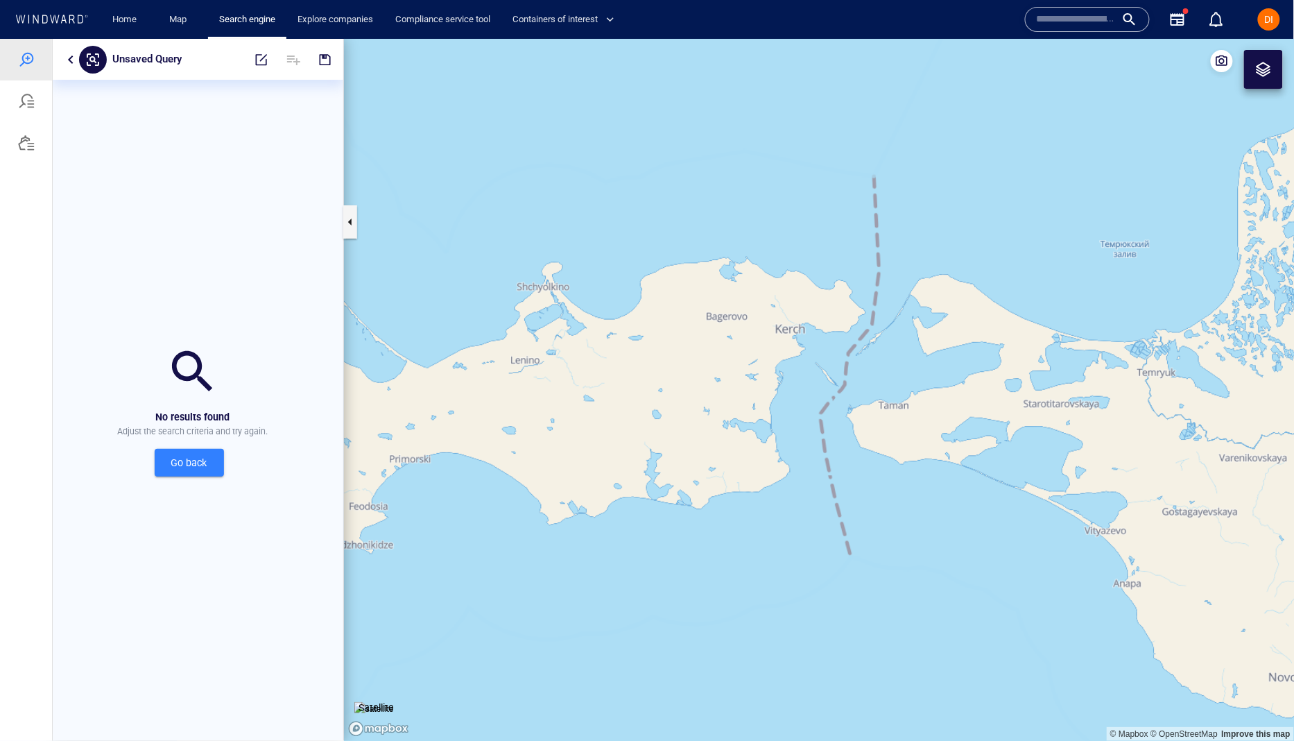
click at [180, 464] on span "Go back" at bounding box center [189, 461] width 47 height 17
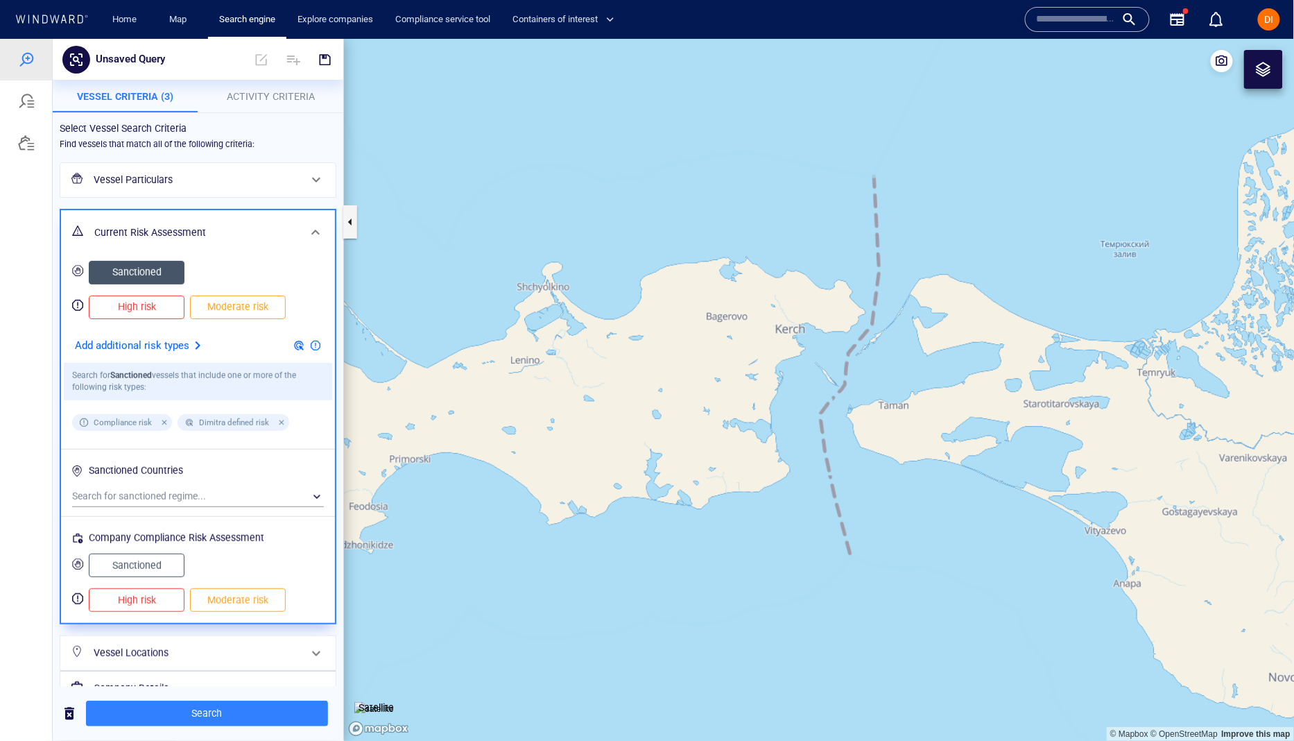
drag, startPoint x: 178, startPoint y: 51, endPoint x: 145, endPoint y: 57, distance: 33.7
click at [173, 53] on div "Unsaved Query" at bounding box center [153, 59] width 126 height 26
click at [144, 57] on p "Unsaved Query" at bounding box center [130, 59] width 69 height 18
click at [144, 57] on input "text" at bounding box center [154, 59] width 106 height 12
type input "**********"
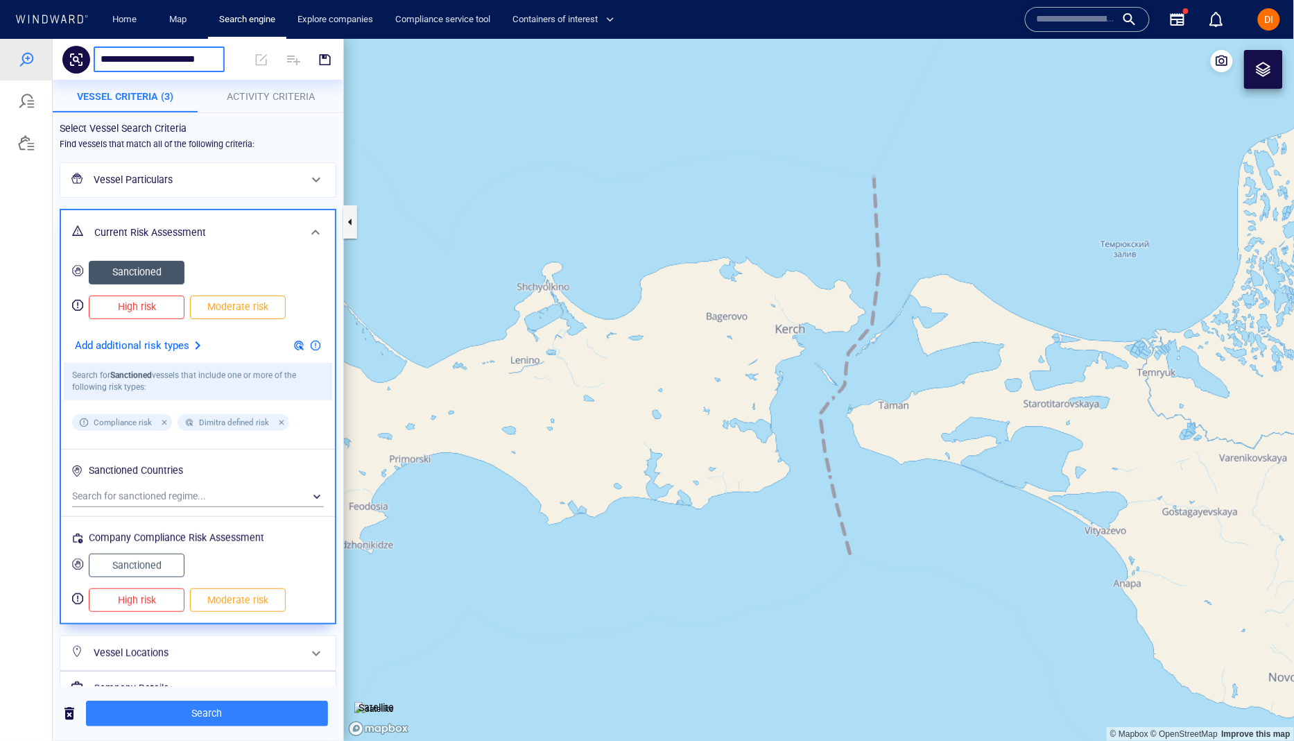
scroll to position [0, 21]
click at [318, 65] on button "button" at bounding box center [325, 58] width 31 height 33
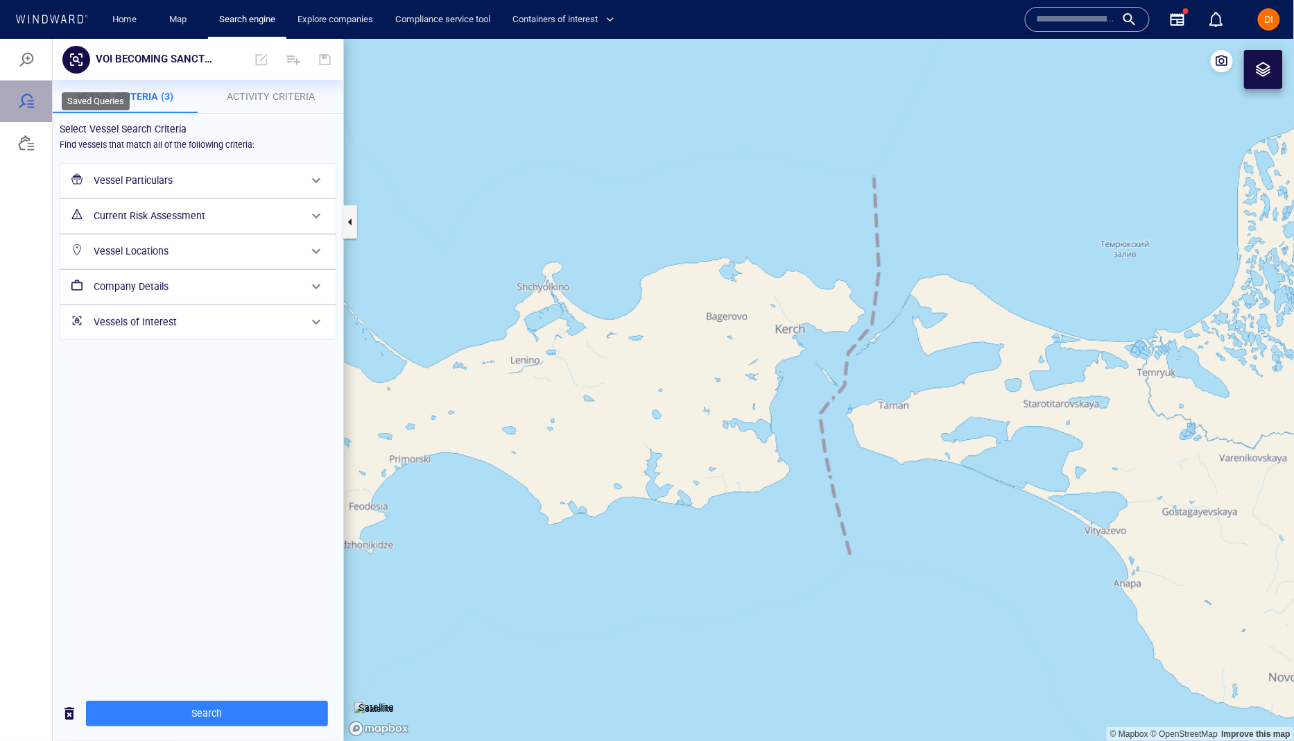
click at [13, 105] on div at bounding box center [26, 101] width 52 height 42
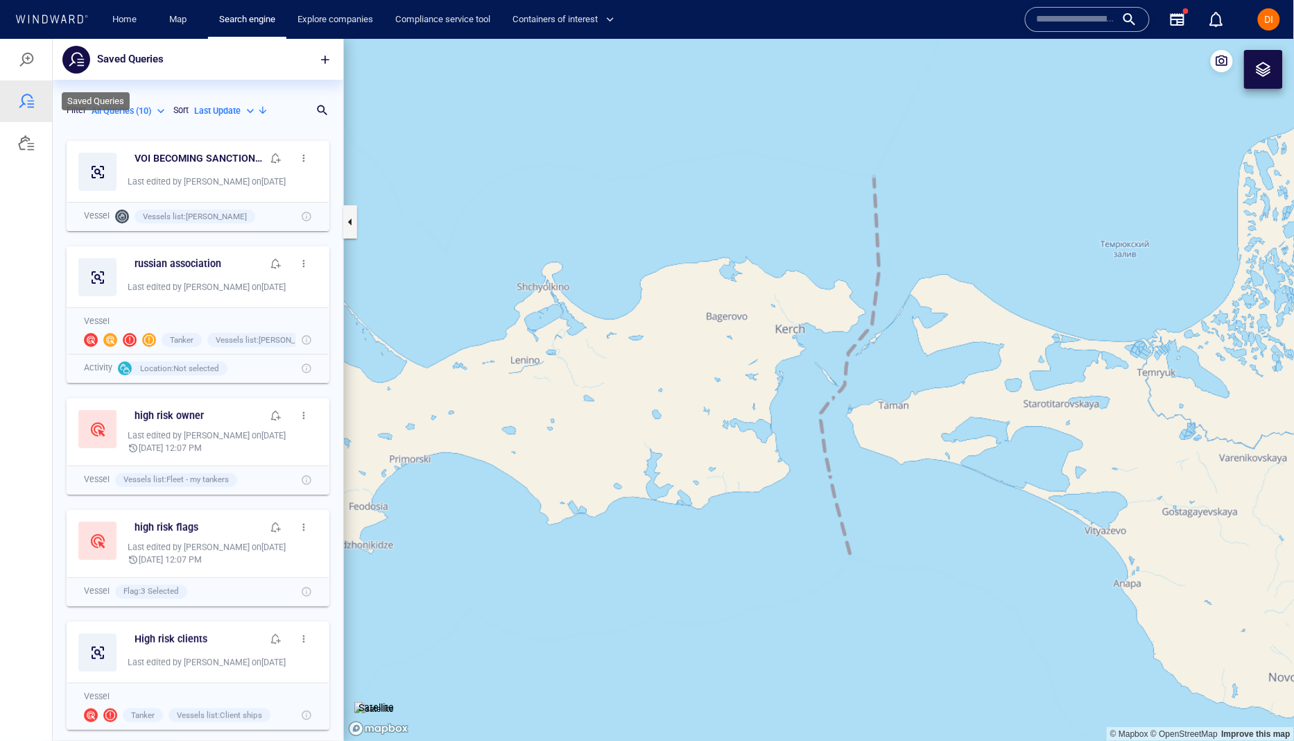
scroll to position [607, 290]
click at [275, 157] on span "button" at bounding box center [275, 157] width 11 height 11
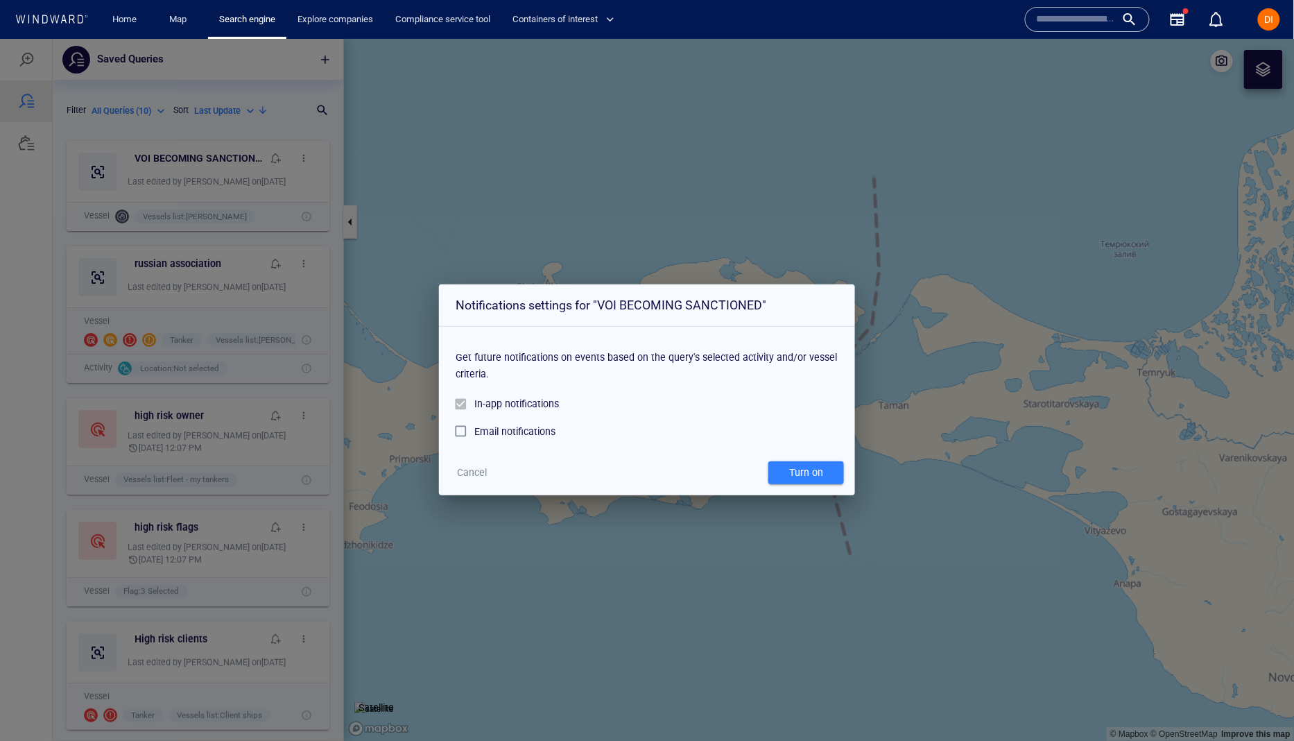
drag, startPoint x: 523, startPoint y: 433, endPoint x: 515, endPoint y: 433, distance: 8.3
click at [519, 433] on div "Email notifications" at bounding box center [514, 430] width 81 height 17
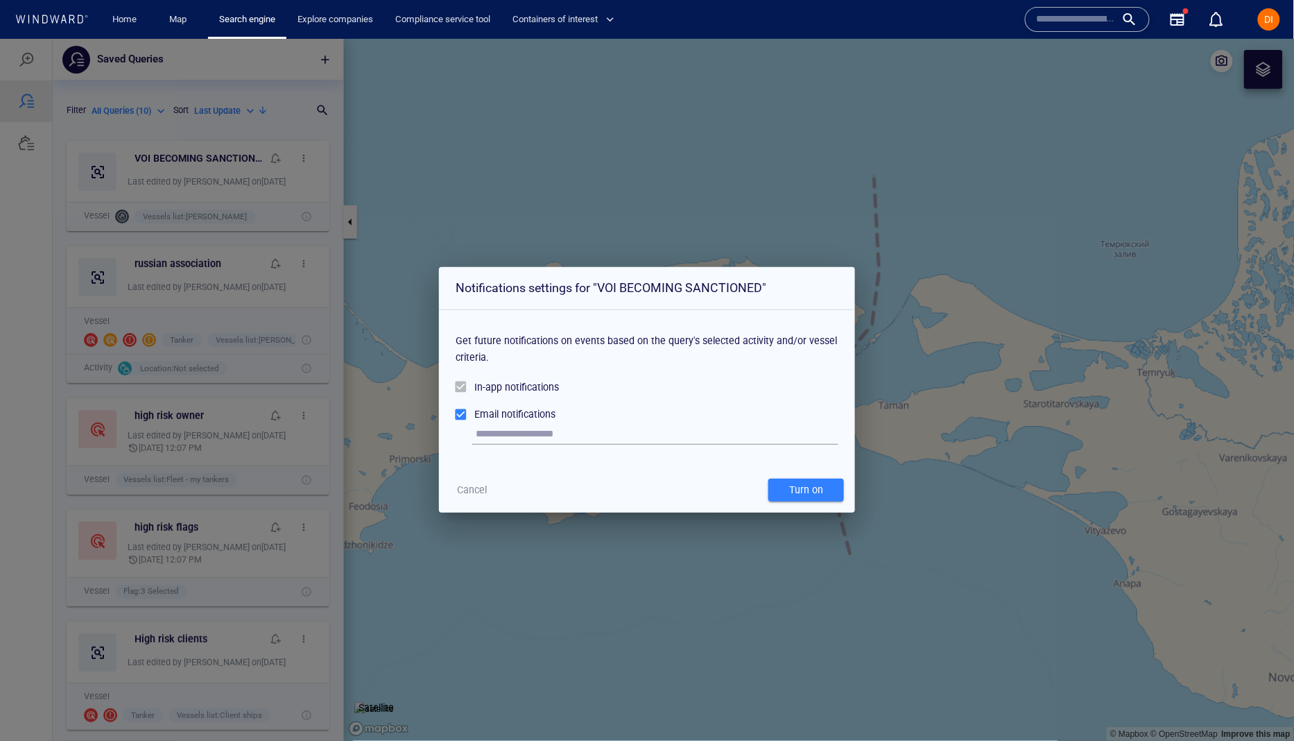
click at [488, 433] on input "text" at bounding box center [657, 433] width 363 height 21
click at [465, 485] on span "Cancel" at bounding box center [473, 489] width 30 height 17
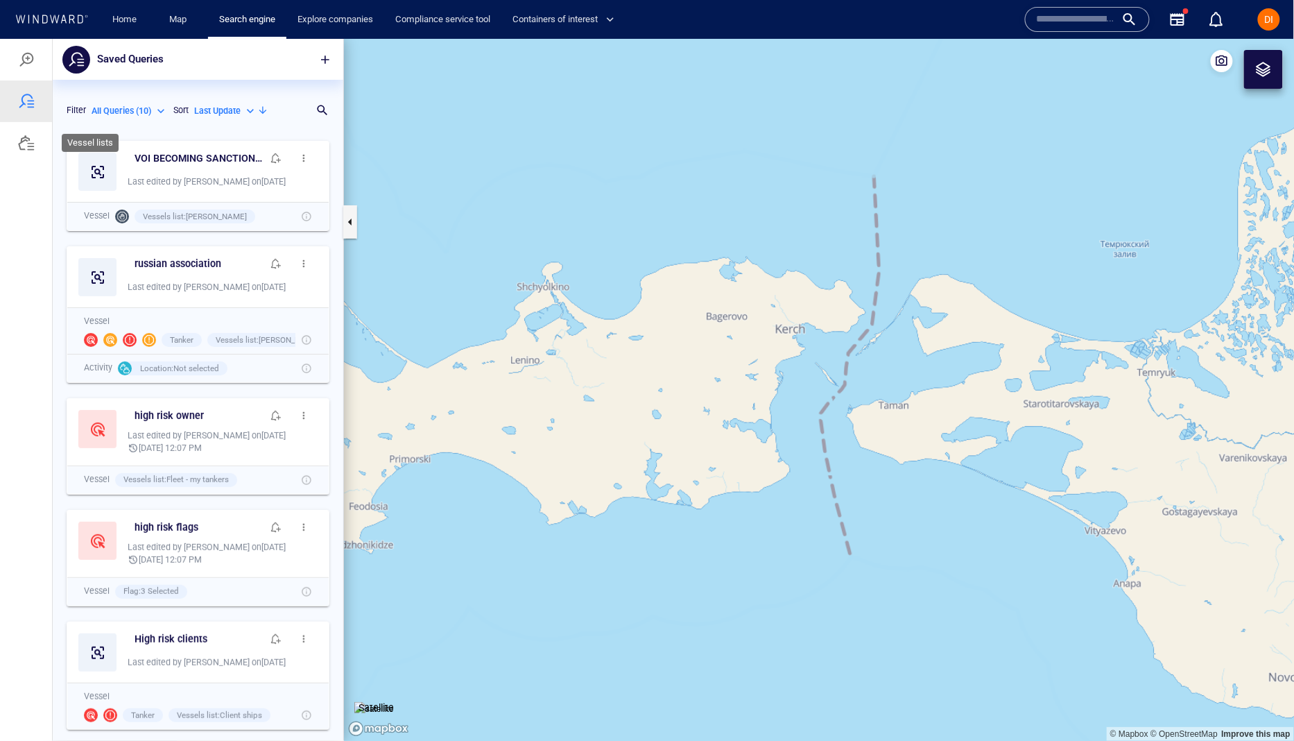
click at [22, 147] on div at bounding box center [26, 142] width 17 height 17
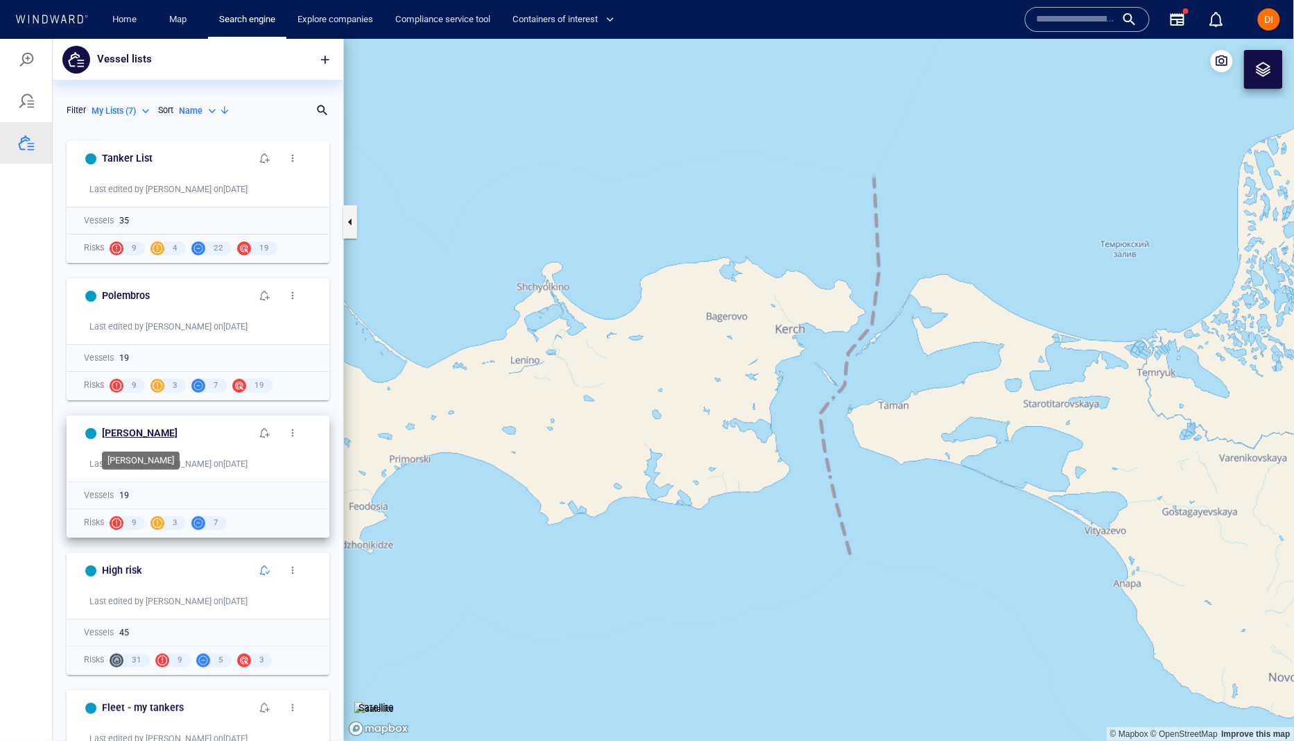
click at [115, 431] on h6 "Marc" at bounding box center [140, 432] width 76 height 17
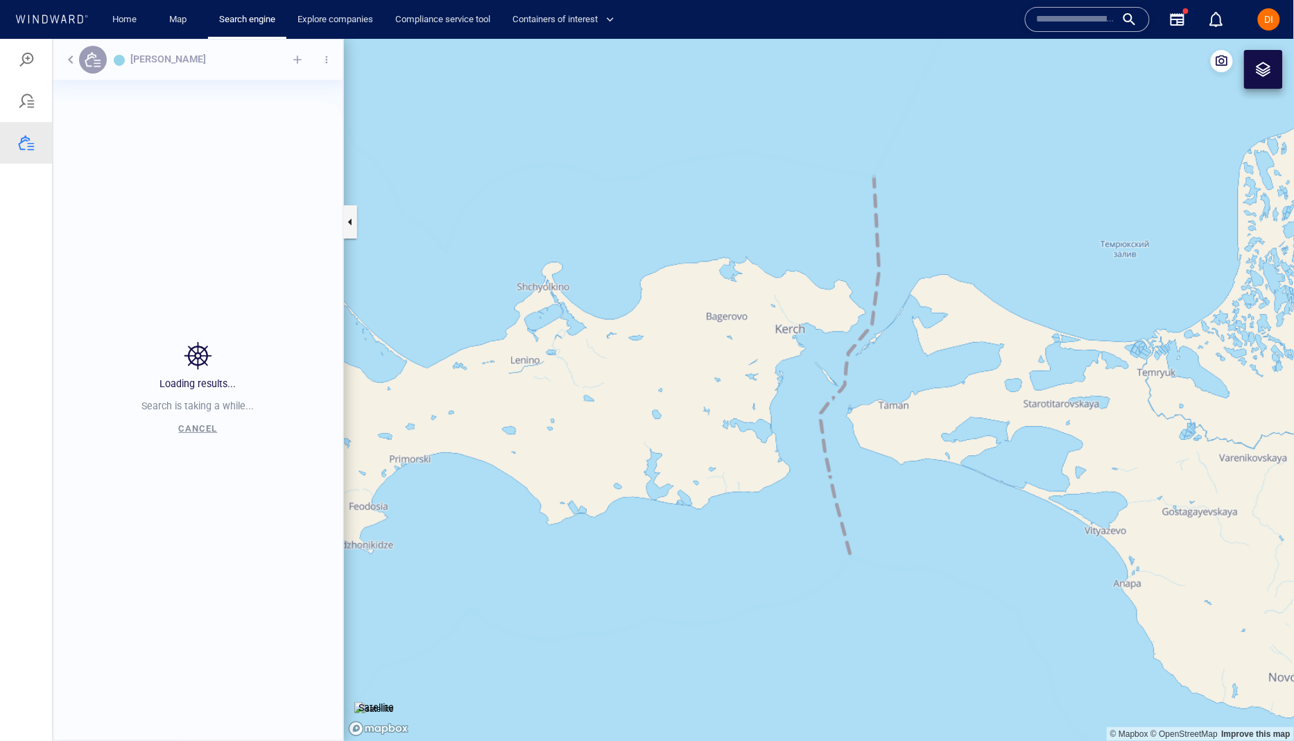
click at [298, 56] on div "Loading results... Search is taking a while... Cancel" at bounding box center [198, 389] width 291 height 702
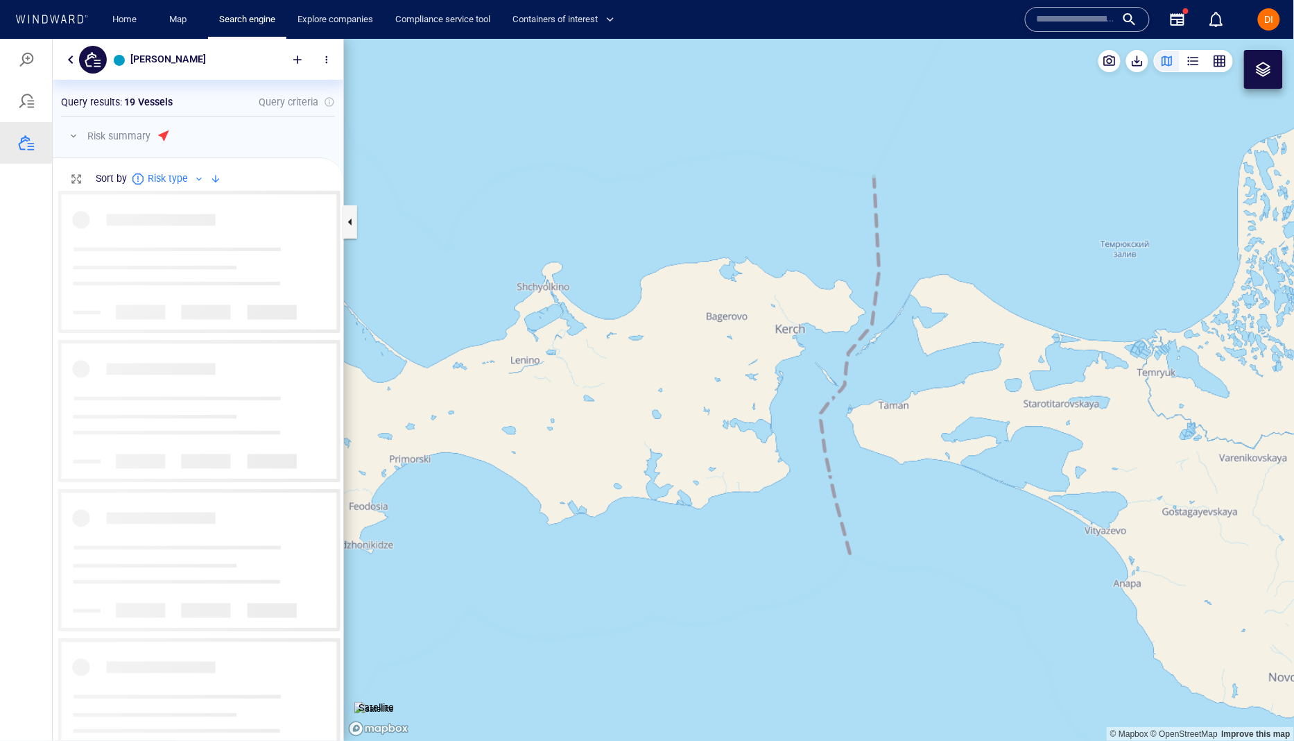
scroll to position [551, 290]
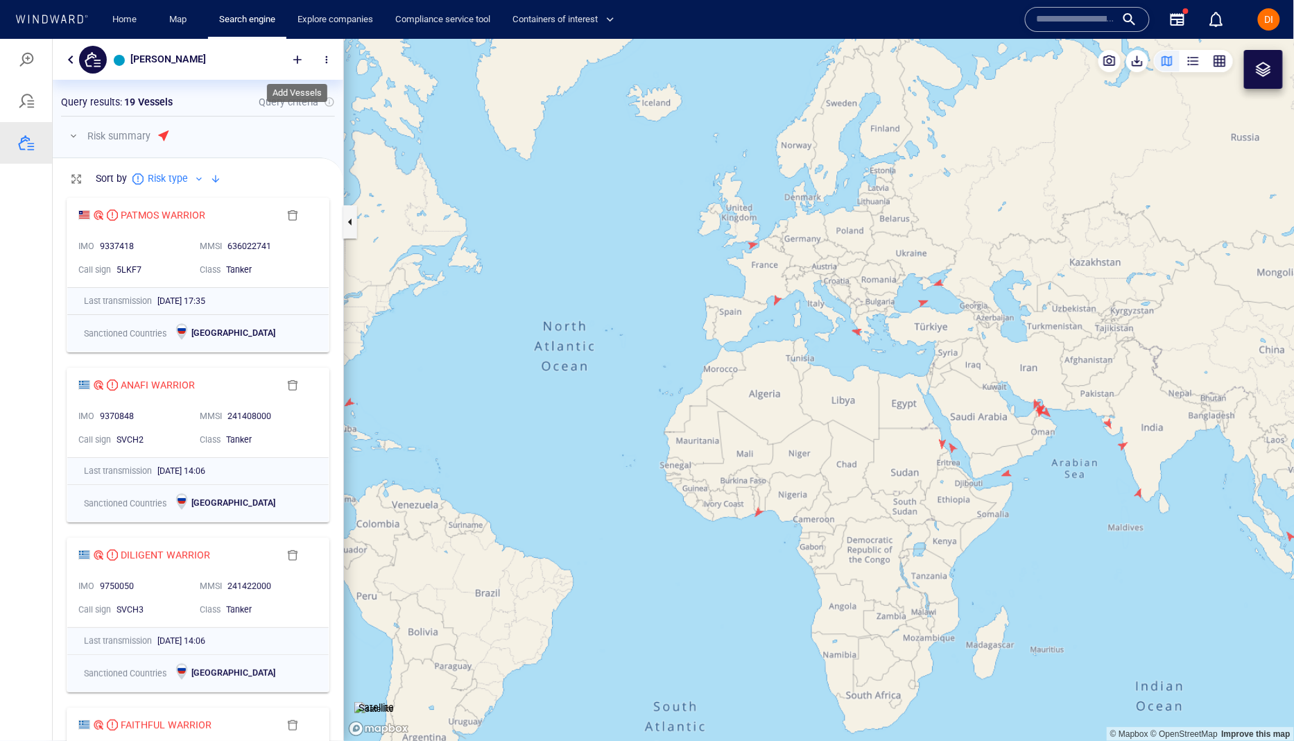
click at [297, 56] on div at bounding box center [297, 59] width 31 height 31
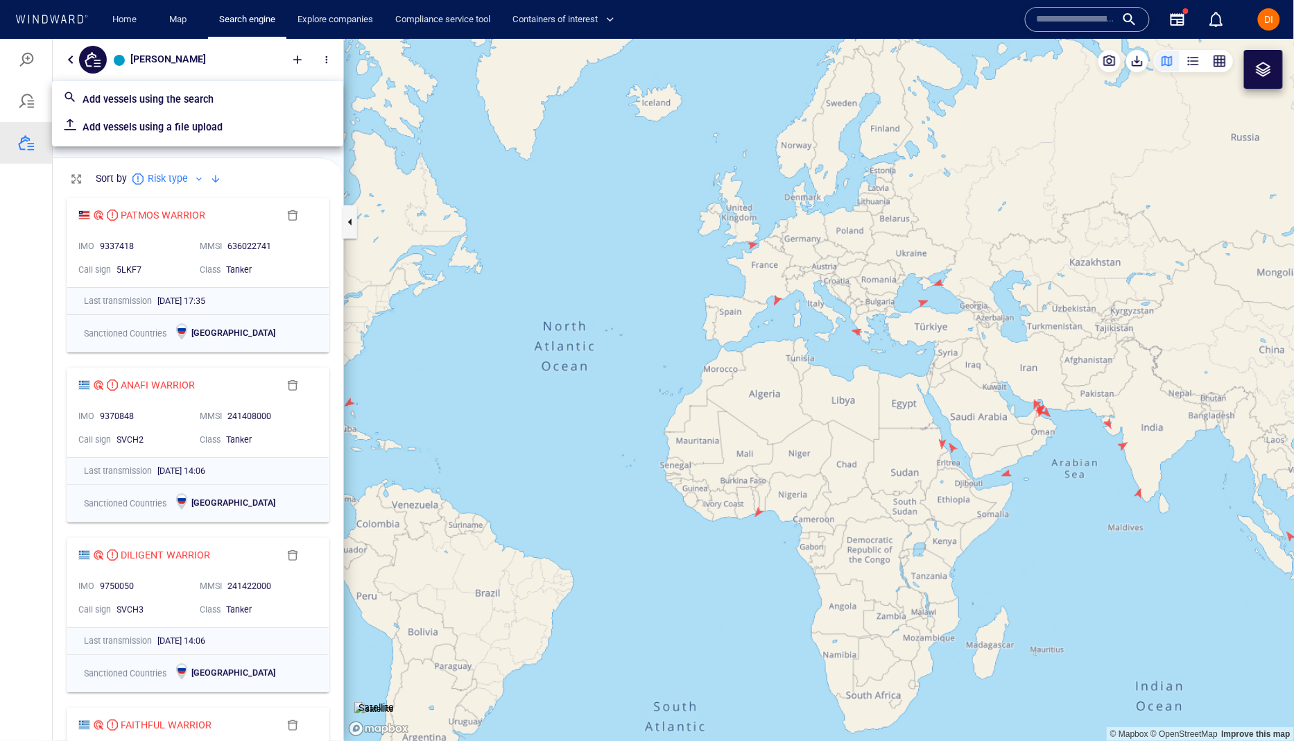
click at [211, 100] on p "Add vessels using the search" at bounding box center [208, 98] width 250 height 17
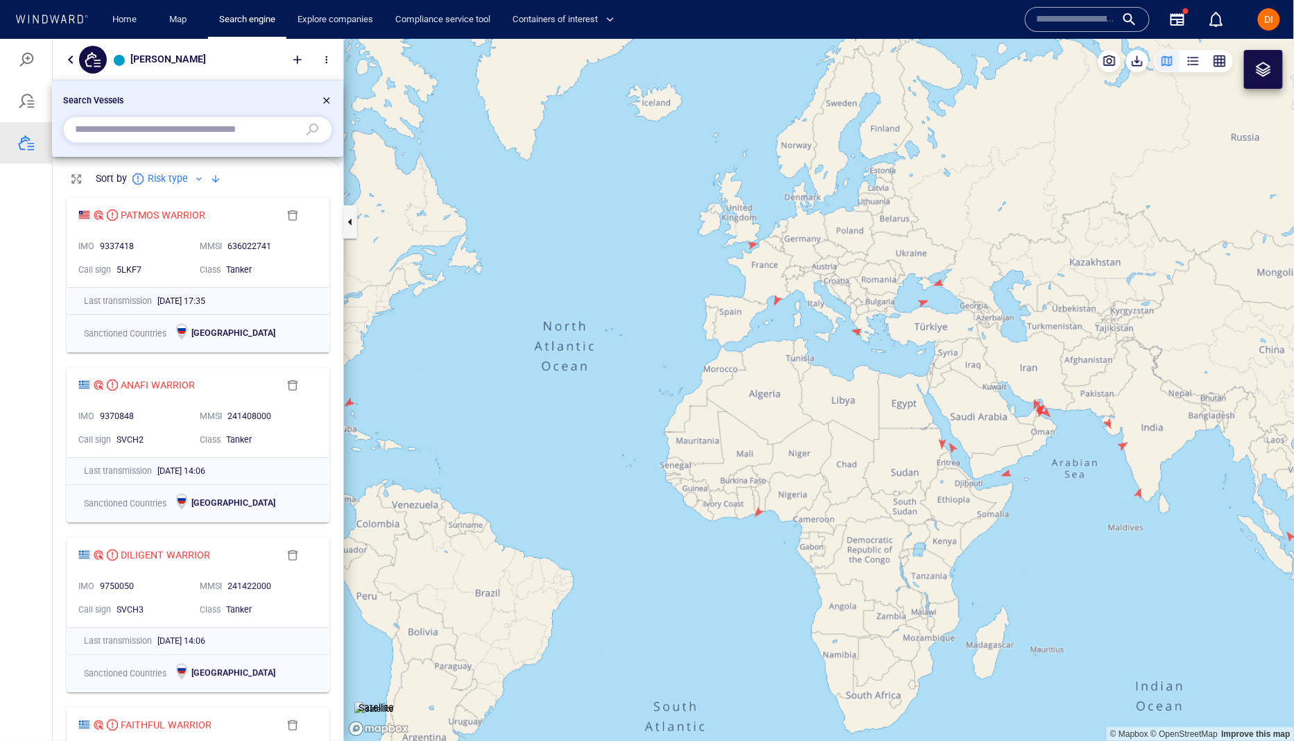
click at [184, 128] on input "text" at bounding box center [186, 129] width 223 height 21
click at [328, 95] on div at bounding box center [326, 102] width 11 height 17
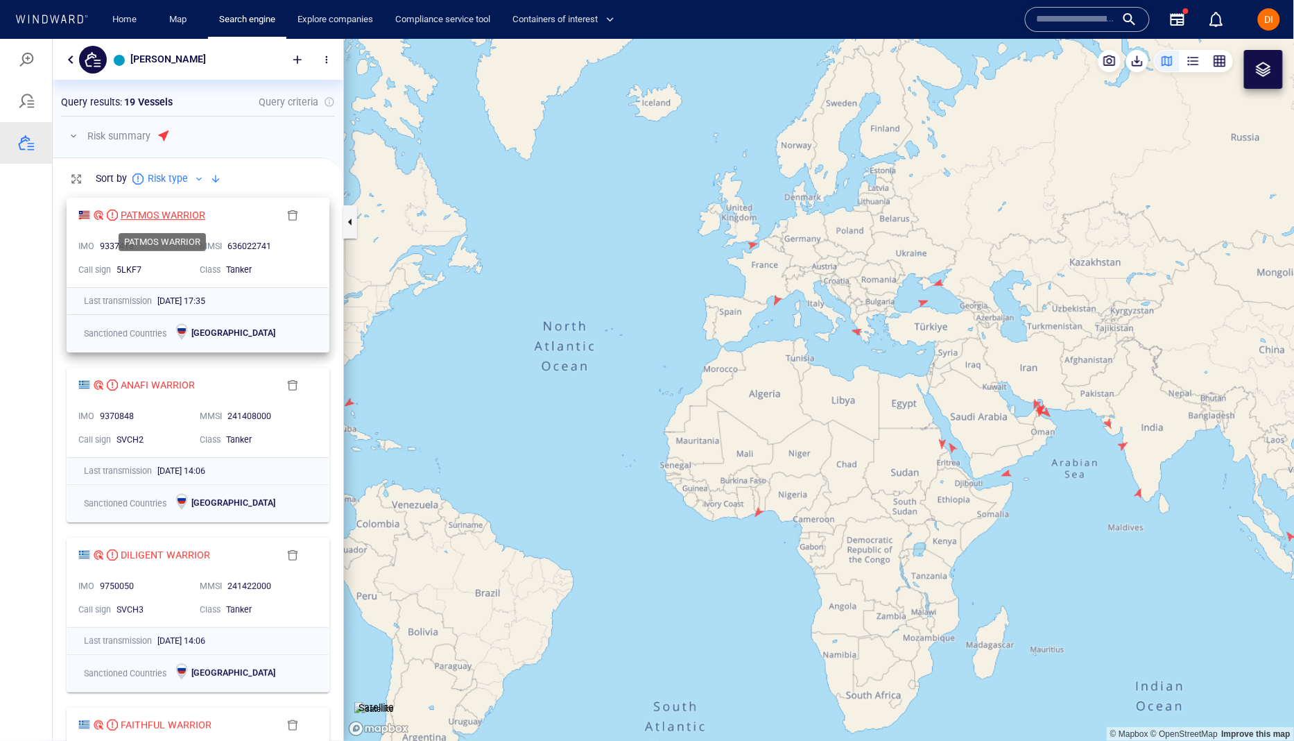
click at [144, 212] on div "PATMOS WARRIOR" at bounding box center [163, 213] width 85 height 17
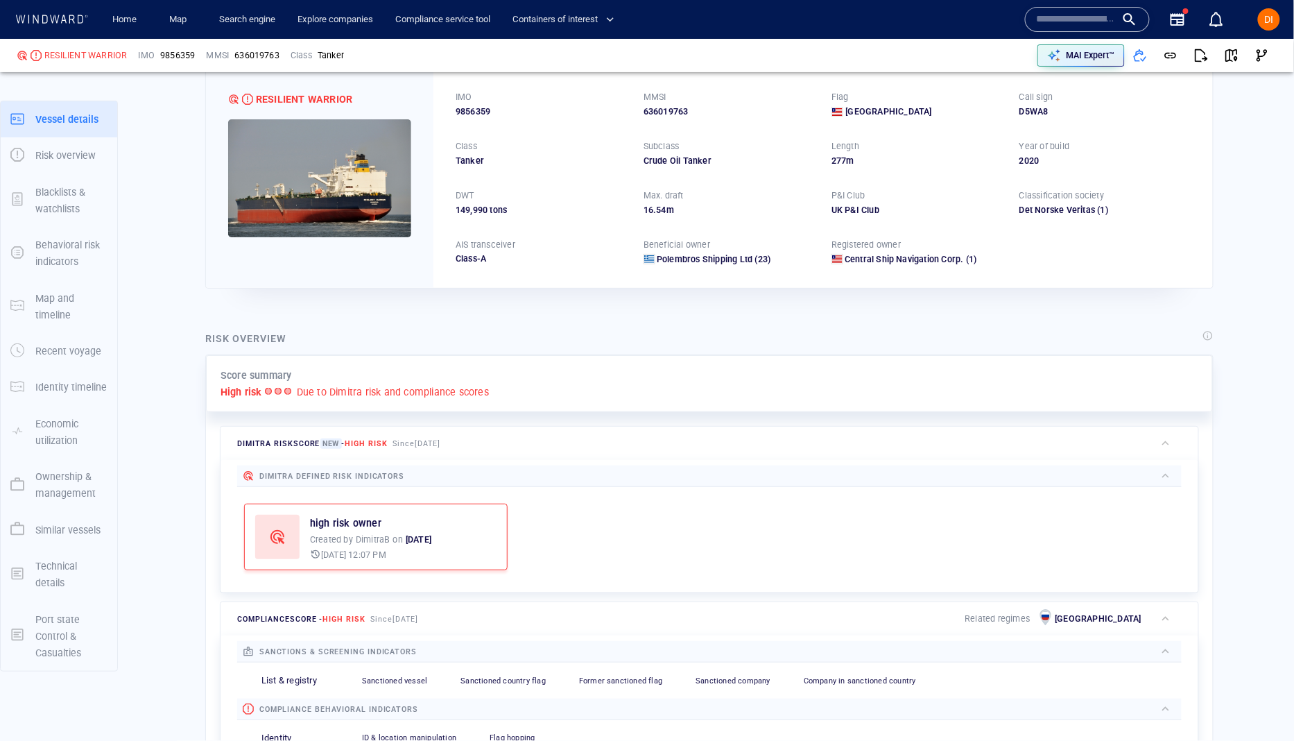
scroll to position [118, 0]
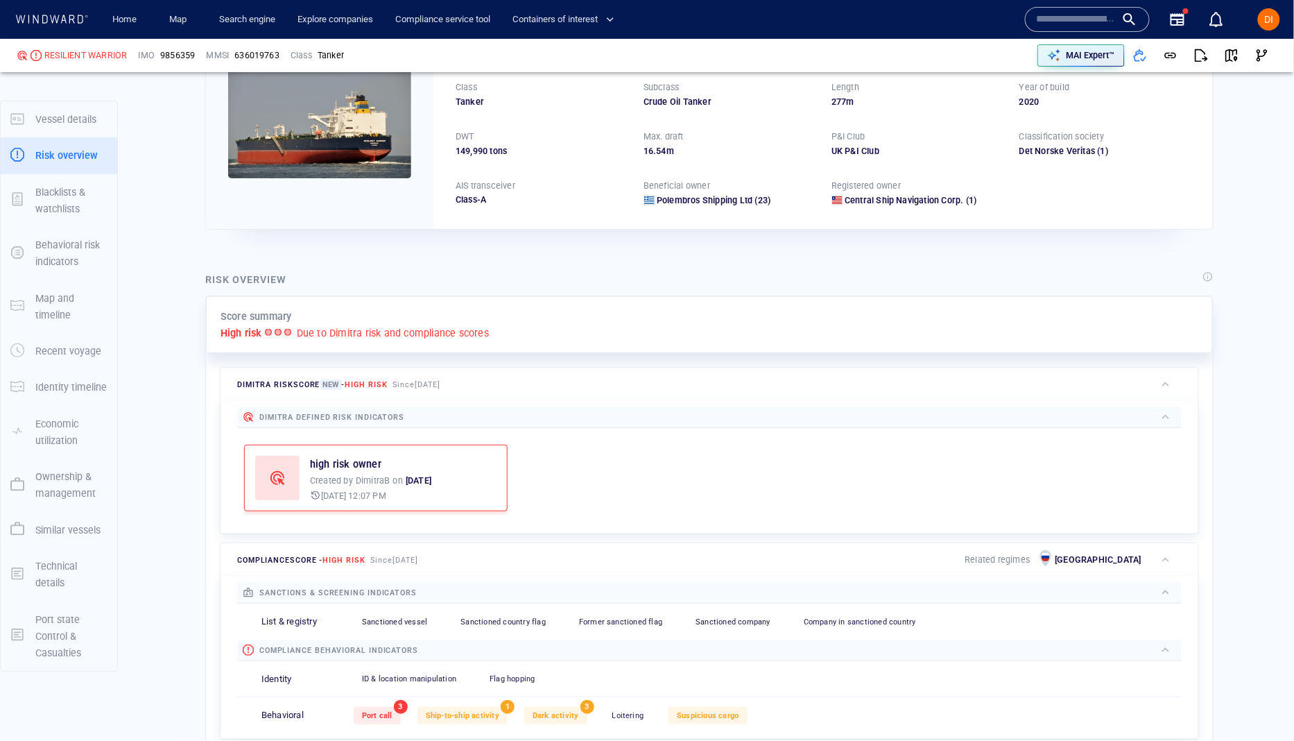
drag, startPoint x: 1143, startPoint y: 55, endPoint x: 1159, endPoint y: 98, distance: 46.1
click at [1159, 98] on div "RESILIENT WARRIOR IMO 9856359 MMSI 636019763 Class Tanker MAI Expert™ Vessel de…" at bounding box center [647, 390] width 1294 height 702
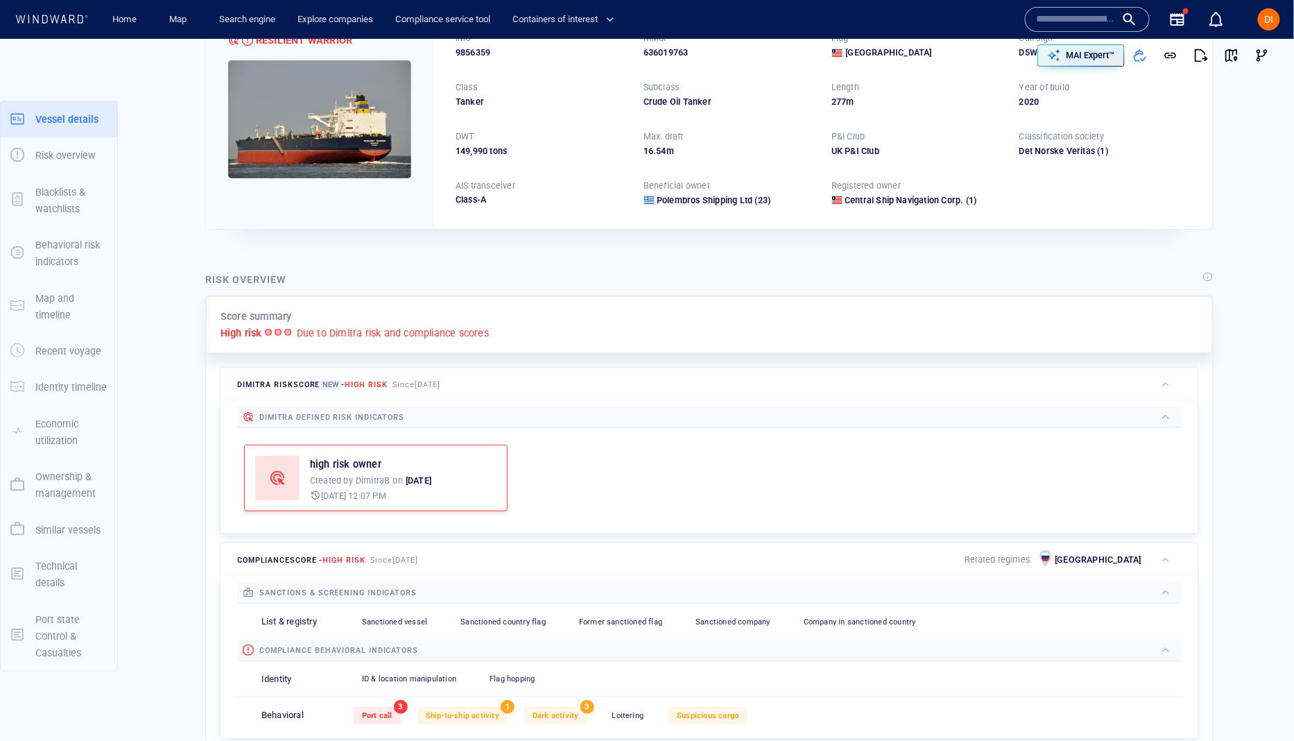
scroll to position [0, 0]
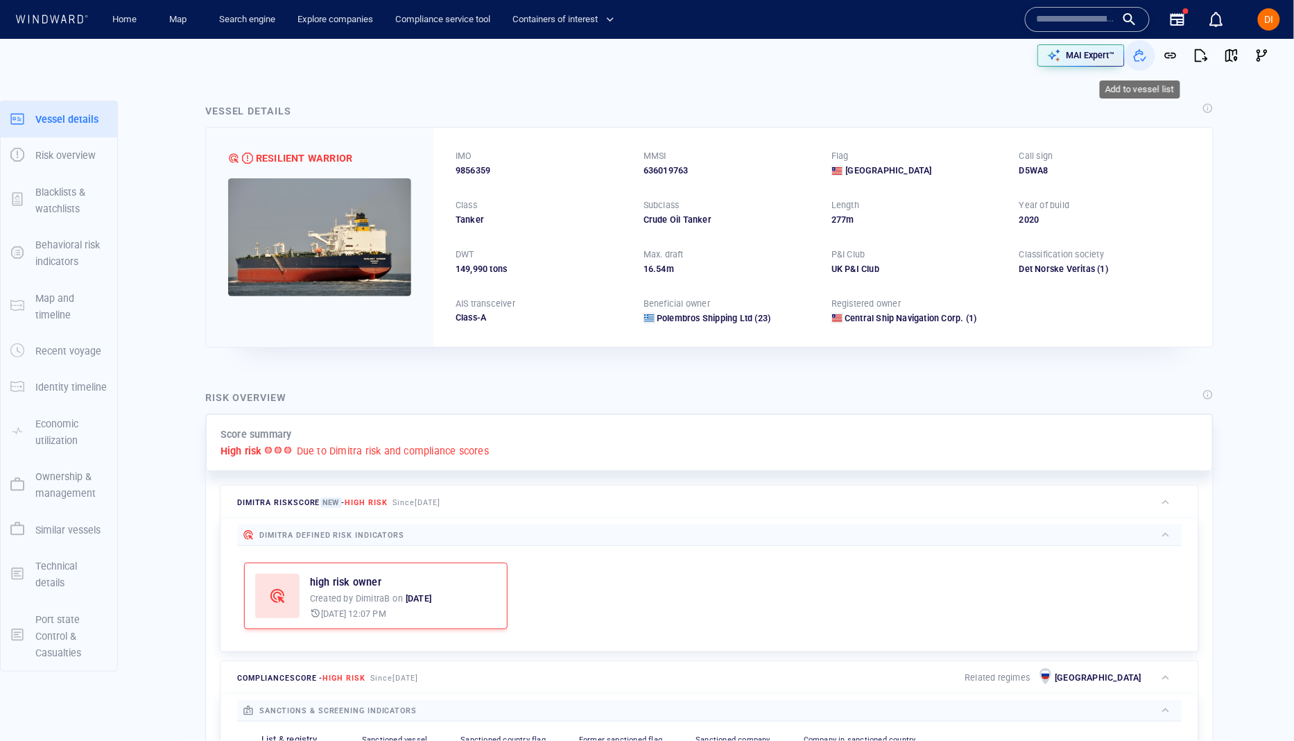
click at [1133, 60] on span "button" at bounding box center [1140, 56] width 14 height 14
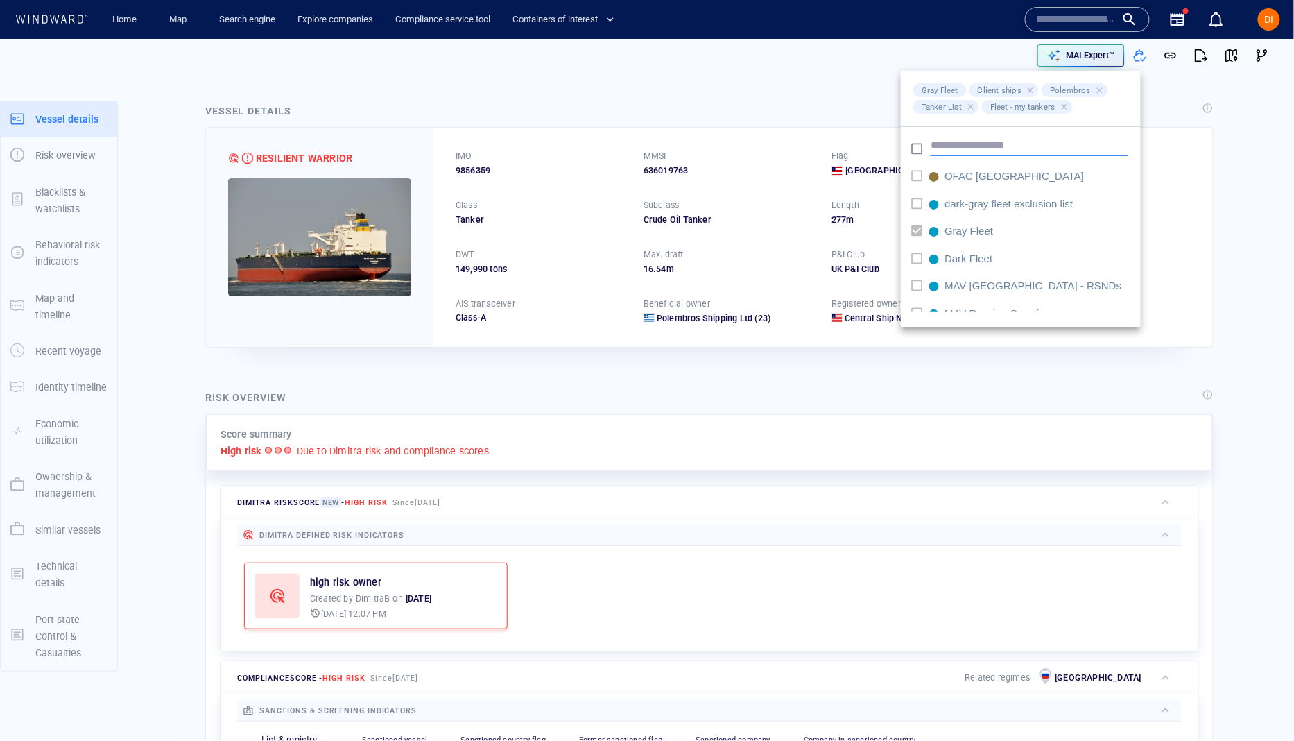
click at [1057, 149] on input "text" at bounding box center [1030, 145] width 198 height 21
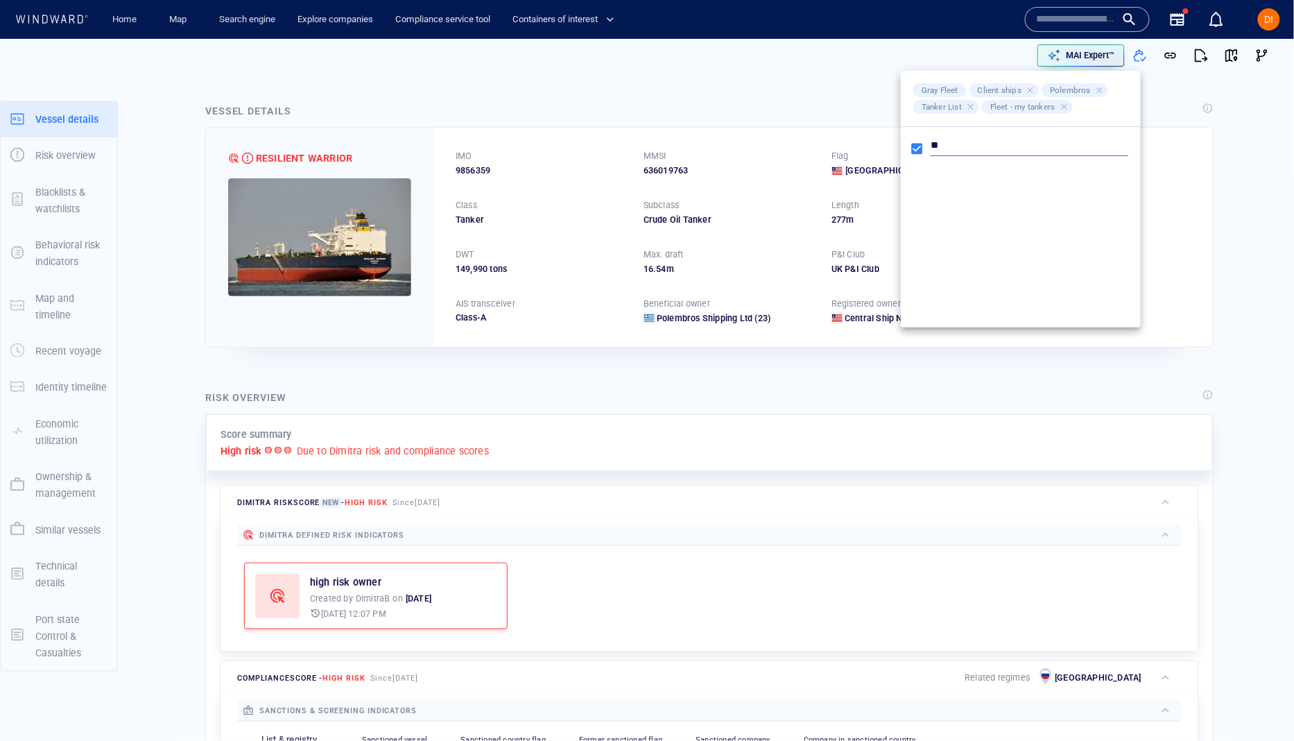
type input "*"
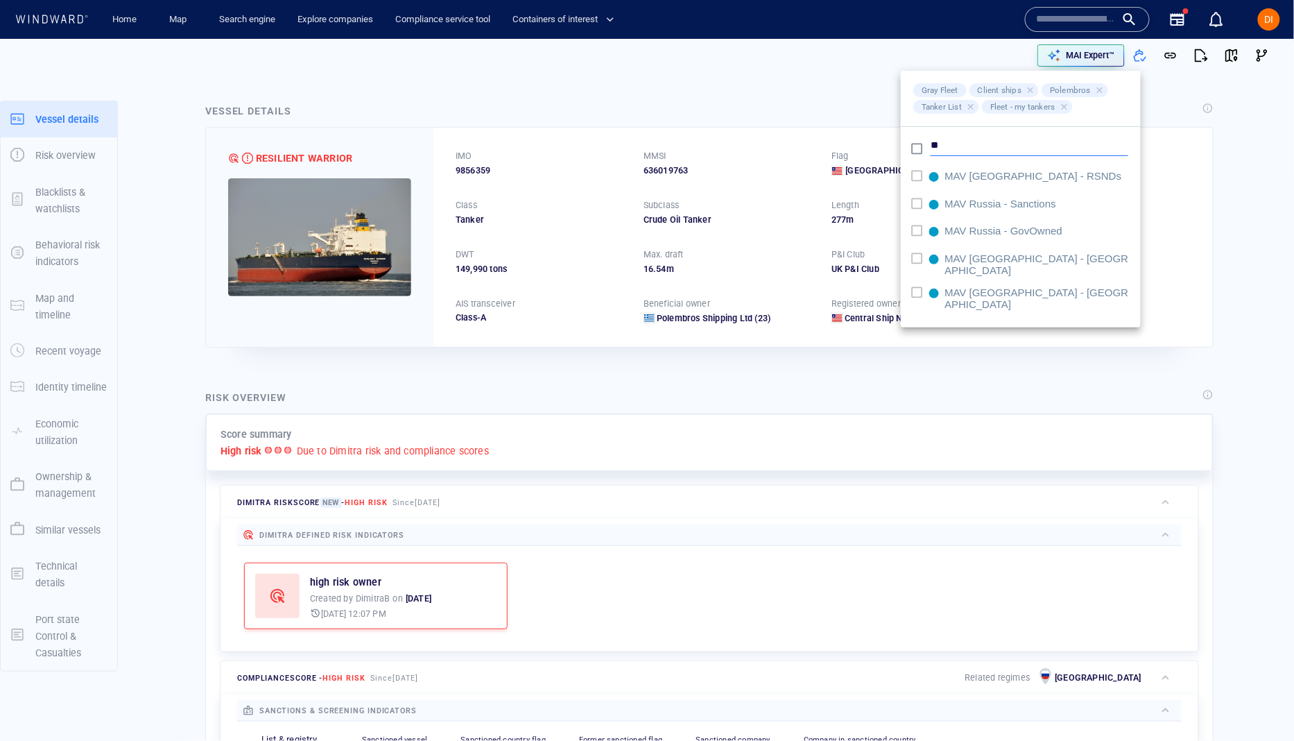
type input "*"
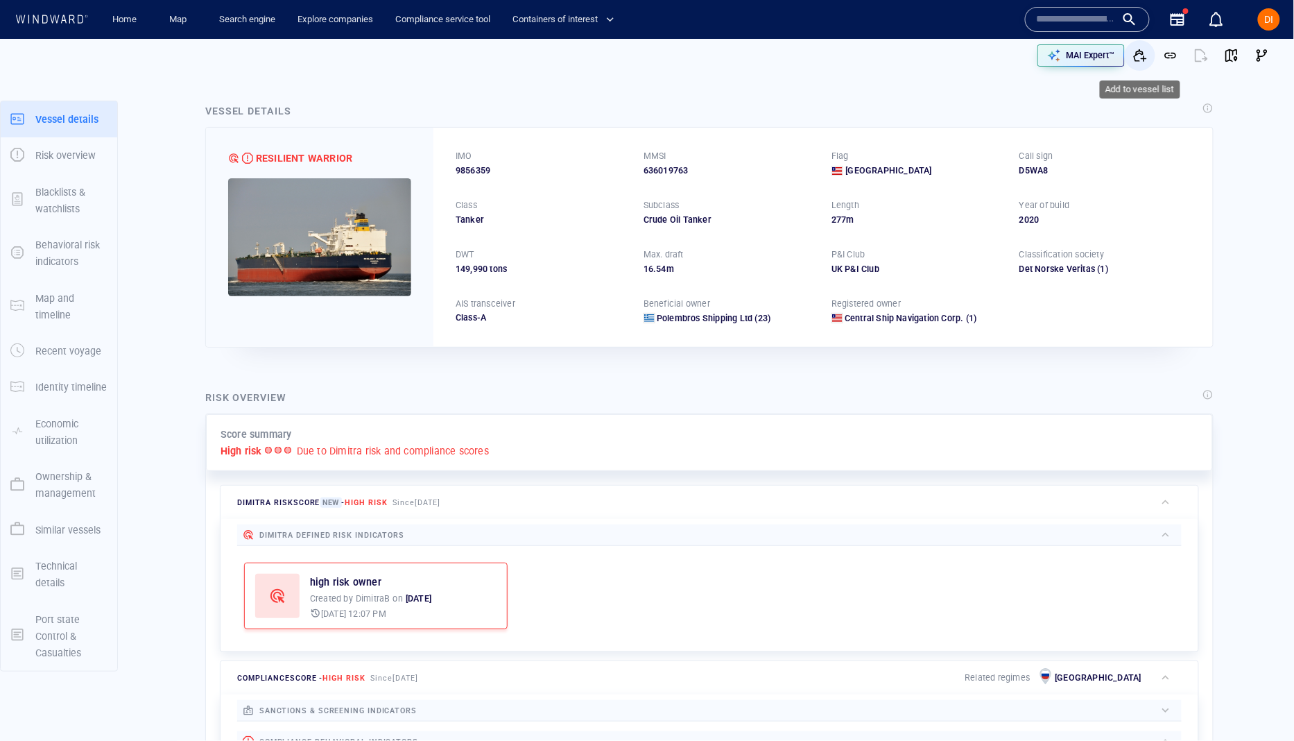
click at [1140, 56] on span "button" at bounding box center [1140, 56] width 14 height 14
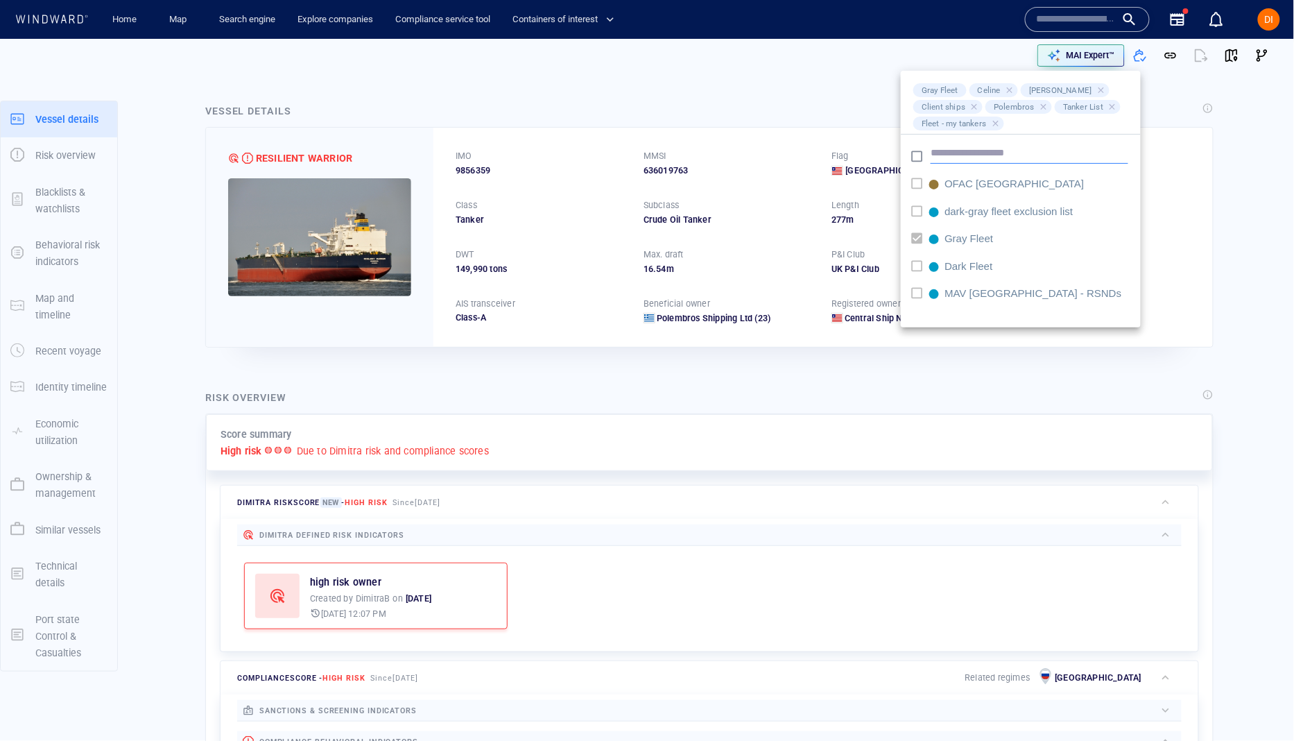
click at [965, 150] on input "text" at bounding box center [1030, 153] width 198 height 21
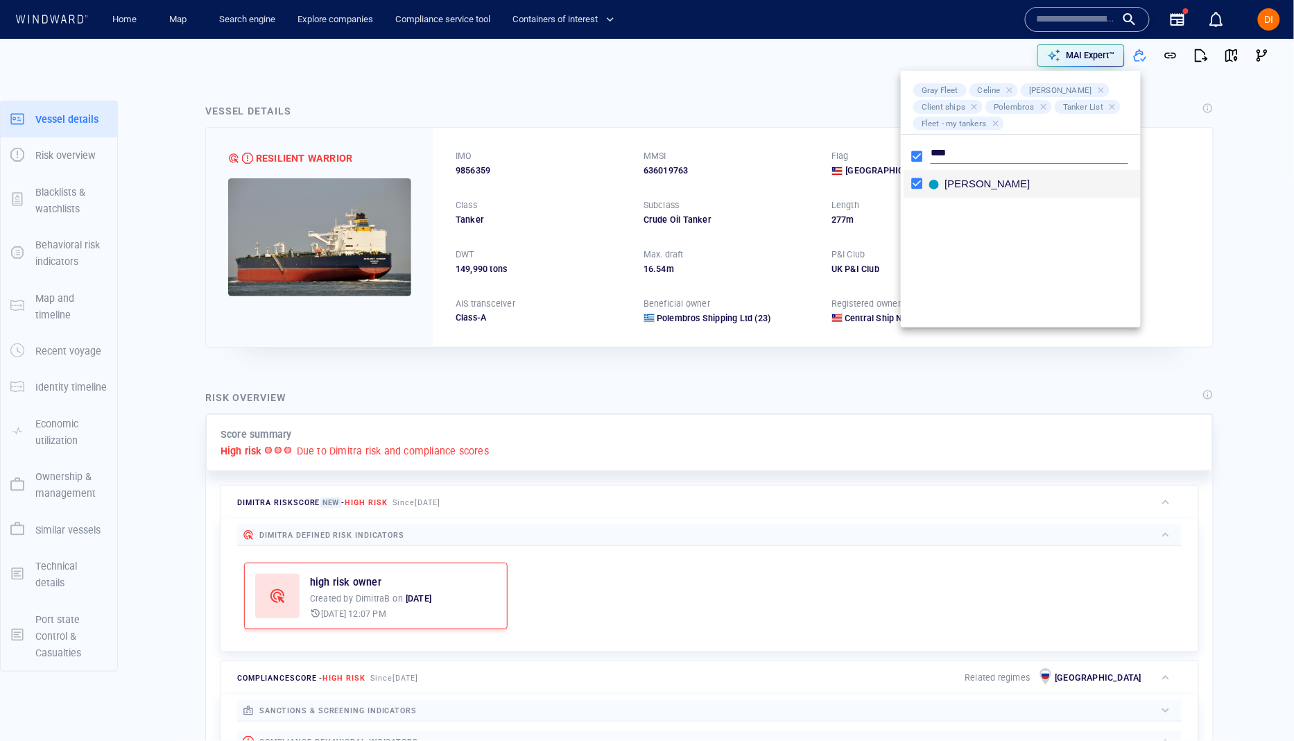
type input "****"
click at [968, 187] on div "[PERSON_NAME]" at bounding box center [990, 185] width 92 height 15
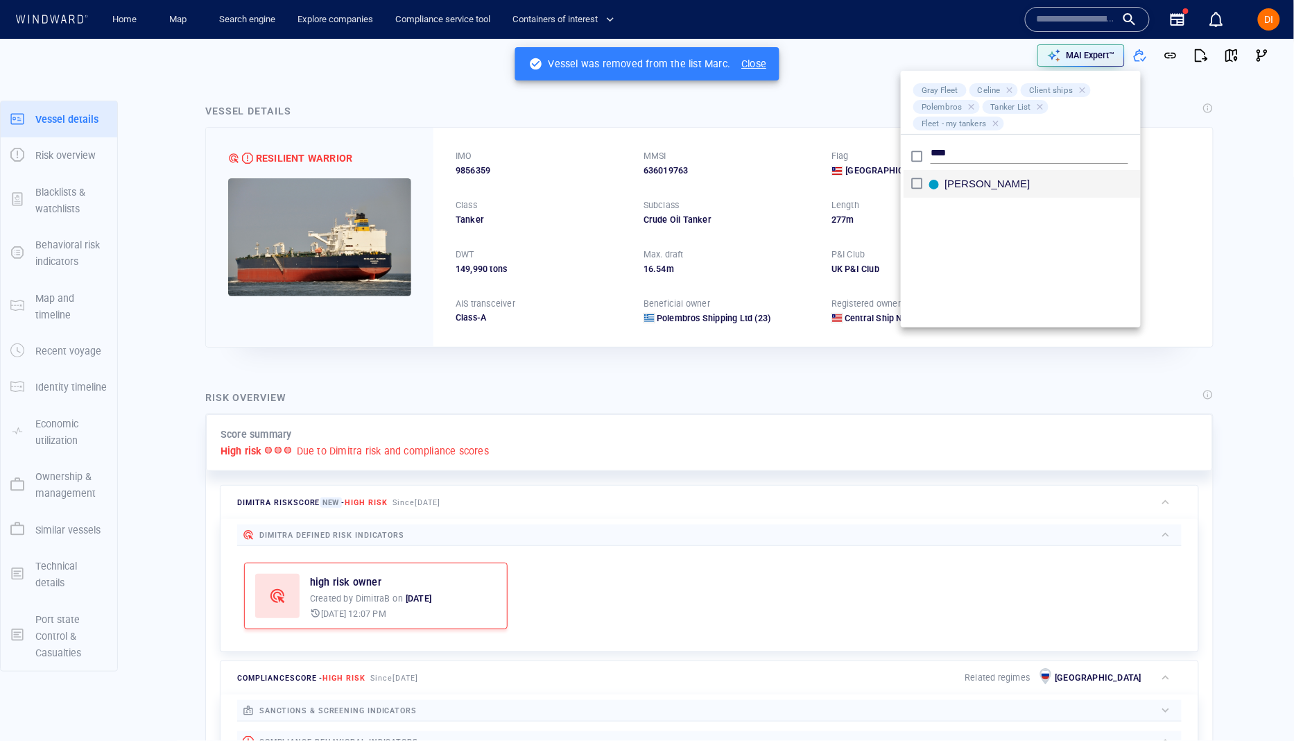
click at [958, 182] on div "Marc" at bounding box center [990, 185] width 92 height 15
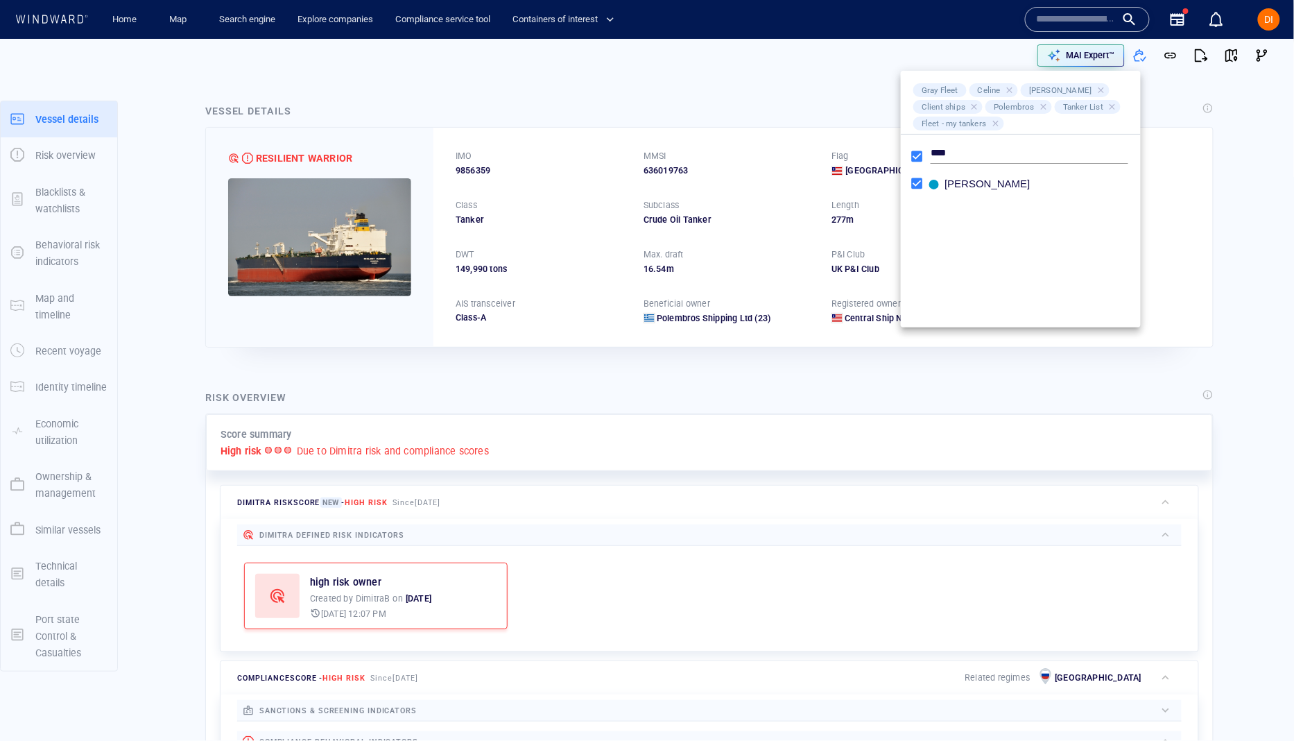
click at [1287, 151] on div at bounding box center [647, 370] width 1294 height 741
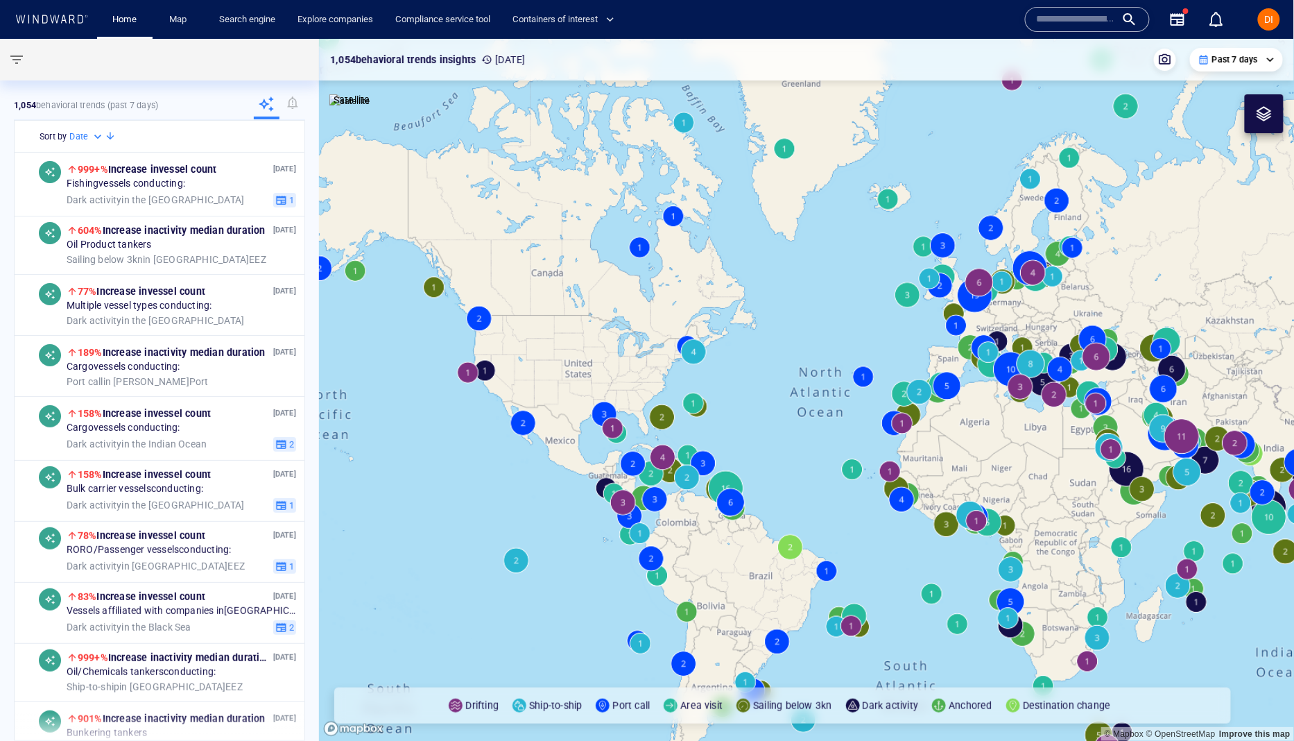
click at [1078, 17] on input "text" at bounding box center [1076, 19] width 79 height 21
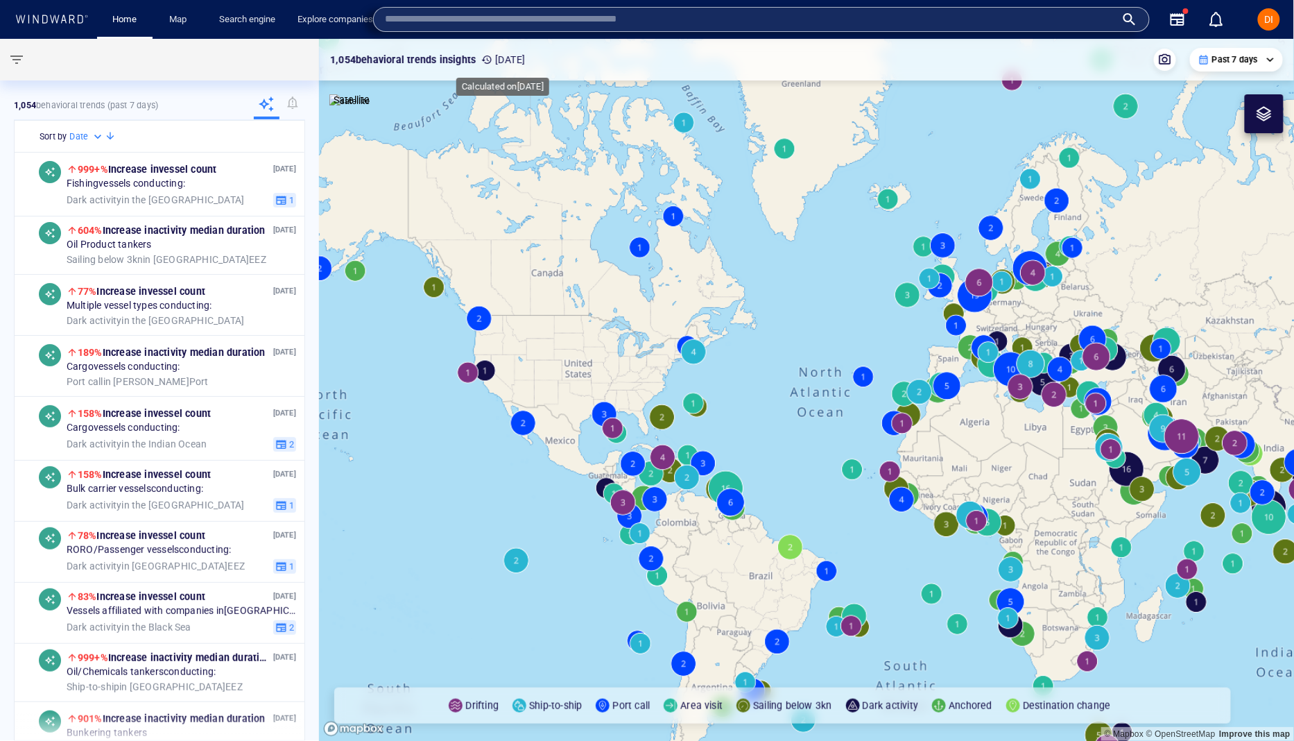
paste input "**********"
type input "**********"
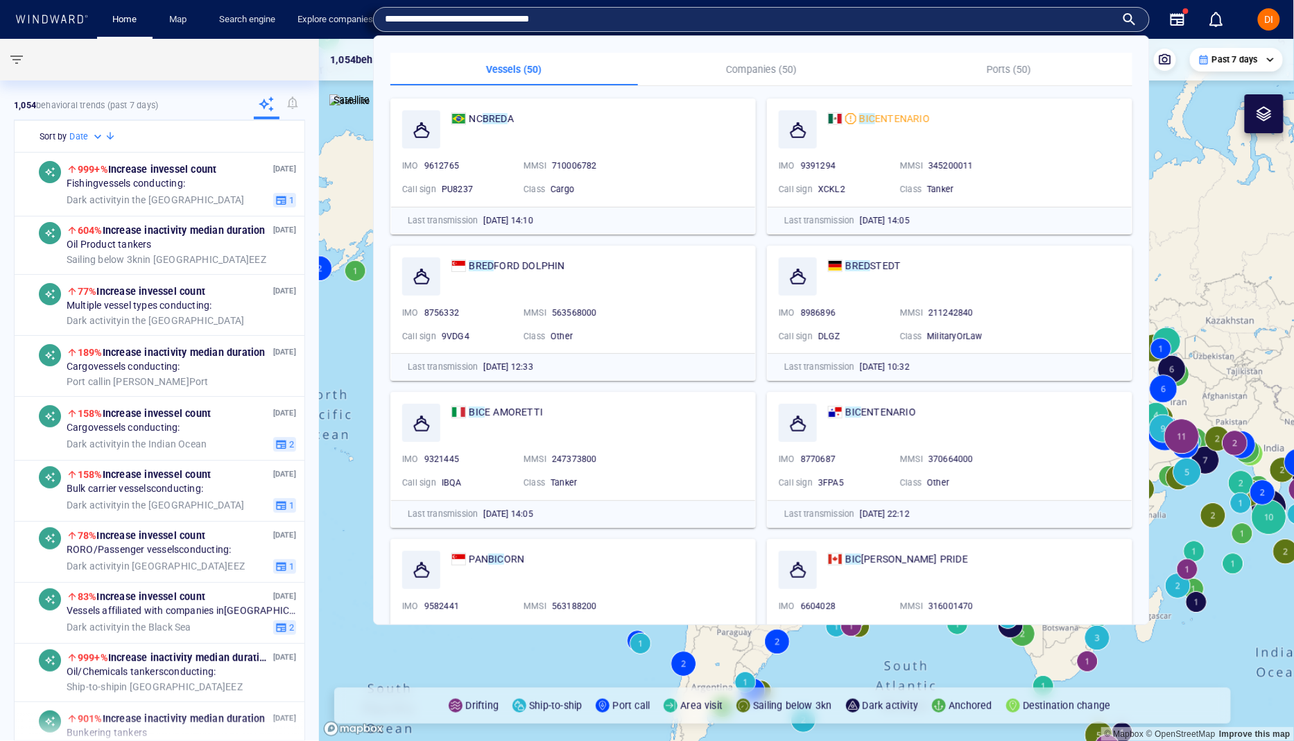
click at [879, 116] on span "ENTENARIO" at bounding box center [902, 118] width 55 height 11
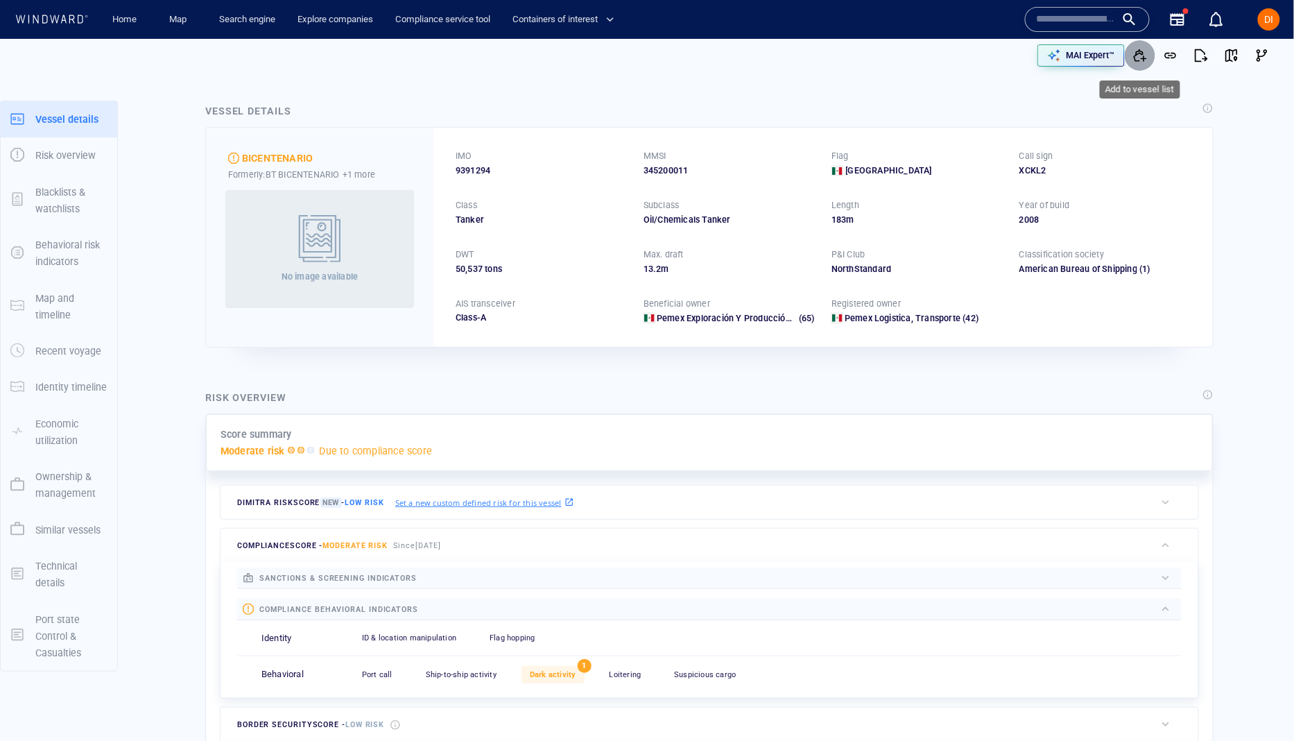
click at [1147, 57] on span "button" at bounding box center [1140, 56] width 14 height 14
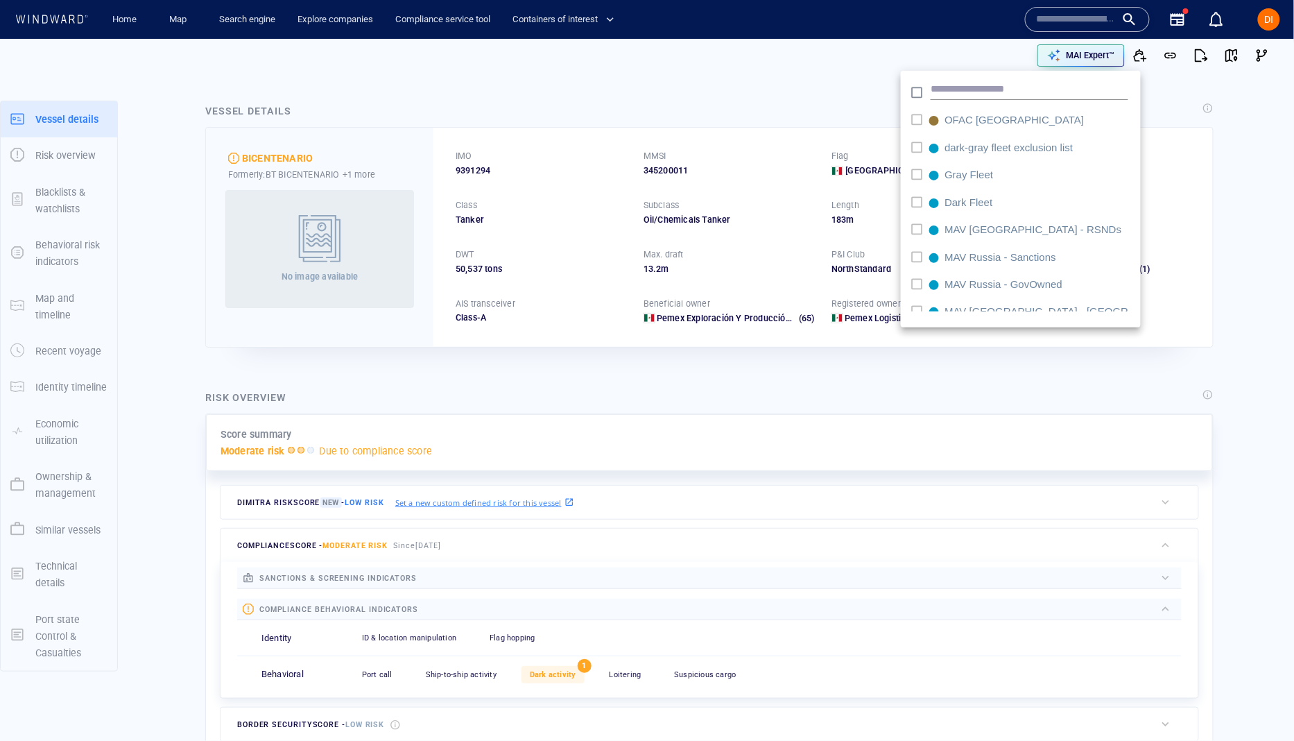
drag, startPoint x: 1161, startPoint y: 86, endPoint x: 1153, endPoint y: 72, distance: 16.2
click at [1161, 86] on div at bounding box center [647, 370] width 1294 height 741
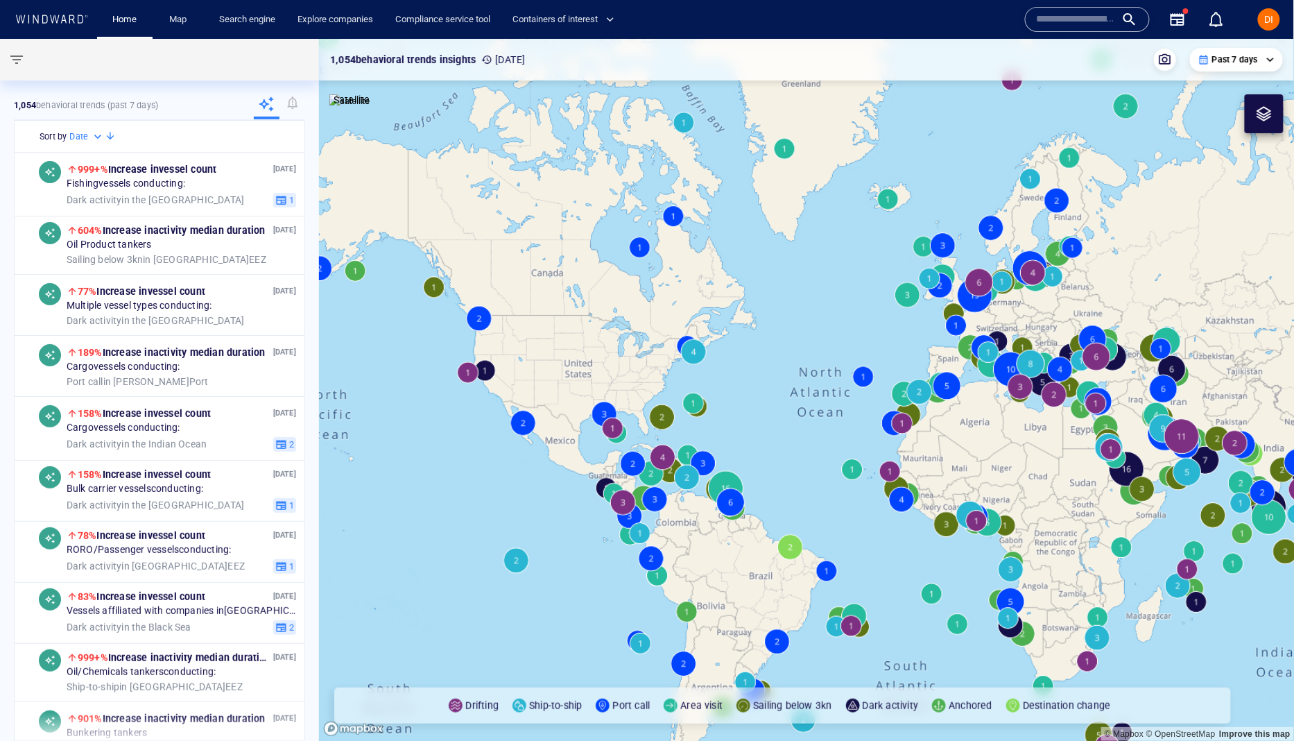
click at [1048, 22] on input "text" at bounding box center [1076, 19] width 79 height 21
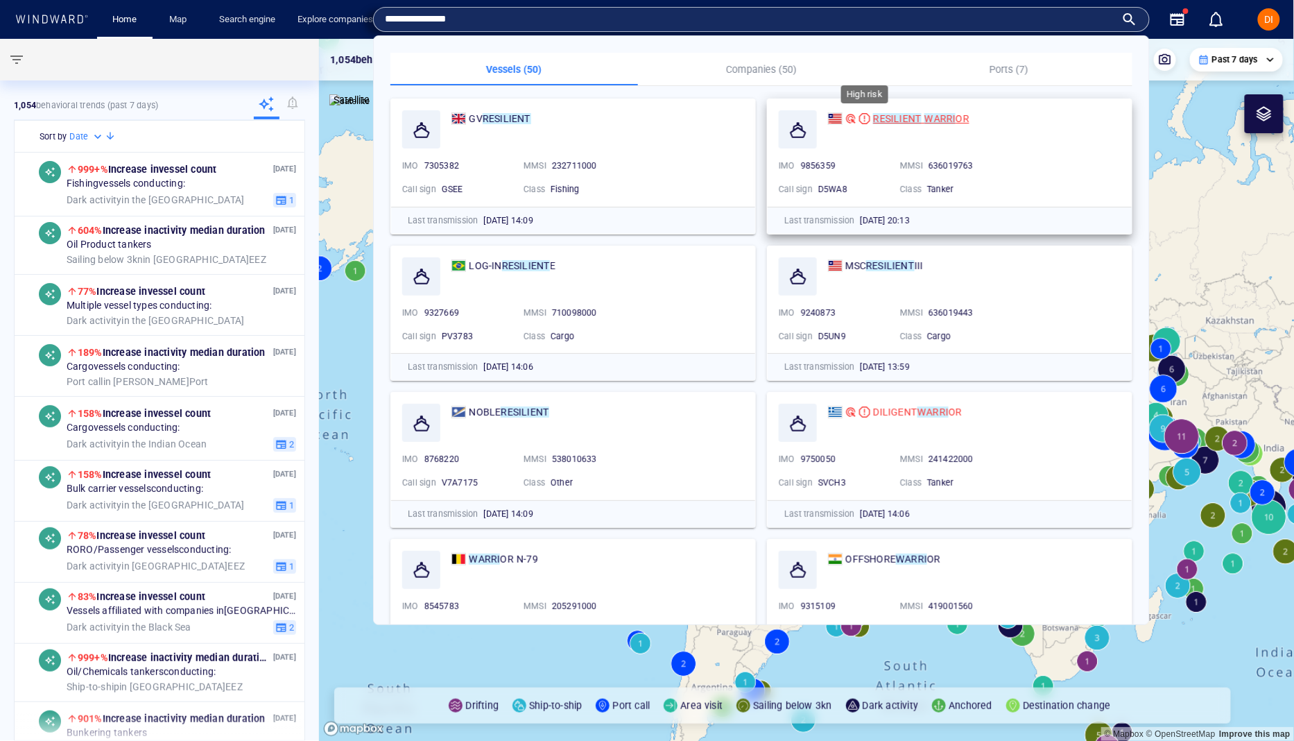
type input "**********"
click at [868, 119] on div at bounding box center [864, 118] width 11 height 11
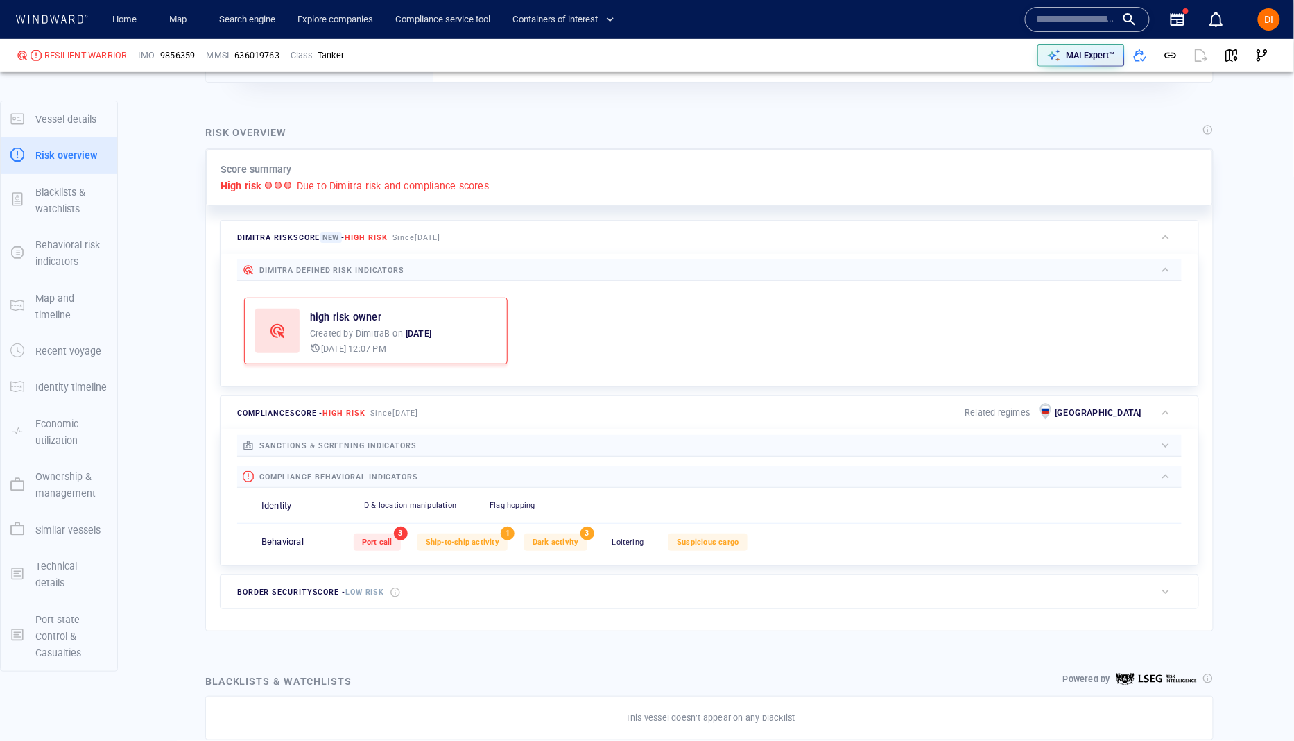
scroll to position [288, 0]
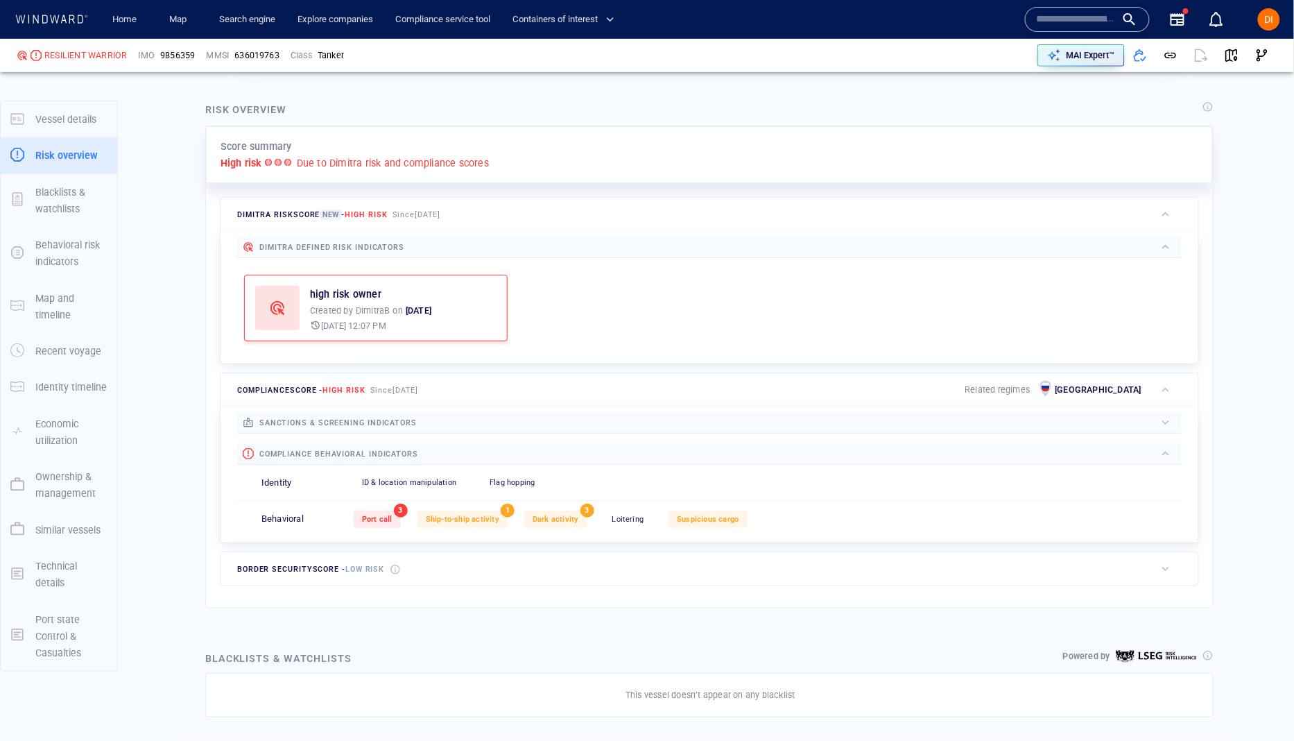
click at [304, 418] on span "sanctions & screening indicators" at bounding box center [337, 422] width 157 height 9
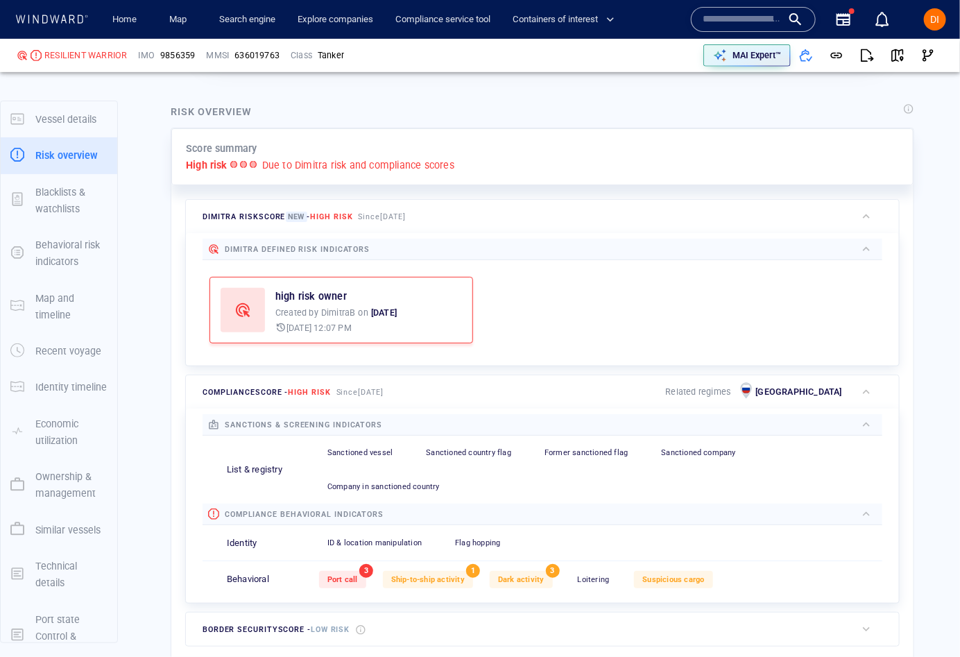
scroll to position [28, 0]
